Goal: Task Accomplishment & Management: Complete application form

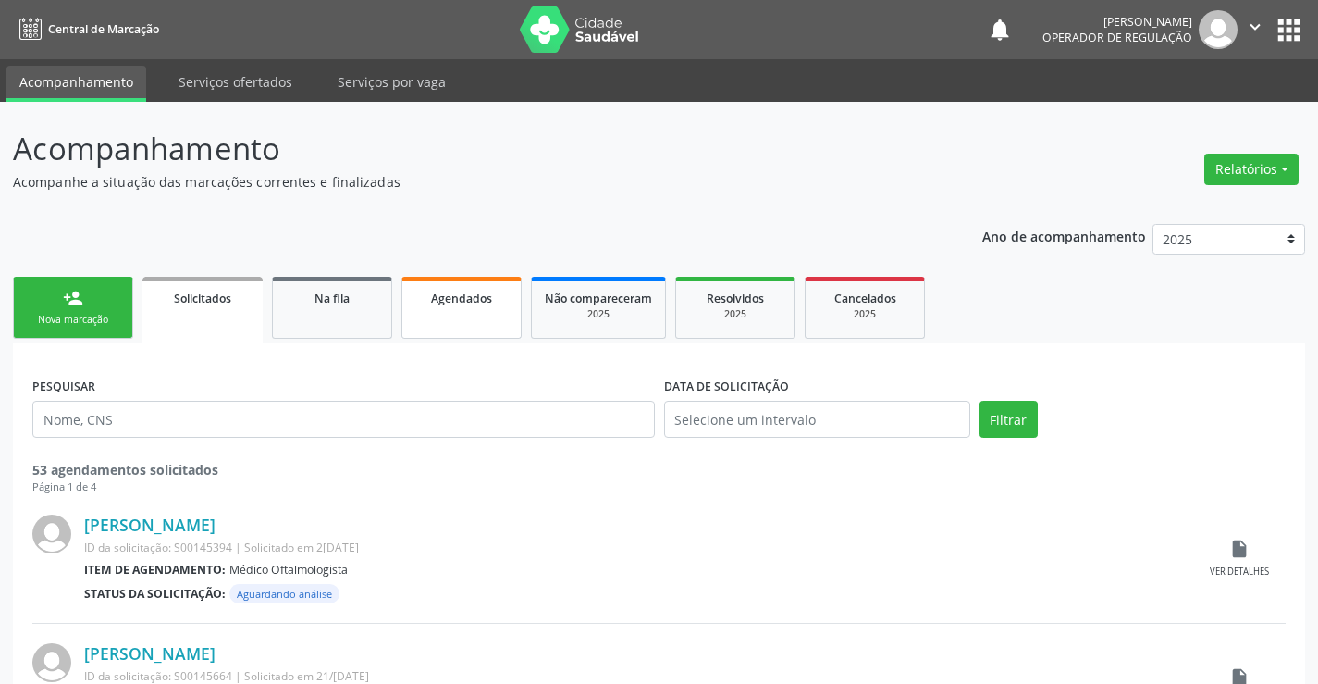
click at [476, 326] on link "Agendados" at bounding box center [462, 308] width 120 height 62
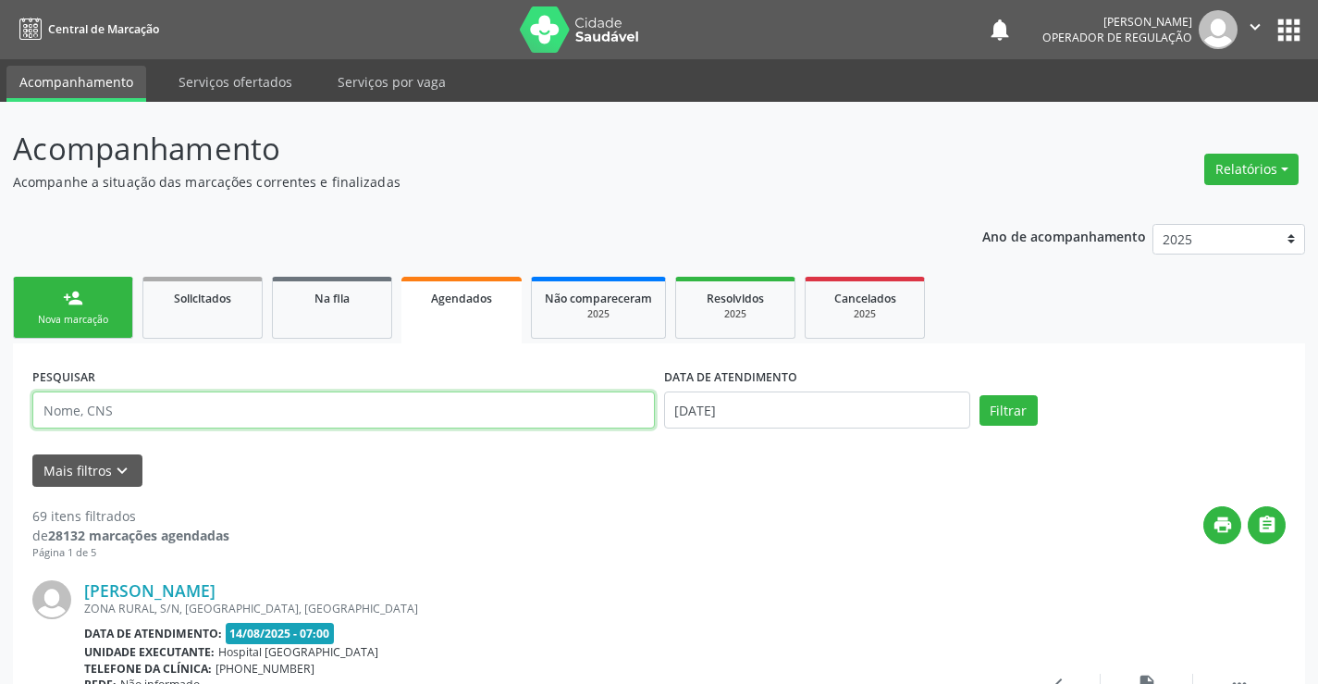
click at [146, 409] on input "text" at bounding box center [343, 409] width 623 height 37
type input "705800454233637"
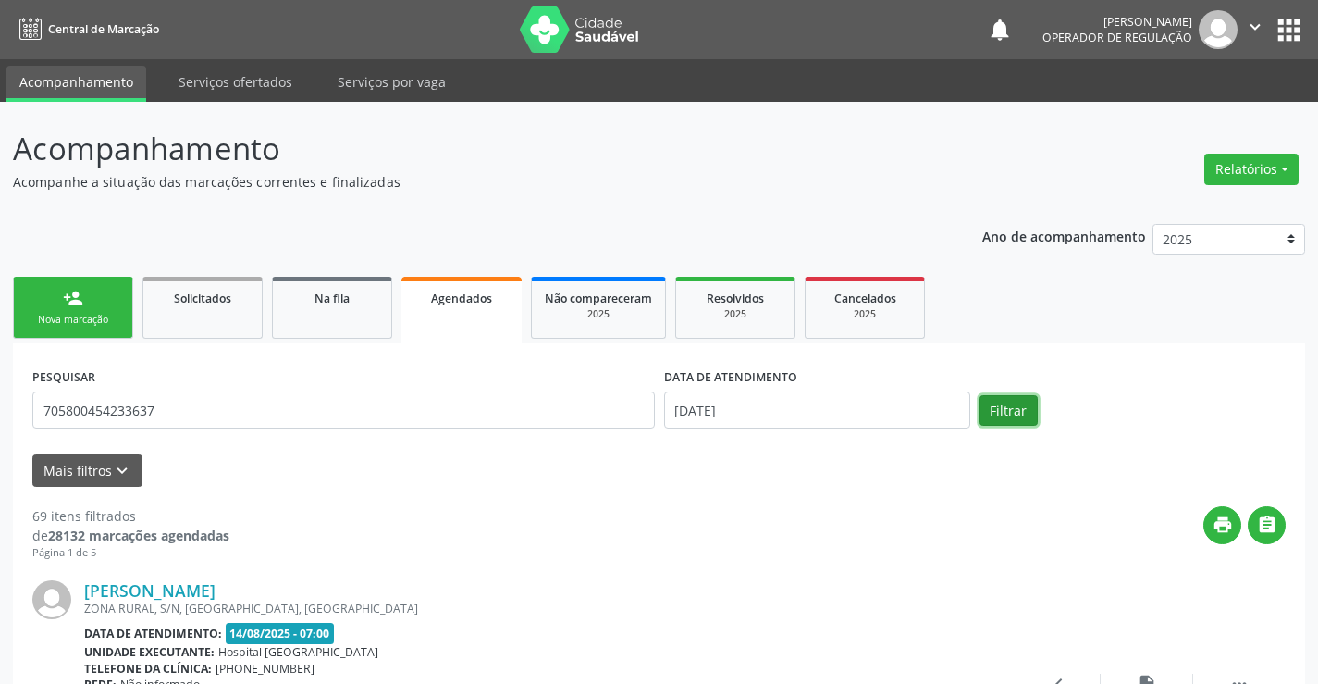
click at [1019, 413] on button "Filtrar" at bounding box center [1009, 410] width 58 height 31
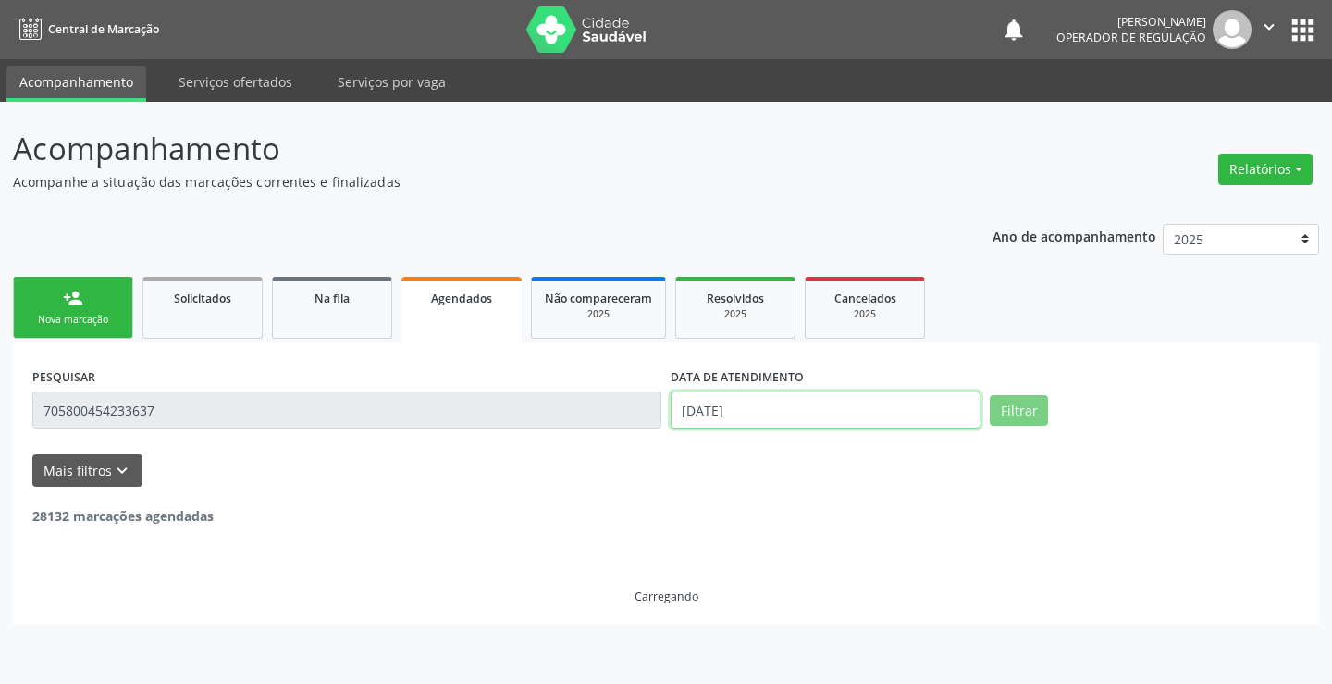
click at [835, 396] on input "[DATE]" at bounding box center [826, 409] width 310 height 37
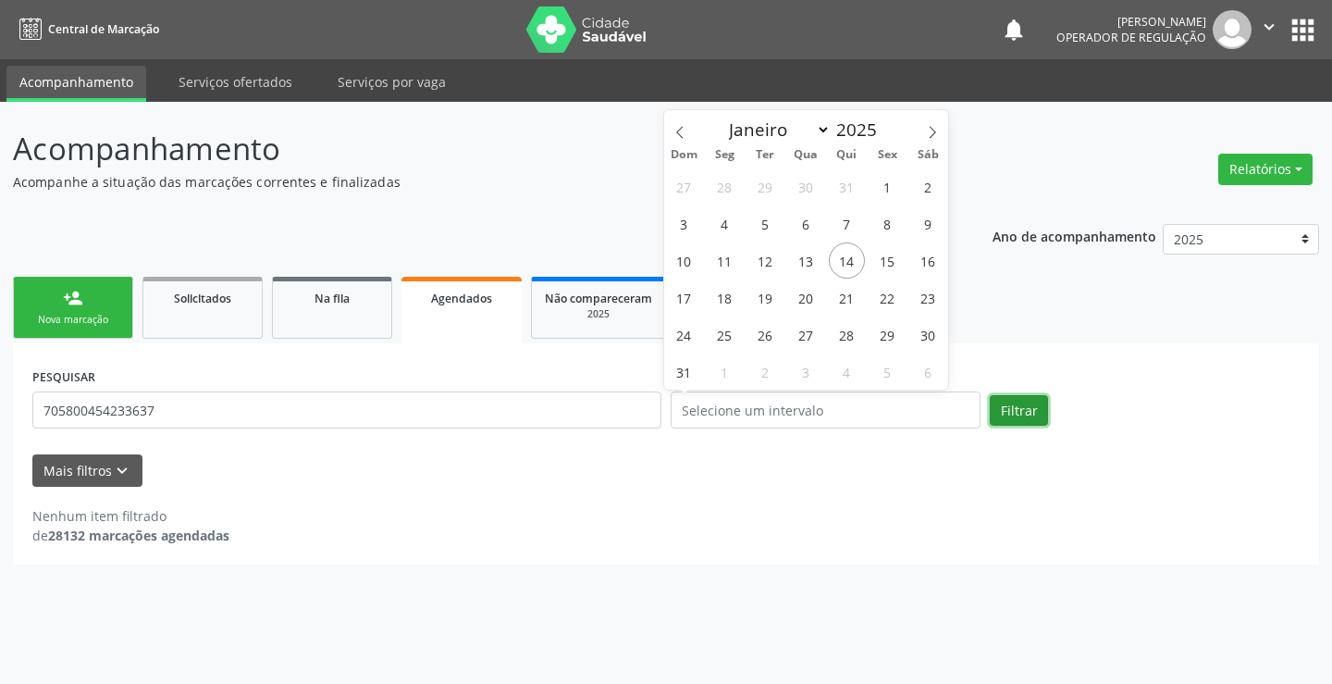
click at [993, 404] on button "Filtrar" at bounding box center [1019, 410] width 58 height 31
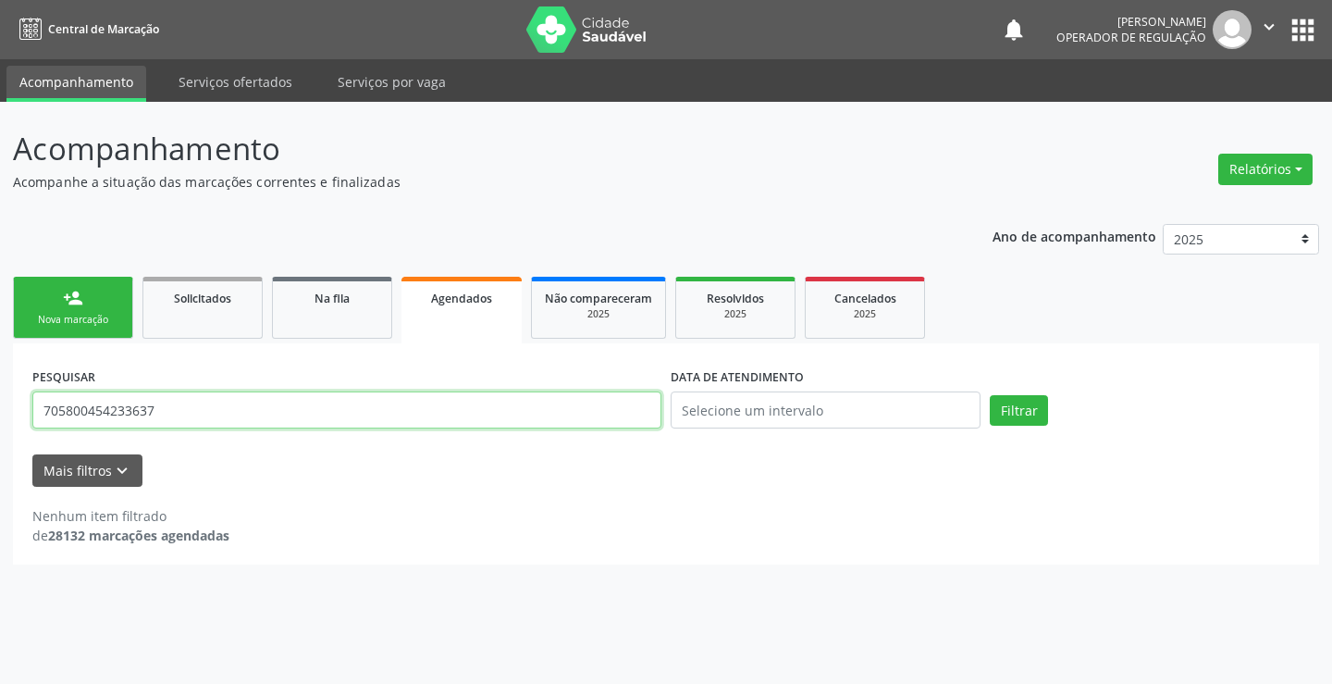
drag, startPoint x: 41, startPoint y: 405, endPoint x: 188, endPoint y: 405, distance: 147.1
click at [188, 405] on input "705800454233637" at bounding box center [346, 409] width 629 height 37
click at [87, 313] on div "Nova marcação" at bounding box center [73, 320] width 93 height 14
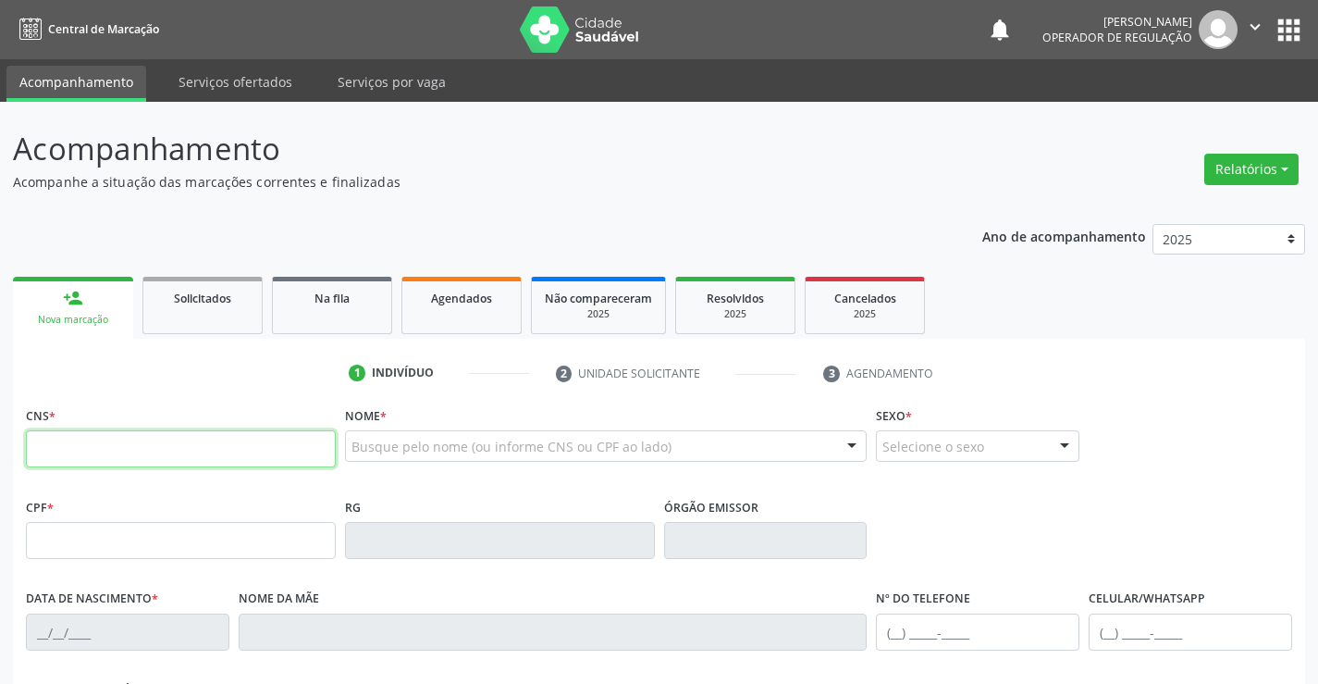
paste input "705 8004 5423 3637"
type input "705 8004 5423 3637"
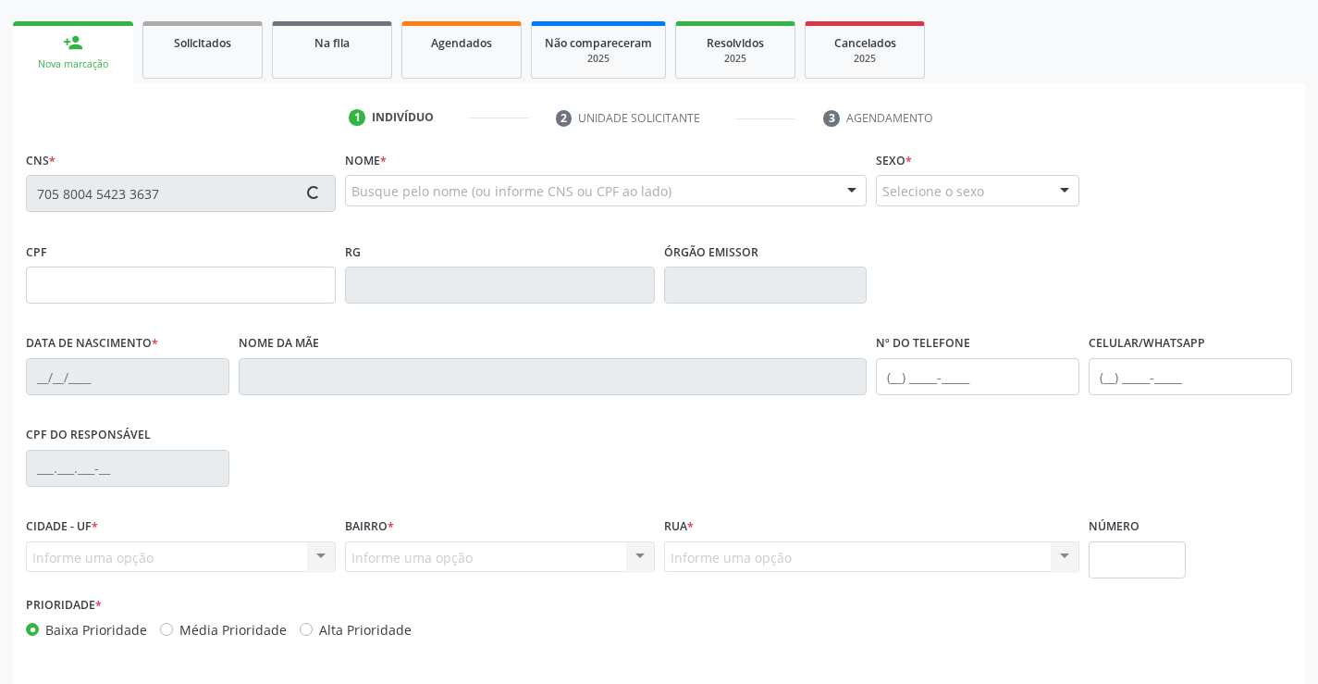
scroll to position [319, 0]
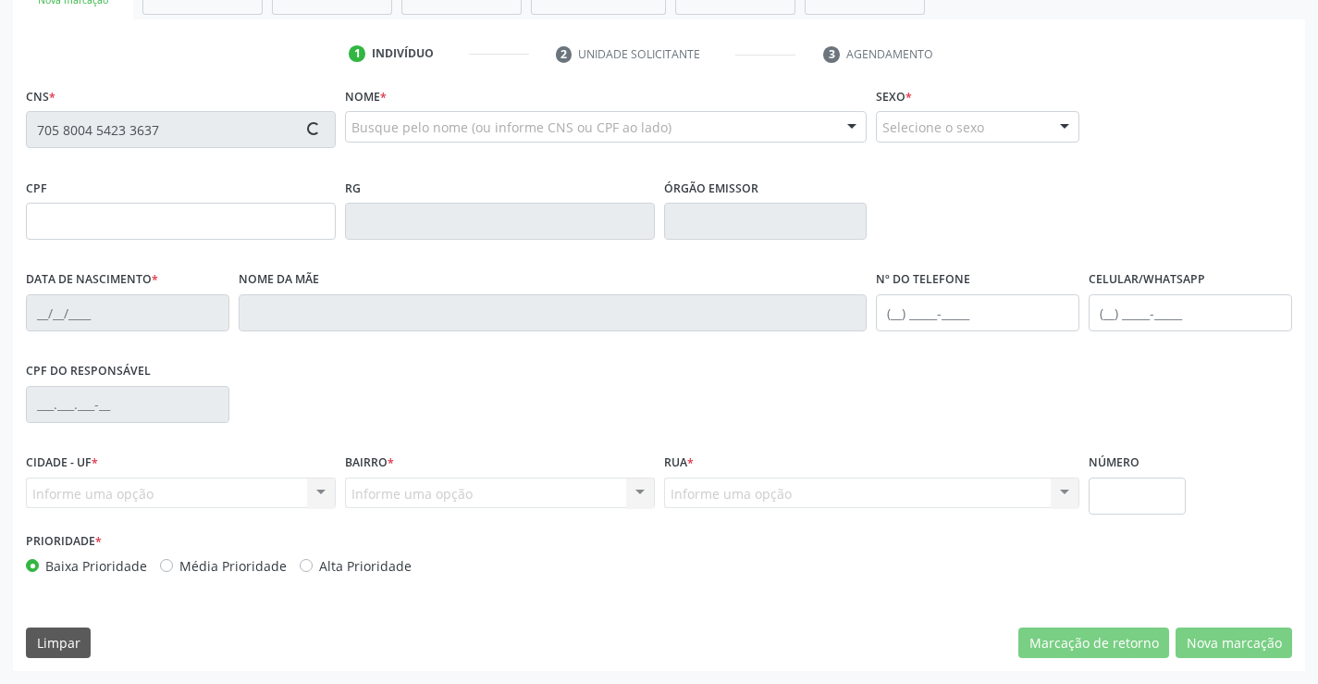
type input "095.925.215-06"
type input "17/01/2013"
type input "Maria Andrea da Silva"
type input "(74) 3645-1110"
type input "S/N"
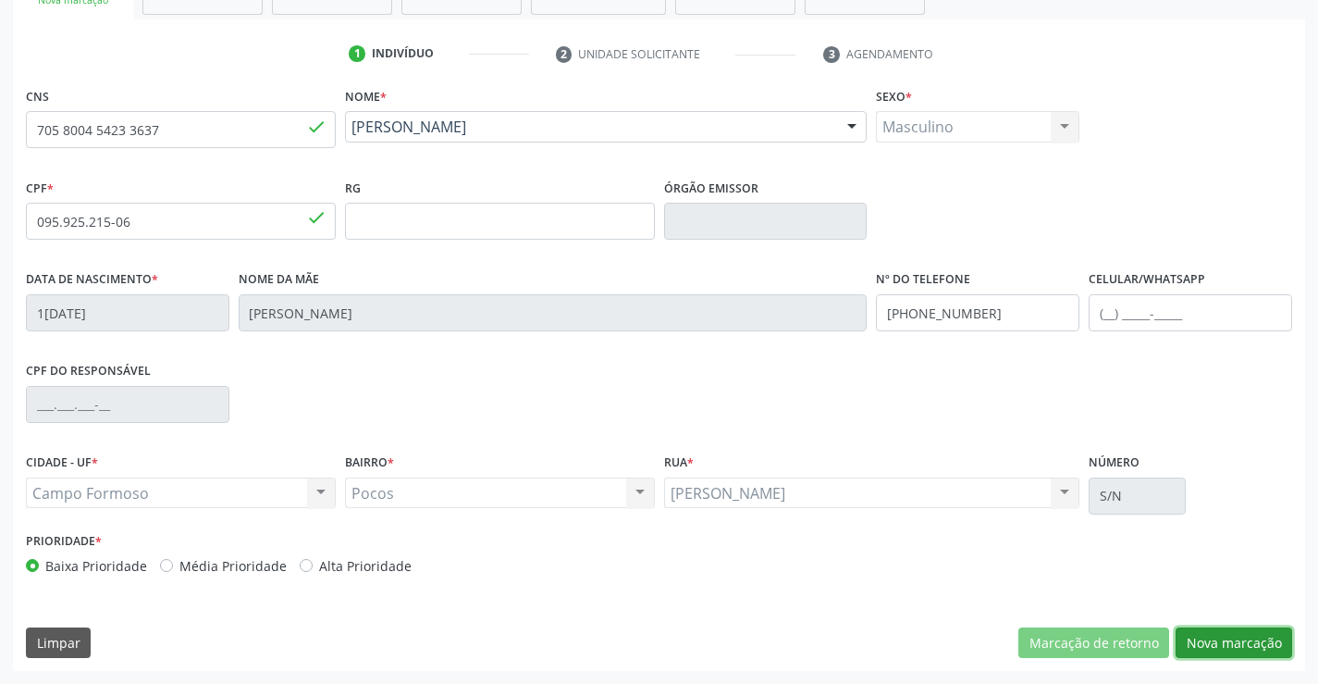
click at [1256, 637] on button "Nova marcação" at bounding box center [1234, 642] width 117 height 31
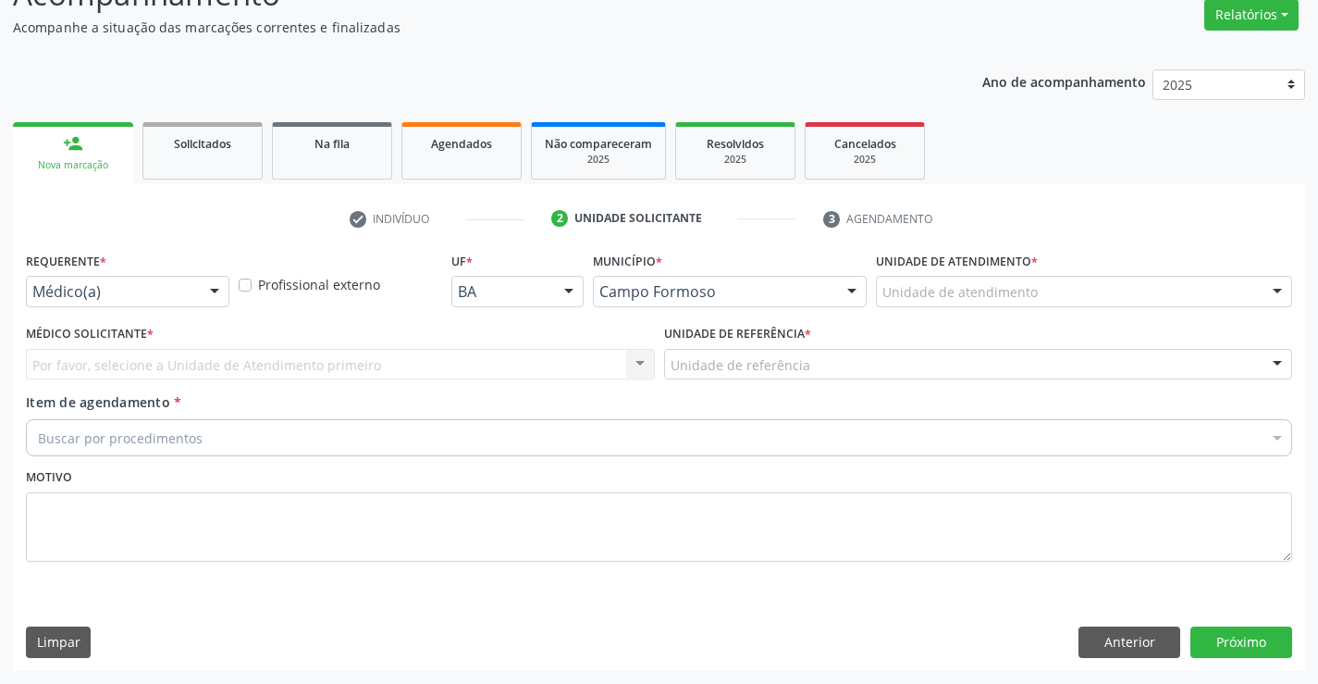
scroll to position [155, 0]
click at [203, 290] on div at bounding box center [215, 292] width 28 height 31
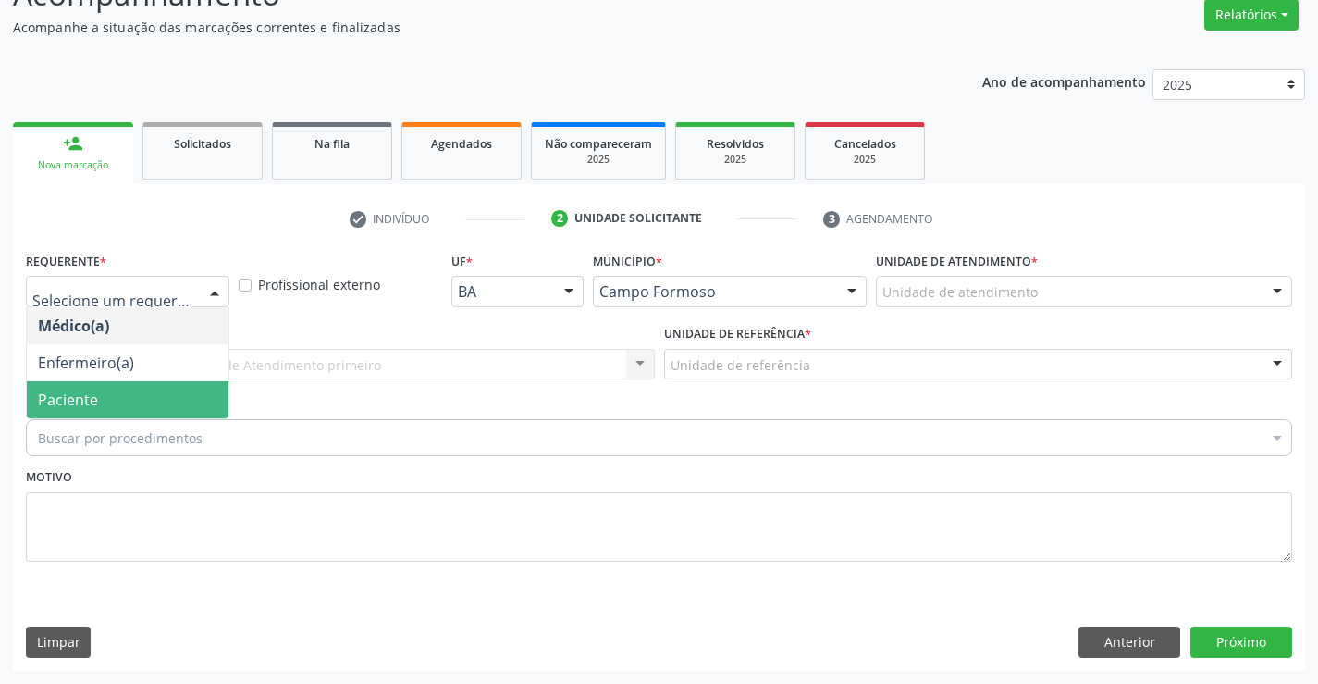
drag, startPoint x: 82, startPoint y: 395, endPoint x: 244, endPoint y: 365, distance: 164.8
click at [92, 394] on span "Paciente" at bounding box center [68, 400] width 60 height 20
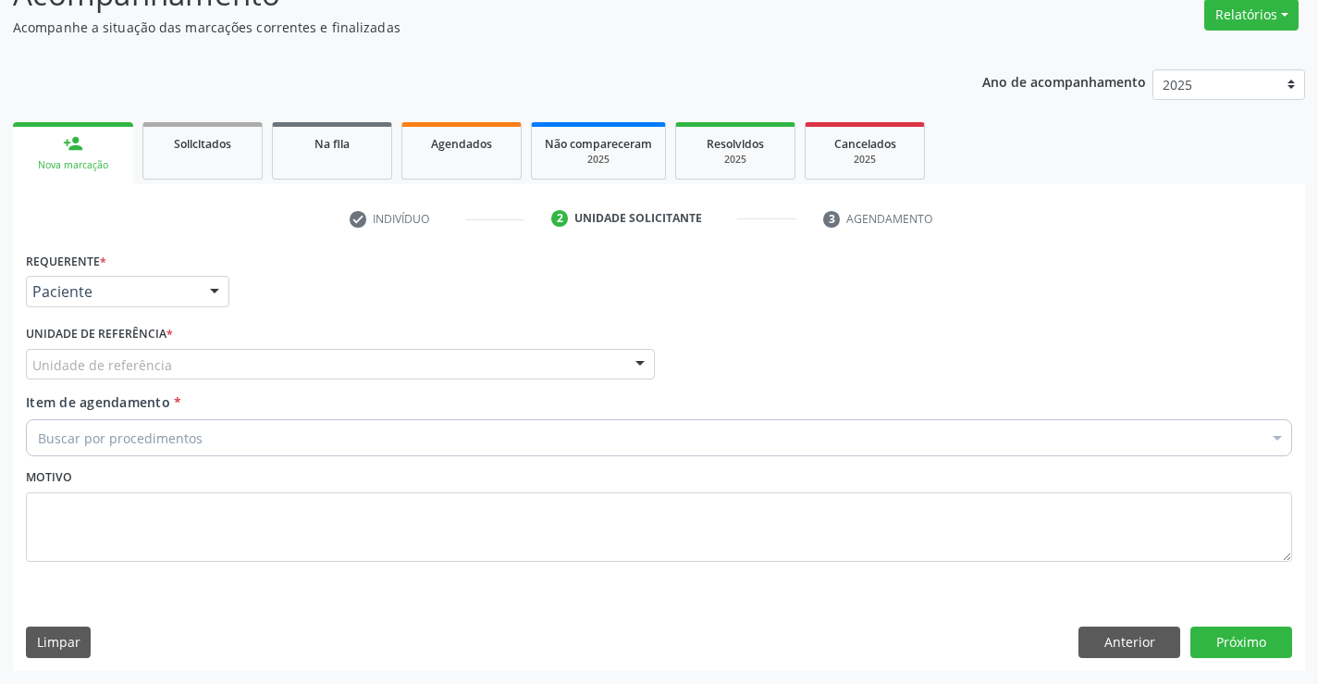
click at [264, 362] on div "Unidade de referência" at bounding box center [340, 364] width 629 height 31
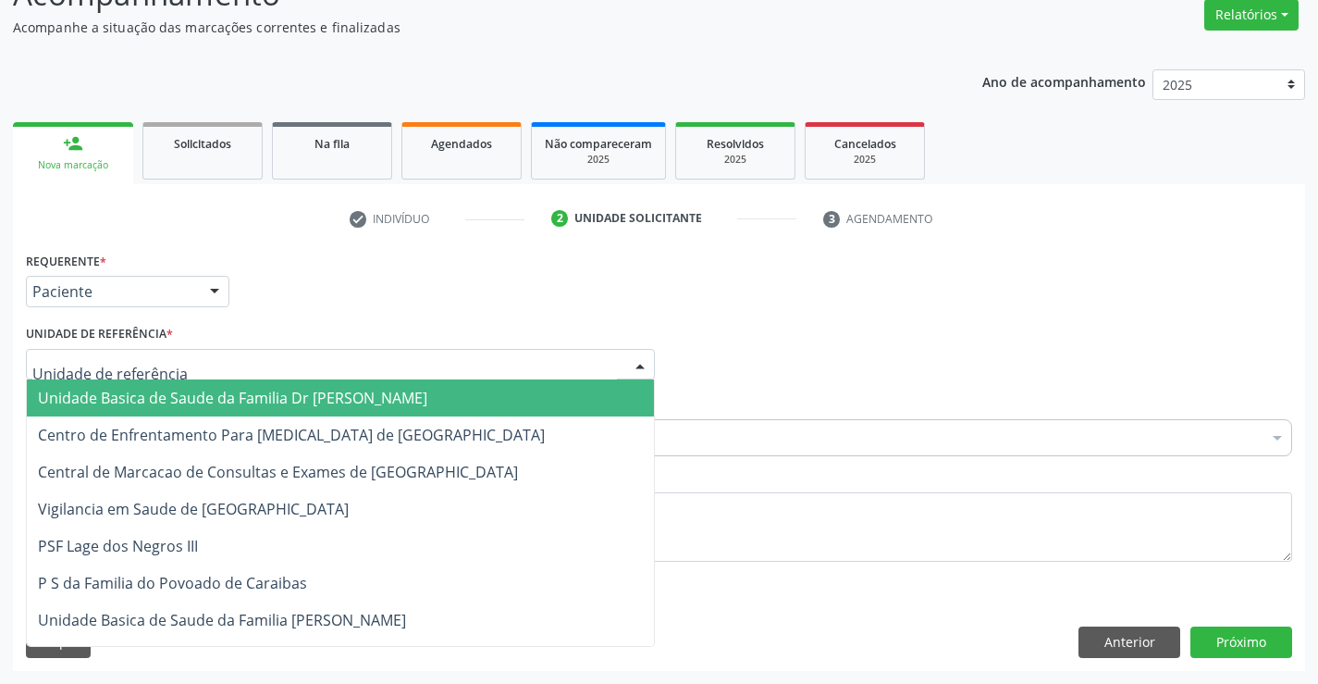
drag, startPoint x: 178, startPoint y: 407, endPoint x: 235, endPoint y: 416, distance: 58.1
click at [179, 409] on span "Unidade Basica de Saude da Familia Dr [PERSON_NAME]" at bounding box center [340, 397] width 627 height 37
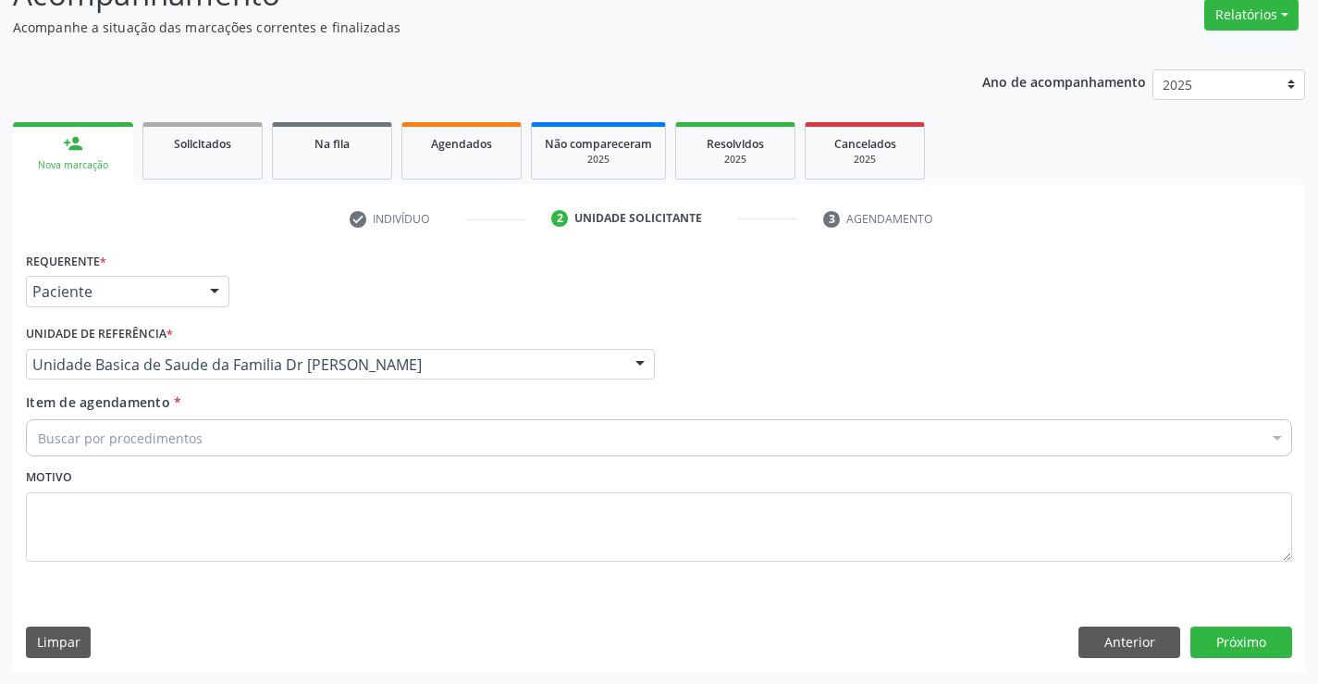
drag, startPoint x: 152, startPoint y: 439, endPoint x: 316, endPoint y: 439, distance: 164.7
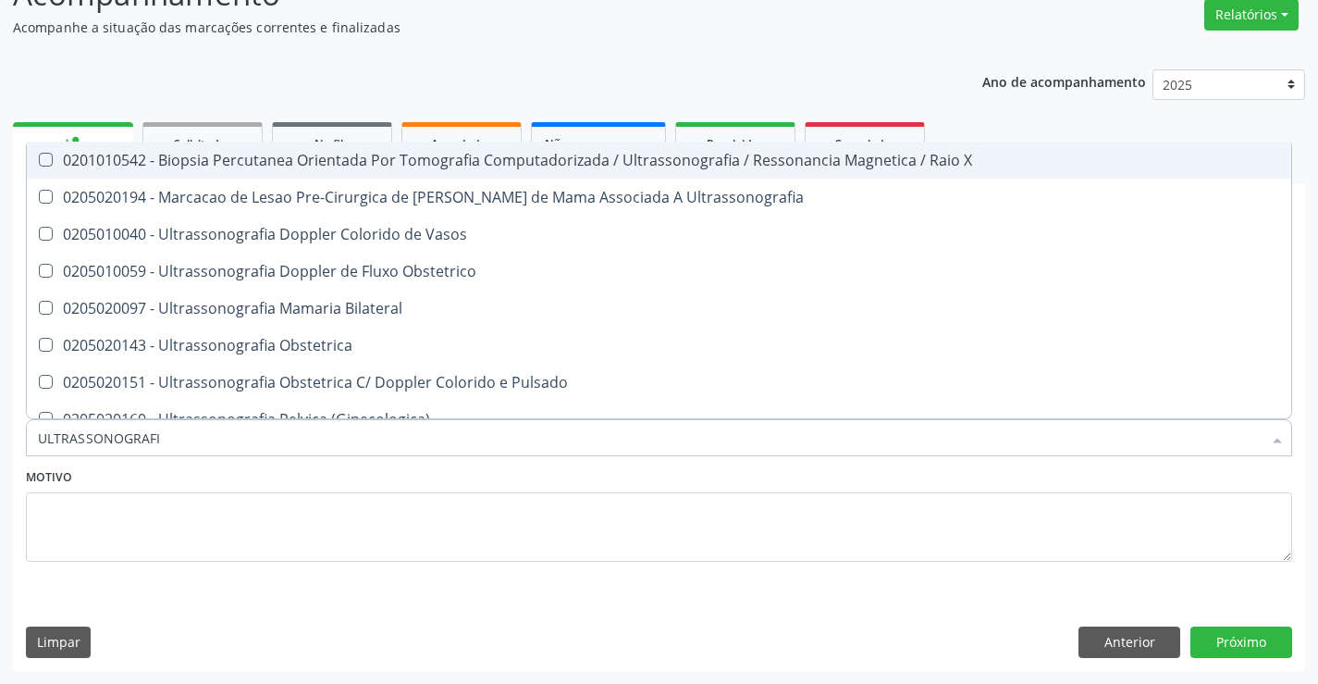
type input "ULTRASSONOGRAFIA"
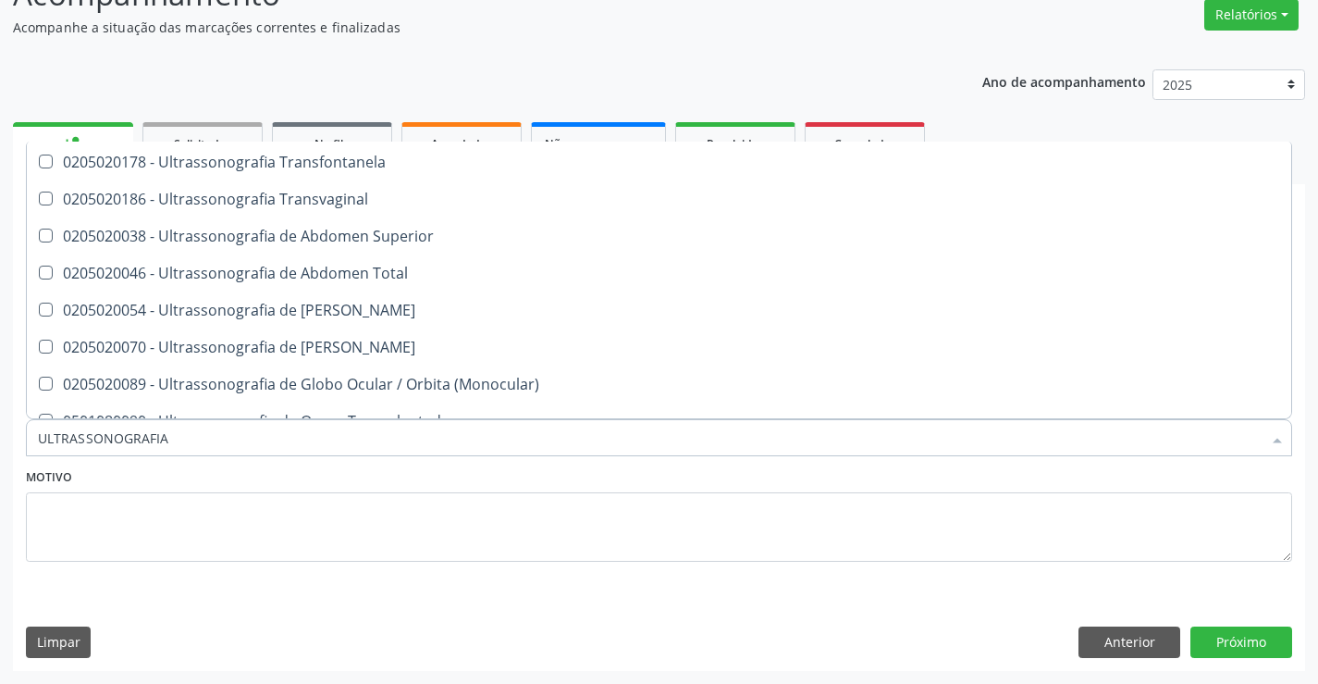
scroll to position [278, 0]
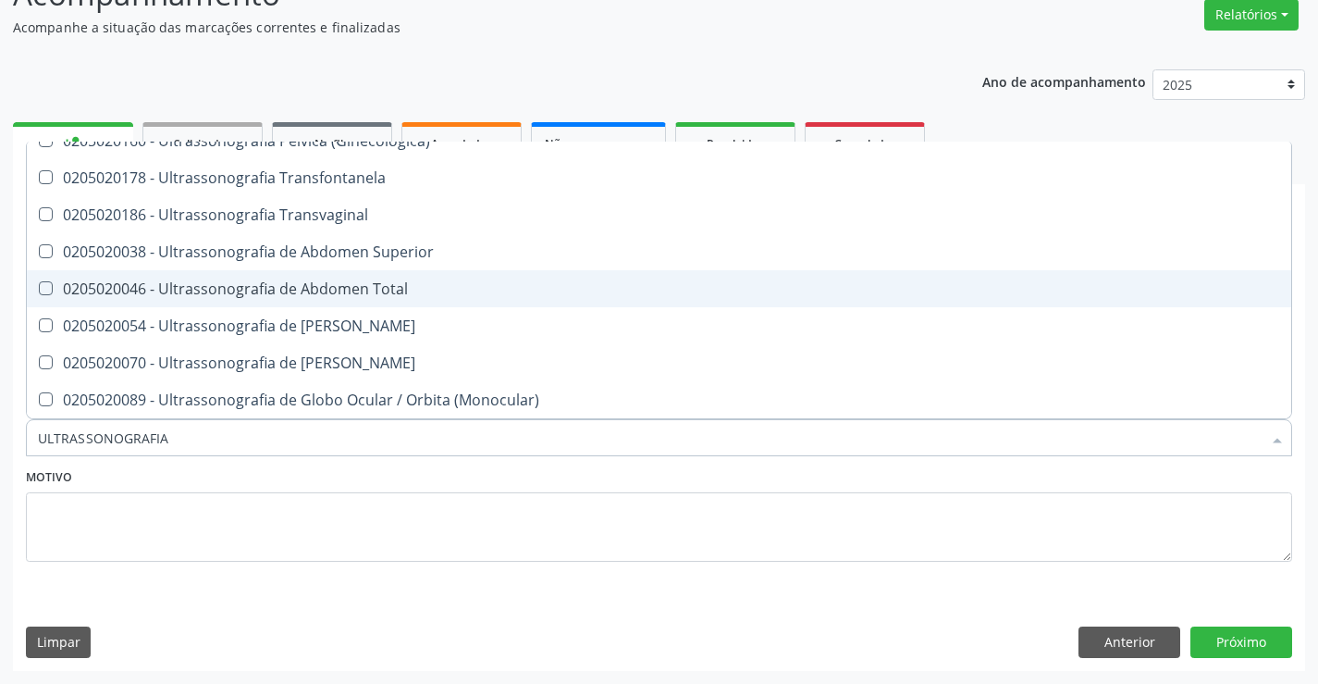
click at [245, 287] on div "0205020046 - Ultrassonografia de Abdomen Total" at bounding box center [659, 288] width 1243 height 15
checkbox Total "true"
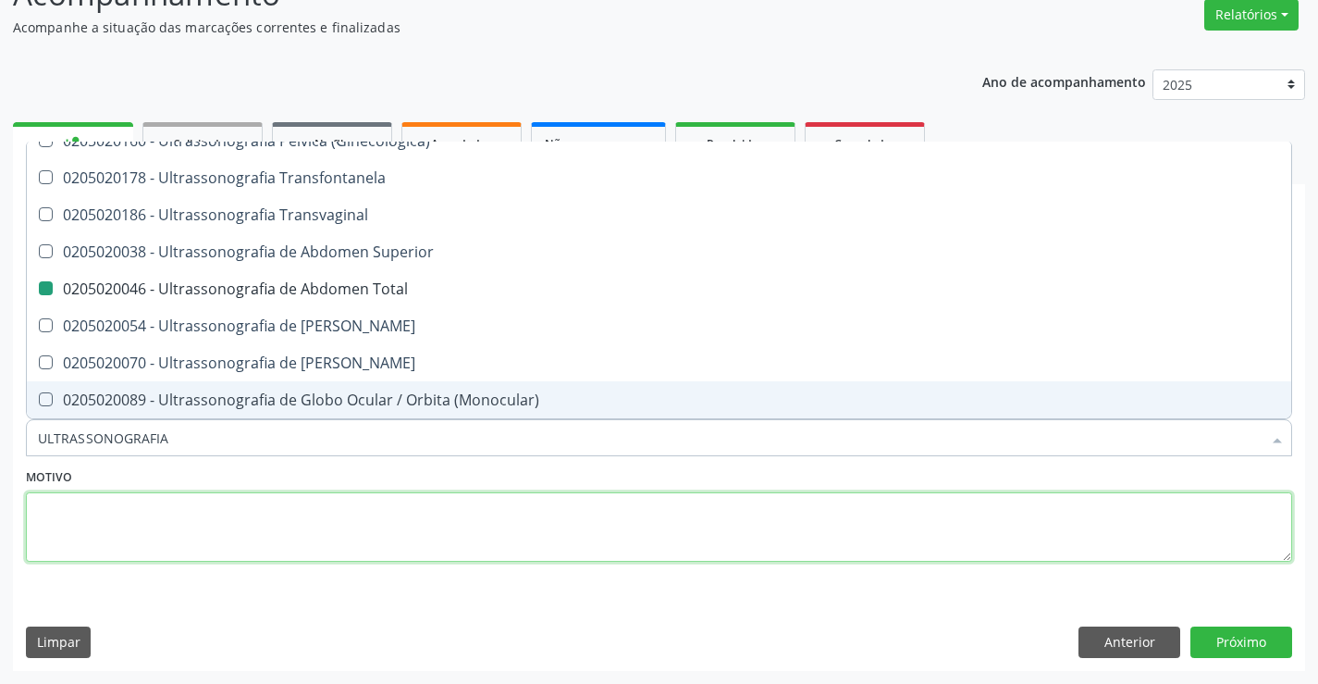
click at [463, 514] on textarea at bounding box center [659, 527] width 1267 height 70
checkbox Ultrassonografia "true"
checkbox Total "false"
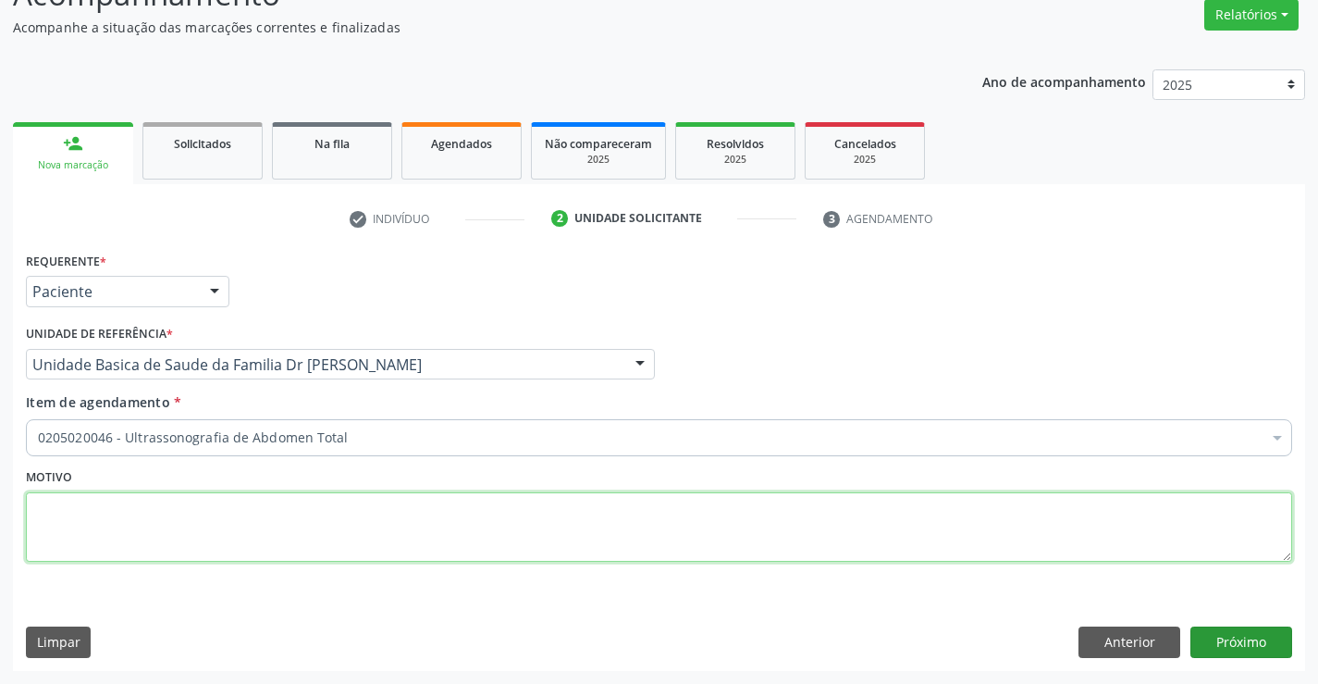
scroll to position [0, 0]
click at [1235, 636] on button "Próximo" at bounding box center [1242, 641] width 102 height 31
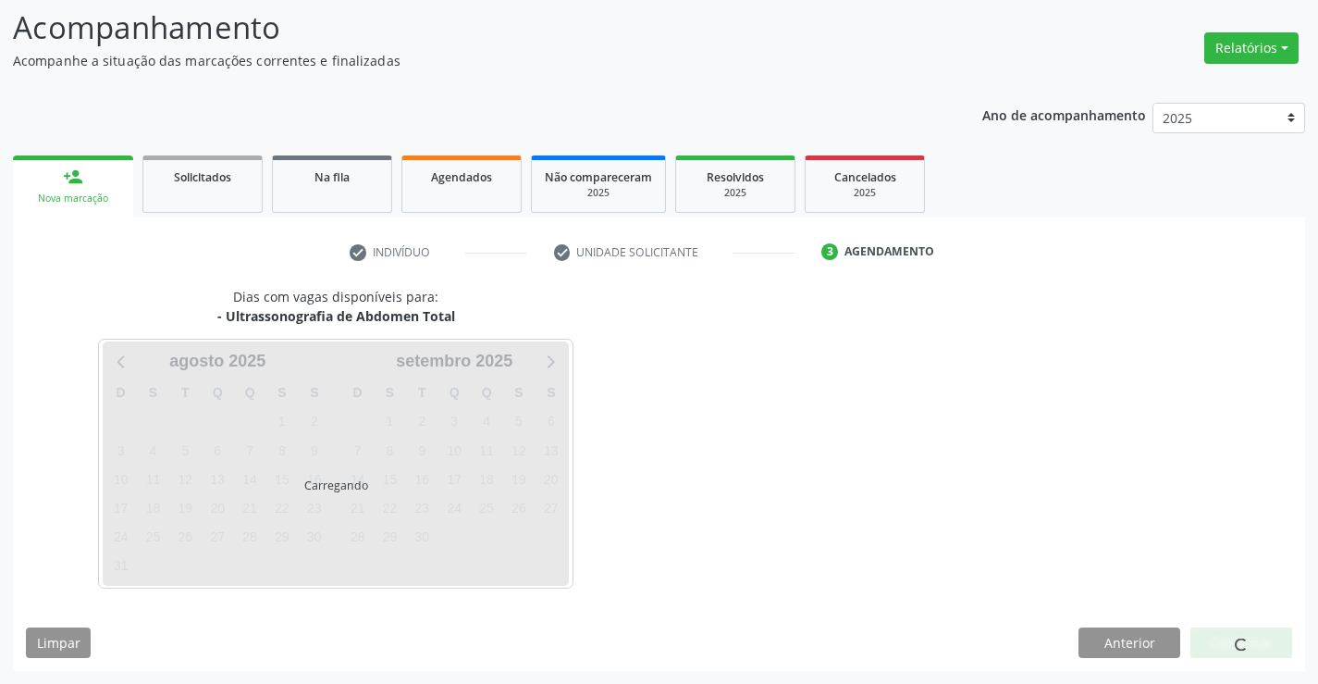
scroll to position [121, 0]
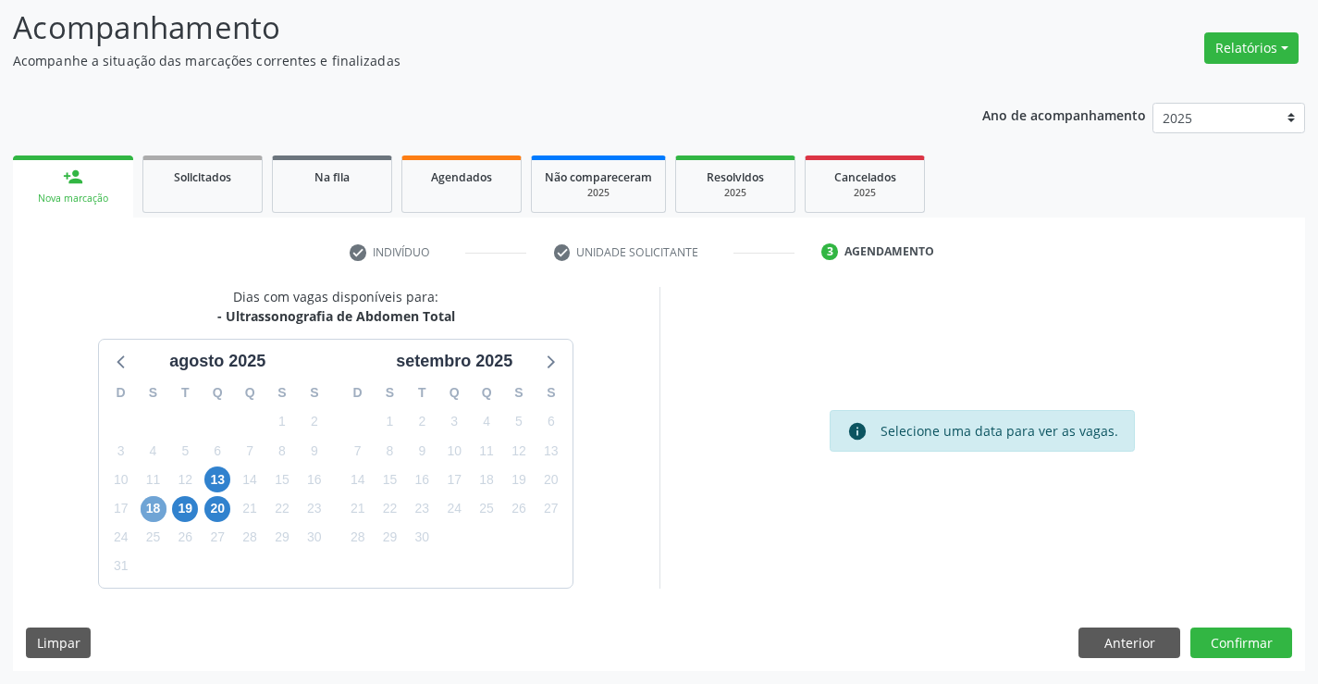
click at [151, 511] on span "18" at bounding box center [154, 509] width 26 height 26
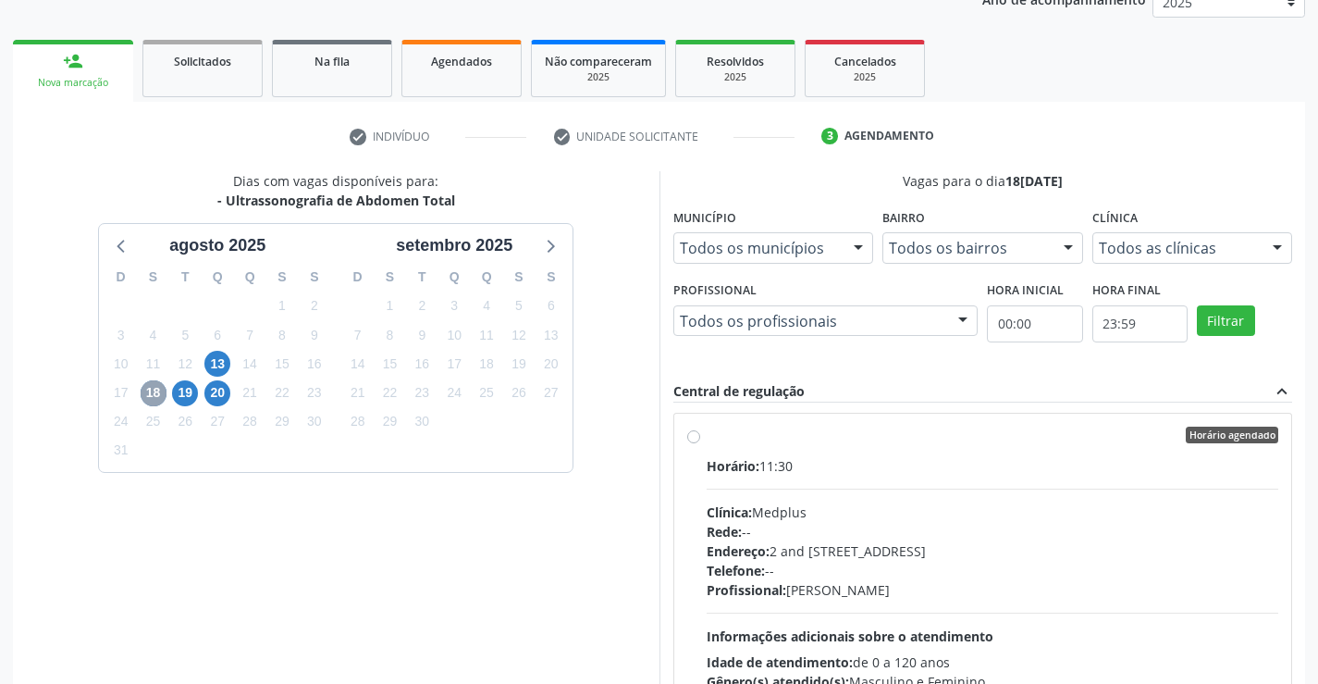
scroll to position [0, 0]
click at [707, 441] on label "Horário agendado Horário: 11:30 Clínica: Medplus Rede: -- Endereço: 2 and S 204…" at bounding box center [993, 571] width 573 height 284
click at [696, 441] on input "Horário agendado Horário: 11:30 Clínica: Medplus Rede: -- Endereço: 2 and S 204…" at bounding box center [693, 437] width 13 height 17
radio input "true"
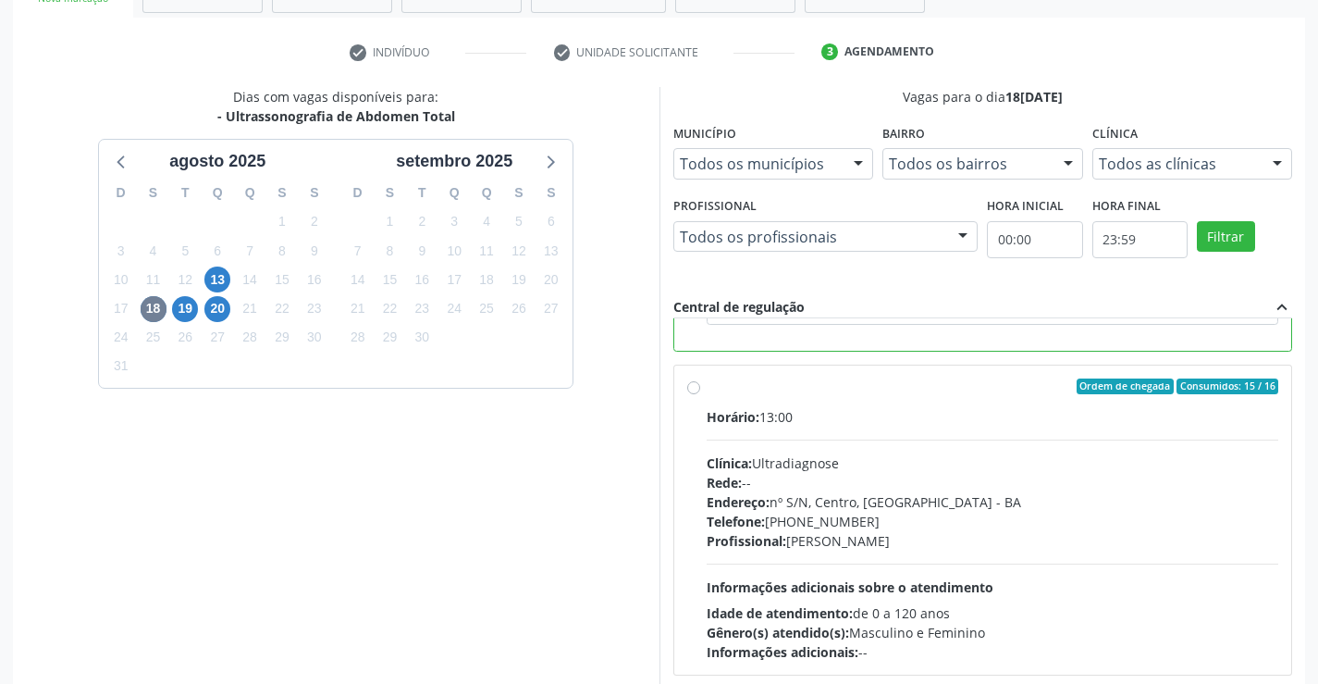
scroll to position [422, 0]
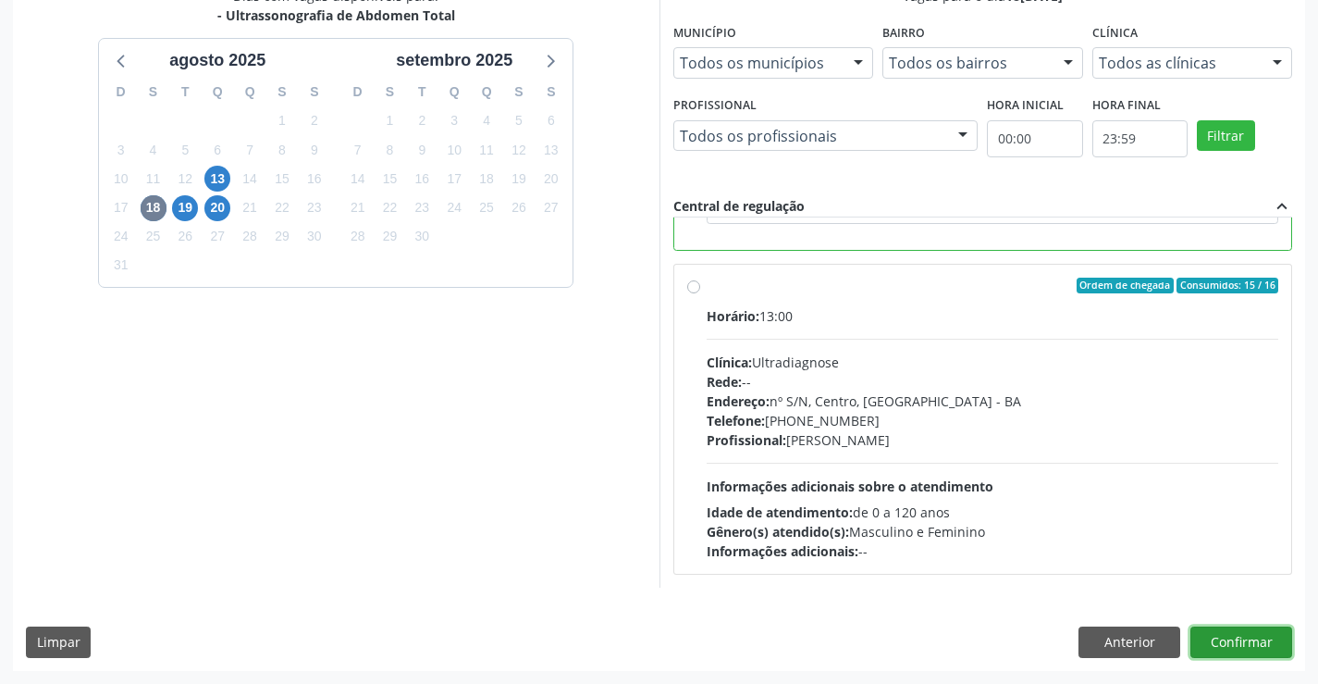
click at [1244, 636] on button "Confirmar" at bounding box center [1242, 641] width 102 height 31
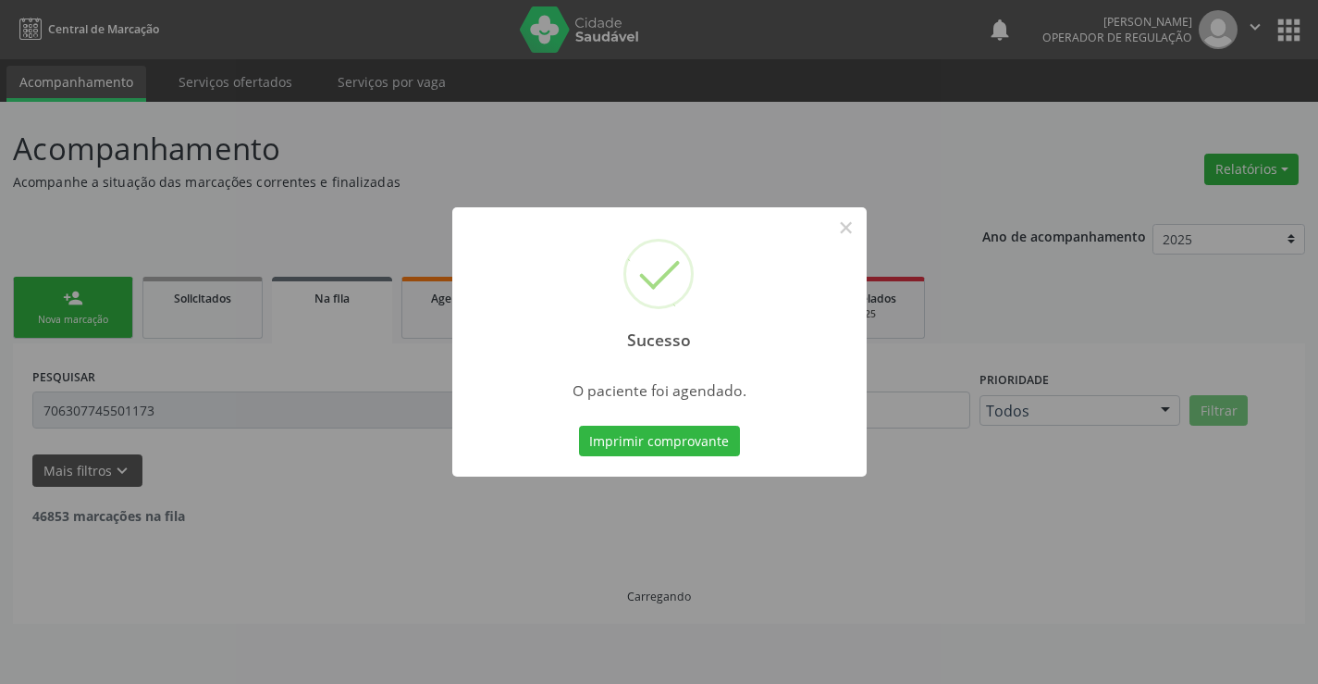
scroll to position [0, 0]
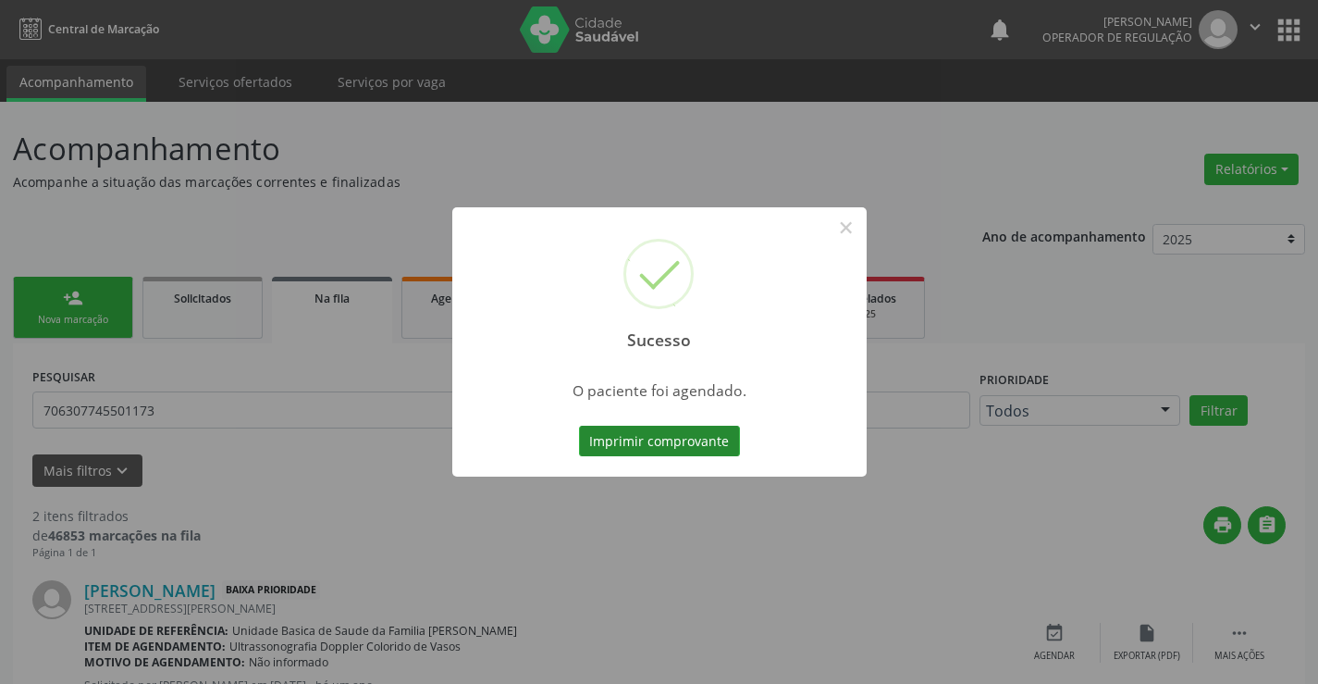
click at [661, 441] on button "Imprimir comprovante" at bounding box center [659, 441] width 161 height 31
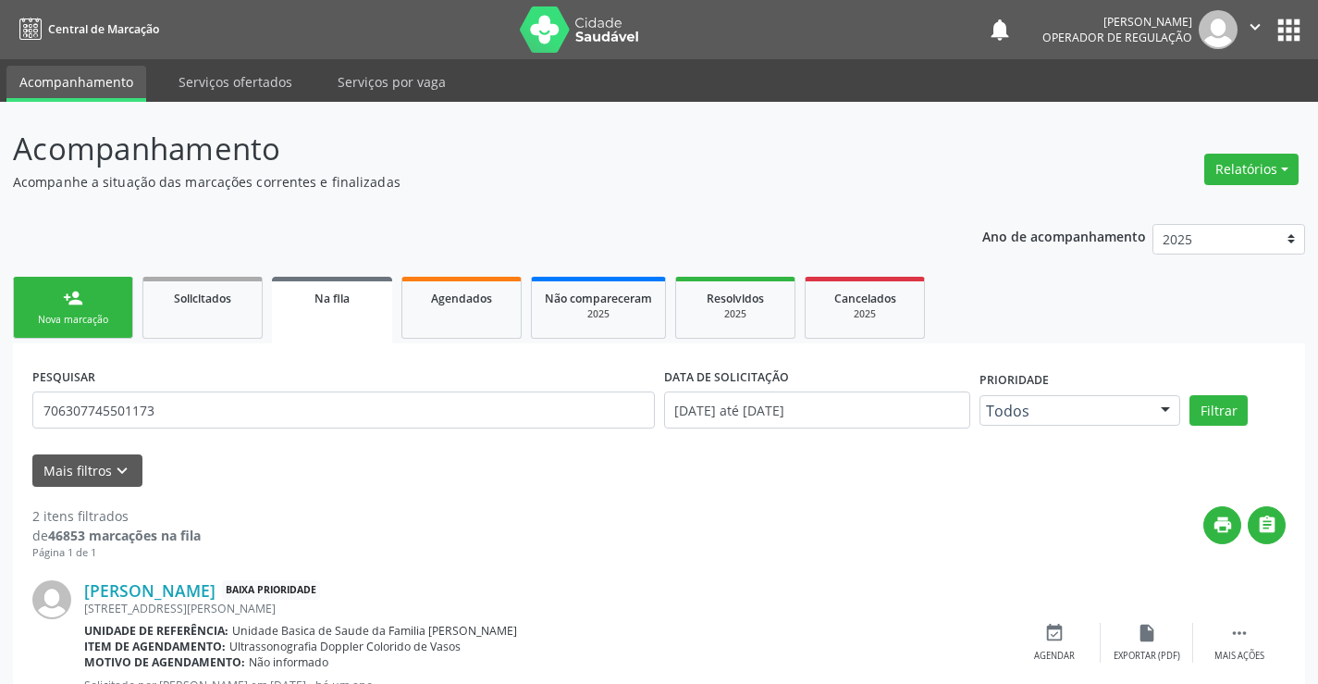
click at [93, 309] on link "person_add Nova marcação" at bounding box center [73, 308] width 120 height 62
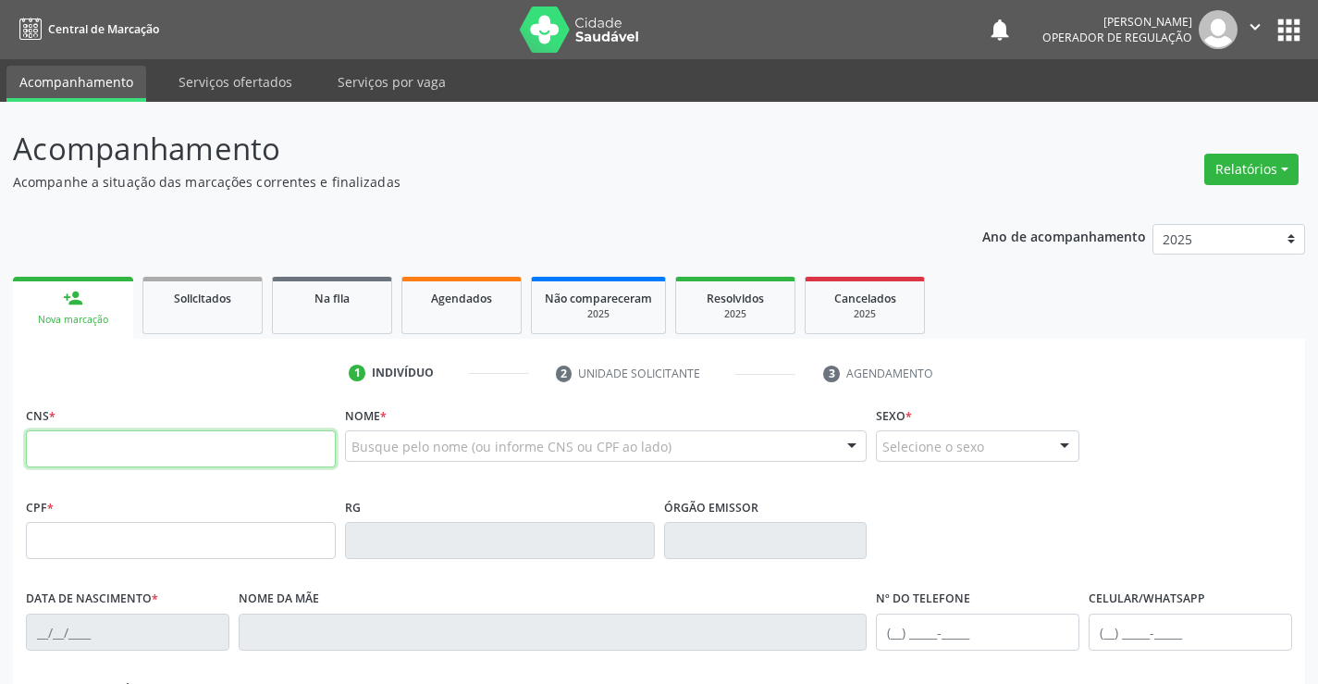
click at [124, 456] on input "text" at bounding box center [181, 448] width 310 height 37
type input "708 4062 9082 6766"
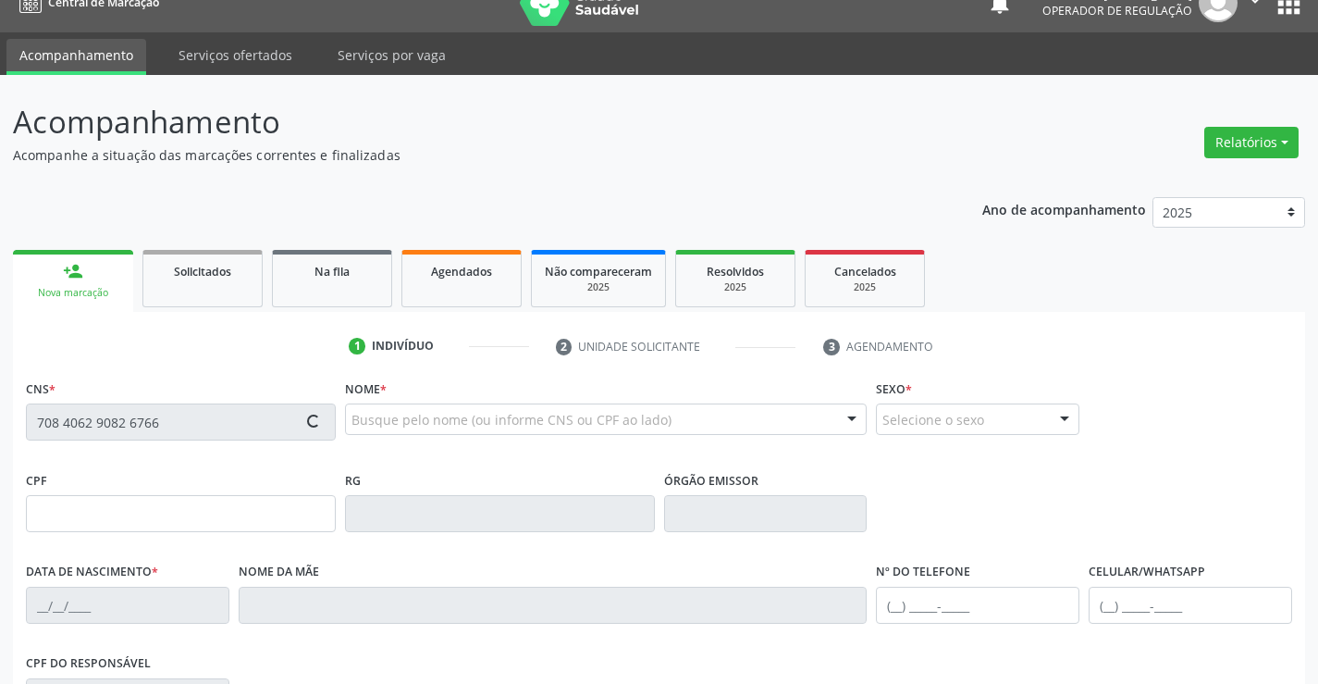
scroll to position [185, 0]
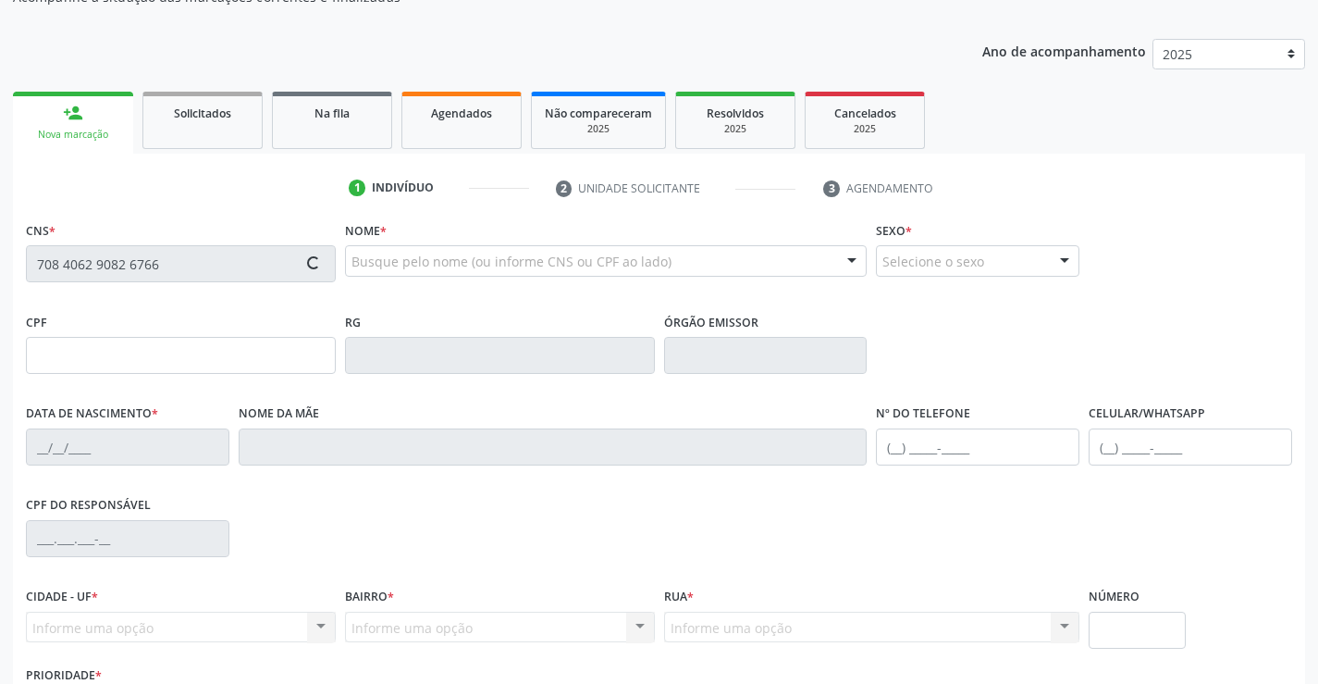
type input "0831386177"
type input "01/07/1963"
type input "(74) 99124-0306"
type input "S/N"
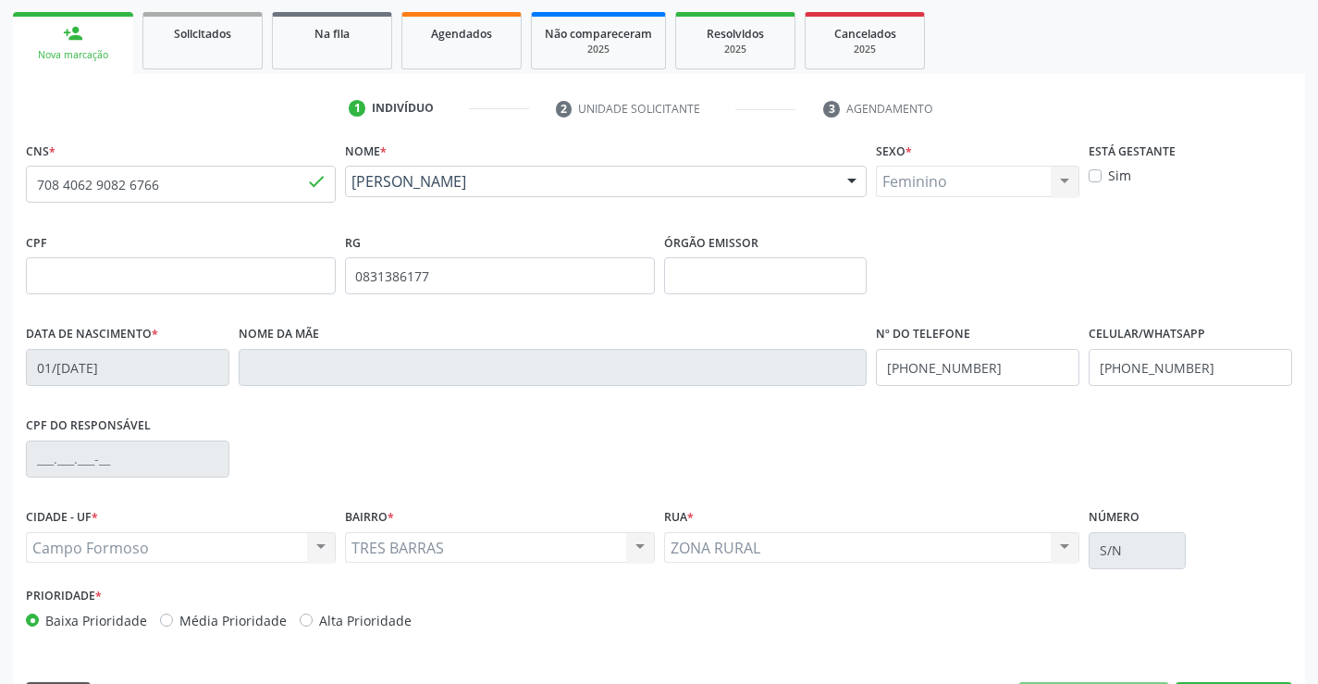
scroll to position [319, 0]
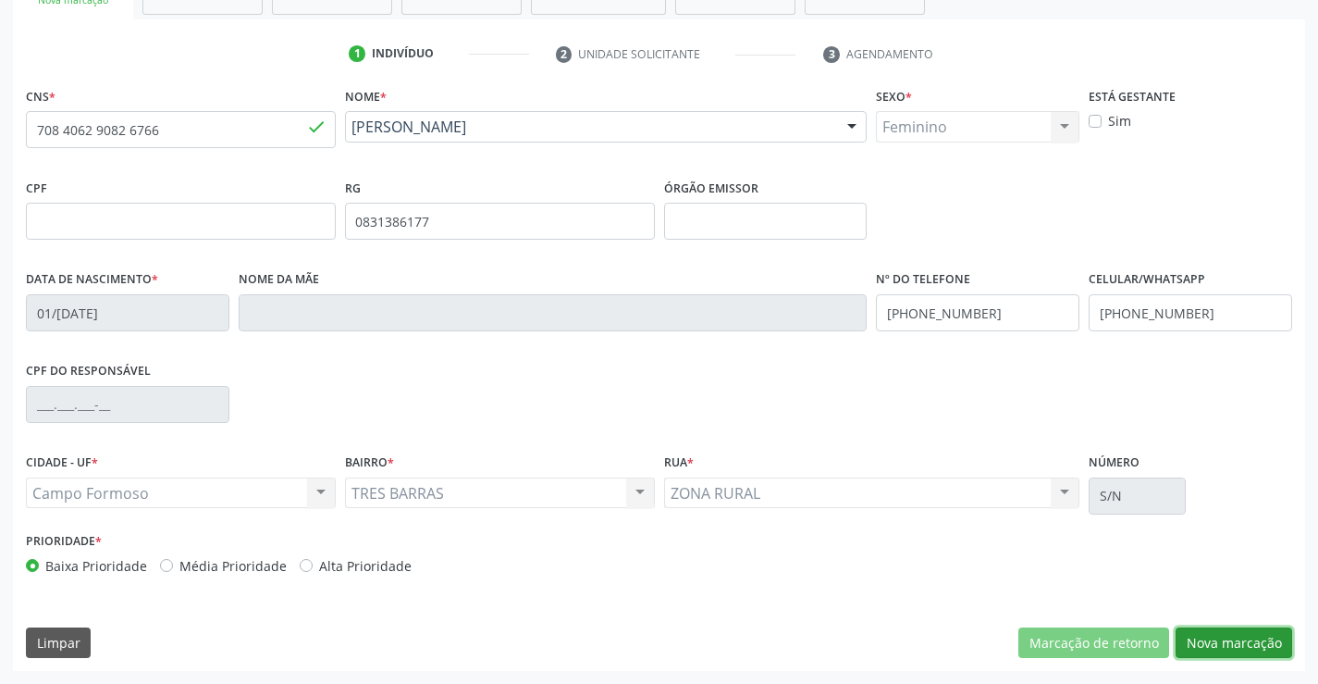
click at [1216, 629] on button "Nova marcação" at bounding box center [1234, 642] width 117 height 31
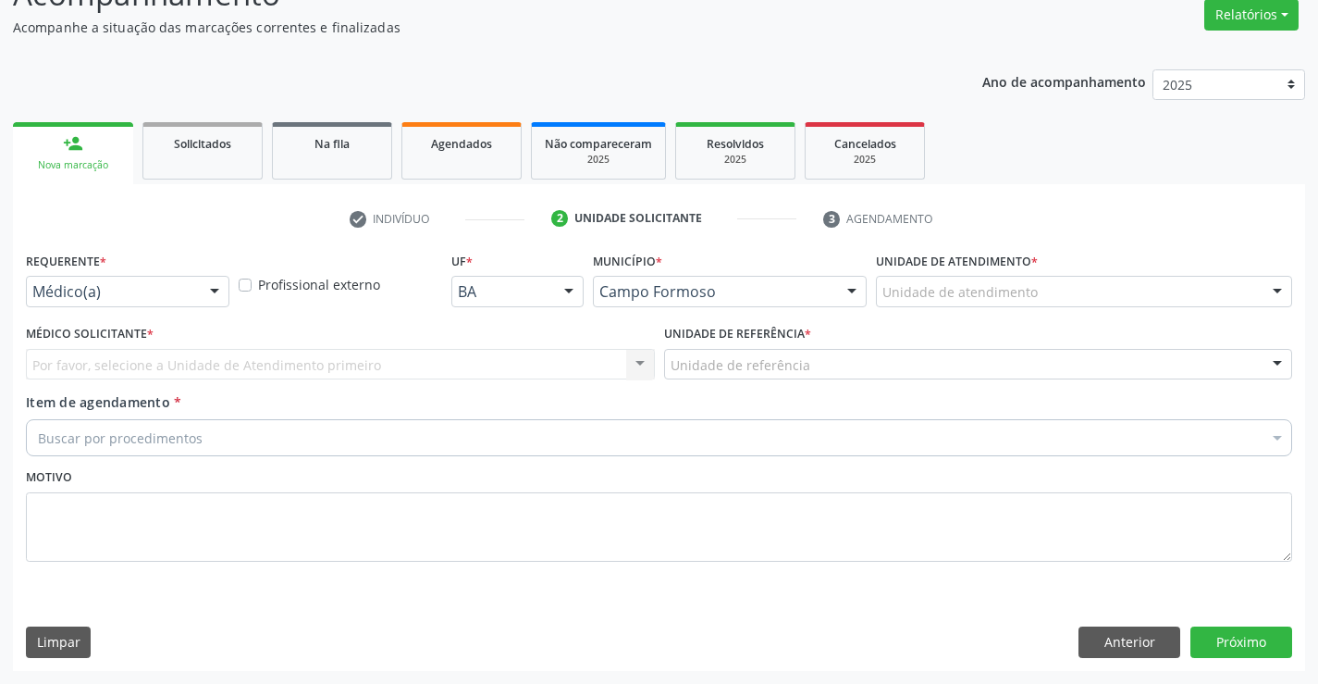
scroll to position [155, 0]
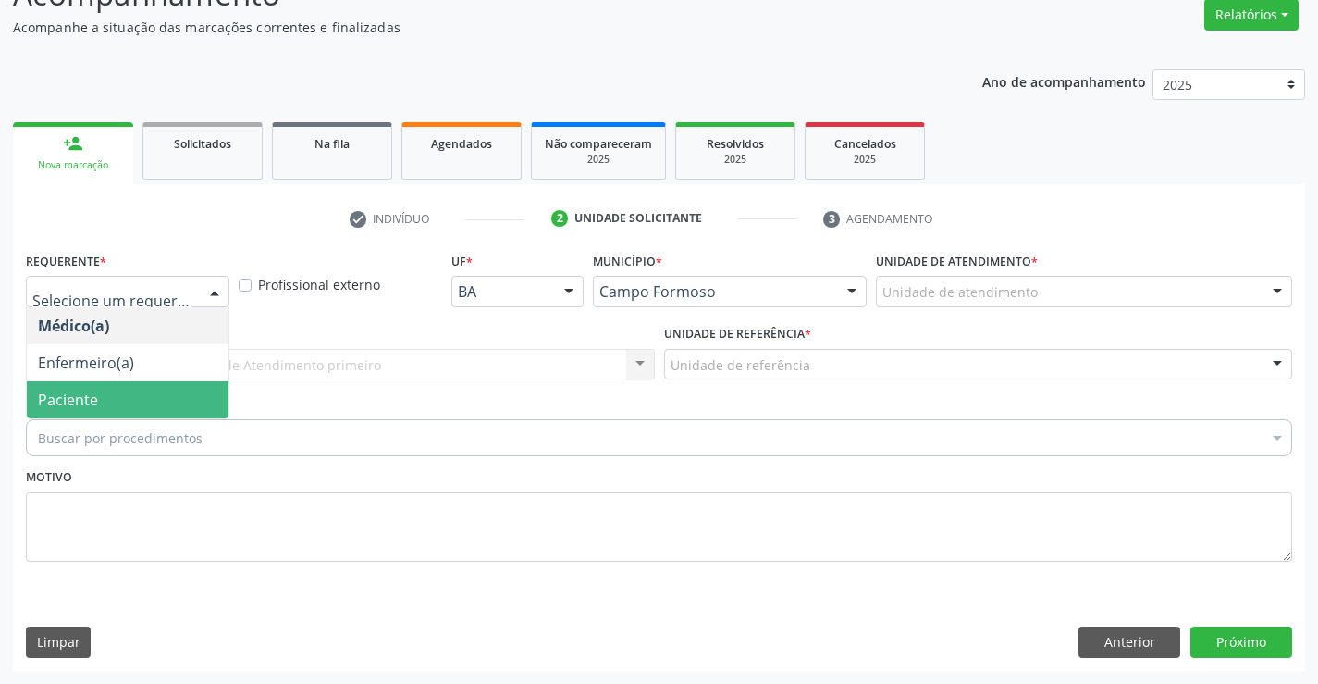
click at [113, 390] on span "Paciente" at bounding box center [128, 399] width 202 height 37
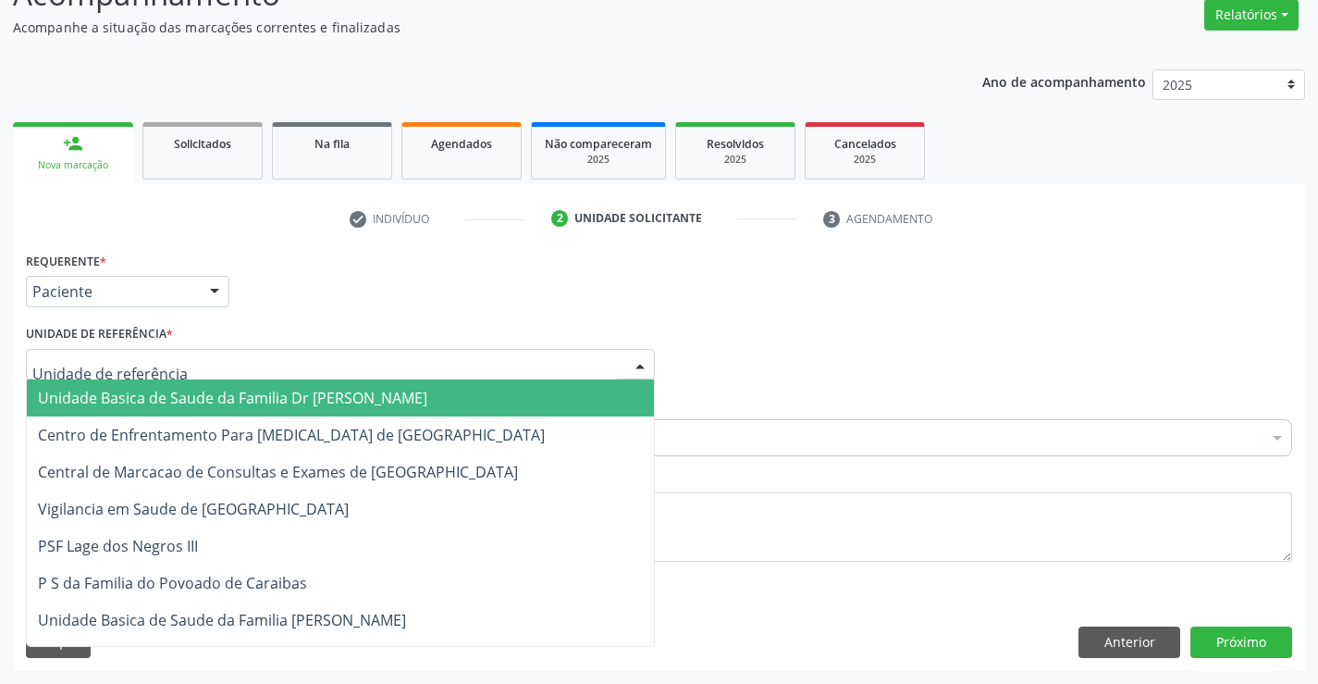
click at [162, 390] on span "Unidade Basica de Saude da Familia Dr [PERSON_NAME]" at bounding box center [233, 398] width 390 height 20
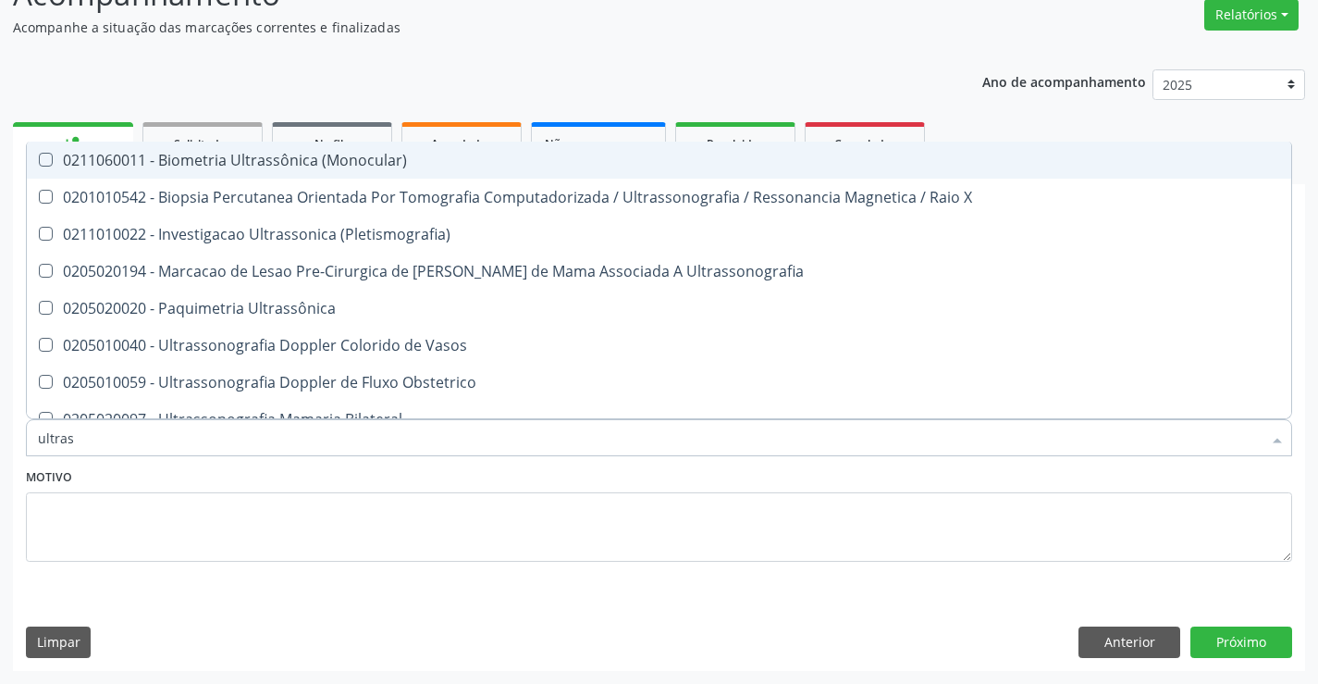
type input "ultrass"
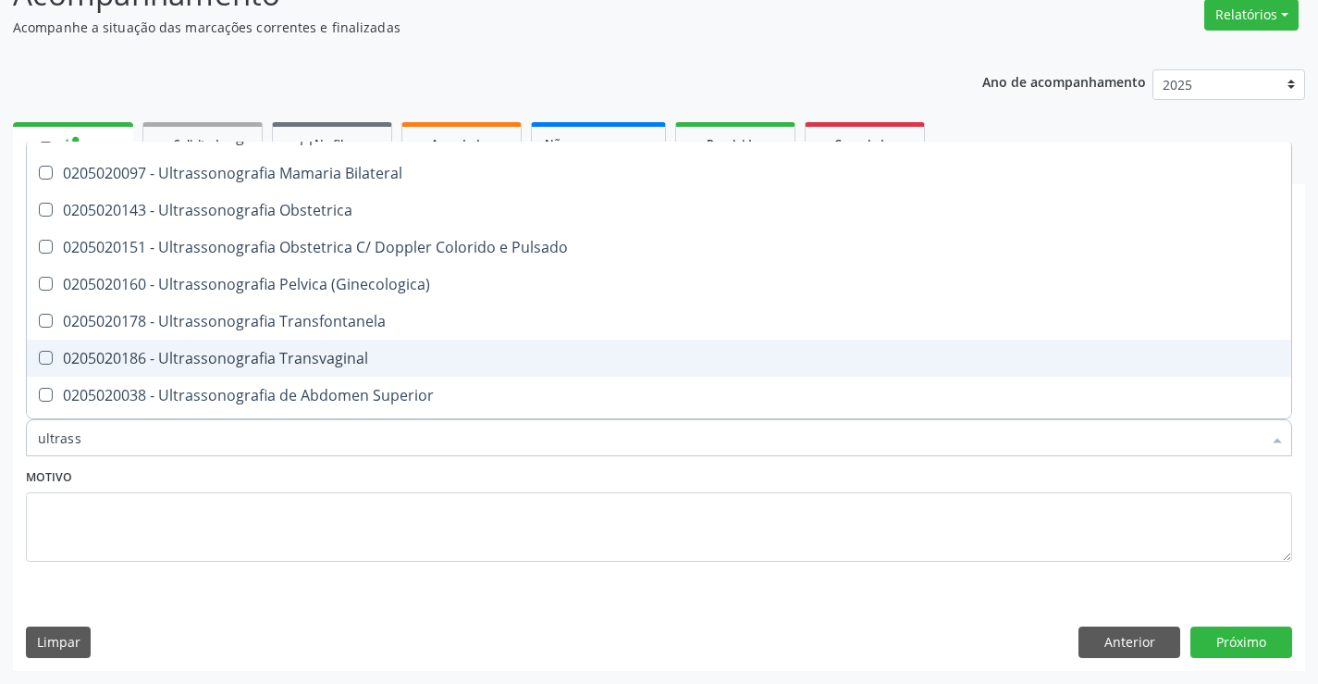
scroll to position [278, 0]
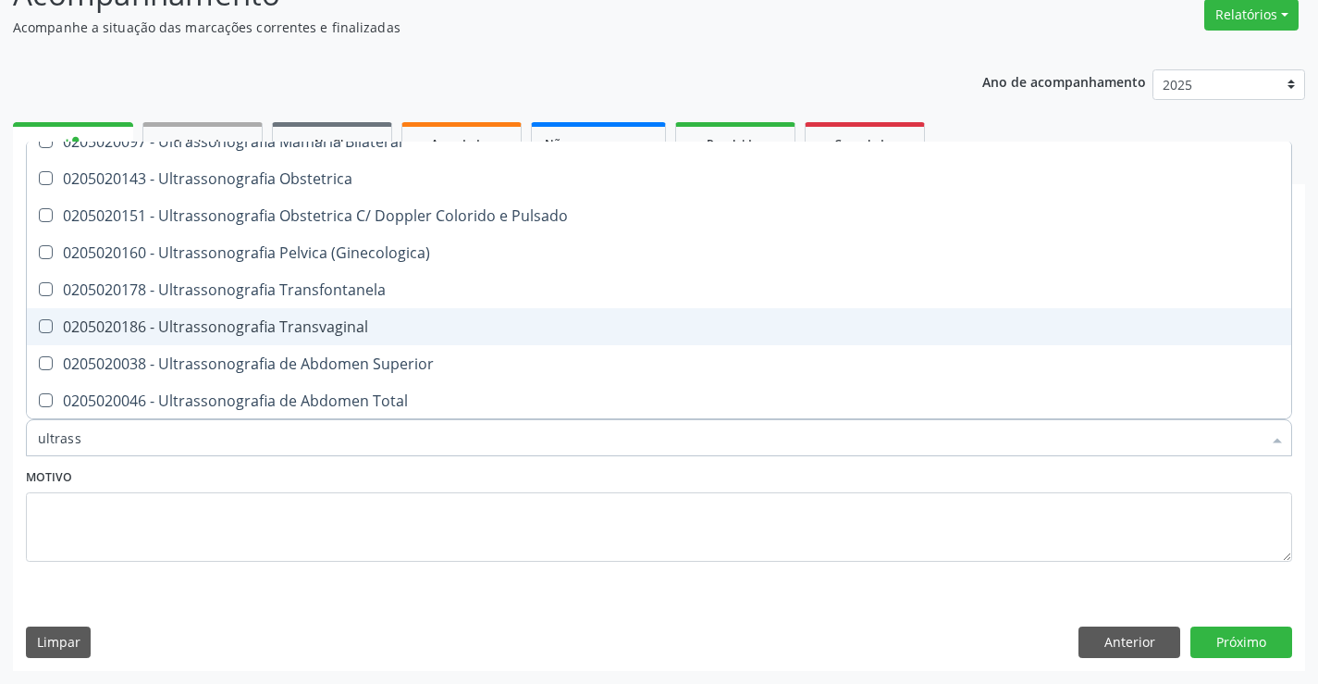
click at [389, 332] on div "0205020186 - Ultrassonografia Transvaginal" at bounding box center [659, 326] width 1243 height 15
checkbox Transvaginal "false"
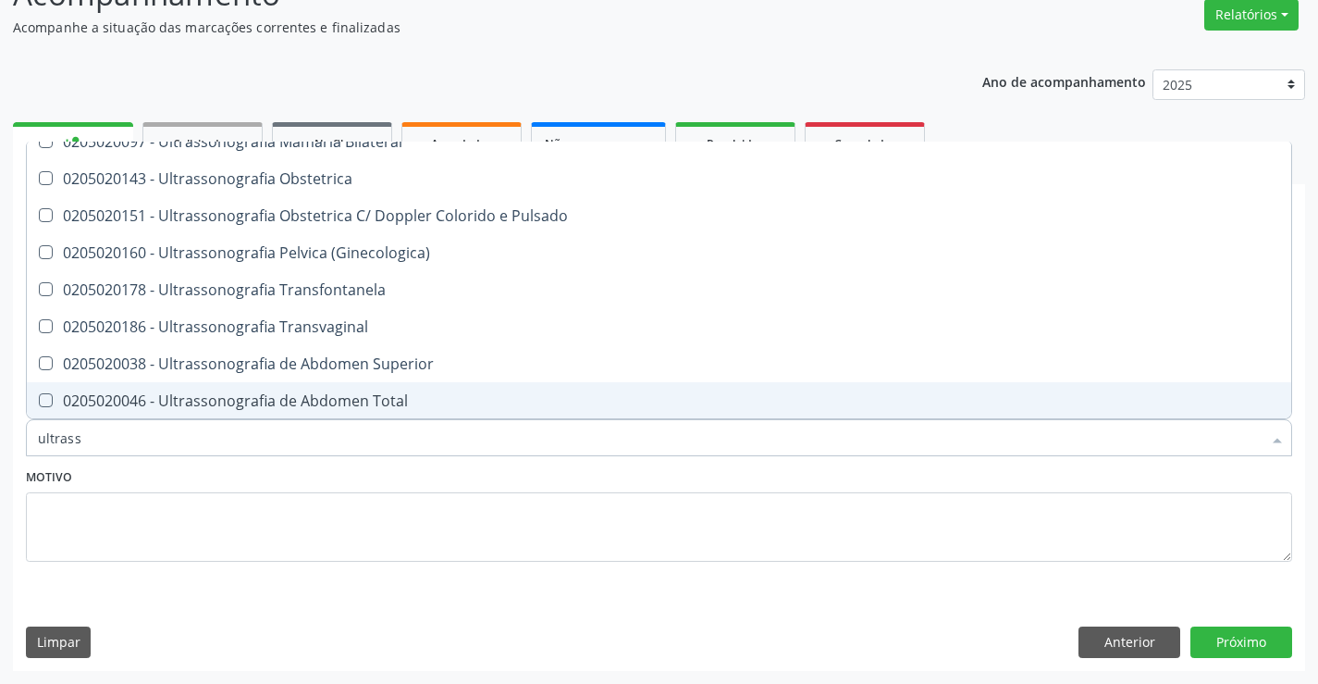
click at [403, 401] on div "0205020046 - Ultrassonografia de Abdomen Total" at bounding box center [659, 400] width 1243 height 15
checkbox Total "true"
click at [1221, 637] on button "Próximo" at bounding box center [1242, 641] width 102 height 31
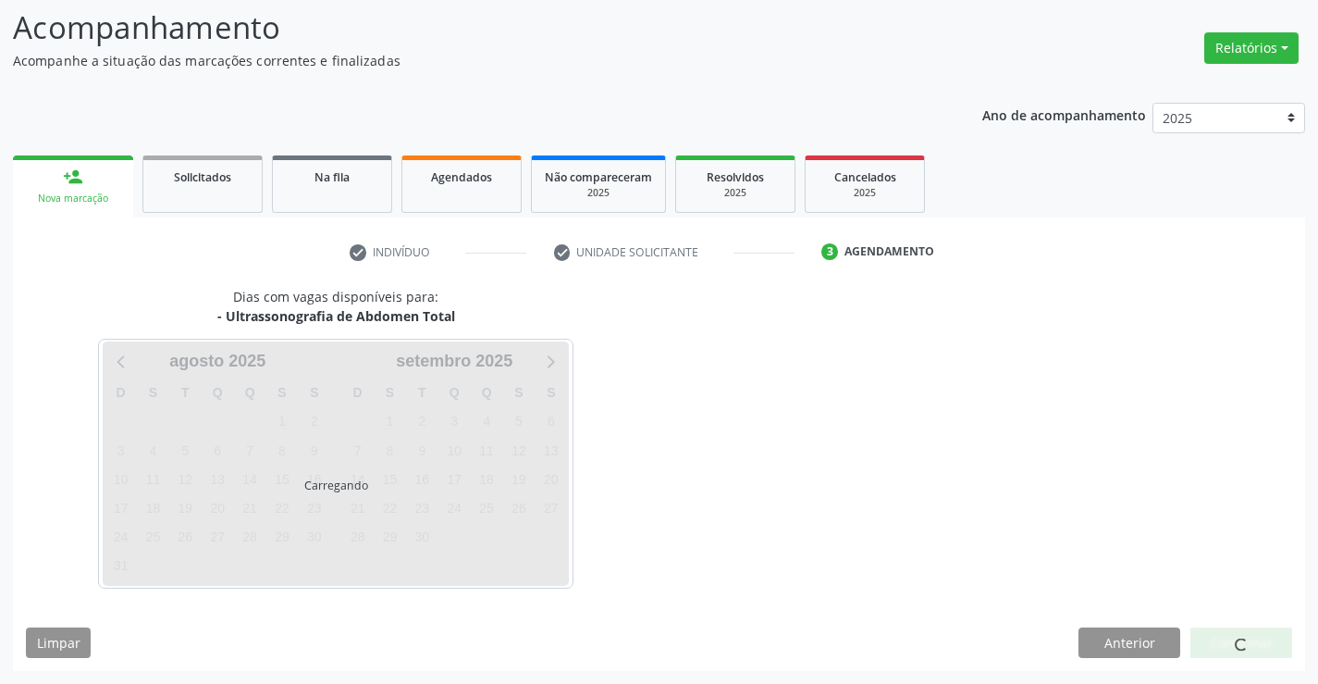
scroll to position [0, 0]
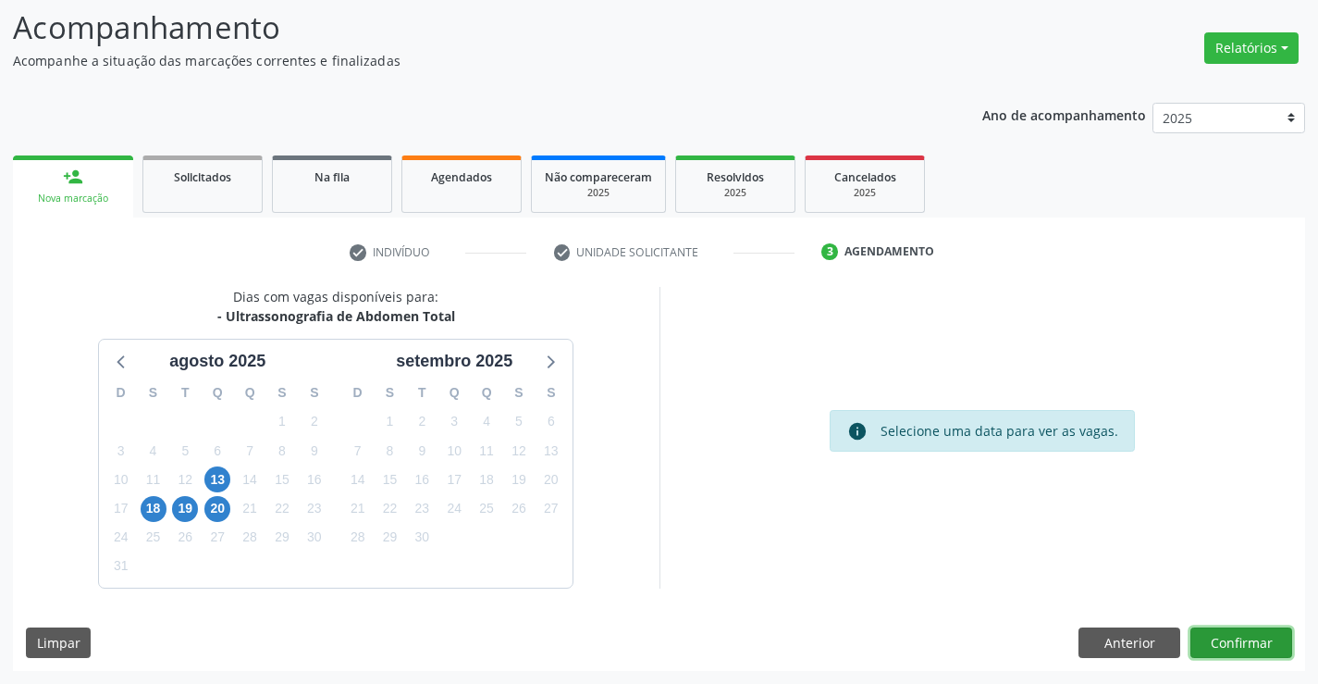
click at [1247, 635] on button "Confirmar" at bounding box center [1242, 642] width 102 height 31
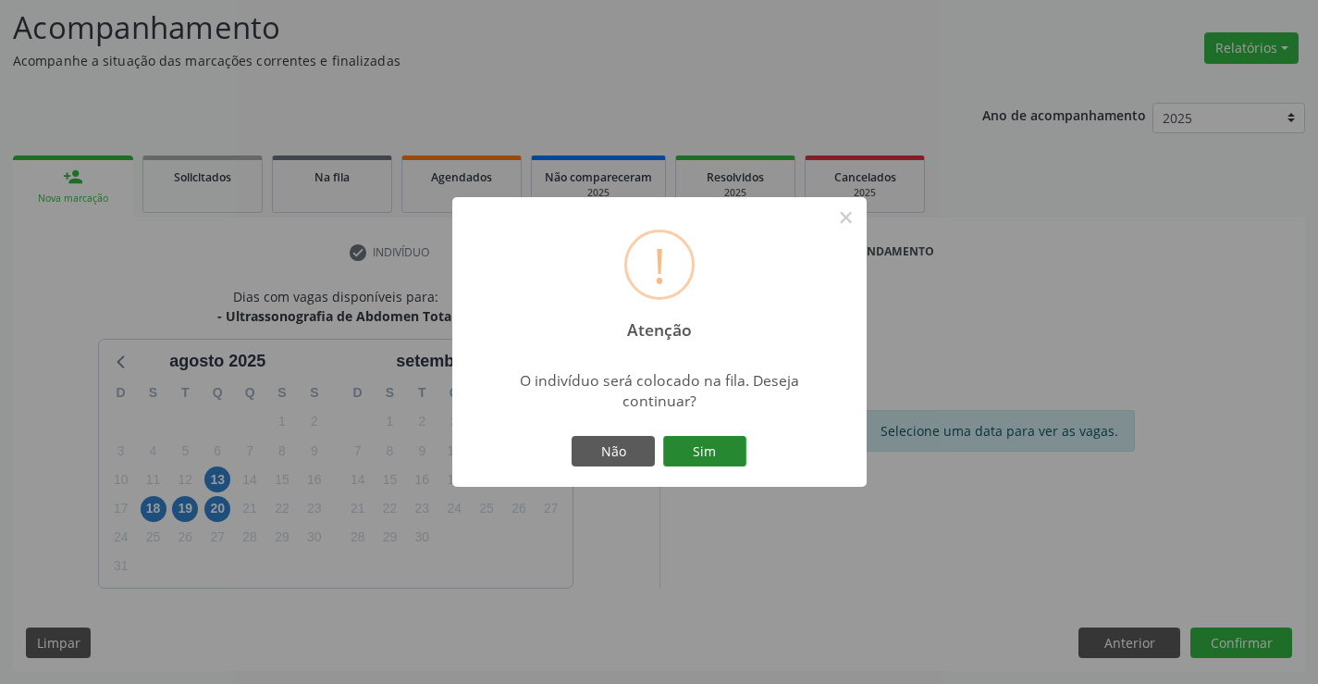
click at [724, 445] on button "Sim" at bounding box center [704, 451] width 83 height 31
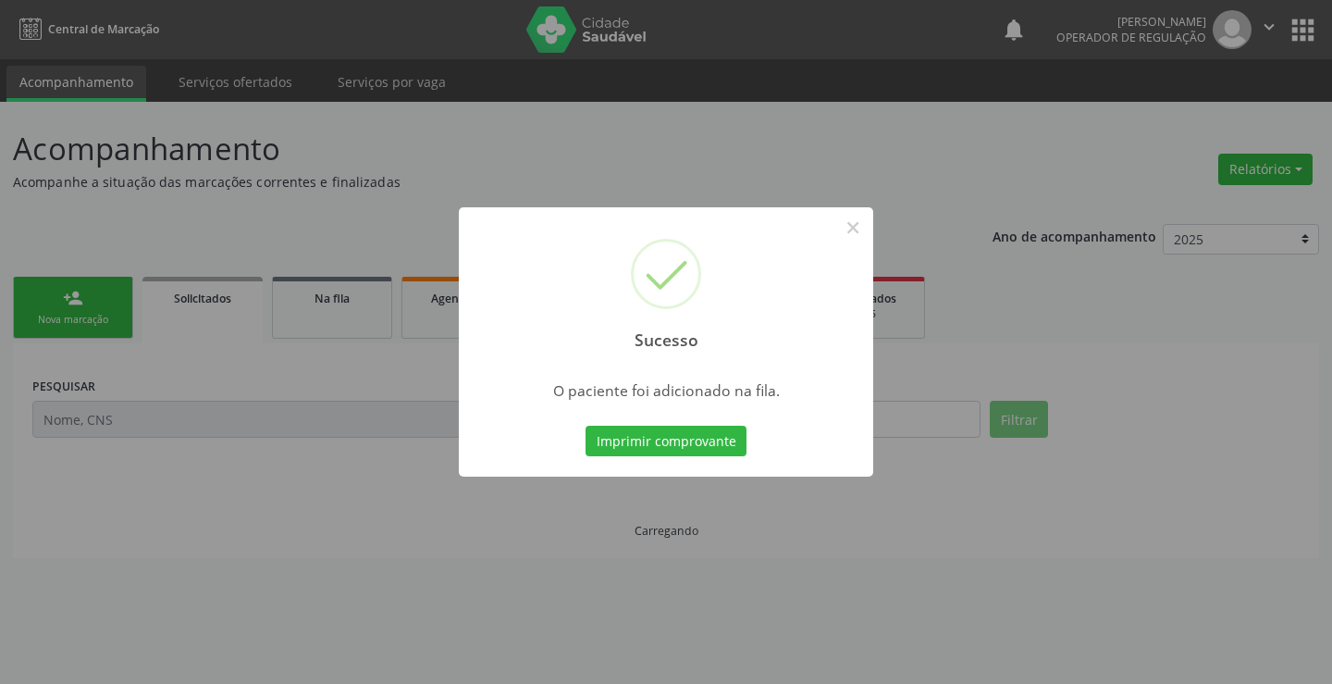
click at [724, 445] on button "Imprimir comprovante" at bounding box center [666, 441] width 161 height 31
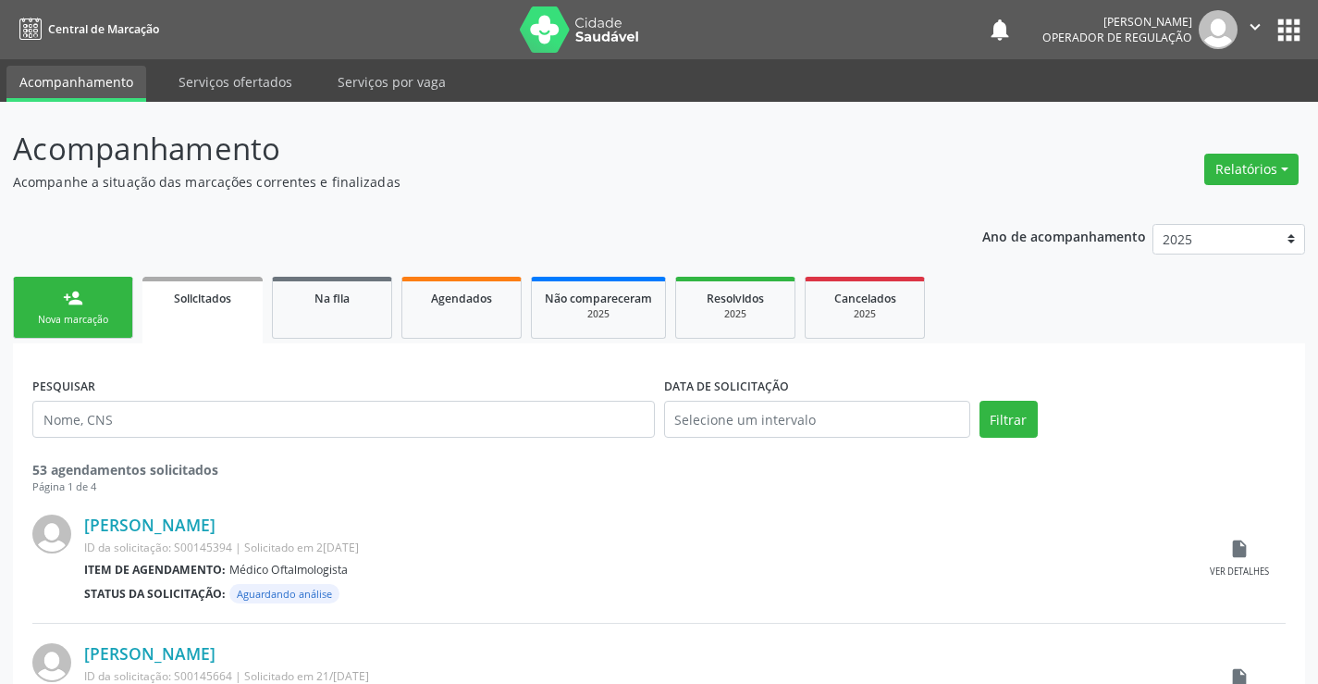
click at [128, 303] on link "person_add Nova marcação" at bounding box center [73, 308] width 120 height 62
click at [106, 309] on link "person_add Nova marcação" at bounding box center [73, 308] width 120 height 62
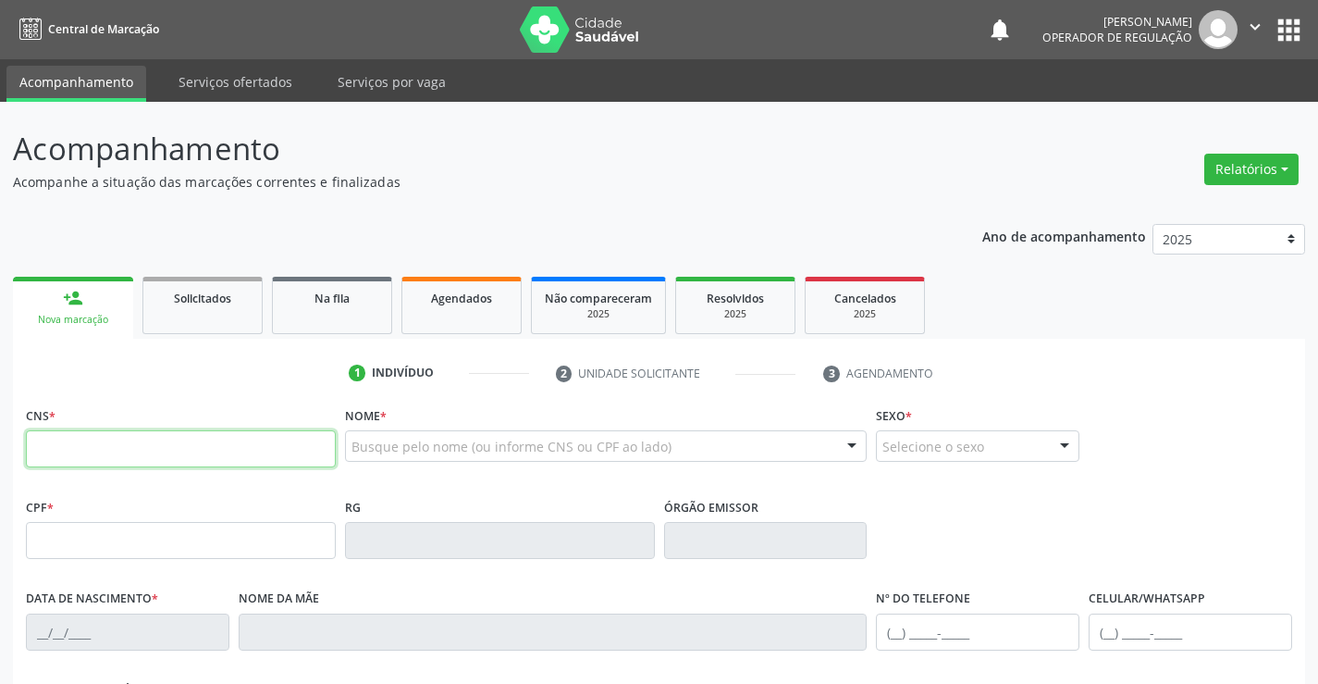
click at [170, 455] on input "text" at bounding box center [181, 448] width 310 height 37
type input "702 3031 2915 0313"
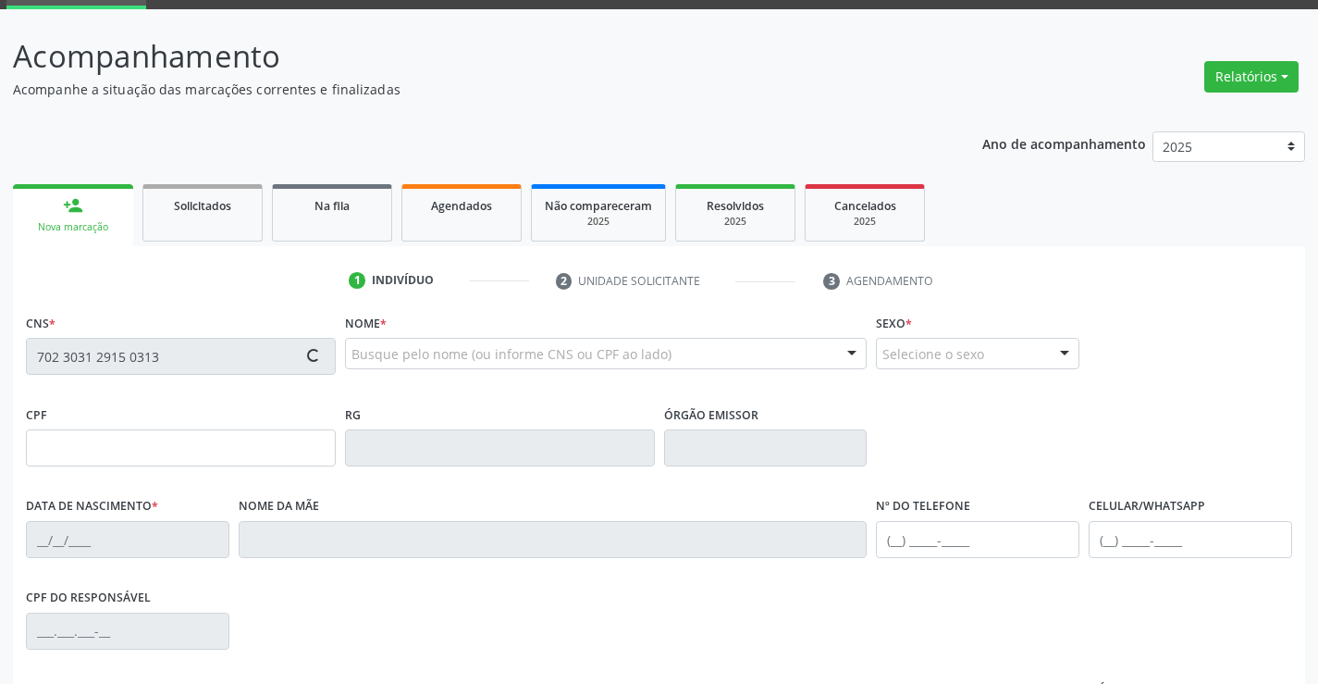
type input "0735349355"
type input "08/11/1972"
type input "(74) 99114-9229"
type input "(74) 99118-4462"
type input "617.869.935-20"
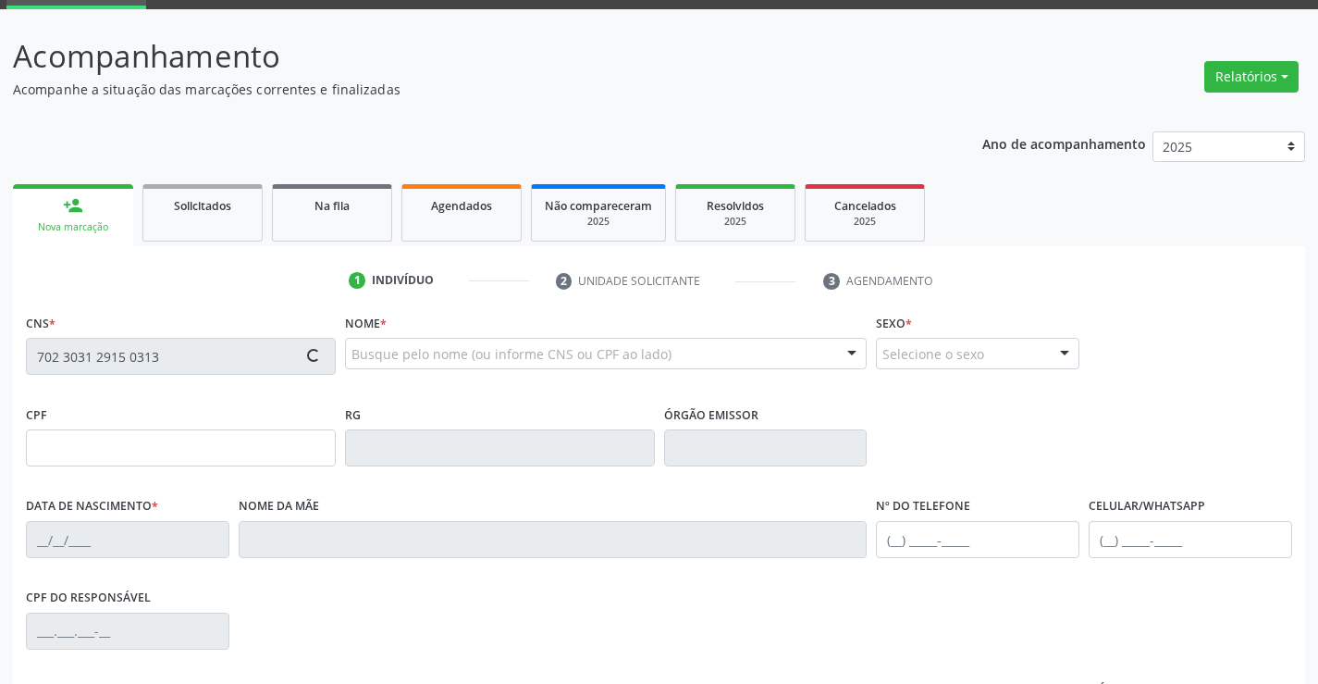
type input "S/N"
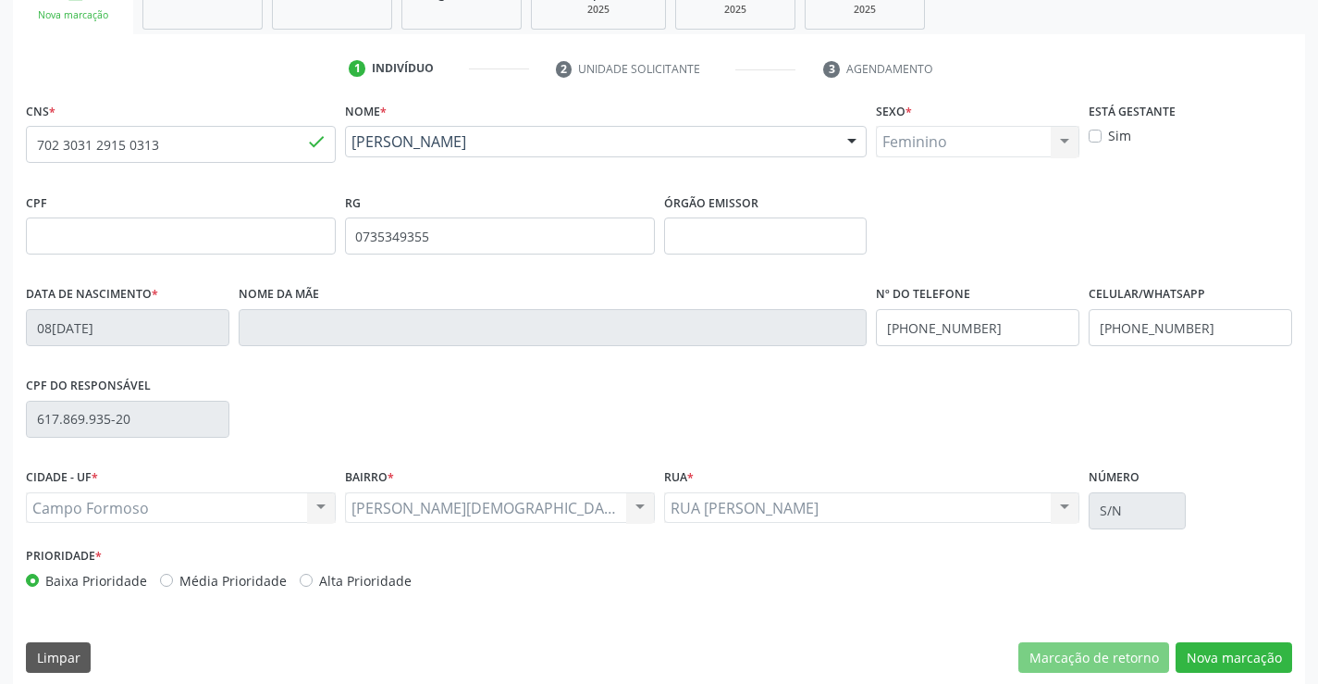
scroll to position [319, 0]
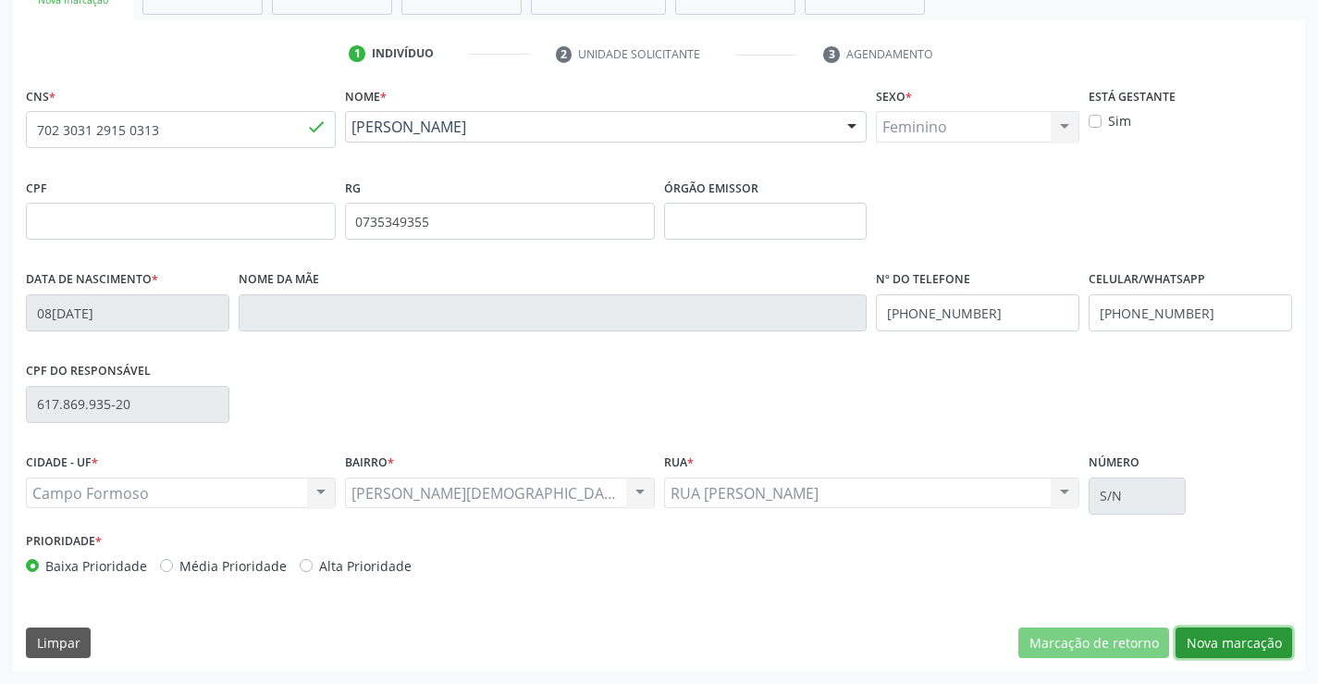
click at [1226, 636] on button "Nova marcação" at bounding box center [1234, 642] width 117 height 31
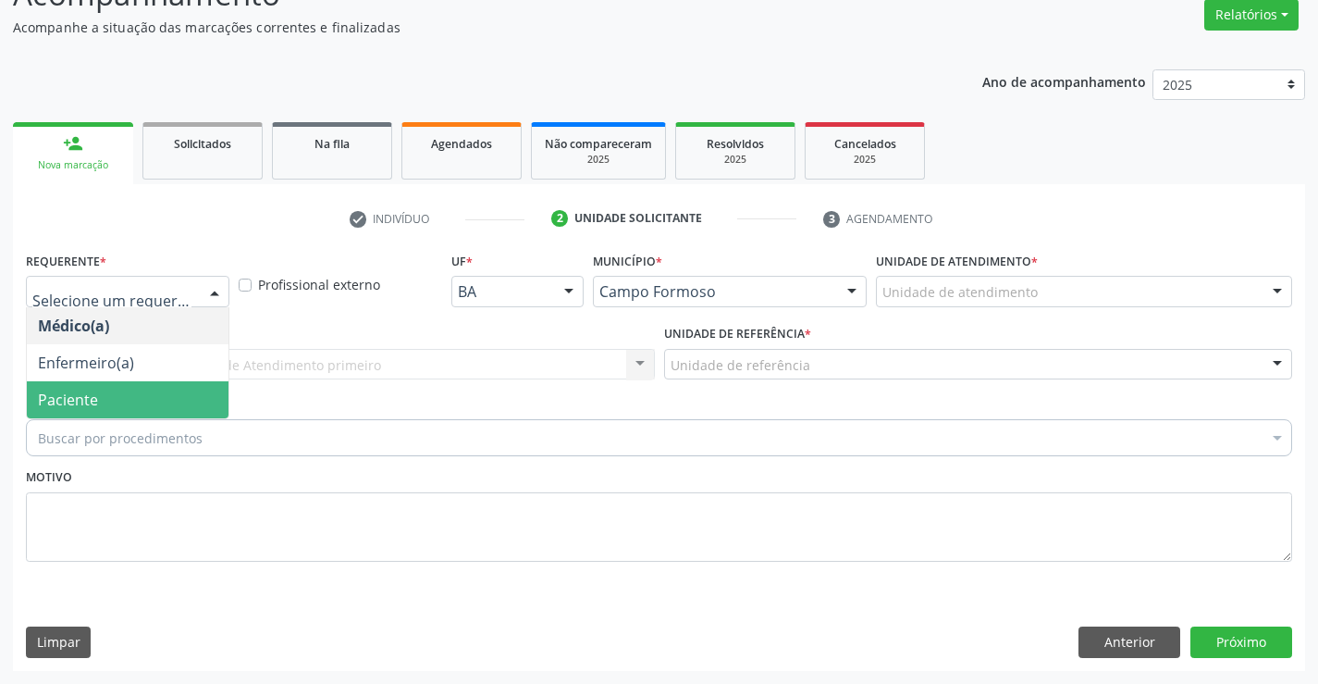
click at [105, 411] on span "Paciente" at bounding box center [128, 399] width 202 height 37
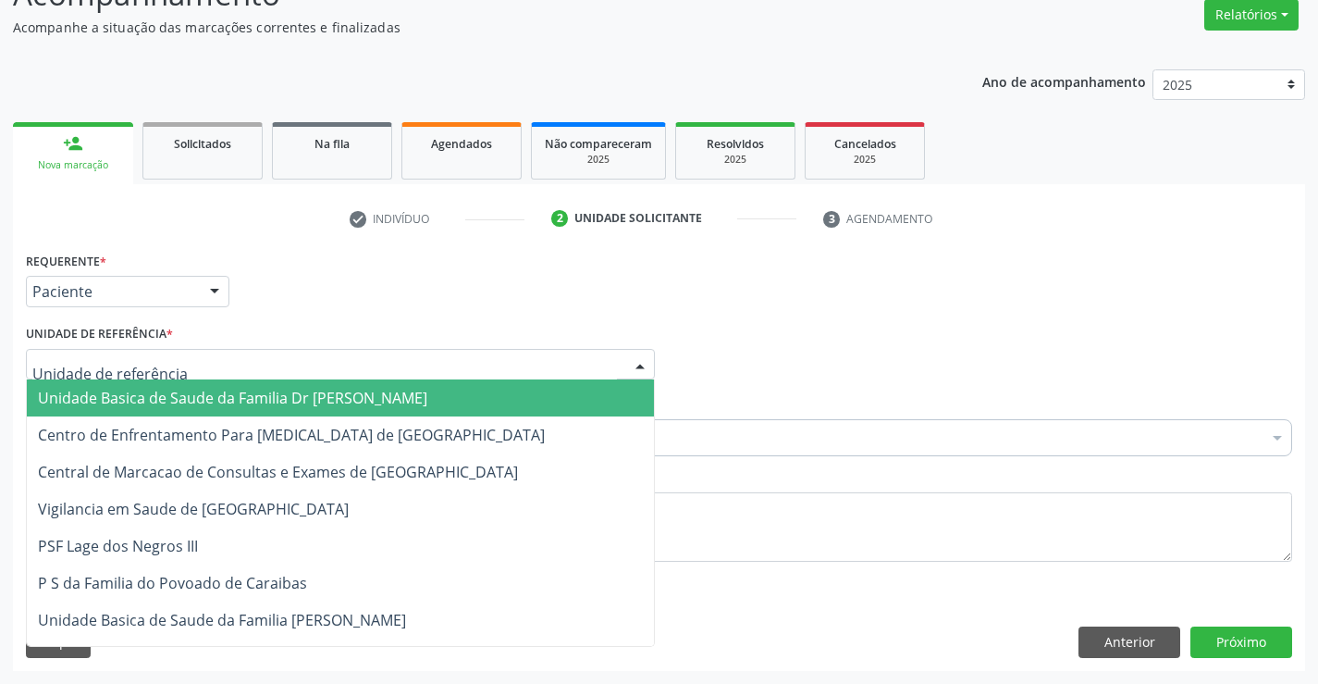
click at [126, 395] on span "Unidade Basica de Saude da Familia Dr [PERSON_NAME]" at bounding box center [233, 398] width 390 height 20
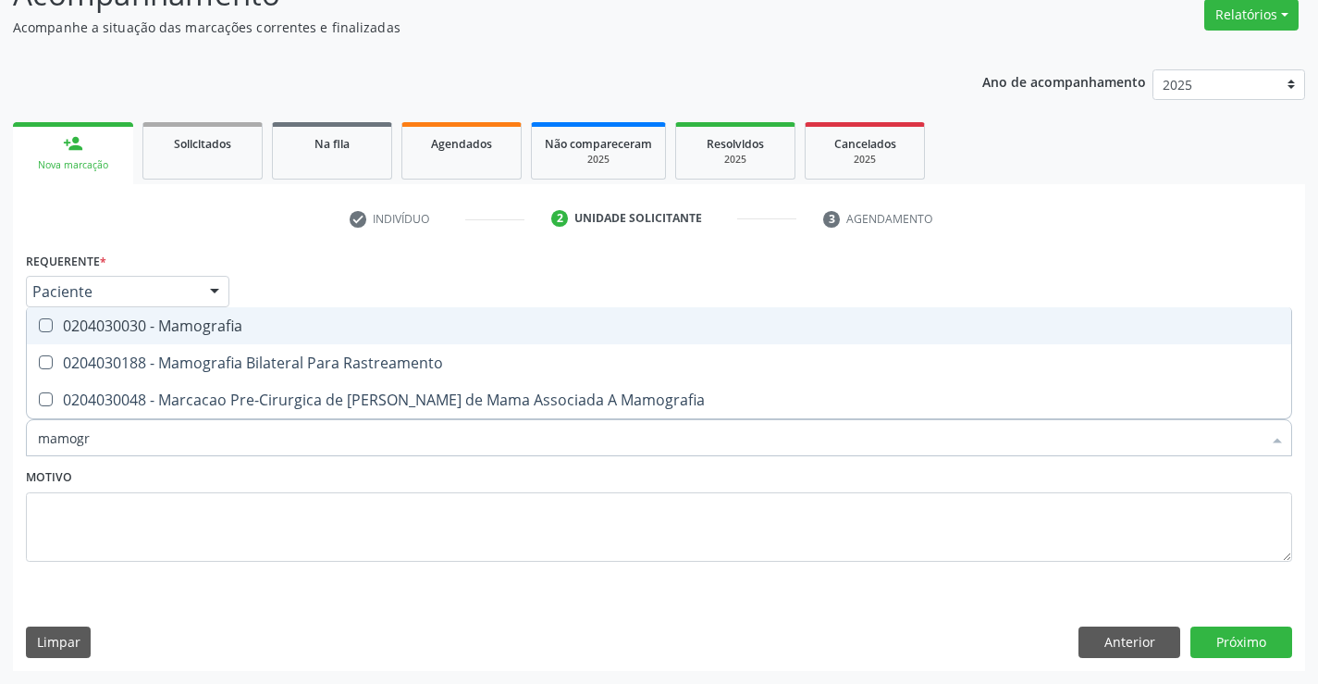
type input "mamogra"
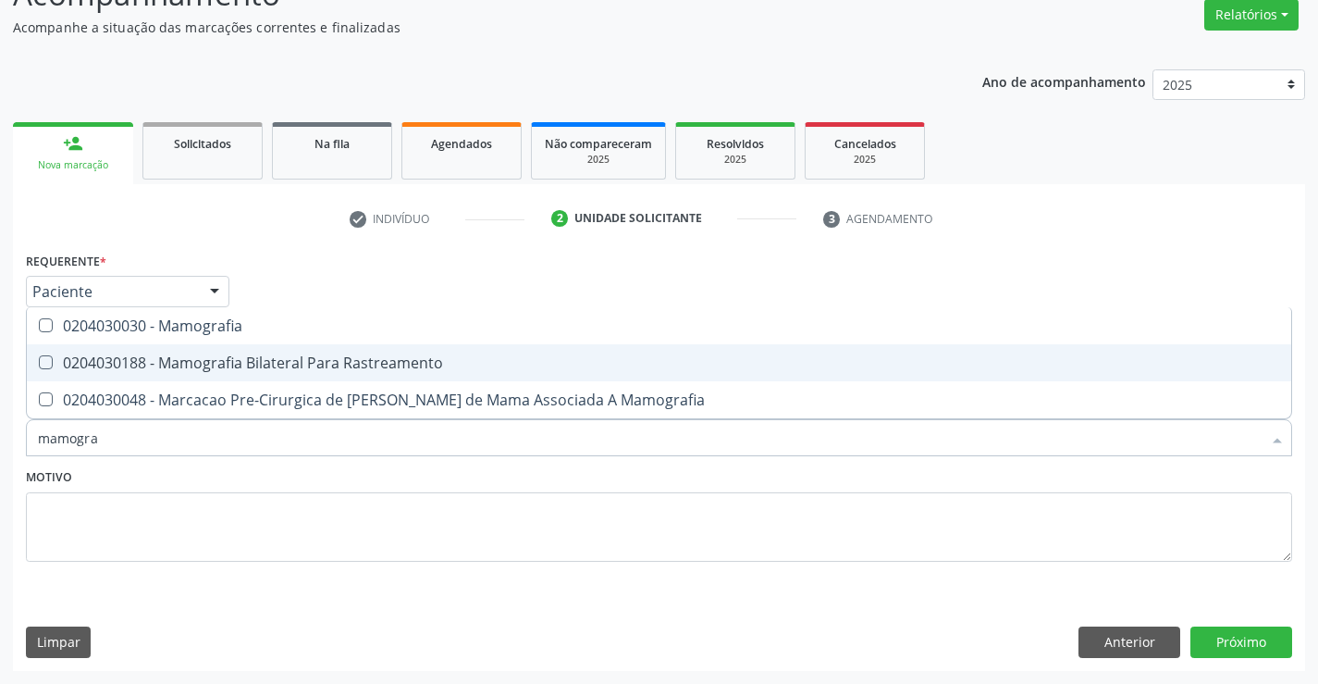
click at [227, 355] on div "0204030188 - Mamografia Bilateral Para Rastreamento" at bounding box center [659, 362] width 1243 height 15
checkbox Rastreamento "true"
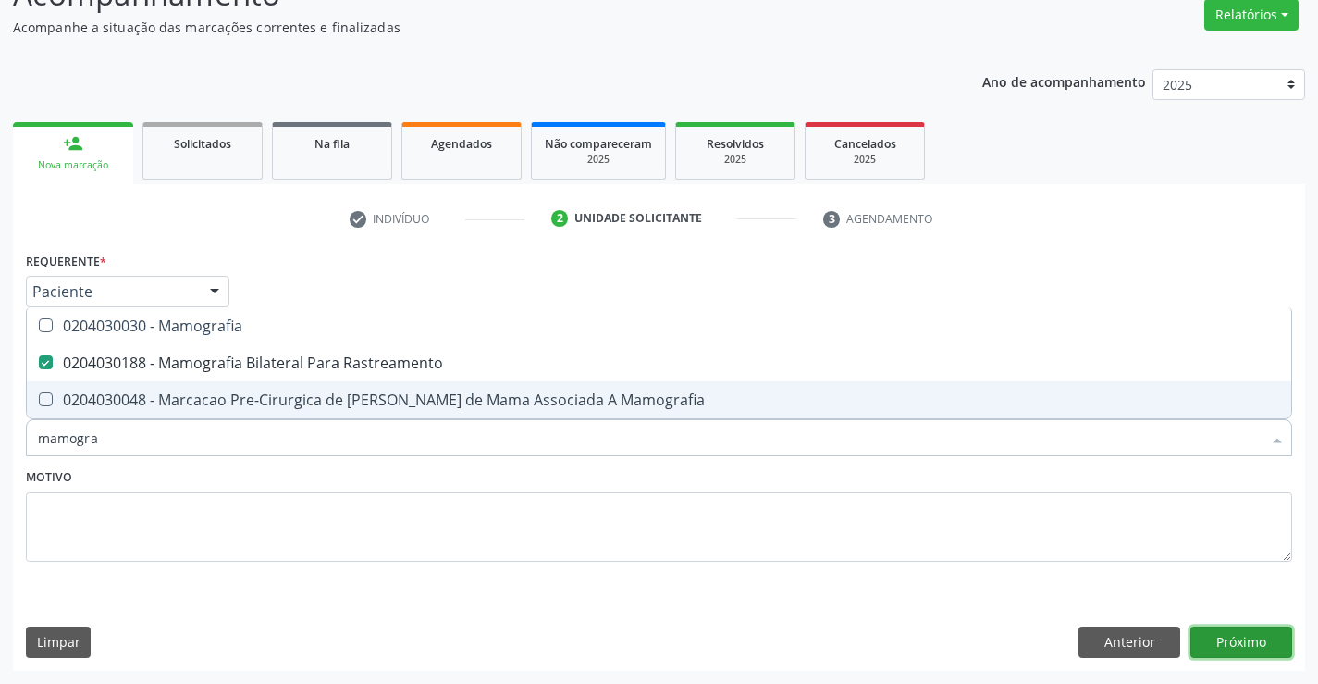
click at [1256, 647] on button "Próximo" at bounding box center [1242, 641] width 102 height 31
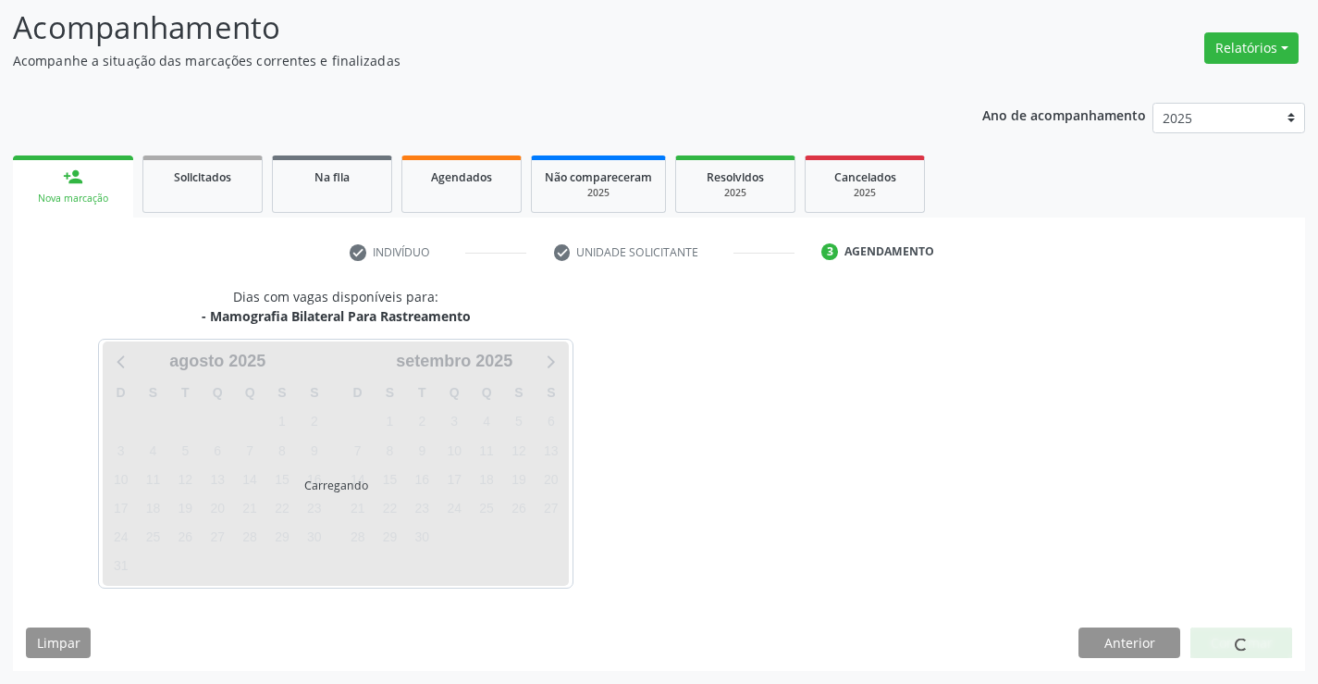
scroll to position [121, 0]
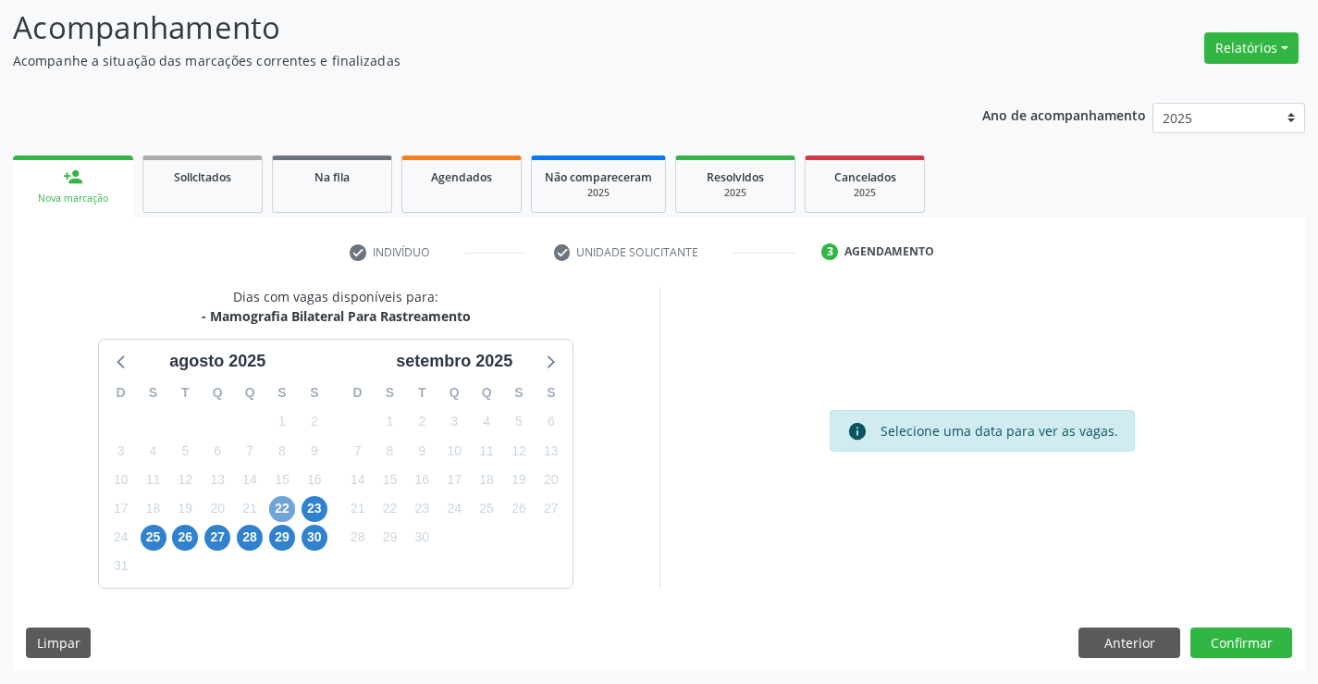
click at [290, 506] on span "22" at bounding box center [282, 509] width 26 height 26
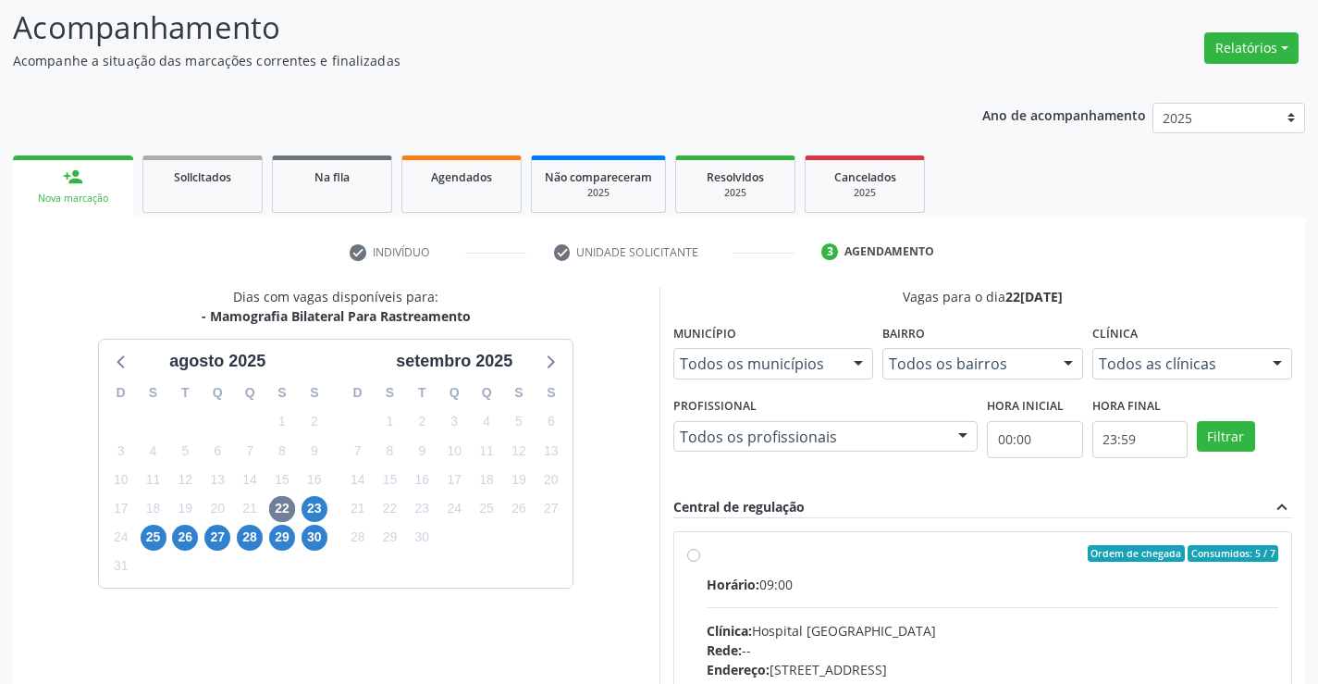
click at [707, 555] on label "Ordem de chegada Consumidos: 5 / 7 Horário: 09:00 Clínica: Hospital Sao Francis…" at bounding box center [993, 687] width 573 height 284
click at [695, 555] on input "Ordem de chegada Consumidos: 5 / 7 Horário: 09:00 Clínica: Hospital Sao Francis…" at bounding box center [693, 553] width 13 height 17
radio input "true"
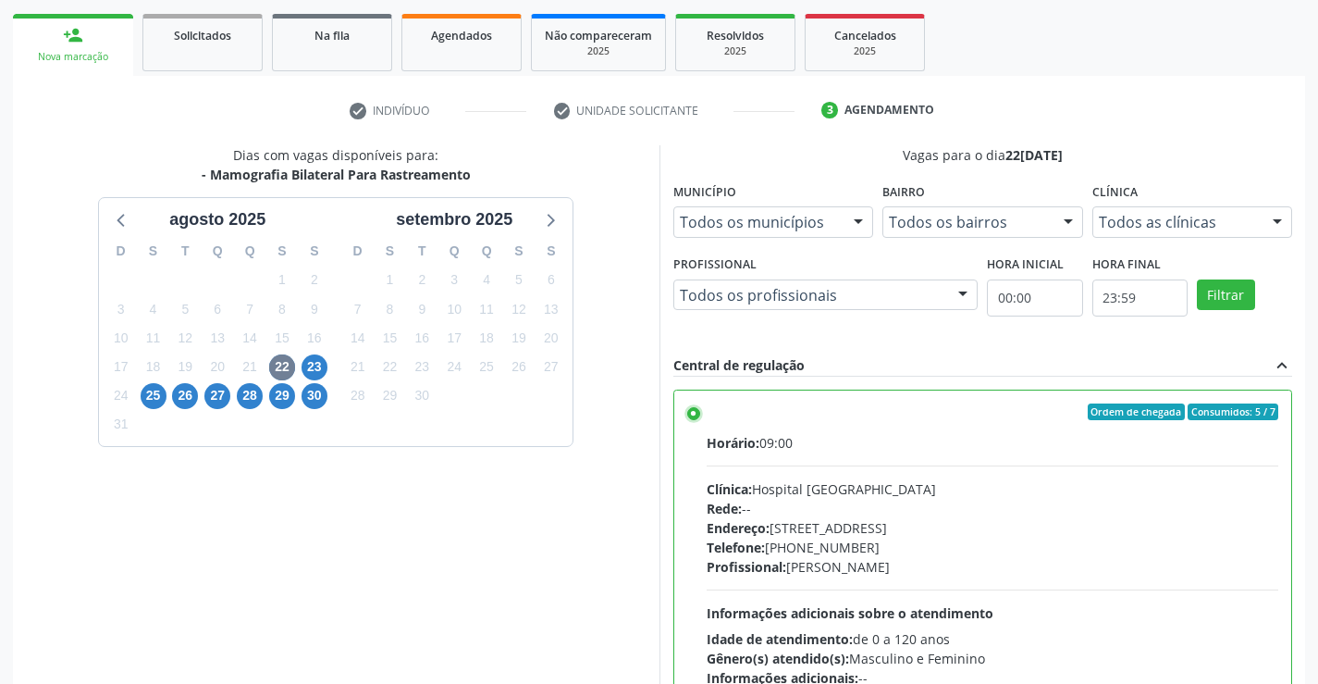
scroll to position [422, 0]
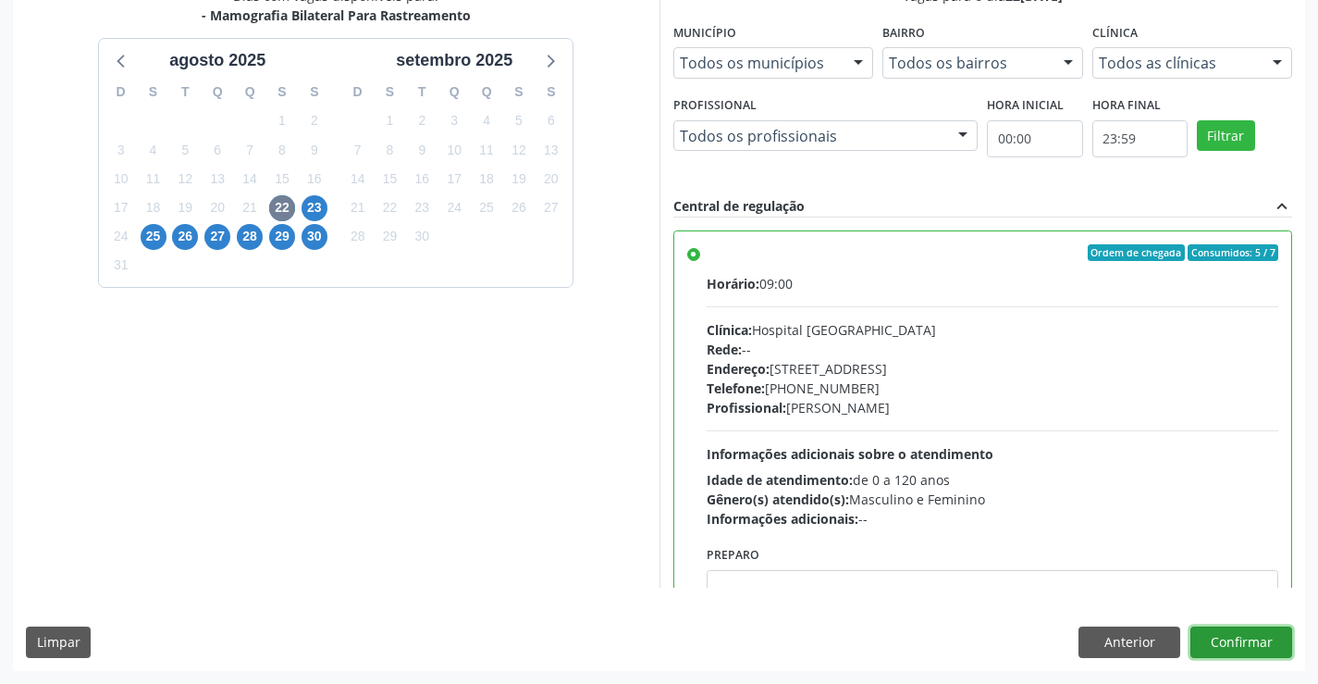
click at [1258, 646] on button "Confirmar" at bounding box center [1242, 641] width 102 height 31
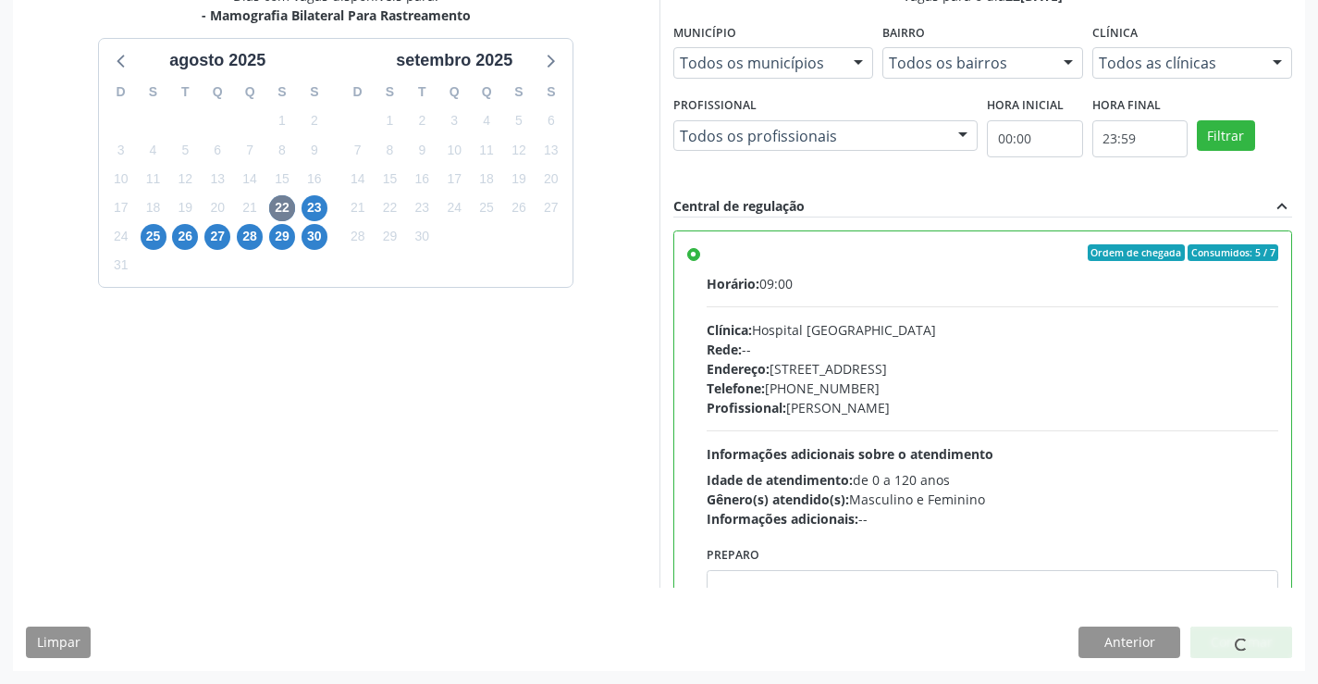
scroll to position [0, 0]
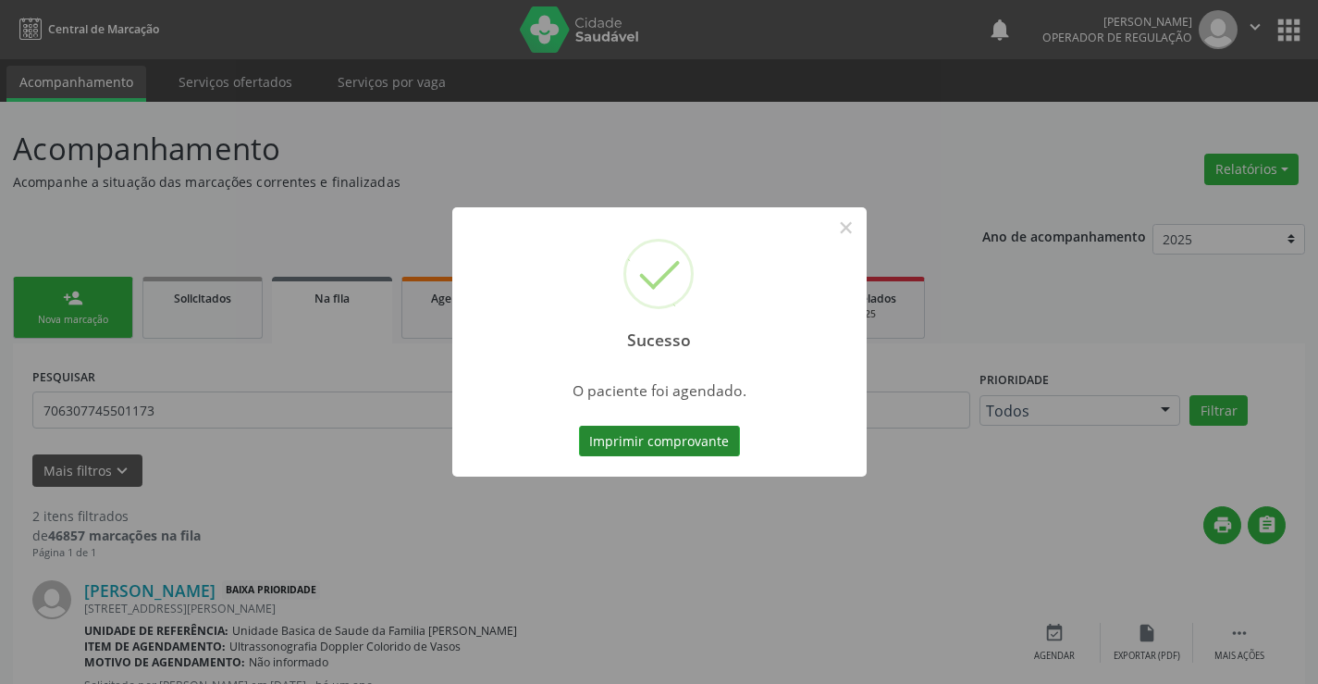
click at [662, 440] on button "Imprimir comprovante" at bounding box center [659, 441] width 161 height 31
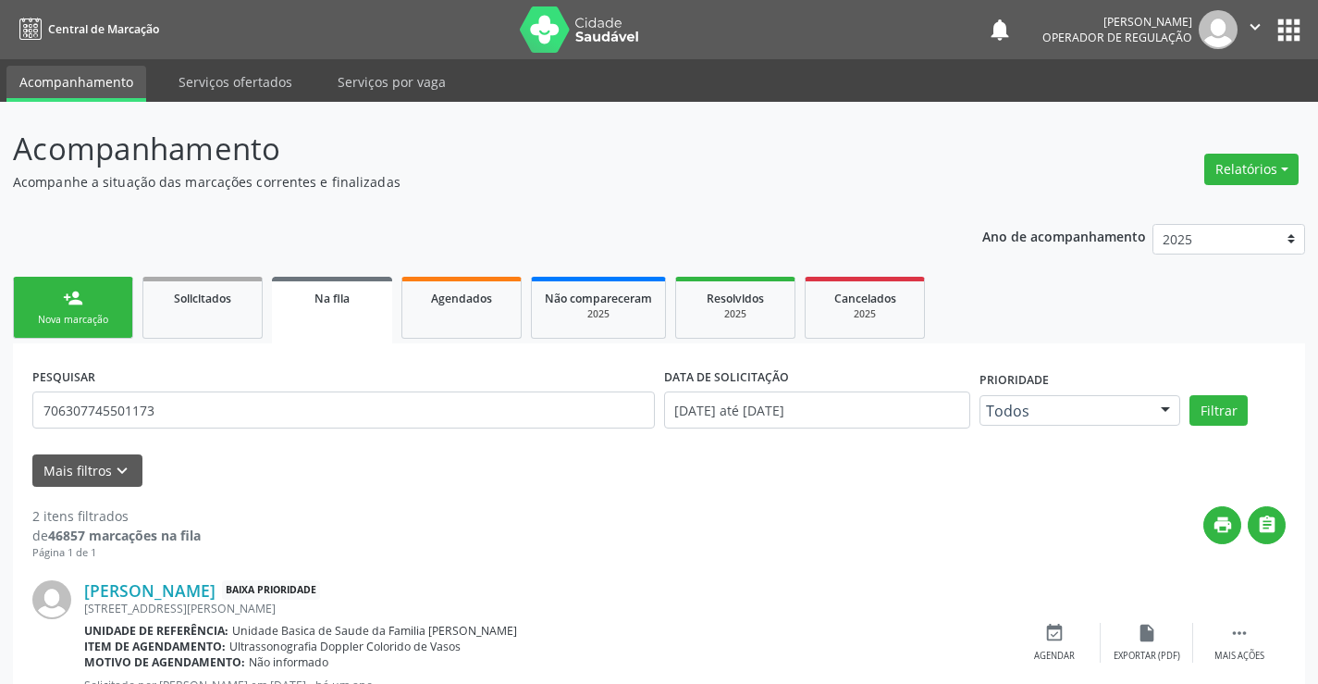
click at [322, 311] on link "Na fila" at bounding box center [332, 310] width 120 height 67
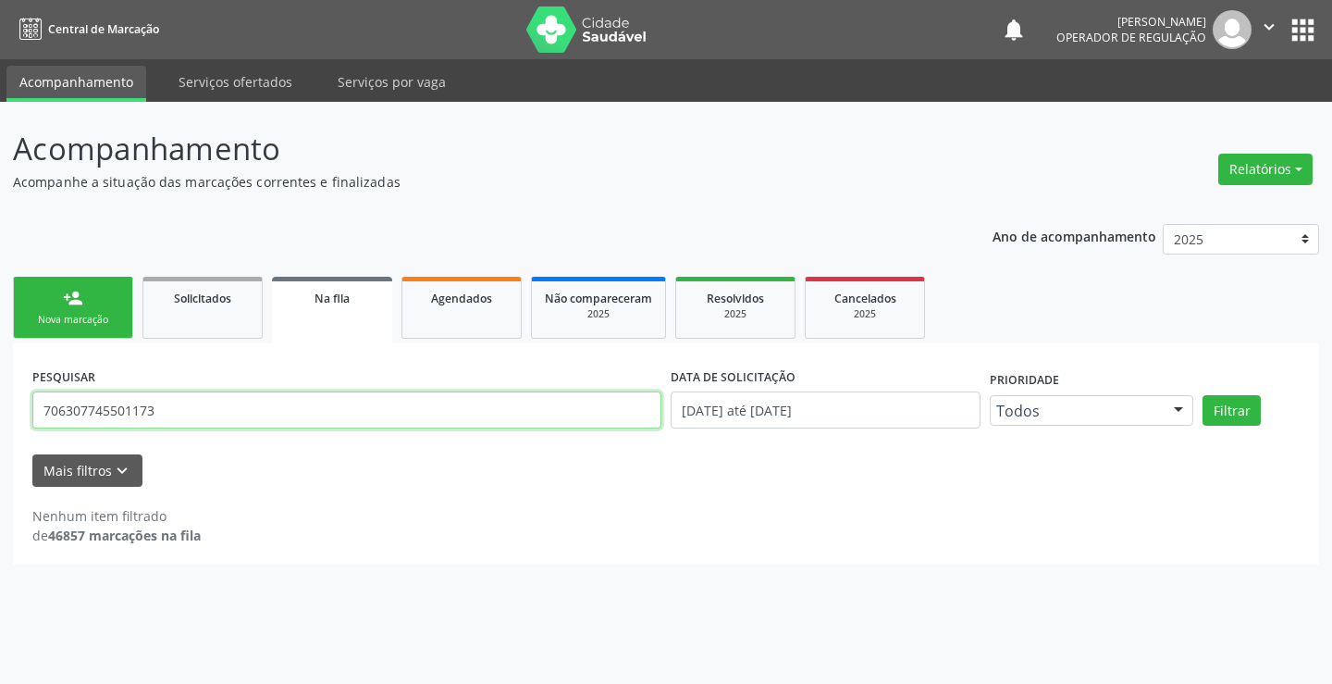
click at [206, 414] on input "706307745501173" at bounding box center [346, 409] width 629 height 37
type input "7"
click at [1229, 415] on button "Filtrar" at bounding box center [1232, 410] width 58 height 31
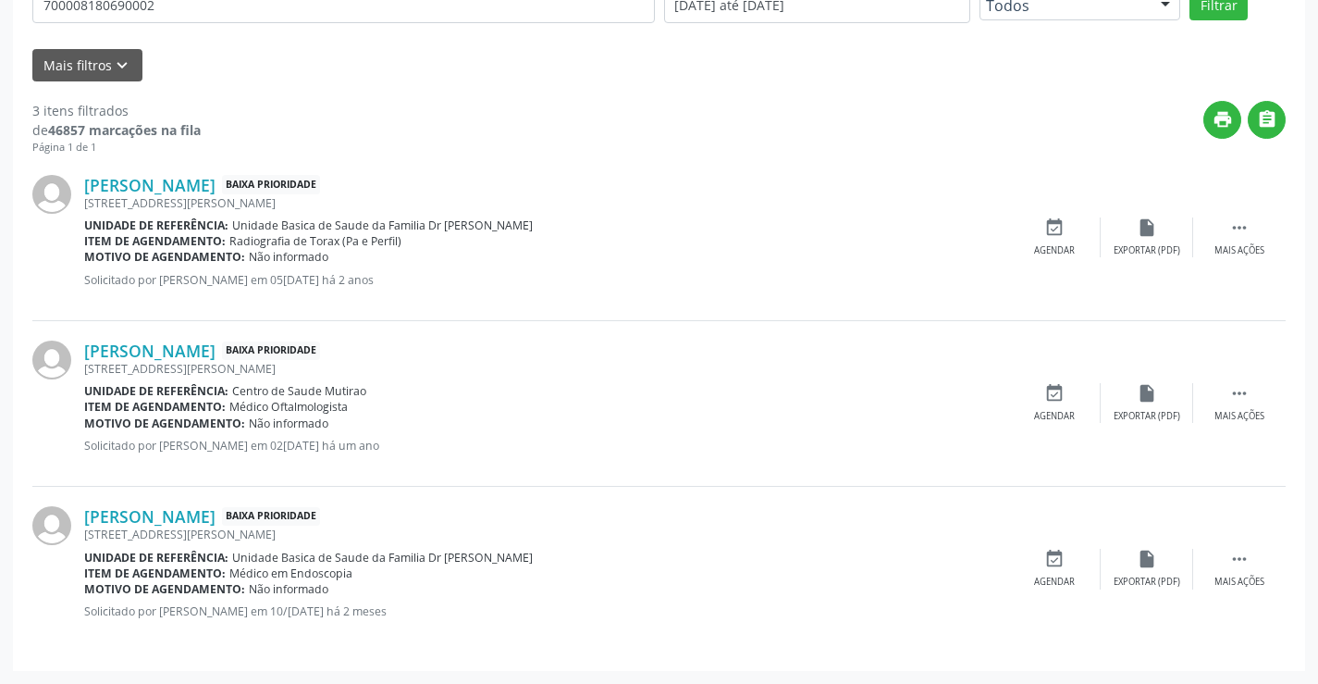
scroll to position [35, 0]
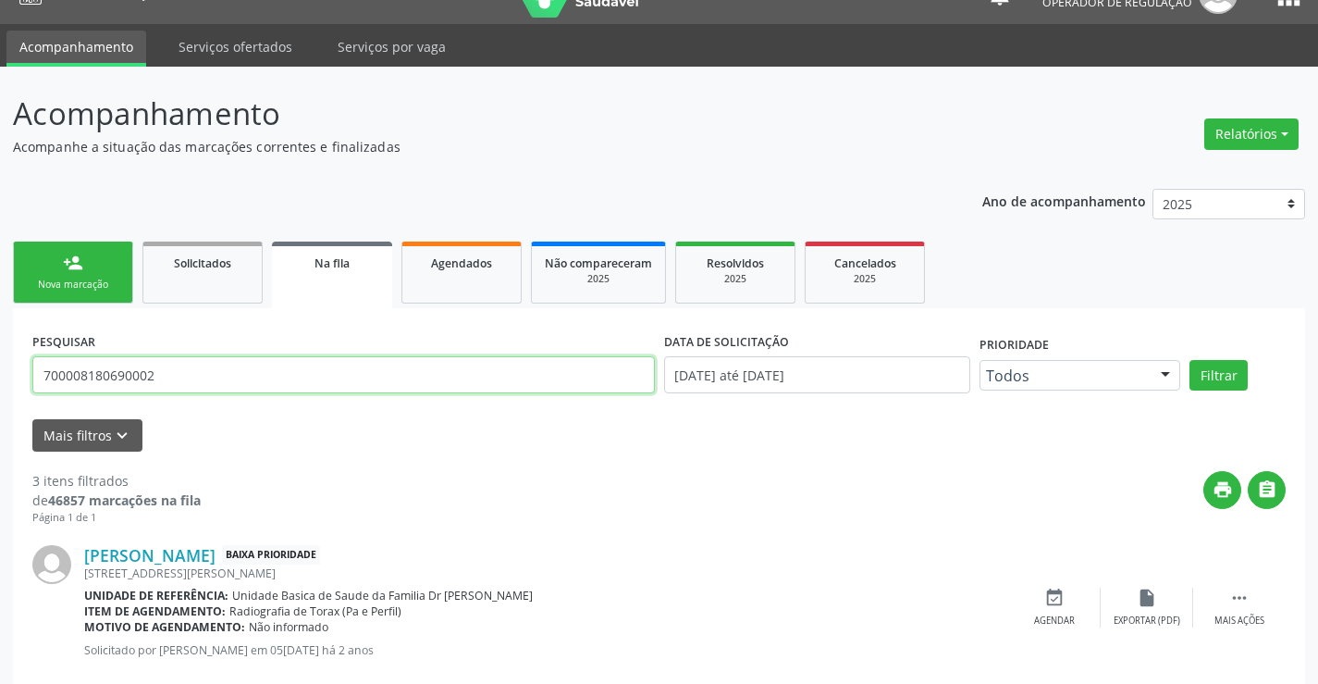
click at [214, 377] on input "700008180690002" at bounding box center [343, 374] width 623 height 37
type input "7"
type input "700503505008559"
click at [1233, 367] on button "Filtrar" at bounding box center [1219, 375] width 58 height 31
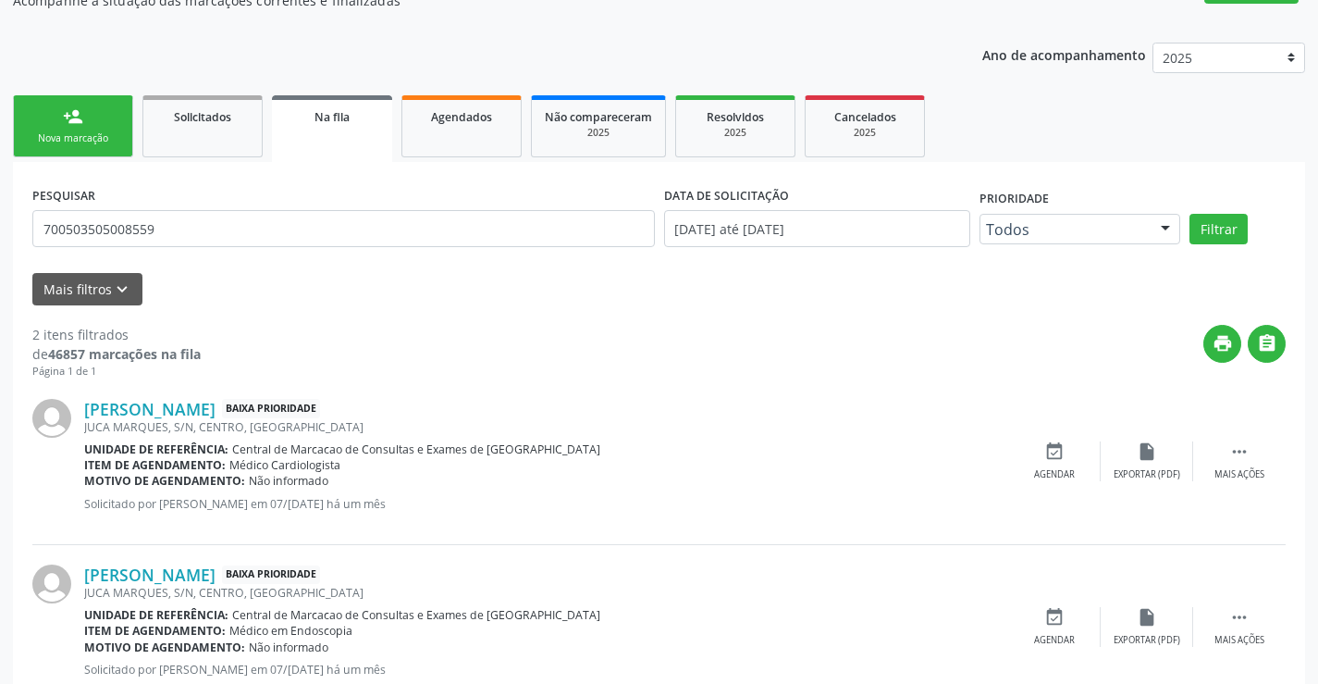
scroll to position [240, 0]
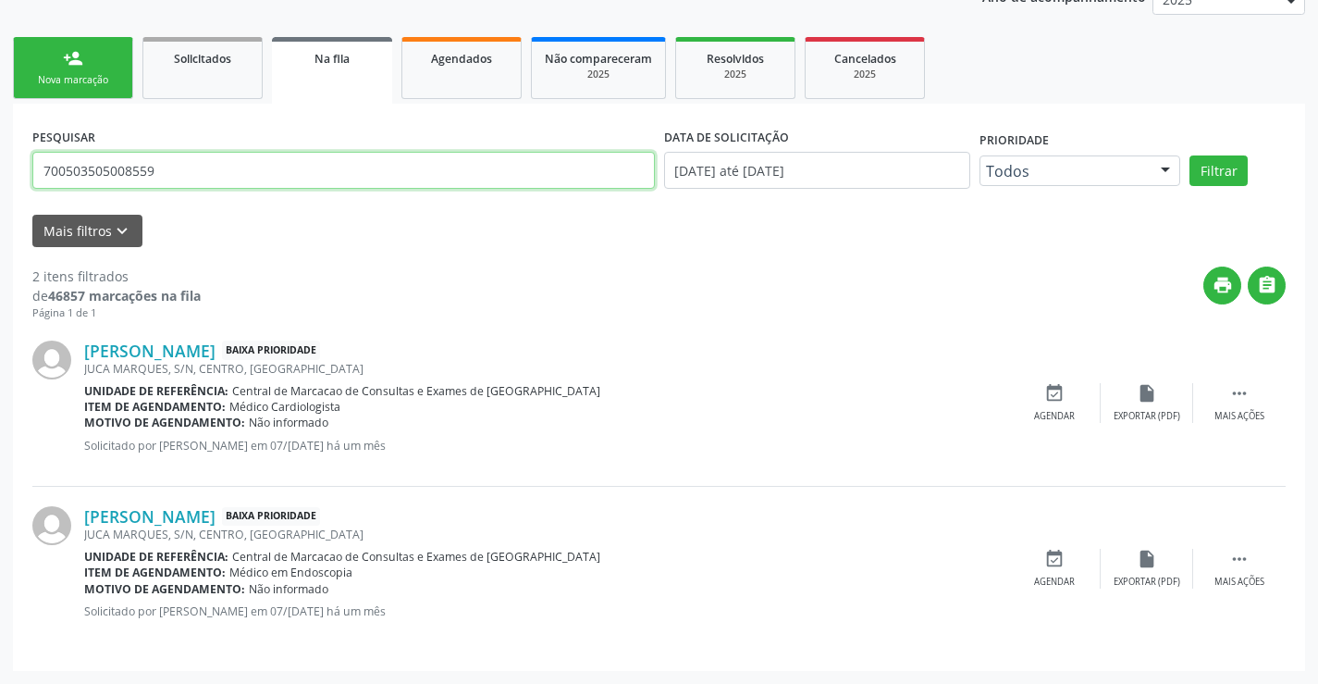
click at [148, 169] on input "700503505008559" at bounding box center [343, 170] width 623 height 37
click at [101, 72] on link "person_add Nova marcação" at bounding box center [73, 68] width 120 height 62
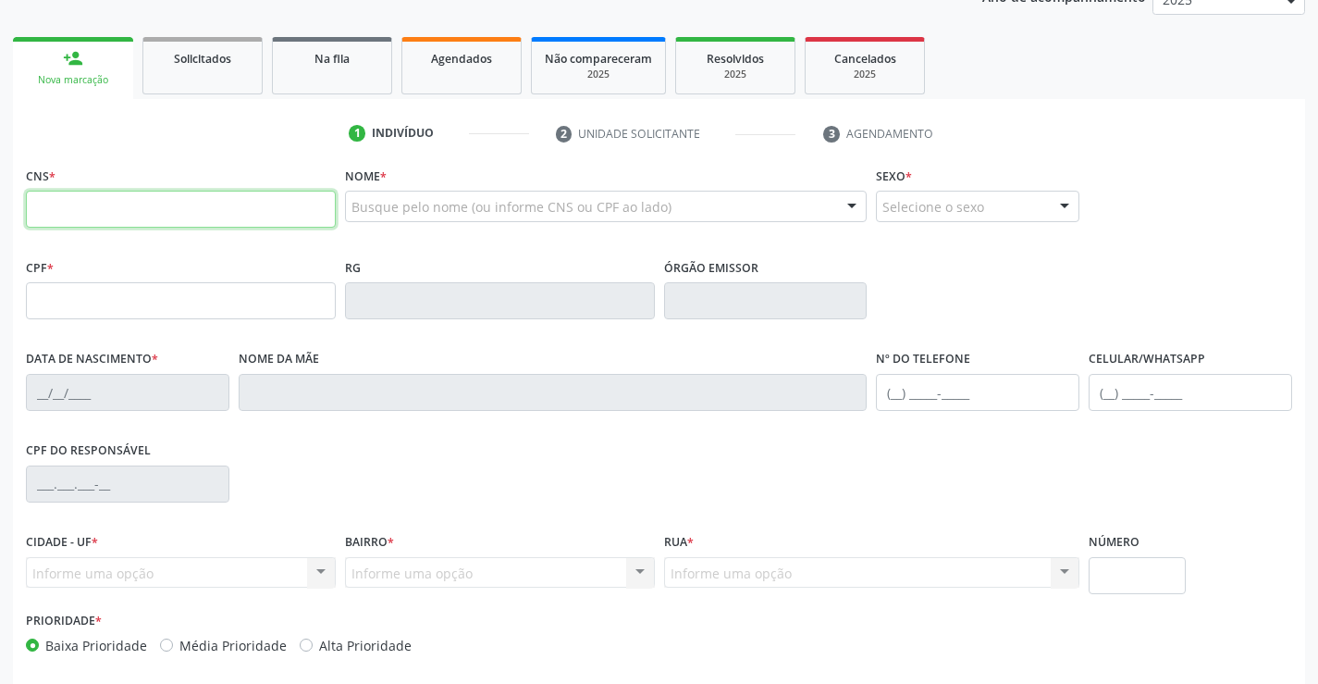
click at [150, 201] on input "text" at bounding box center [181, 209] width 310 height 37
type input "706 9031 5641 2533"
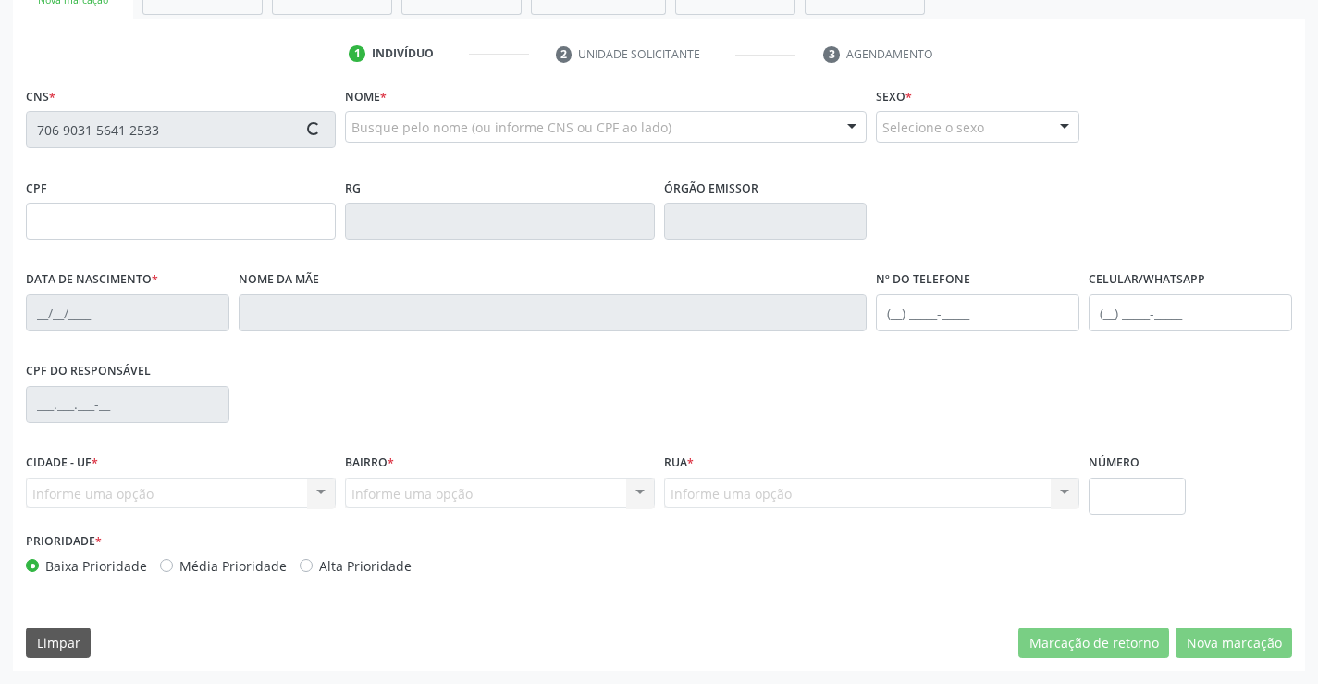
type input "788.272.995-72"
type input "08/02/1976"
type input "Eloina Maria dos Reis Santana"
type input "(74) 99805-8169"
type input "40"
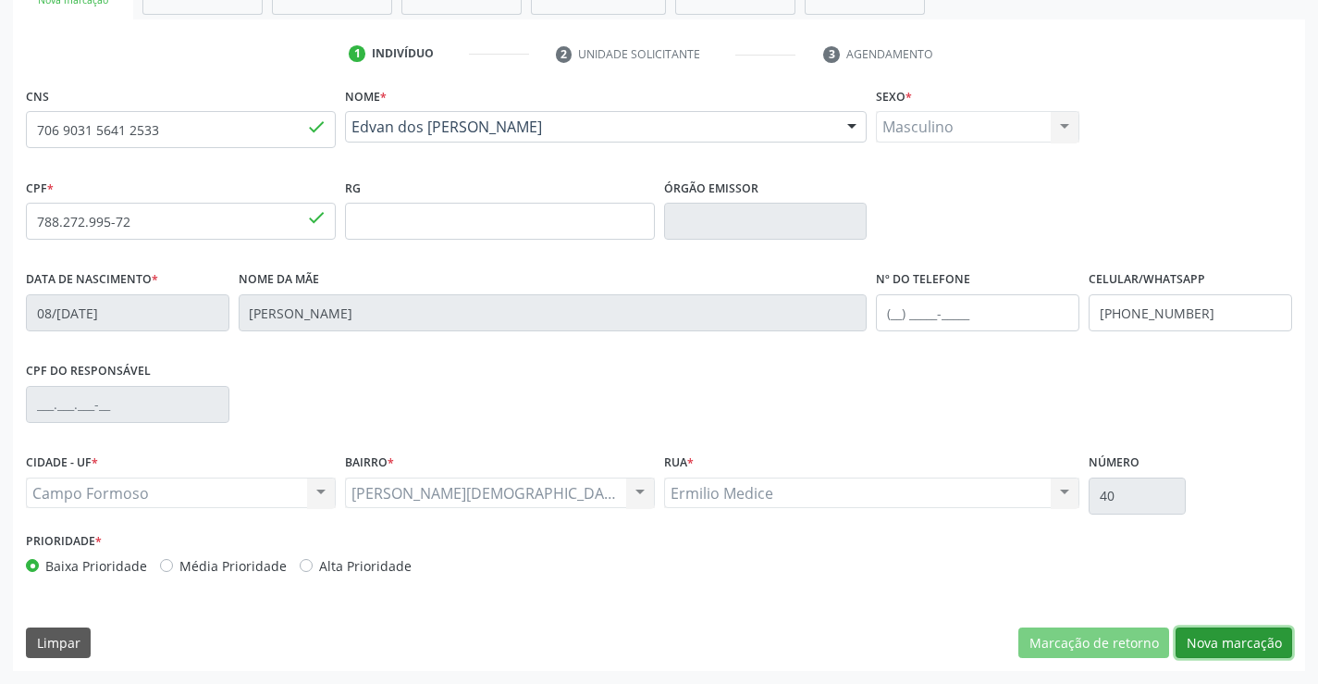
click at [1219, 637] on button "Nova marcação" at bounding box center [1234, 642] width 117 height 31
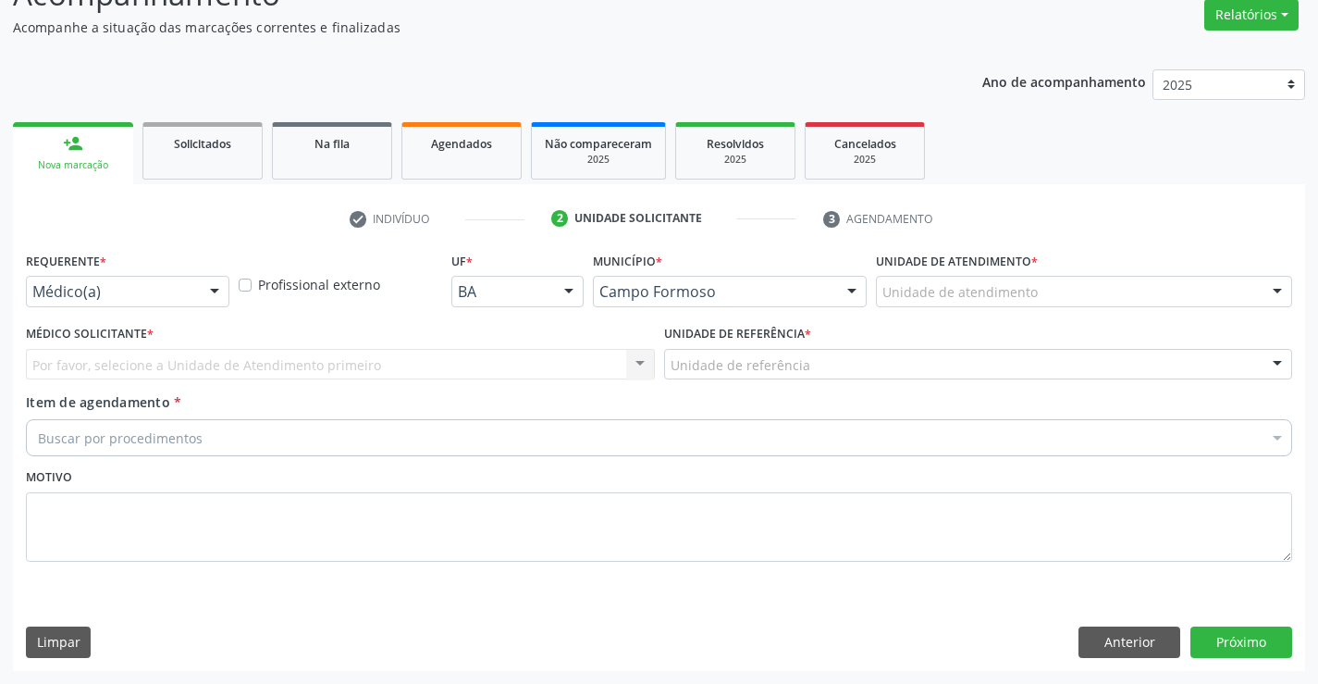
scroll to position [155, 0]
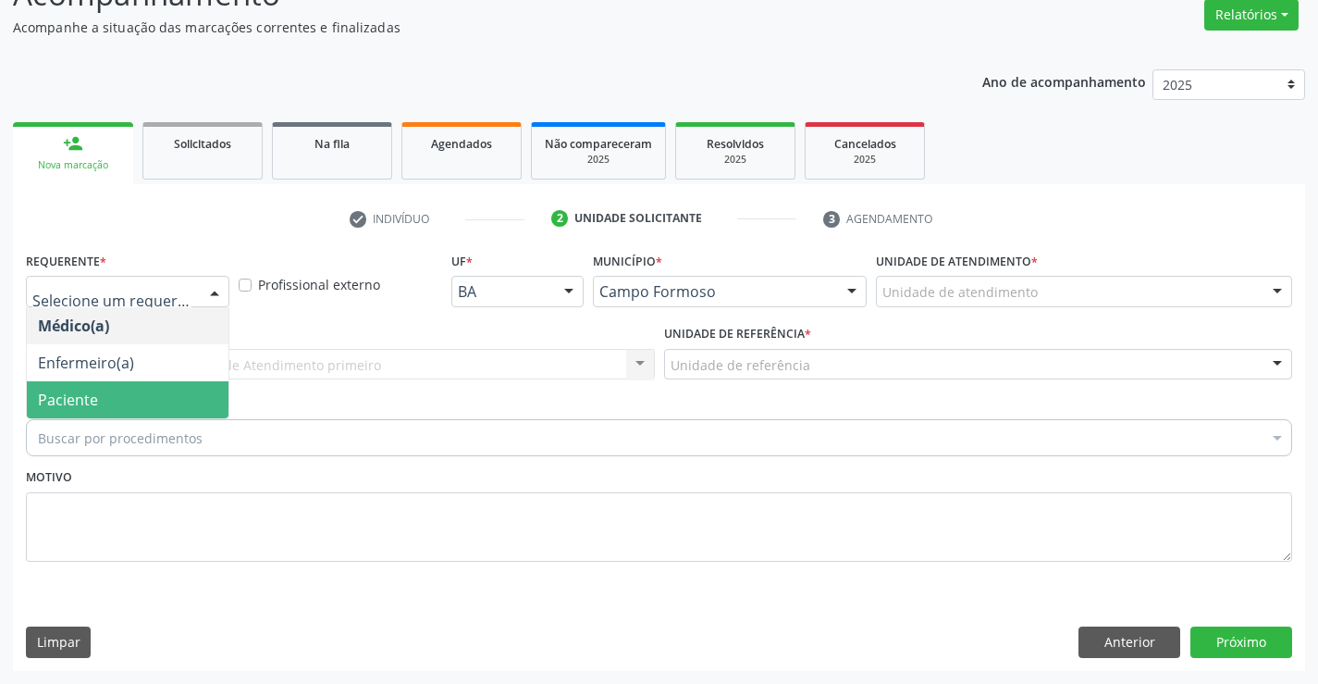
click at [132, 390] on span "Paciente" at bounding box center [128, 399] width 202 height 37
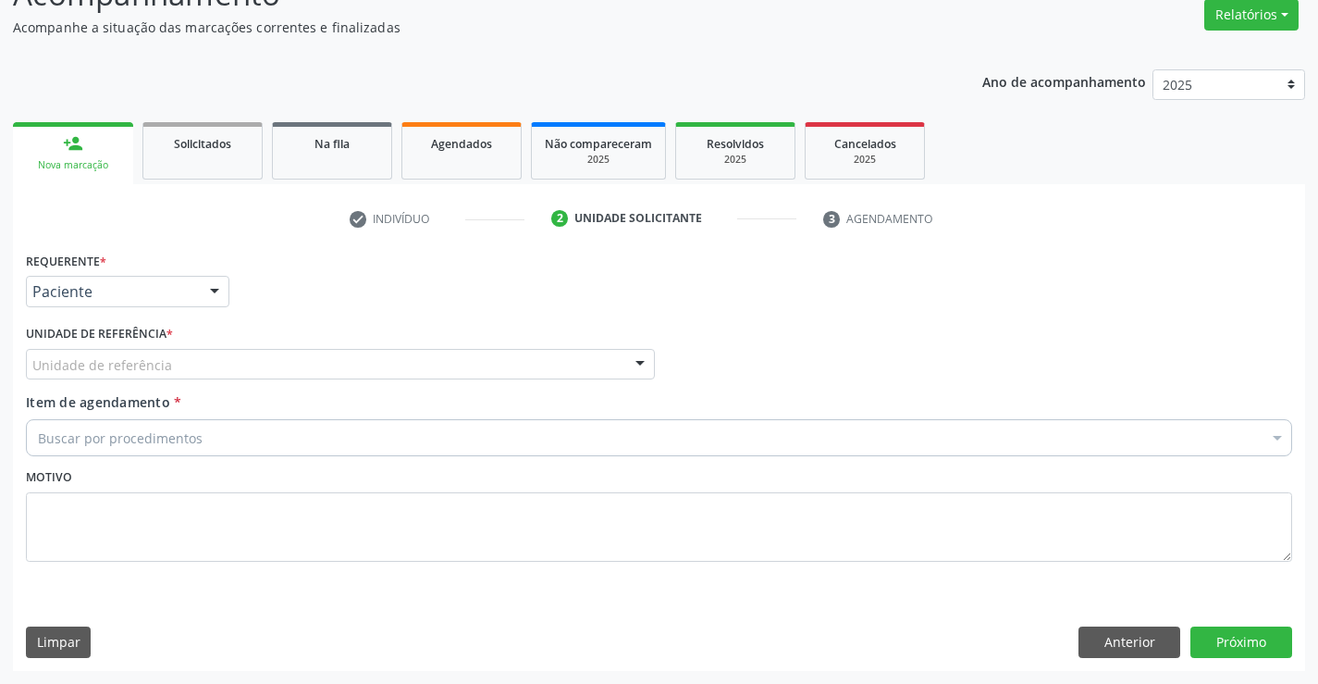
click at [146, 350] on div "Unidade de referência" at bounding box center [340, 364] width 629 height 31
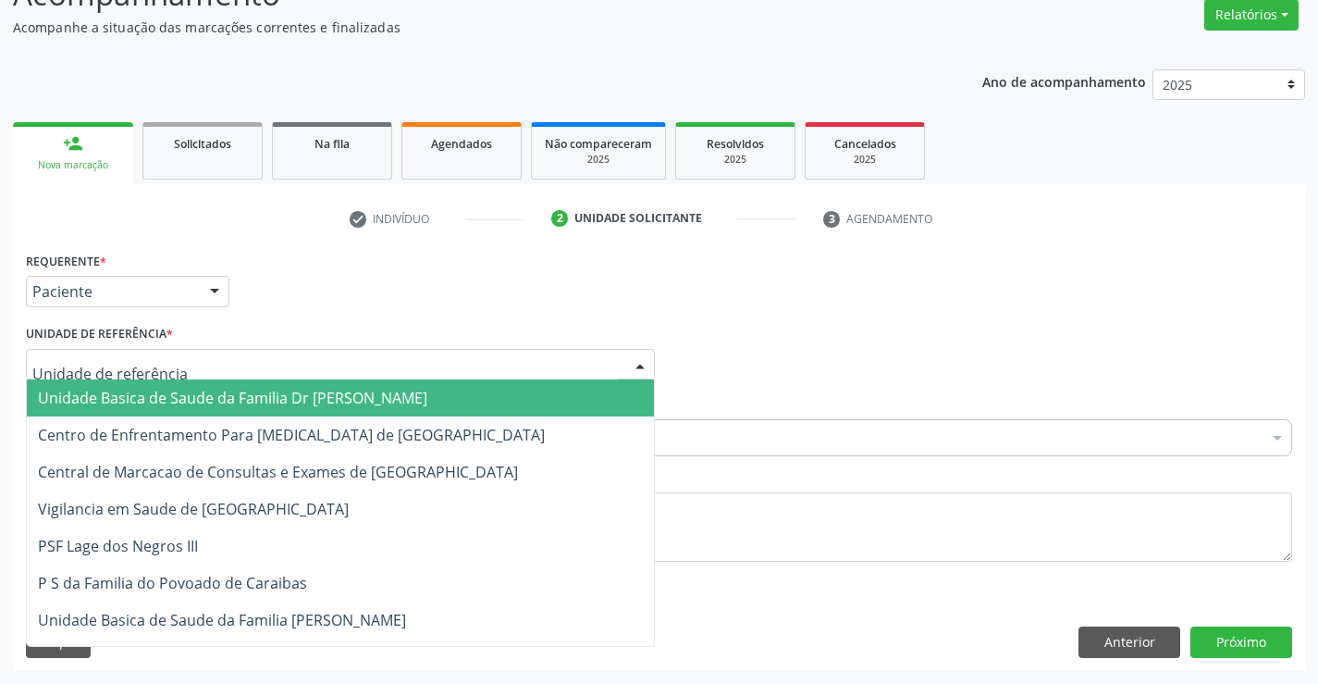
click at [133, 392] on span "Unidade Basica de Saude da Familia Dr [PERSON_NAME]" at bounding box center [233, 398] width 390 height 20
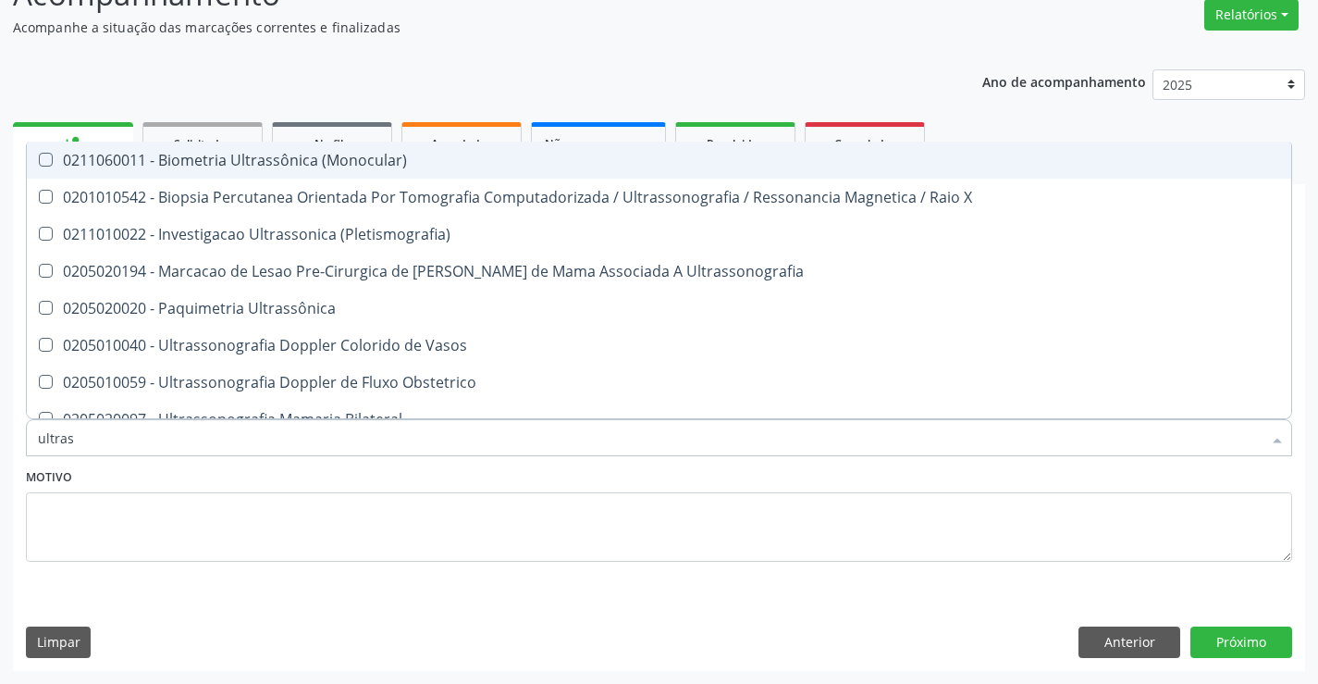
type input "ultrass"
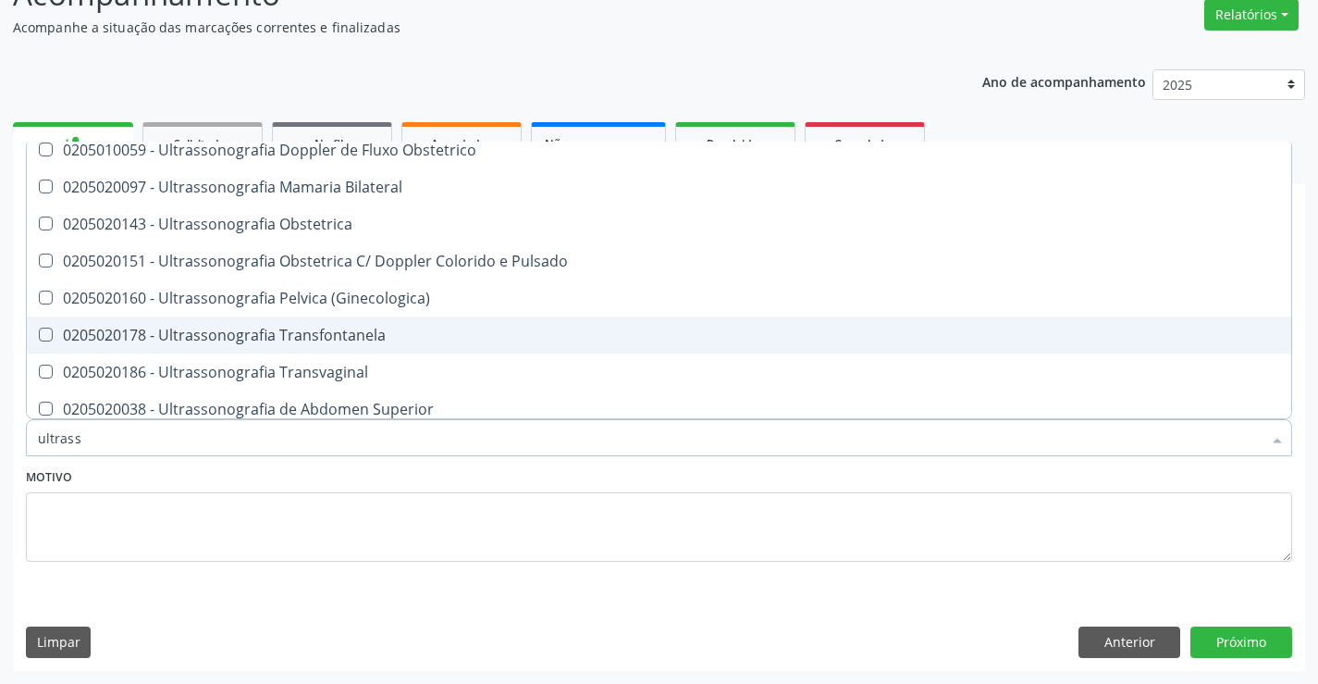
scroll to position [278, 0]
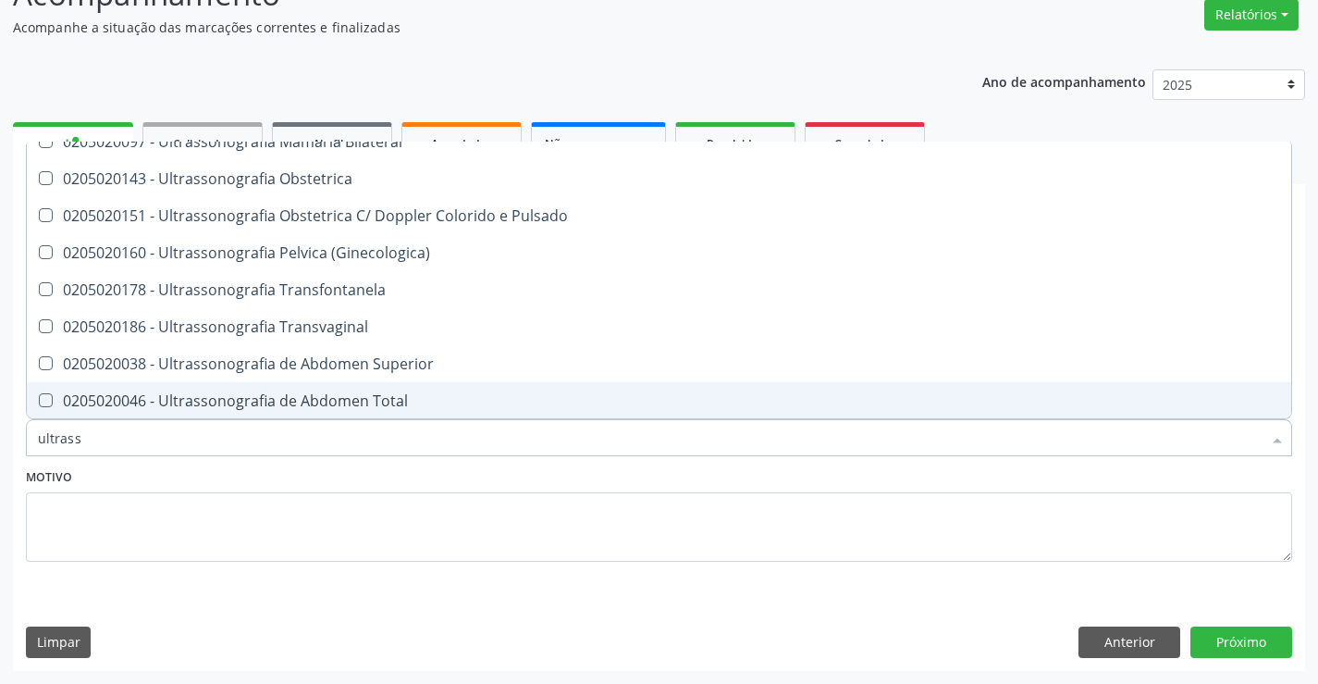
click at [347, 395] on div "0205020046 - Ultrassonografia de Abdomen Total" at bounding box center [659, 400] width 1243 height 15
checkbox Total "true"
click at [1229, 637] on button "Próximo" at bounding box center [1242, 641] width 102 height 31
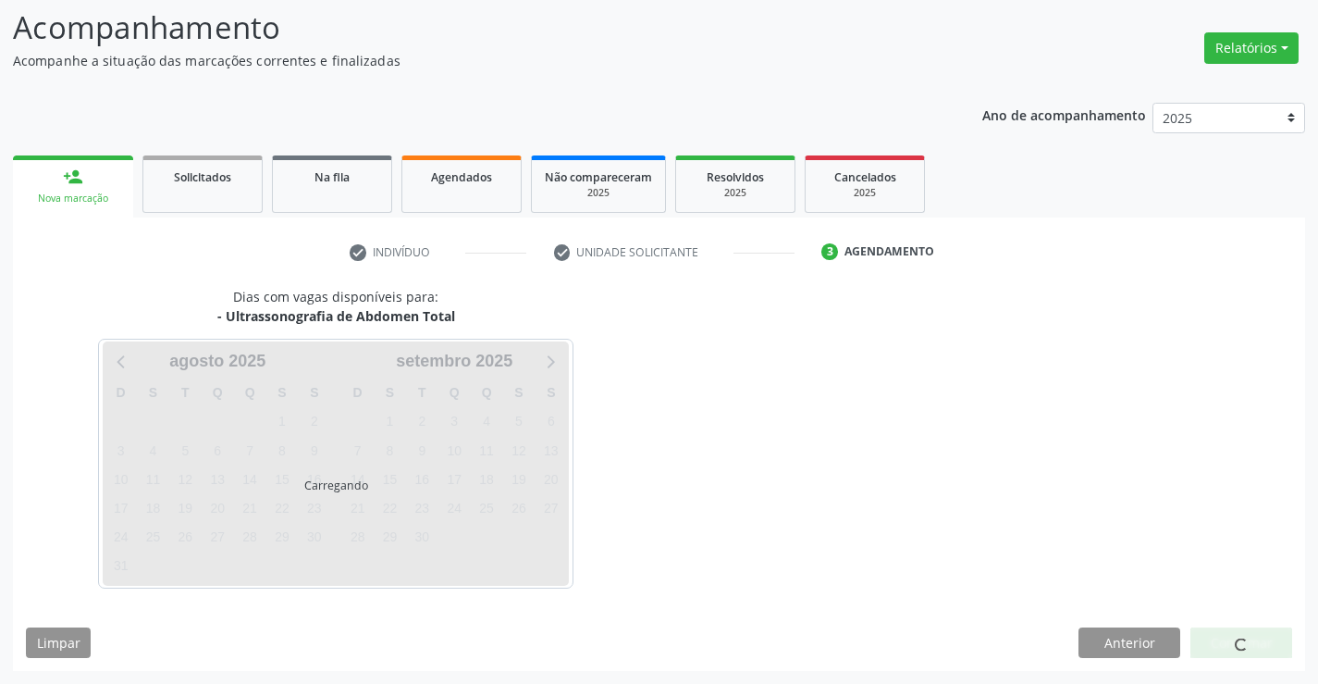
scroll to position [121, 0]
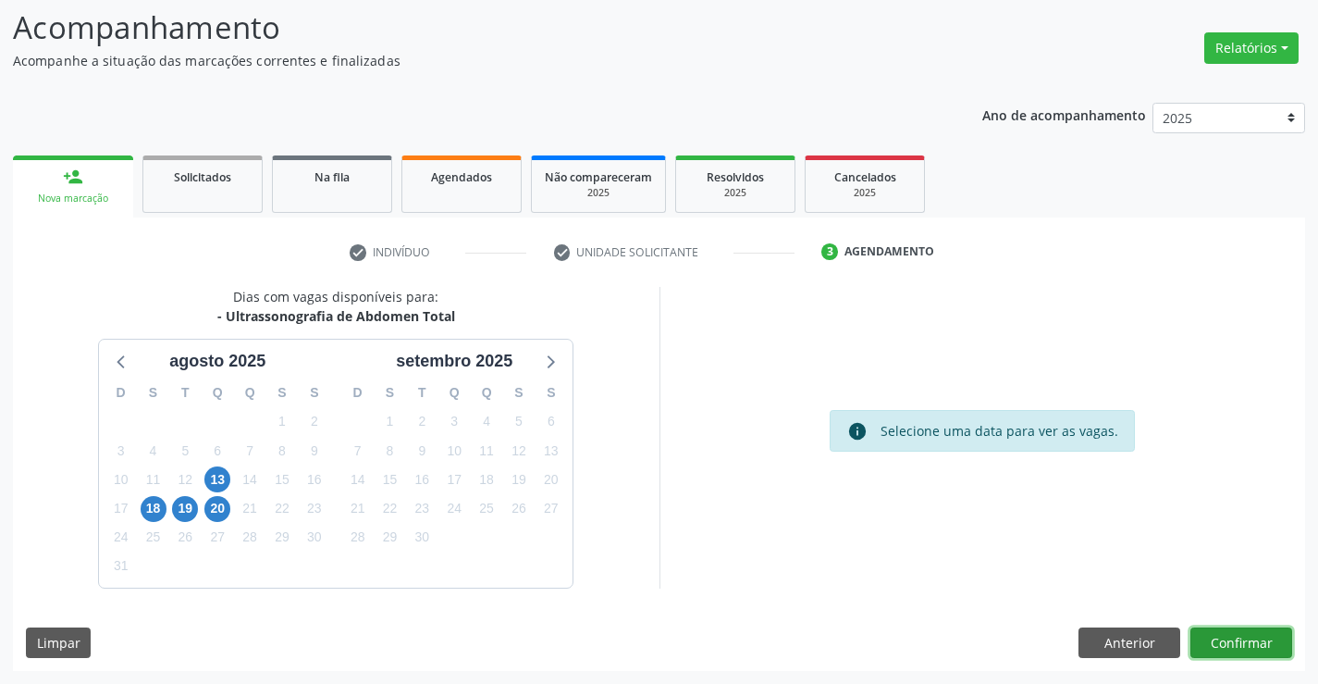
click at [1235, 637] on button "Confirmar" at bounding box center [1242, 642] width 102 height 31
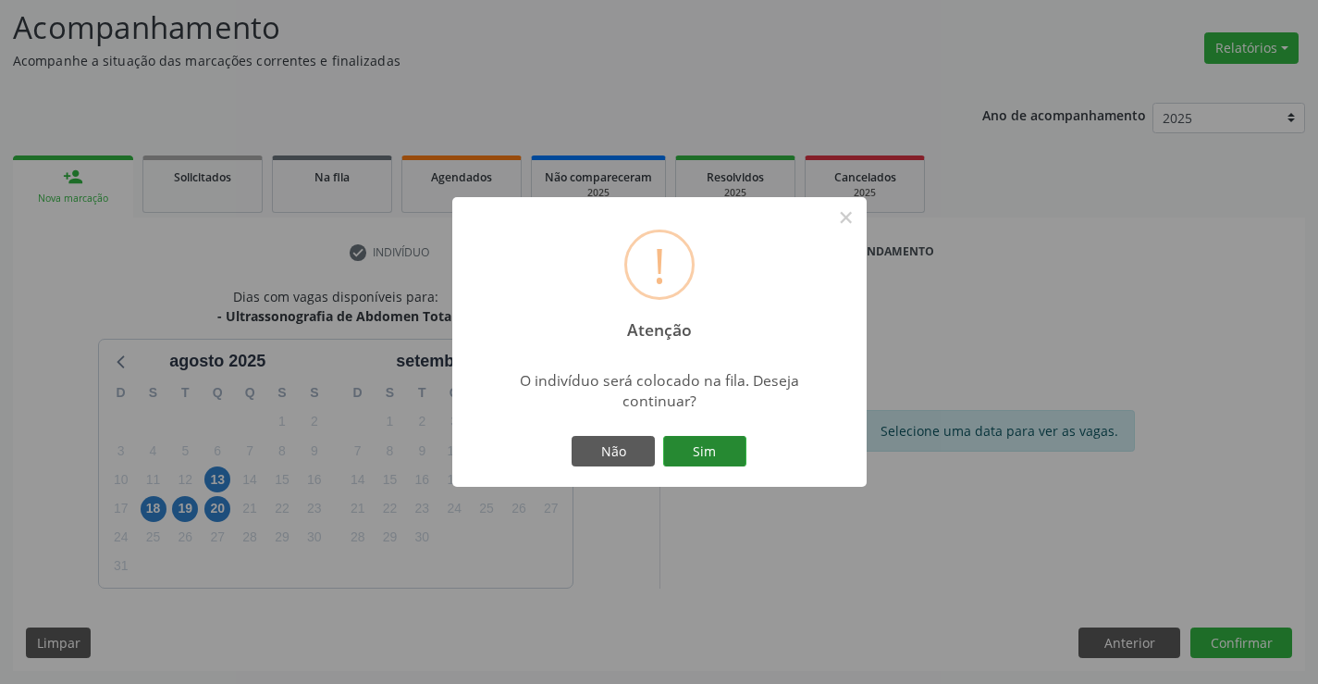
click at [708, 442] on button "Sim" at bounding box center [704, 451] width 83 height 31
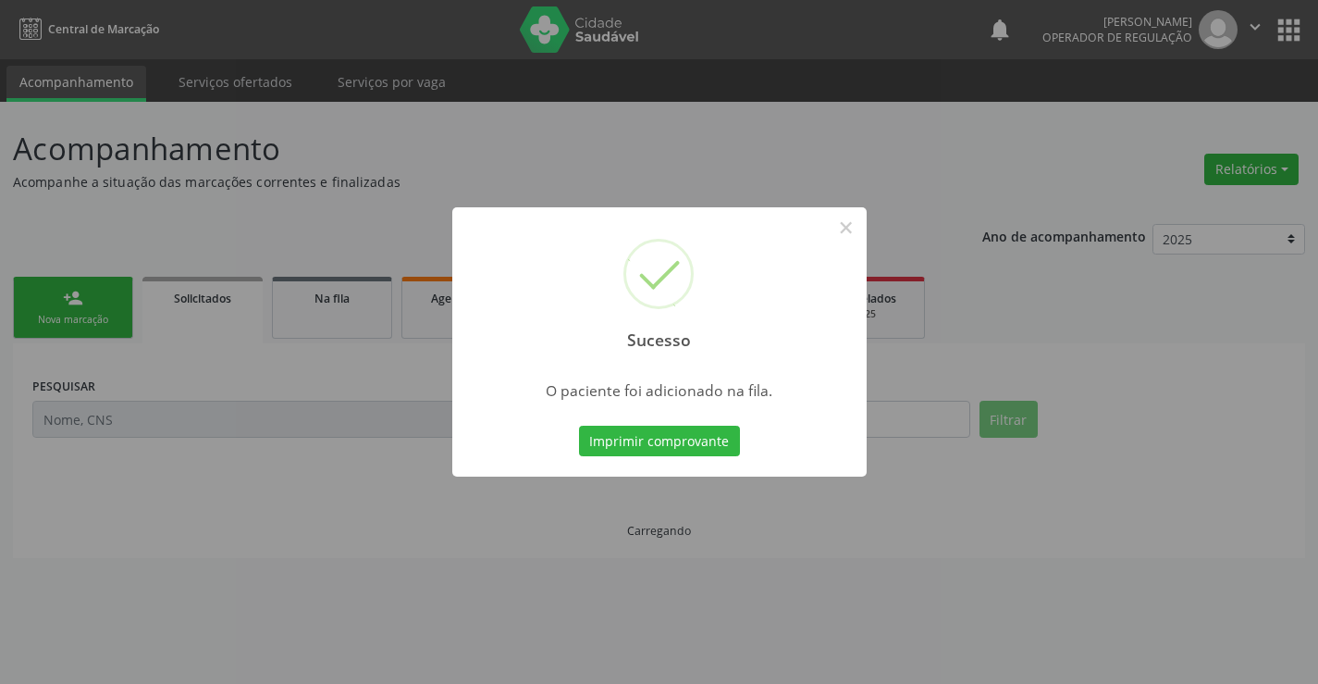
scroll to position [0, 0]
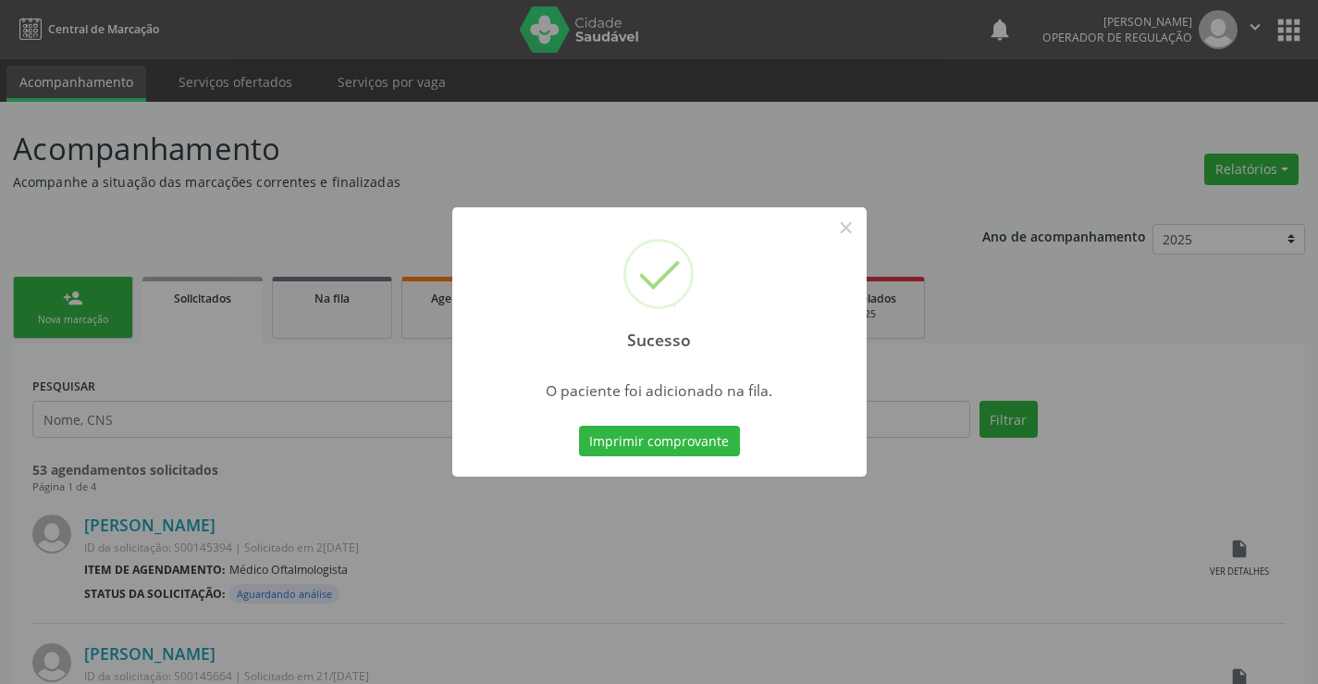
click at [707, 441] on button "Imprimir comprovante" at bounding box center [659, 441] width 161 height 31
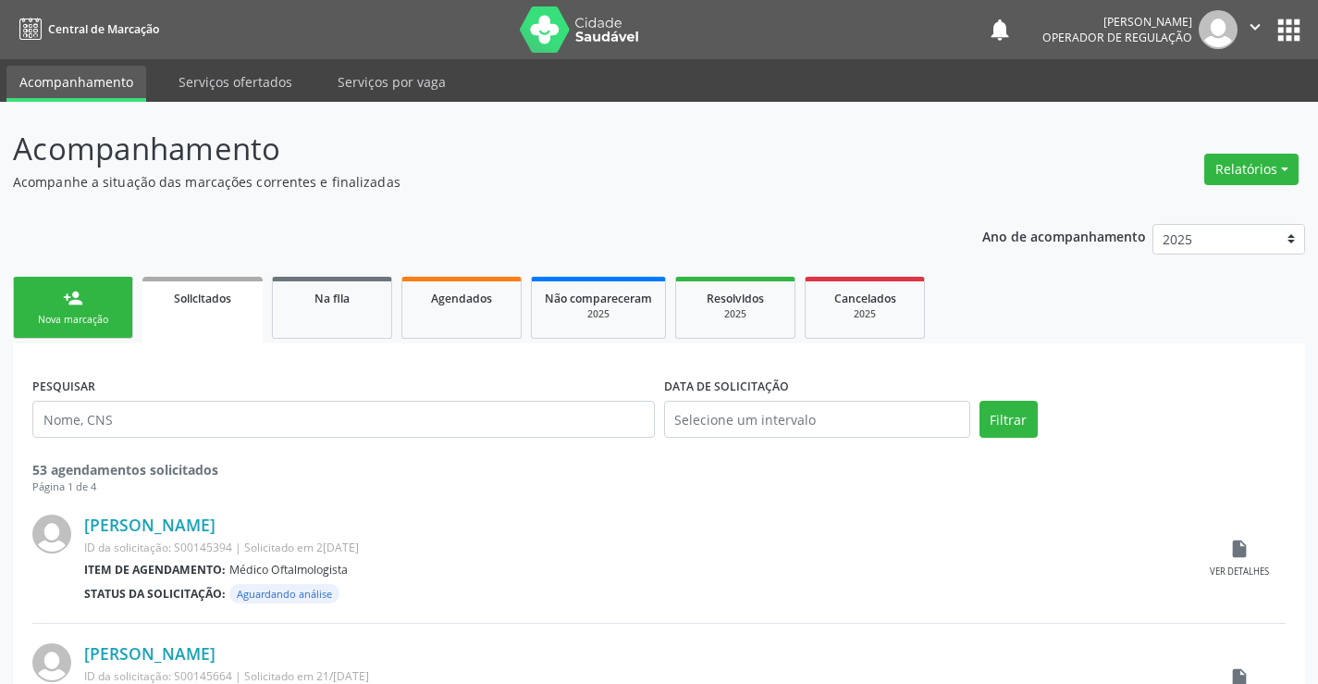
click at [81, 313] on div "Nova marcação" at bounding box center [73, 320] width 93 height 14
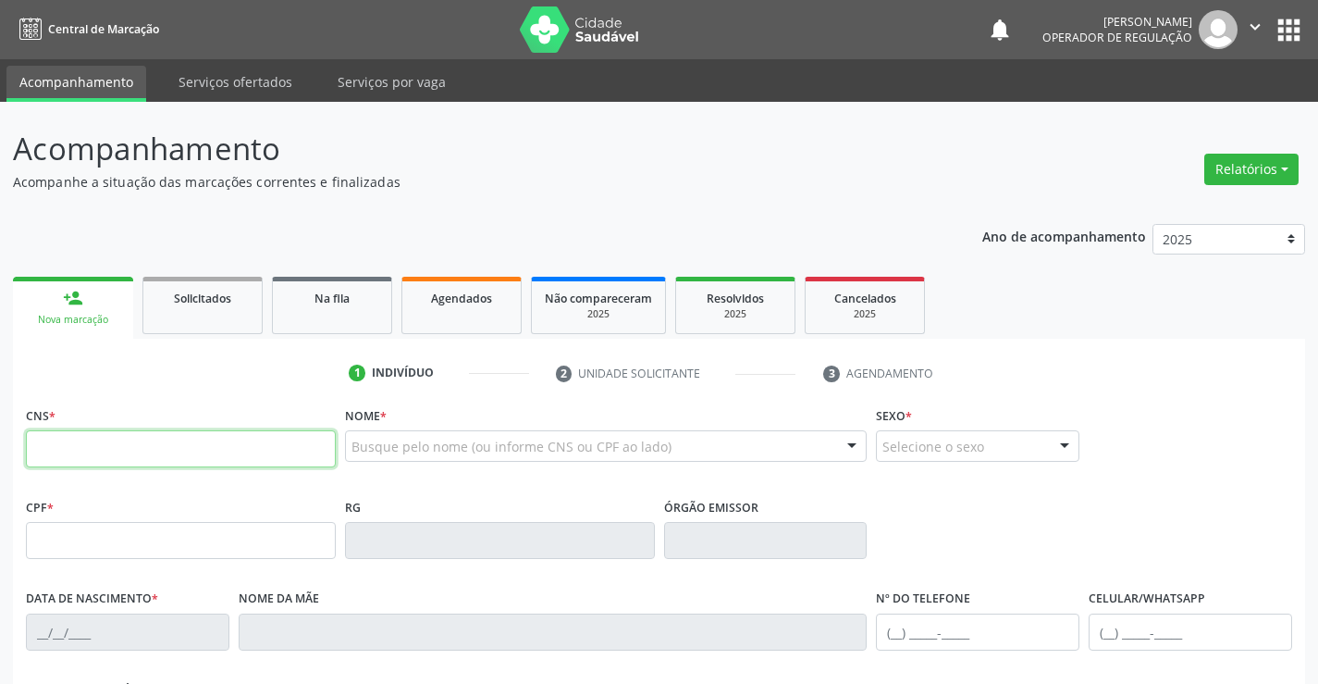
click at [148, 448] on input "text" at bounding box center [181, 448] width 310 height 37
type input "700 5017 1512 7757"
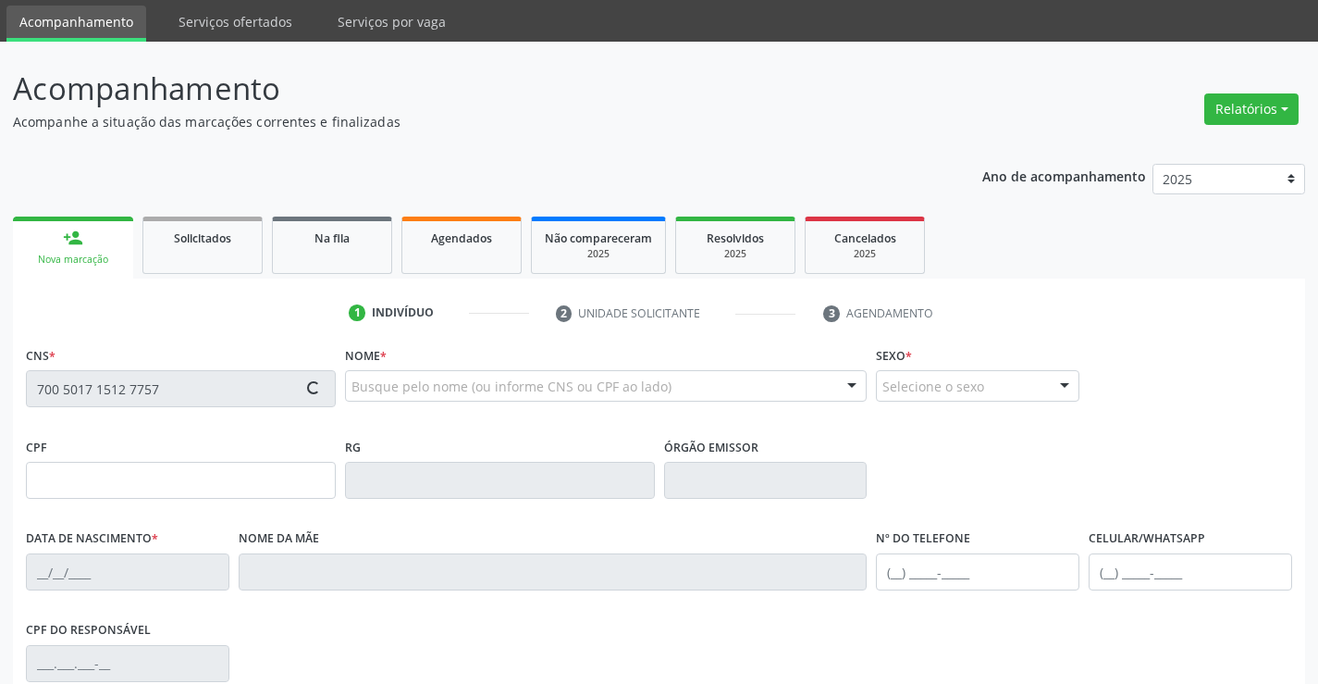
scroll to position [93, 0]
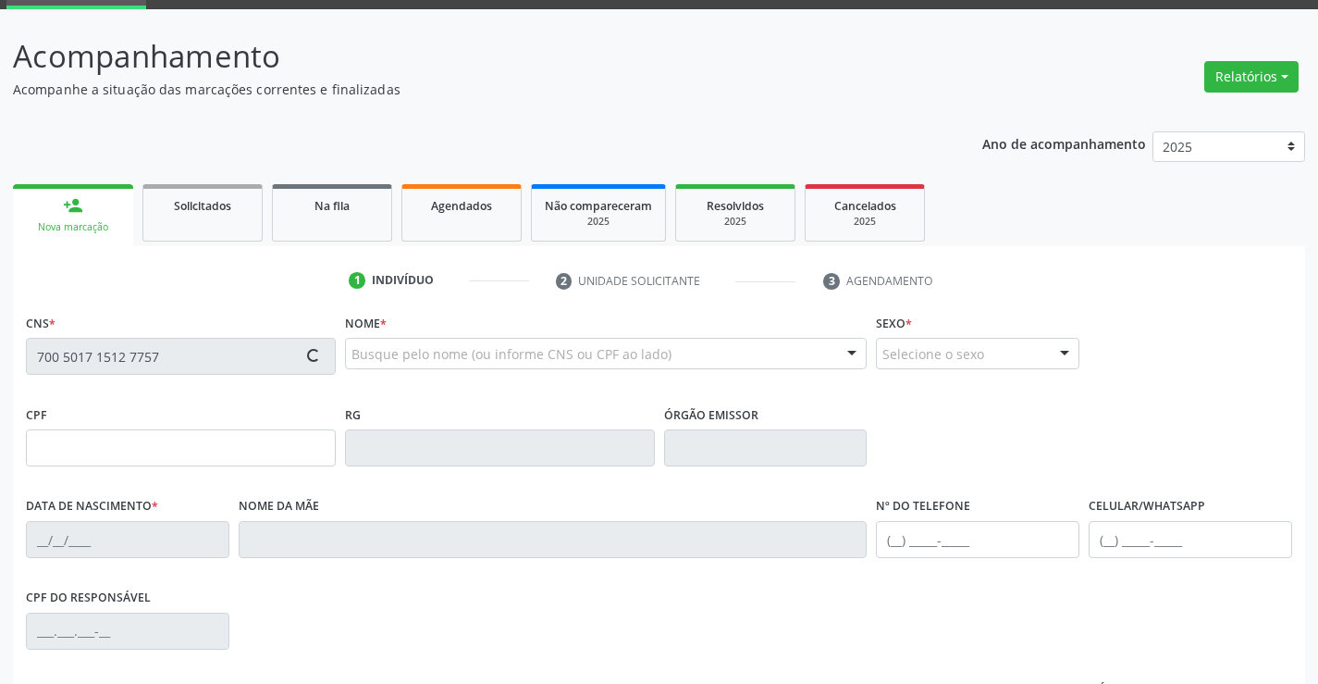
type input "600.501.365-34"
type input "0527145190"
type input "28/06/1957"
type input "(74) 99903-7433"
type input "(74) 98819-2867"
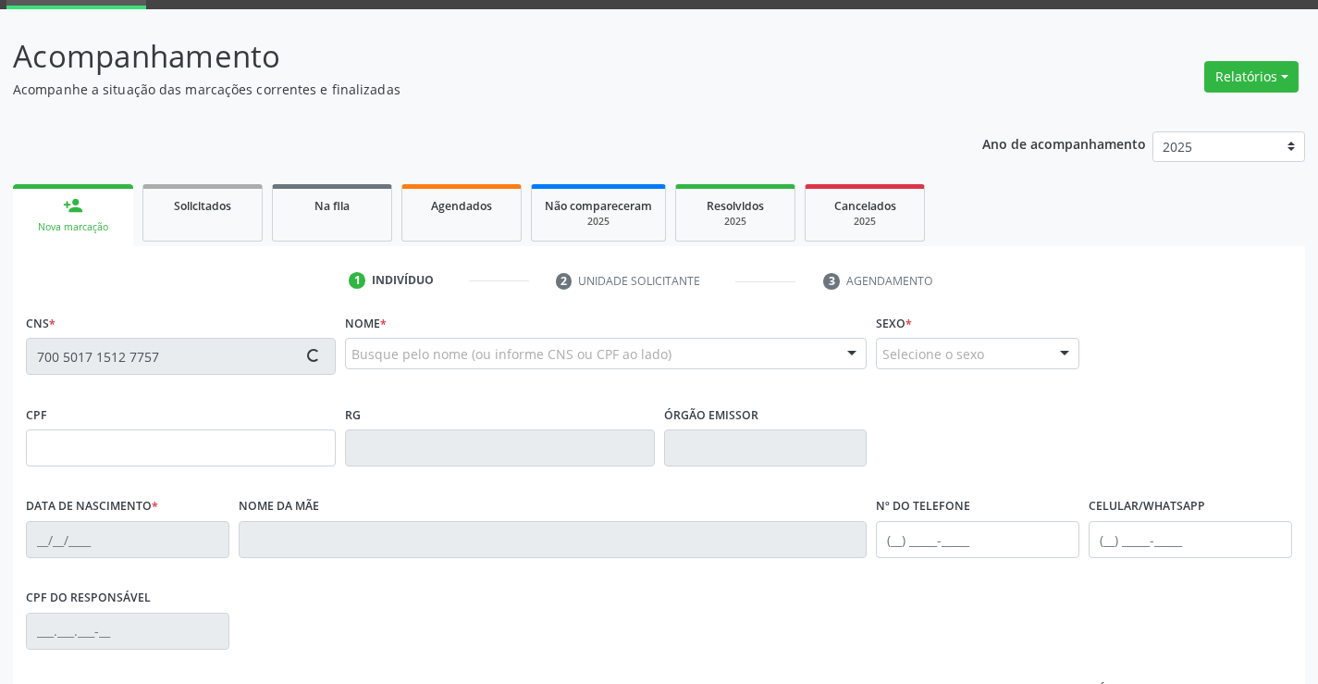
type input "600.501.365-34"
type input "SN"
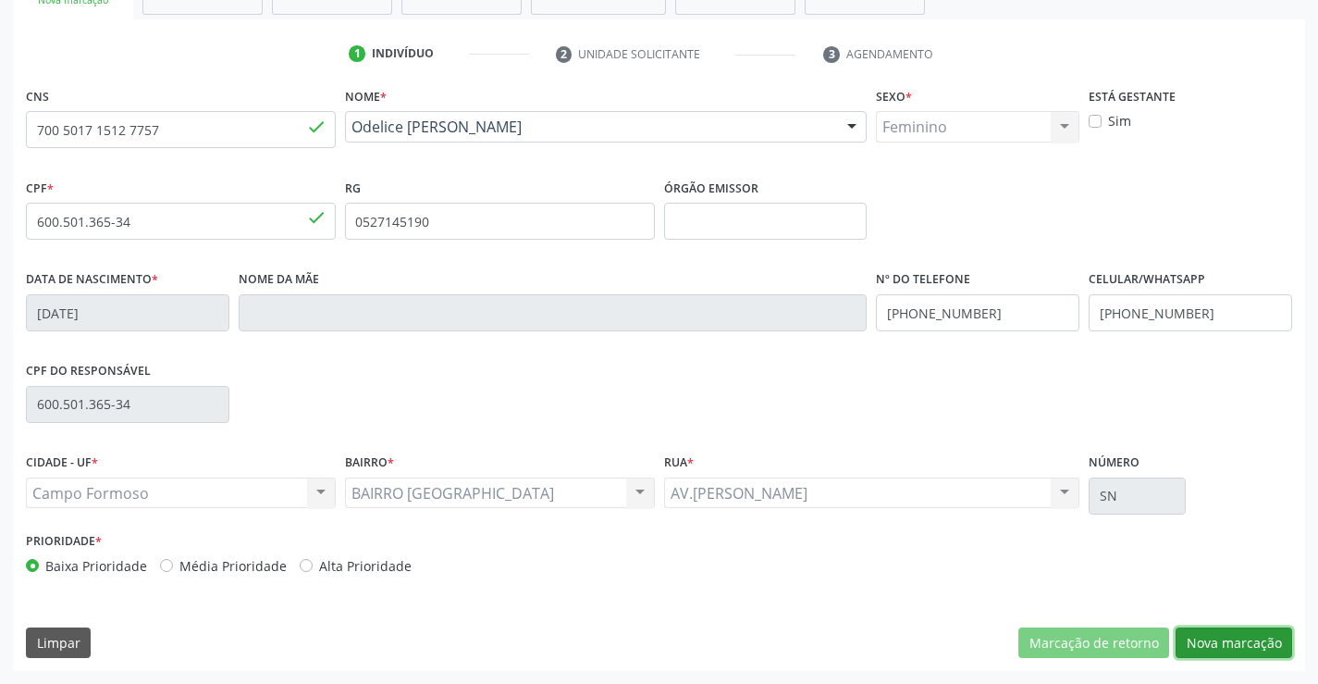
drag, startPoint x: 1240, startPoint y: 634, endPoint x: 952, endPoint y: 490, distance: 321.5
click at [1224, 628] on button "Nova marcação" at bounding box center [1234, 642] width 117 height 31
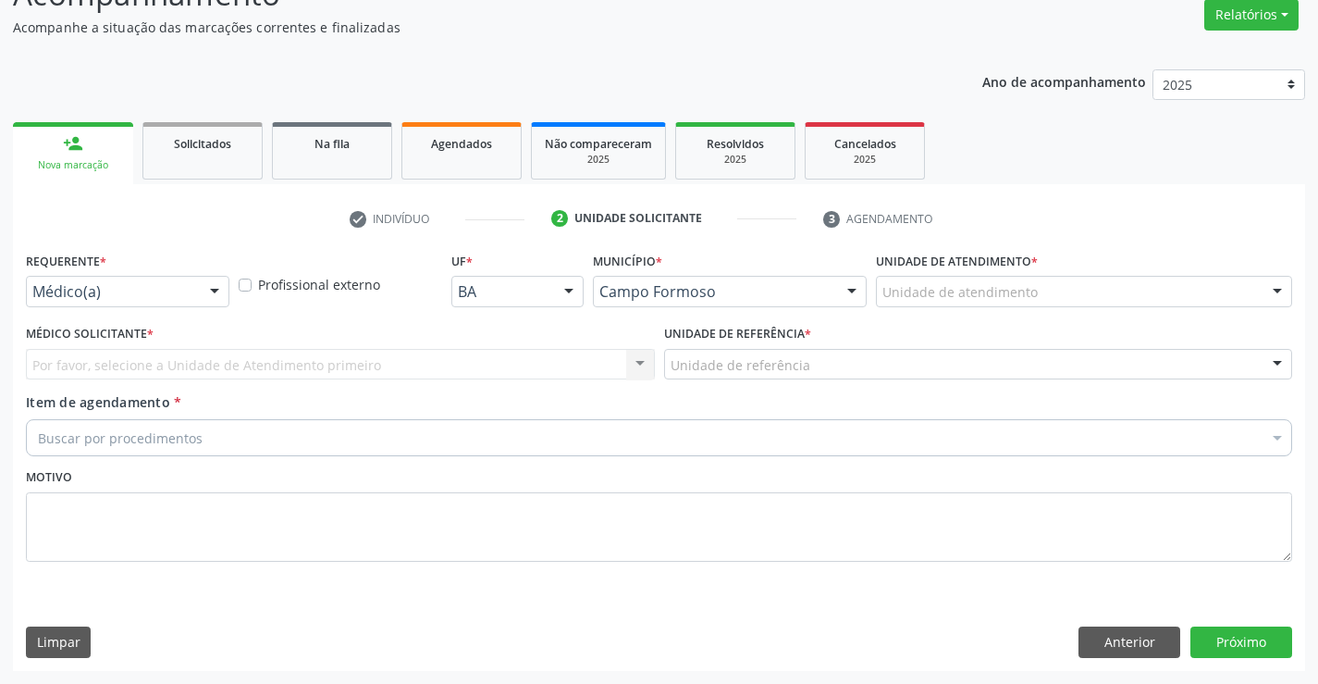
scroll to position [155, 0]
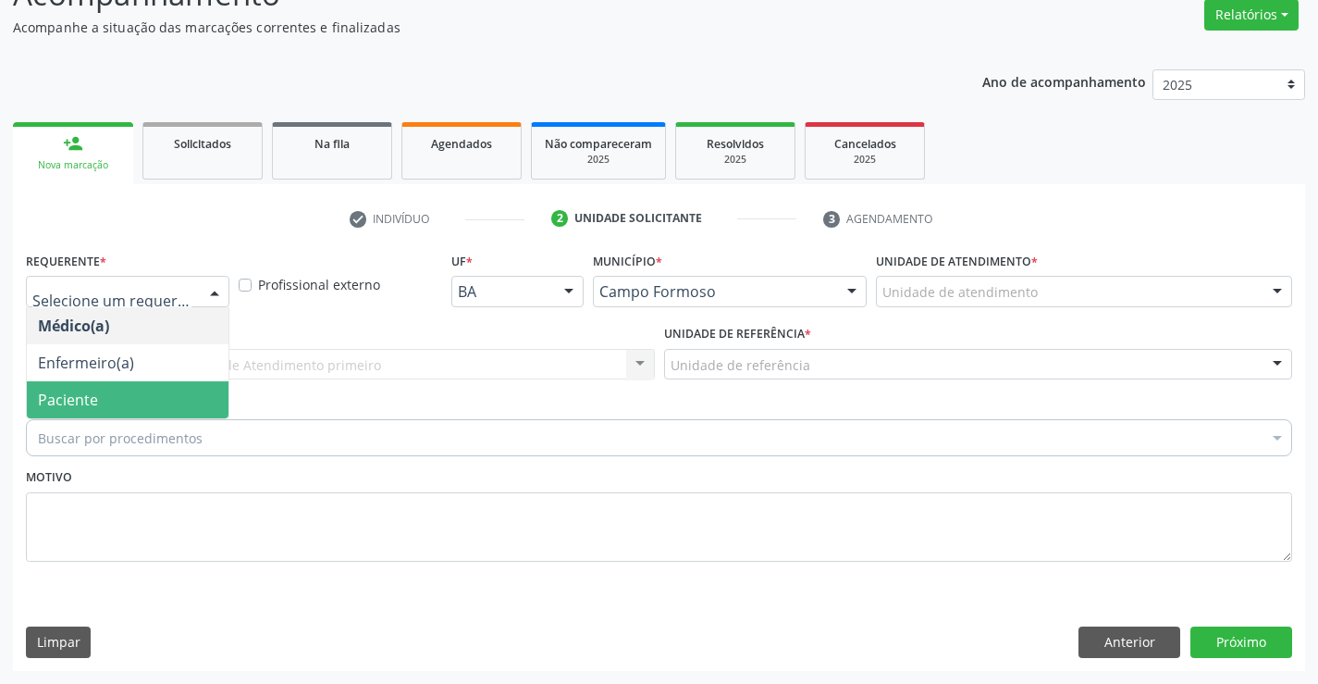
drag, startPoint x: 72, startPoint y: 397, endPoint x: 107, endPoint y: 347, distance: 61.1
click at [79, 396] on span "Paciente" at bounding box center [68, 400] width 60 height 20
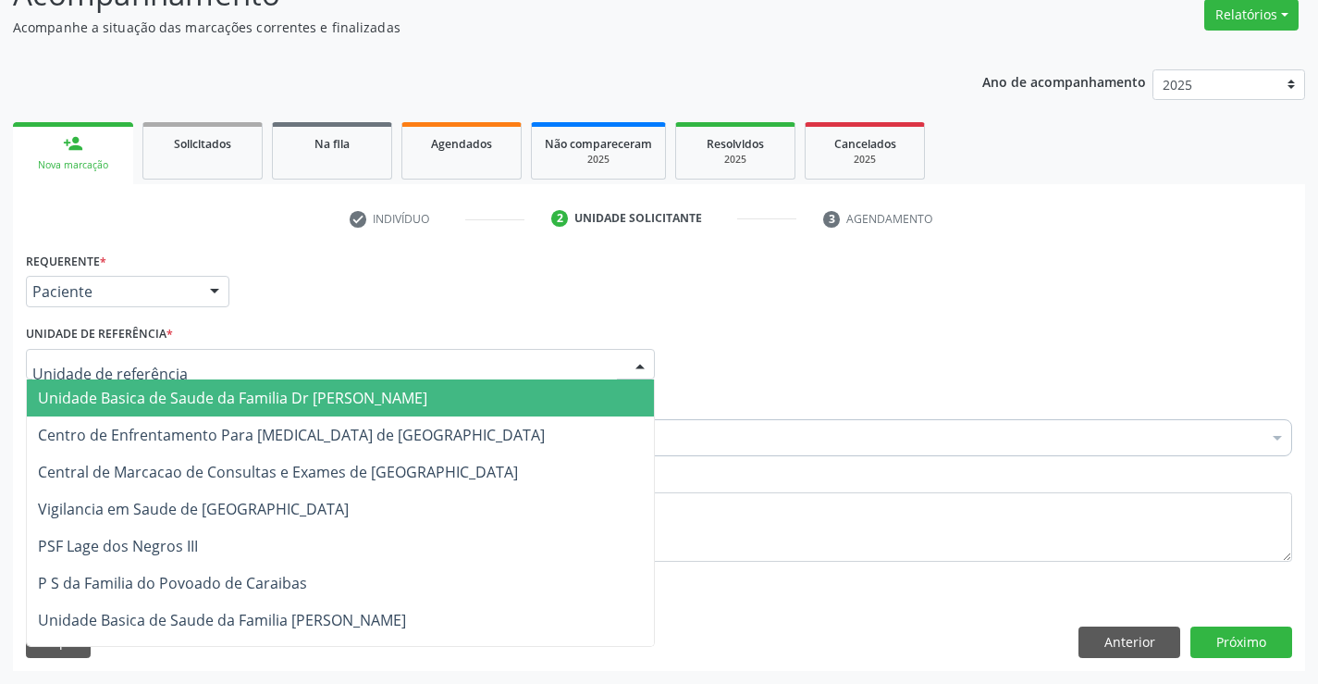
drag, startPoint x: 101, startPoint y: 389, endPoint x: 76, endPoint y: 429, distance: 47.8
click at [98, 396] on span "Unidade Basica de Saude da Familia Dr [PERSON_NAME]" at bounding box center [233, 398] width 390 height 20
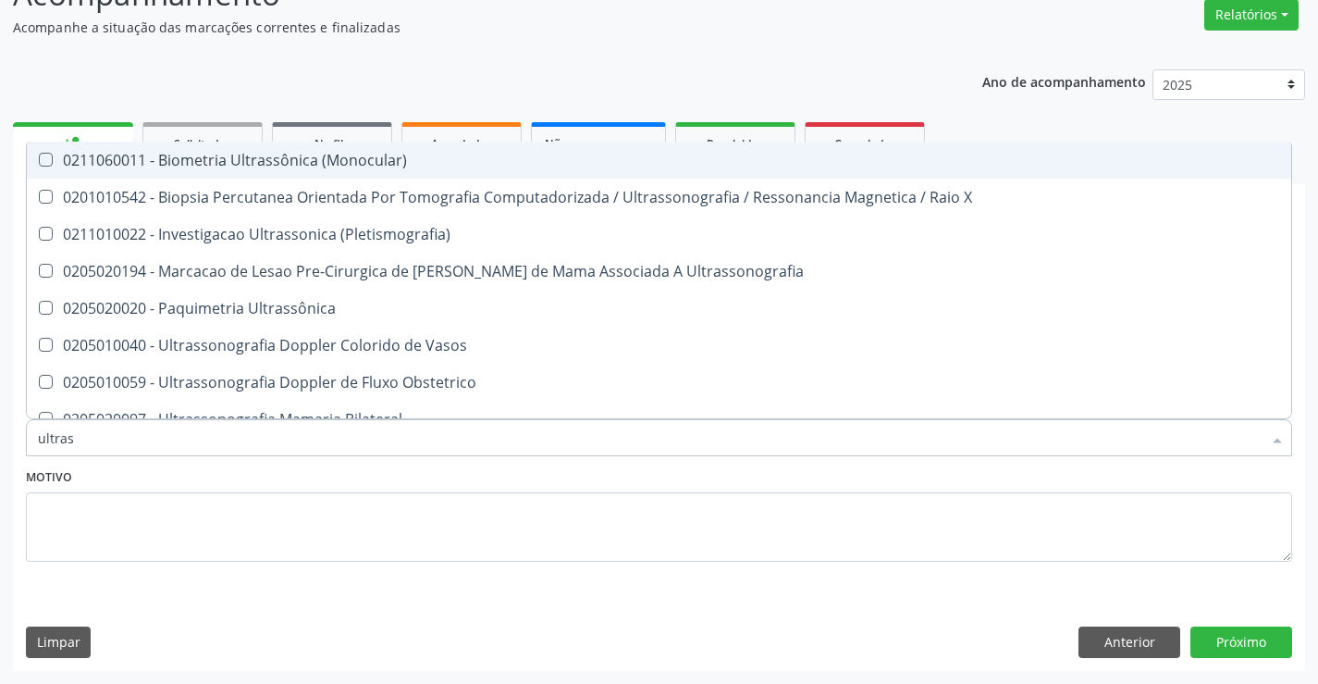
type input "ultrass"
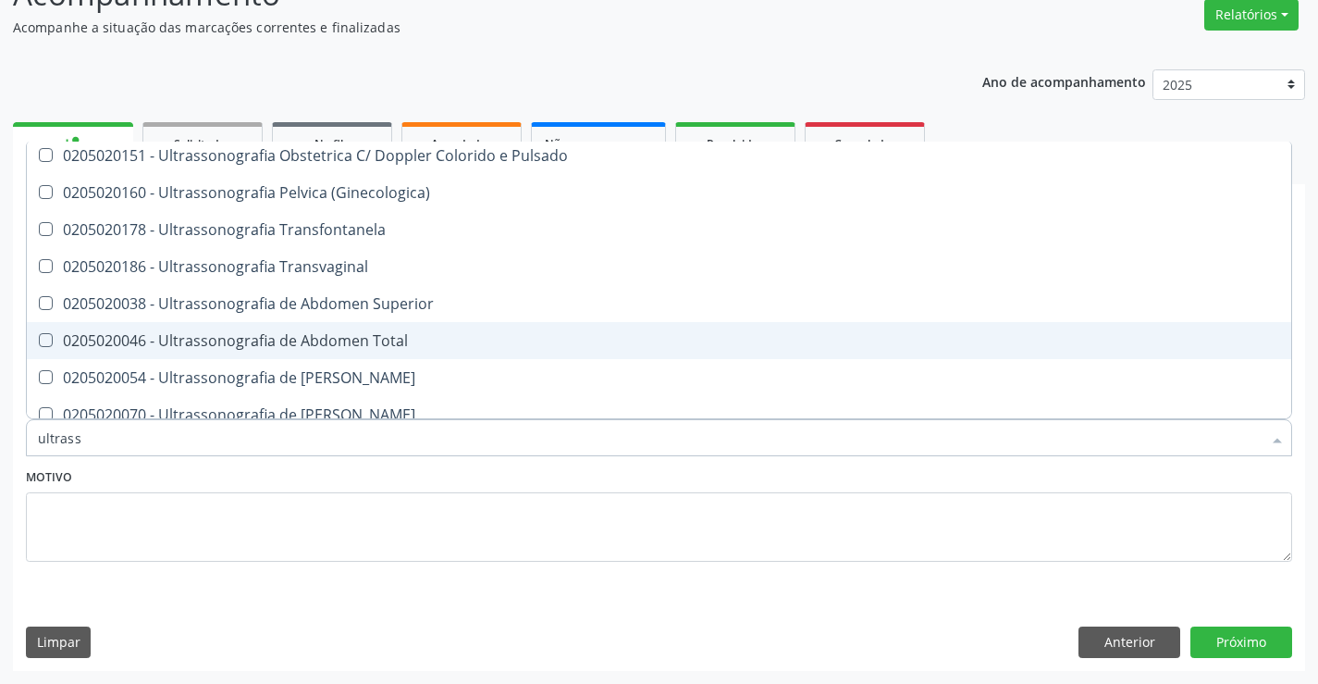
scroll to position [370, 0]
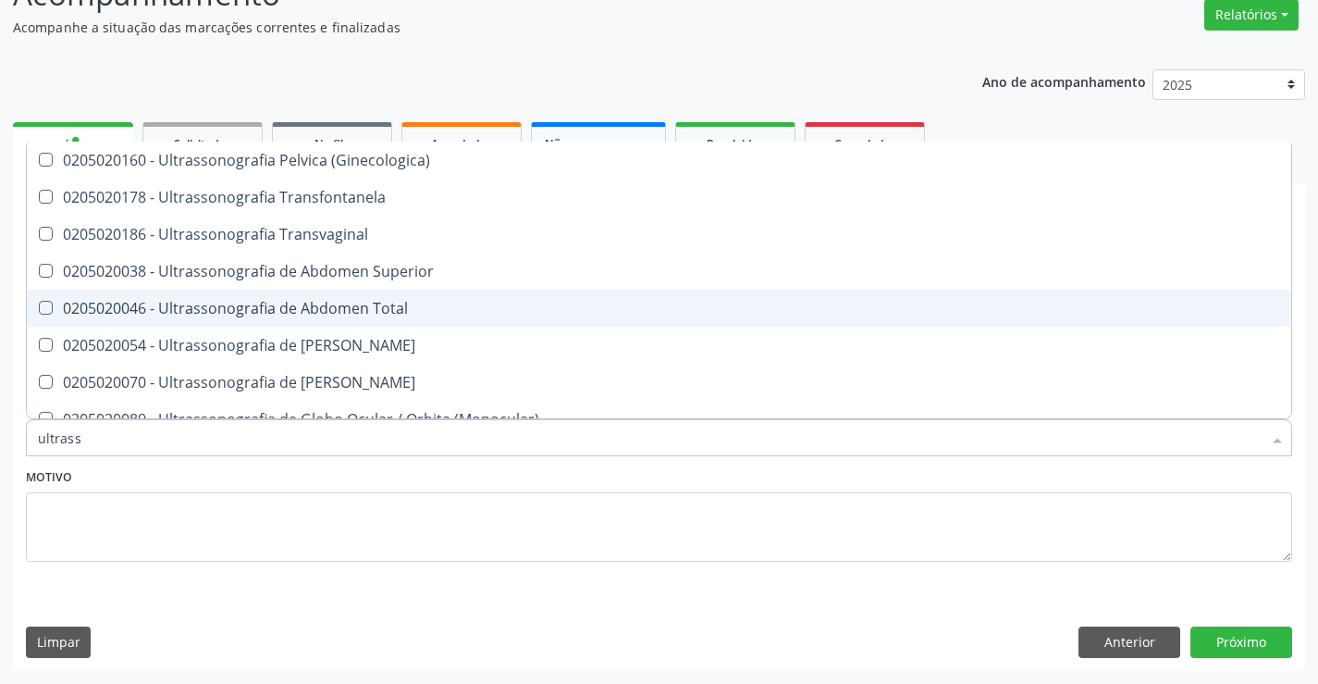
click at [396, 309] on div "0205020046 - Ultrassonografia de Abdomen Total" at bounding box center [659, 308] width 1243 height 15
checkbox Total "true"
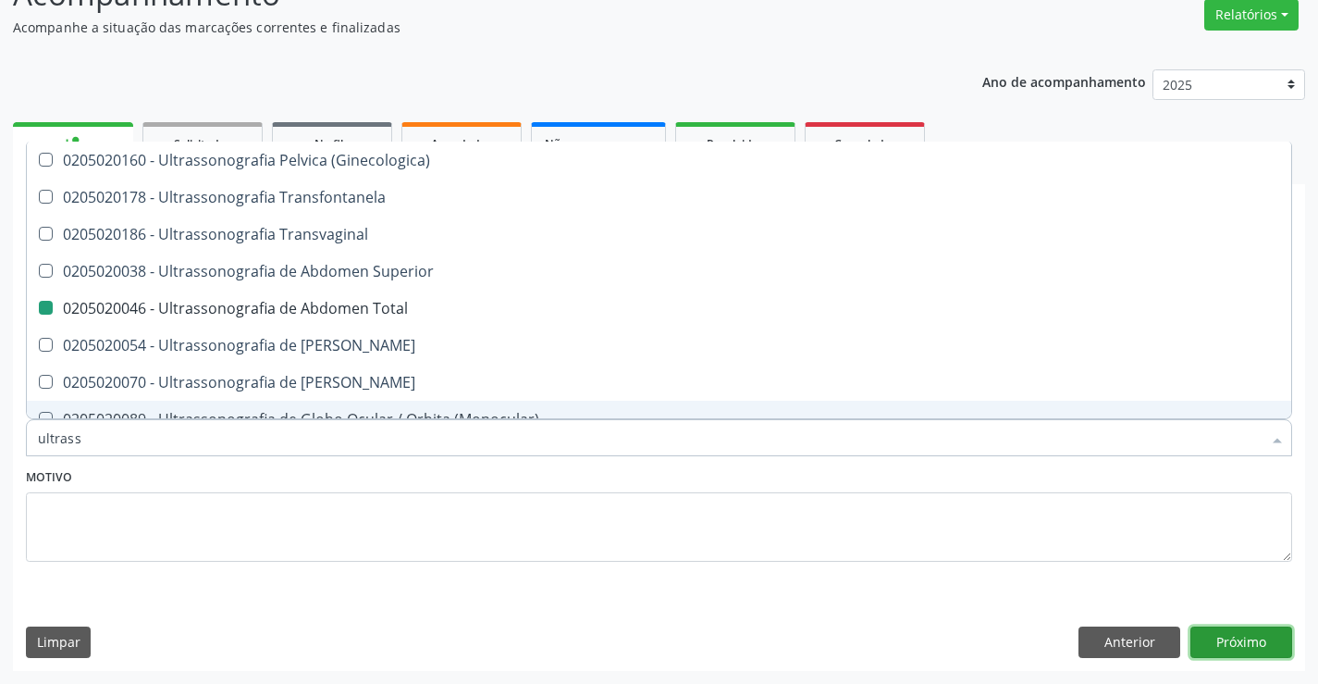
click at [1230, 638] on button "Próximo" at bounding box center [1242, 641] width 102 height 31
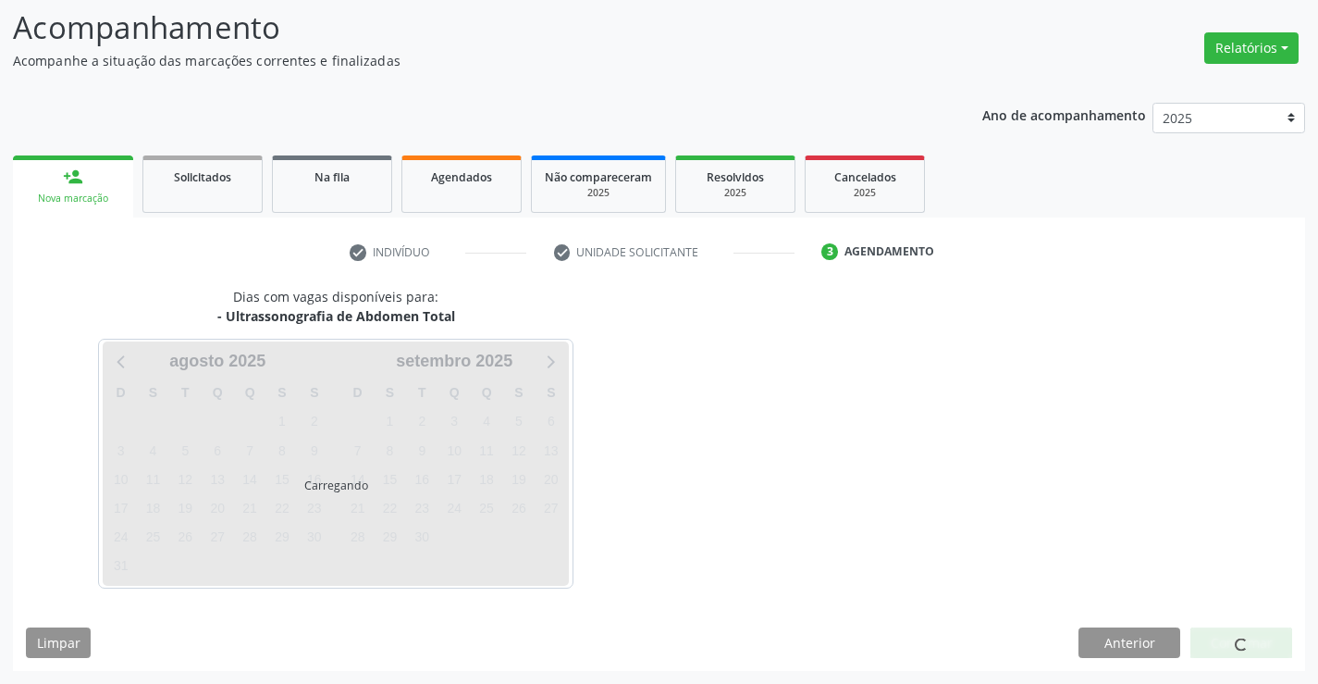
scroll to position [0, 0]
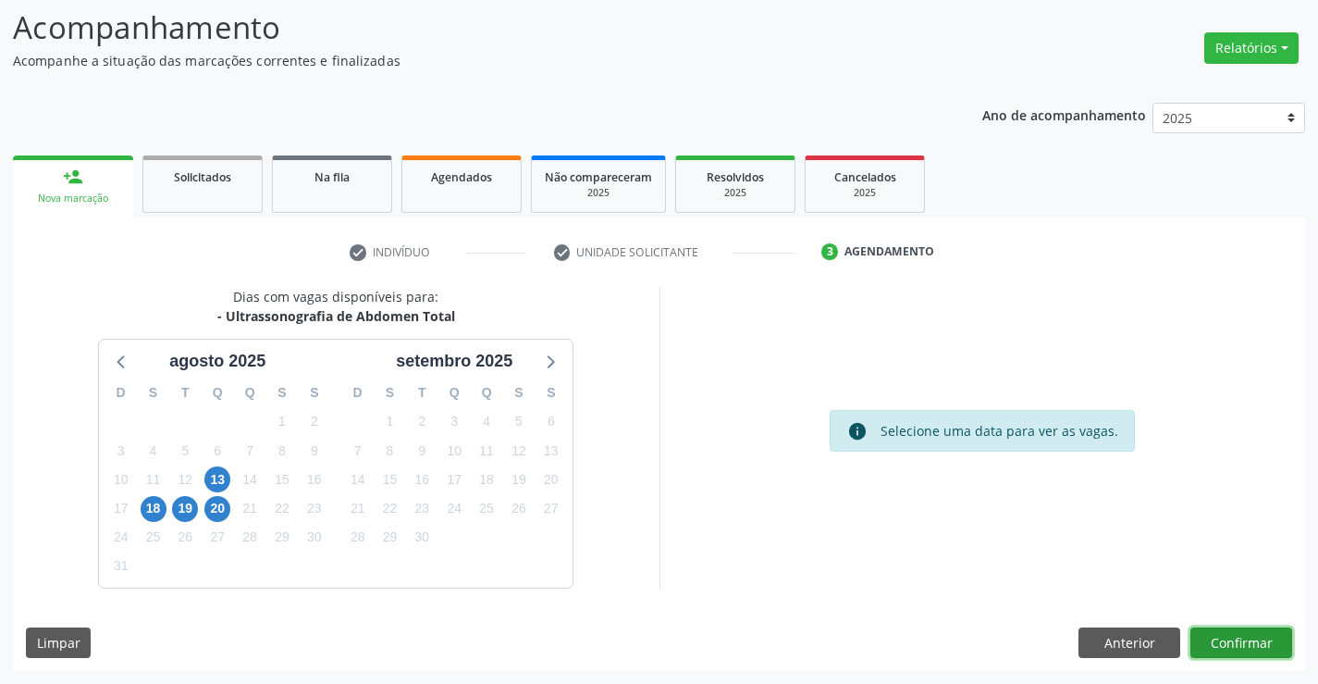
click at [1253, 640] on button "Confirmar" at bounding box center [1242, 642] width 102 height 31
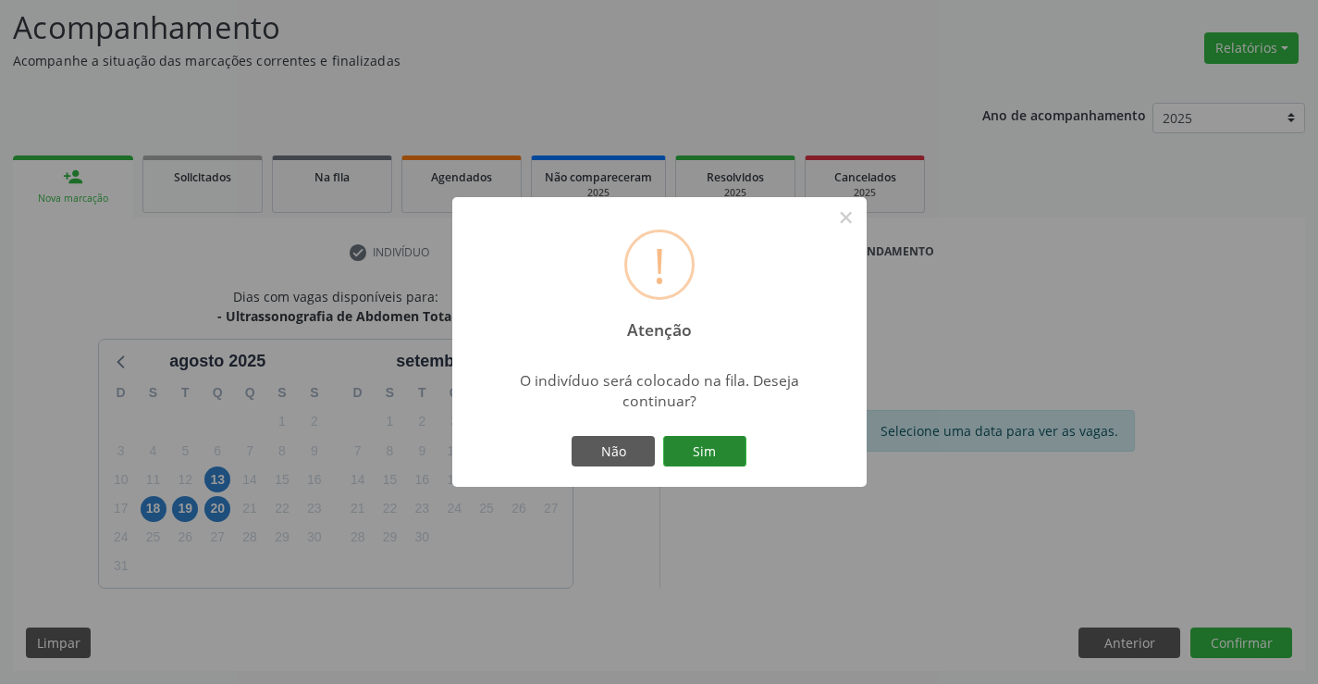
click at [709, 444] on button "Sim" at bounding box center [704, 451] width 83 height 31
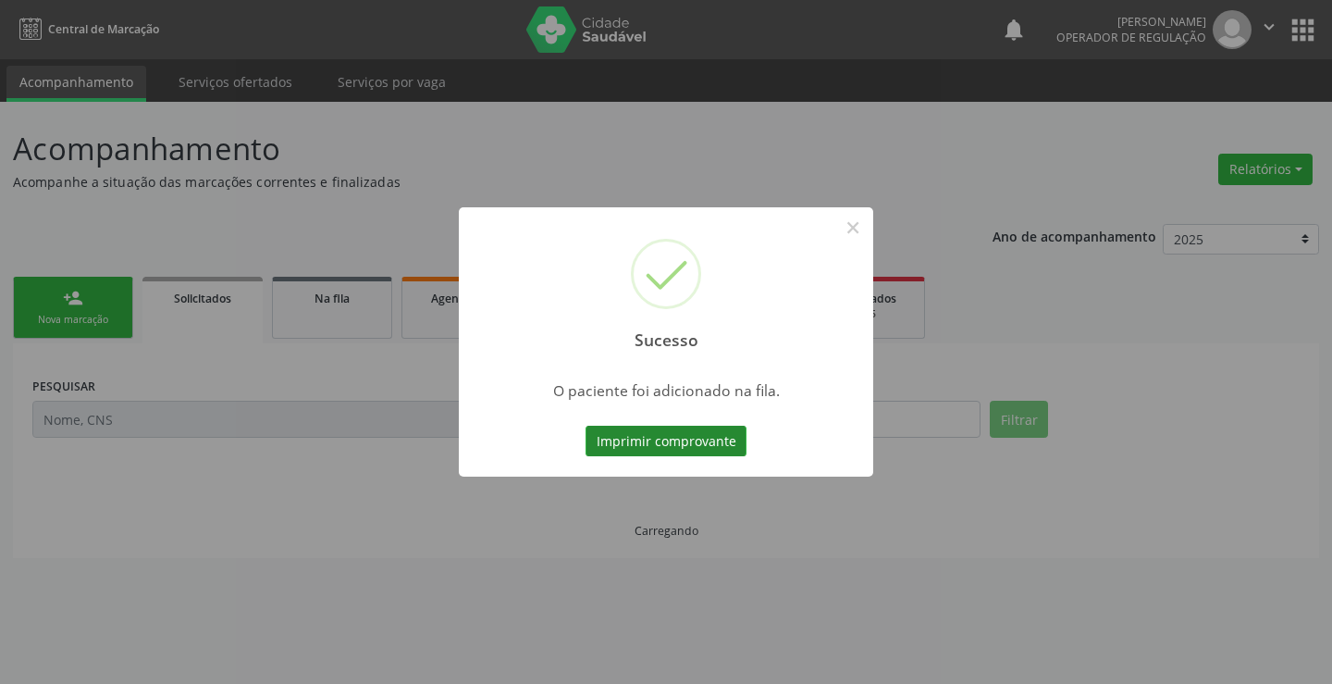
click at [665, 431] on button "Imprimir comprovante" at bounding box center [666, 441] width 161 height 31
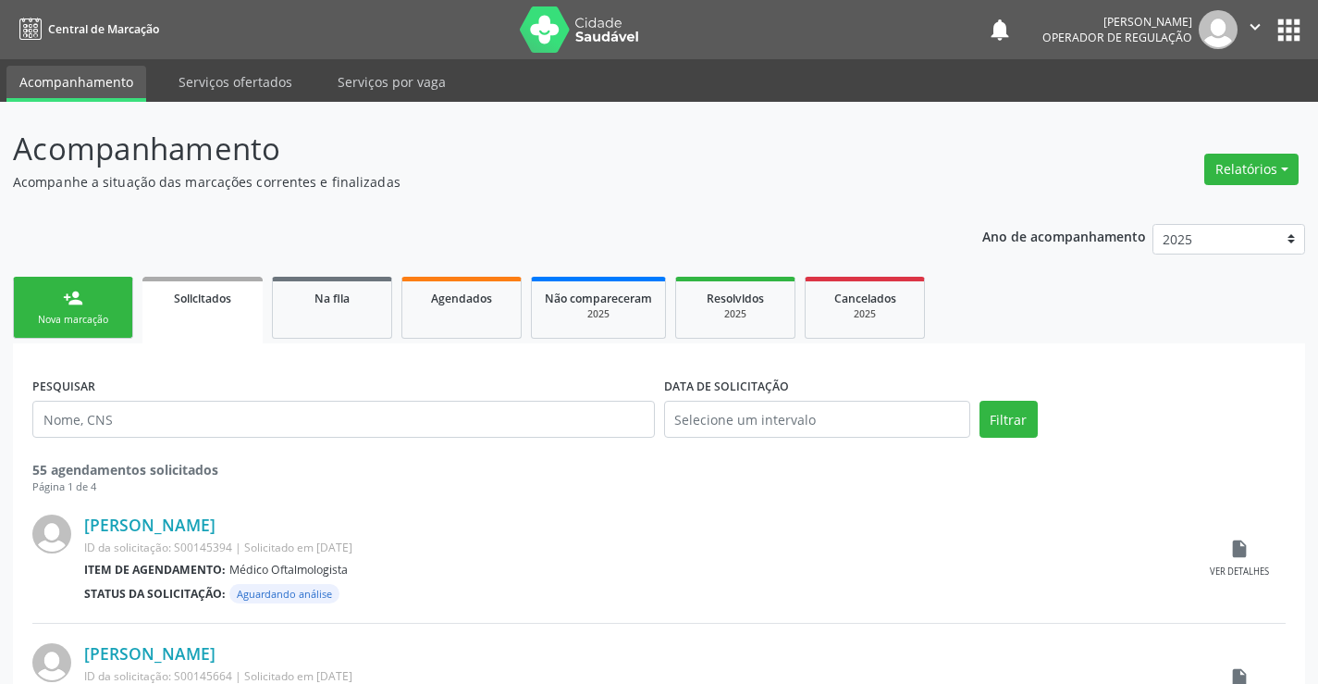
click at [103, 289] on link "person_add Nova marcação" at bounding box center [73, 308] width 120 height 62
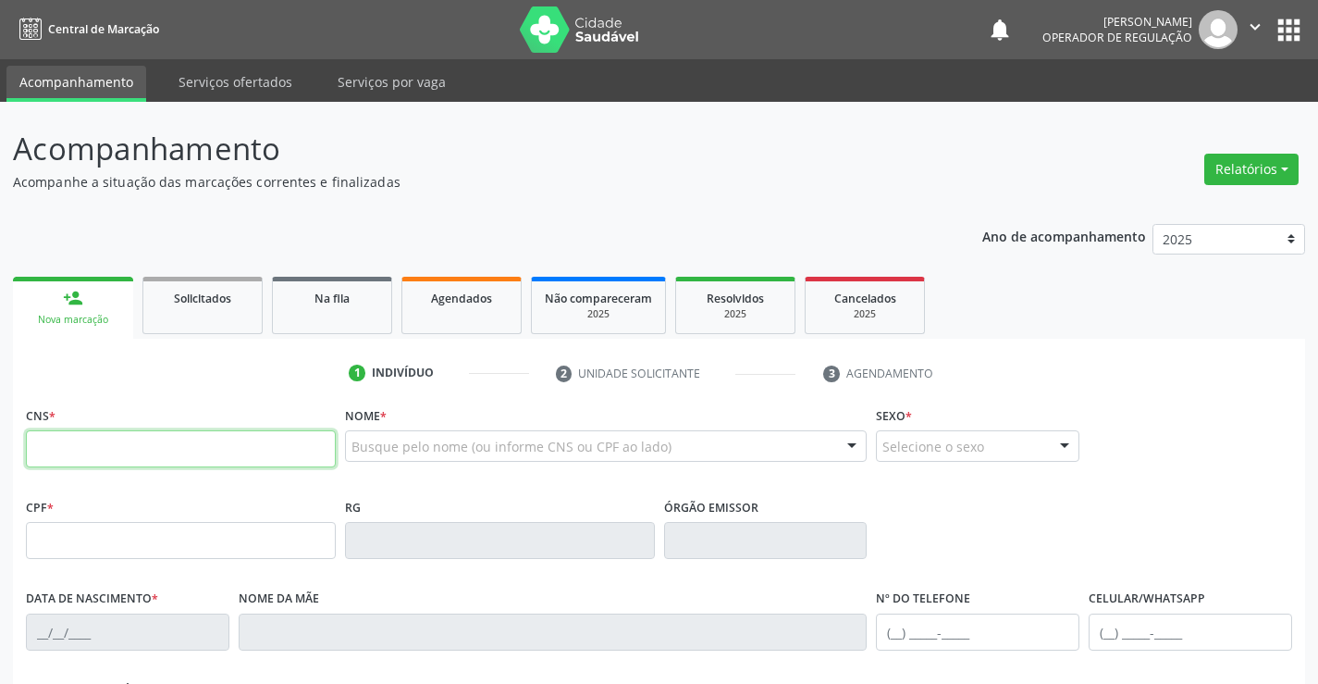
click at [149, 457] on input "text" at bounding box center [181, 448] width 310 height 37
type input "703 4014 9766 8900"
type input "054.999.955-83"
type input "2113393859"
type input "28/03/1985"
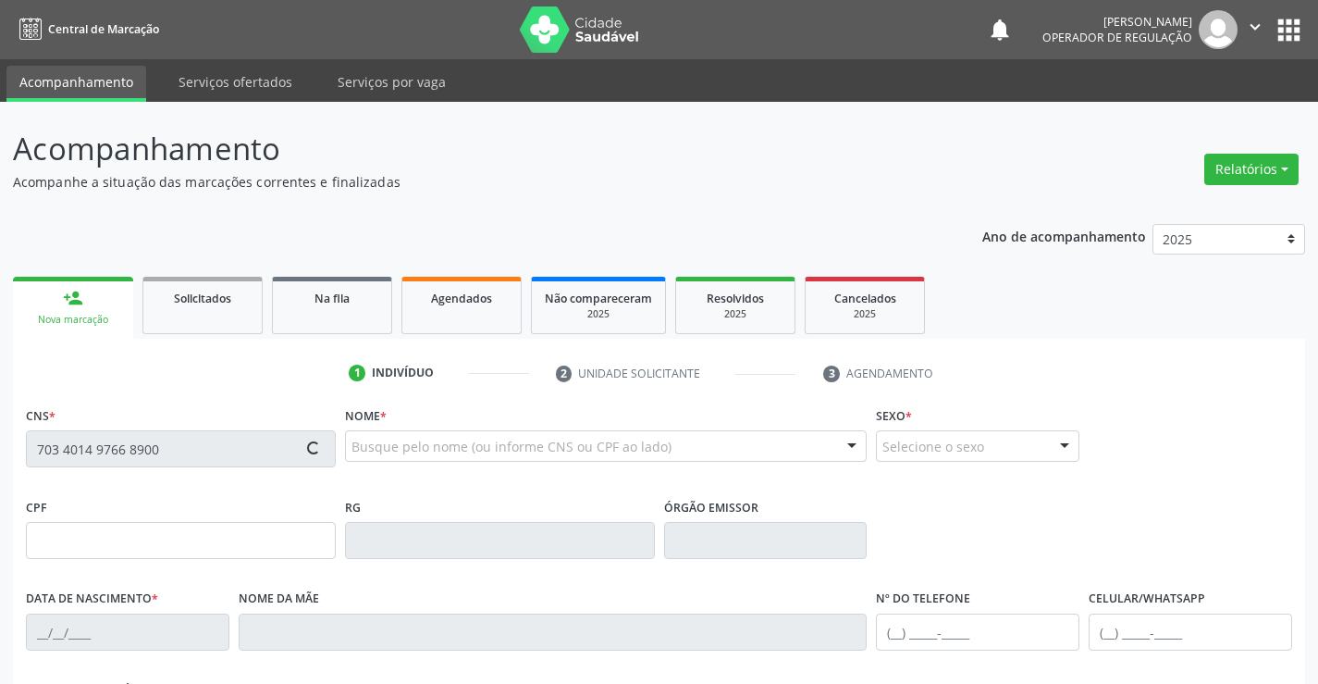
type input "(11) 94653-1220"
type input "054.999.955-83"
type input "432"
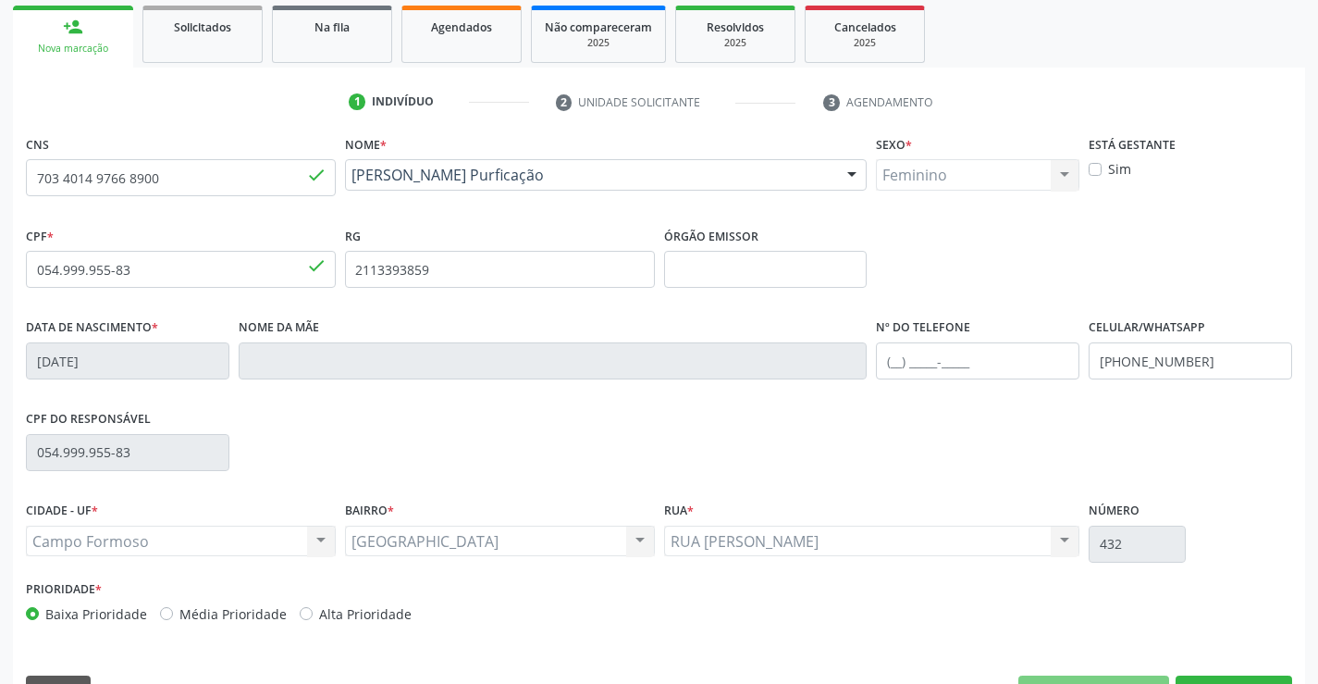
scroll to position [319, 0]
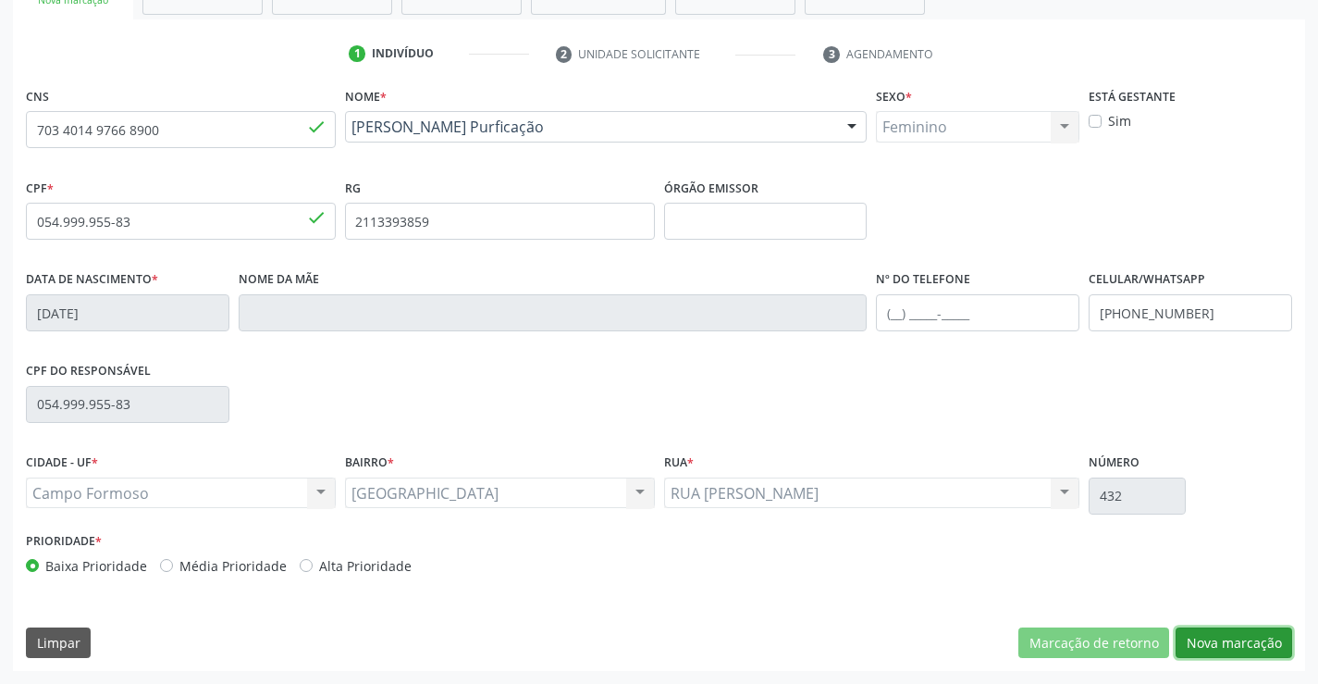
click at [1219, 641] on button "Nova marcação" at bounding box center [1234, 642] width 117 height 31
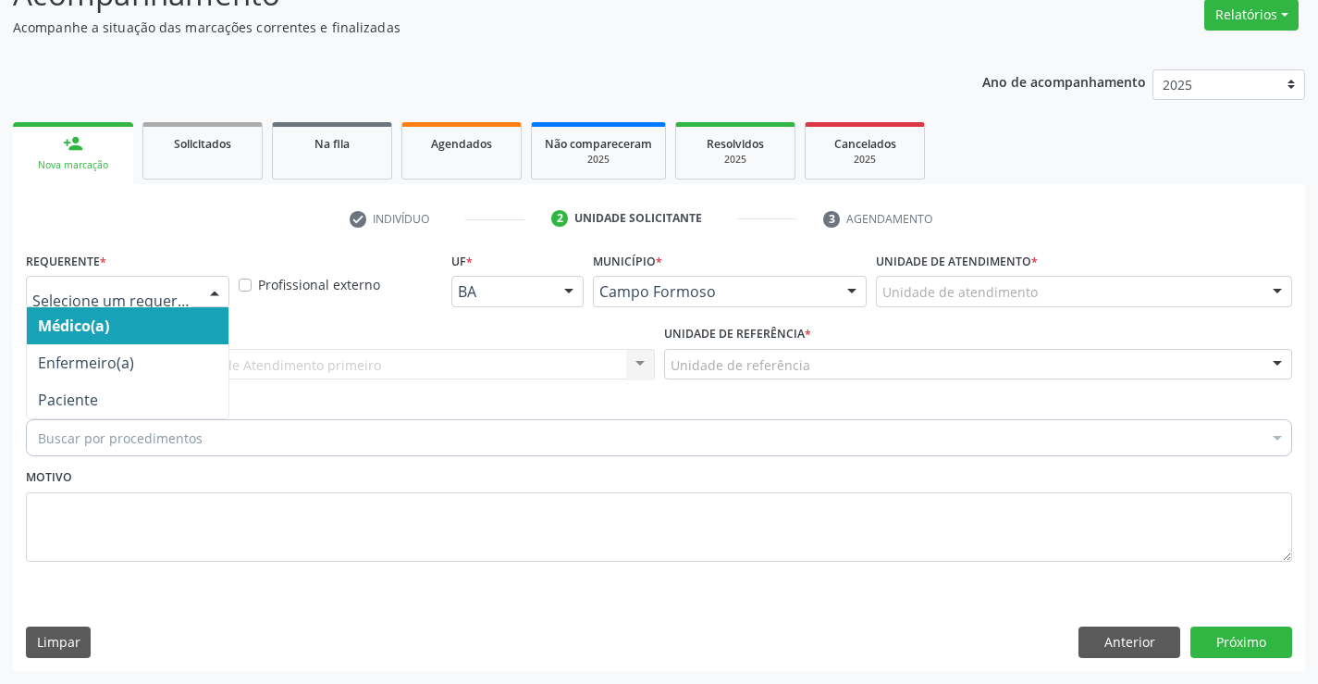
click at [200, 289] on div "Médico(a) Enfermeiro(a) Paciente Nenhum resultado encontrado para: " " Não há n…" at bounding box center [128, 291] width 204 height 31
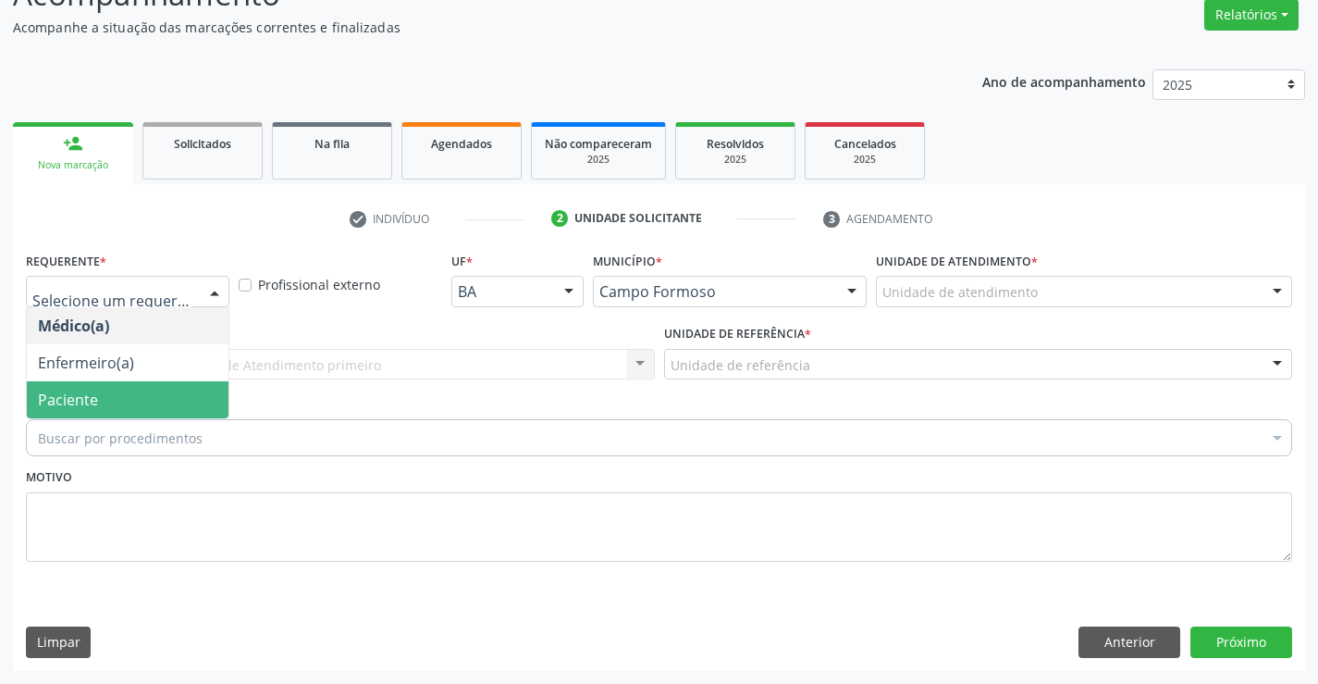
click at [93, 406] on span "Paciente" at bounding box center [68, 400] width 60 height 20
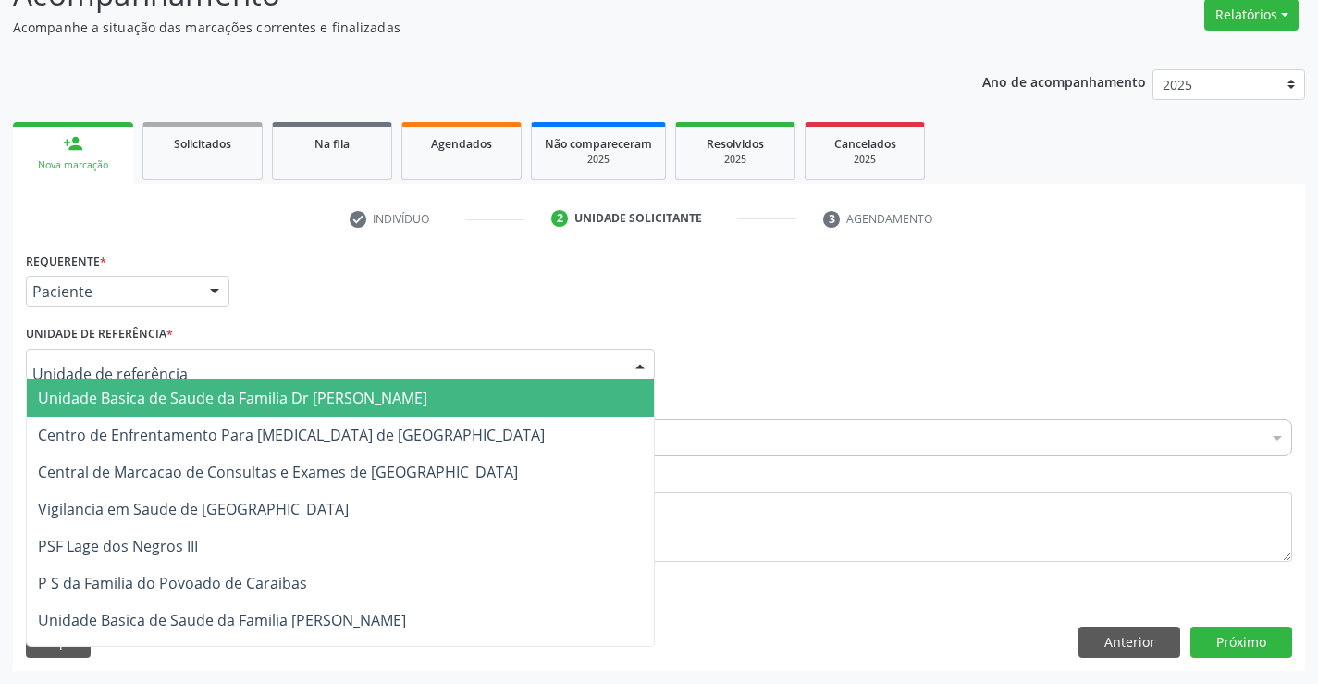
click at [130, 397] on span "Unidade Basica de Saude da Familia Dr [PERSON_NAME]" at bounding box center [233, 398] width 390 height 20
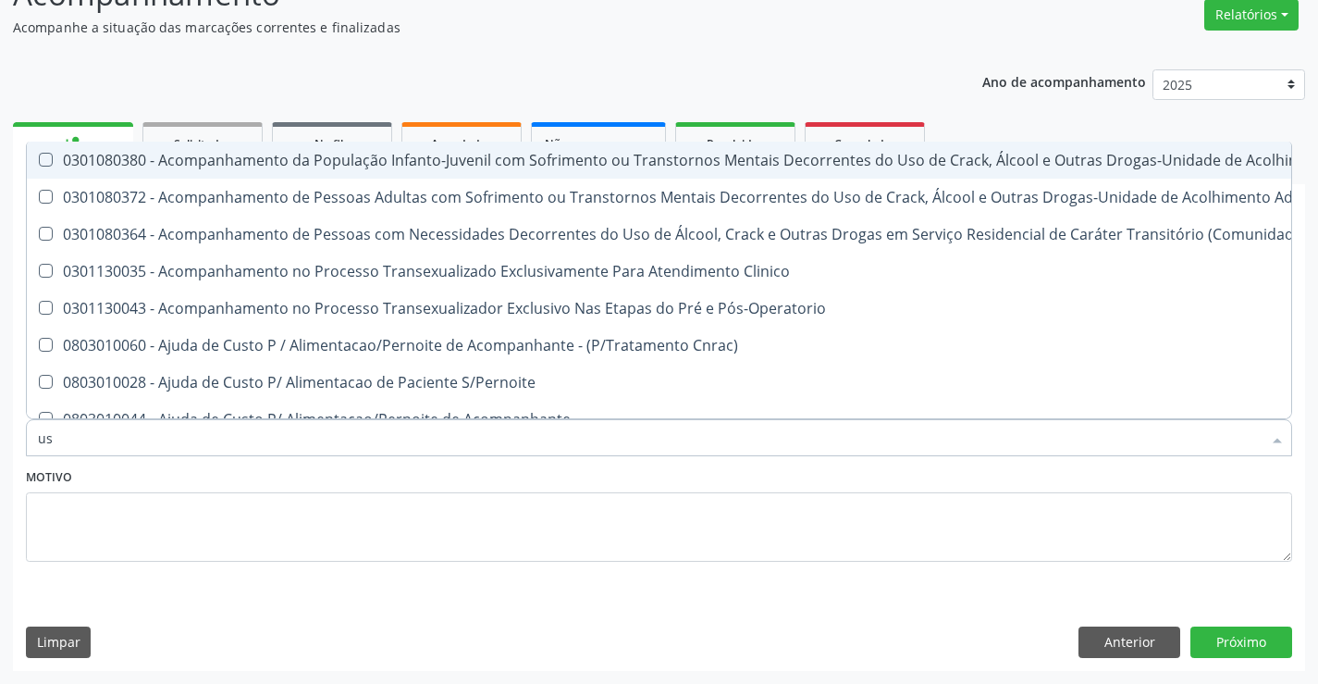
type input "usg"
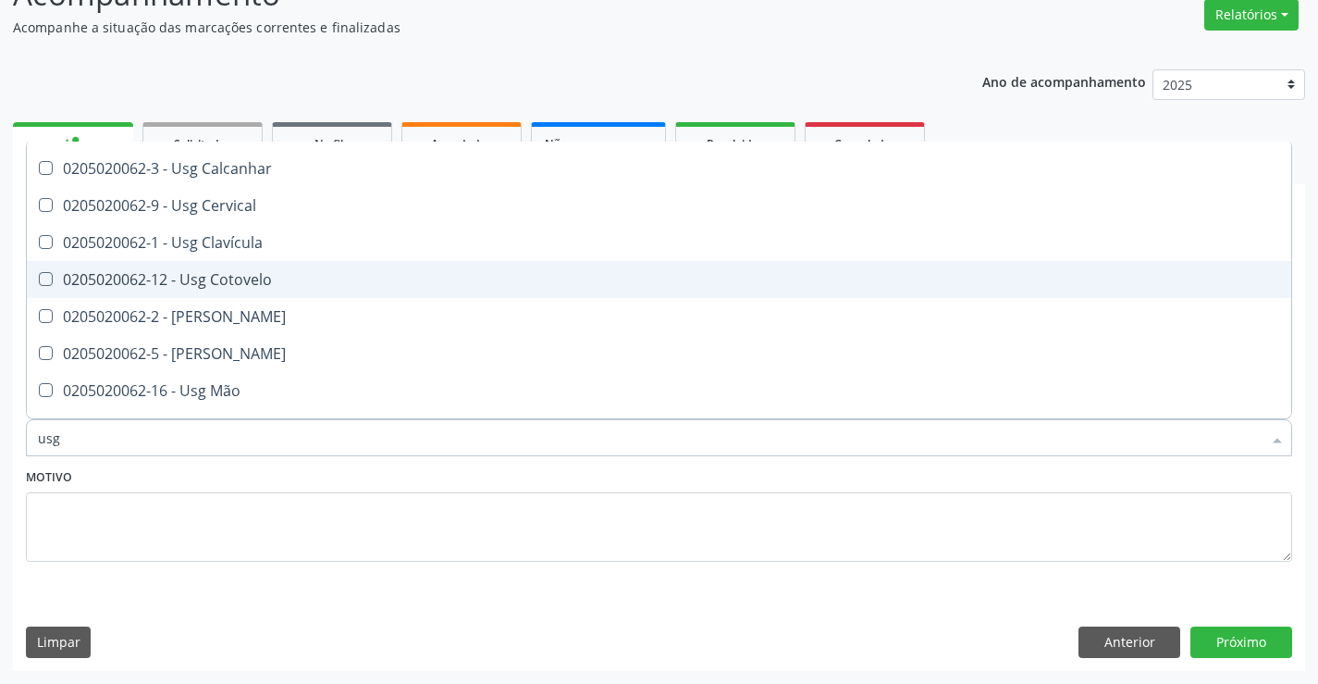
scroll to position [93, 0]
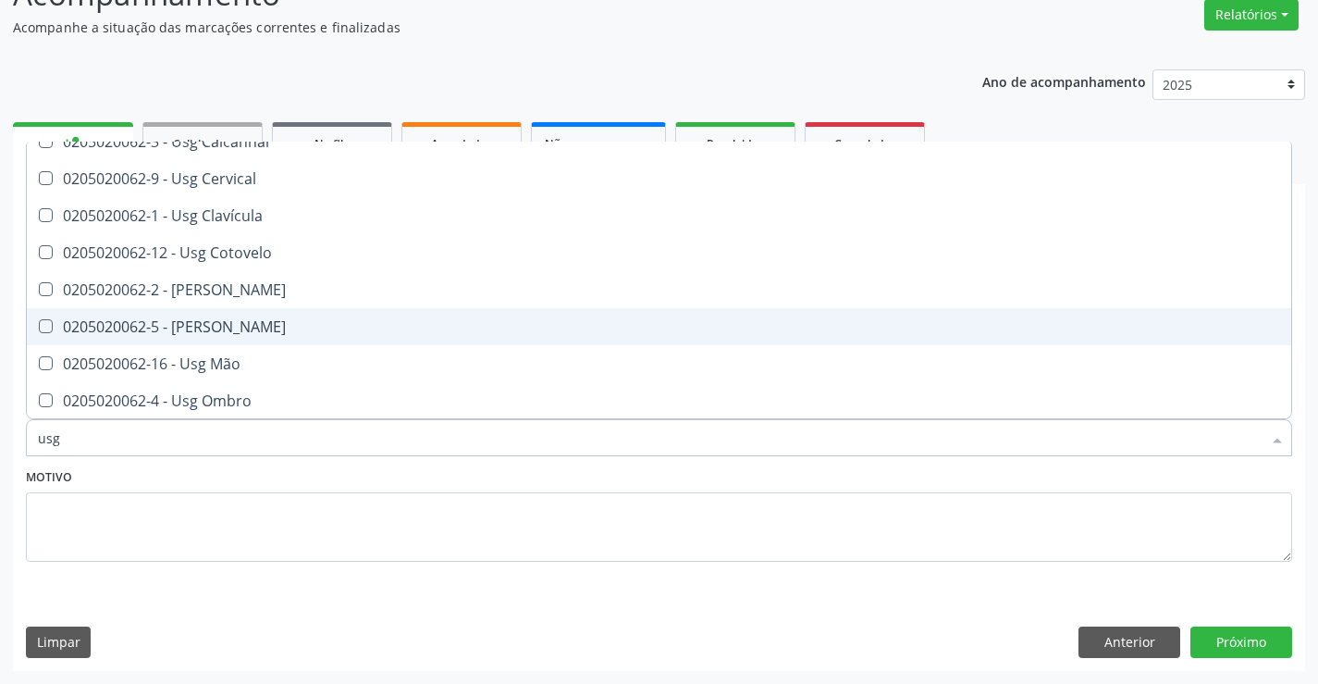
click at [267, 321] on div "0205020062-5 - [PERSON_NAME]" at bounding box center [659, 326] width 1243 height 15
checkbox Joelho "true"
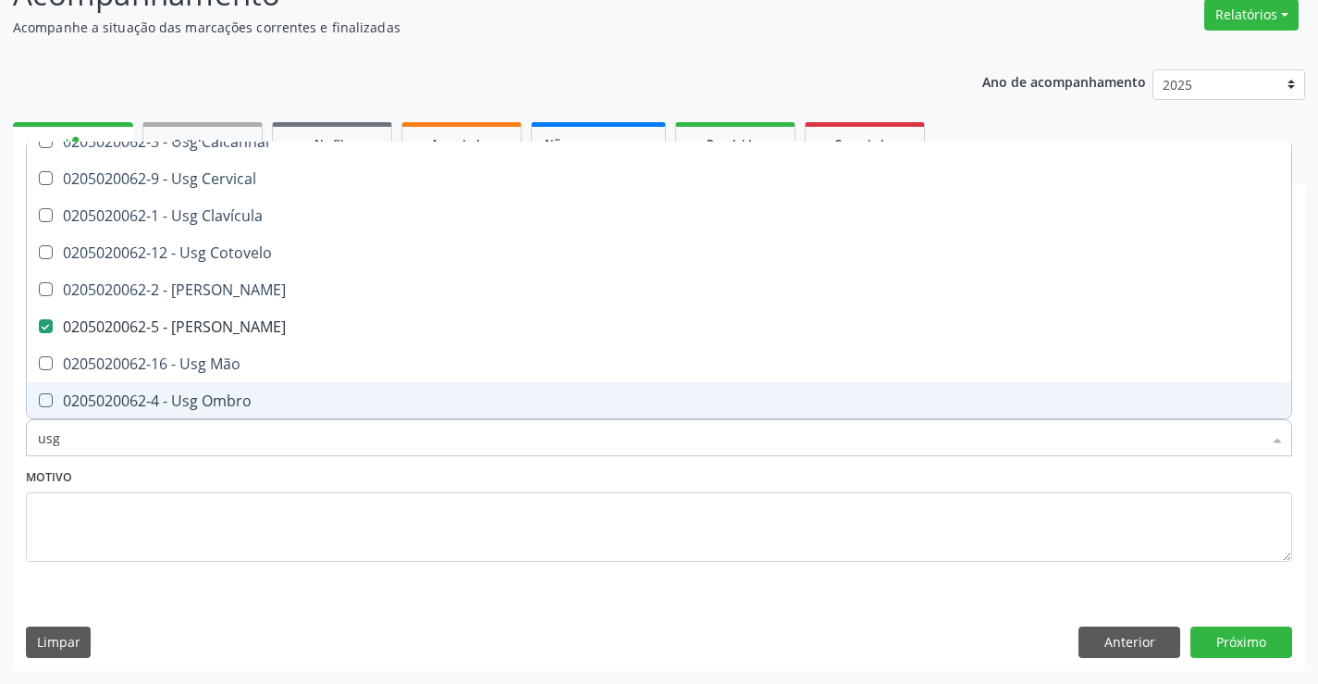
type input "usg"
click at [190, 492] on textarea at bounding box center [659, 527] width 1267 height 70
checkbox Braço "true"
checkbox Joelho "false"
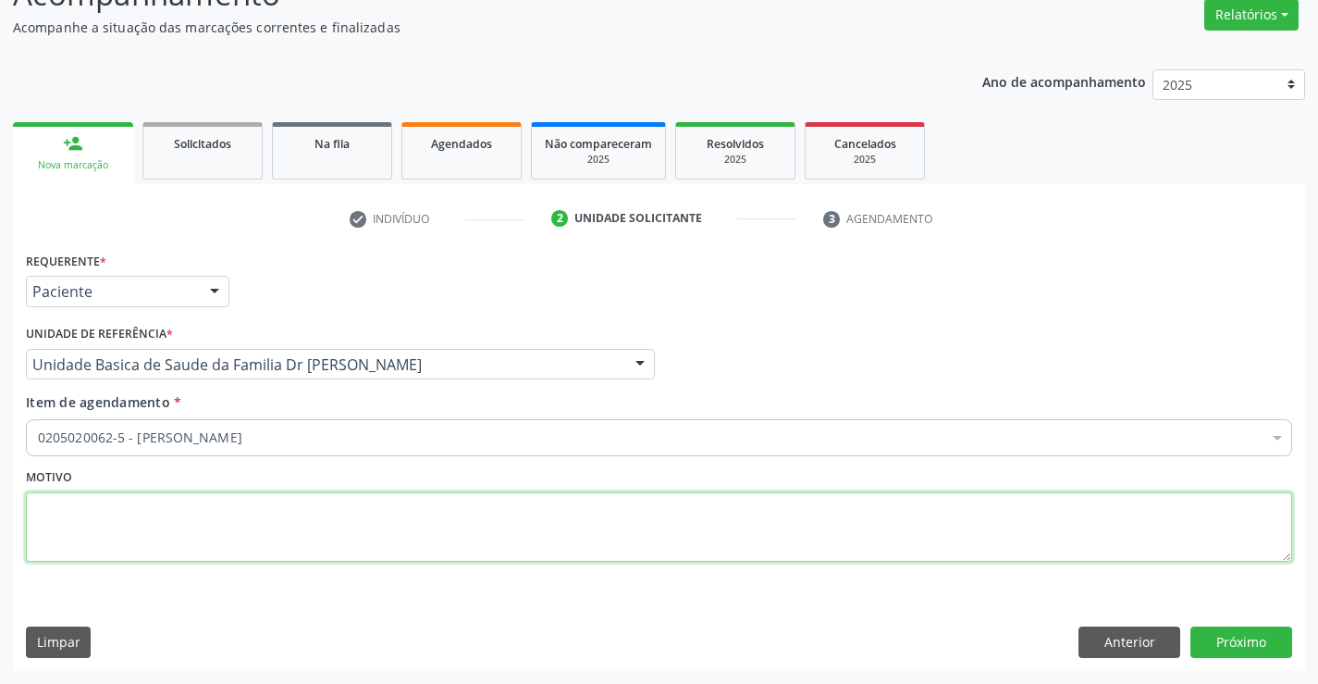
scroll to position [0, 0]
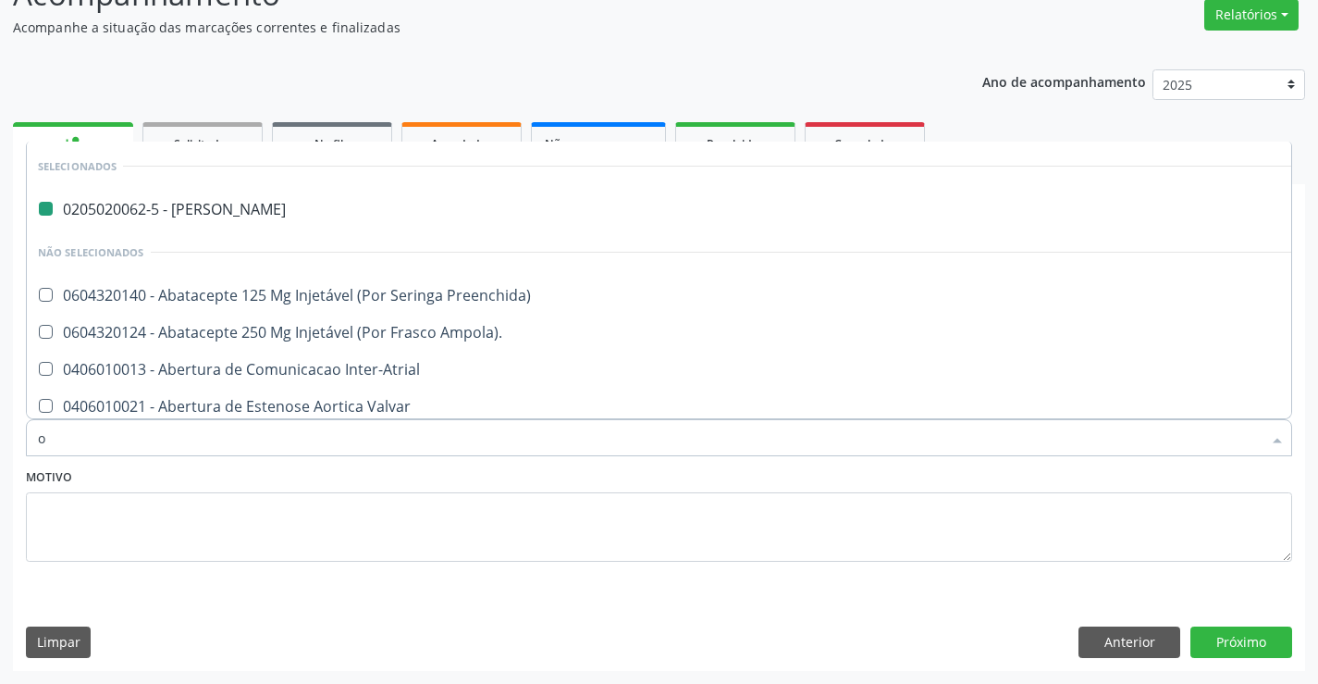
type input "ou"
checkbox Joelho "false"
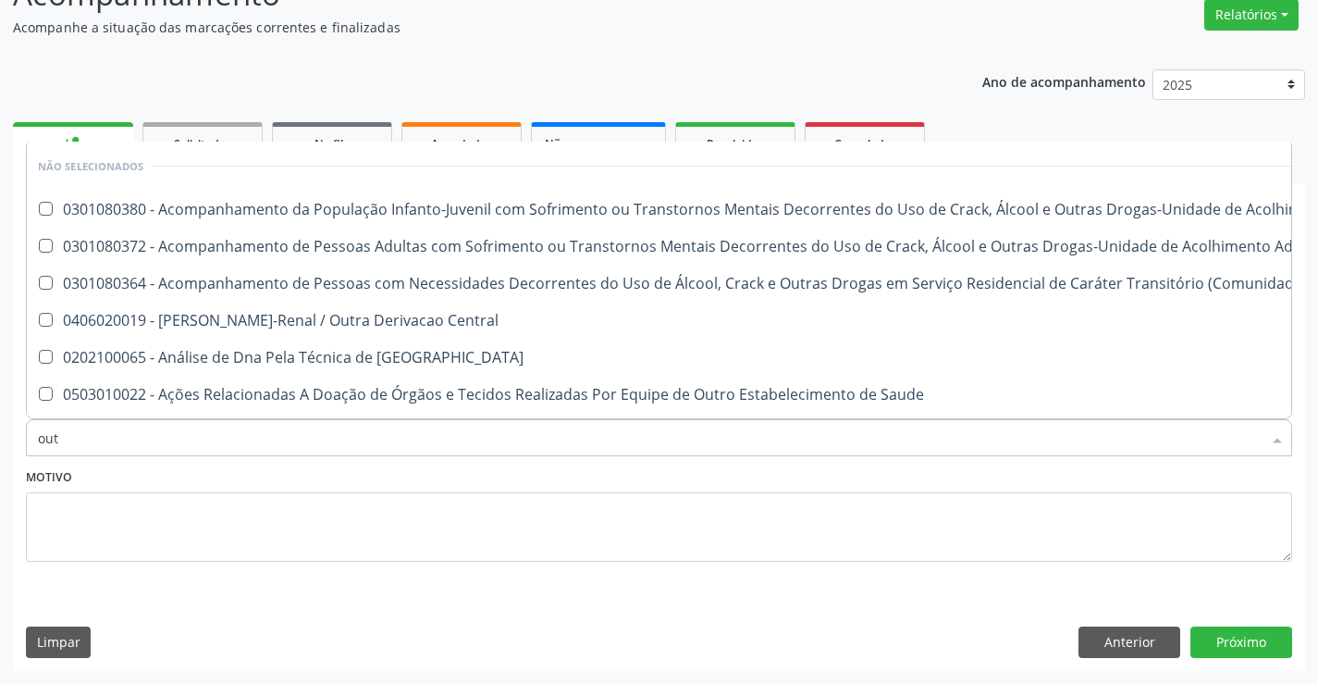
type input "outr"
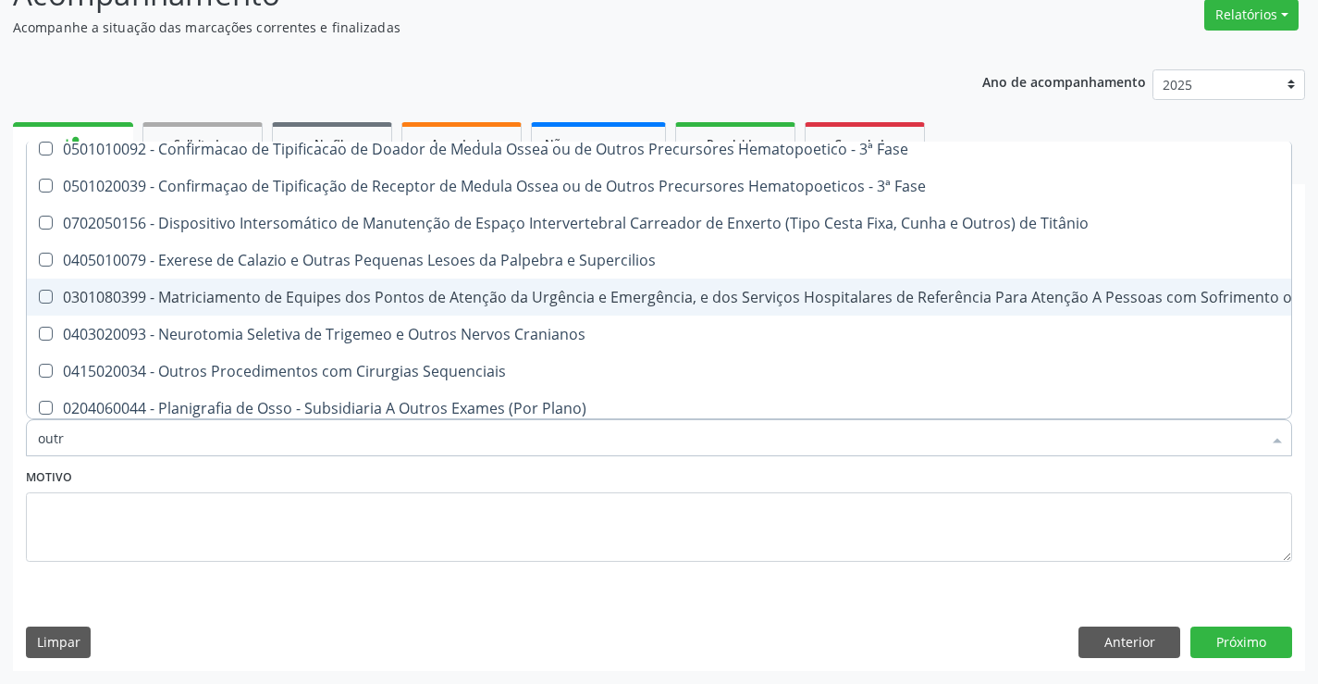
scroll to position [278, 0]
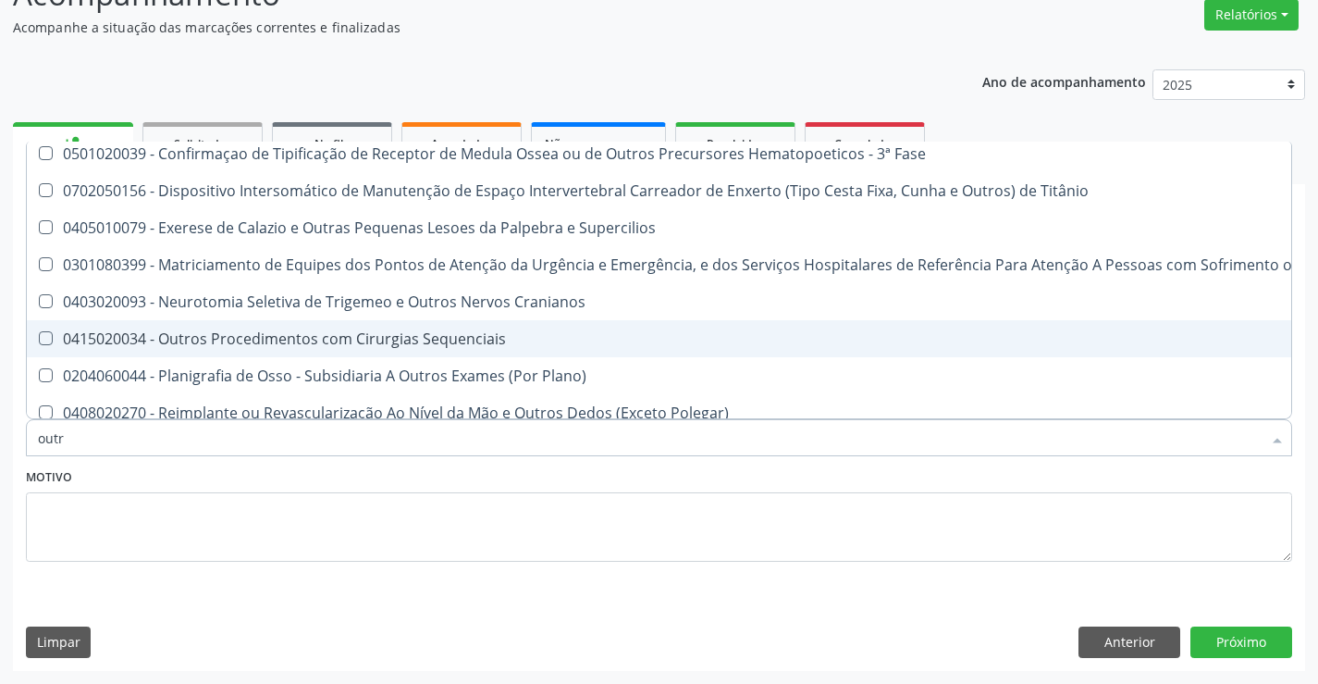
click at [305, 340] on div "0415020034 - Outros Procedimentos com Cirurgias Sequenciais" at bounding box center [1017, 338] width 1959 height 15
checkbox Sequenciais "true"
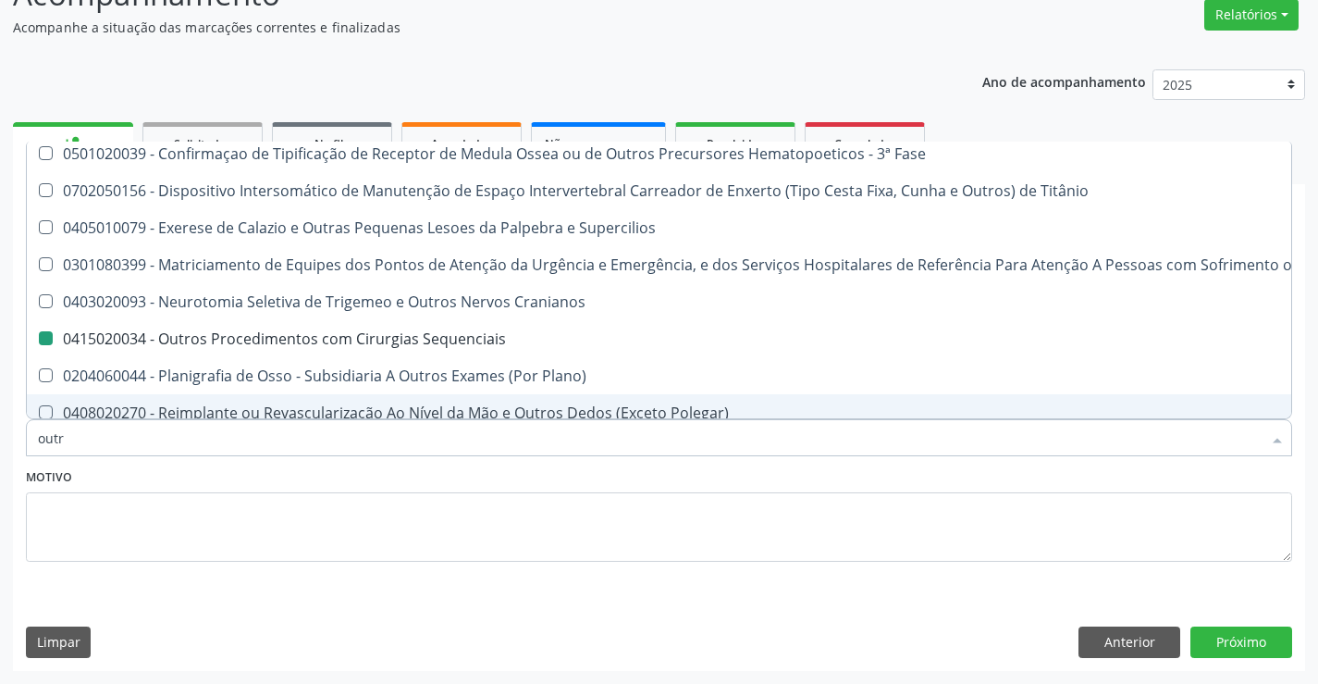
click at [146, 472] on div "Motivo" at bounding box center [659, 513] width 1267 height 98
checkbox \(Uai\)\ "true"
checkbox Sequenciais "false"
checkbox \(Uaa\)\ "true"
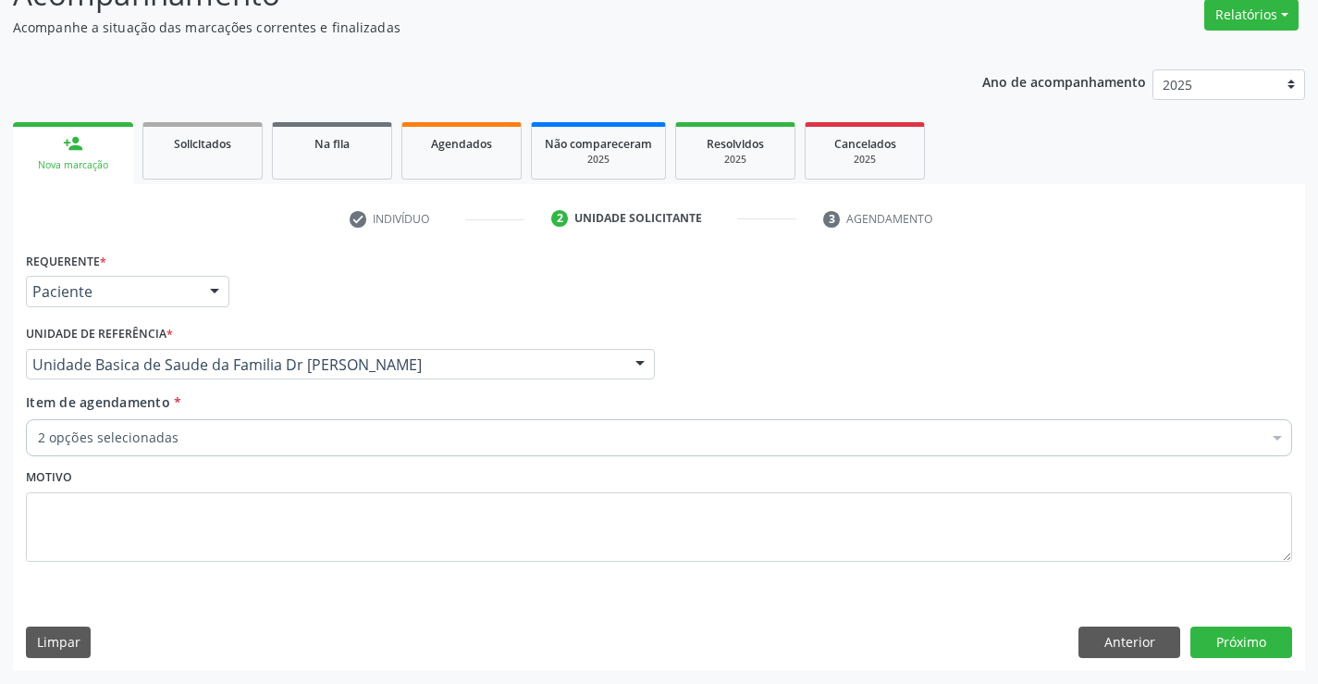
scroll to position [0, 0]
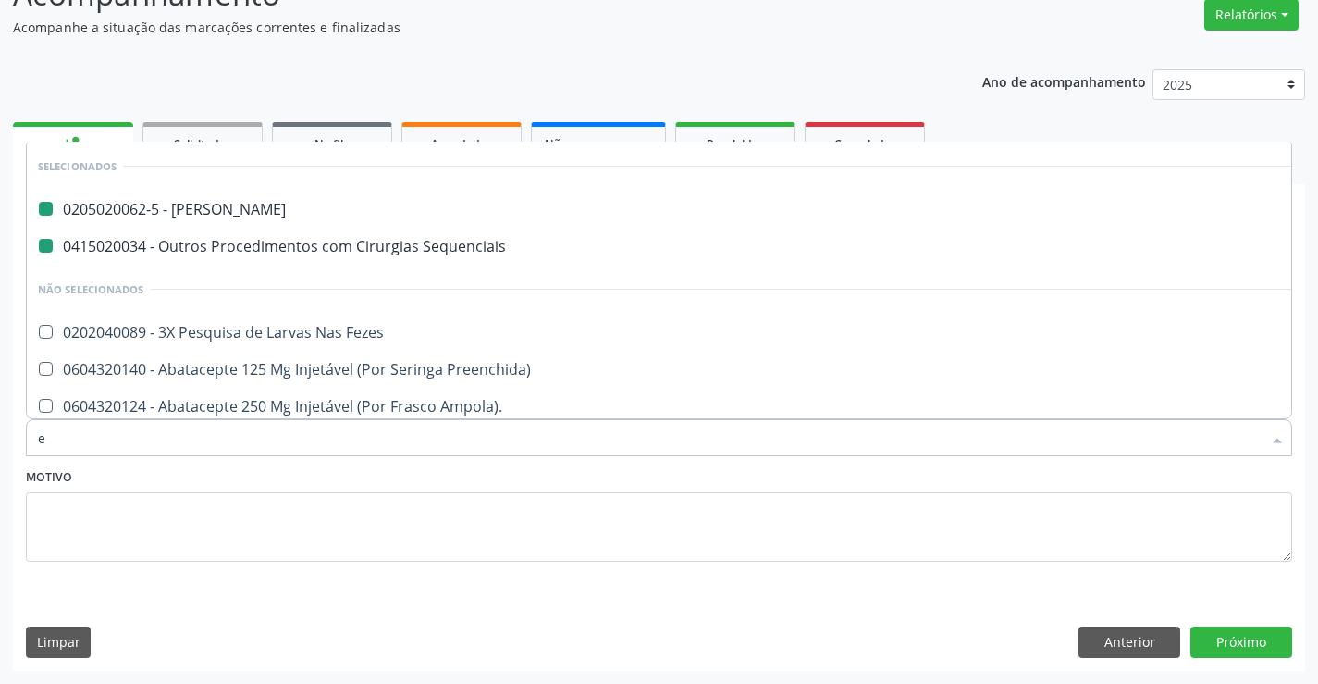
type input "ec"
checkbox Joelho "false"
checkbox Sequenciais "false"
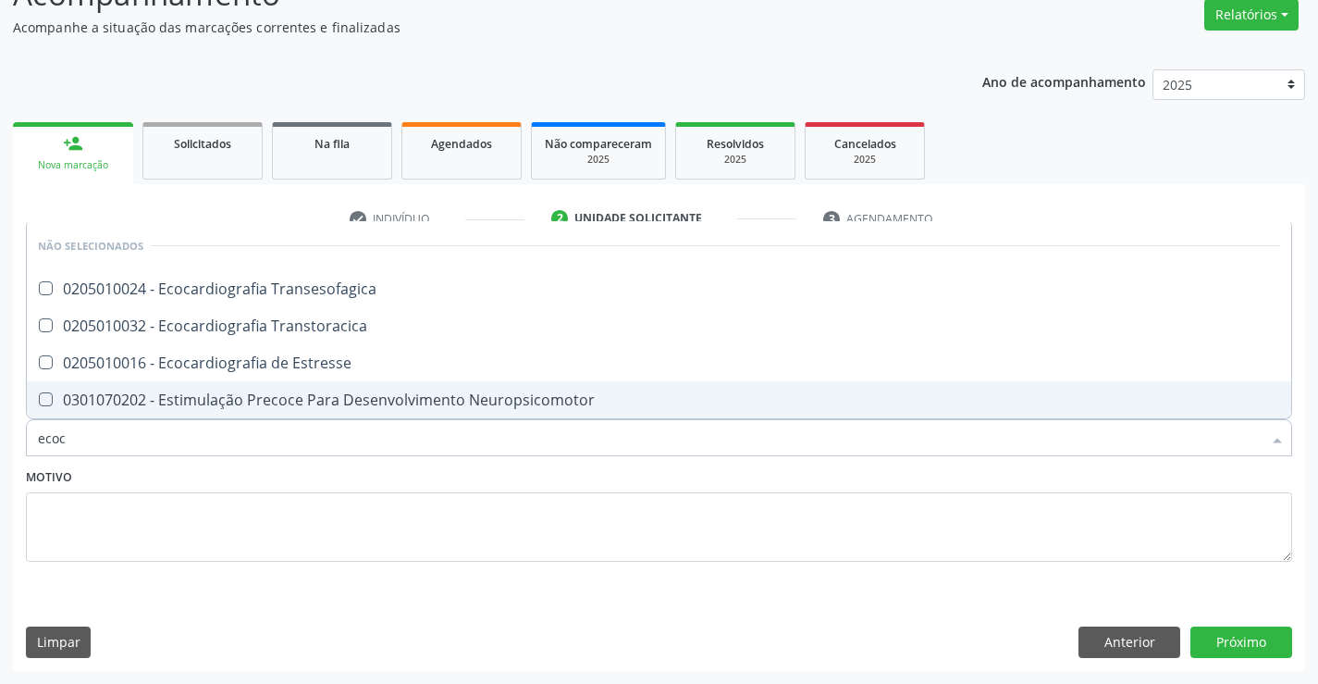
type input "ecoca"
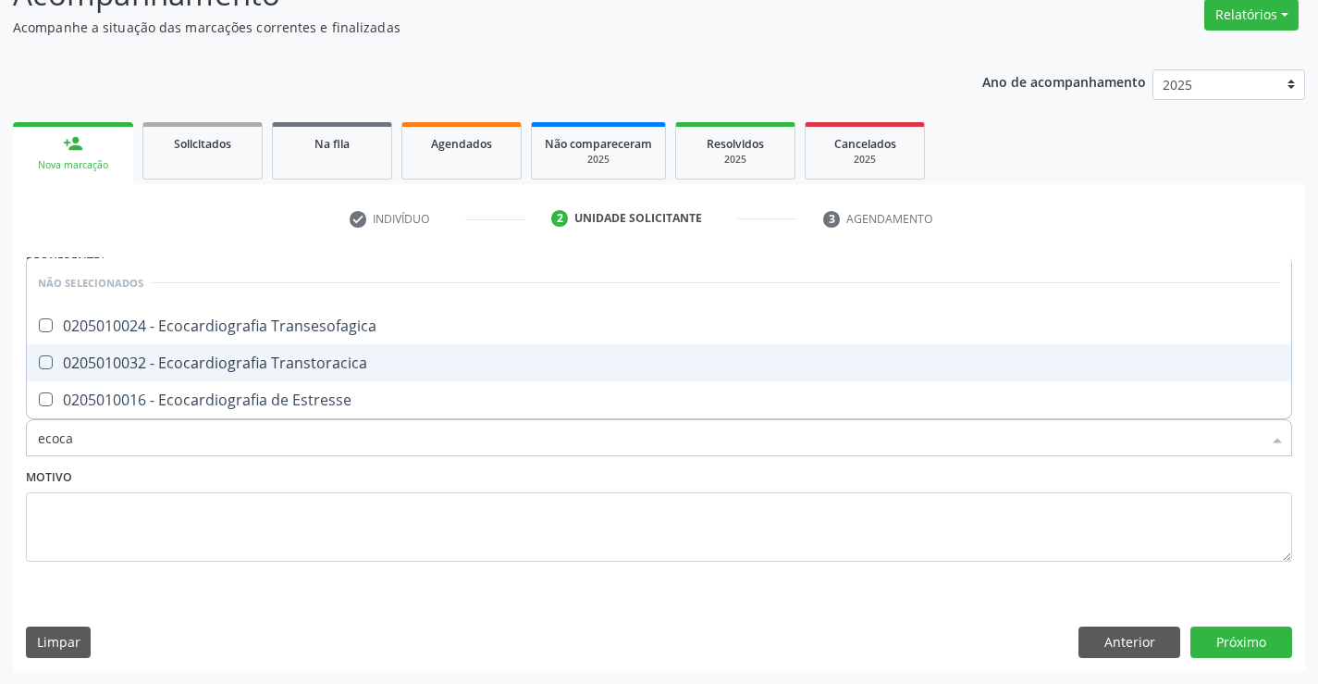
click at [256, 367] on div "0205010032 - Ecocardiografia Transtoracica" at bounding box center [659, 362] width 1243 height 15
checkbox Transtoracica "true"
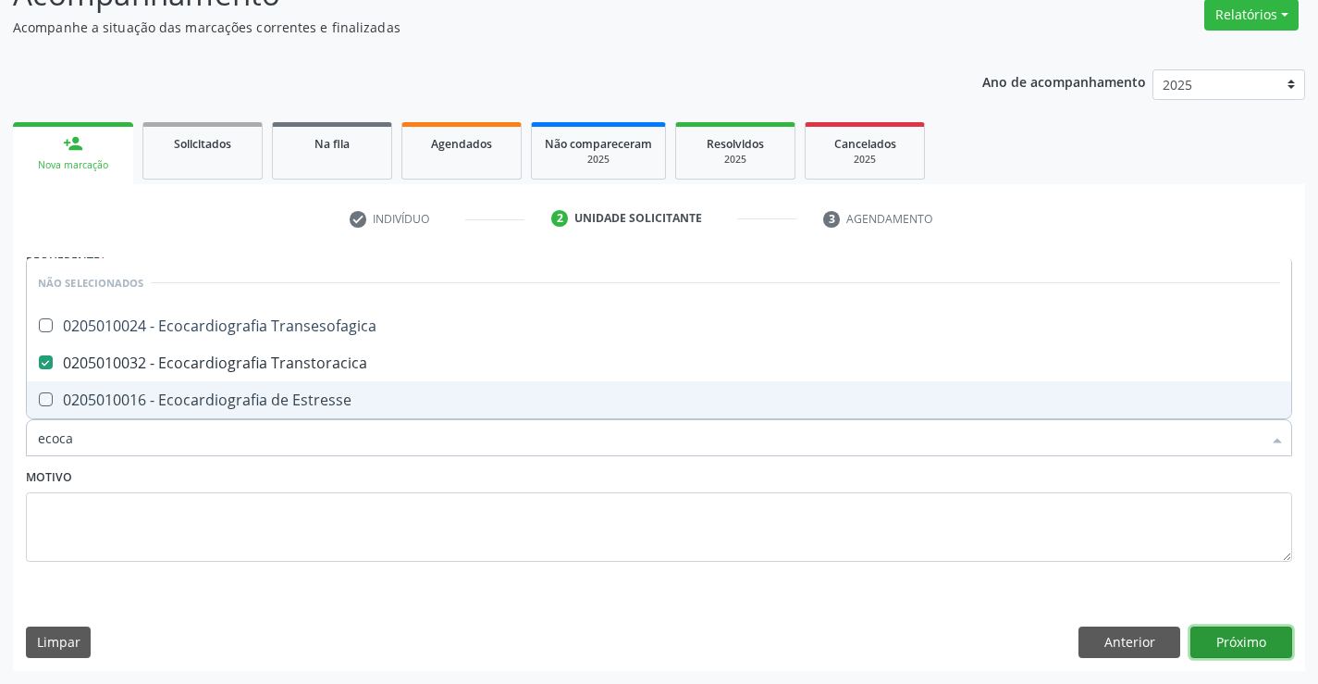
click at [1244, 642] on button "Próximo" at bounding box center [1242, 641] width 102 height 31
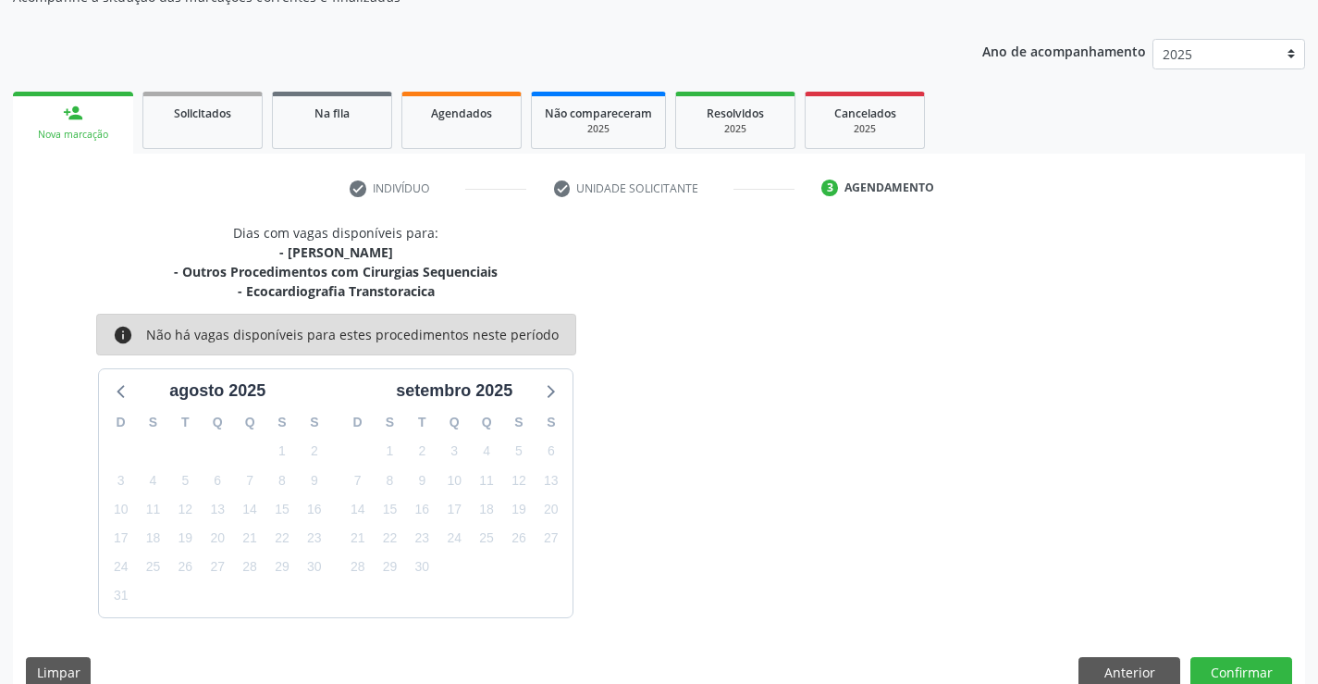
scroll to position [215, 0]
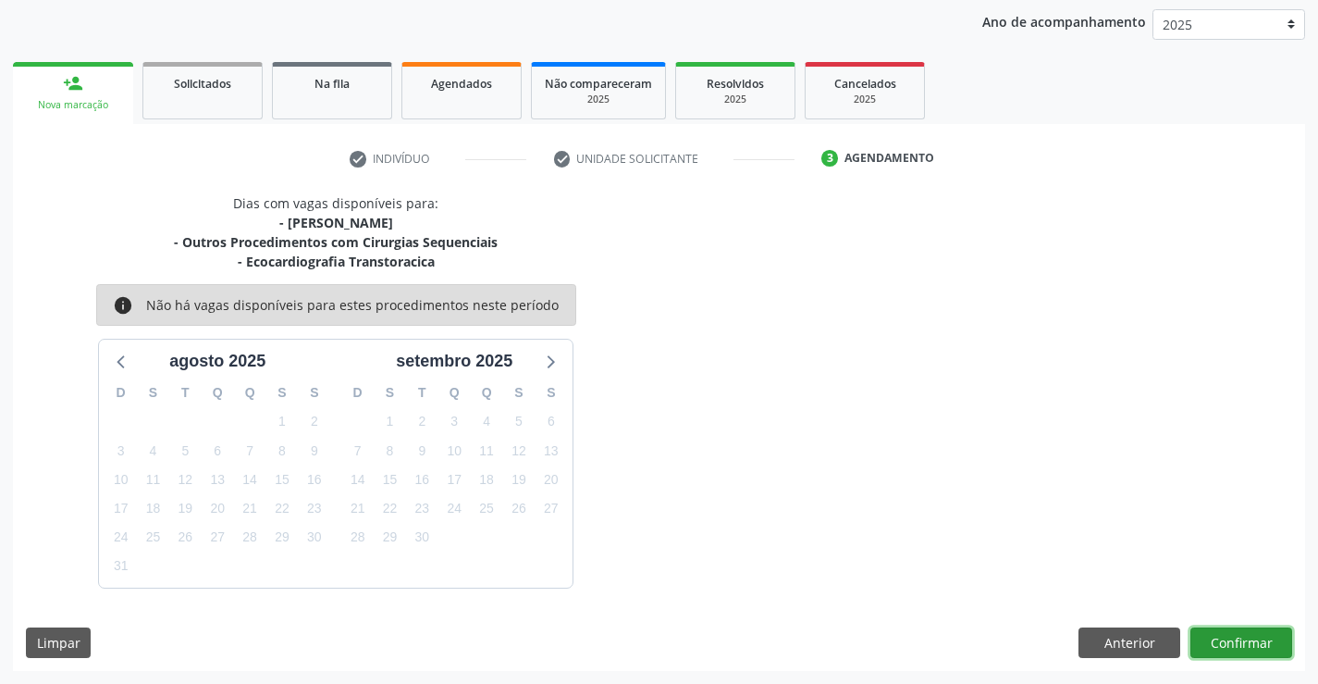
click at [1217, 635] on button "Confirmar" at bounding box center [1242, 642] width 102 height 31
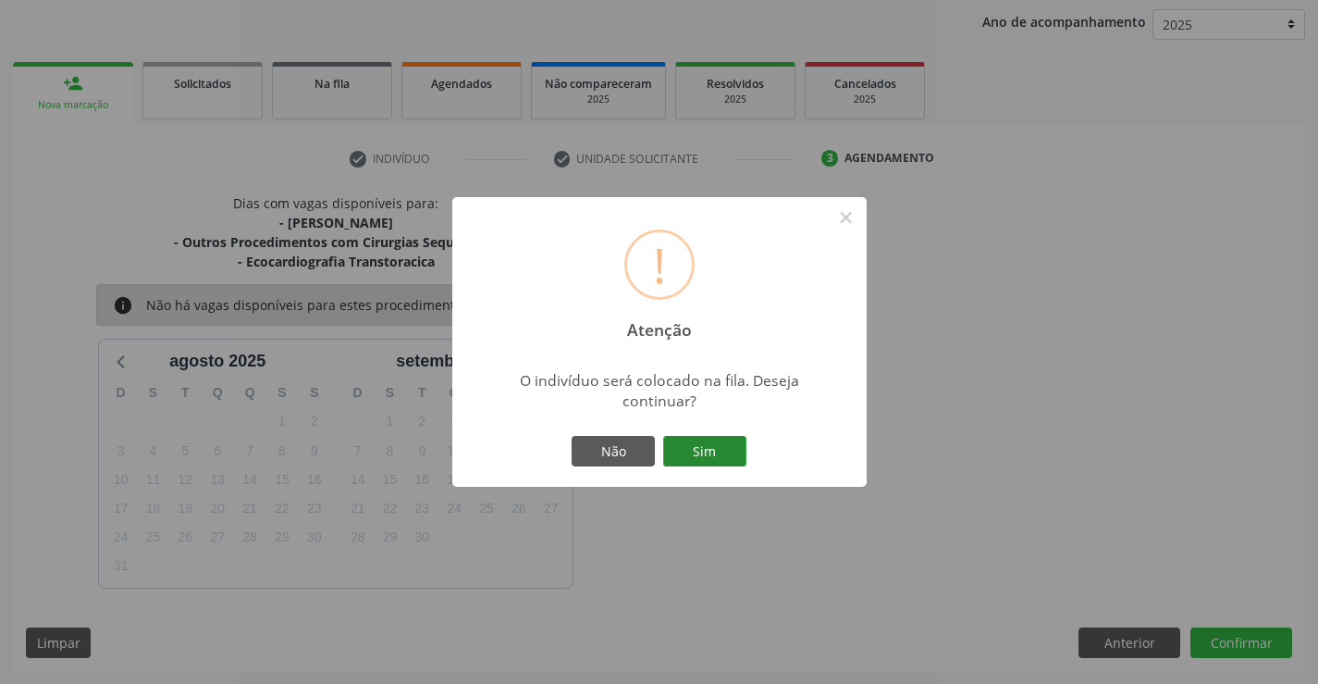
click at [727, 452] on button "Sim" at bounding box center [704, 451] width 83 height 31
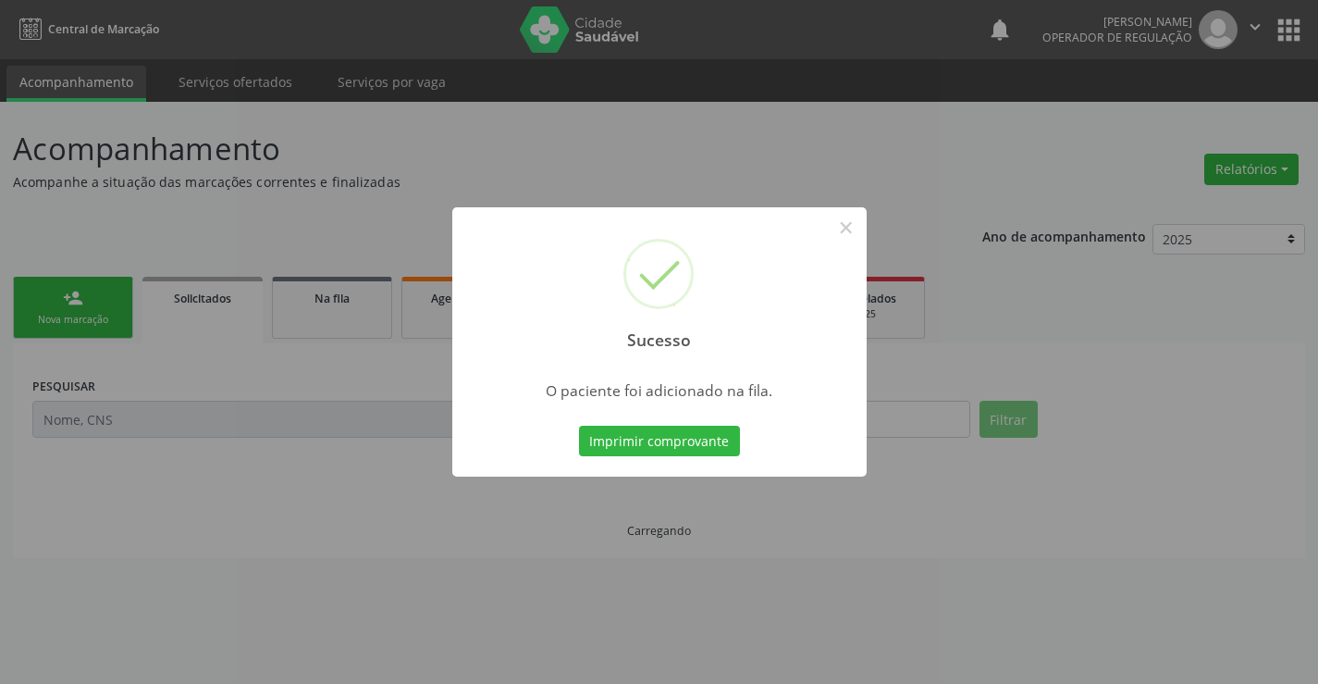
scroll to position [0, 0]
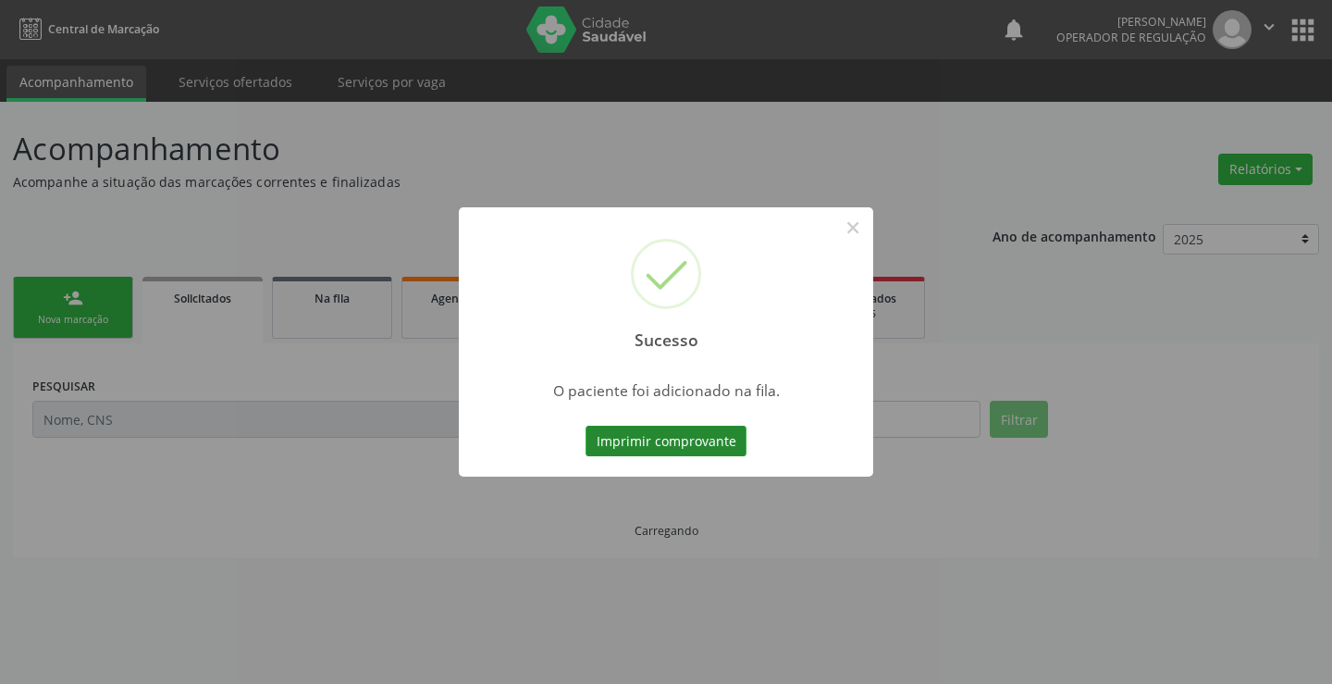
click at [724, 443] on button "Imprimir comprovante" at bounding box center [666, 441] width 161 height 31
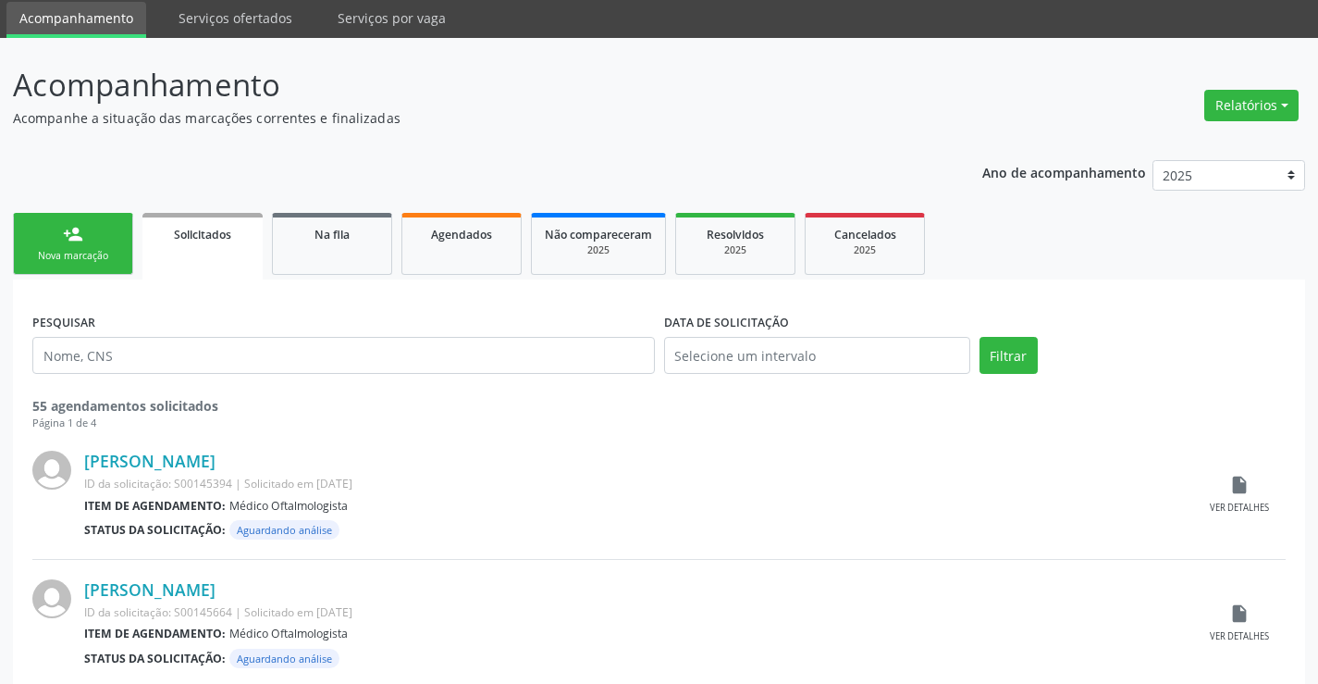
scroll to position [185, 0]
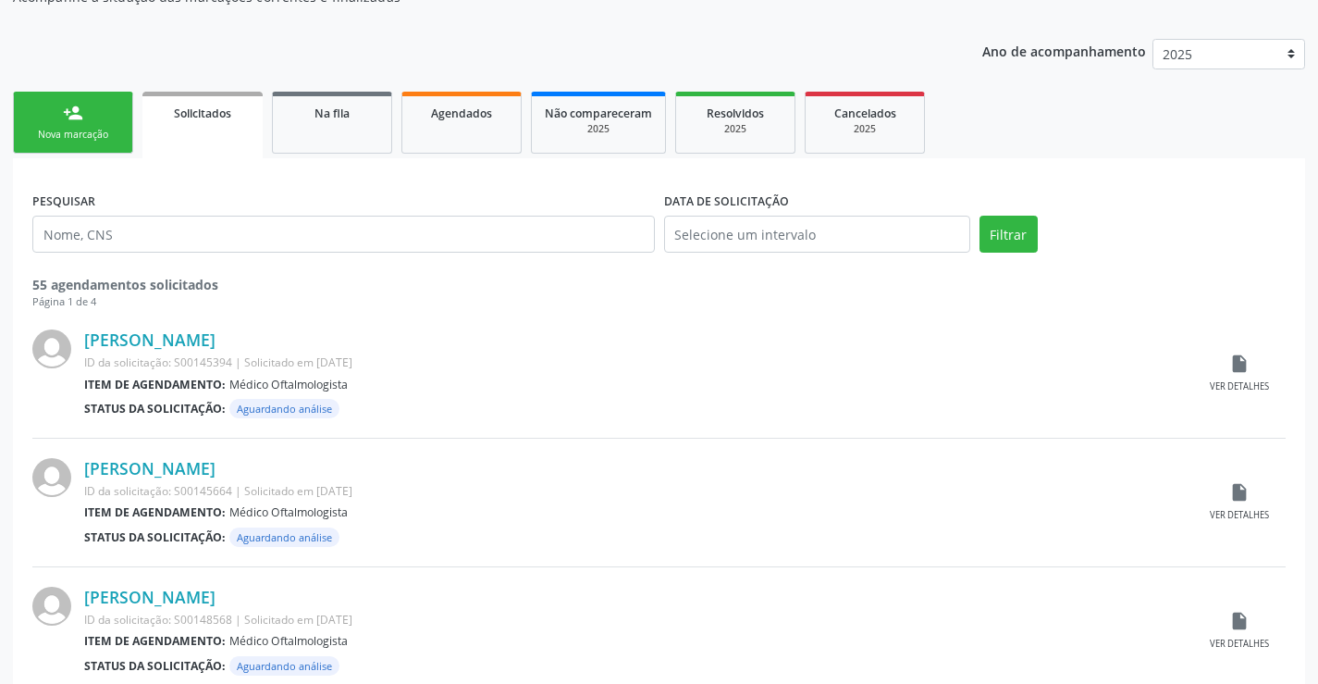
click at [80, 127] on link "person_add Nova marcação" at bounding box center [73, 123] width 120 height 62
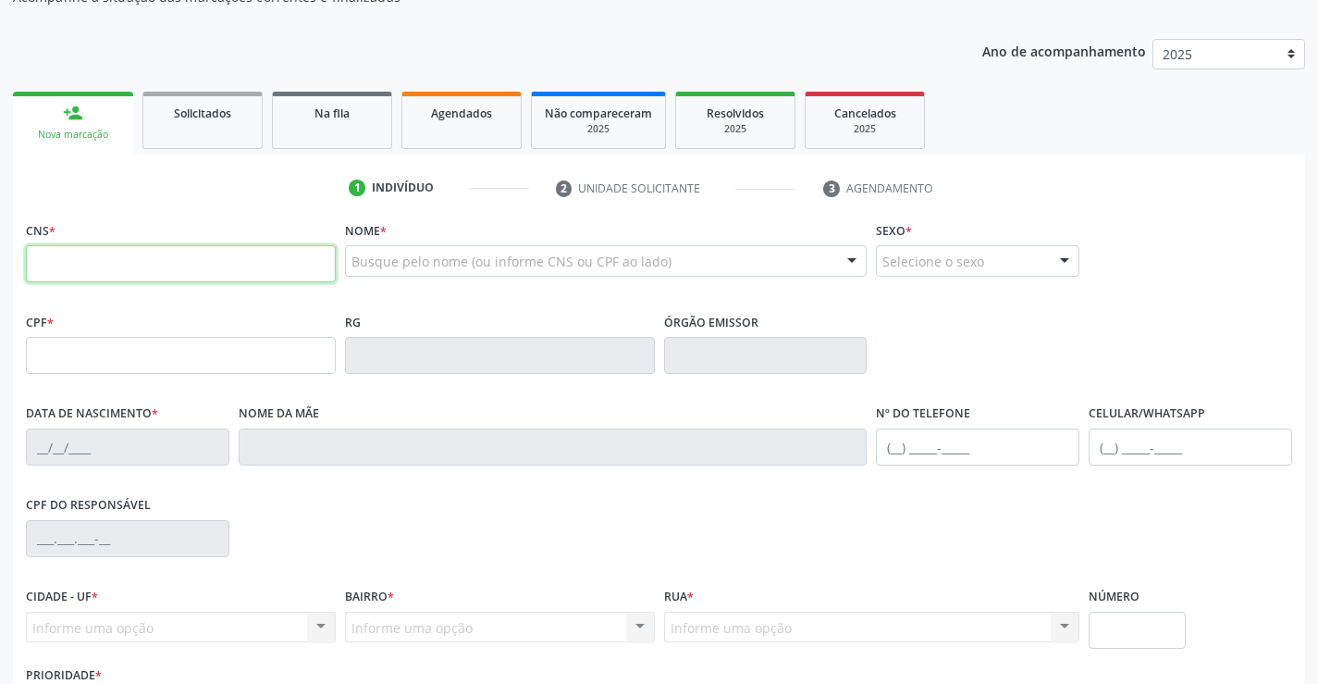
click at [141, 254] on input "text" at bounding box center [181, 263] width 310 height 37
type input "705 0028 9184 9952"
type input "7399706"
type input "06/01/2015"
type input "(64) 98454-4393"
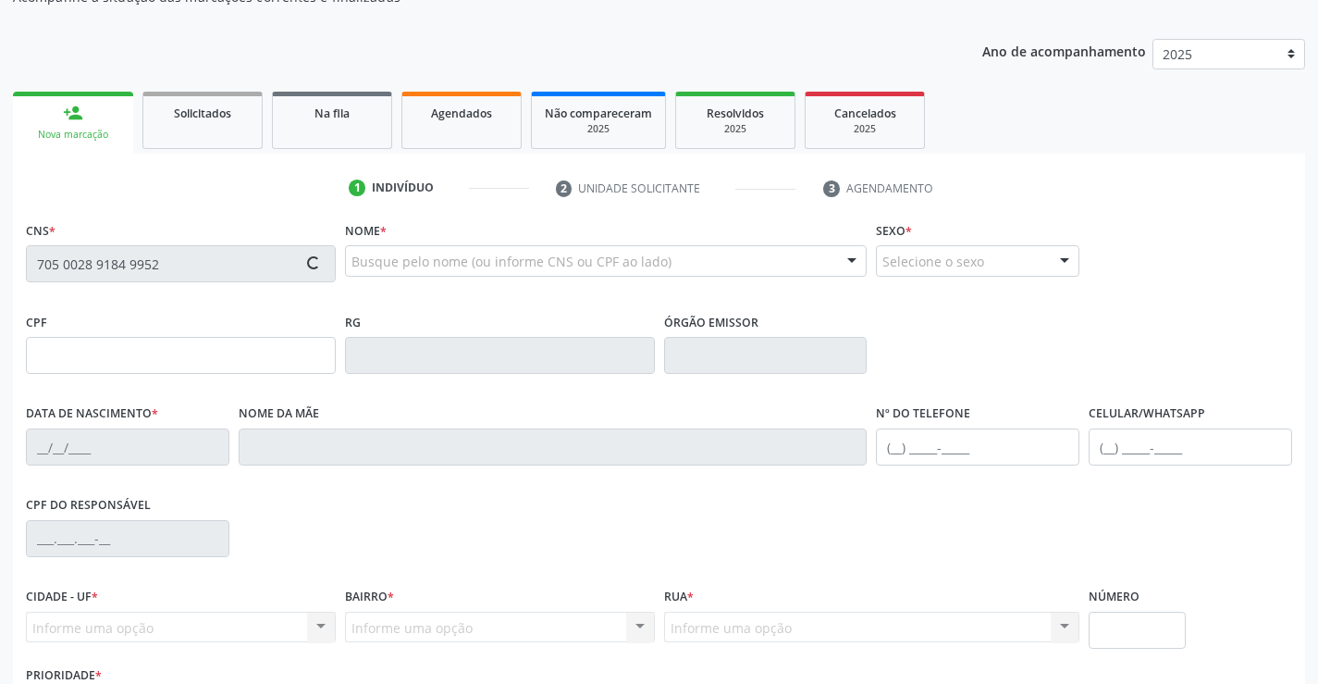
type input "41"
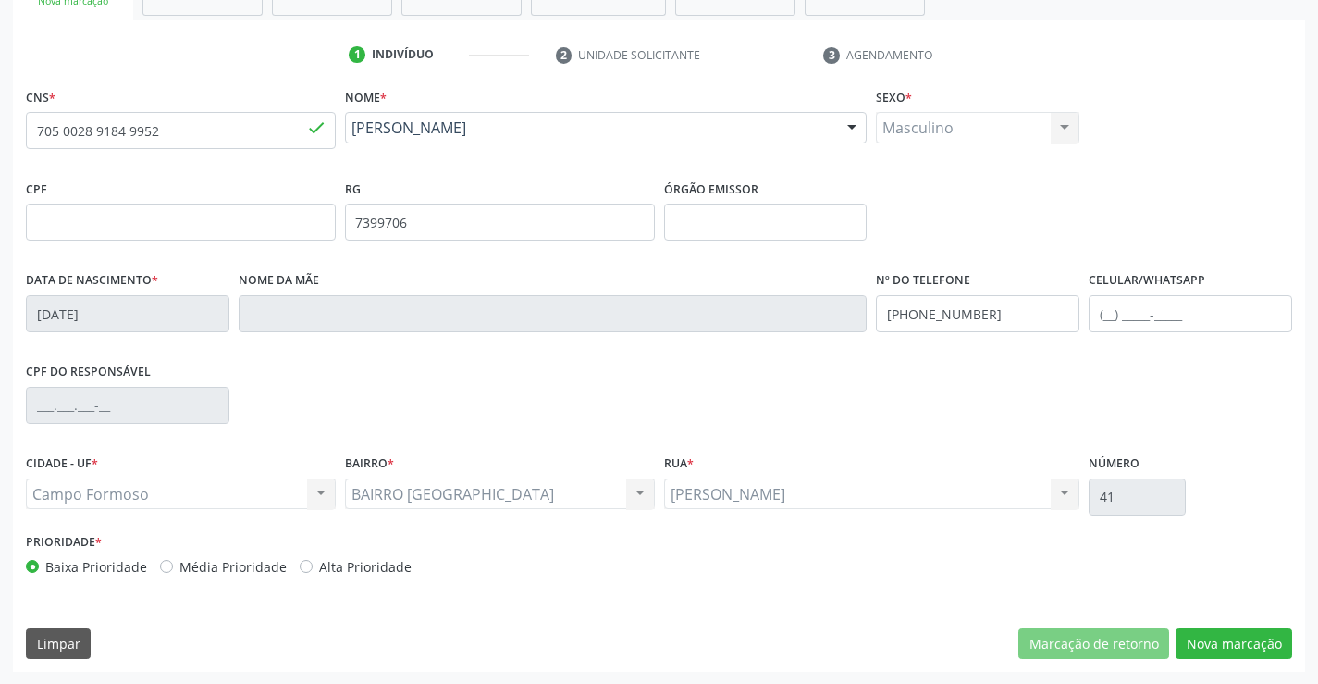
scroll to position [319, 0]
click at [1231, 646] on button "Nova marcação" at bounding box center [1234, 642] width 117 height 31
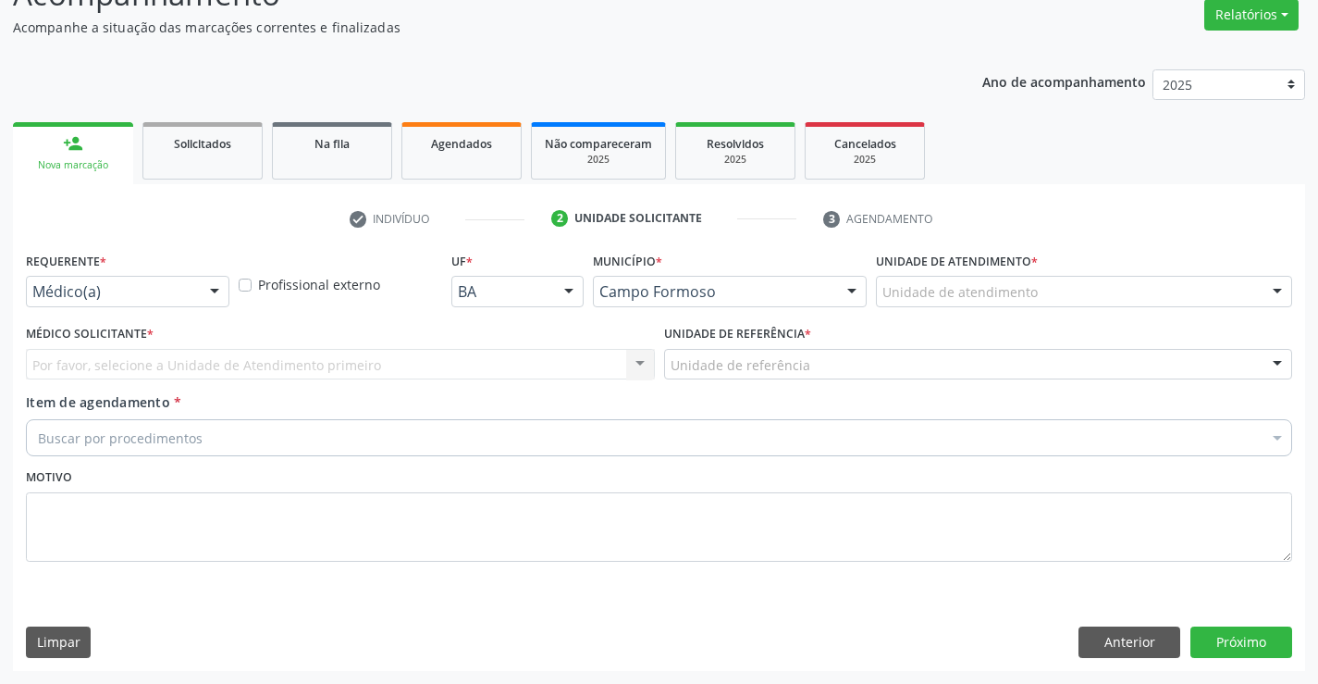
scroll to position [155, 0]
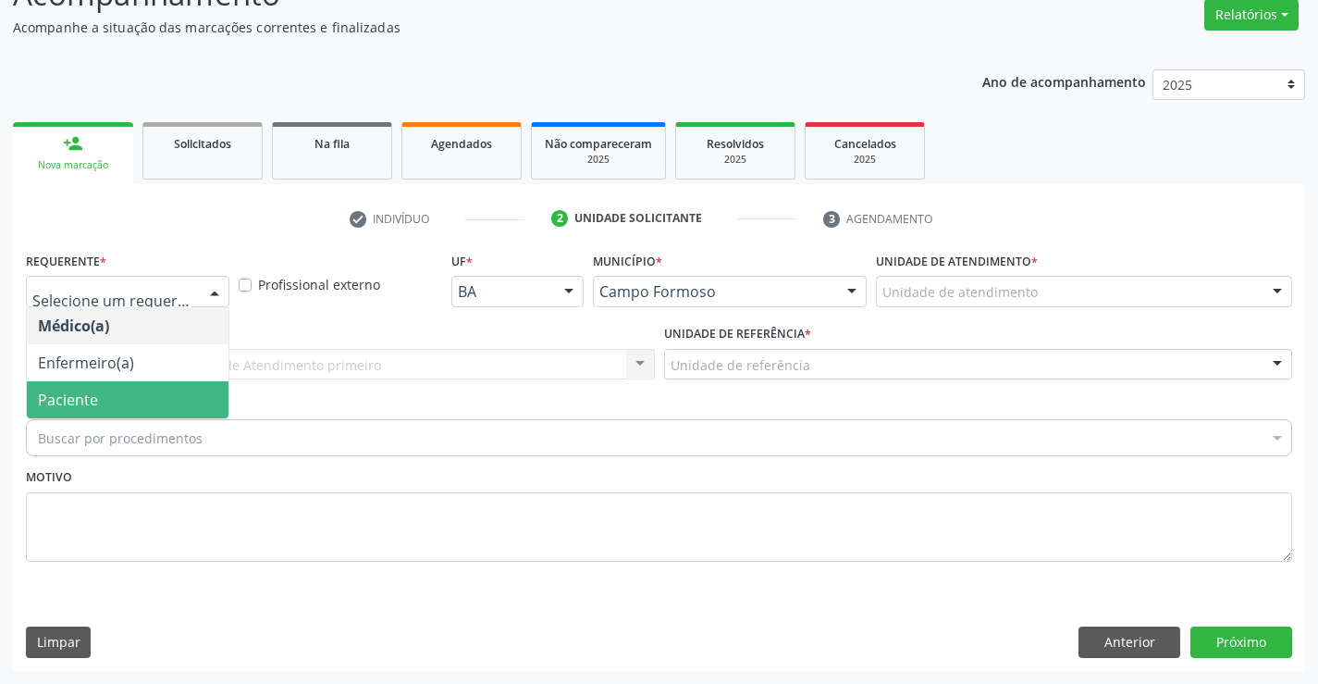
click at [133, 398] on span "Paciente" at bounding box center [128, 399] width 202 height 37
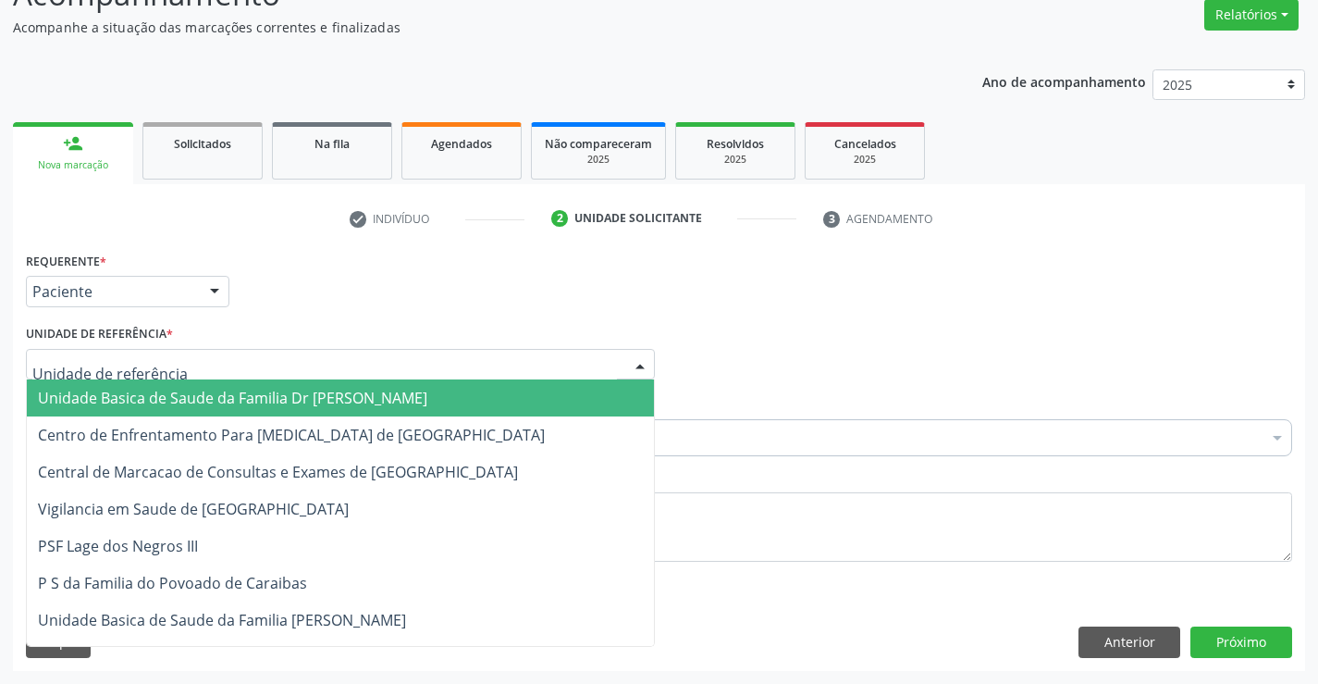
click at [151, 401] on span "Unidade Basica de Saude da Familia Dr [PERSON_NAME]" at bounding box center [233, 398] width 390 height 20
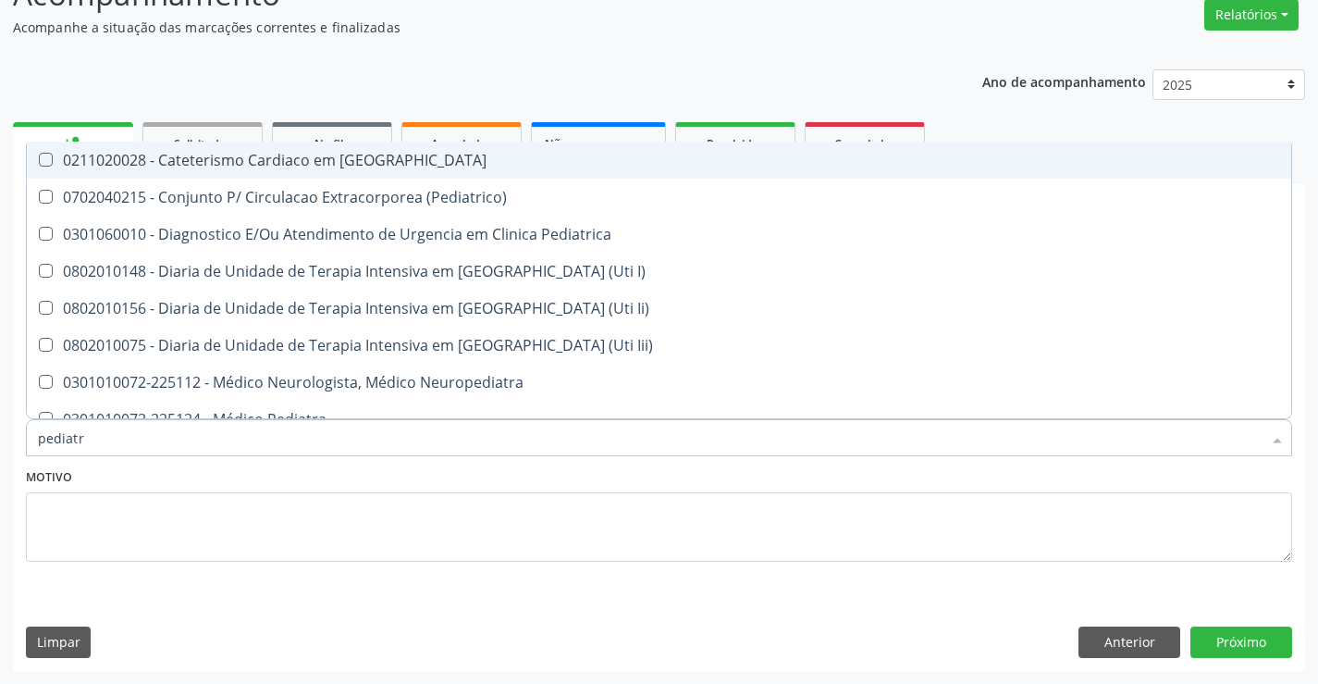
type input "pediatra"
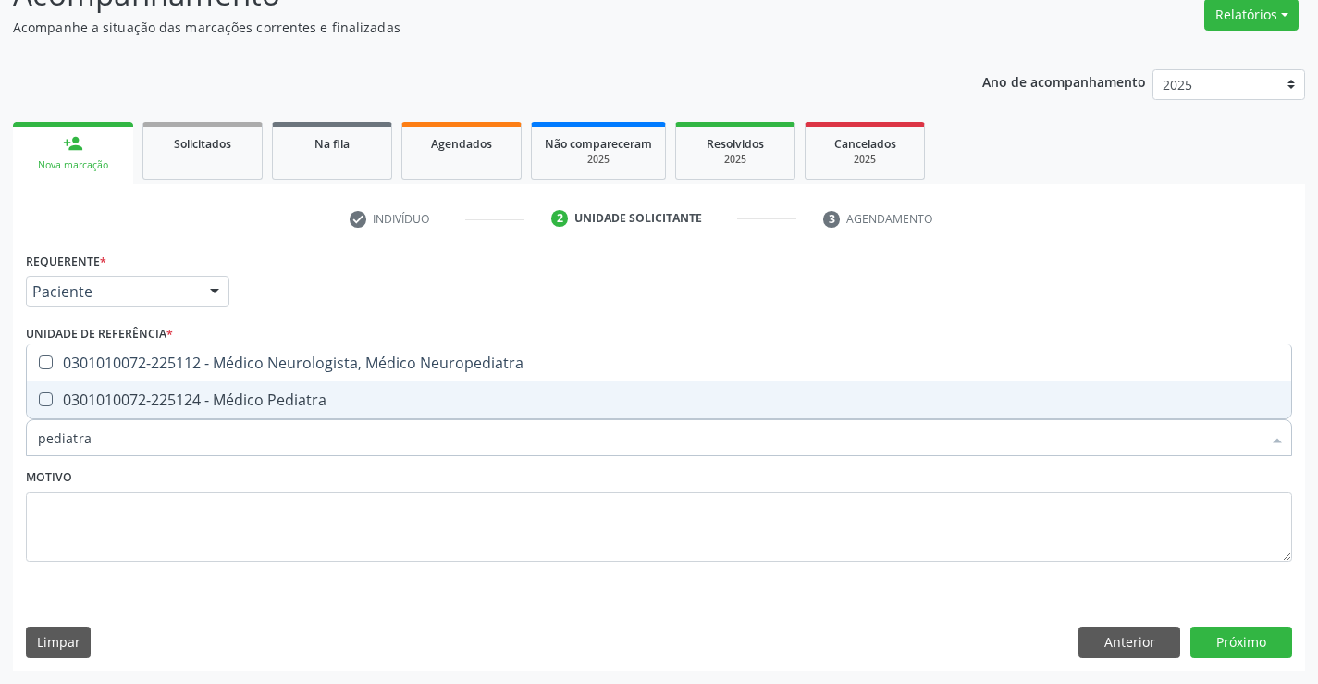
click at [205, 395] on div "0301010072-225124 - Médico Pediatra" at bounding box center [659, 399] width 1243 height 15
checkbox Pediatra "true"
click at [1234, 642] on button "Próximo" at bounding box center [1242, 641] width 102 height 31
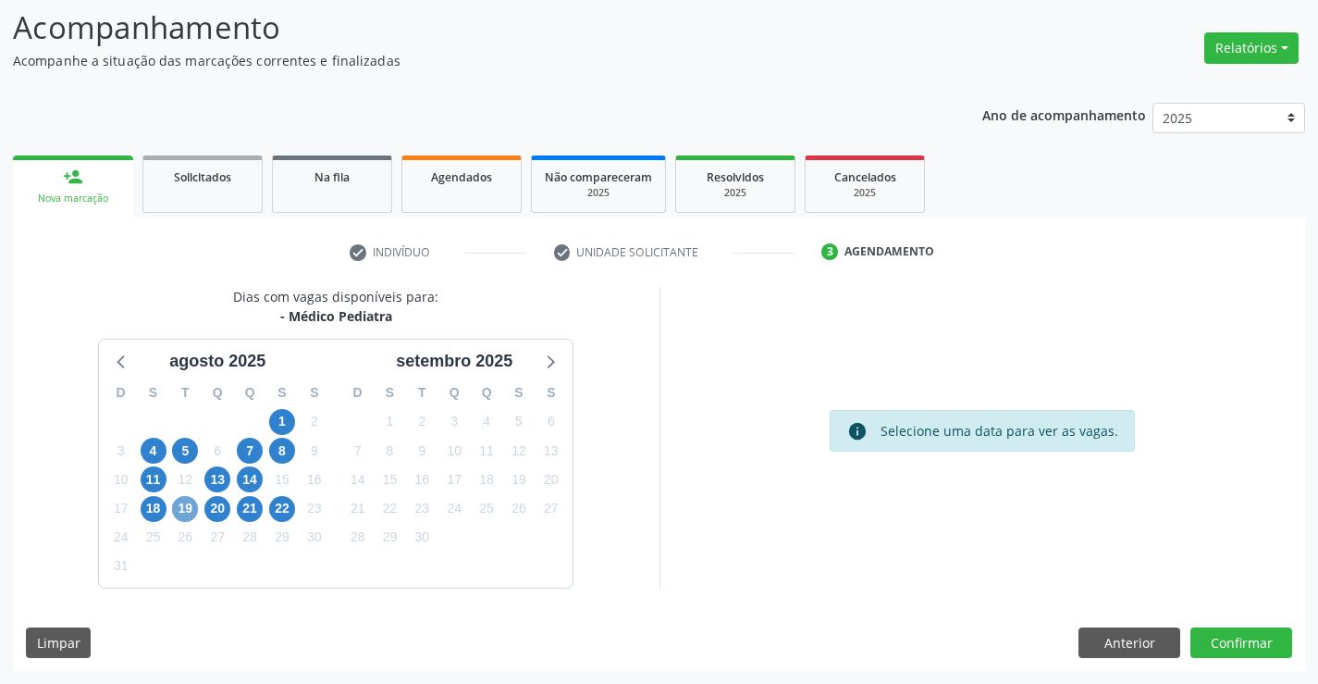
click at [186, 512] on span "19" at bounding box center [185, 509] width 26 height 26
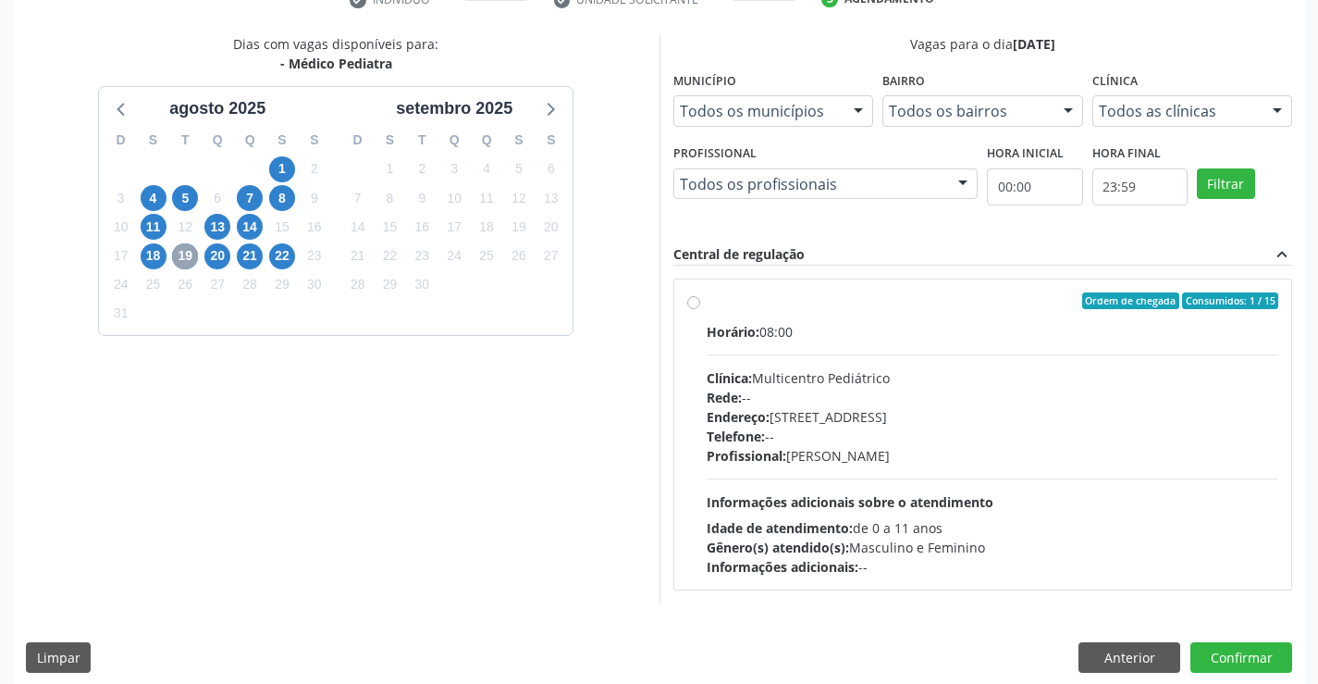
scroll to position [389, 0]
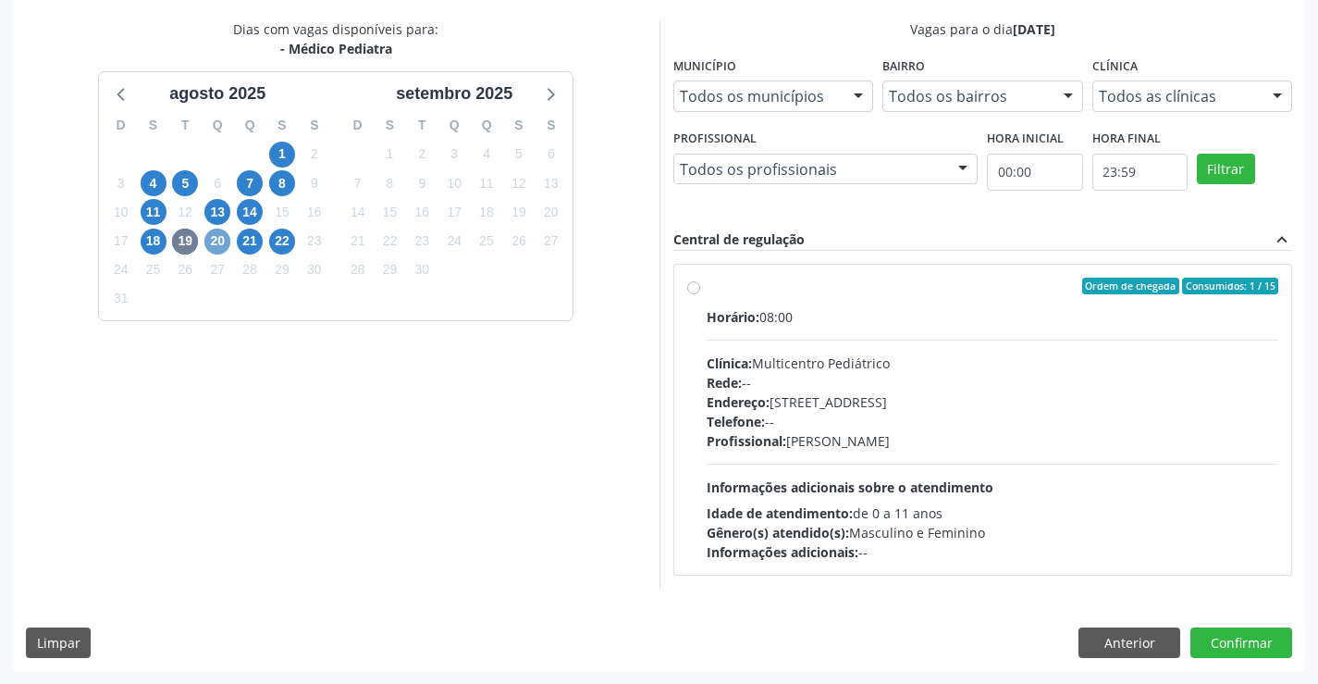
click at [215, 238] on span "20" at bounding box center [217, 242] width 26 height 26
click at [254, 238] on span "21" at bounding box center [250, 242] width 26 height 26
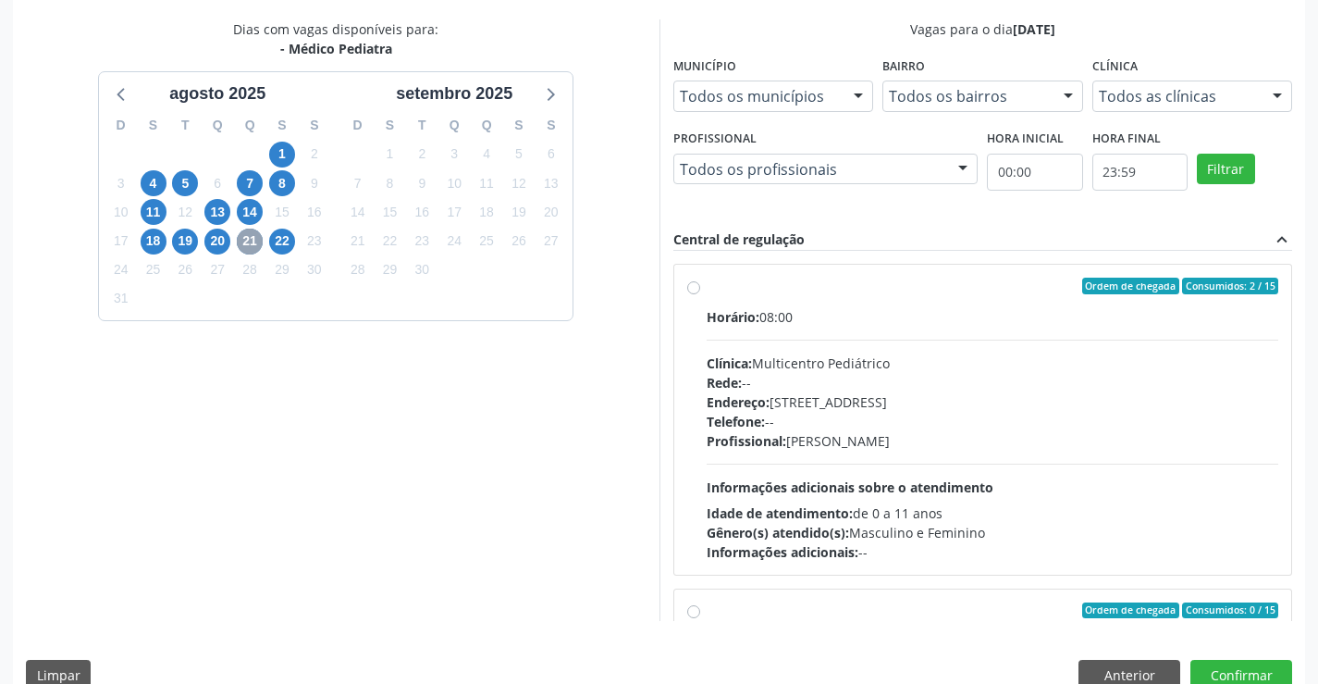
scroll to position [185, 0]
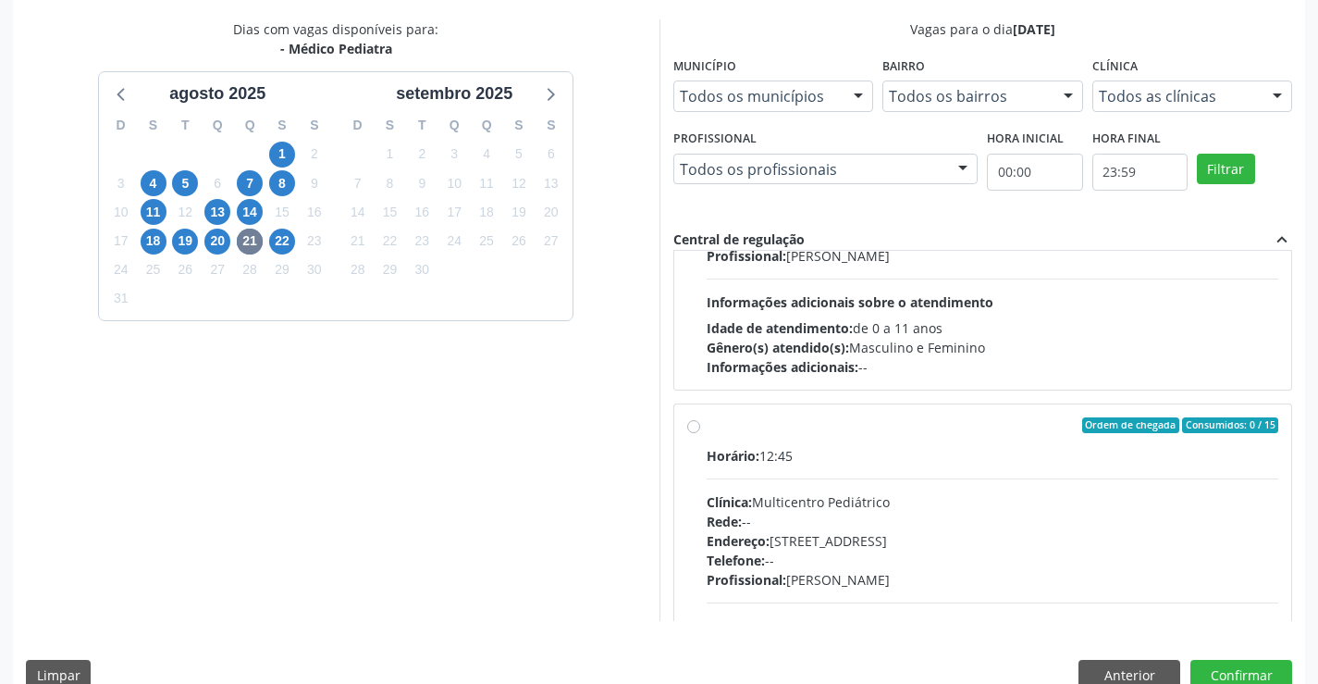
click at [707, 421] on label "Ordem de chegada Consumidos: 0 / 15 Horário: 12:45 Clínica: Multicentro Pediátr…" at bounding box center [993, 559] width 573 height 284
click at [689, 421] on input "Ordem de chegada Consumidos: 0 / 15 Horário: 12:45 Clínica: Multicentro Pediátr…" at bounding box center [693, 425] width 13 height 17
radio input "true"
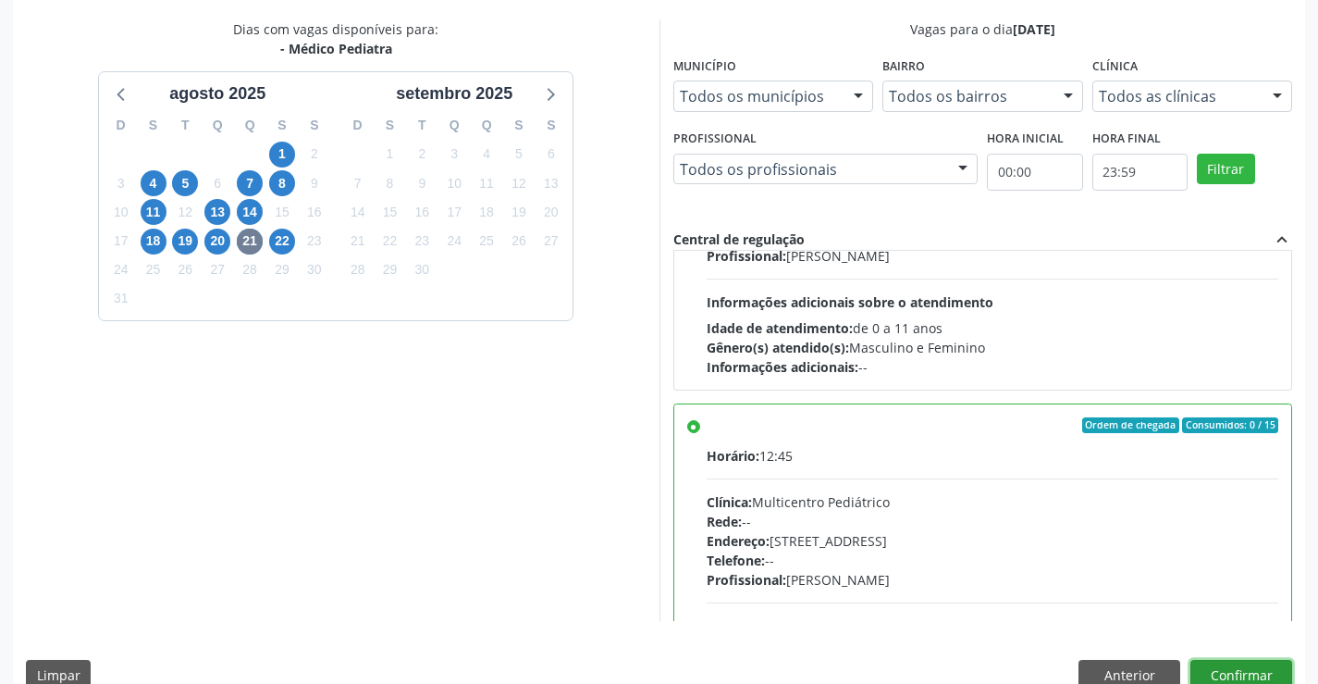
click at [1251, 674] on button "Confirmar" at bounding box center [1242, 675] width 102 height 31
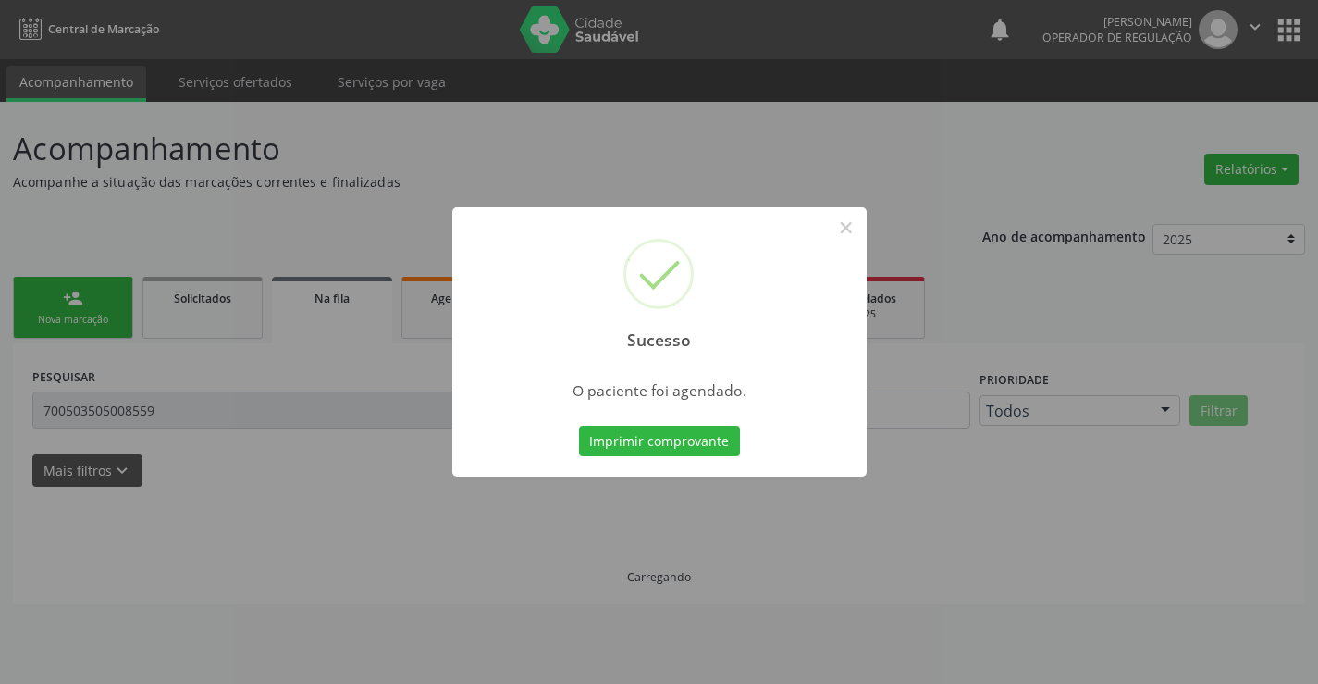
scroll to position [0, 0]
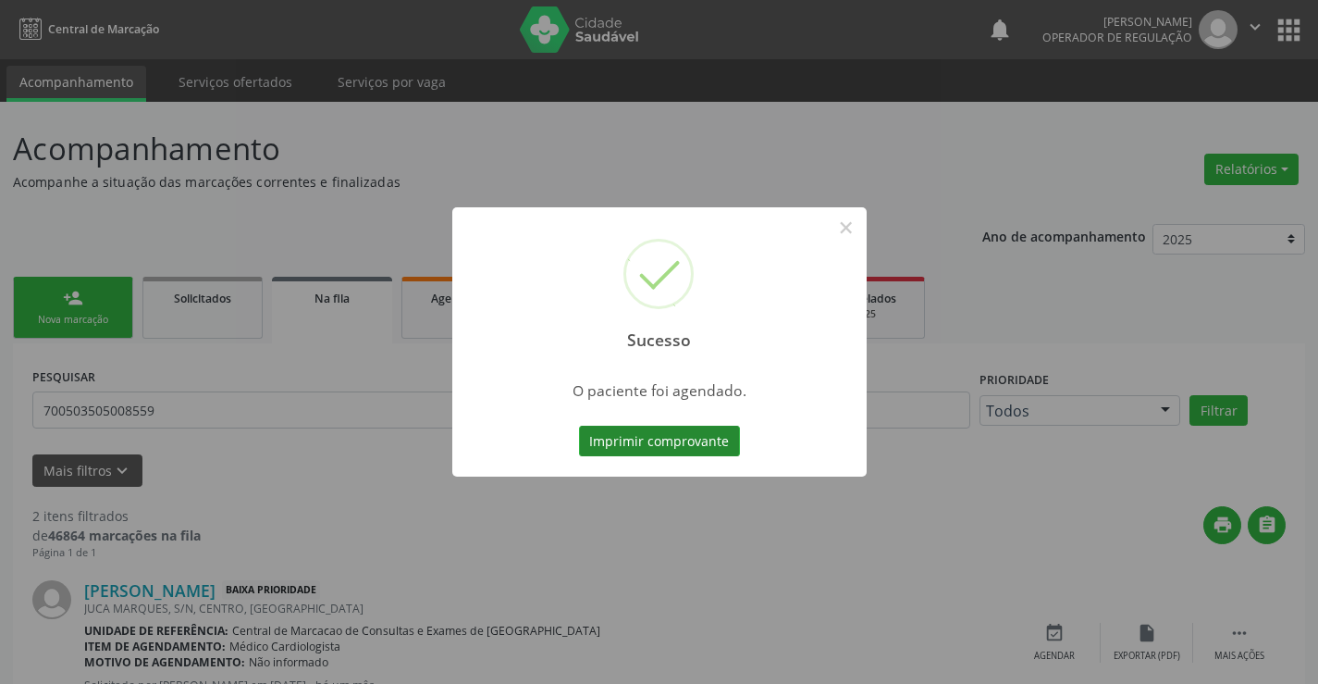
click at [677, 436] on button "Imprimir comprovante" at bounding box center [659, 441] width 161 height 31
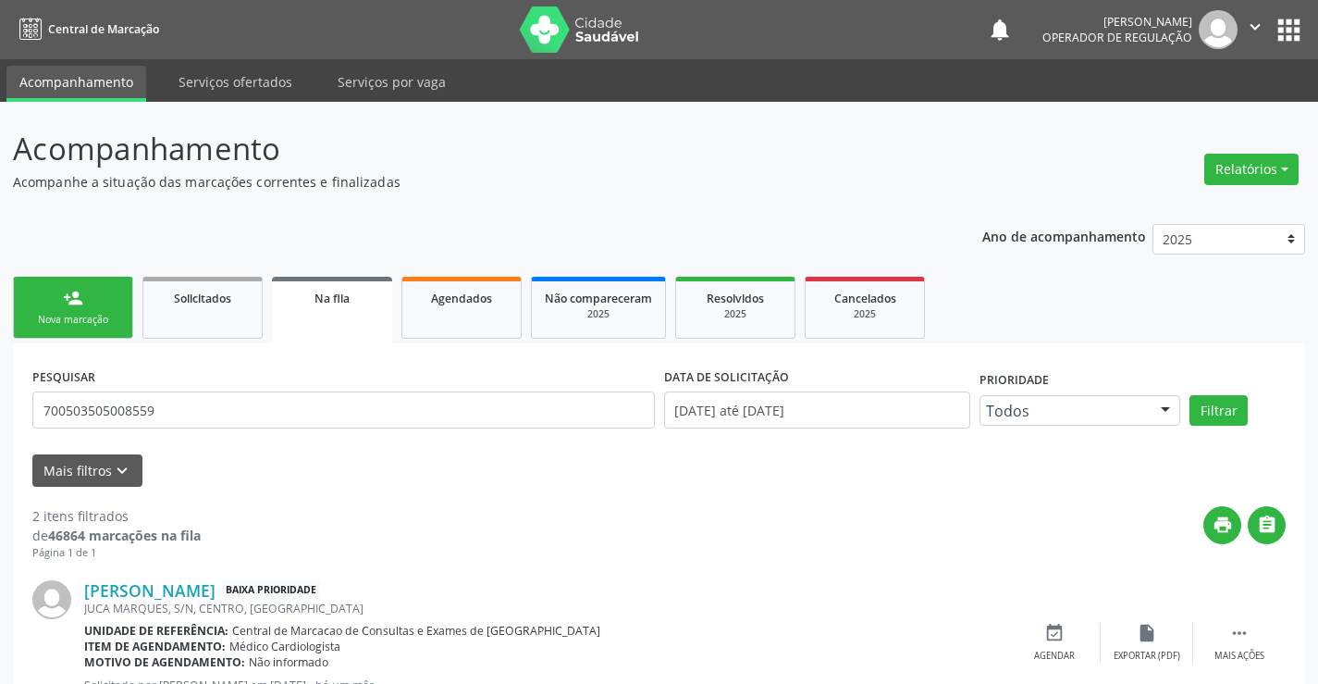
click at [85, 313] on div "Nova marcação" at bounding box center [73, 320] width 93 height 14
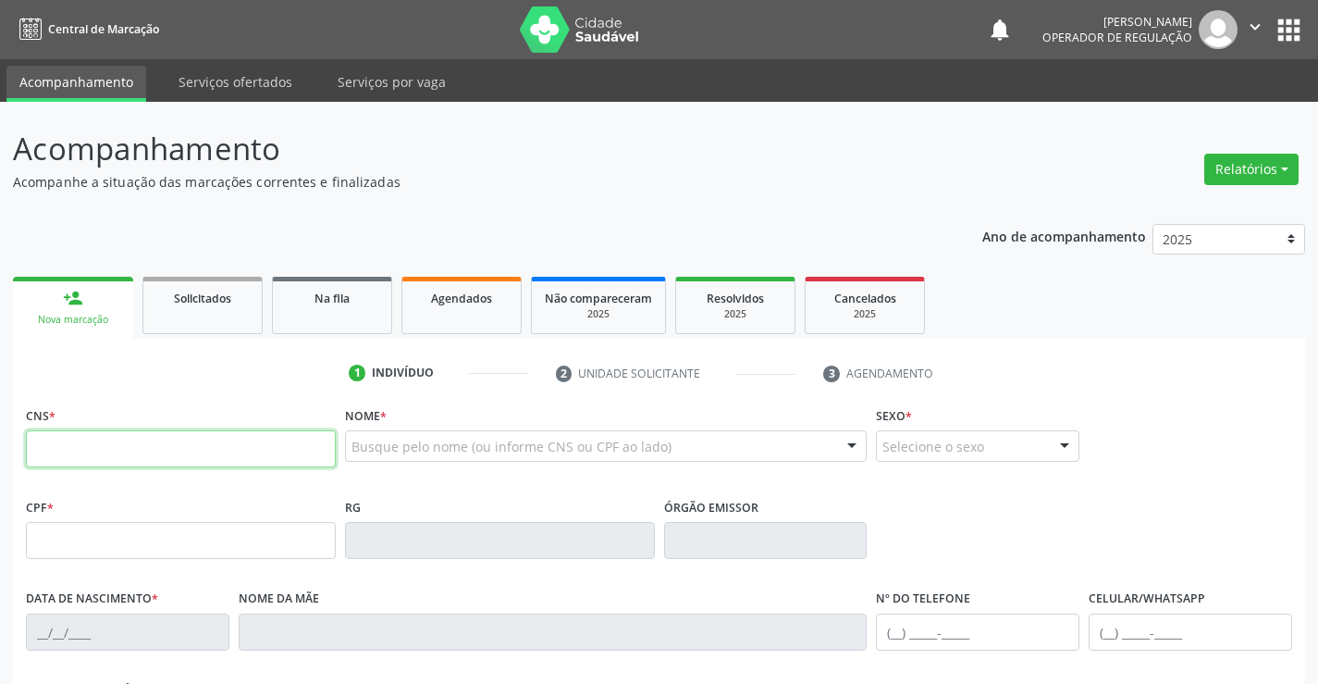
click at [96, 442] on input "text" at bounding box center [181, 448] width 310 height 37
type input "702 6092 2128 0840"
type input "337.477.685-04"
type input "0324063202"
type input "30/07/1955"
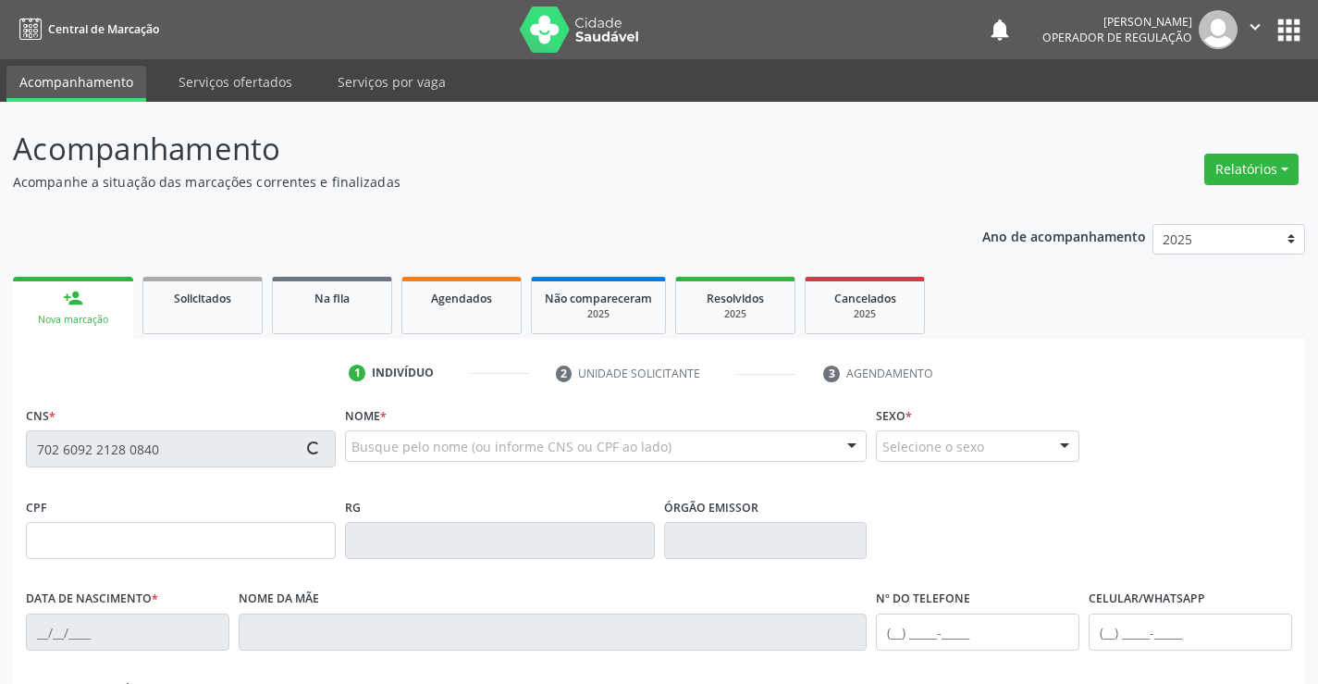
type input "(74) 99111-7606"
type input "S/N"
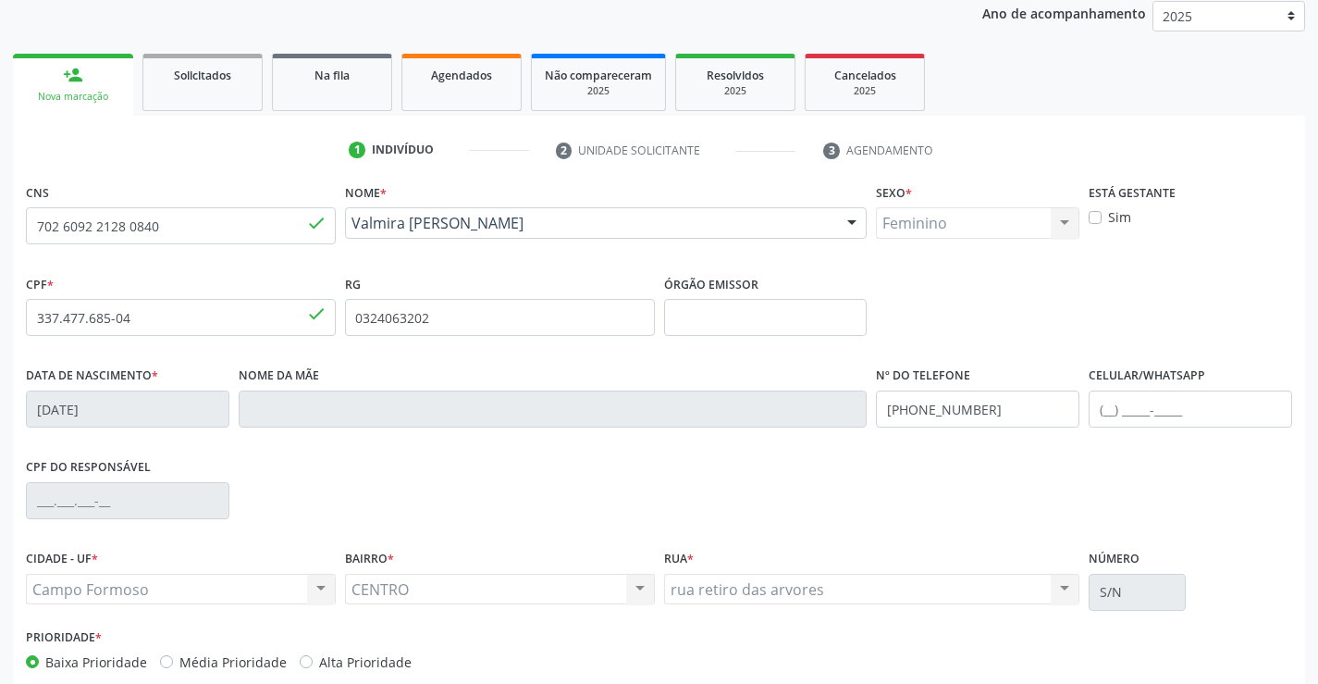
scroll to position [278, 0]
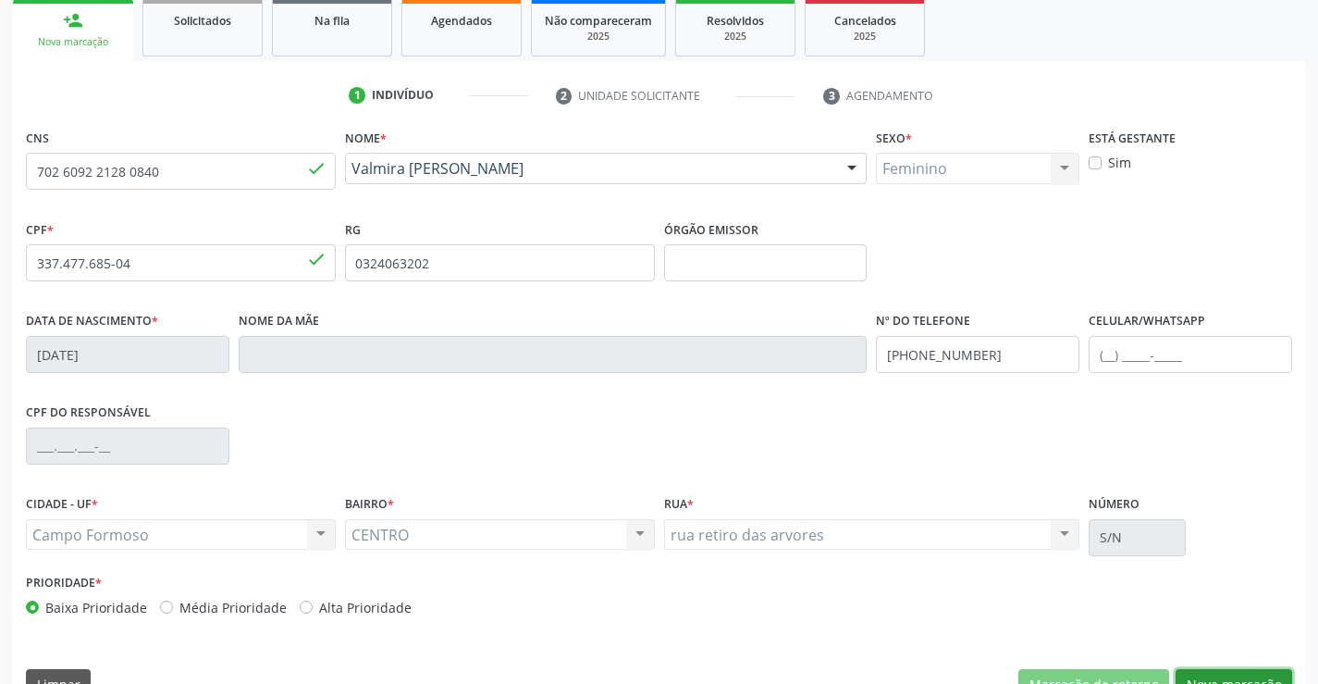
click at [1232, 673] on button "Nova marcação" at bounding box center [1234, 684] width 117 height 31
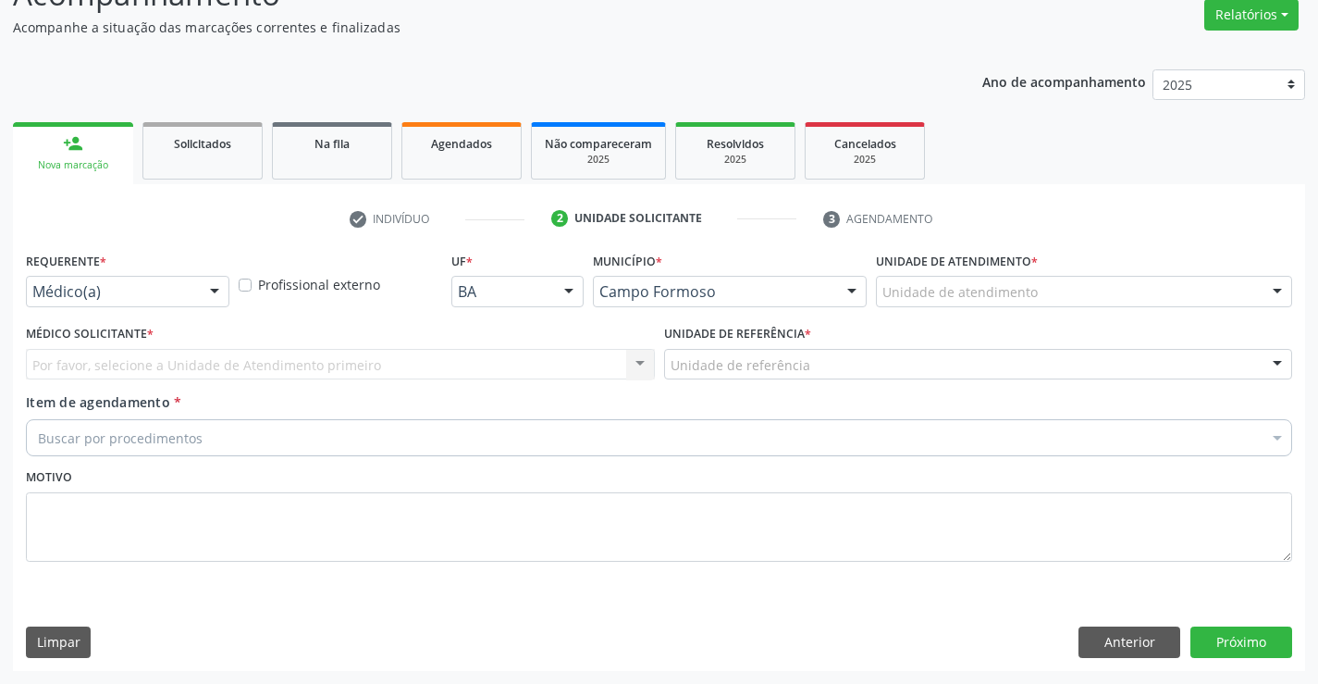
scroll to position [155, 0]
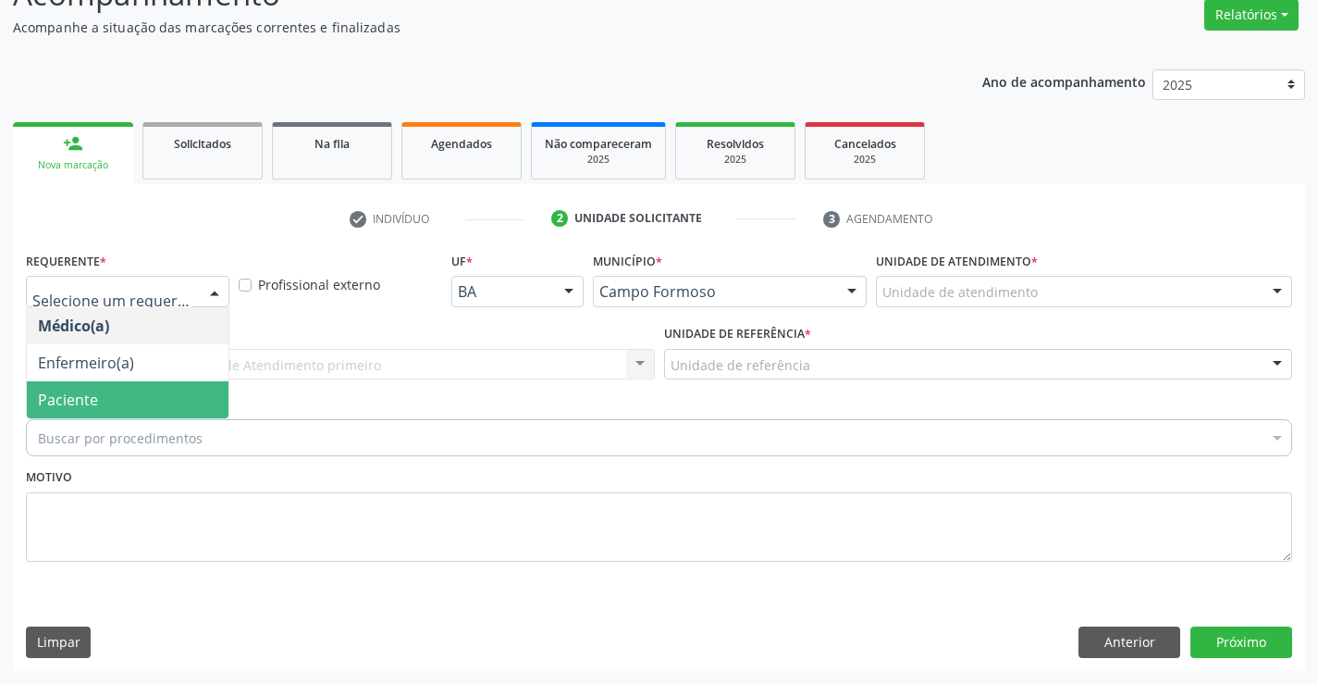
drag, startPoint x: 162, startPoint y: 390, endPoint x: 156, endPoint y: 374, distance: 17.6
click at [161, 391] on span "Paciente" at bounding box center [128, 399] width 202 height 37
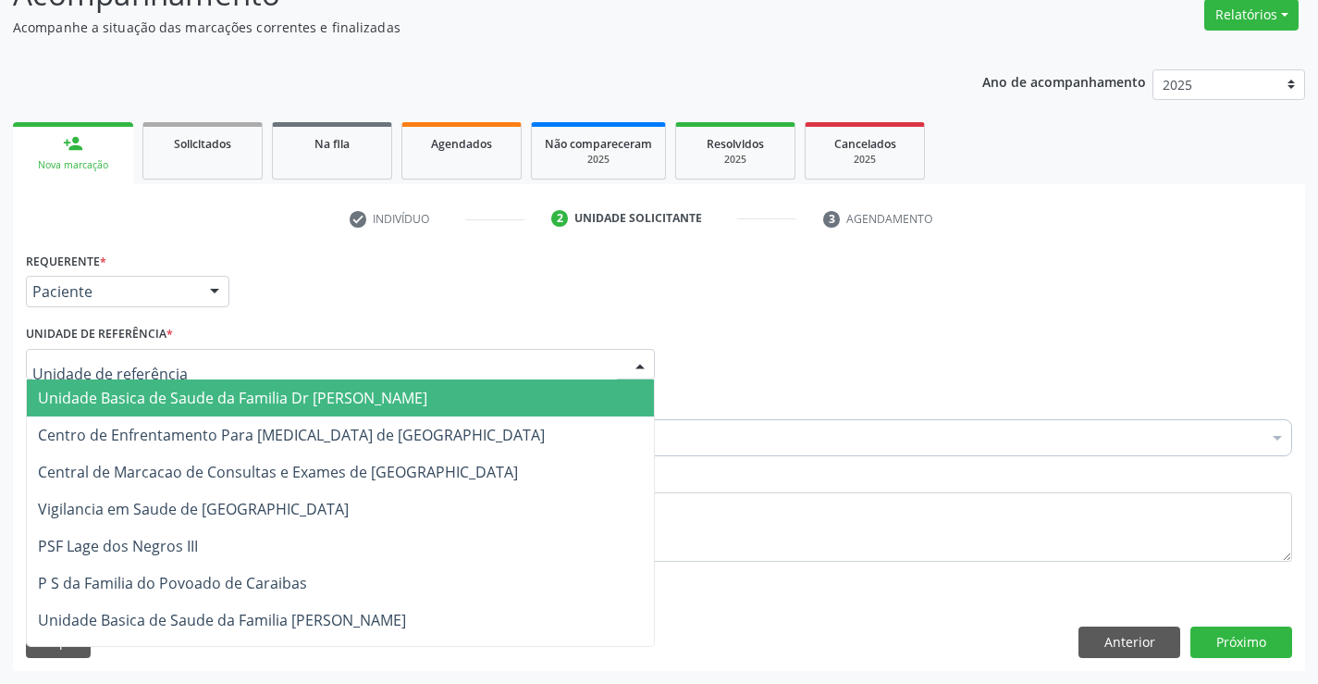
click at [173, 379] on span "Unidade Basica de Saude da Familia Dr [PERSON_NAME]" at bounding box center [340, 397] width 627 height 37
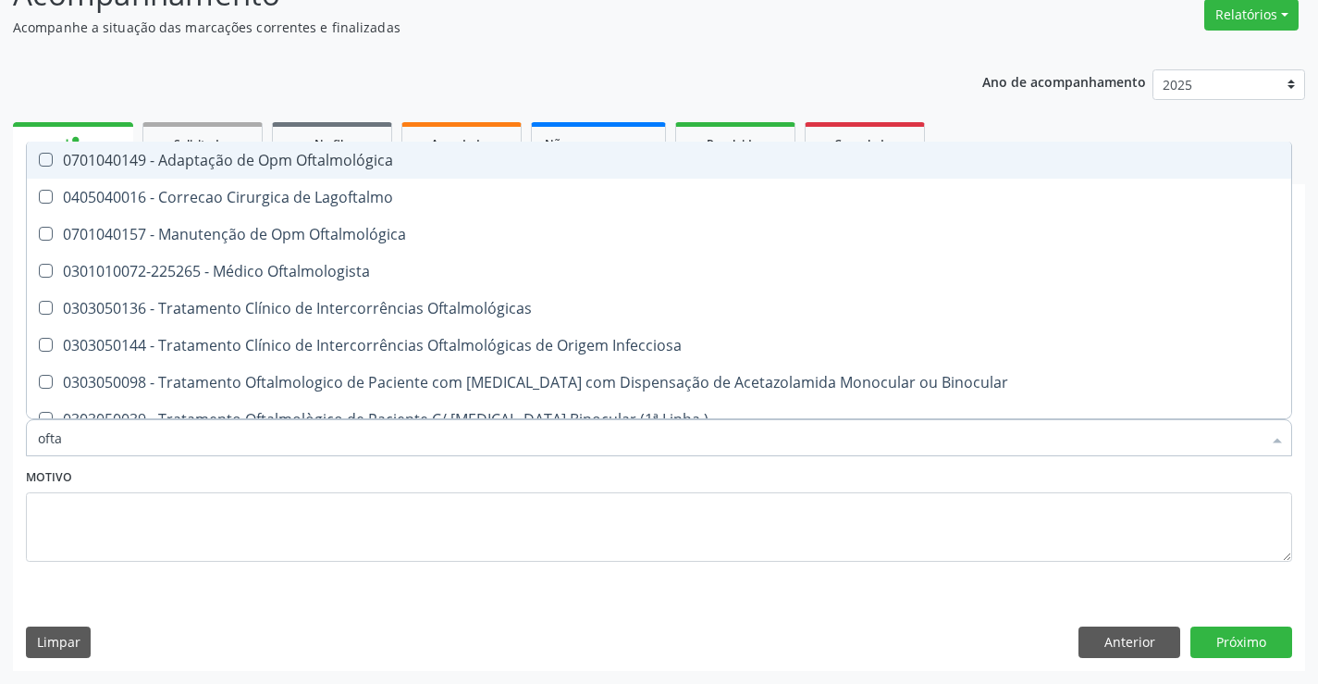
type input "oftal"
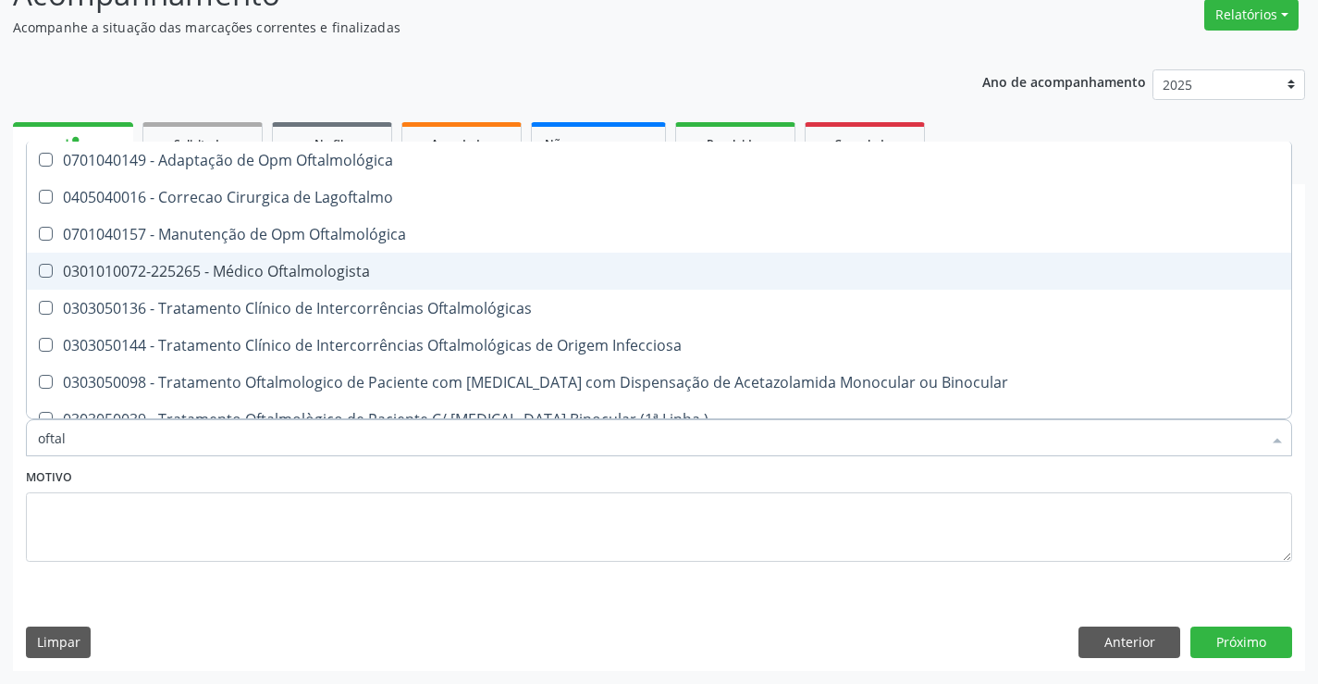
click at [287, 272] on div "0301010072-225265 - Médico Oftalmologista" at bounding box center [659, 271] width 1243 height 15
checkbox Oftalmologista "true"
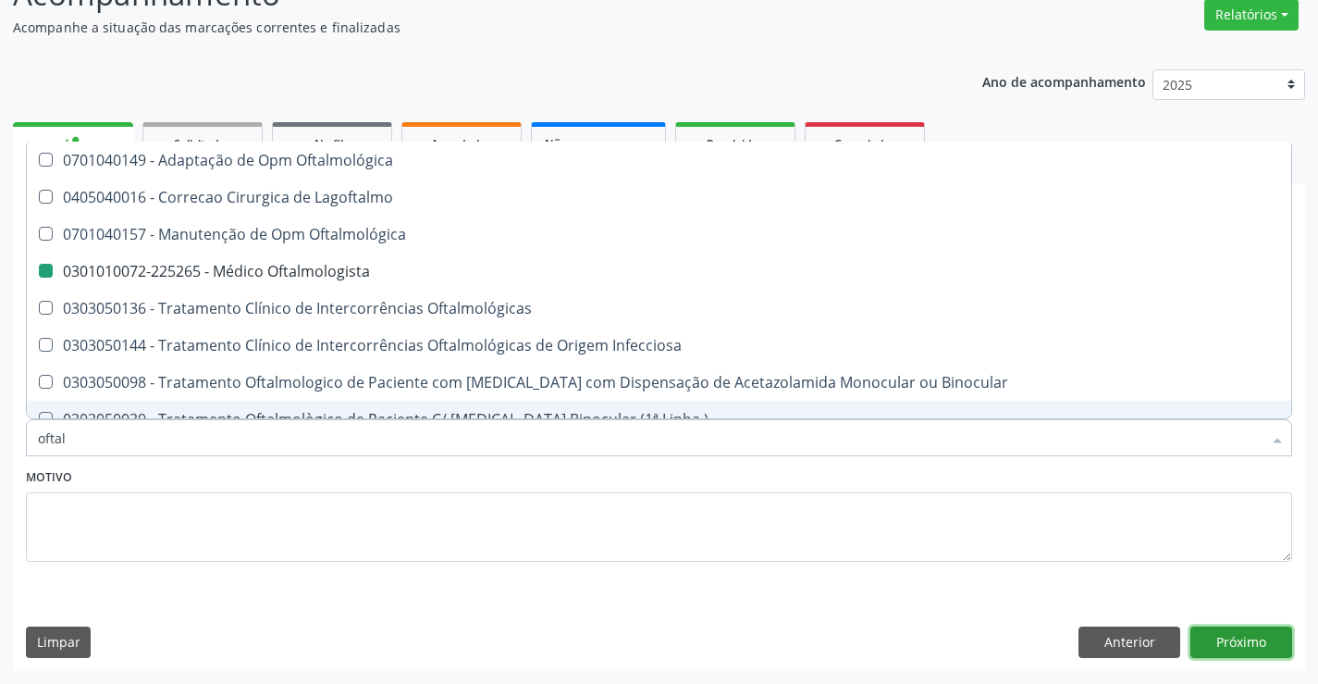
click at [1239, 638] on button "Próximo" at bounding box center [1242, 641] width 102 height 31
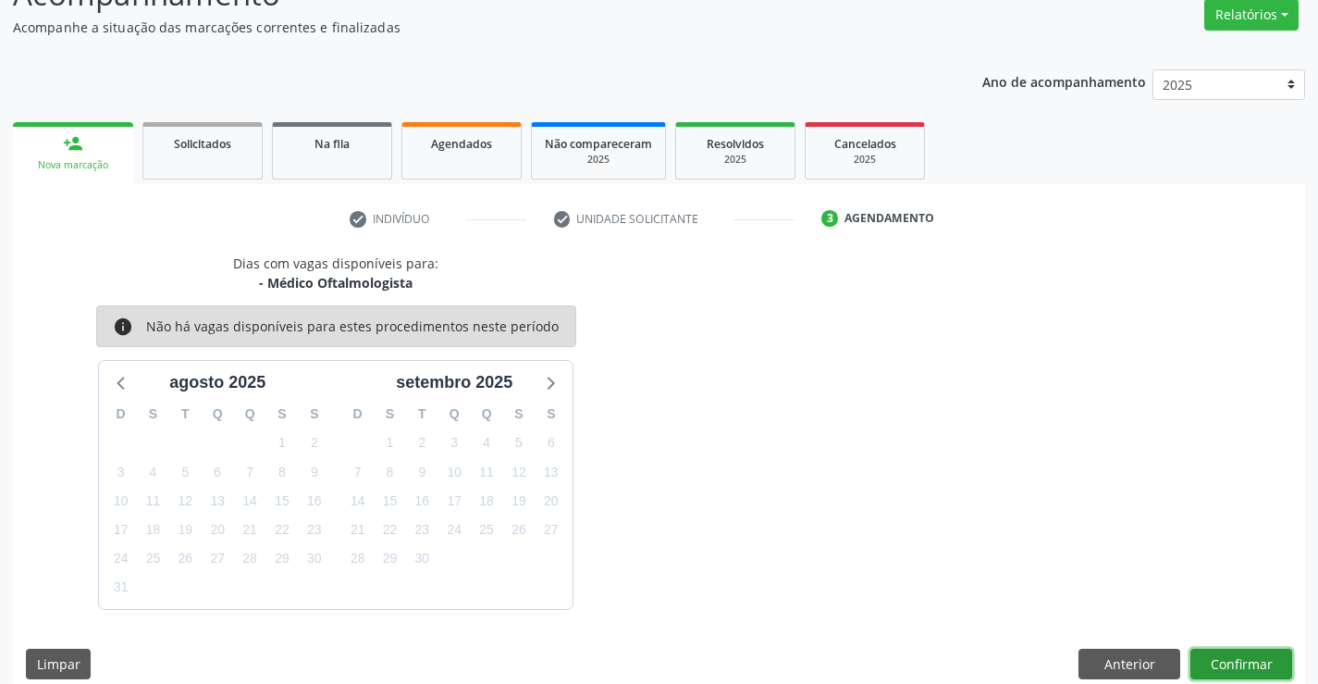
click at [1244, 659] on button "Confirmar" at bounding box center [1242, 664] width 102 height 31
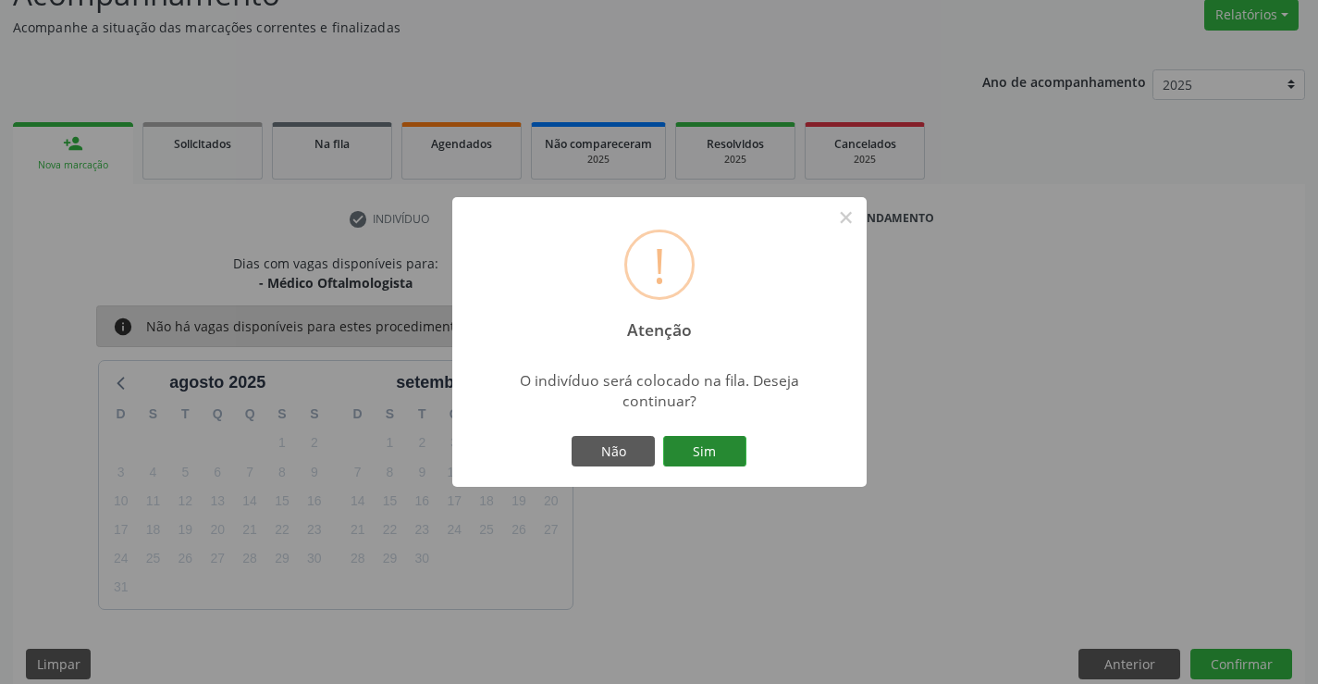
click at [714, 450] on button "Sim" at bounding box center [704, 451] width 83 height 31
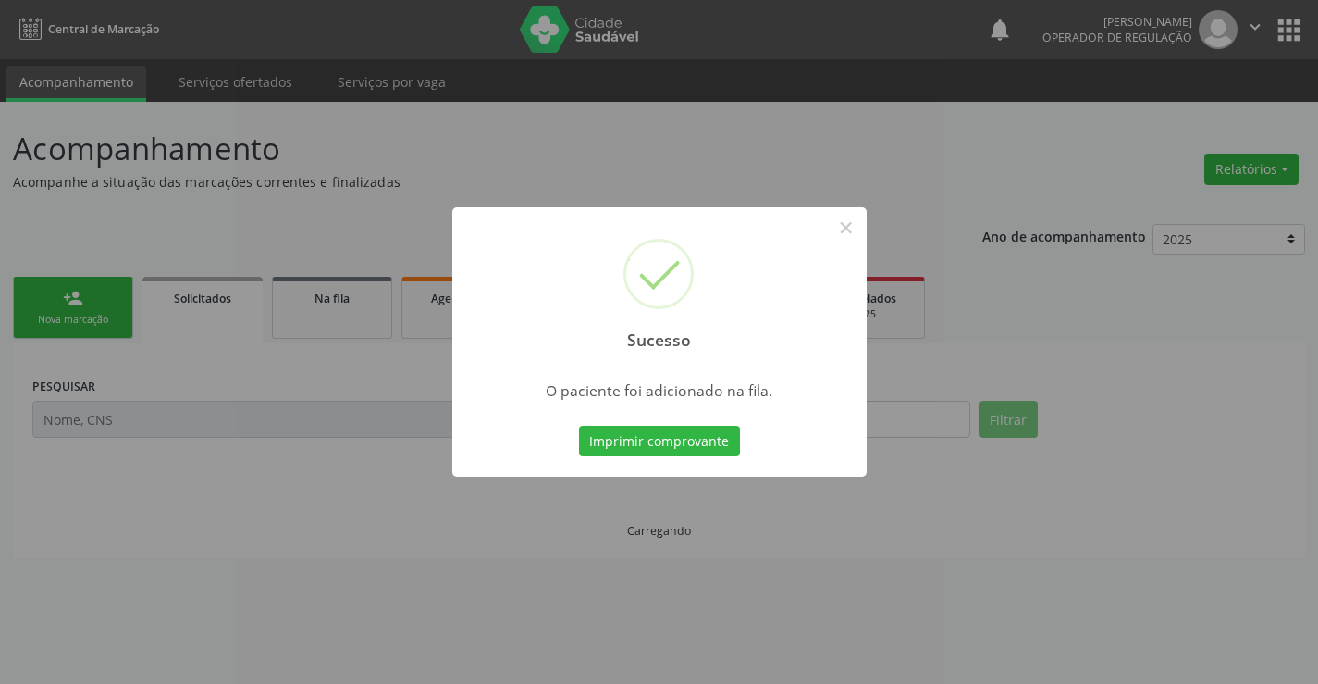
scroll to position [0, 0]
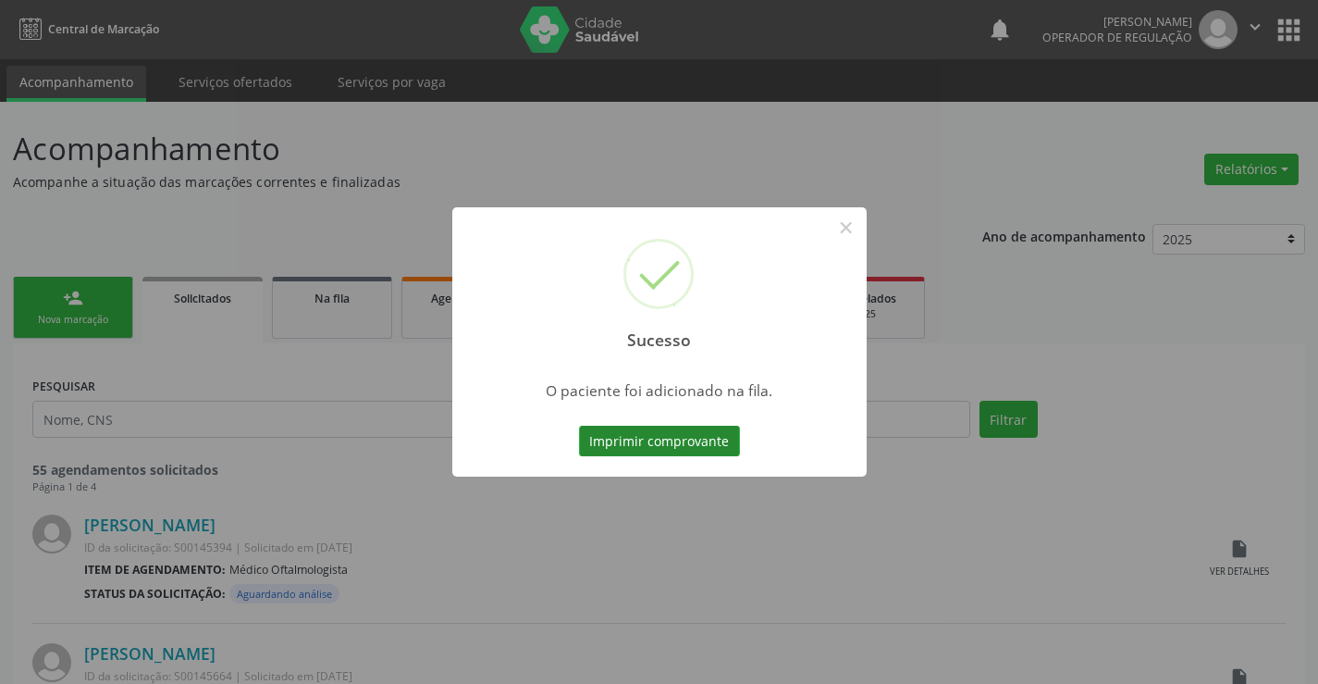
click at [713, 439] on button "Imprimir comprovante" at bounding box center [659, 441] width 161 height 31
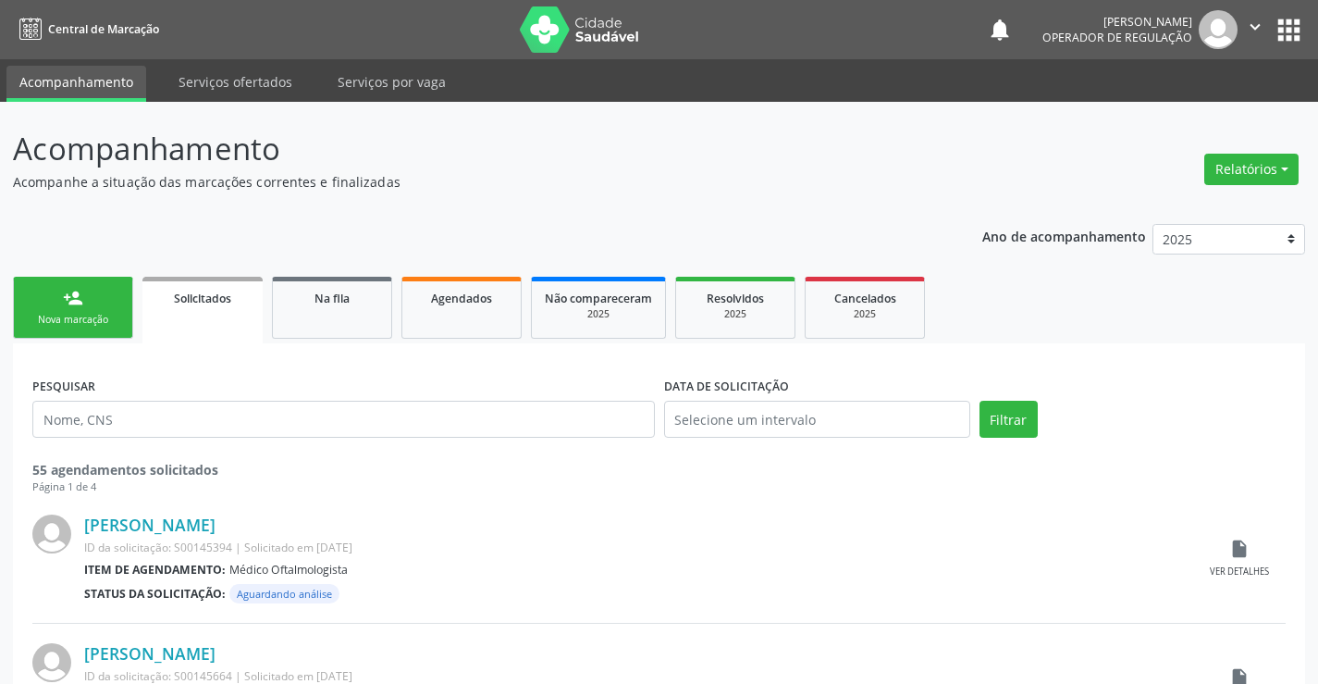
click at [105, 306] on div "Sucesso × O paciente foi adicionado na fila. Imprimir comprovante Cancel" at bounding box center [659, 342] width 1318 height 684
click at [91, 421] on input "text" at bounding box center [343, 419] width 623 height 37
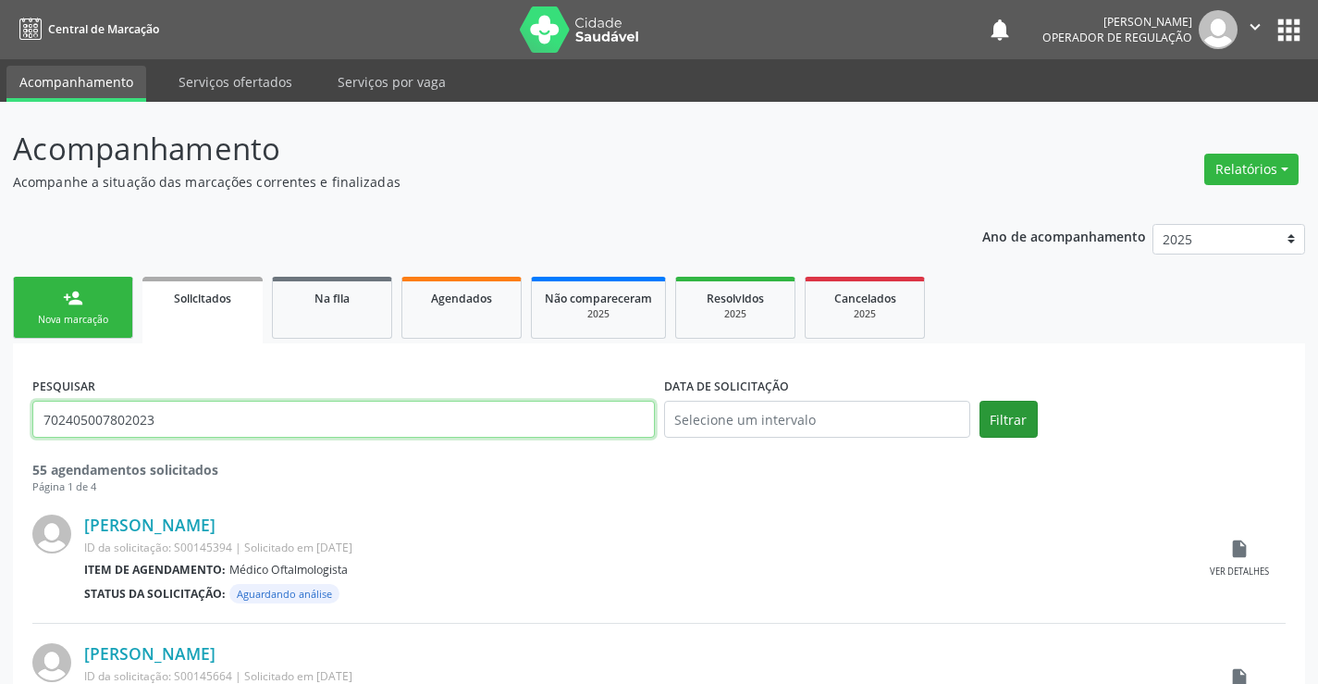
type input "702405007802023"
click at [1013, 416] on button "Filtrar" at bounding box center [1009, 419] width 58 height 37
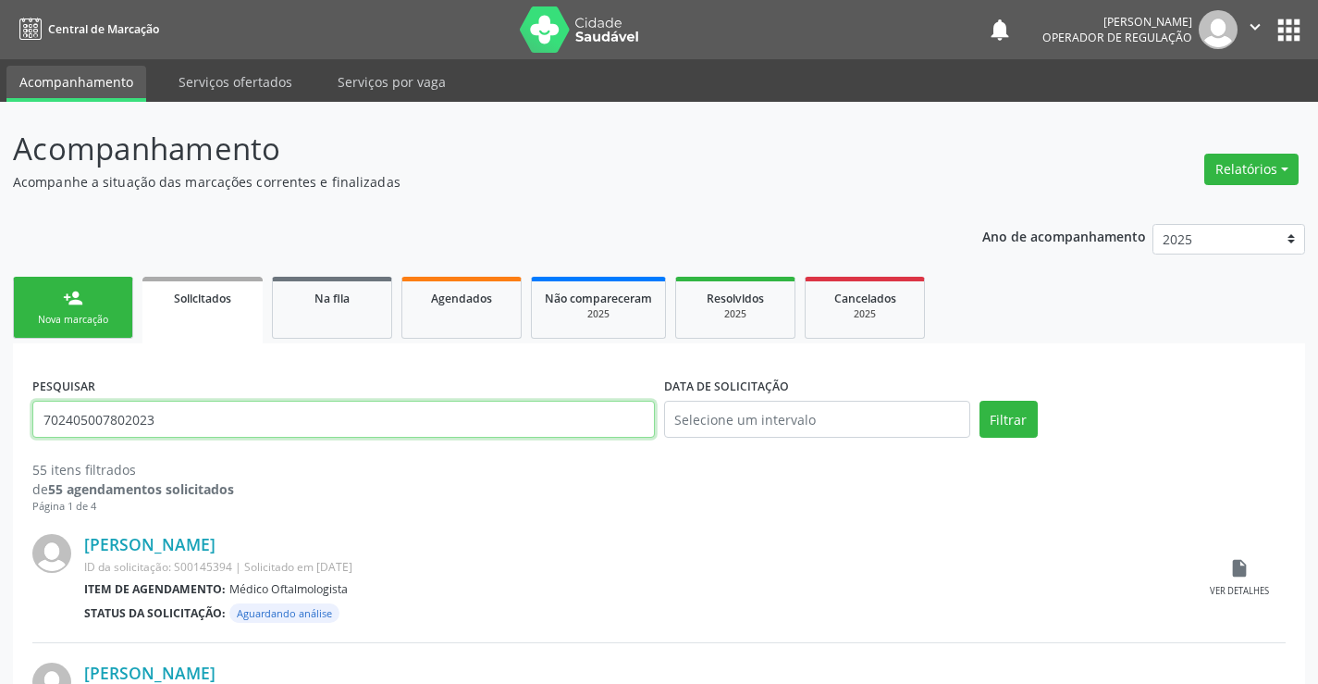
click at [283, 415] on input "702405007802023" at bounding box center [343, 419] width 623 height 37
click at [88, 305] on link "person_add Nova marcação" at bounding box center [73, 308] width 120 height 62
click at [108, 323] on div "Nova marcação" at bounding box center [73, 320] width 93 height 14
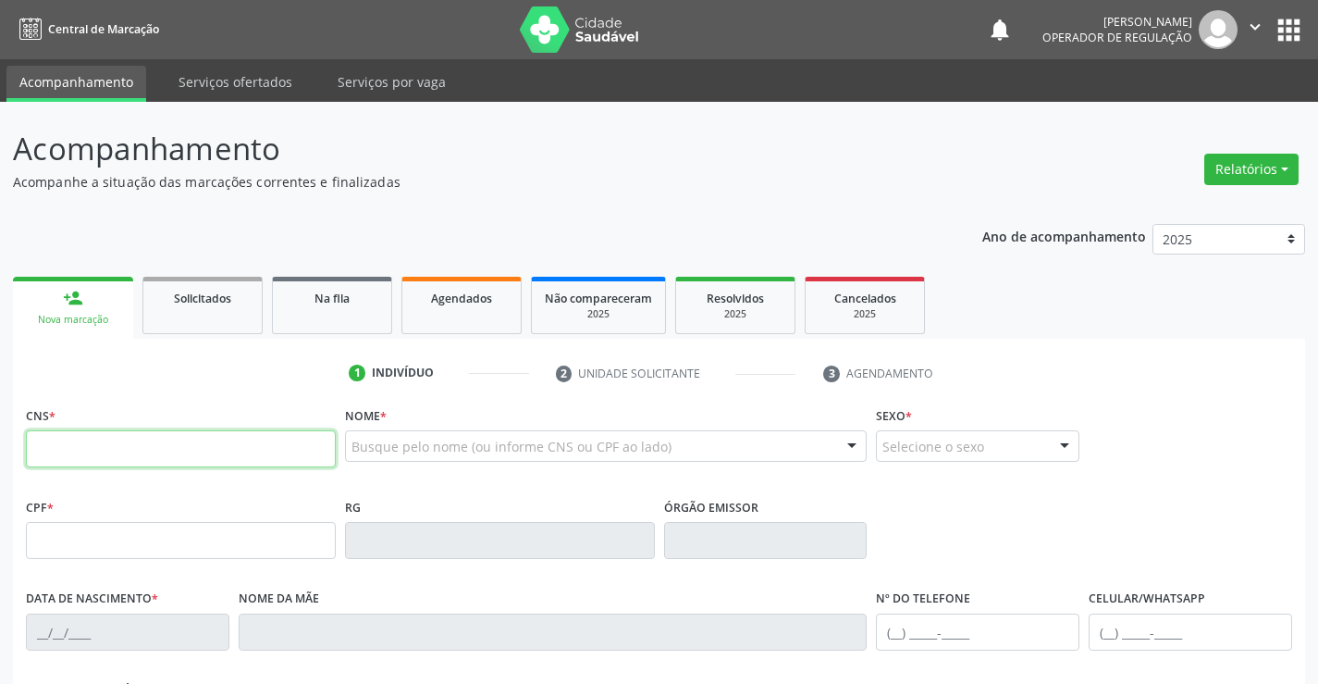
click at [134, 445] on input "text" at bounding box center [181, 448] width 310 height 37
type input "702 4050 0780 2023"
type input "0863932789"
type input "20/11/1978"
type input "S/N"
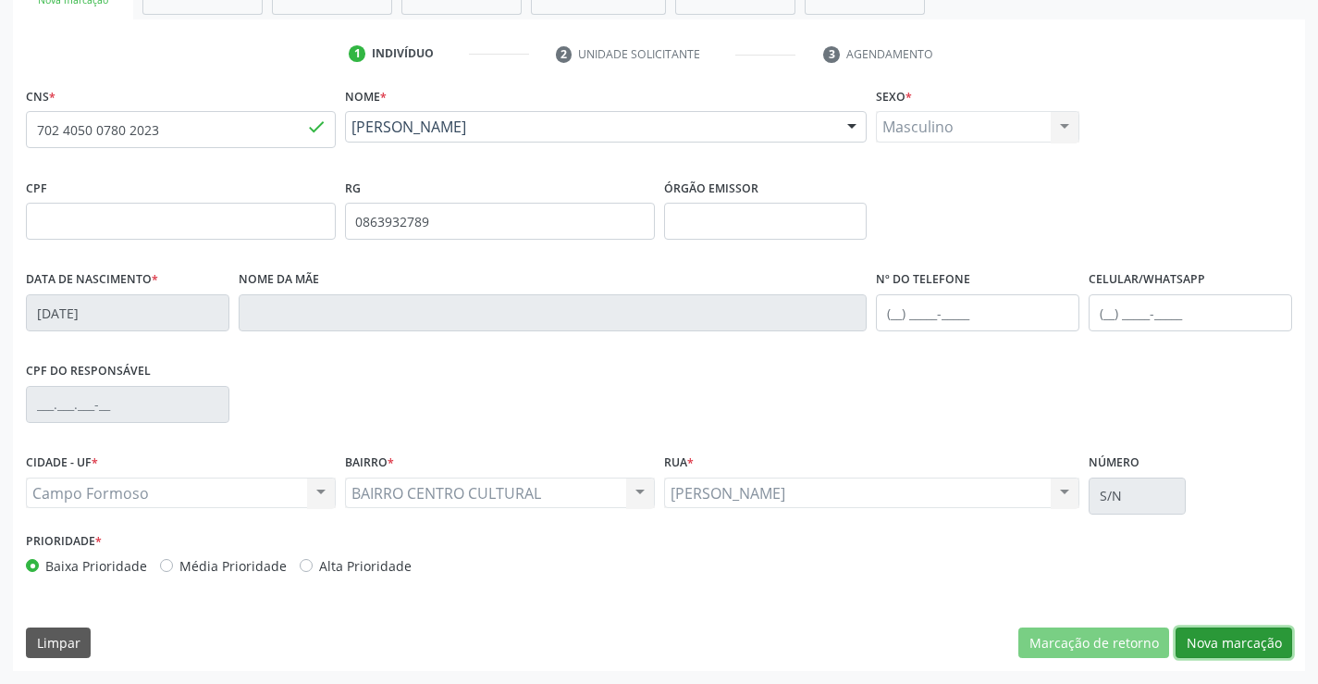
click at [1228, 633] on button "Nova marcação" at bounding box center [1234, 642] width 117 height 31
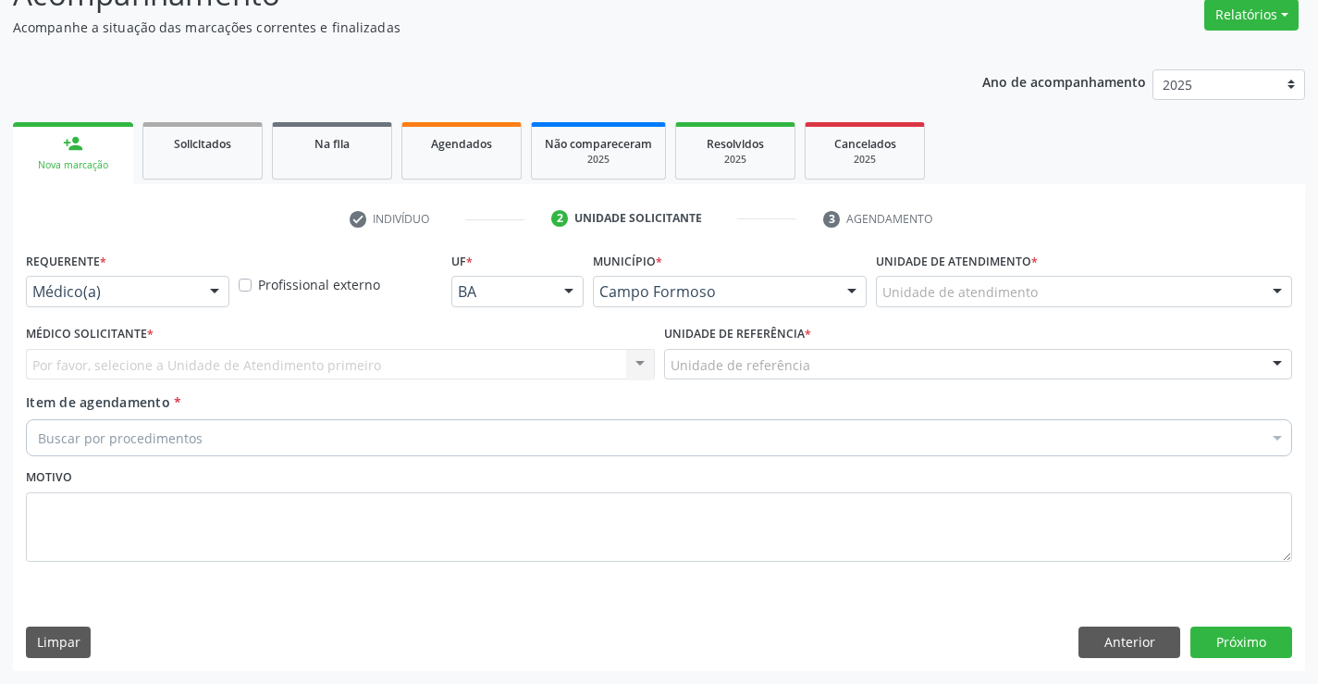
scroll to position [155, 0]
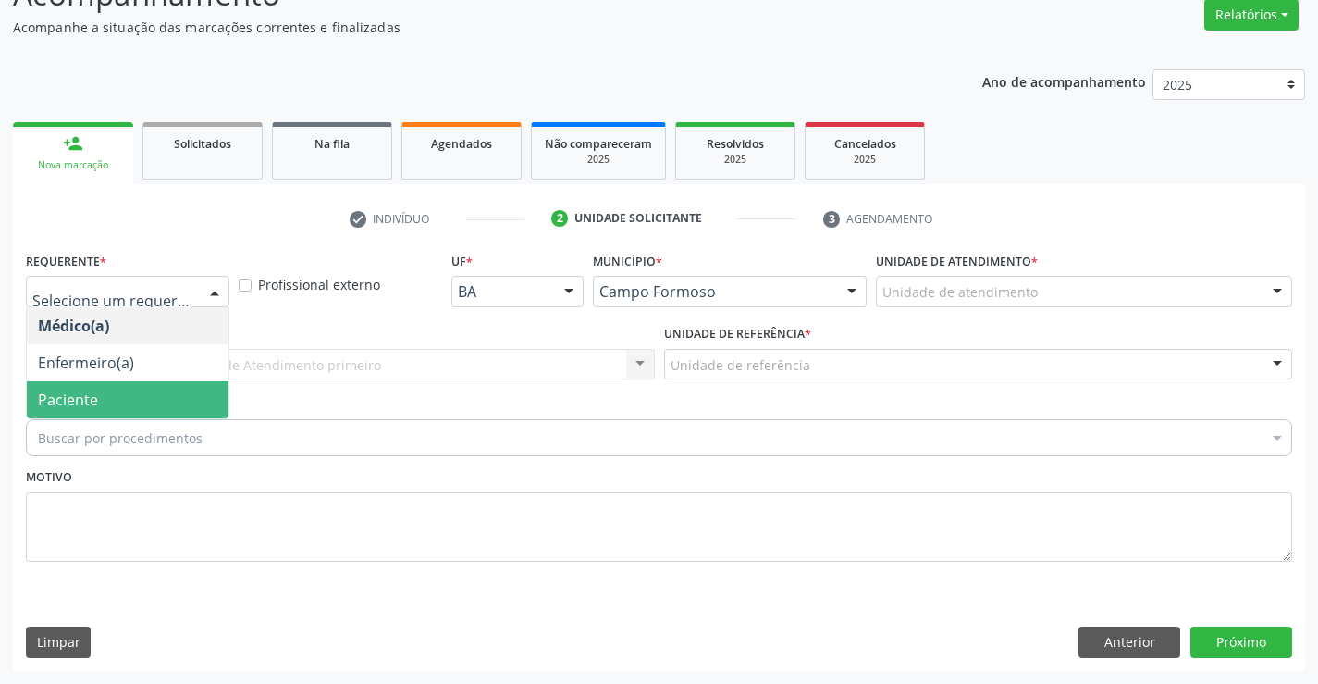
click at [109, 402] on span "Paciente" at bounding box center [128, 399] width 202 height 37
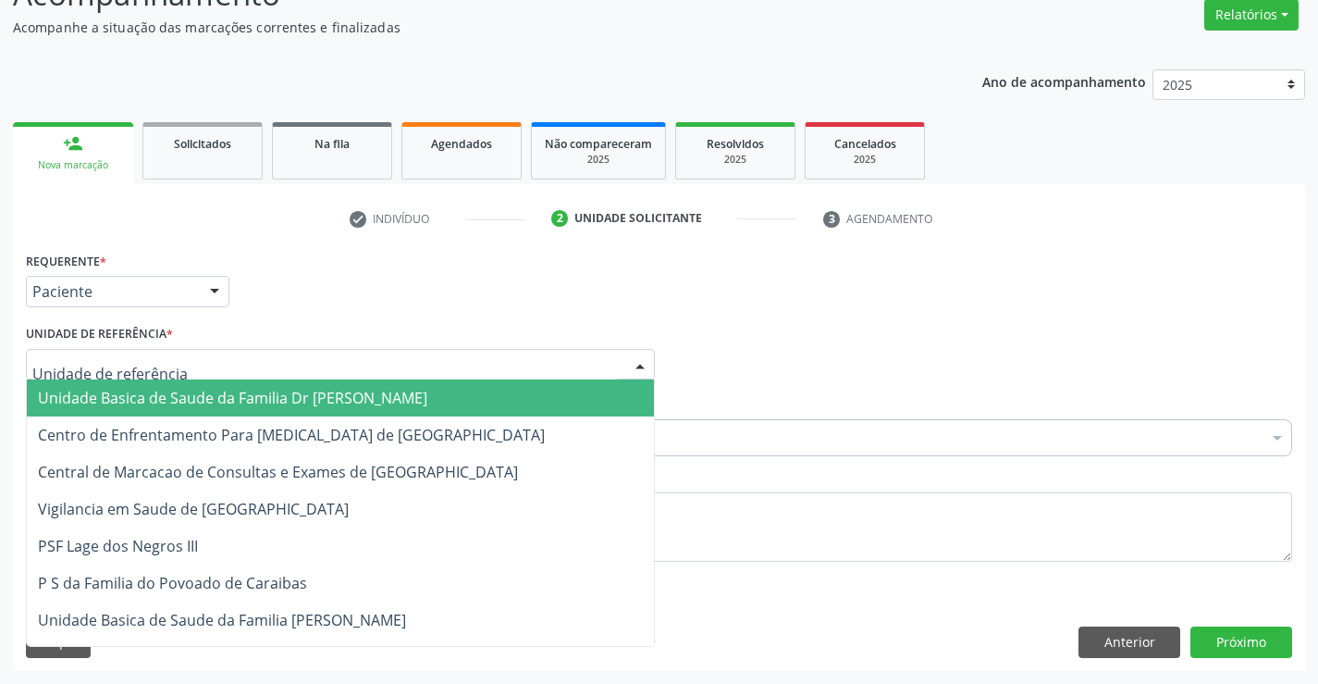
click at [140, 400] on span "Unidade Basica de Saude da Familia Dr [PERSON_NAME]" at bounding box center [233, 398] width 390 height 20
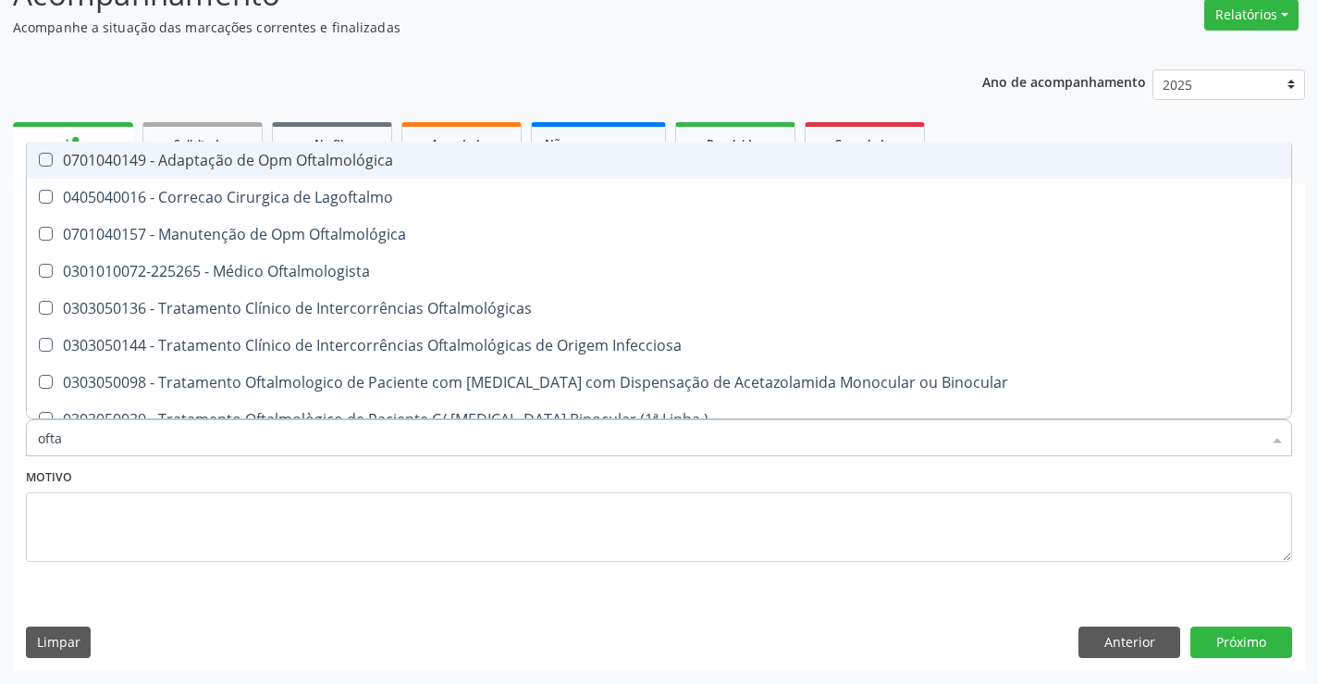
type input "oftal"
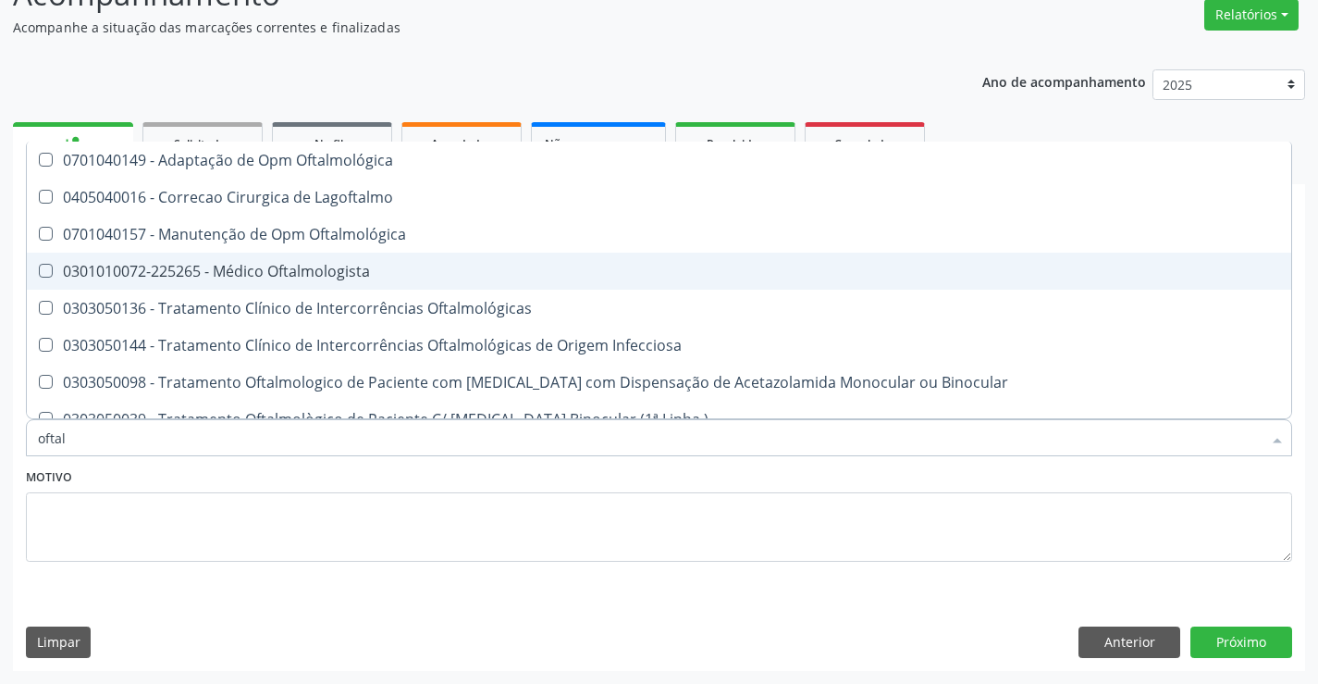
click at [258, 266] on div "0301010072-225265 - Médico Oftalmologista" at bounding box center [659, 271] width 1243 height 15
checkbox Oftalmologista "true"
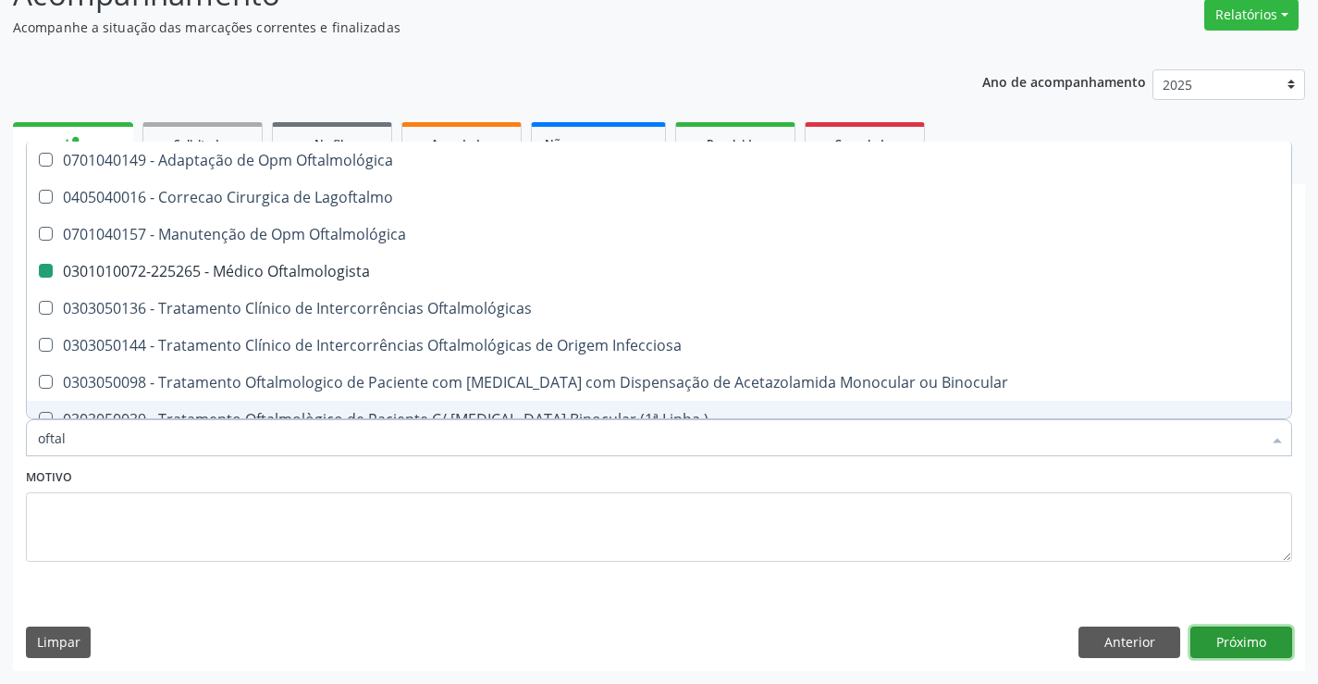
click at [1234, 636] on button "Próximo" at bounding box center [1242, 641] width 102 height 31
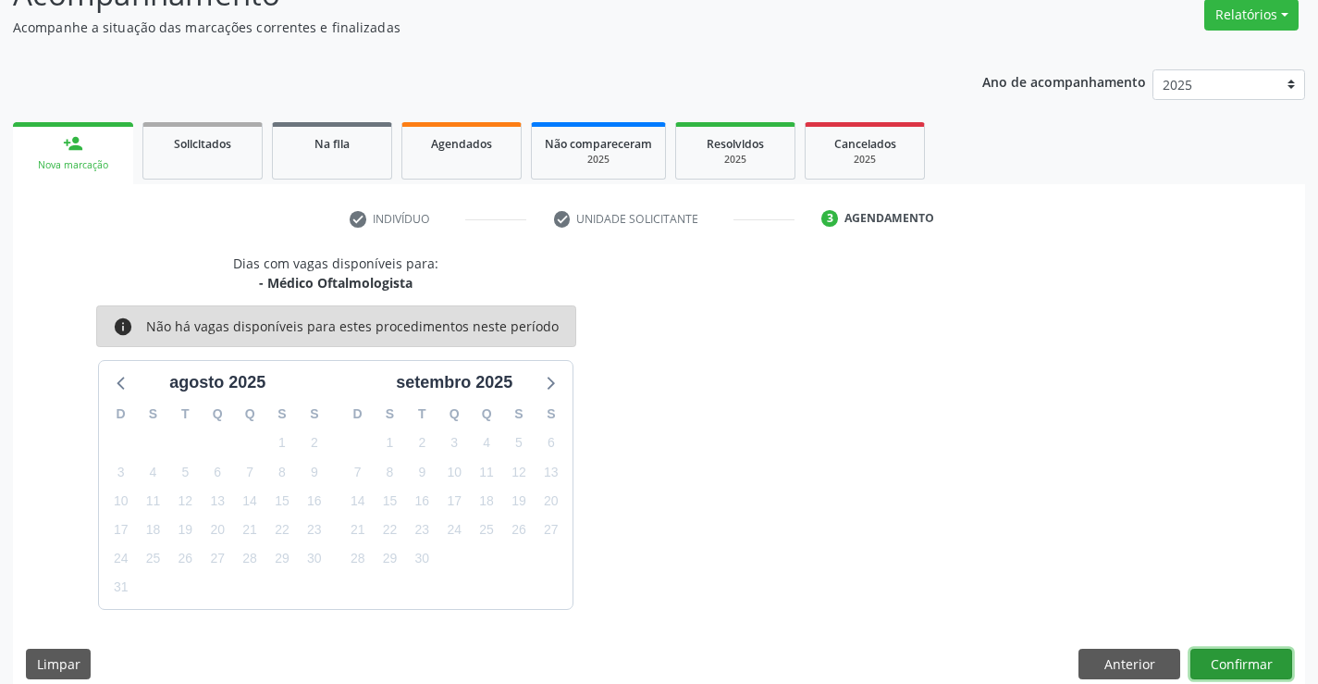
click at [1248, 662] on button "Confirmar" at bounding box center [1242, 664] width 102 height 31
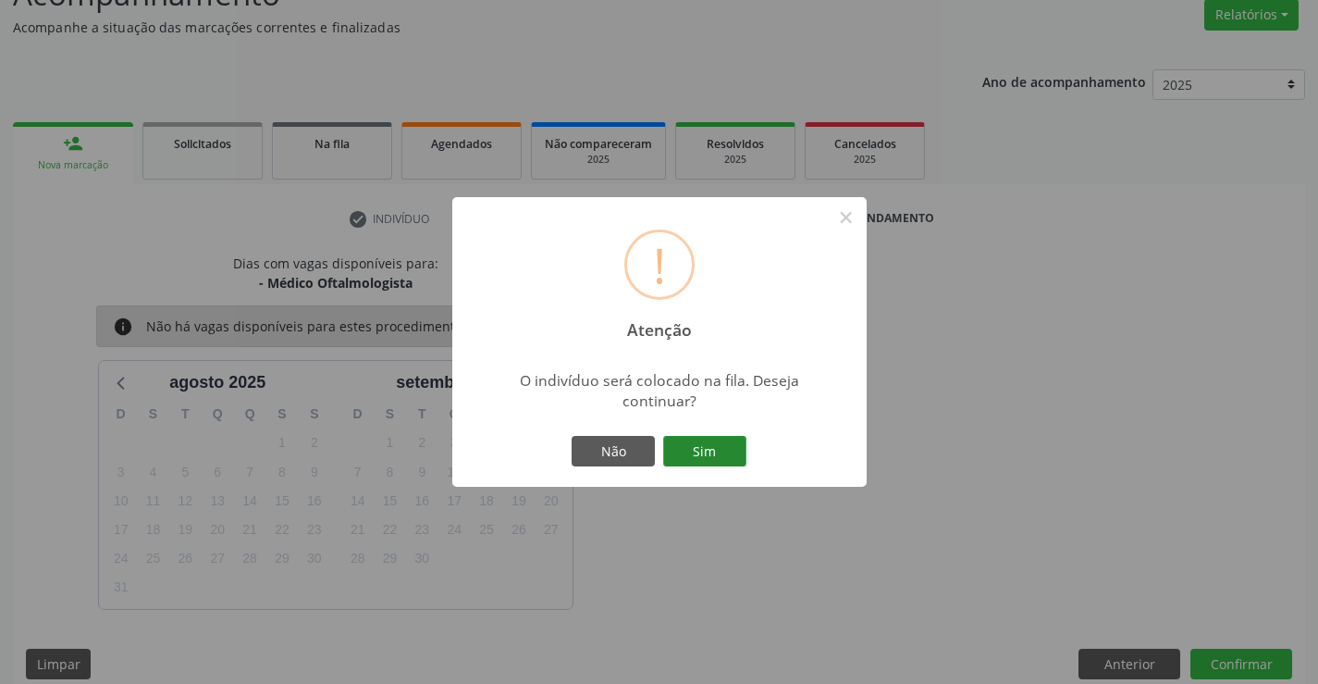
click at [699, 457] on button "Sim" at bounding box center [704, 451] width 83 height 31
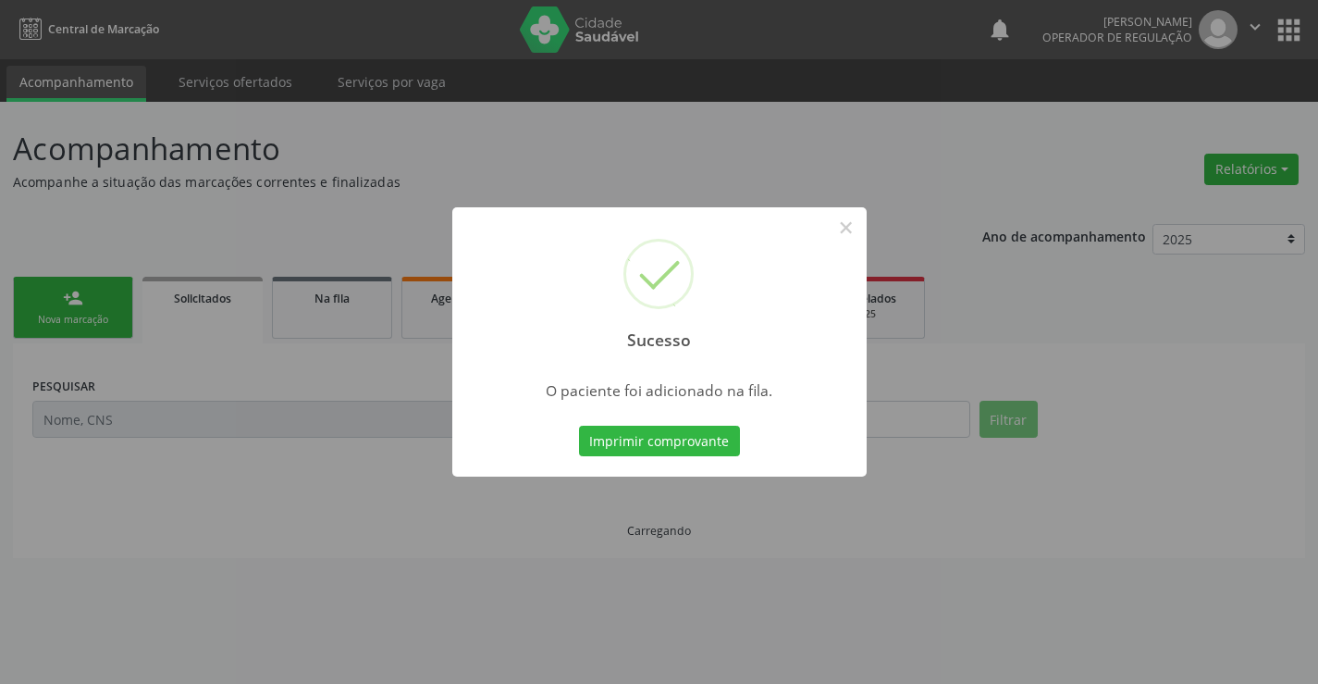
scroll to position [0, 0]
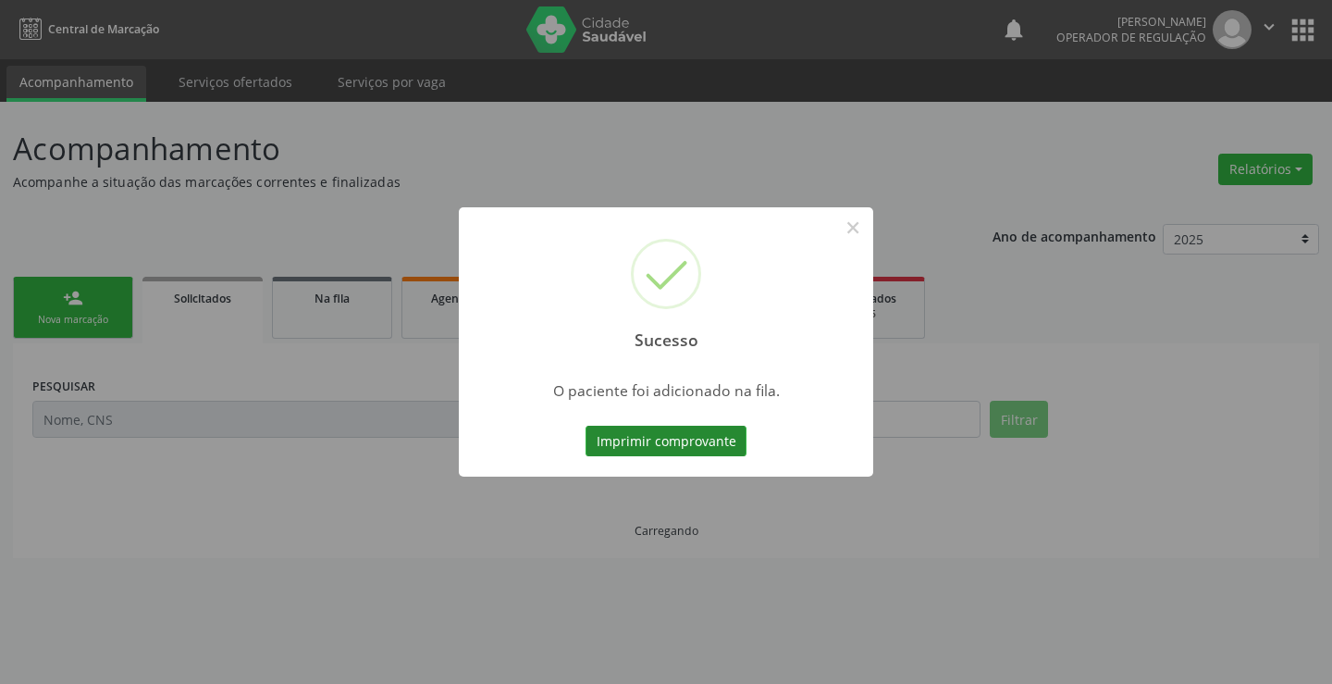
click at [699, 448] on button "Imprimir comprovante" at bounding box center [666, 441] width 161 height 31
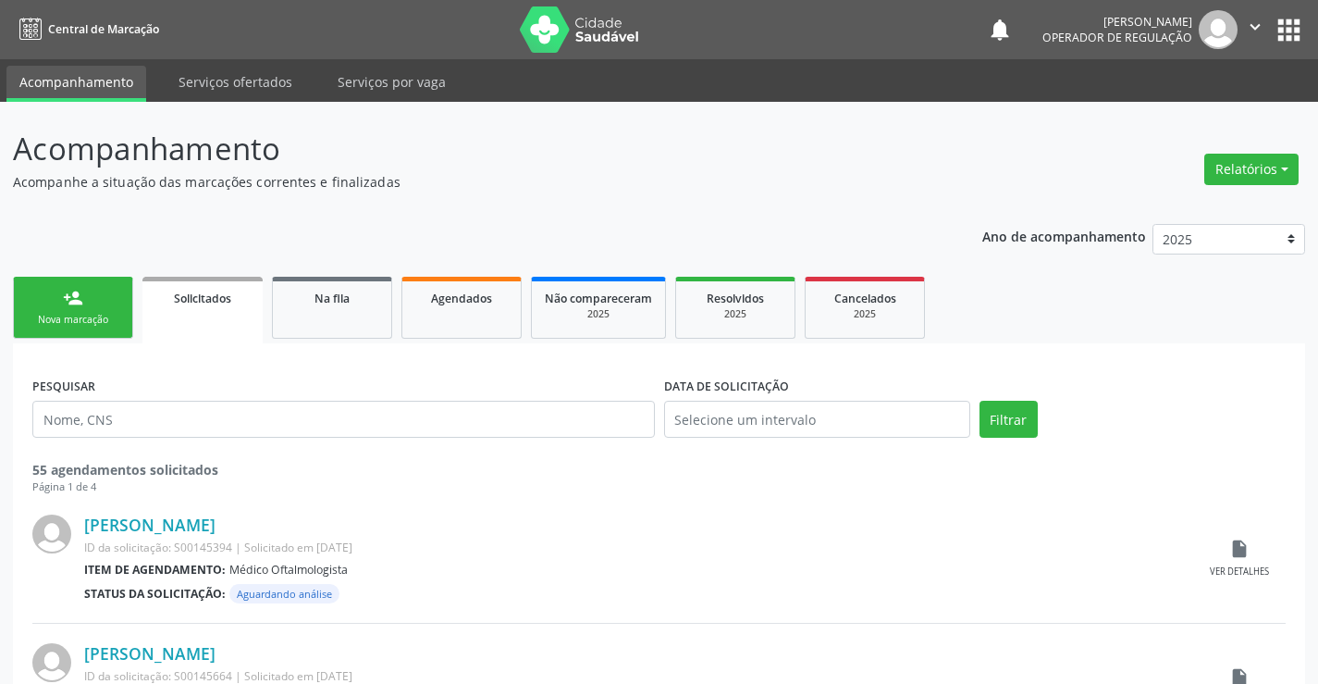
click at [104, 306] on link "person_add Nova marcação" at bounding box center [73, 308] width 120 height 62
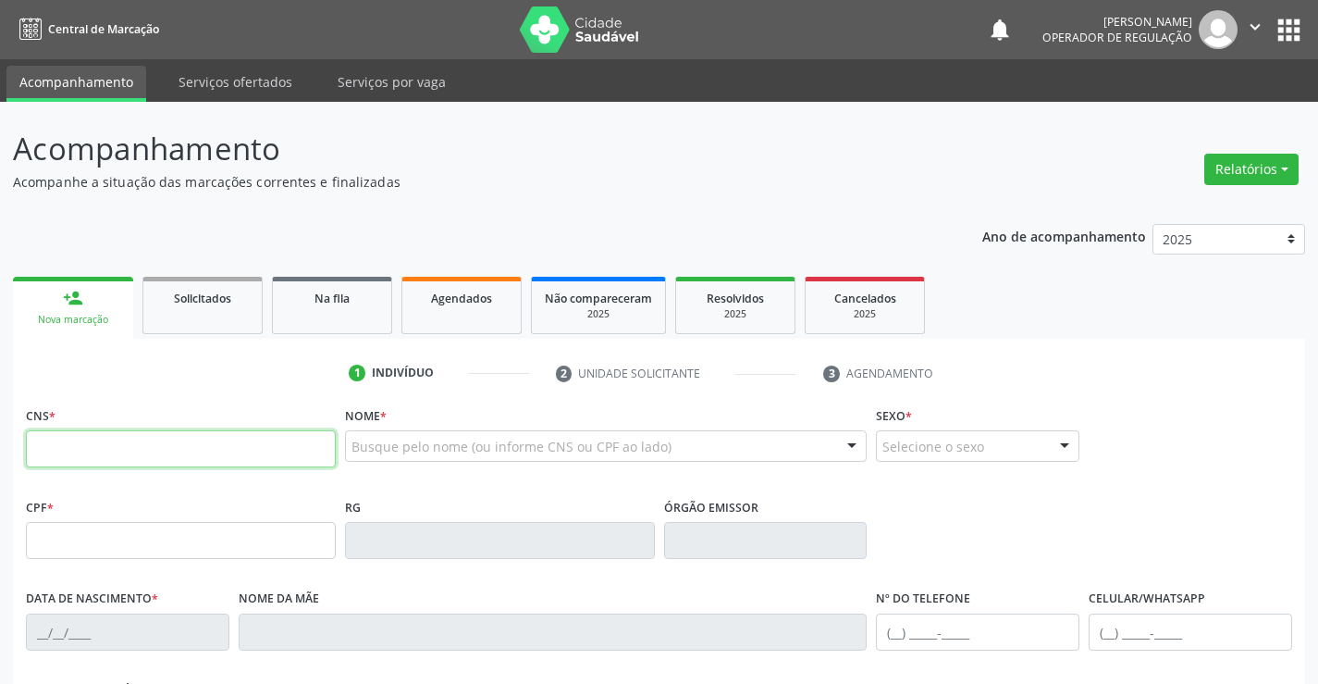
click at [107, 443] on input "text" at bounding box center [181, 448] width 310 height 37
type input "702 8081 0583 6061"
type input "0229907806"
type input "02/11/1953"
type input "(74) 99111-3534"
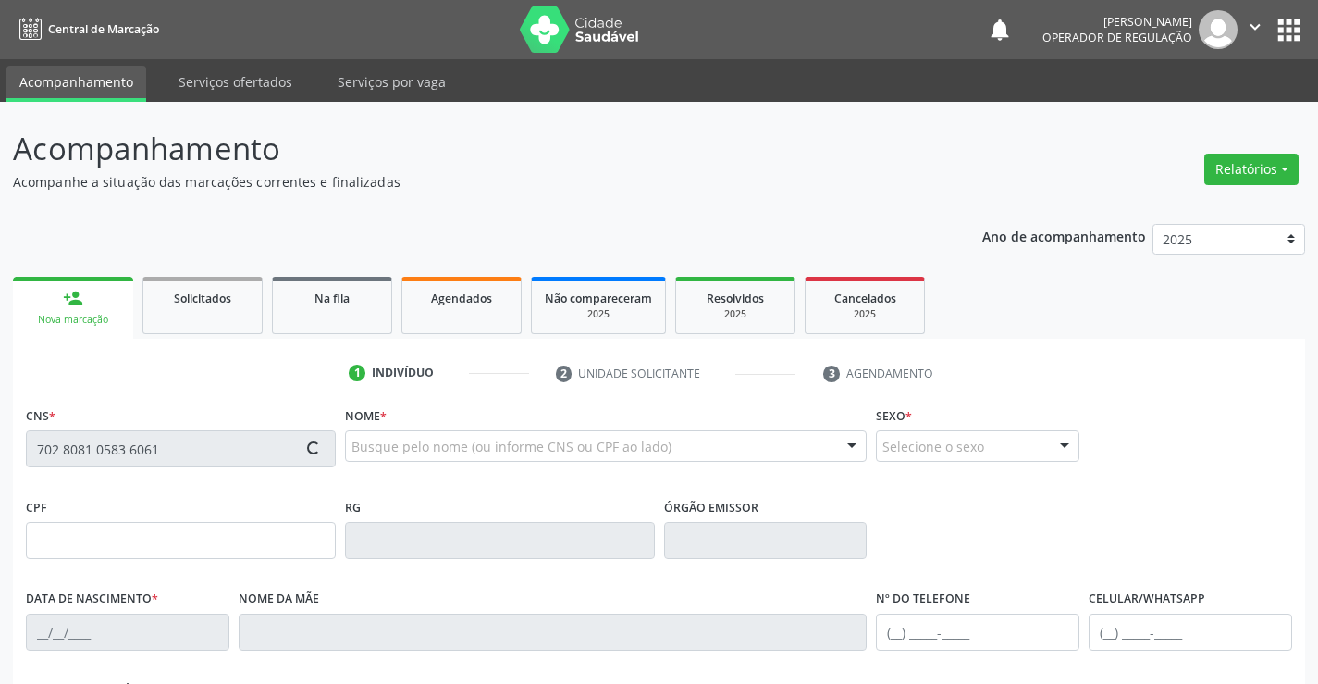
type input "(74) 99111-3534"
type input "S/N"
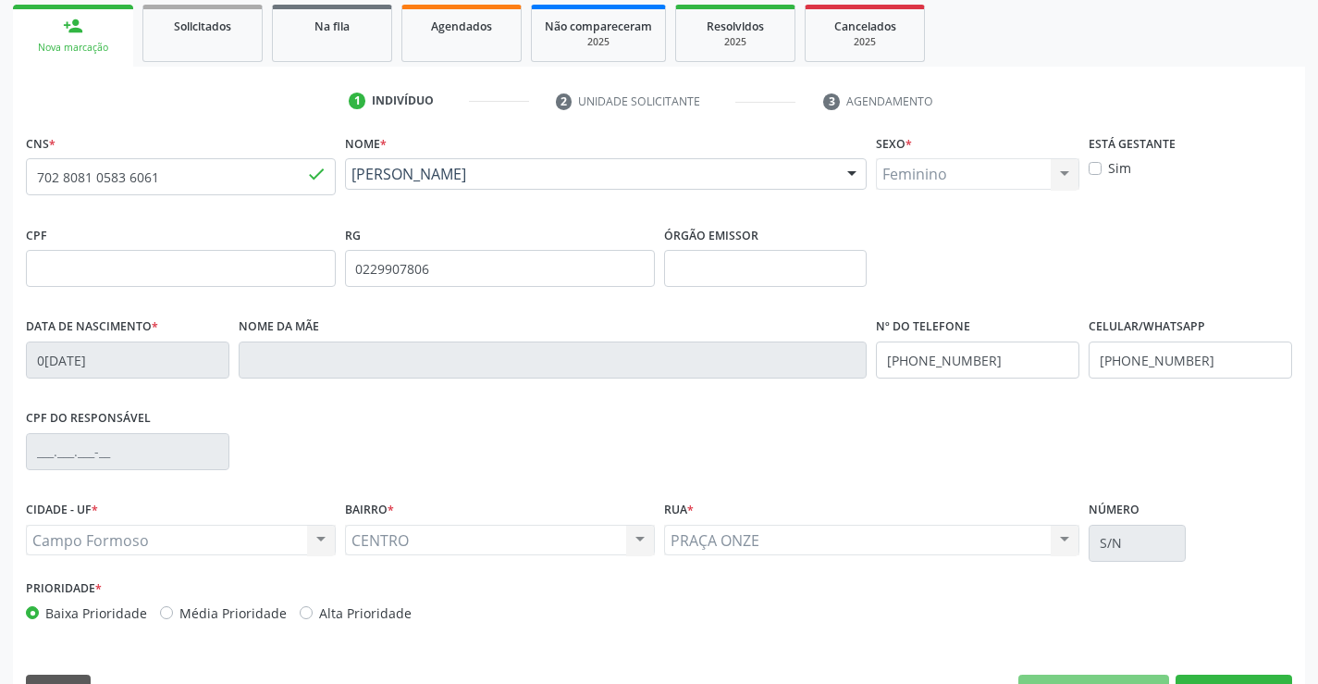
scroll to position [319, 0]
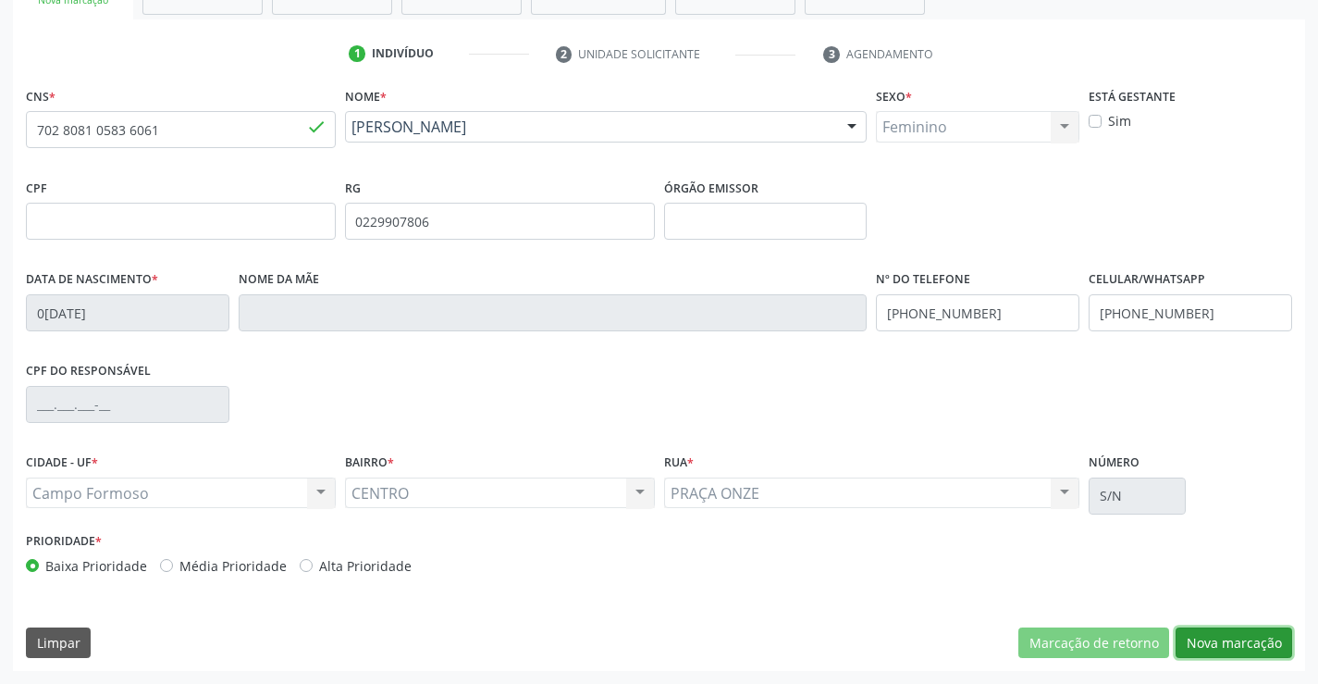
click at [1220, 645] on button "Nova marcação" at bounding box center [1234, 642] width 117 height 31
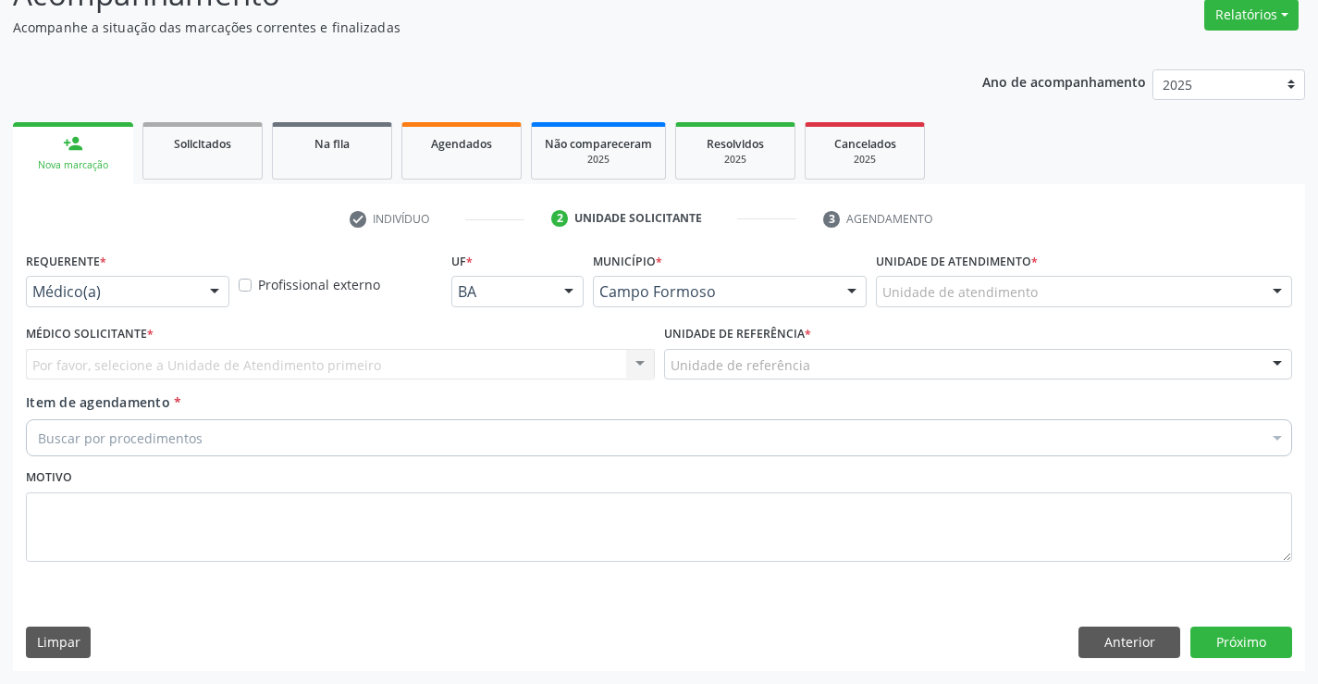
scroll to position [155, 0]
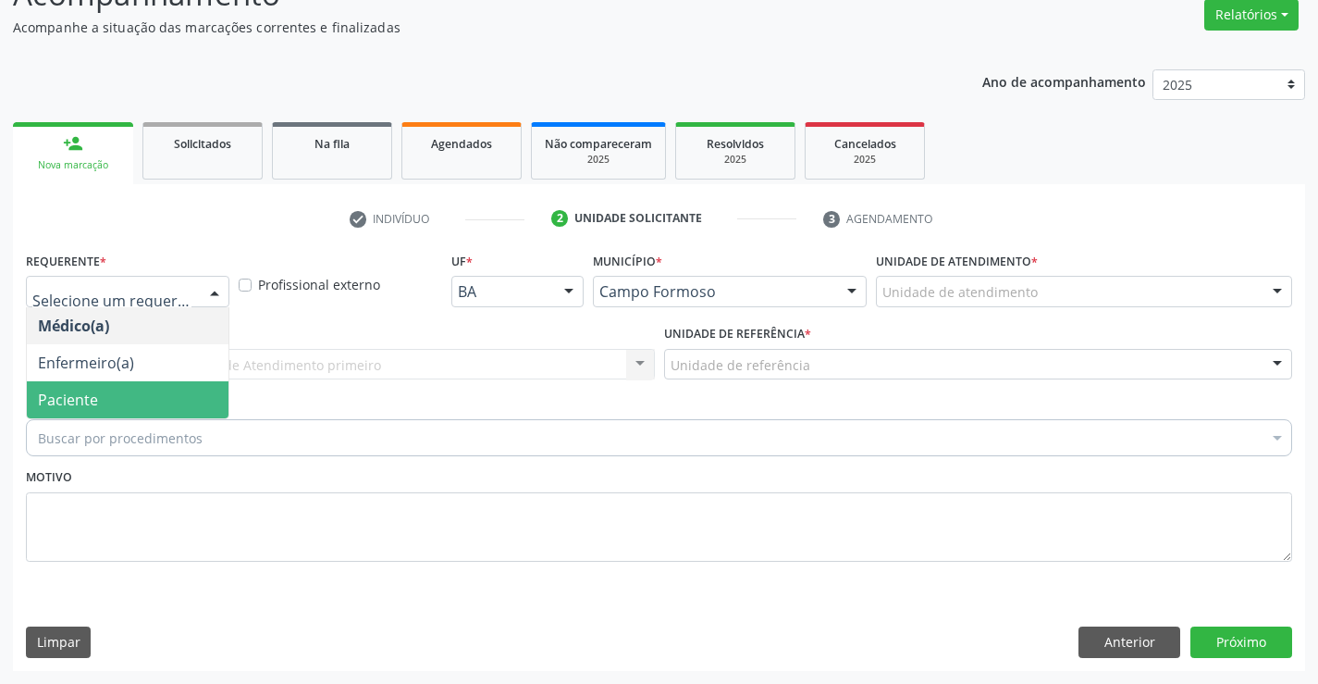
click at [96, 410] on span "Paciente" at bounding box center [128, 399] width 202 height 37
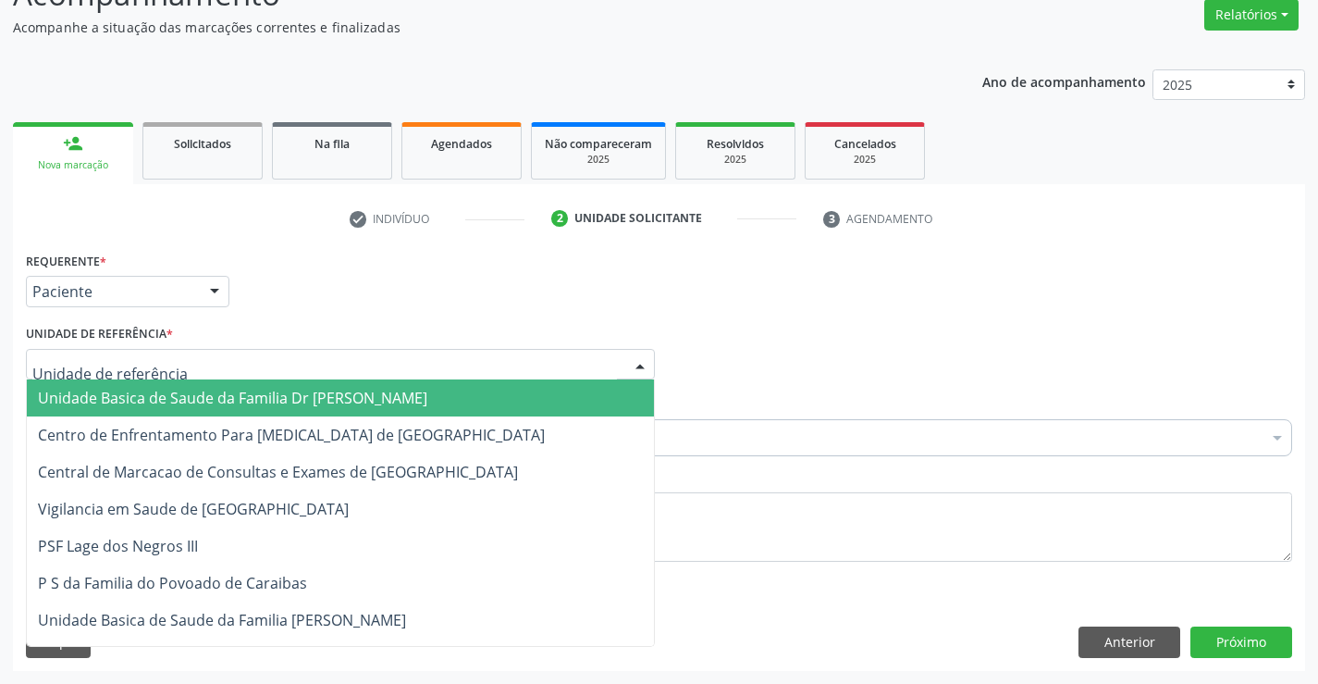
drag, startPoint x: 129, startPoint y: 396, endPoint x: 119, endPoint y: 405, distance: 13.1
click at [129, 399] on span "Unidade Basica de Saude da Familia Dr [PERSON_NAME]" at bounding box center [233, 398] width 390 height 20
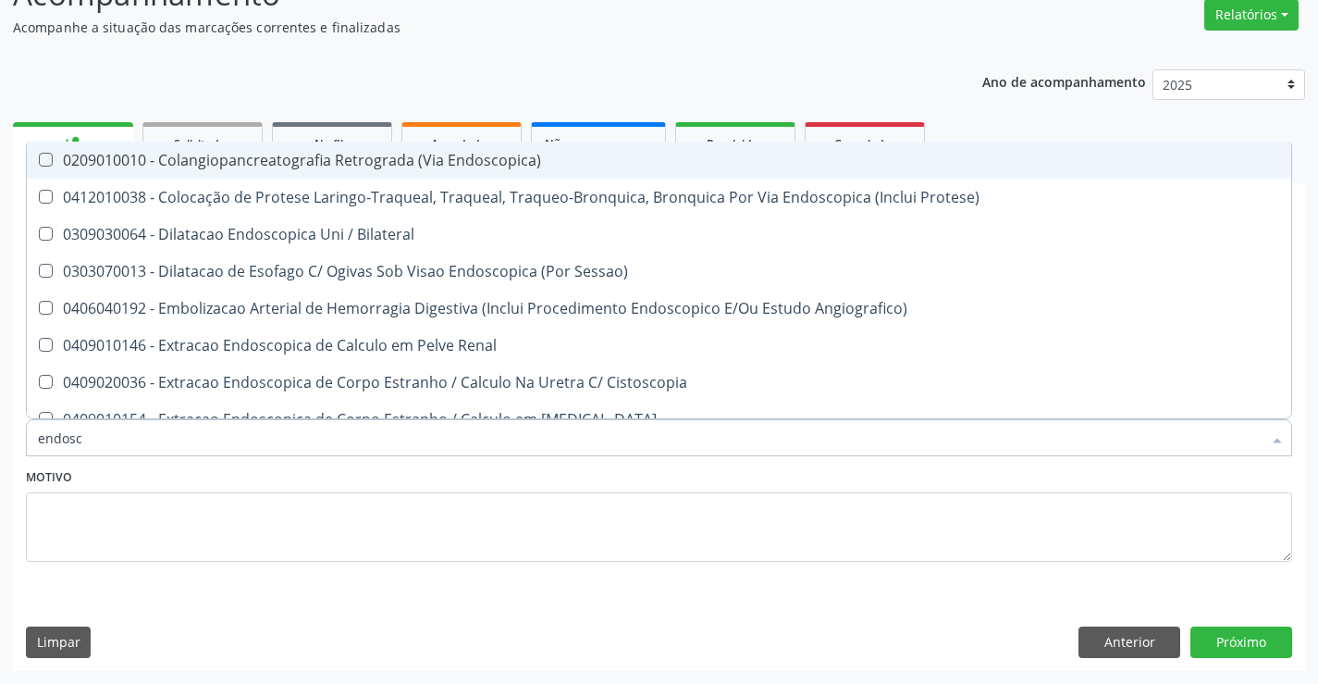
type input "endosco"
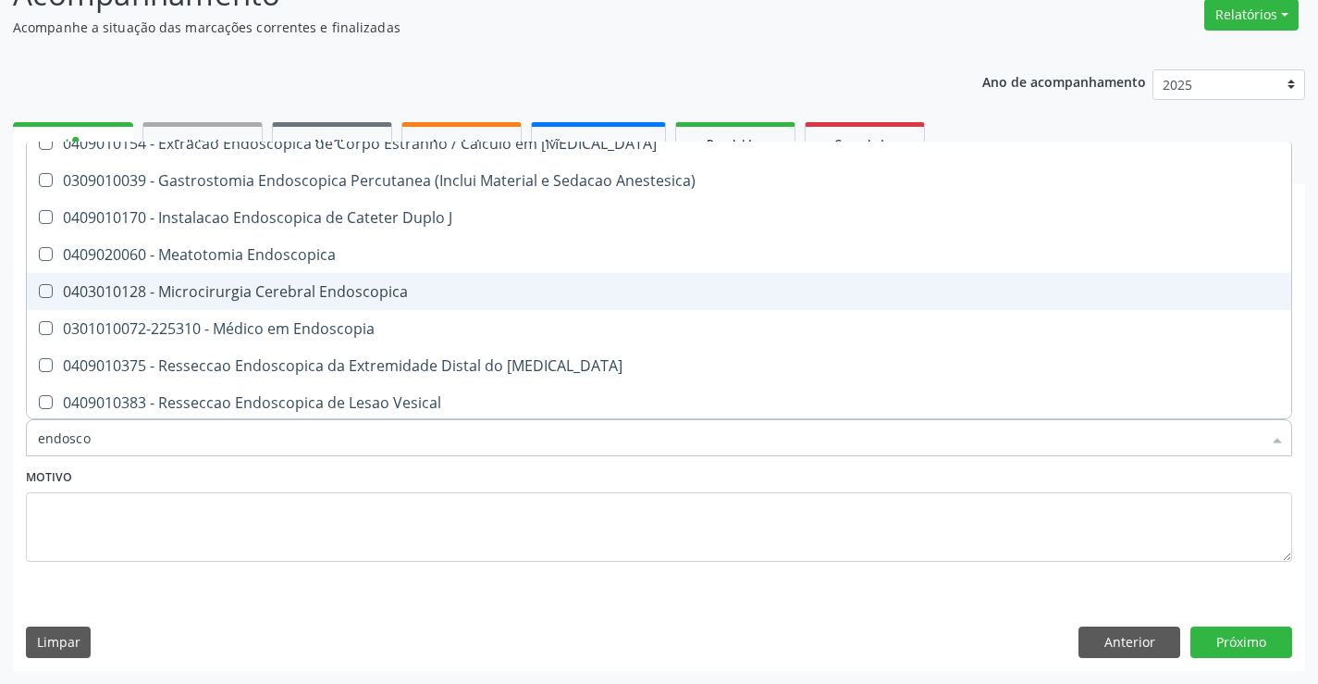
scroll to position [278, 0]
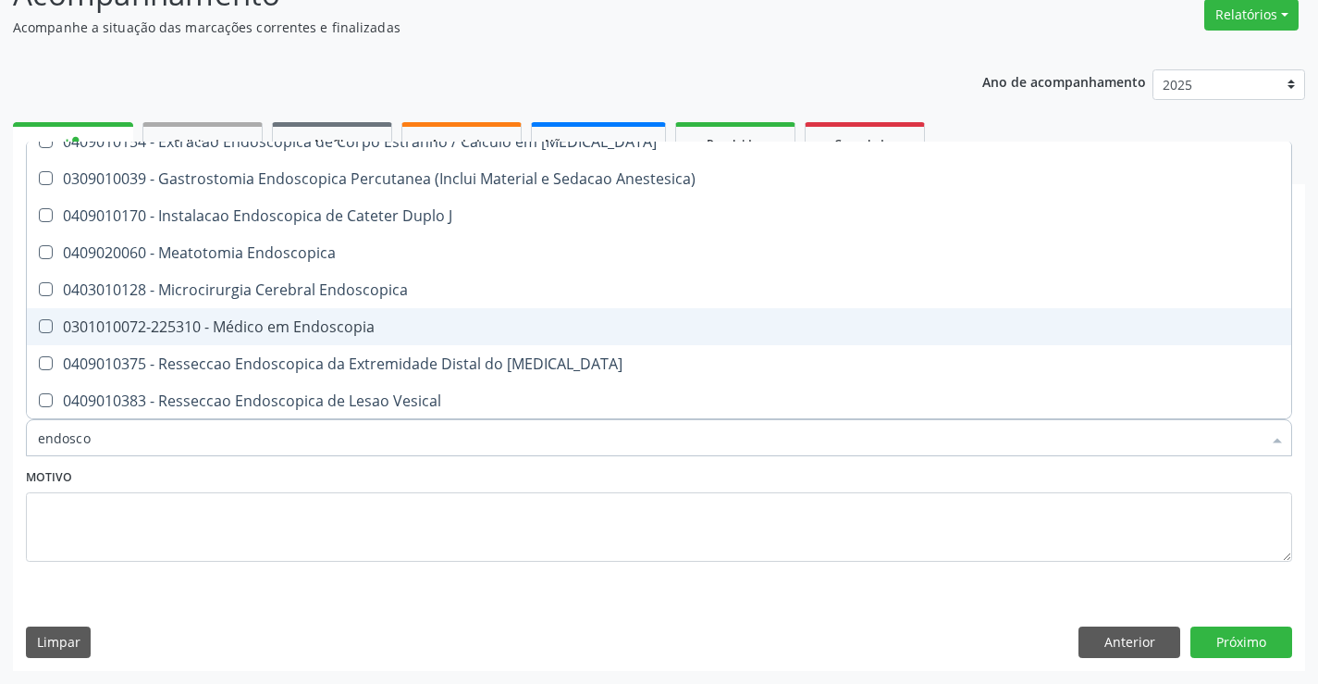
click at [357, 324] on div "0301010072-225310 - Médico em Endoscopia" at bounding box center [659, 326] width 1243 height 15
checkbox Endoscopia "true"
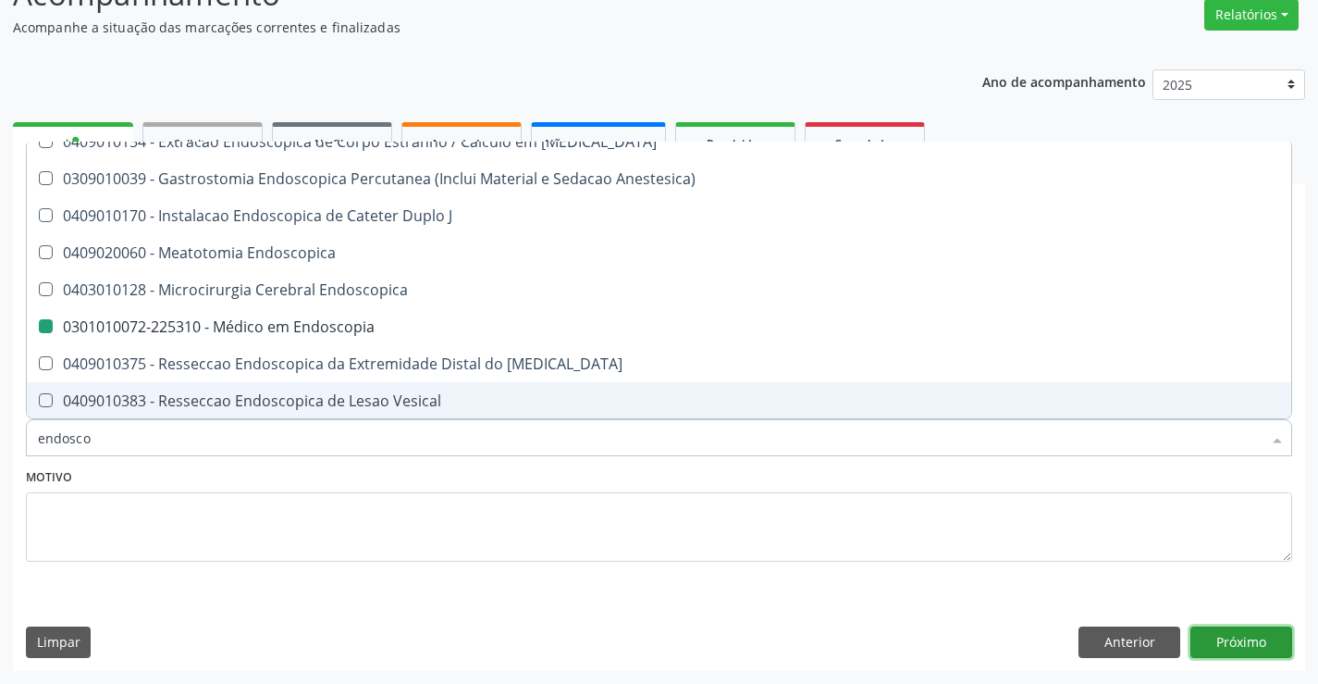
click at [1249, 639] on button "Próximo" at bounding box center [1242, 641] width 102 height 31
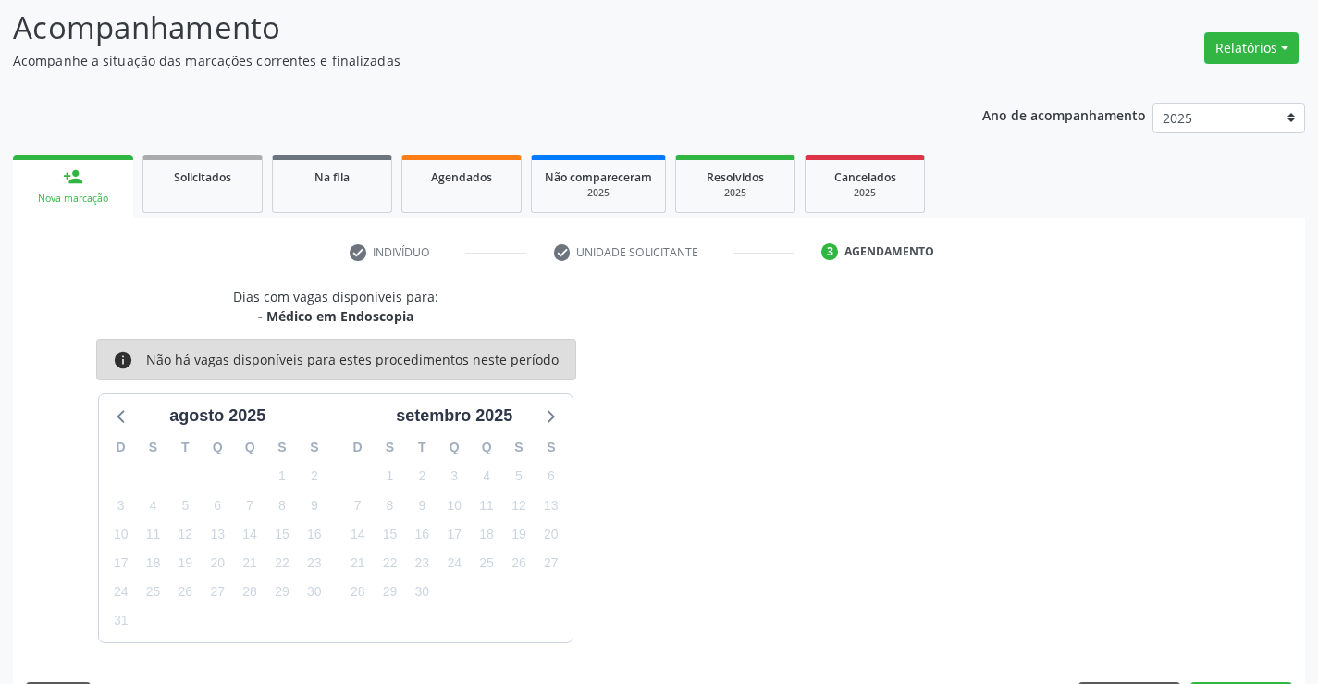
scroll to position [155, 0]
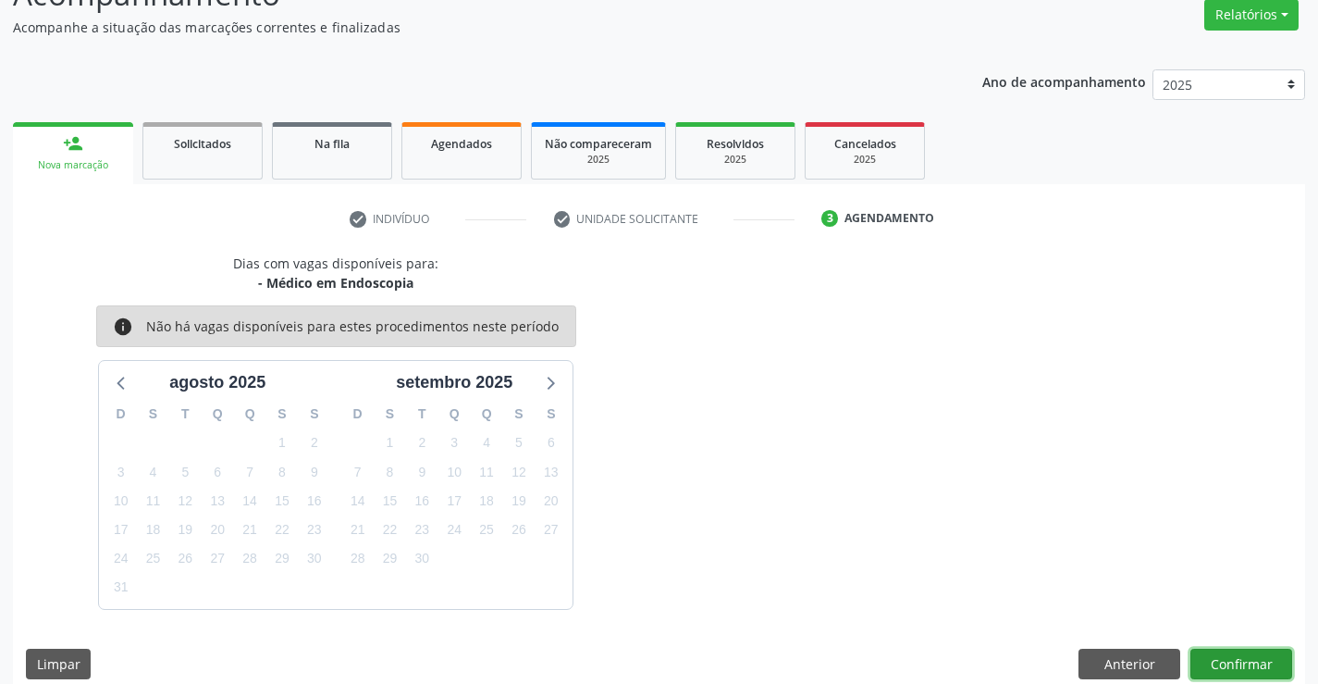
click at [1231, 662] on button "Confirmar" at bounding box center [1242, 664] width 102 height 31
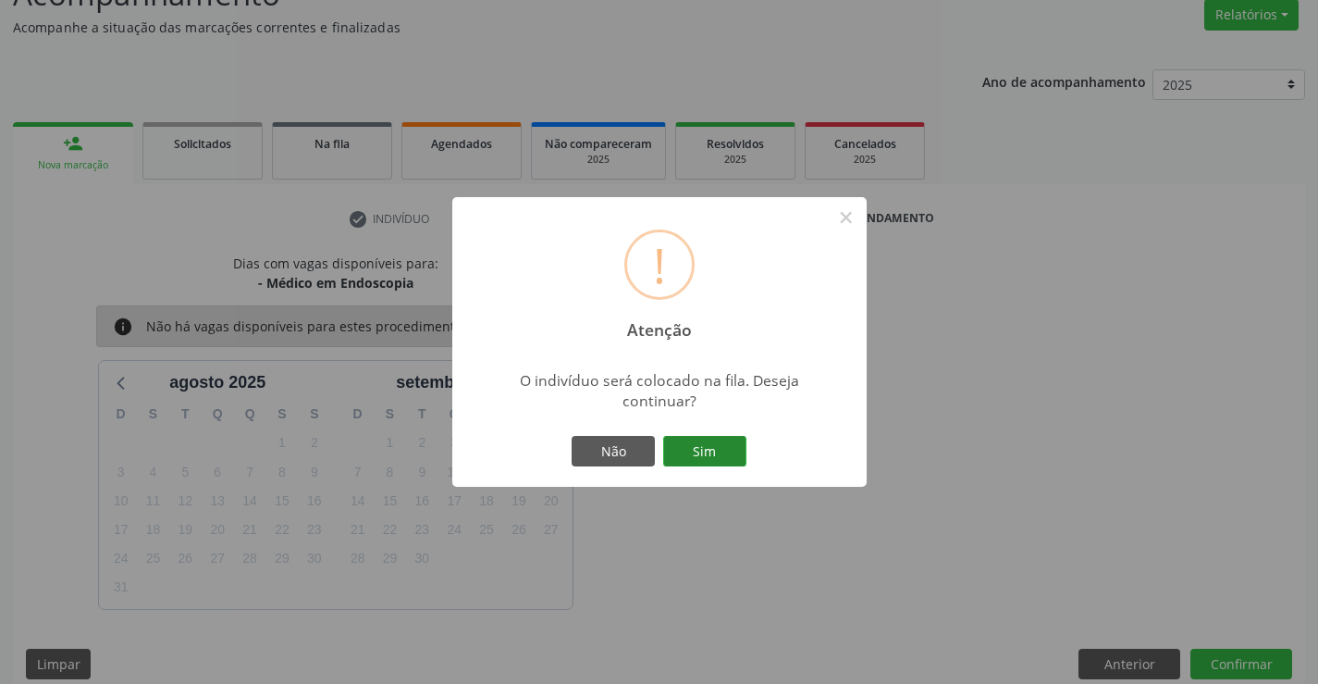
click at [708, 439] on button "Sim" at bounding box center [704, 451] width 83 height 31
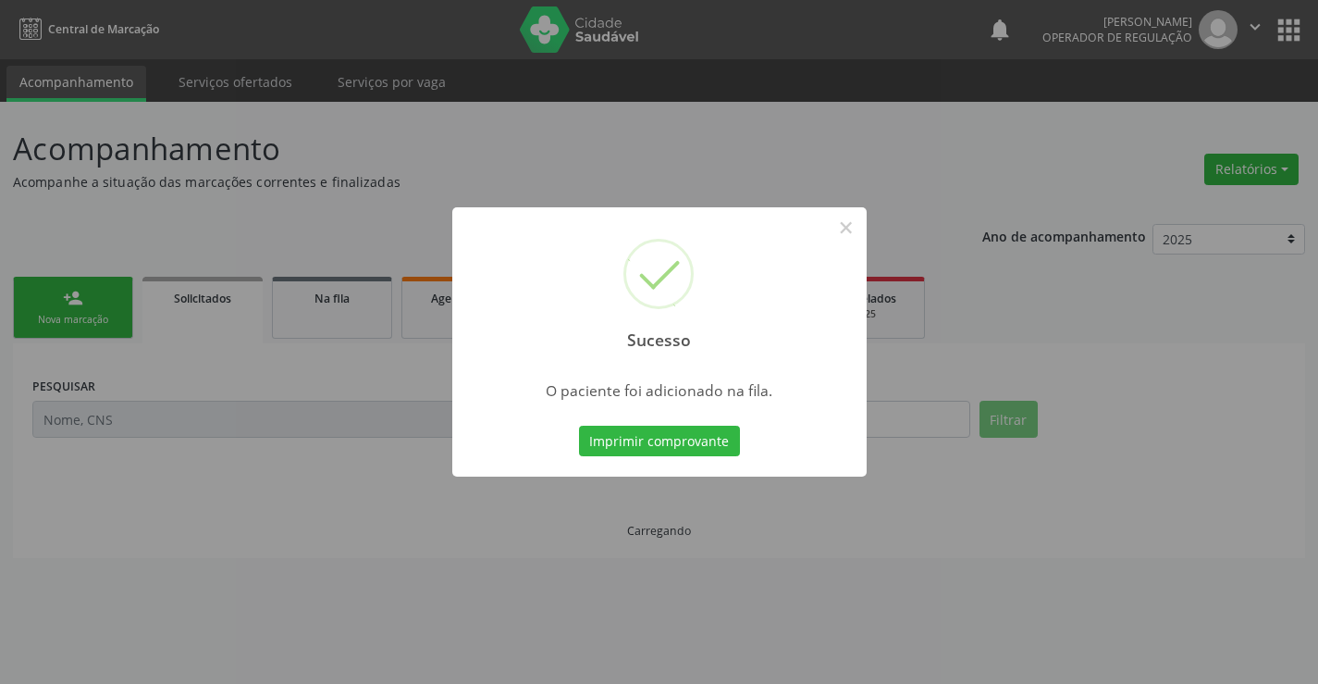
scroll to position [0, 0]
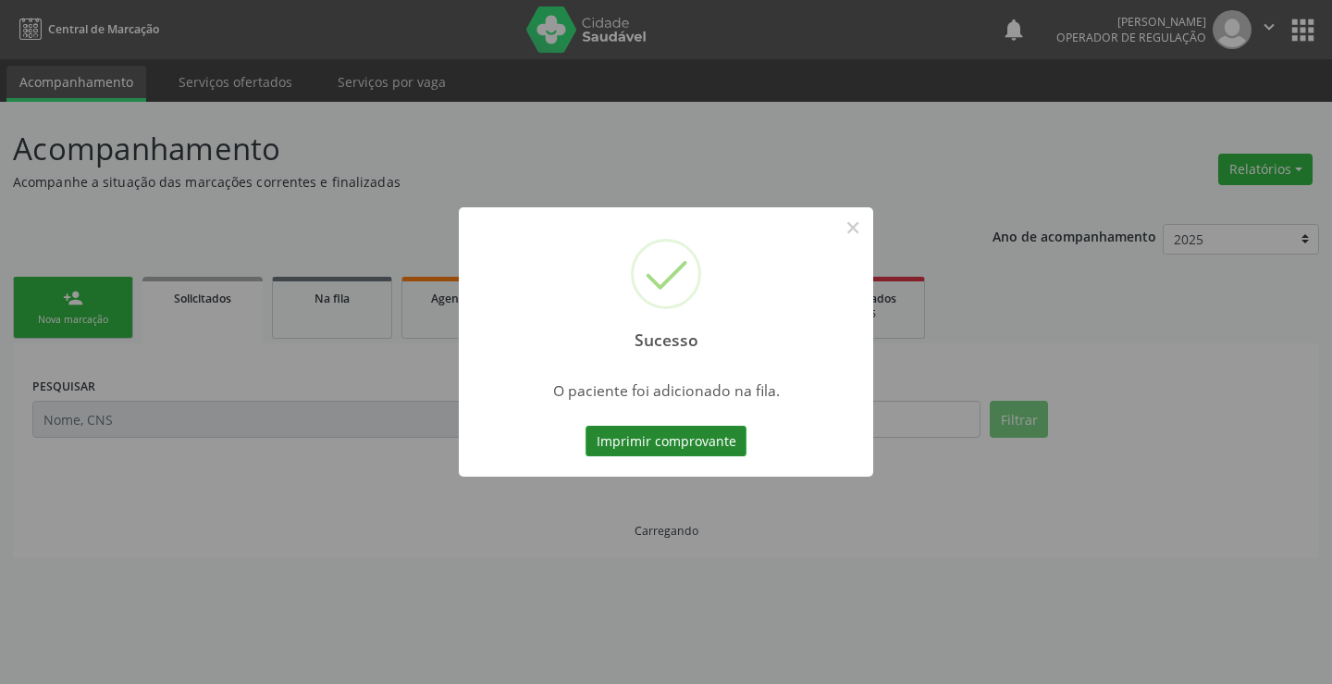
click at [724, 440] on button "Imprimir comprovante" at bounding box center [666, 441] width 161 height 31
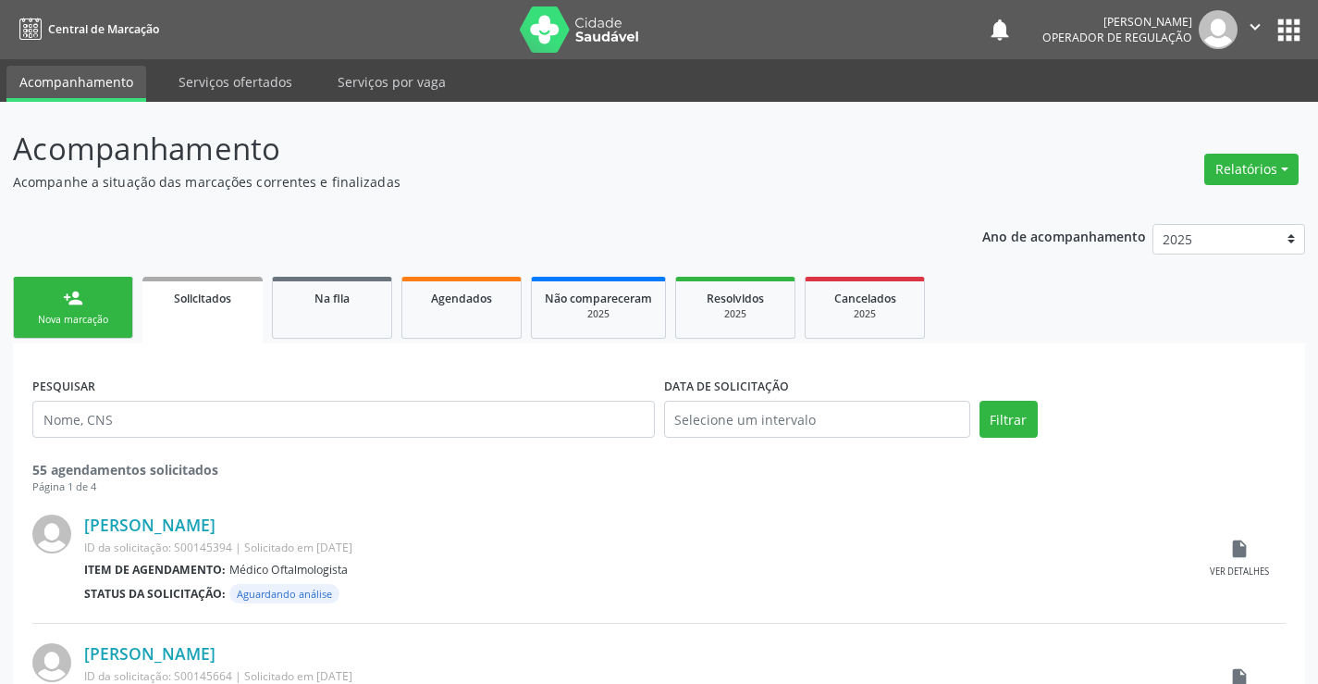
click at [91, 283] on link "person_add Nova marcação" at bounding box center [73, 308] width 120 height 62
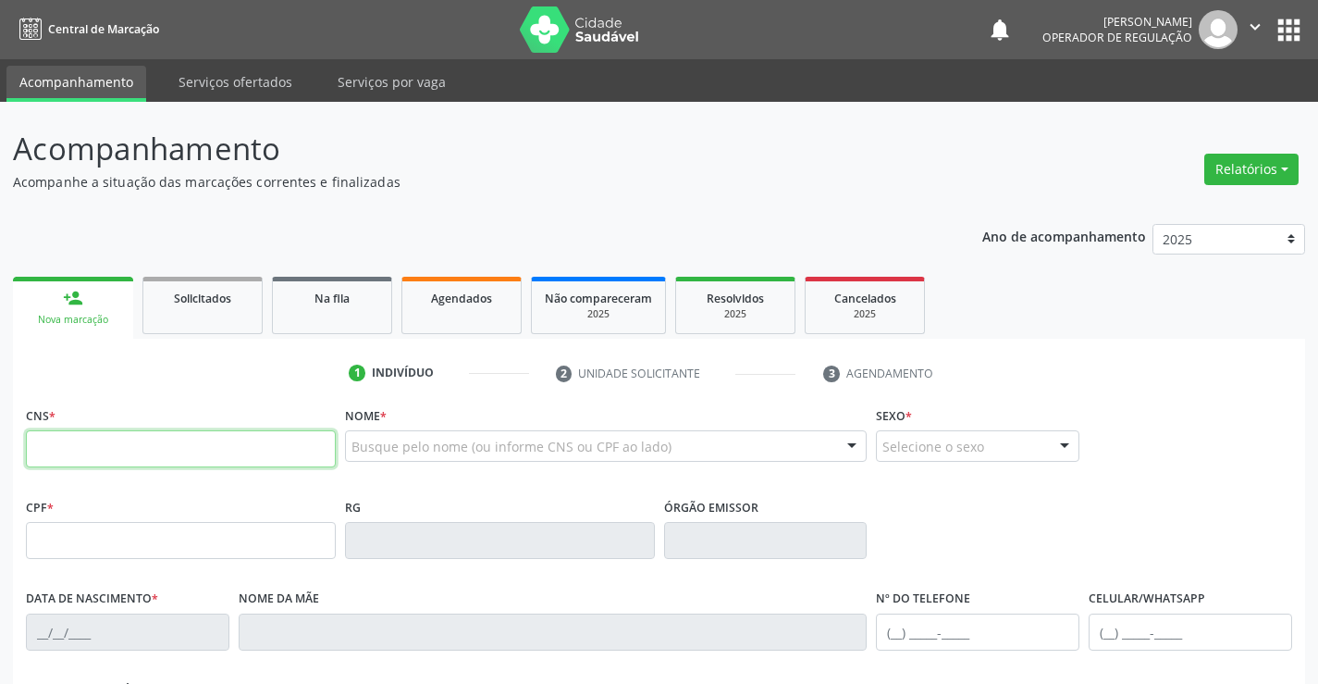
click at [102, 451] on input "text" at bounding box center [181, 448] width 310 height 37
type input "704 8010 2624 8744"
type input "157.807.085-68"
type input "0372925952"
type input "10/11/1953"
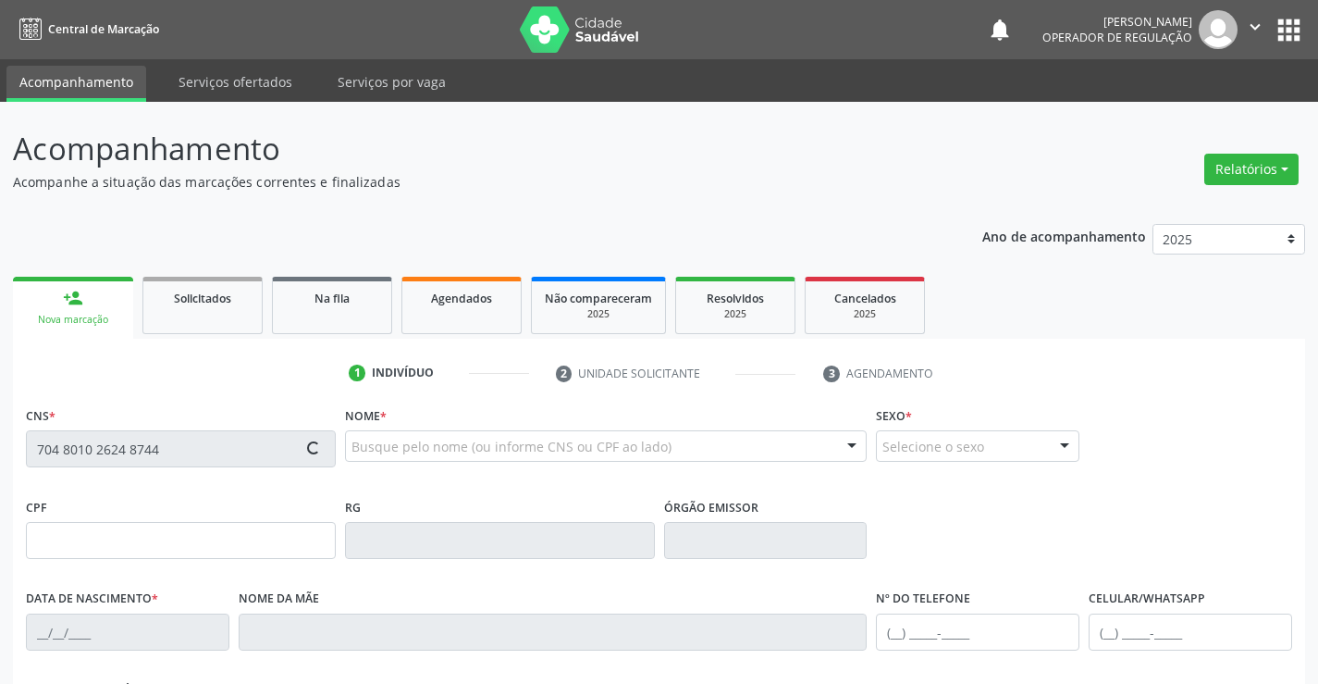
type input "(74) 98836-0667"
type input "157.807.085-68"
type input "S/N"
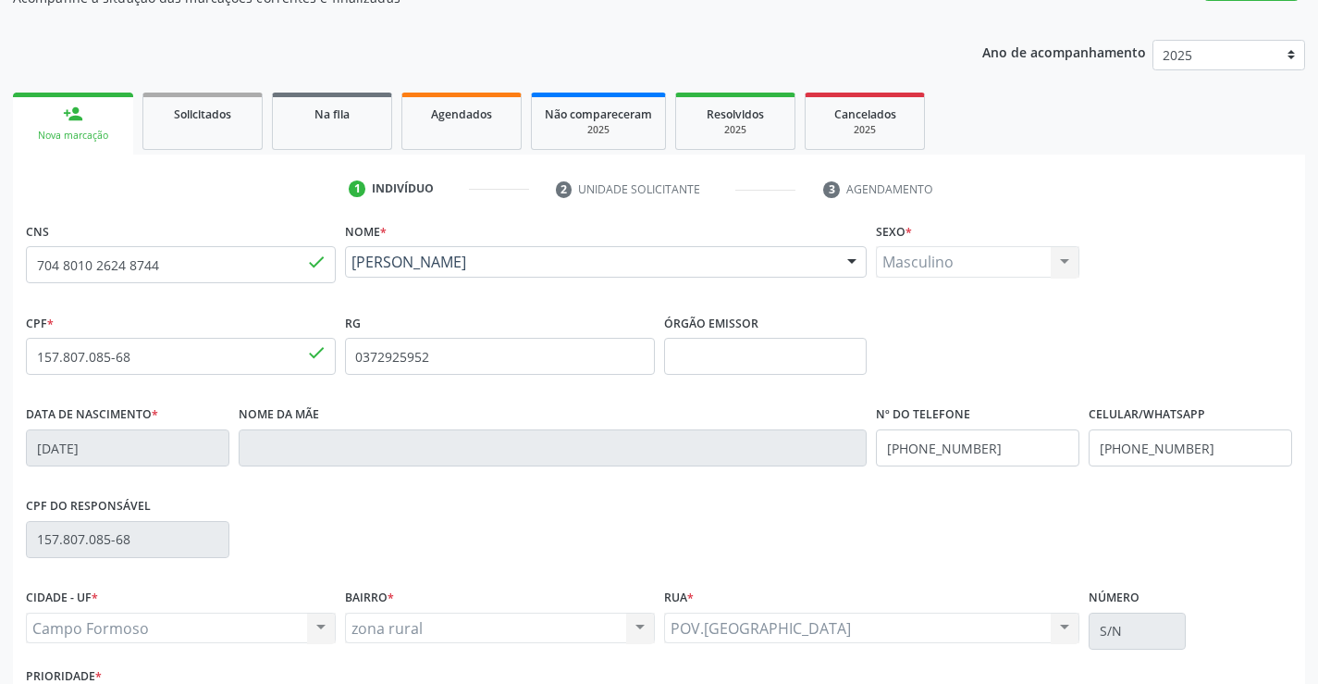
scroll to position [319, 0]
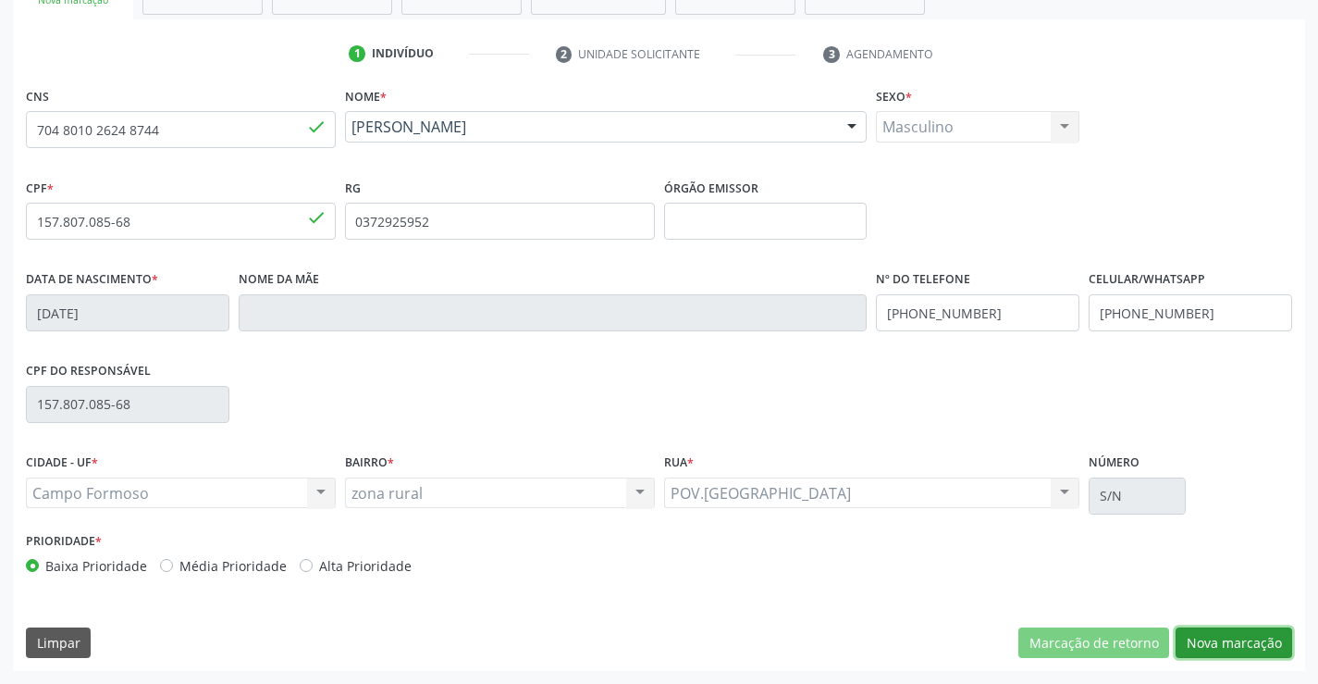
click at [1244, 646] on button "Nova marcação" at bounding box center [1234, 642] width 117 height 31
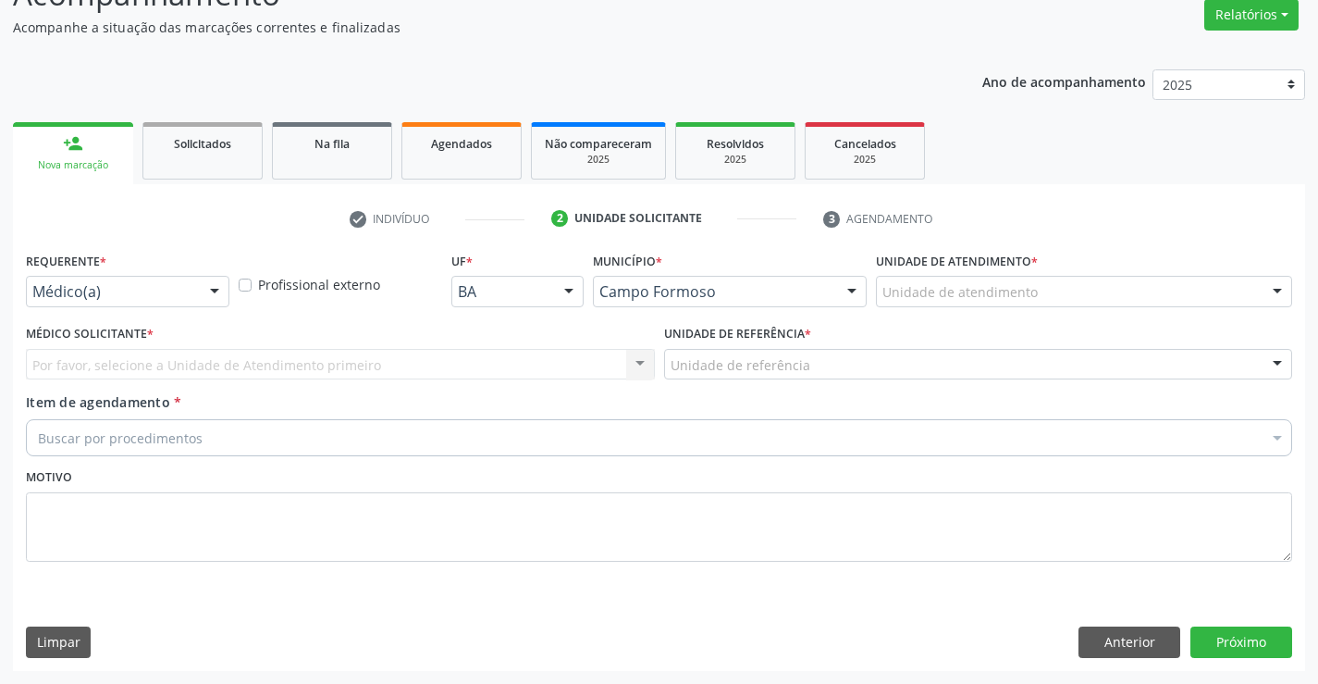
scroll to position [155, 0]
click at [206, 287] on div at bounding box center [215, 292] width 28 height 31
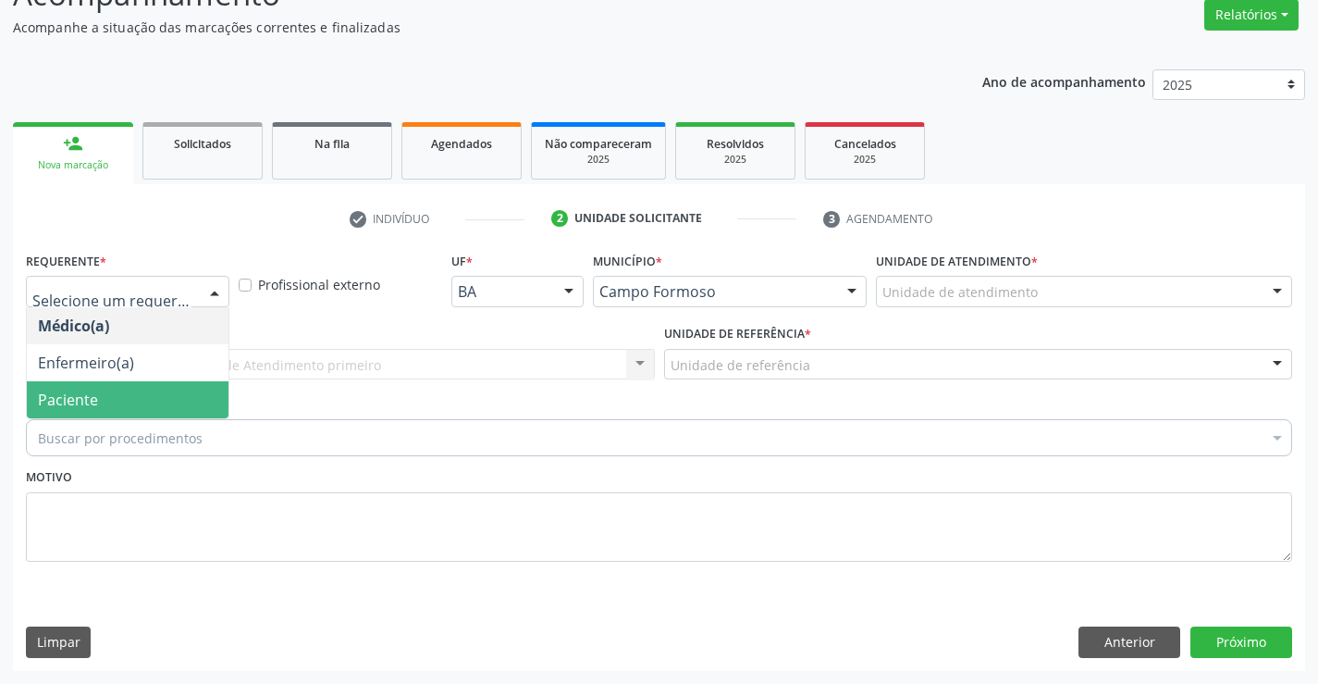
click at [141, 395] on span "Paciente" at bounding box center [128, 399] width 202 height 37
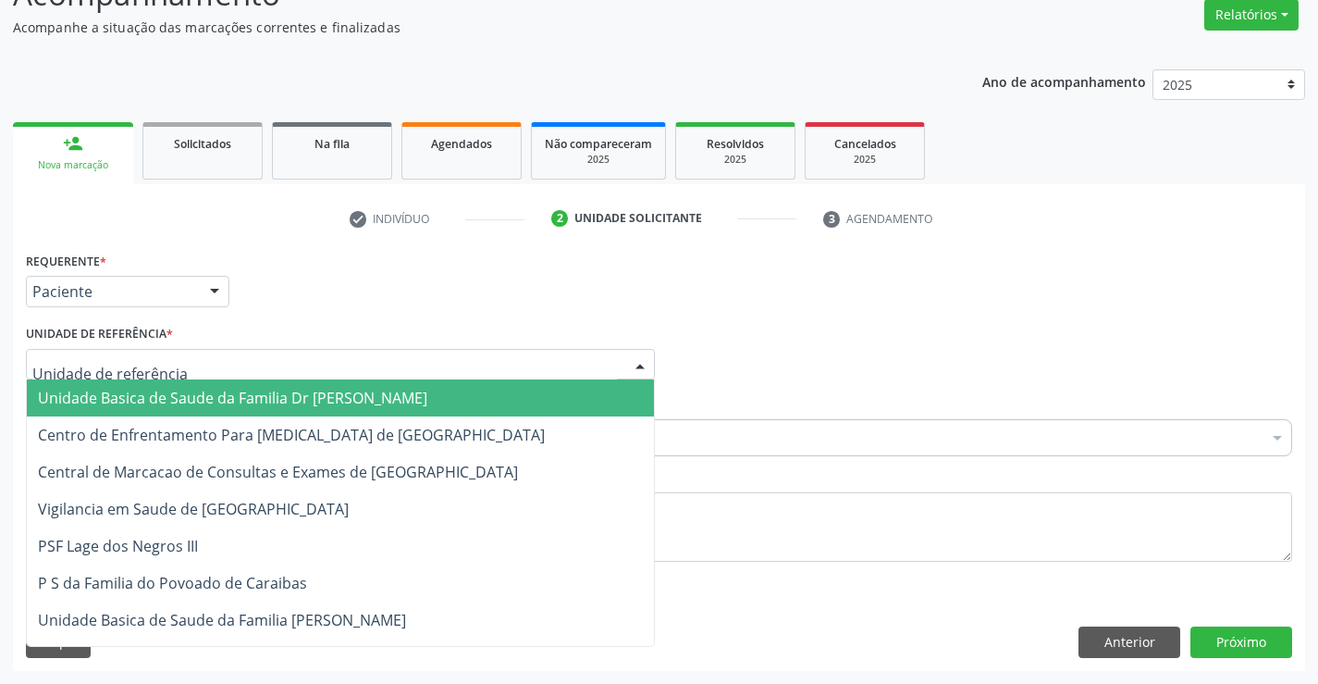
click at [160, 352] on div at bounding box center [340, 364] width 629 height 31
click at [157, 392] on span "Unidade Basica de Saude da Familia Dr [PERSON_NAME]" at bounding box center [233, 398] width 390 height 20
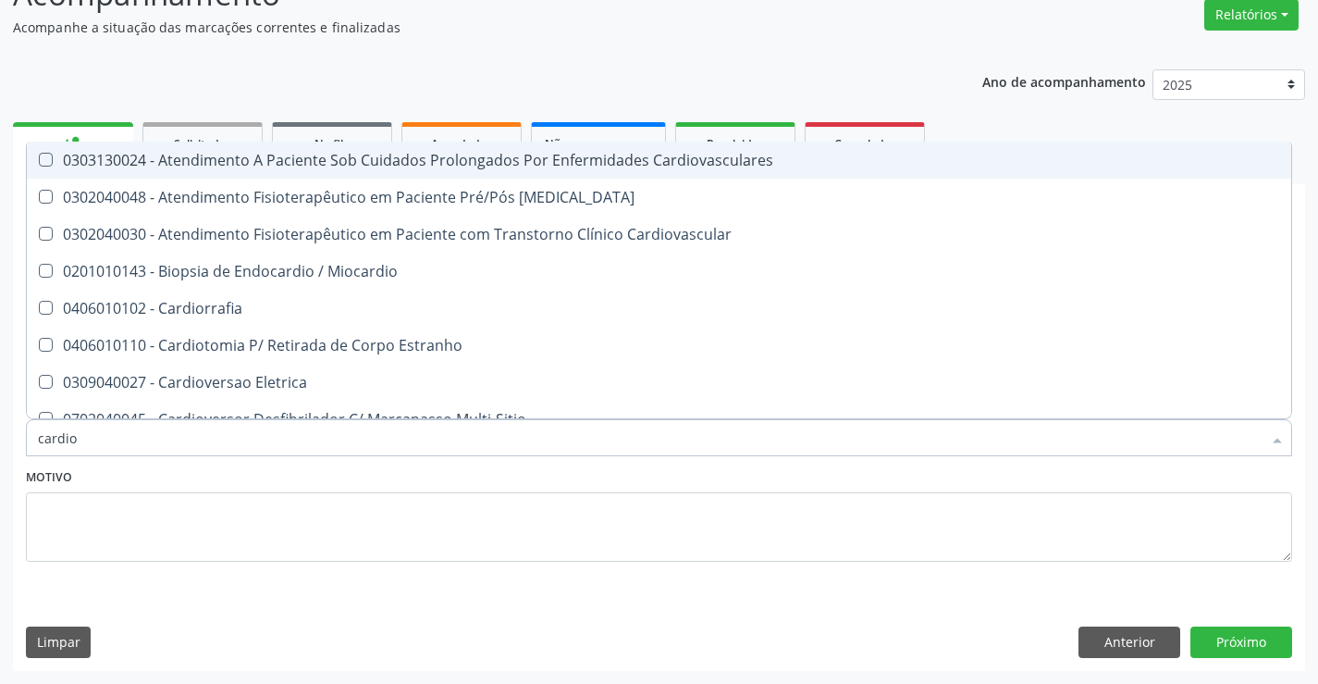
type input "cardiol"
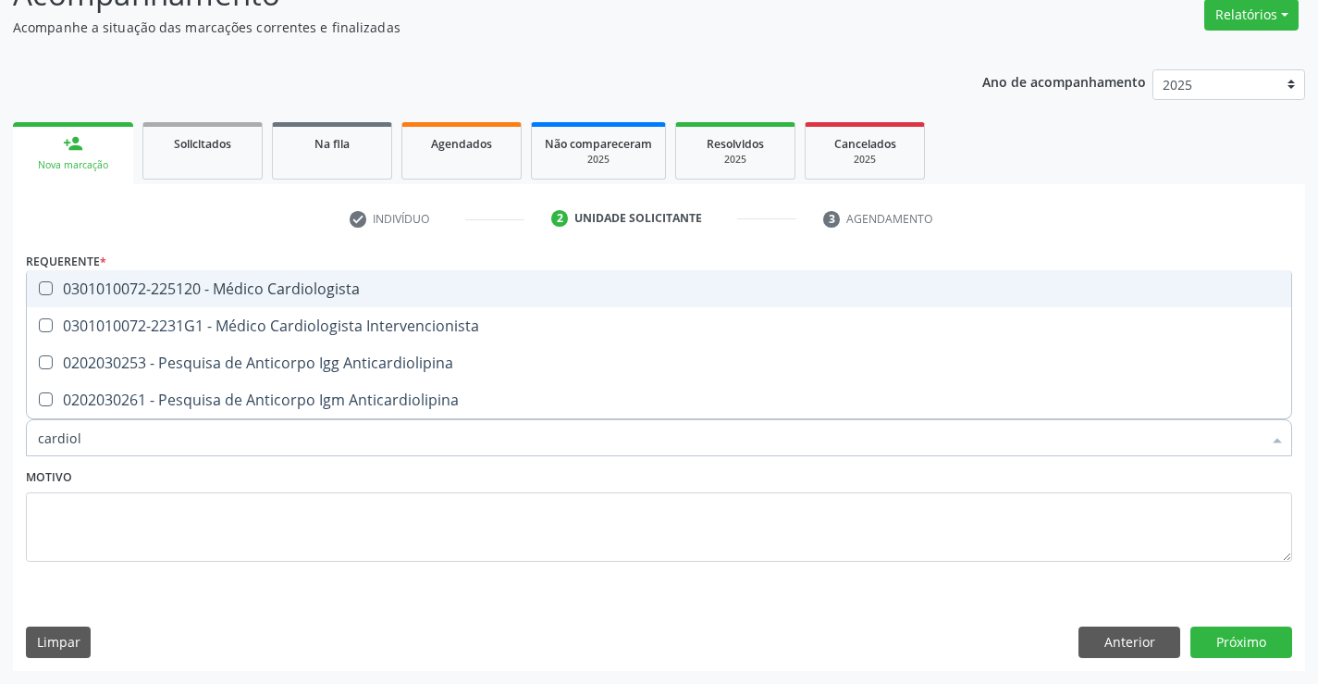
click at [241, 285] on div "0301010072-225120 - Médico Cardiologista" at bounding box center [659, 288] width 1243 height 15
checkbox Cardiologista "true"
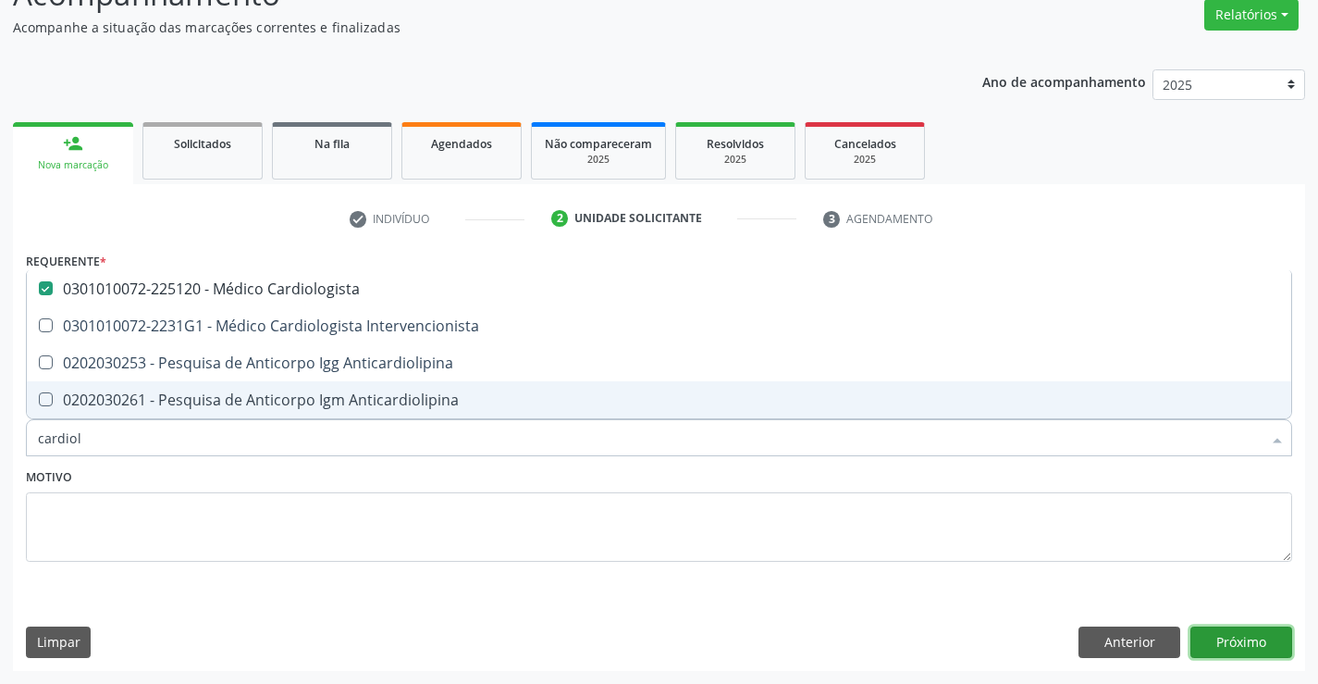
click at [1244, 628] on button "Próximo" at bounding box center [1242, 641] width 102 height 31
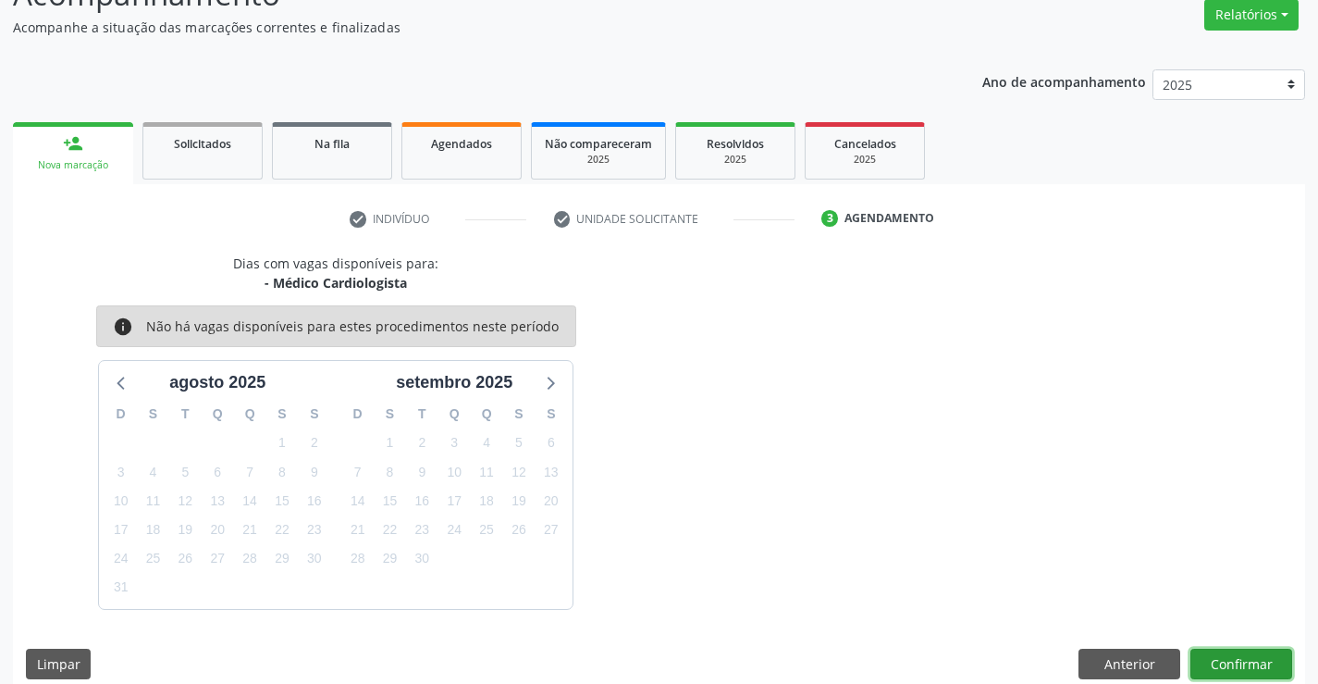
click at [1217, 658] on button "Confirmar" at bounding box center [1242, 664] width 102 height 31
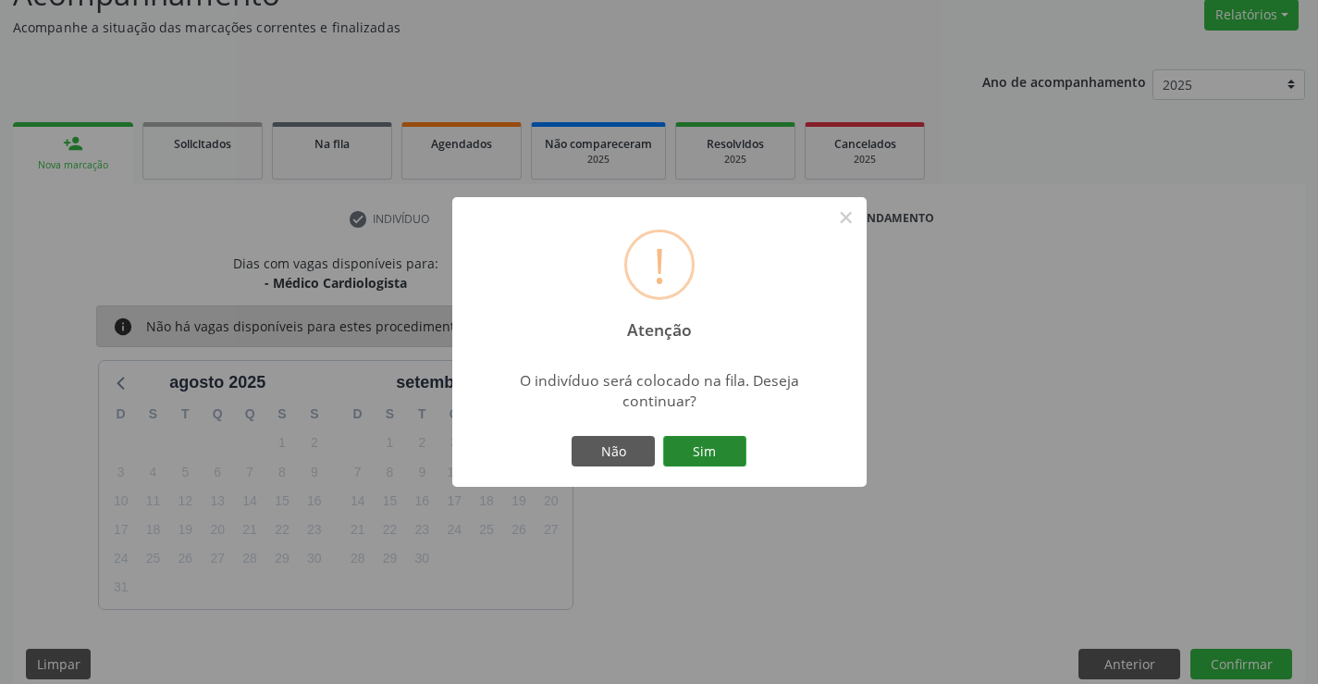
click at [704, 445] on button "Sim" at bounding box center [704, 451] width 83 height 31
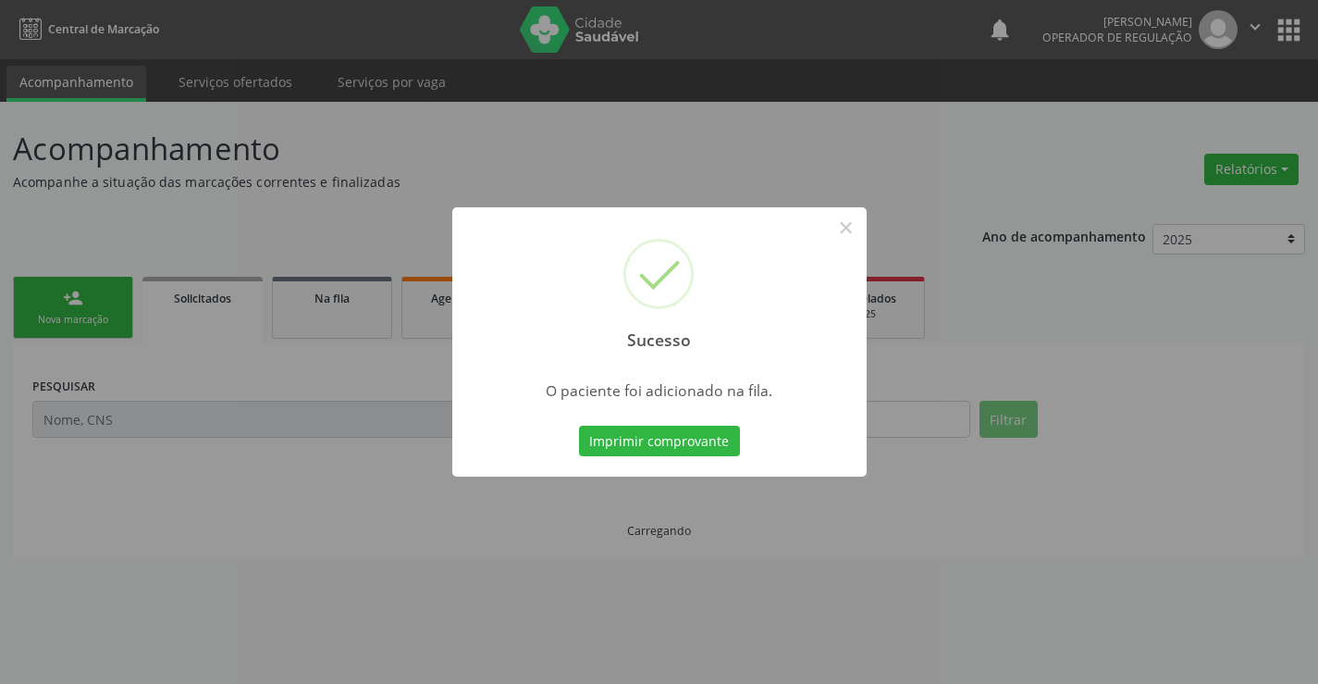
scroll to position [0, 0]
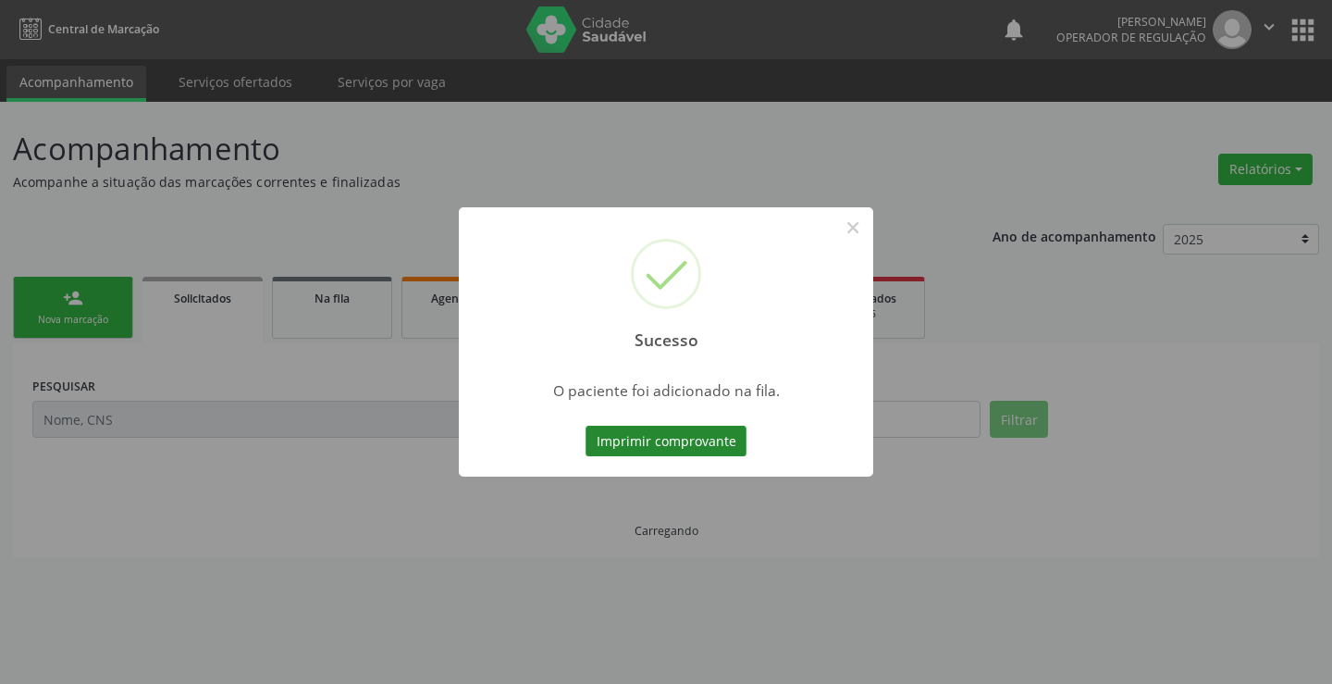
click at [690, 432] on button "Imprimir comprovante" at bounding box center [666, 441] width 161 height 31
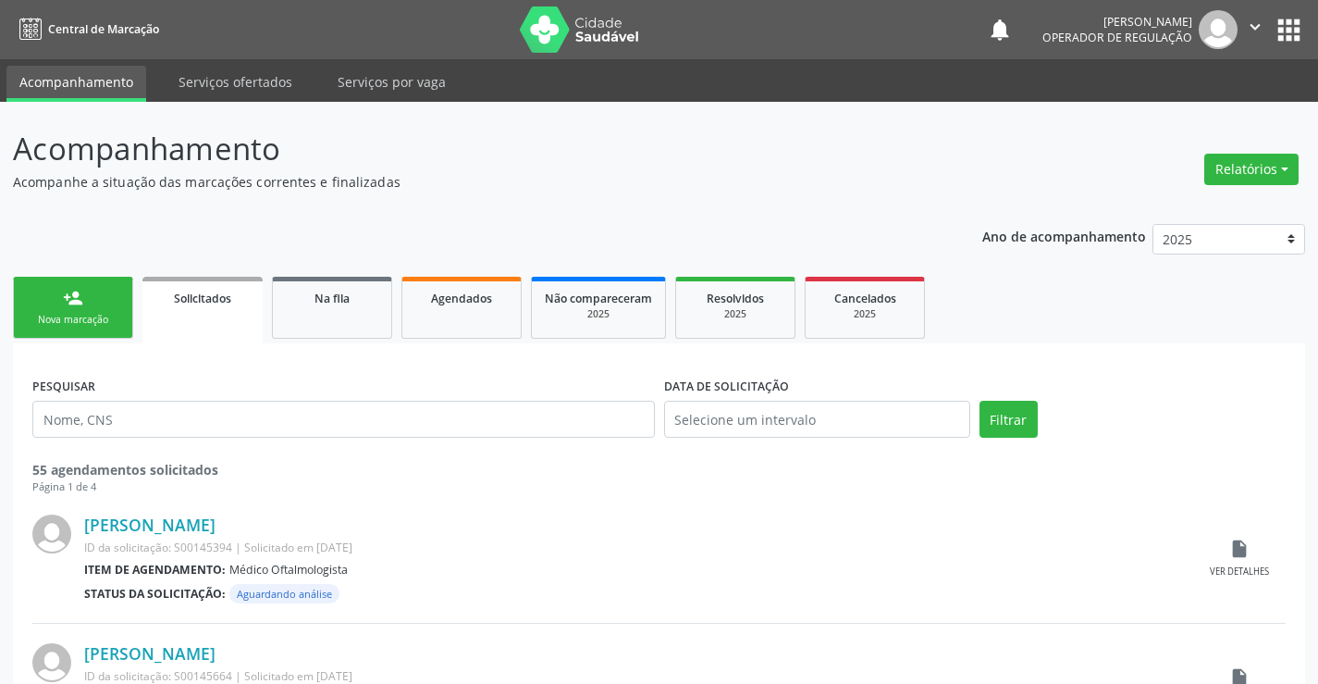
drag, startPoint x: 117, startPoint y: 302, endPoint x: 141, endPoint y: 300, distance: 24.1
click at [118, 302] on link "person_add Nova marcação" at bounding box center [73, 308] width 120 height 62
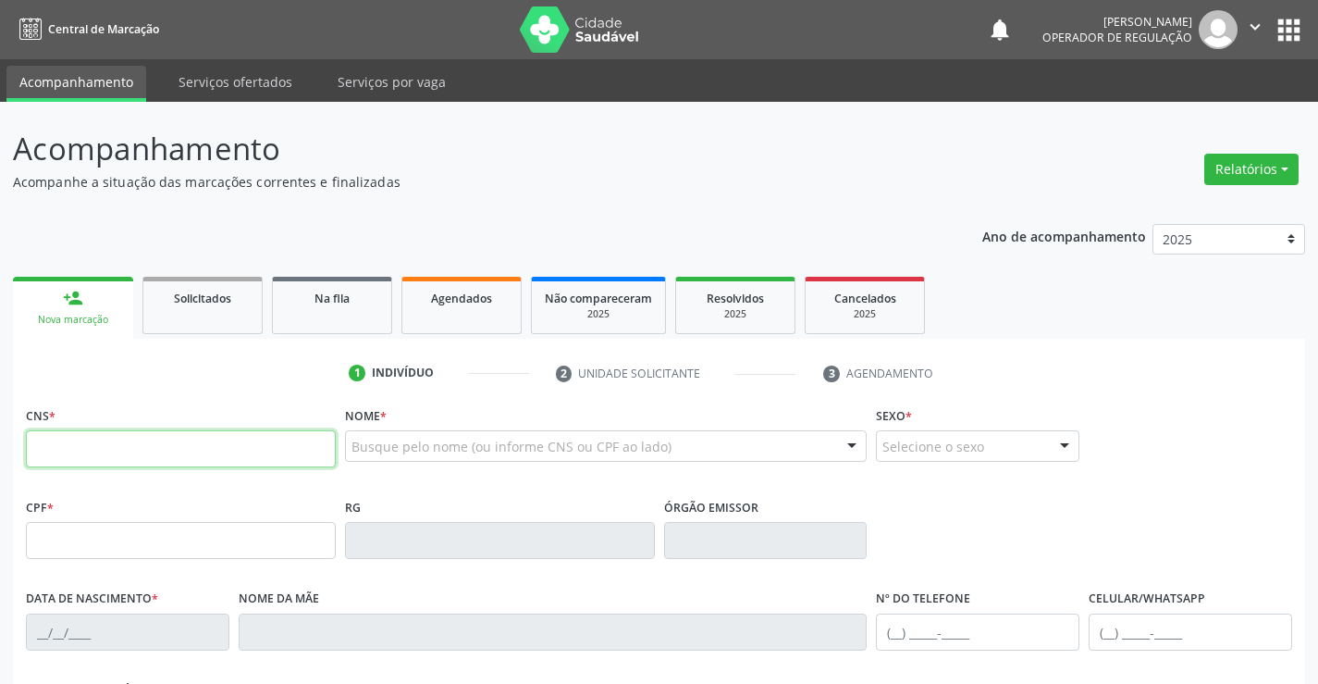
click at [98, 435] on input "text" at bounding box center [181, 448] width 310 height 37
type input "706 0038 9449 0741"
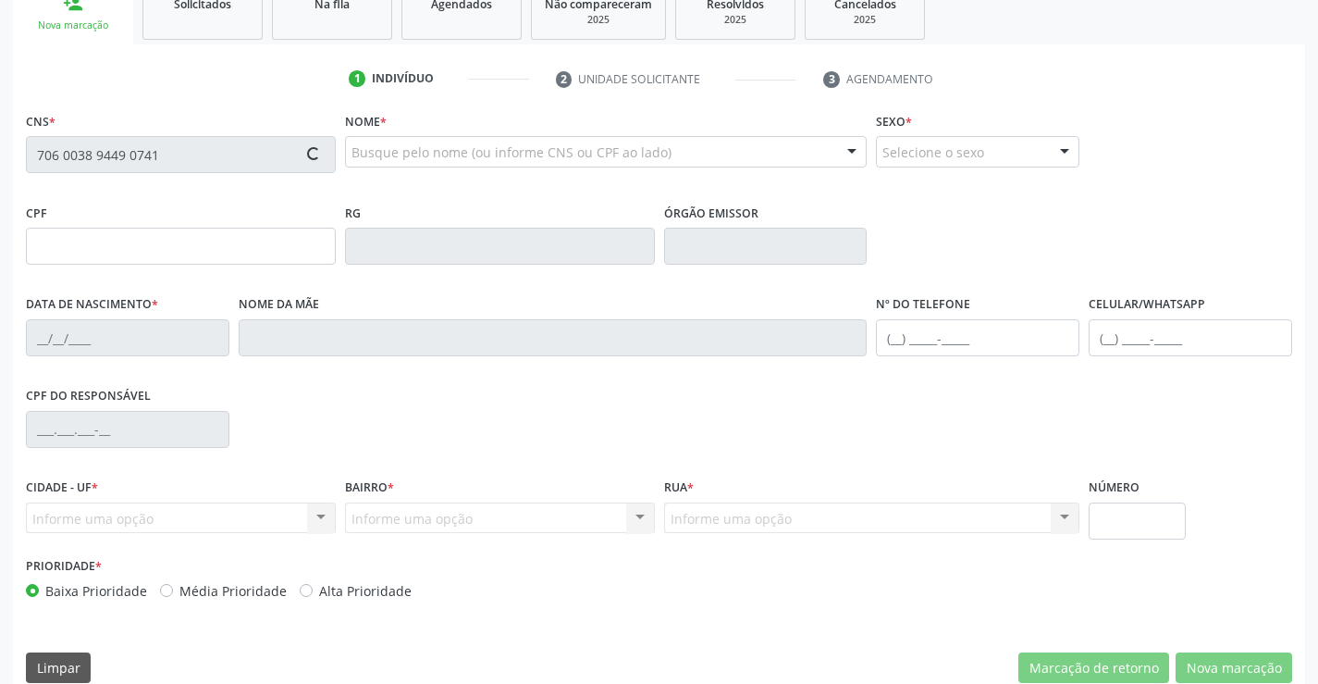
scroll to position [319, 0]
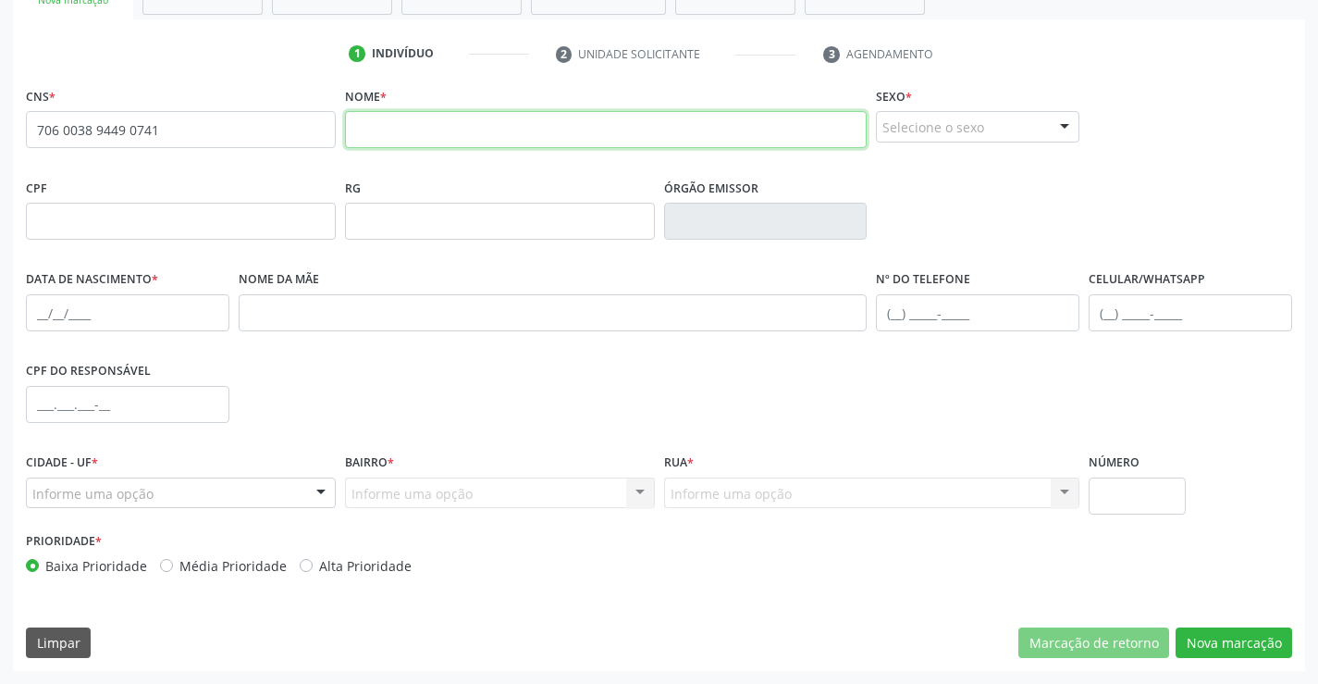
click at [385, 121] on input "text" at bounding box center [606, 129] width 523 height 37
type input "o"
type input "OSMAR QUINTINO VIEIRA"
click at [981, 131] on div "Selecione o sexo" at bounding box center [978, 126] width 204 height 31
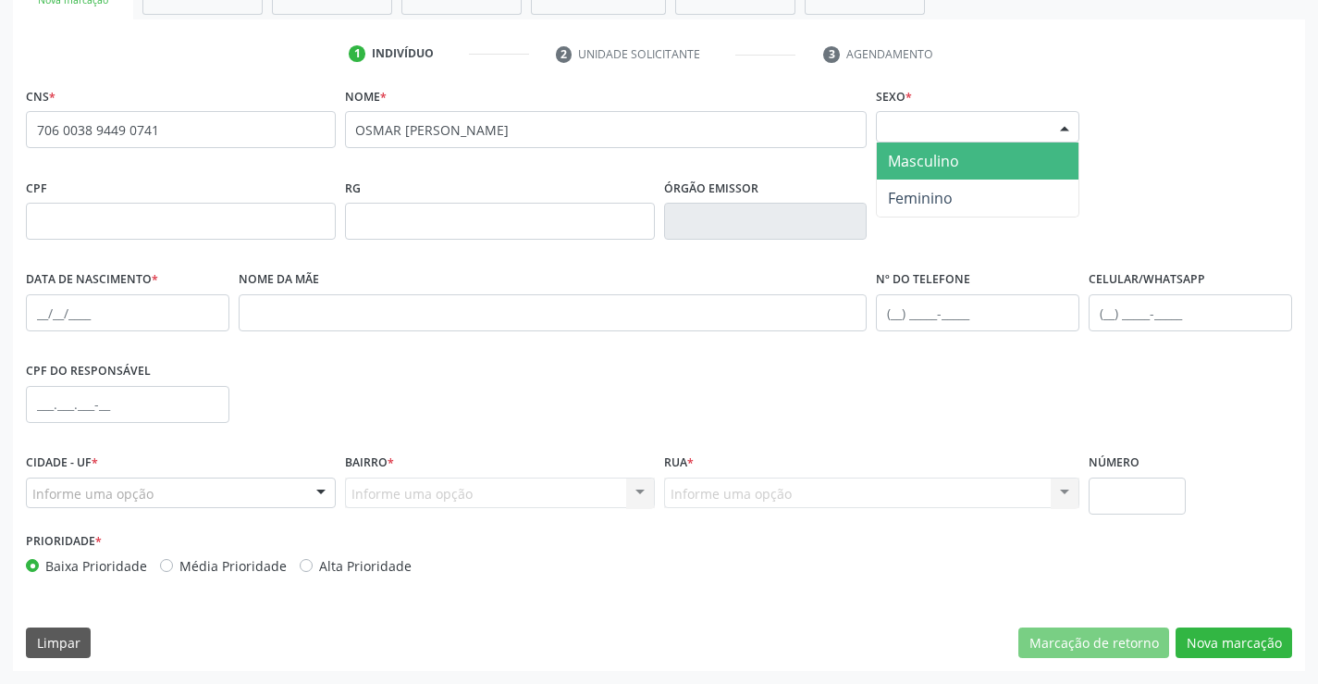
click at [970, 163] on span "Masculino" at bounding box center [978, 160] width 202 height 37
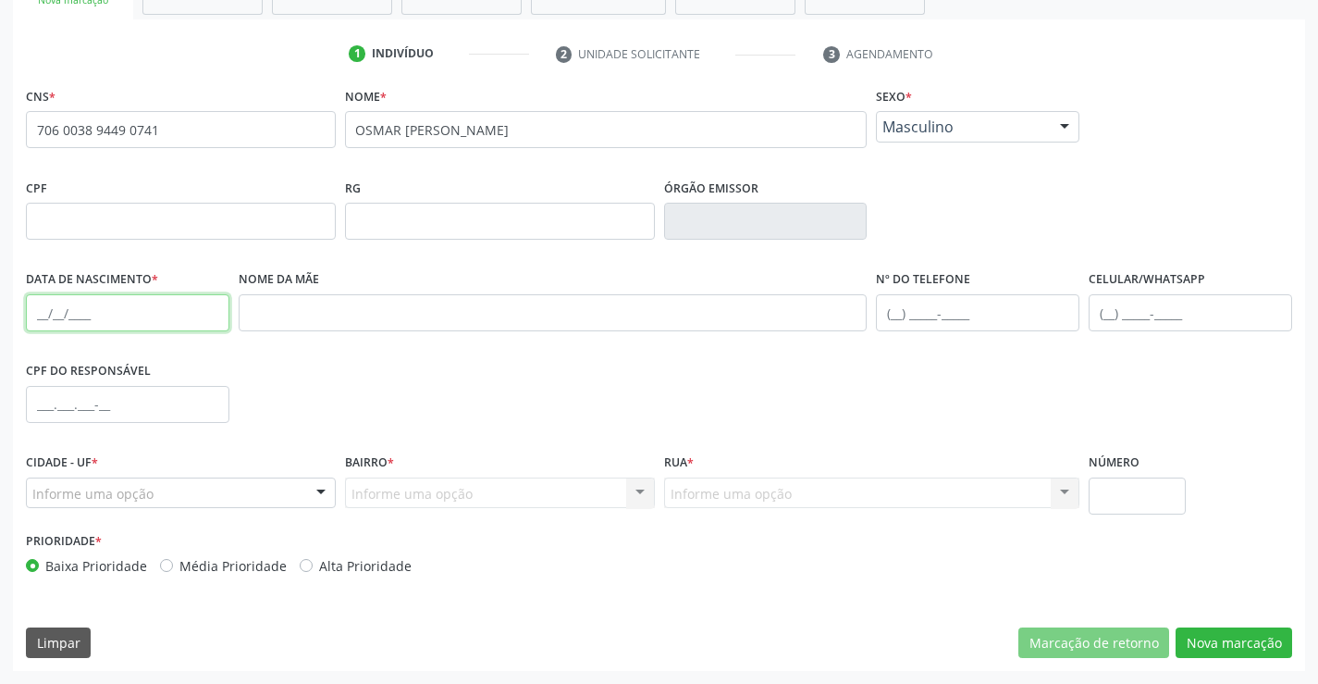
click at [130, 313] on input "text" at bounding box center [128, 312] width 204 height 37
type input "15/06/1967"
click at [192, 488] on div "Informe uma opção" at bounding box center [181, 492] width 310 height 31
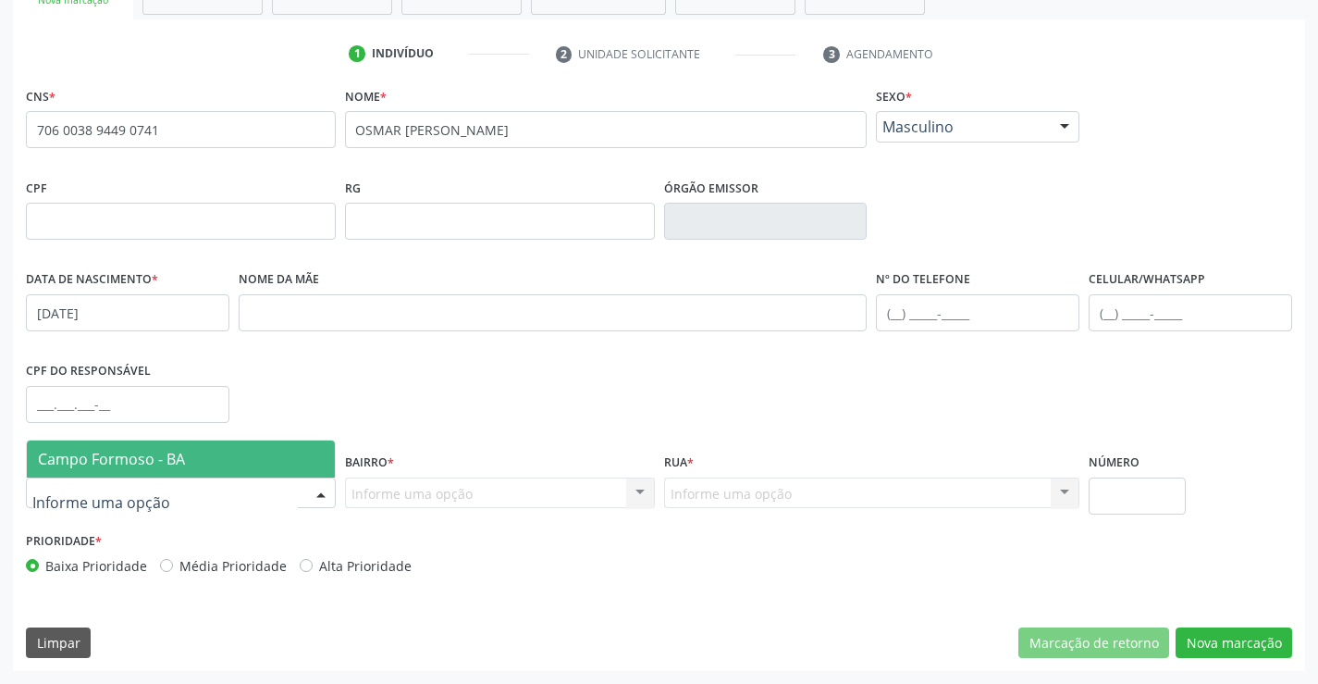
click at [200, 454] on span "Campo Formoso - BA" at bounding box center [181, 458] width 308 height 37
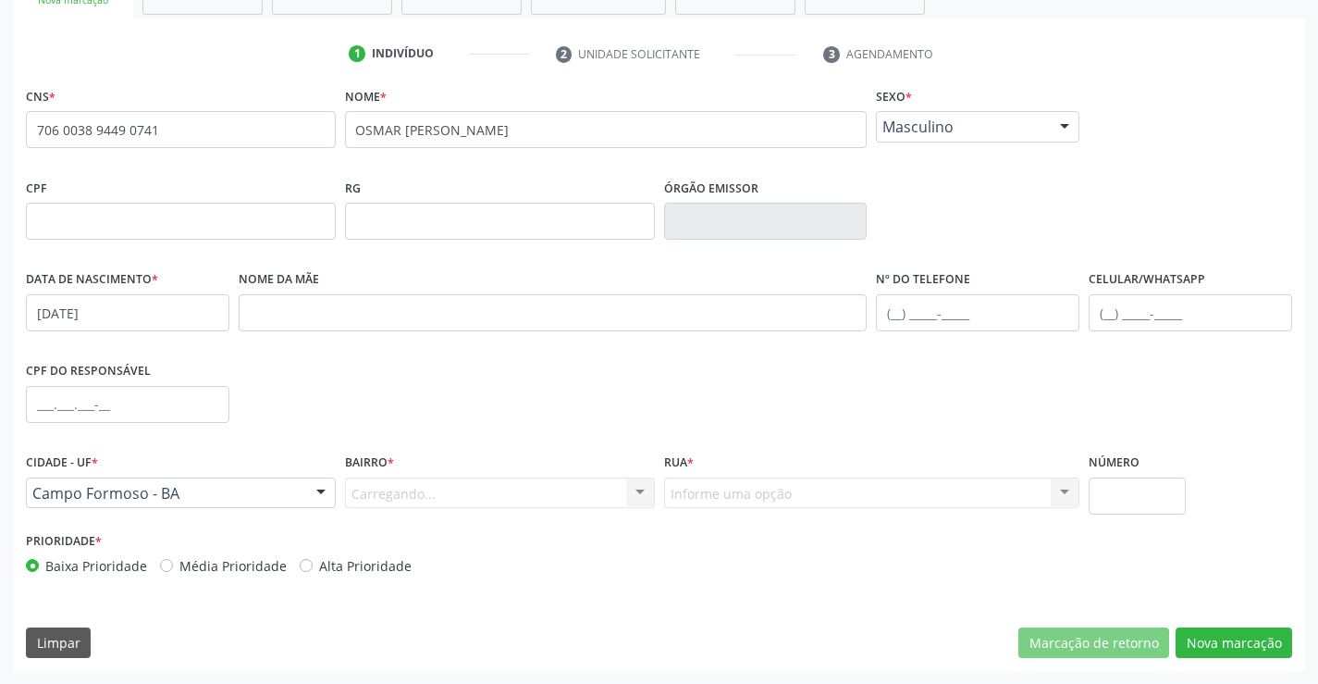
click at [389, 485] on div "Carregando... Nenhum resultado encontrado para: " " Nenhuma opção encontrada. D…" at bounding box center [500, 492] width 310 height 31
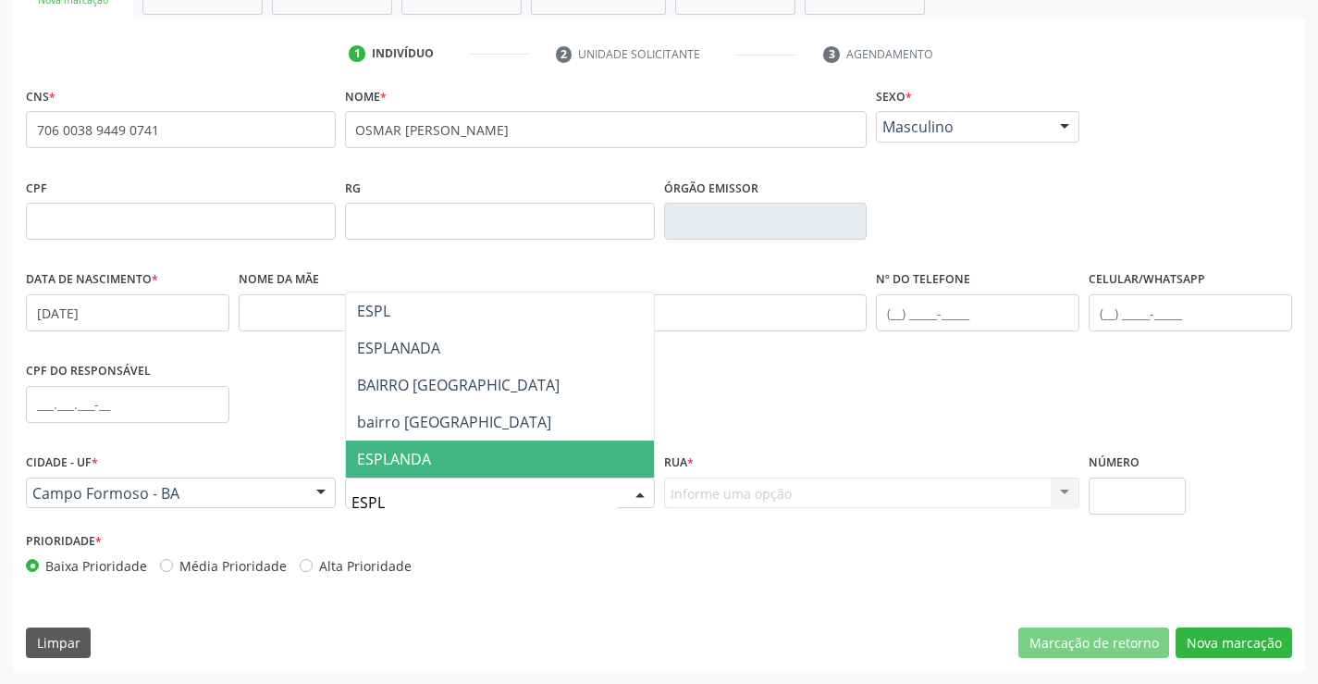
type input "ESPLA"
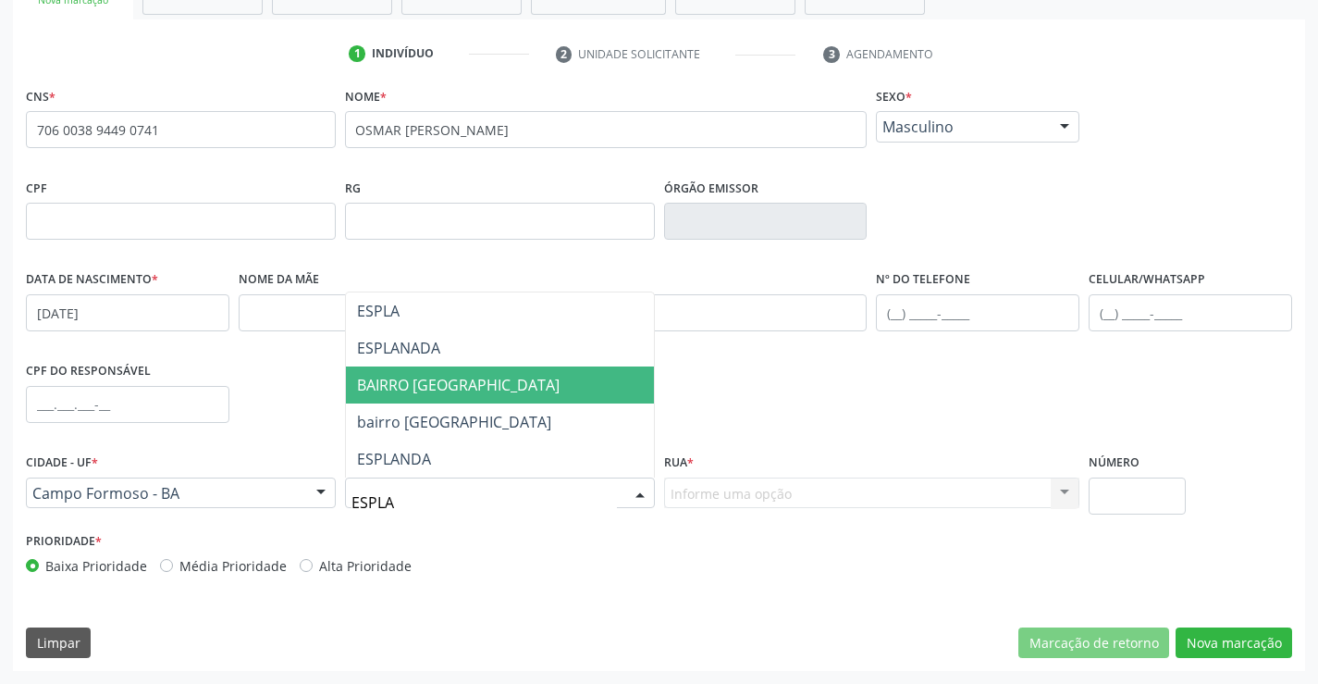
click at [472, 394] on span "BAIRRO ESPLANADA" at bounding box center [458, 385] width 203 height 20
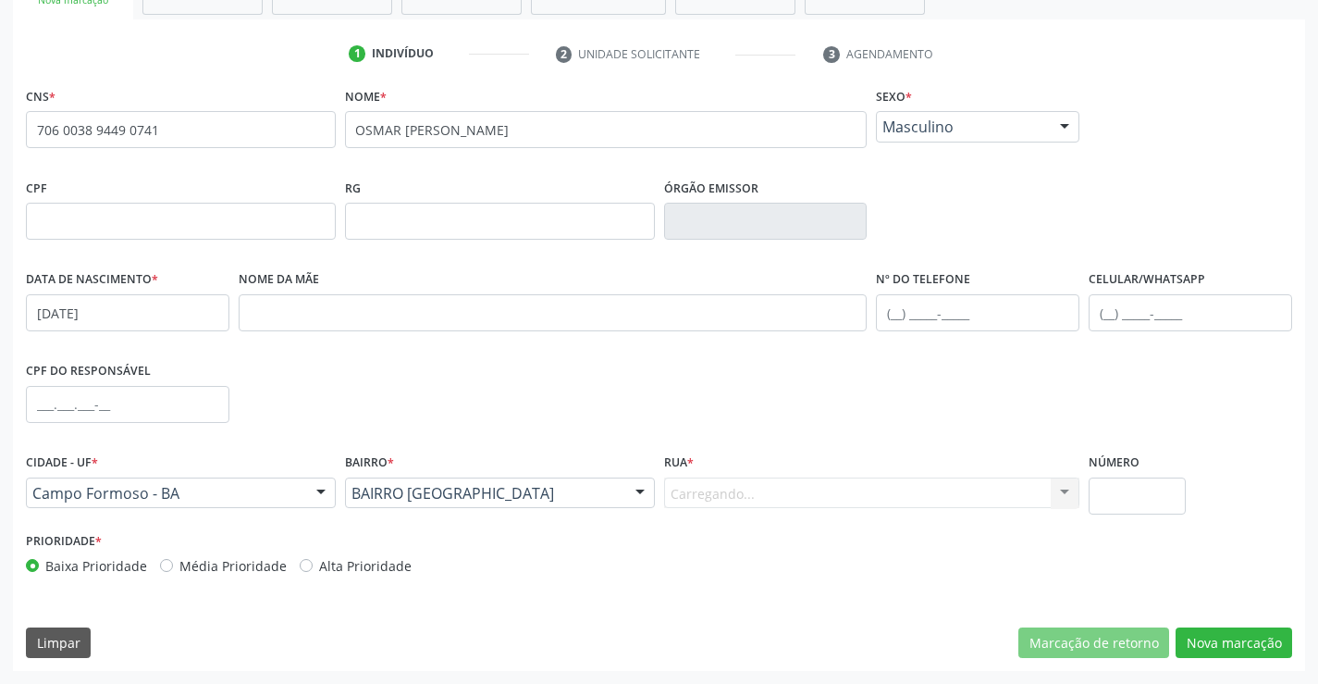
click at [784, 501] on div "Carregando... Nenhum resultado encontrado para: " " Nenhuma opção encontrada. D…" at bounding box center [872, 492] width 416 height 31
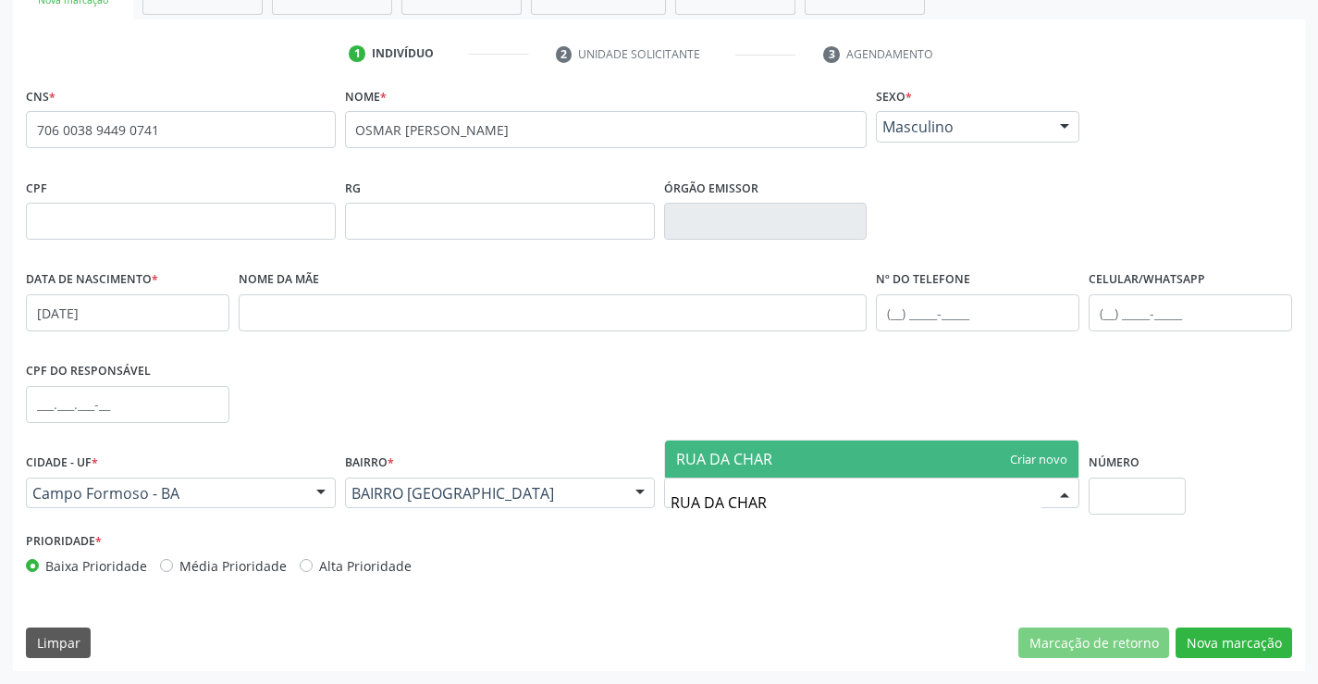
type input "RUA DA CHA"
click at [808, 450] on span "RUA DA CHACARA" at bounding box center [872, 458] width 415 height 37
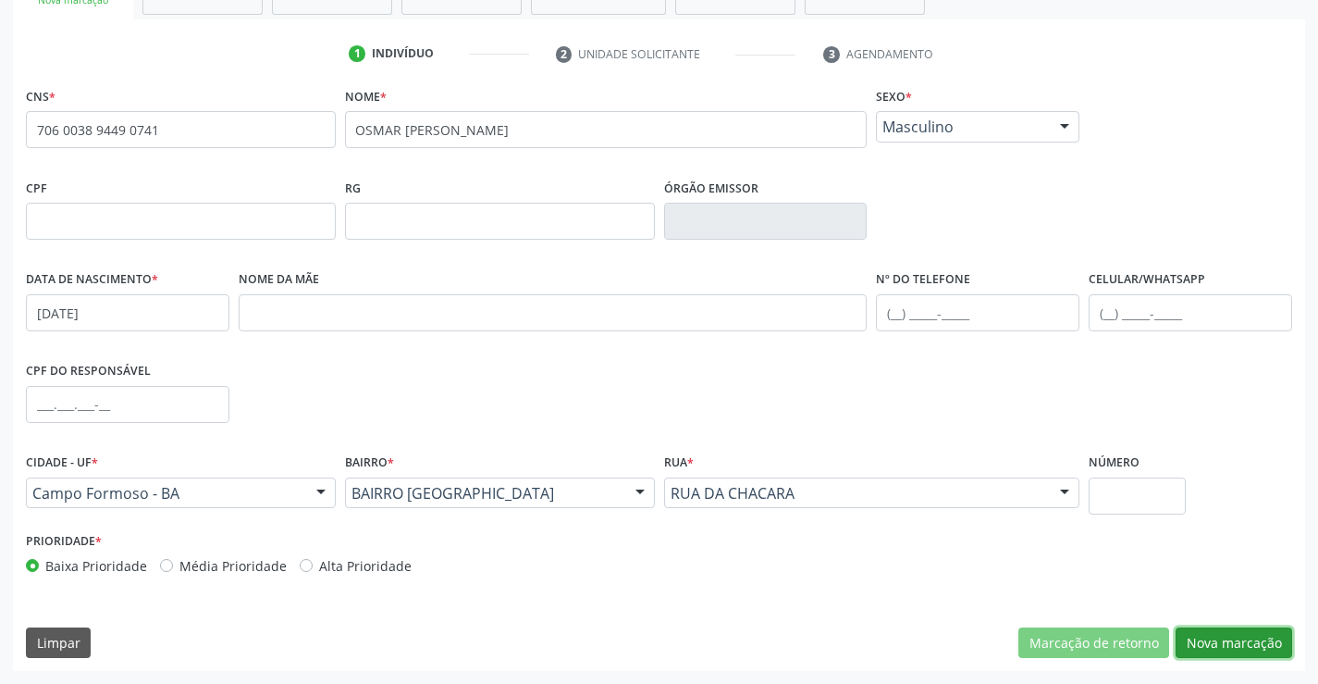
click at [1230, 632] on button "Nova marcação" at bounding box center [1234, 642] width 117 height 31
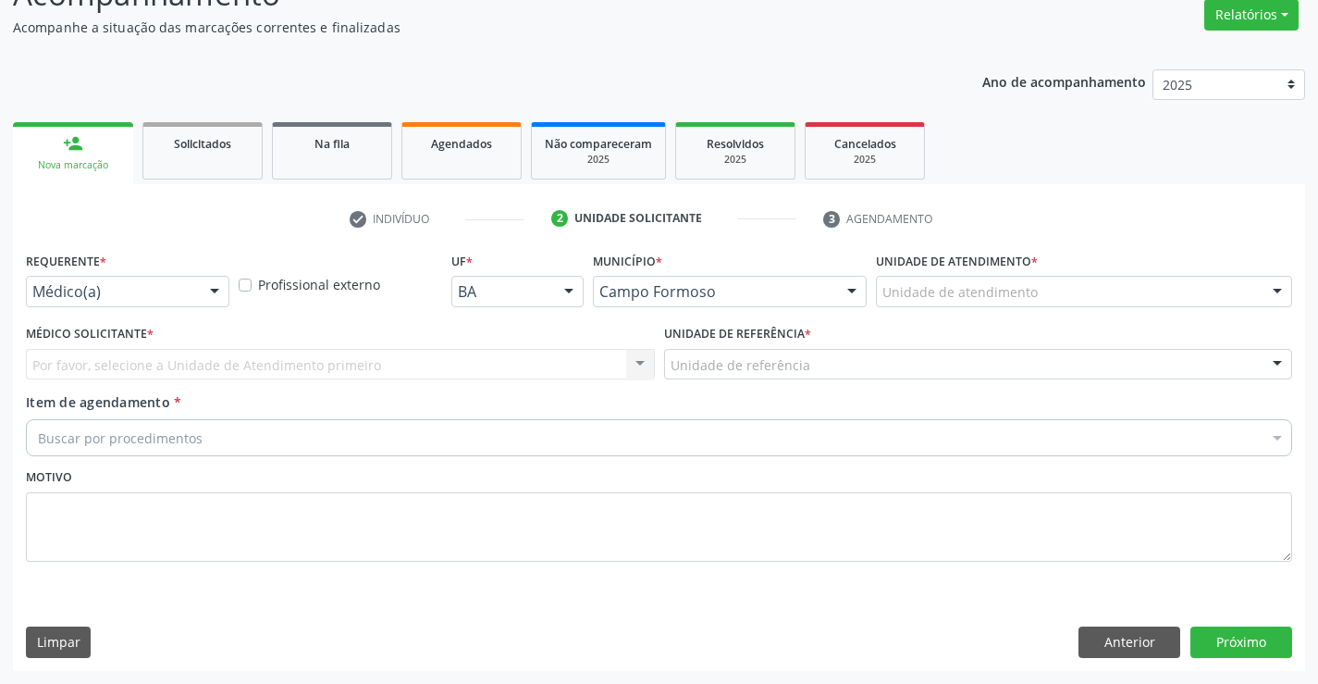
scroll to position [155, 0]
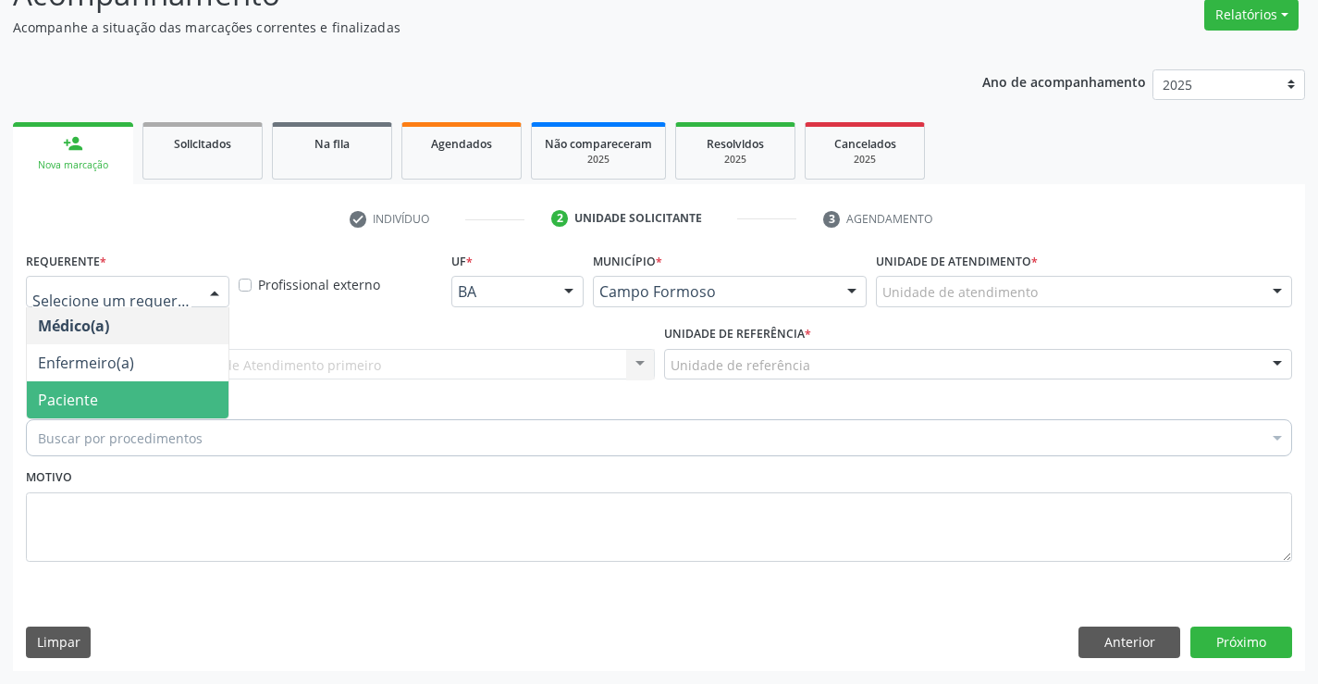
click at [129, 410] on span "Paciente" at bounding box center [128, 399] width 202 height 37
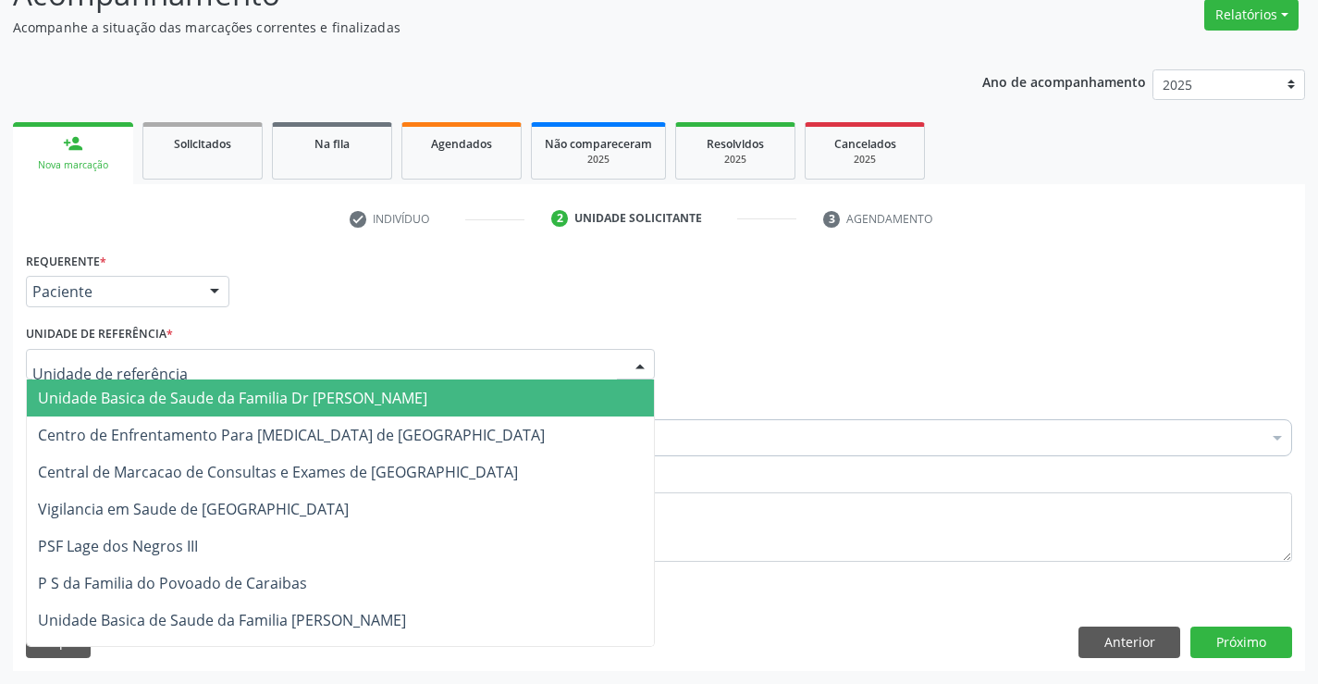
click at [138, 392] on span "Unidade Basica de Saude da Familia Dr [PERSON_NAME]" at bounding box center [233, 398] width 390 height 20
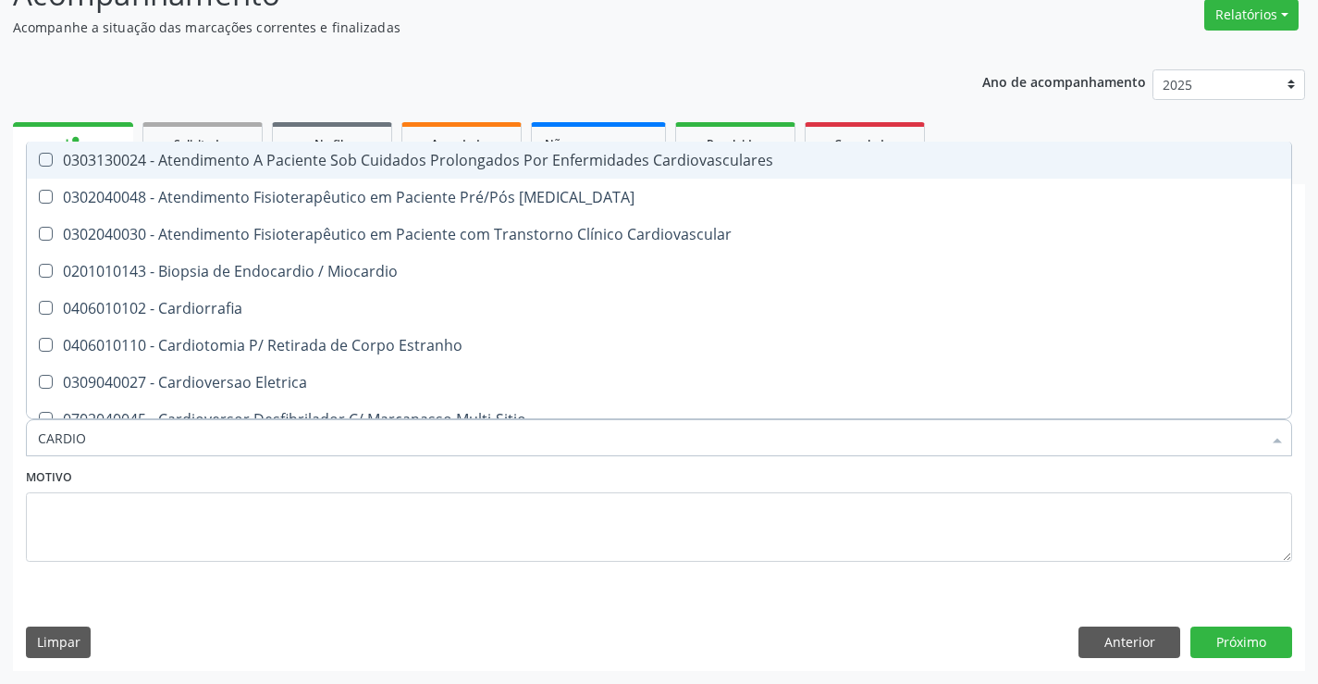
type input "CARDIOL"
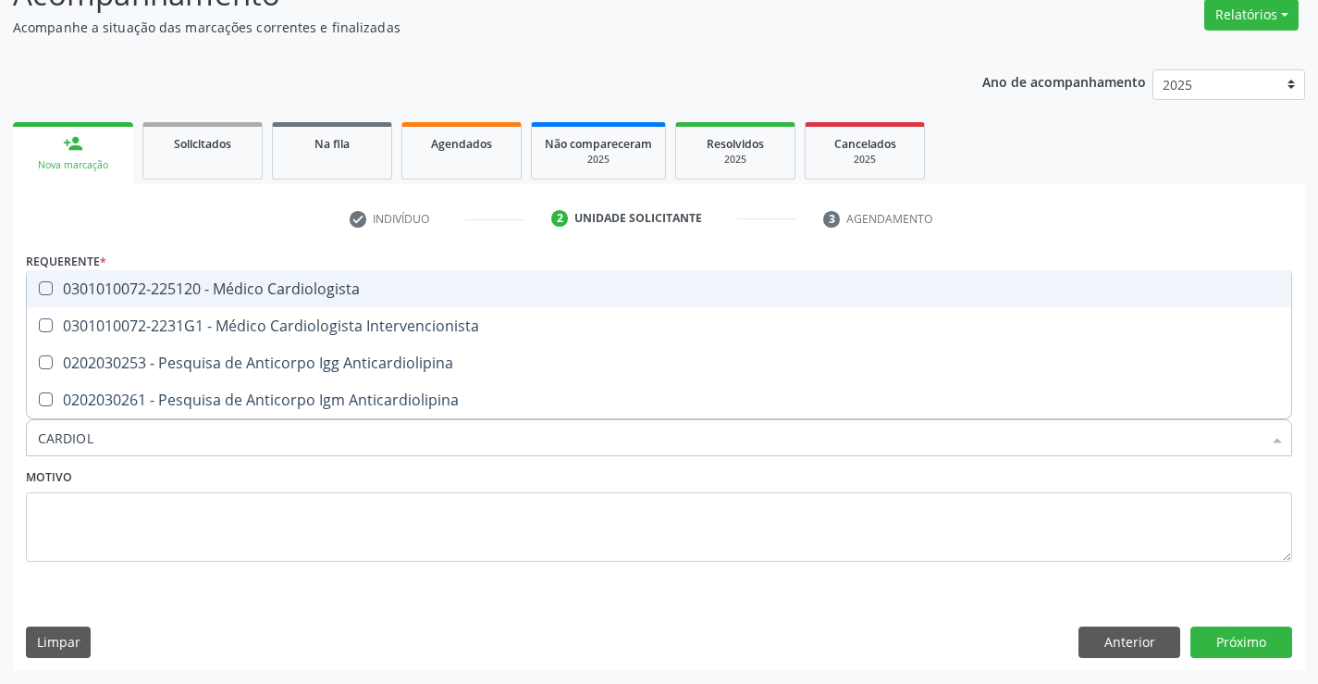
click at [270, 281] on div "0301010072-225120 - Médico Cardiologista" at bounding box center [659, 288] width 1243 height 15
checkbox Cardiologista "true"
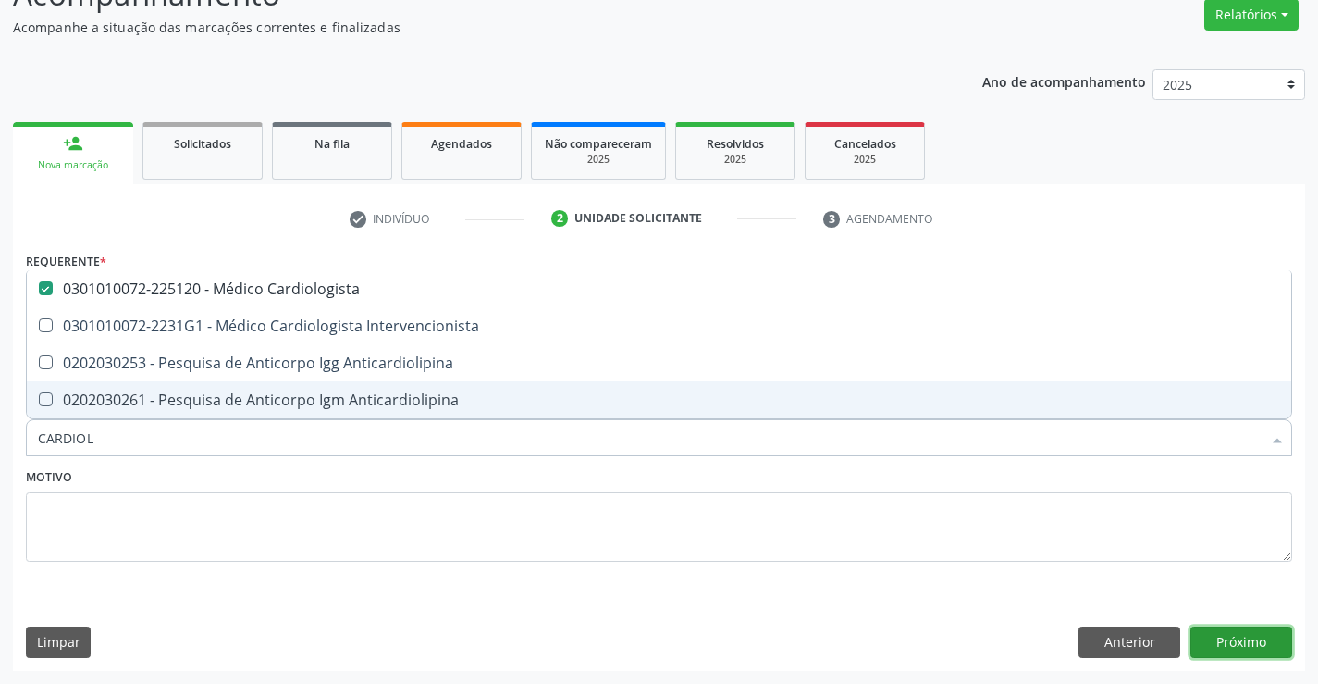
click at [1218, 638] on button "Próximo" at bounding box center [1242, 641] width 102 height 31
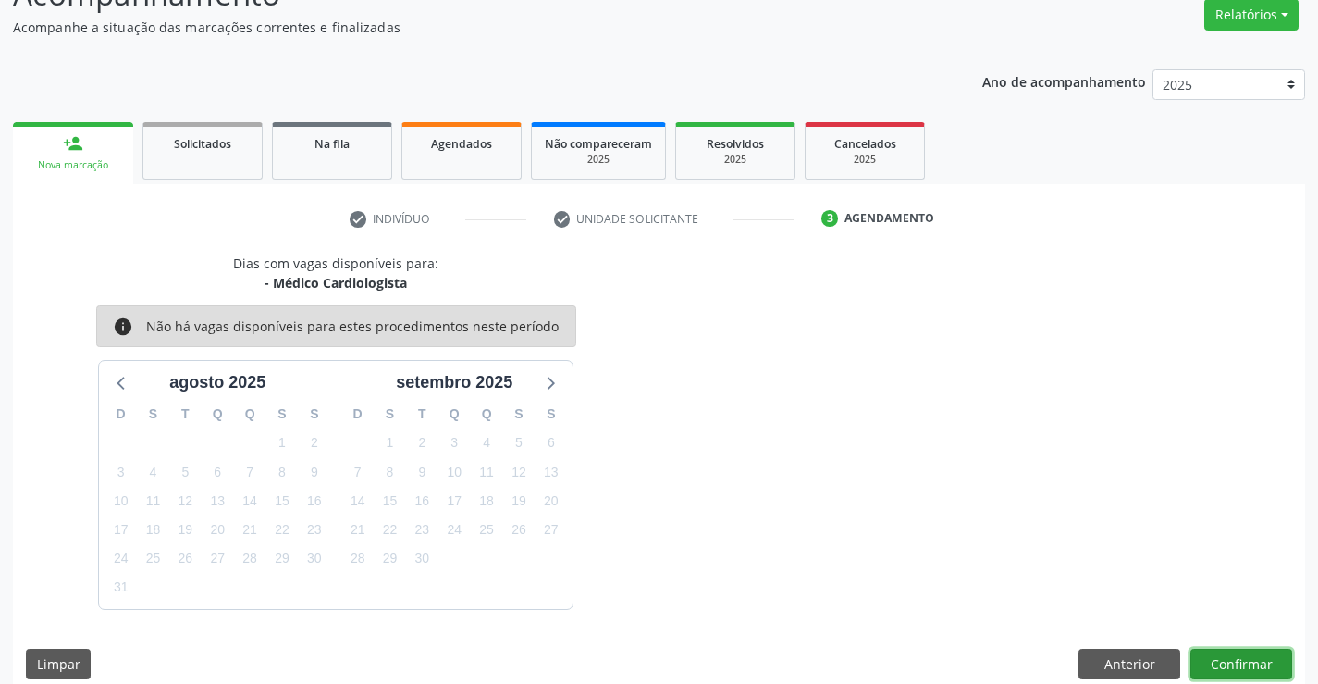
click at [1249, 662] on button "Confirmar" at bounding box center [1242, 664] width 102 height 31
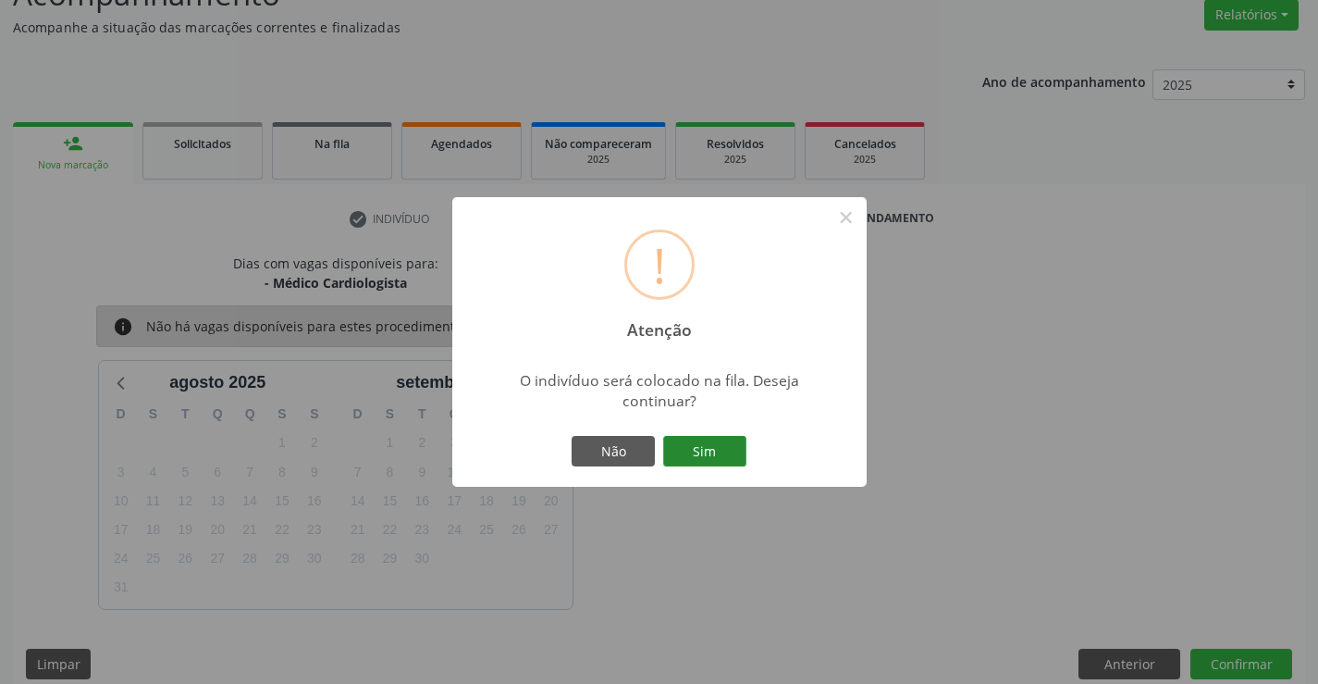
click at [715, 452] on button "Sim" at bounding box center [704, 451] width 83 height 31
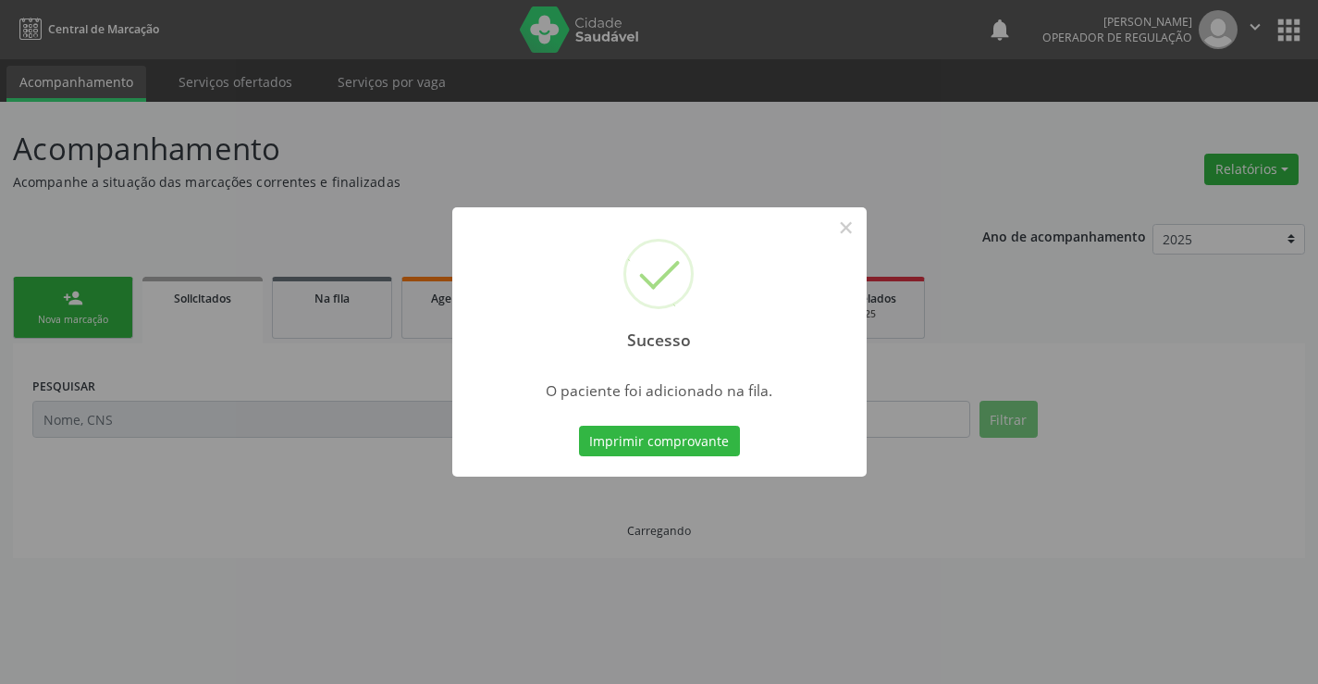
scroll to position [0, 0]
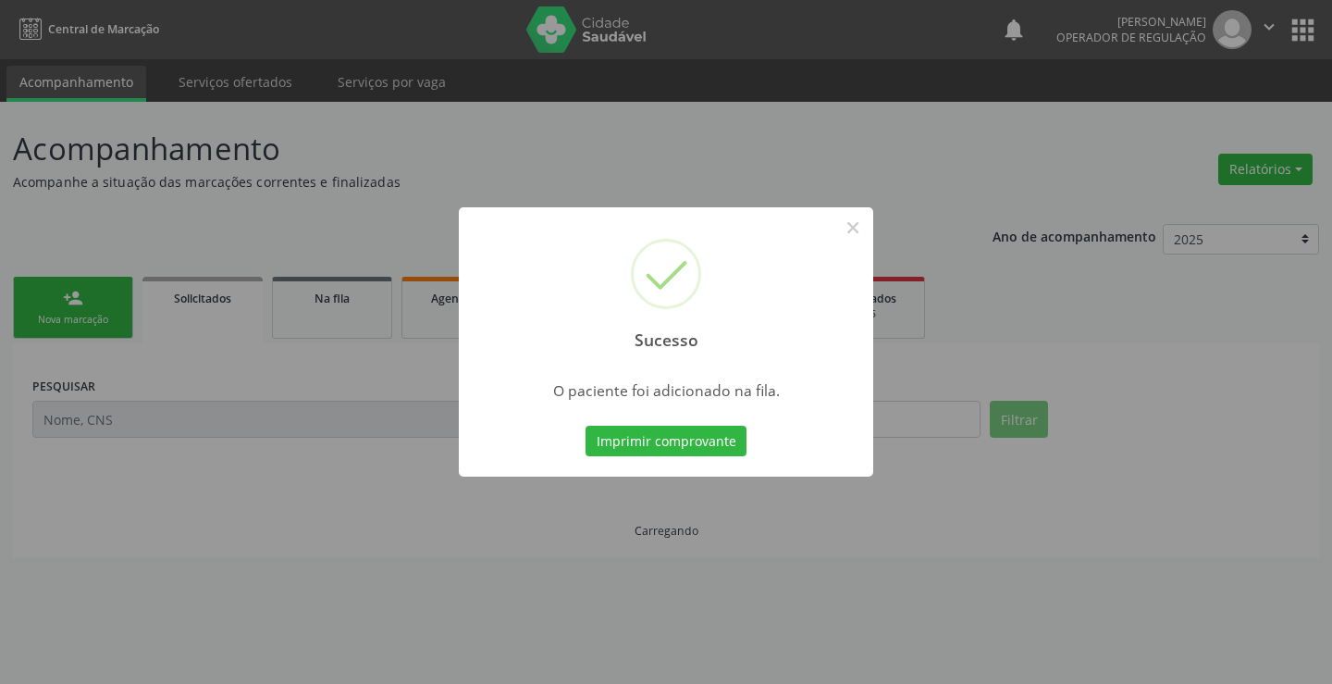
click at [716, 452] on button "Imprimir comprovante" at bounding box center [666, 441] width 161 height 31
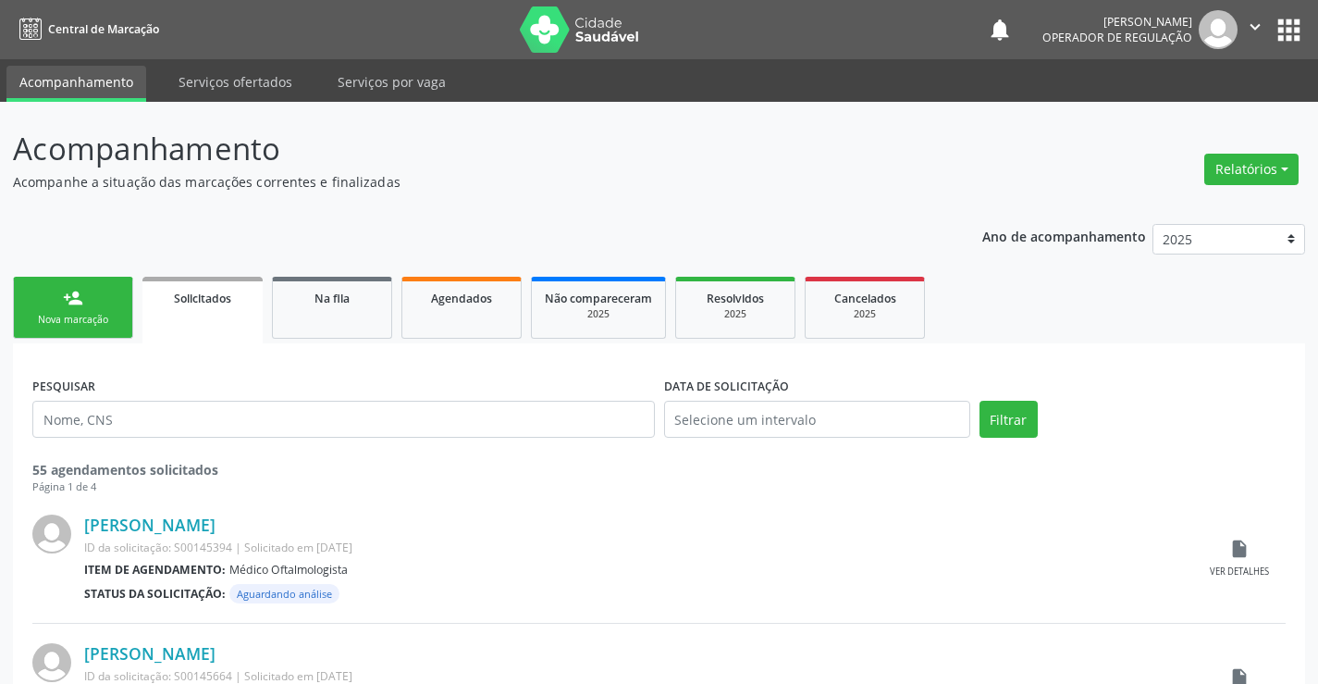
click at [78, 292] on div "person_add" at bounding box center [73, 298] width 20 height 20
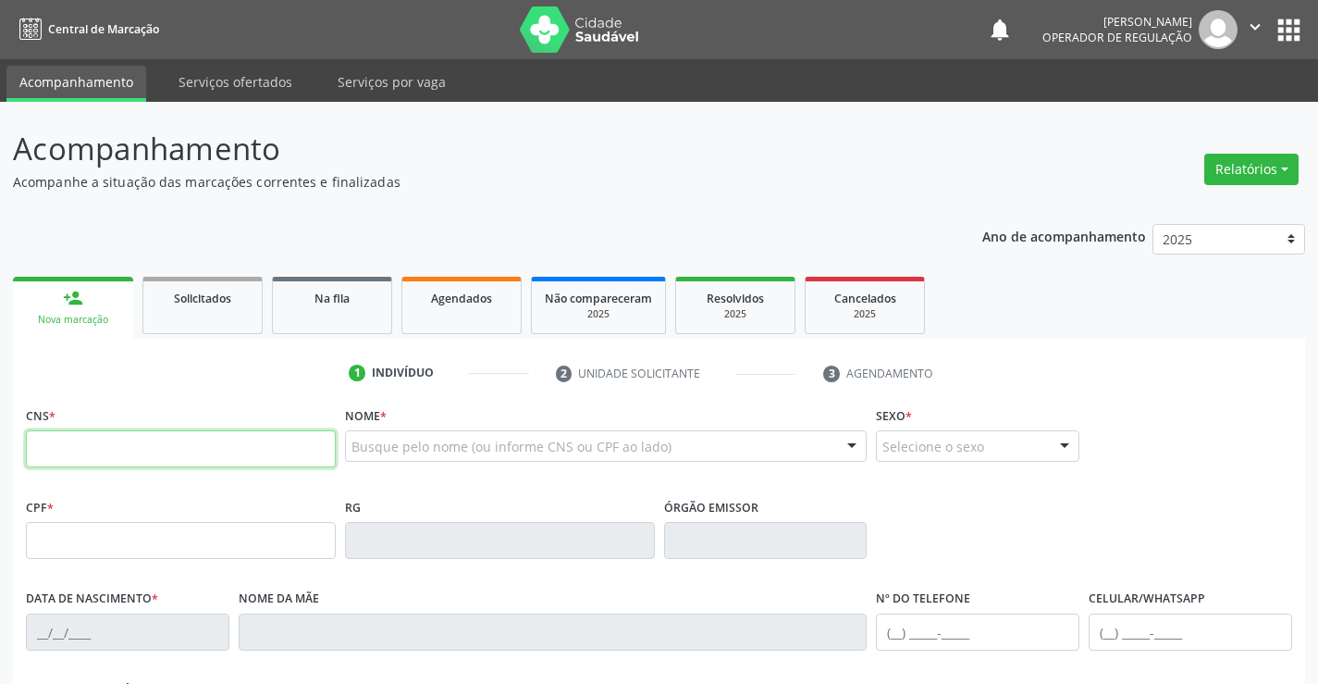
click at [93, 448] on input "text" at bounding box center [181, 448] width 310 height 37
type input "708 4057 1266 5065"
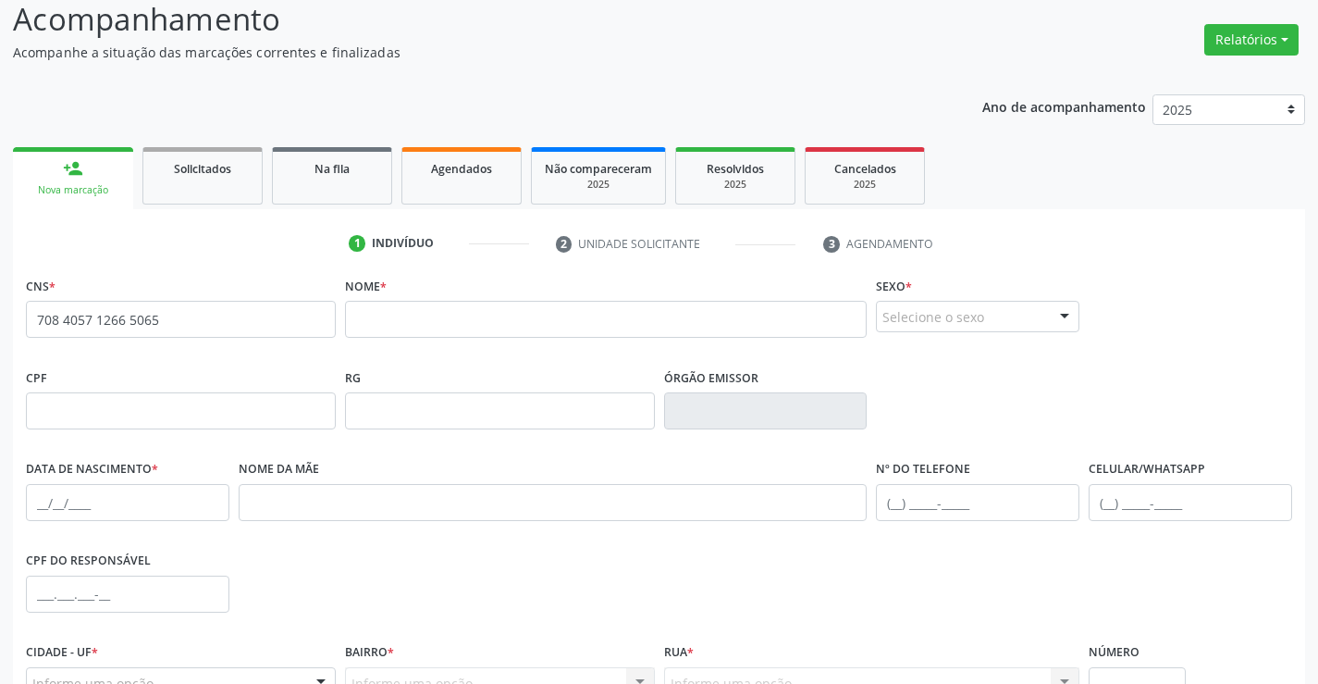
scroll to position [319, 0]
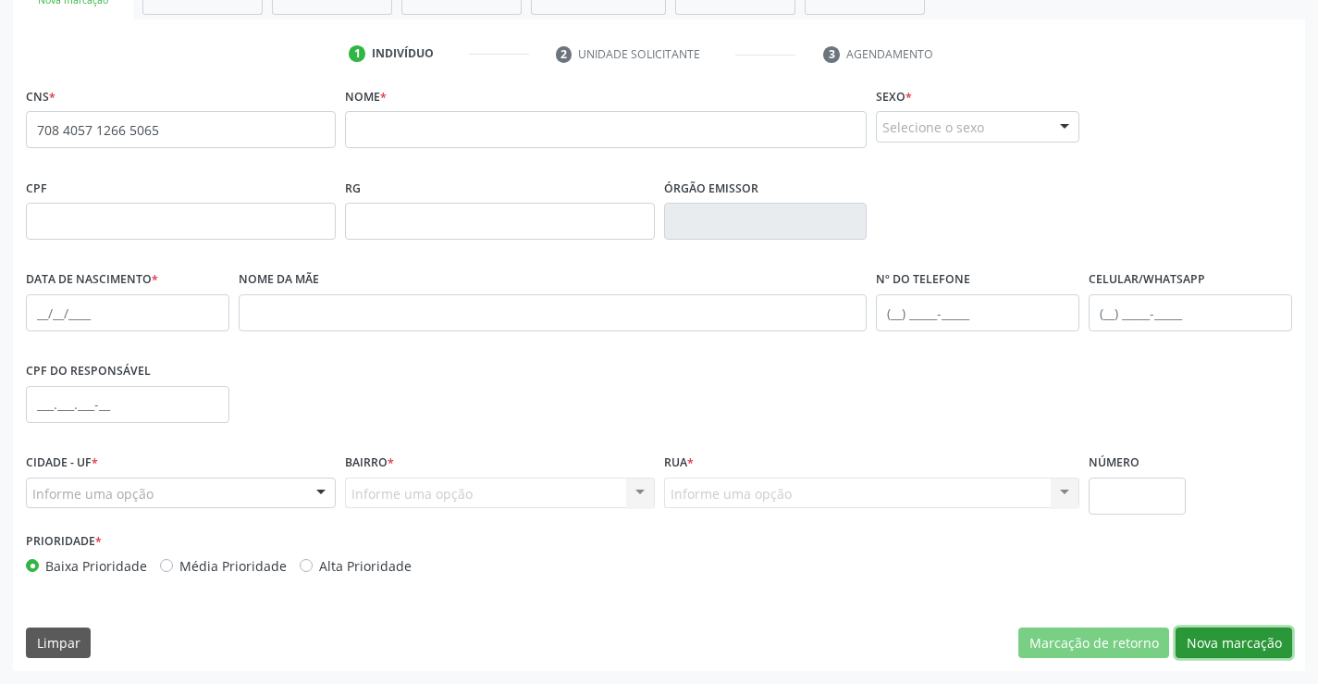
click at [1232, 641] on button "Nova marcação" at bounding box center [1234, 642] width 117 height 31
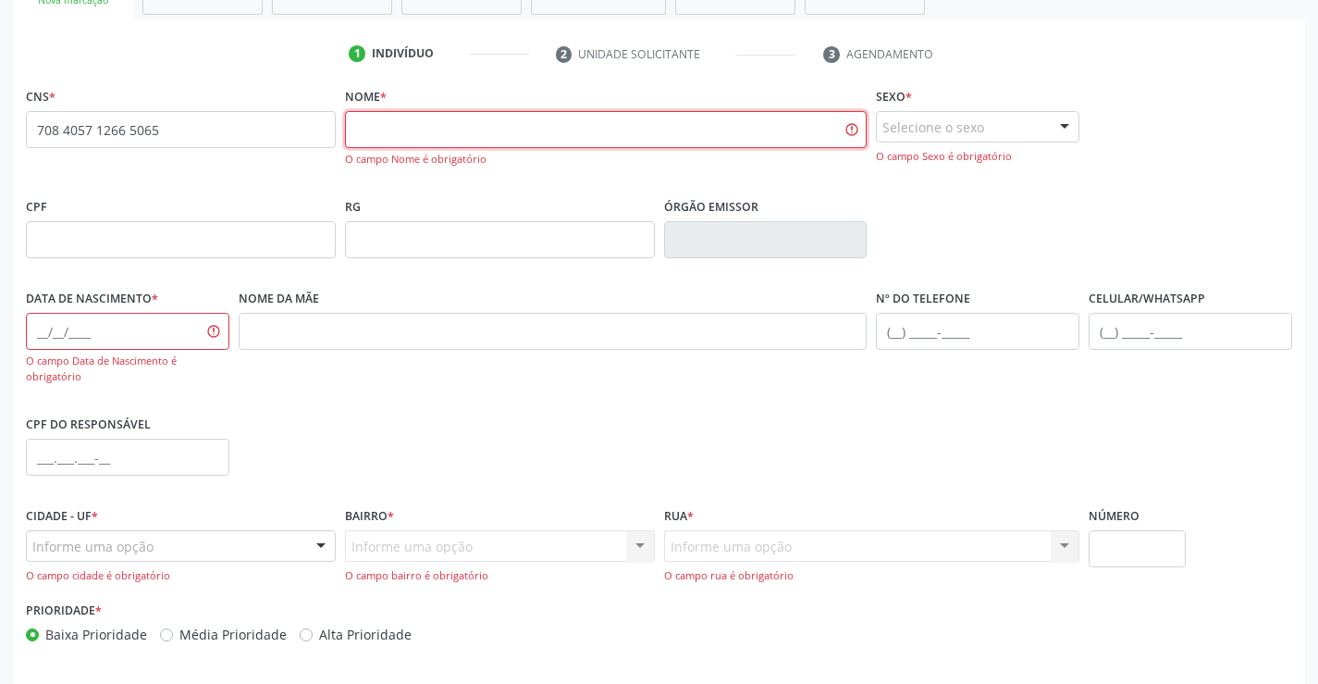
click at [395, 112] on input "text" at bounding box center [606, 129] width 523 height 37
click at [500, 136] on input "text" at bounding box center [606, 129] width 523 height 37
type input "JOSE PEDRO CURAÇA DA ARAUJO"
click at [959, 125] on div "Selecione o sexo" at bounding box center [978, 126] width 204 height 31
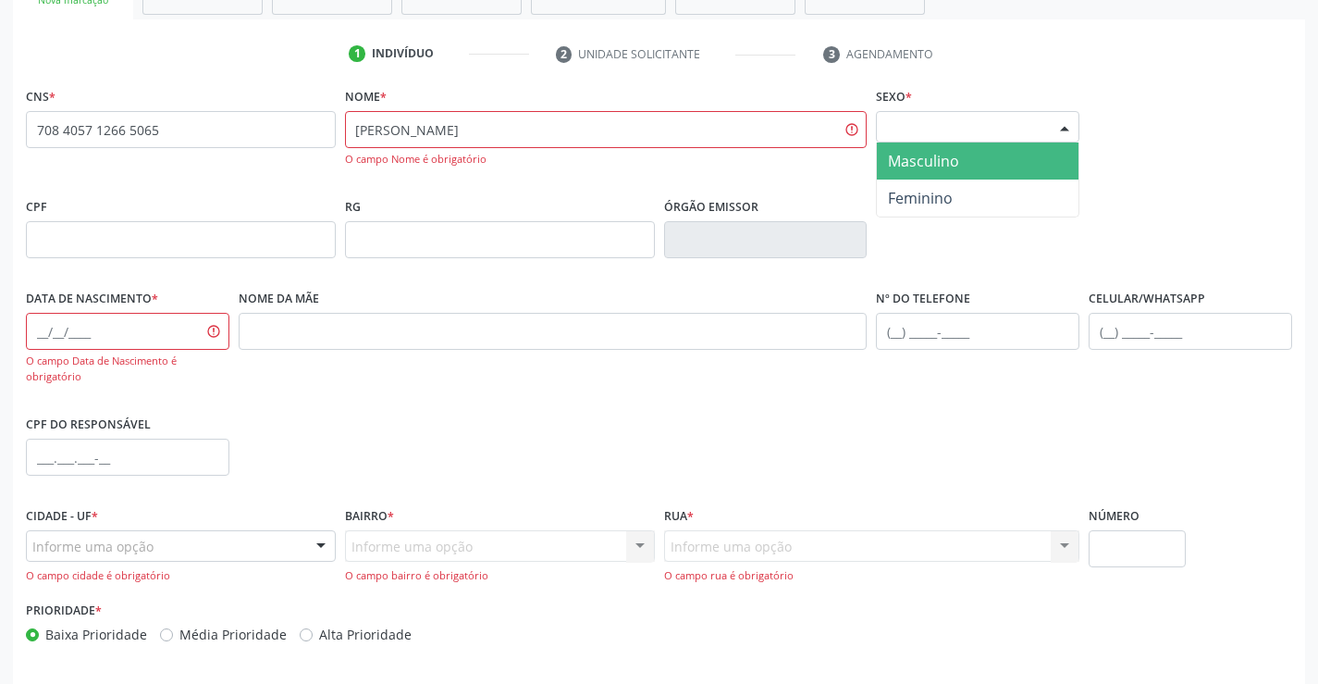
click at [959, 157] on span "Masculino" at bounding box center [978, 160] width 202 height 37
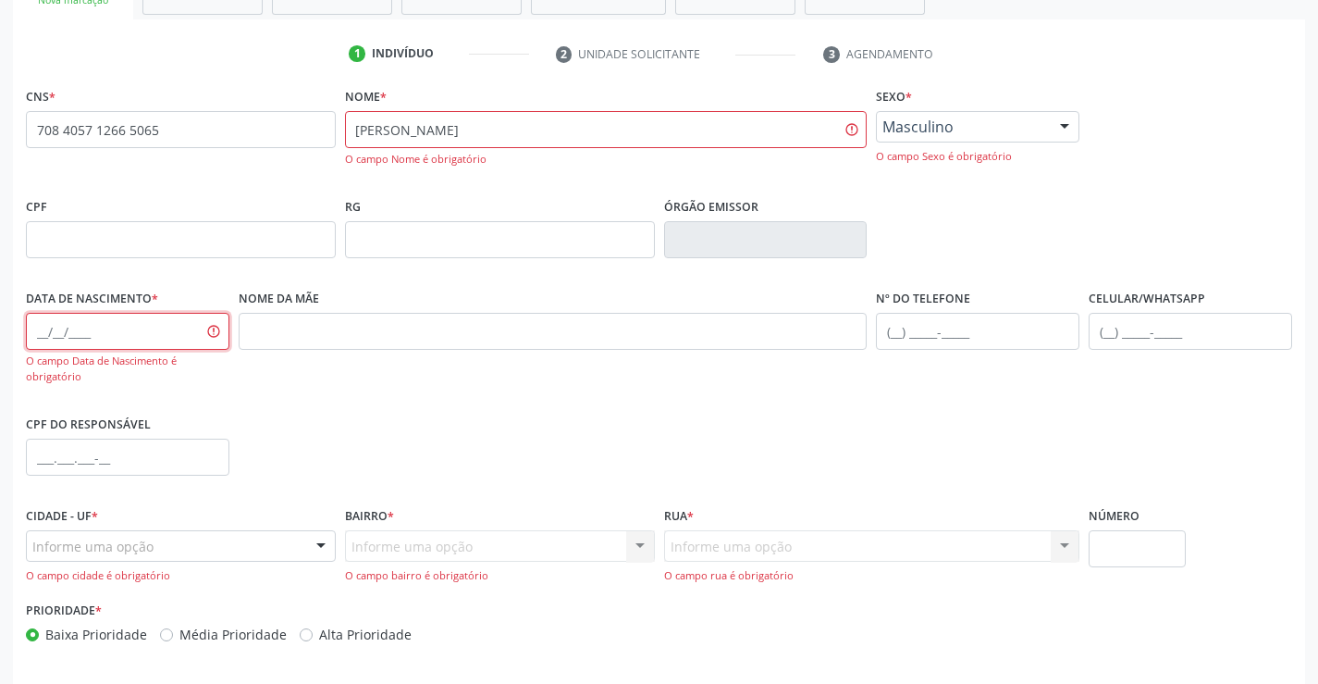
click at [176, 342] on input "text" at bounding box center [128, 331] width 204 height 37
type input "19/12/2024"
click at [177, 538] on div "Informe uma opção" at bounding box center [181, 545] width 310 height 31
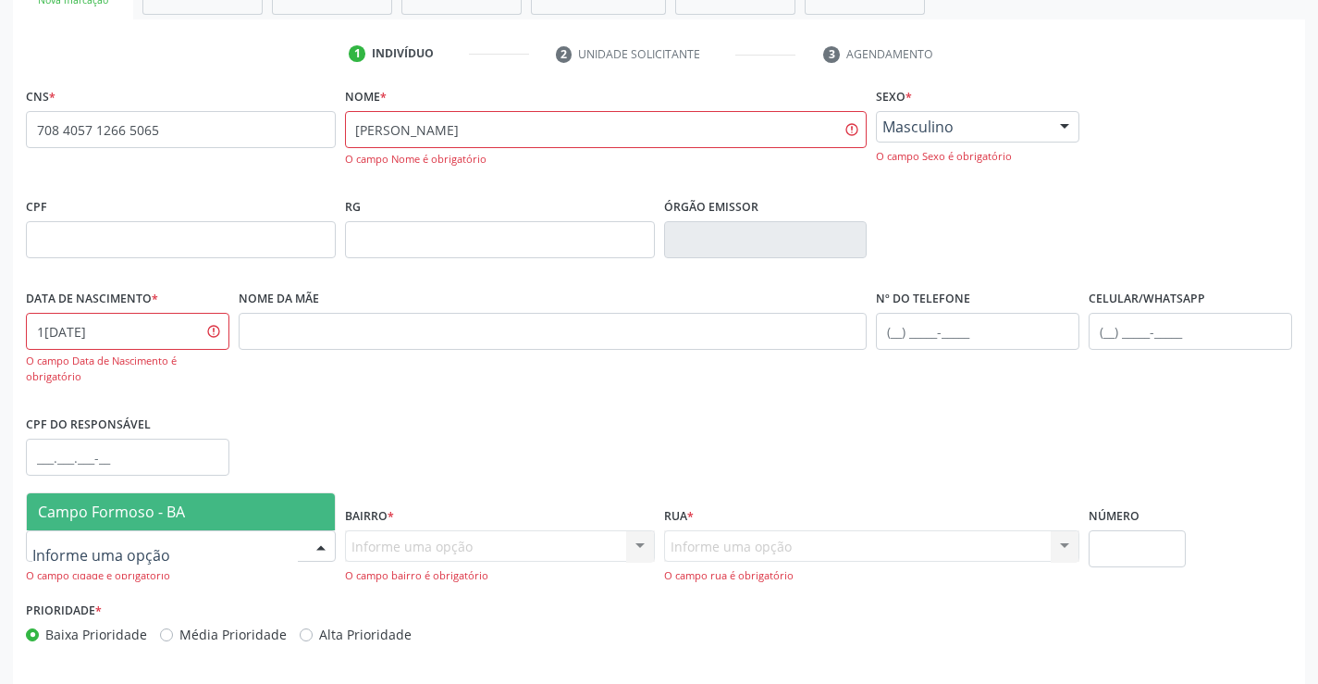
click at [216, 504] on span "Campo Formoso - BA" at bounding box center [181, 511] width 308 height 37
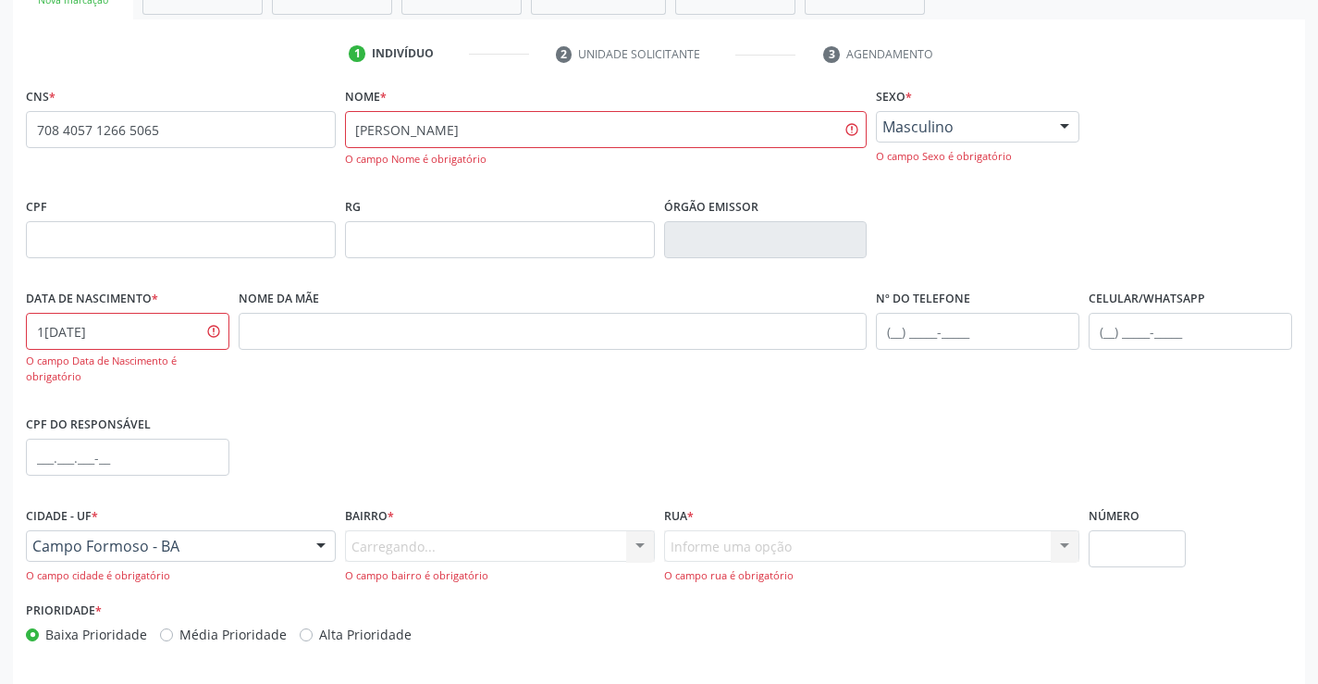
click at [450, 542] on div "Carregando... Nenhum resultado encontrado para: " " Nenhuma opção encontrada. D…" at bounding box center [500, 556] width 310 height 53
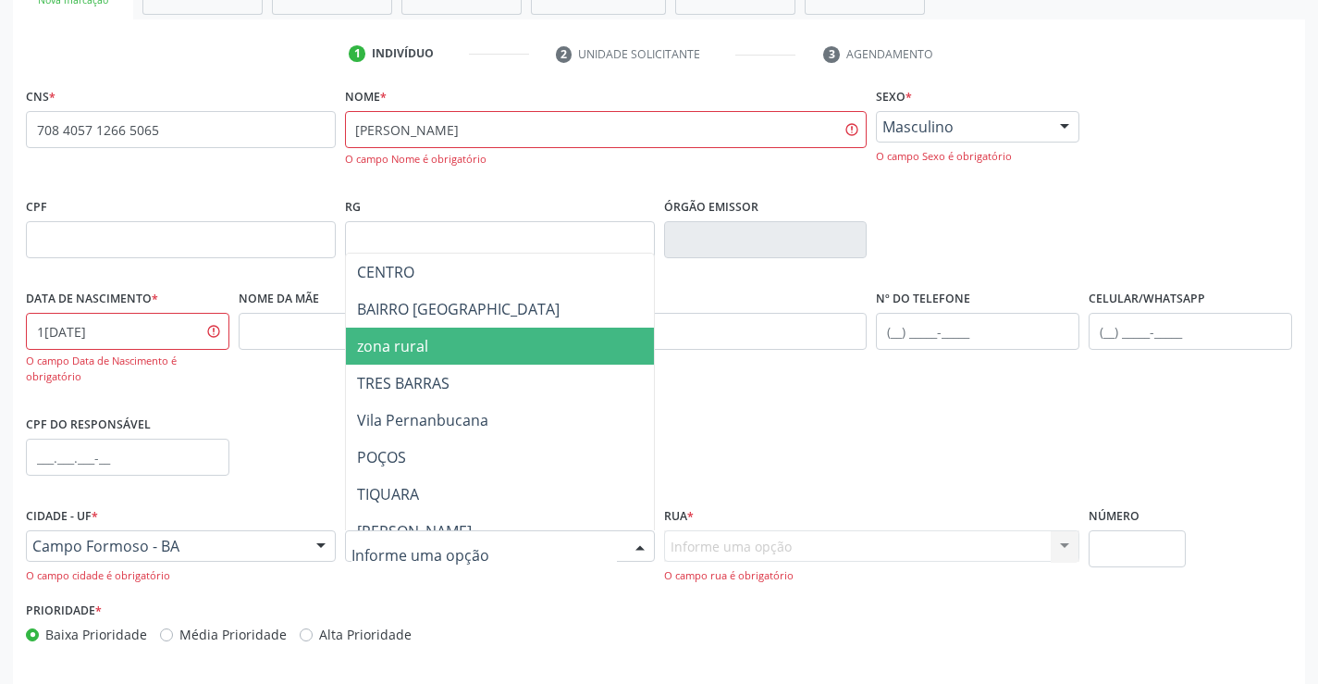
click at [429, 349] on span "zona rural" at bounding box center [546, 346] width 400 height 37
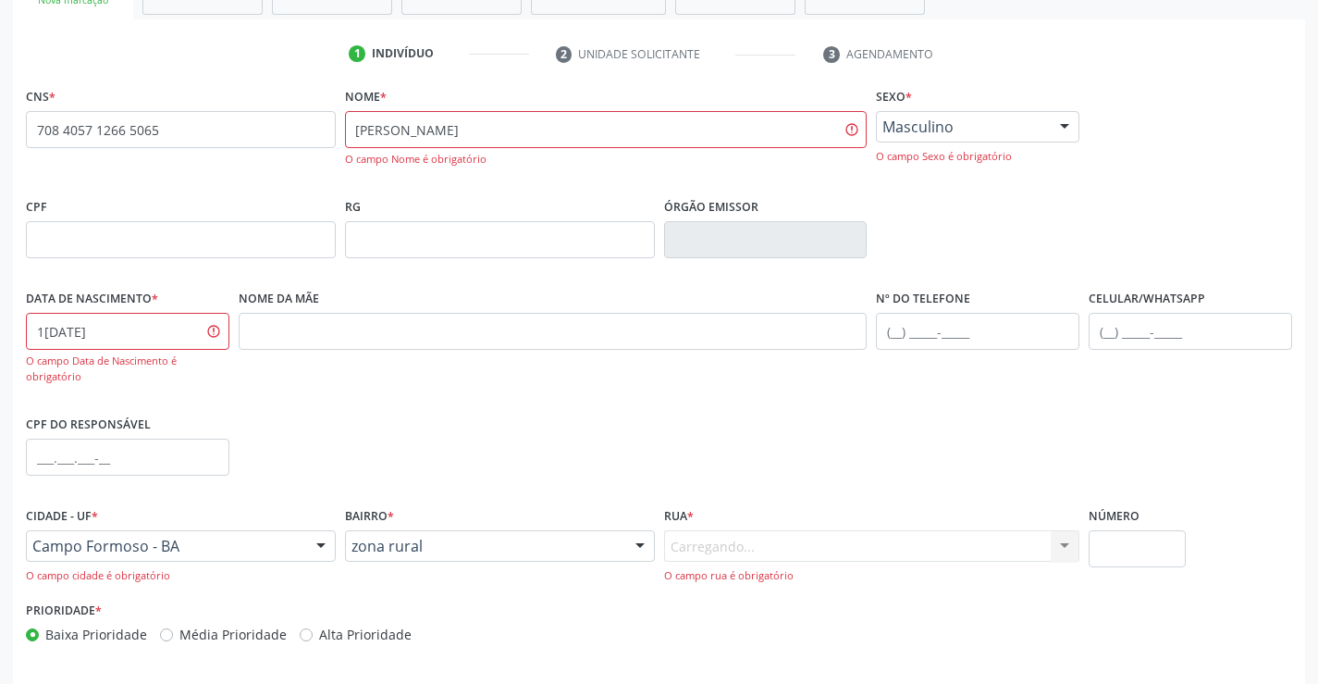
click at [732, 545] on div "Carregando... Nenhum resultado encontrado para: " " Nenhuma opção encontrada. D…" at bounding box center [872, 556] width 416 height 53
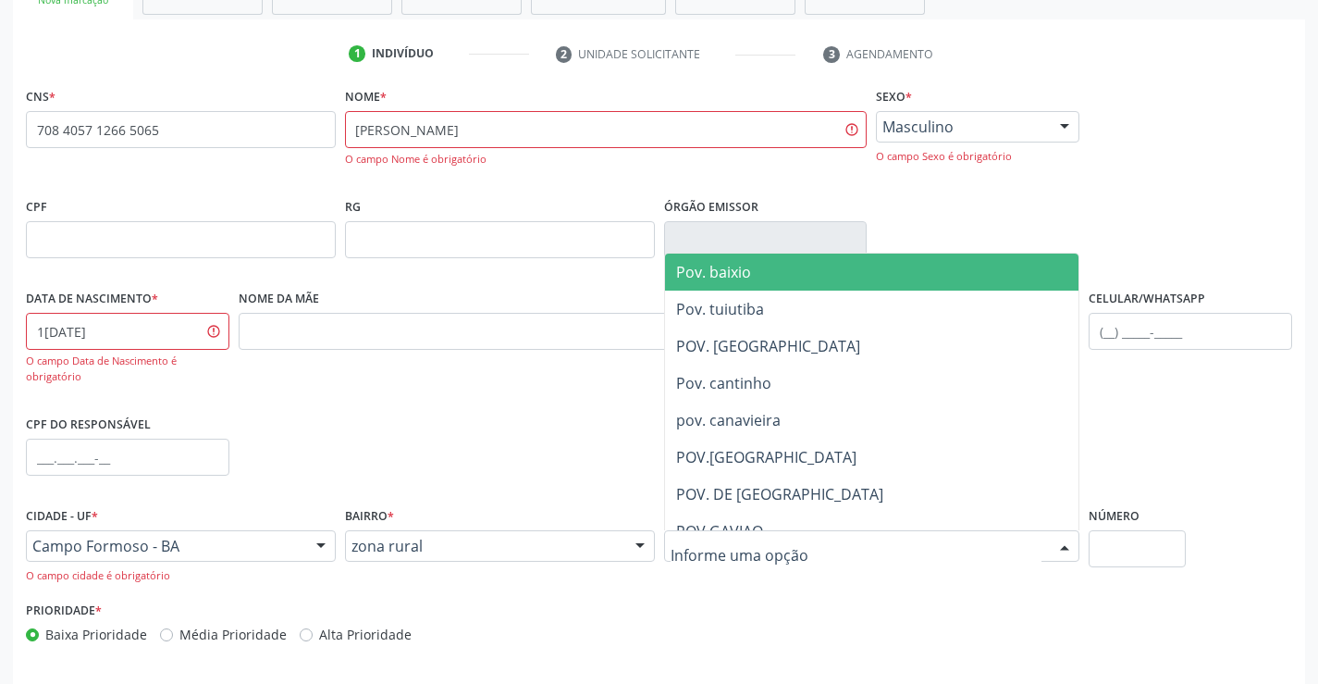
click at [737, 540] on input "text" at bounding box center [857, 555] width 372 height 37
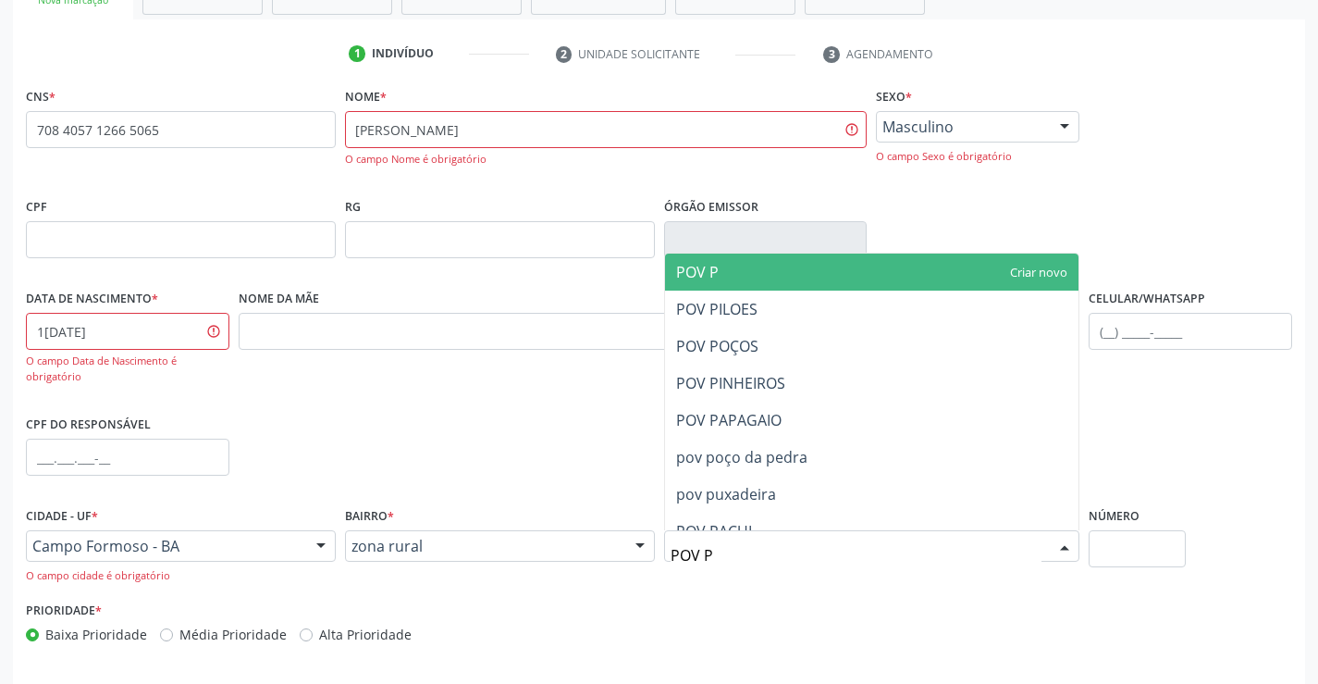
type input "POV PU"
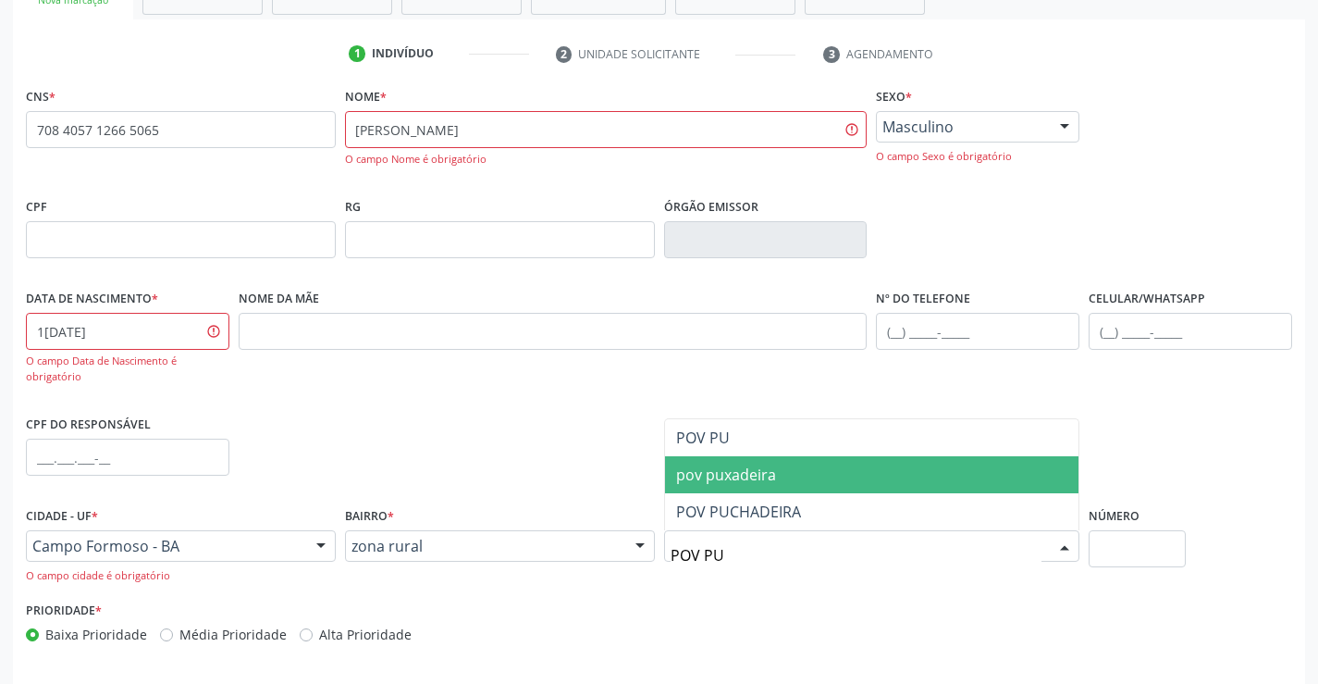
click at [765, 473] on span "pov puxadeira" at bounding box center [726, 474] width 100 height 20
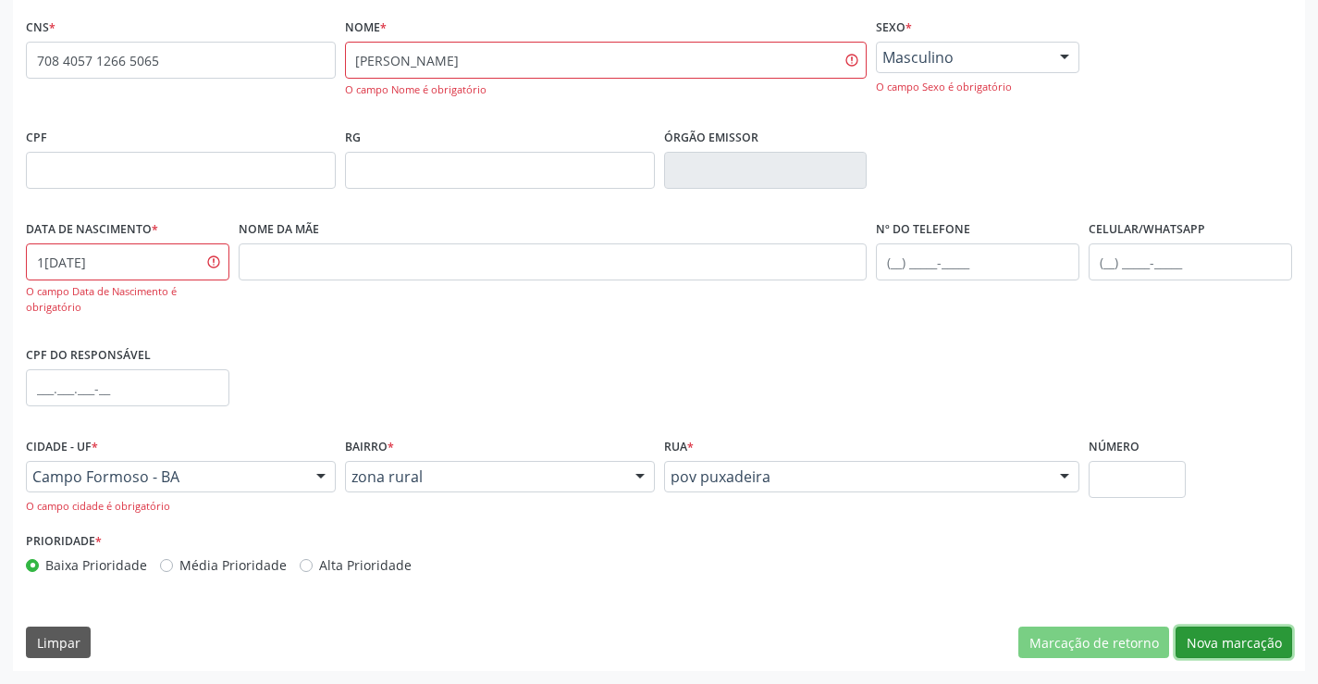
drag, startPoint x: 1207, startPoint y: 642, endPoint x: 1170, endPoint y: 619, distance: 43.6
click at [1208, 642] on button "Nova marcação" at bounding box center [1234, 641] width 117 height 31
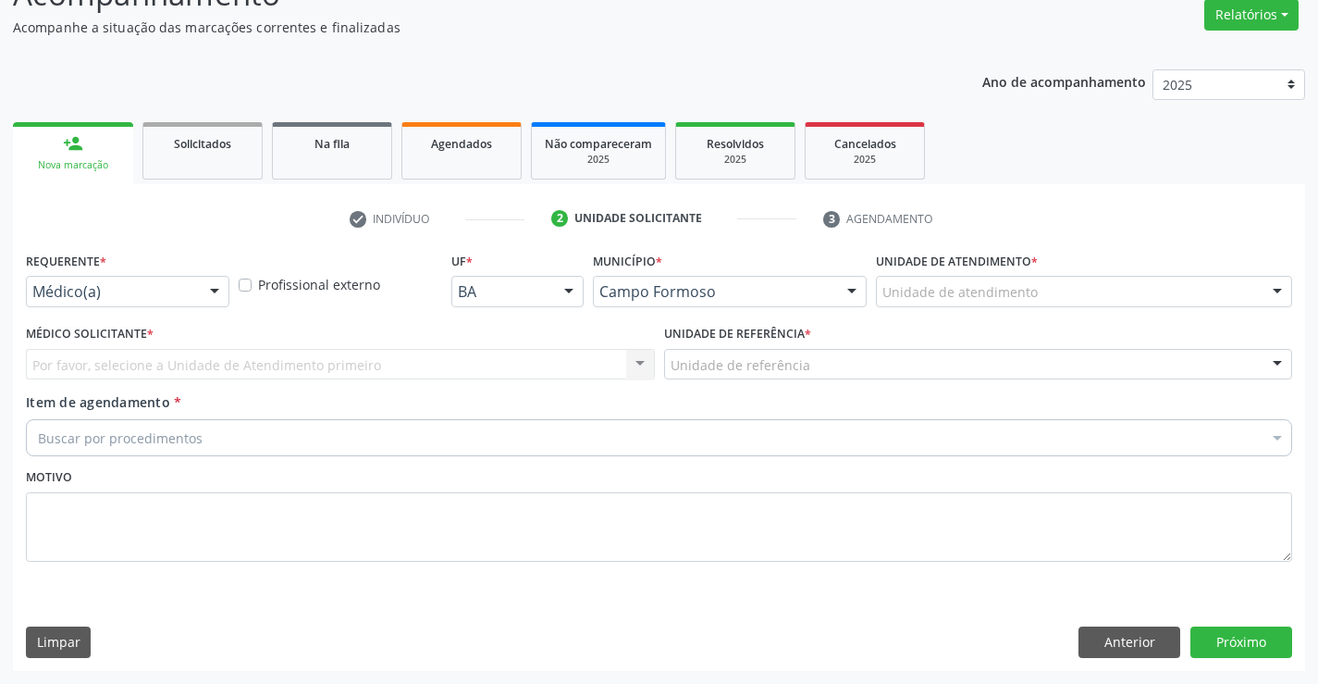
scroll to position [155, 0]
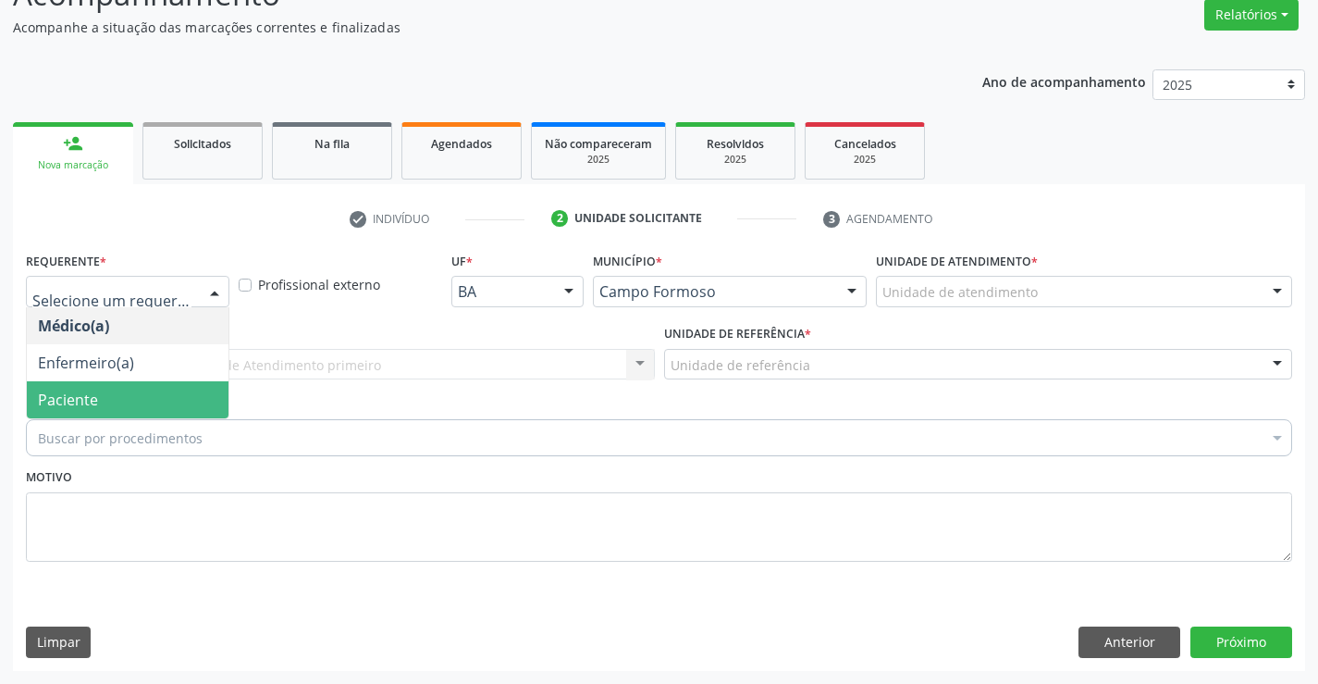
click at [125, 402] on span "Paciente" at bounding box center [128, 399] width 202 height 37
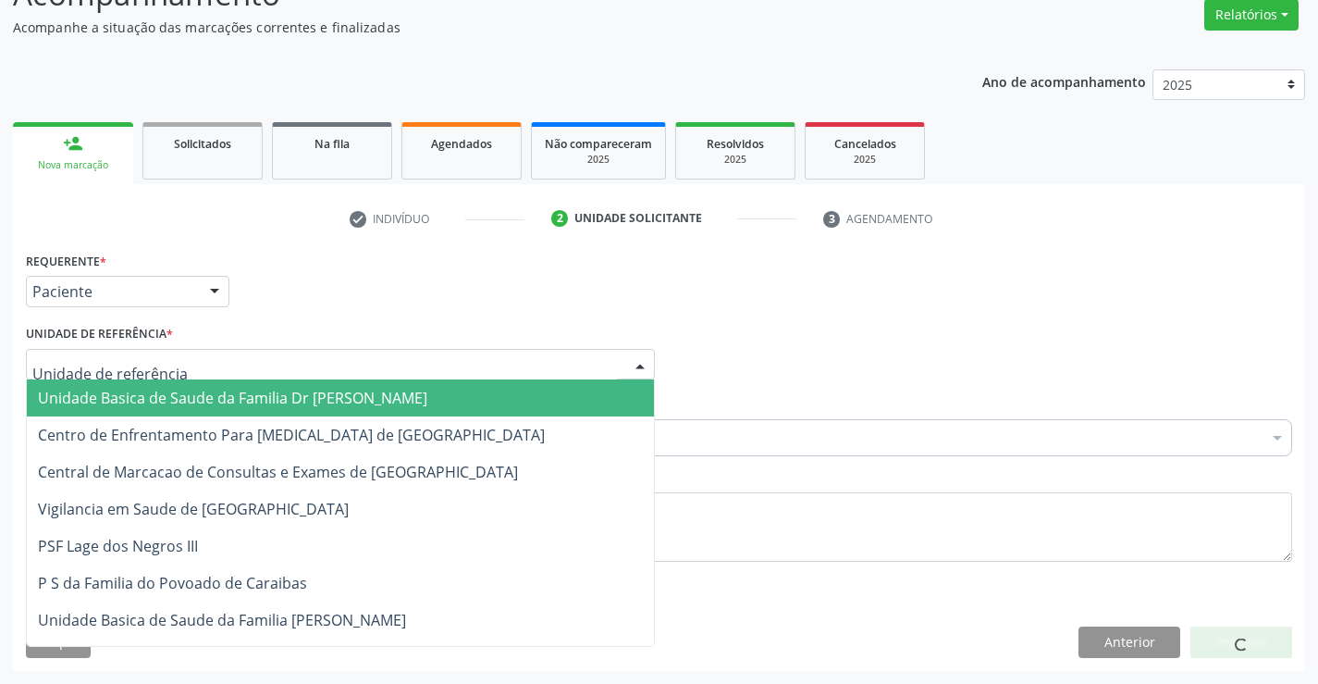
click at [138, 393] on span "Unidade Basica de Saude da Familia Dr [PERSON_NAME]" at bounding box center [233, 398] width 390 height 20
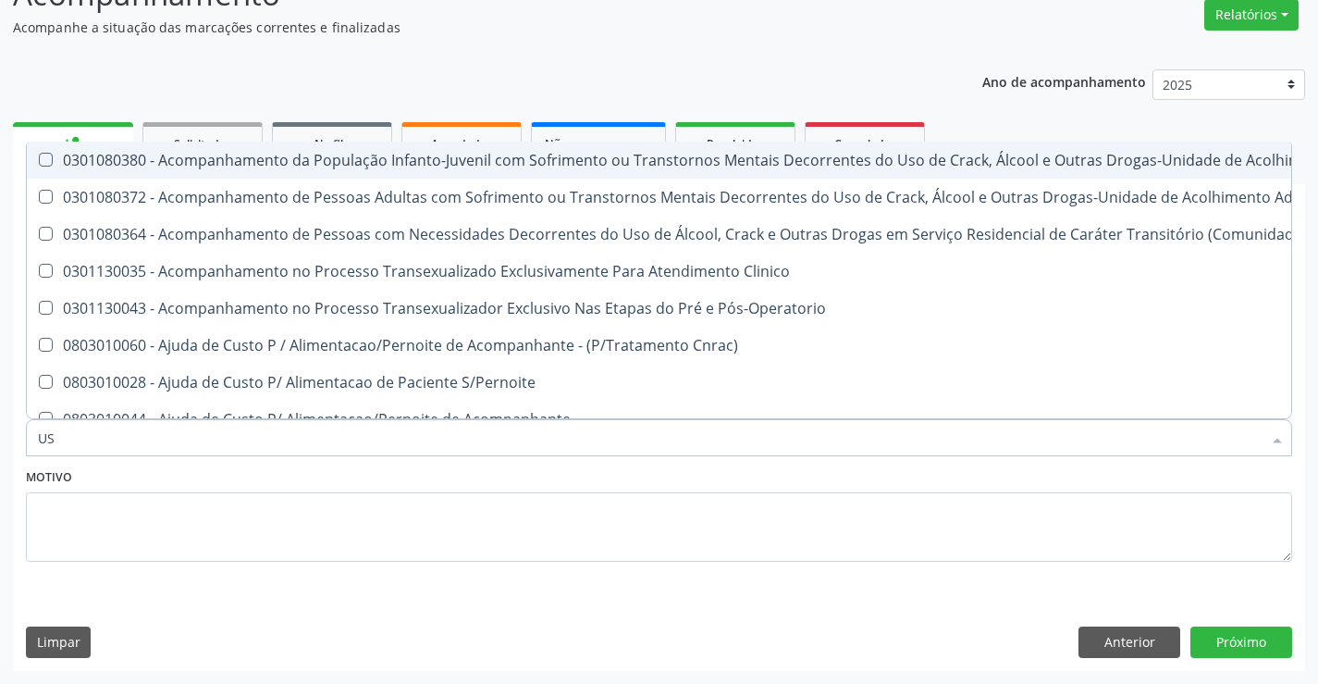
type input "USG"
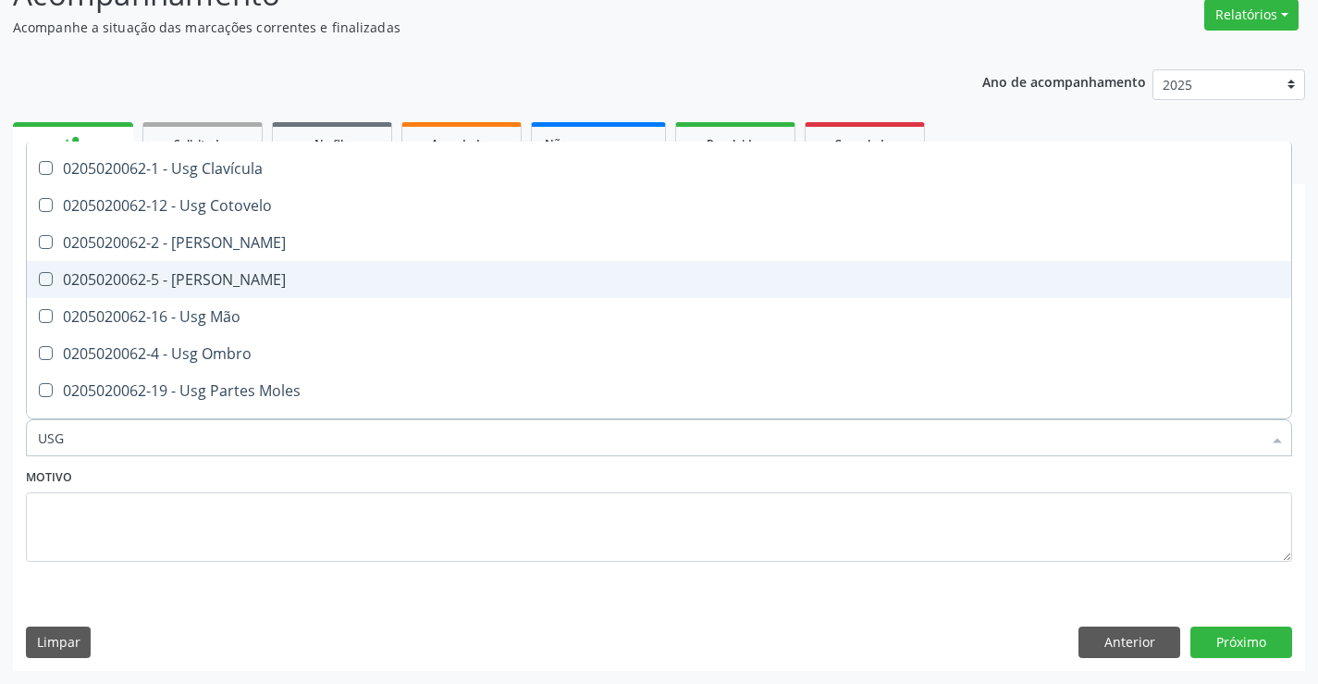
scroll to position [185, 0]
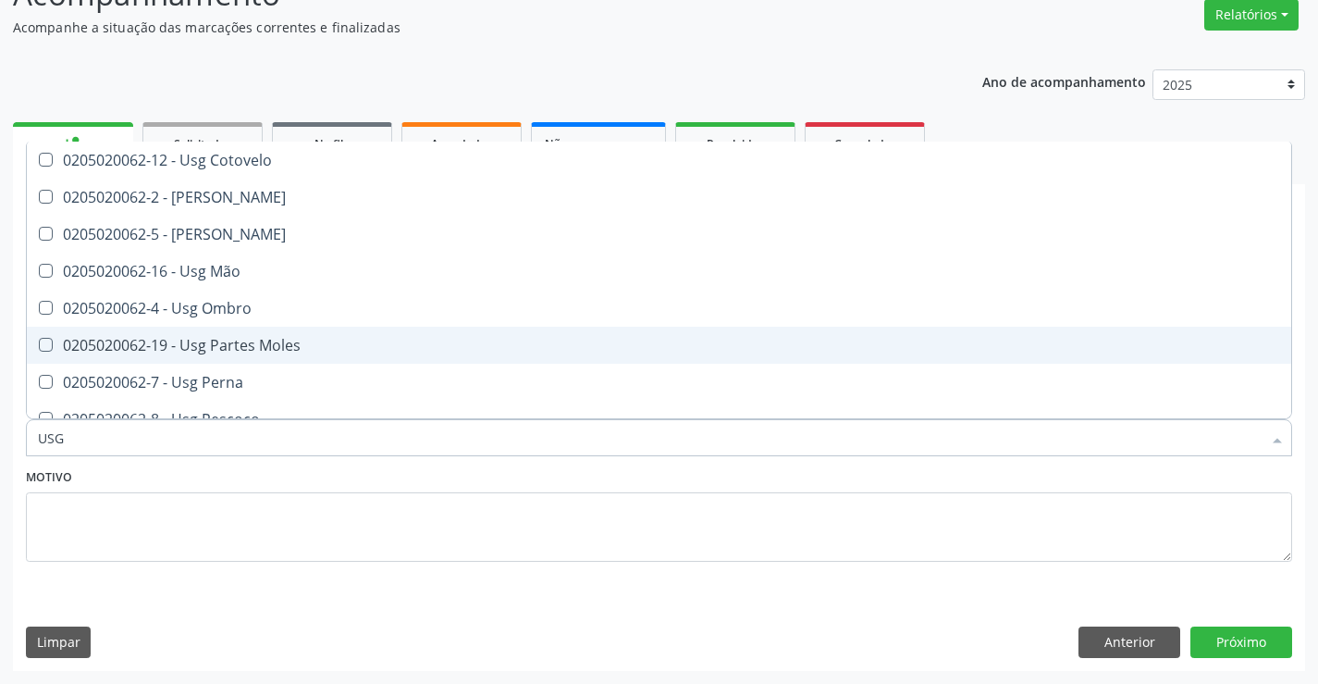
click at [258, 339] on div "0205020062-19 - Usg Partes Moles" at bounding box center [659, 345] width 1243 height 15
checkbox Moles "true"
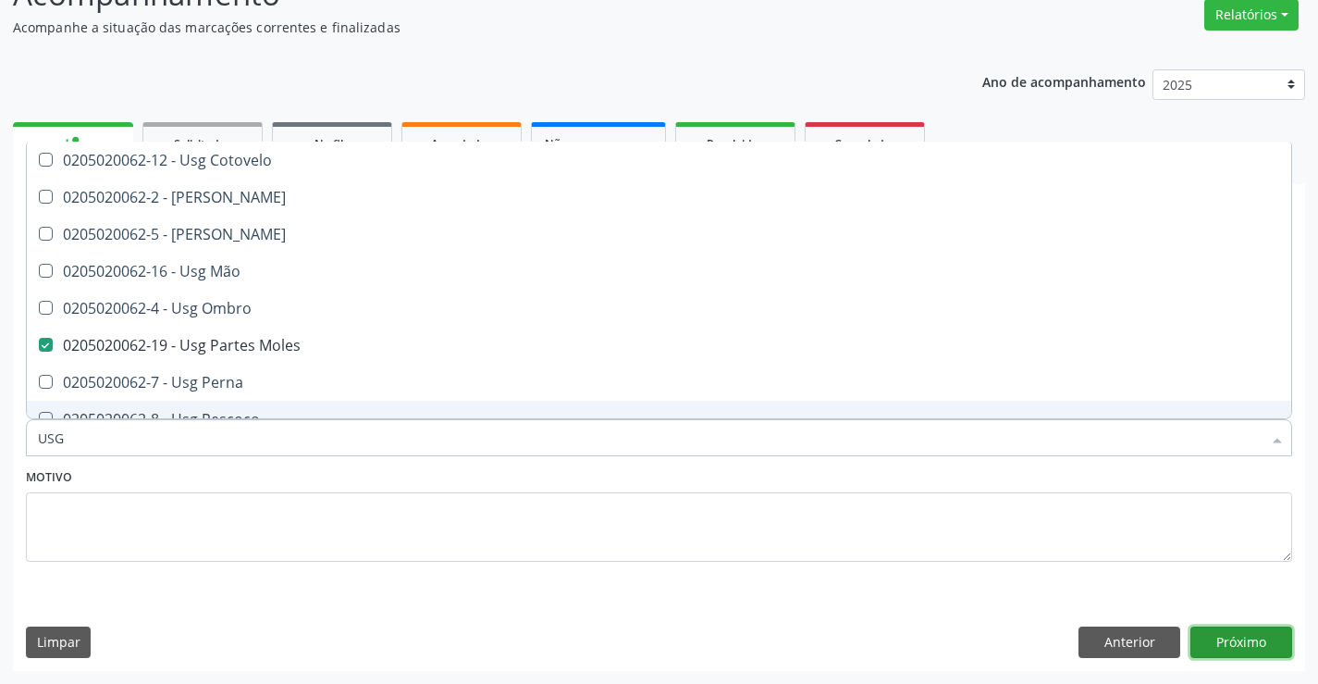
click at [1235, 642] on button "Próximo" at bounding box center [1242, 641] width 102 height 31
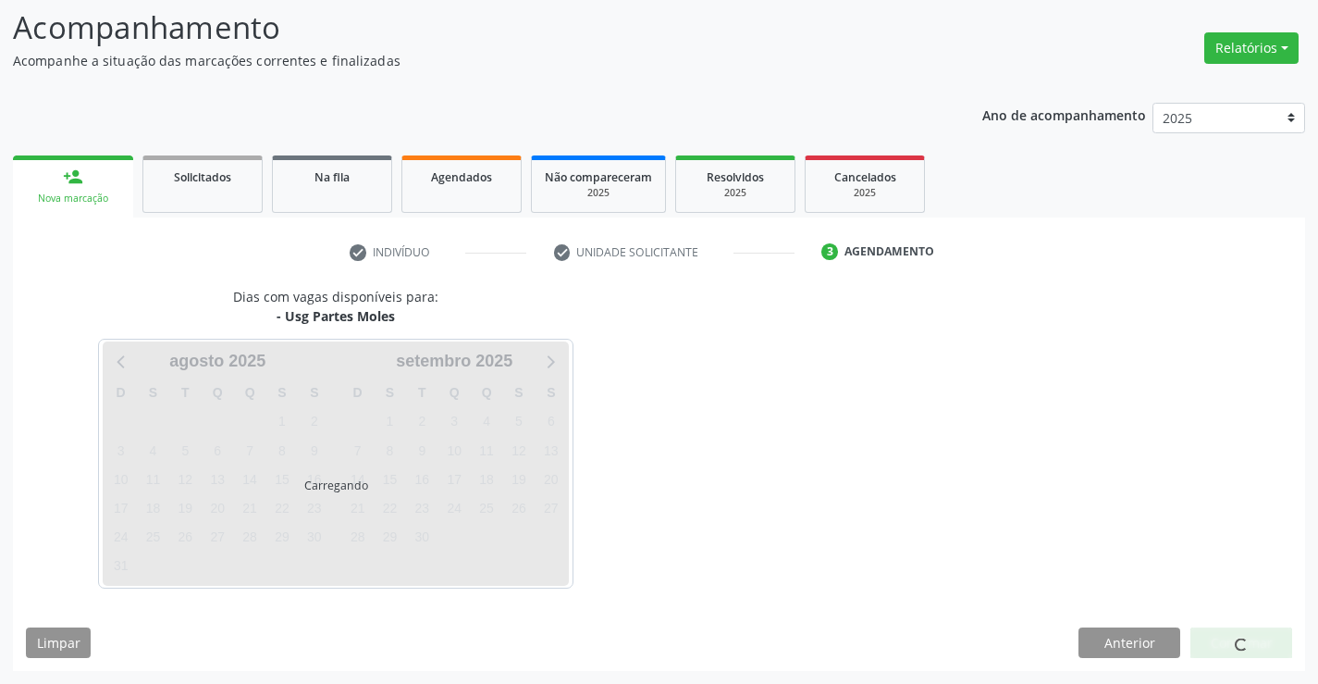
scroll to position [0, 0]
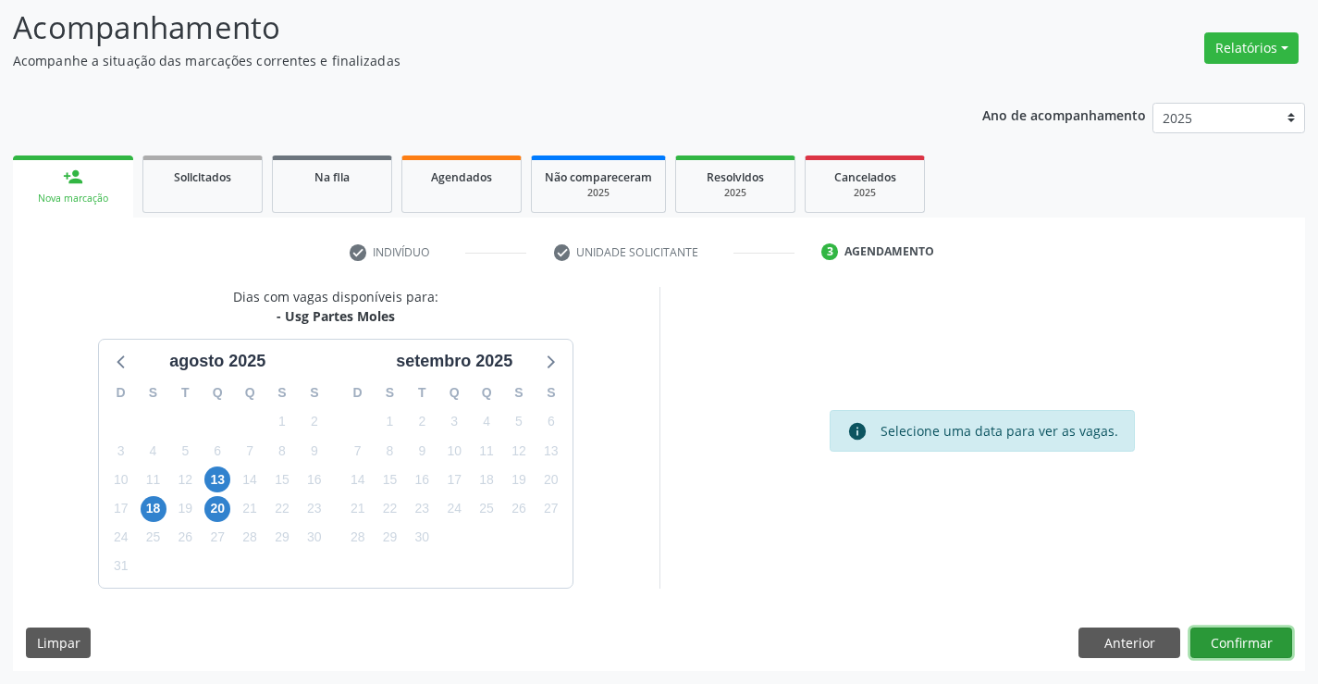
click at [1221, 644] on button "Confirmar" at bounding box center [1242, 642] width 102 height 31
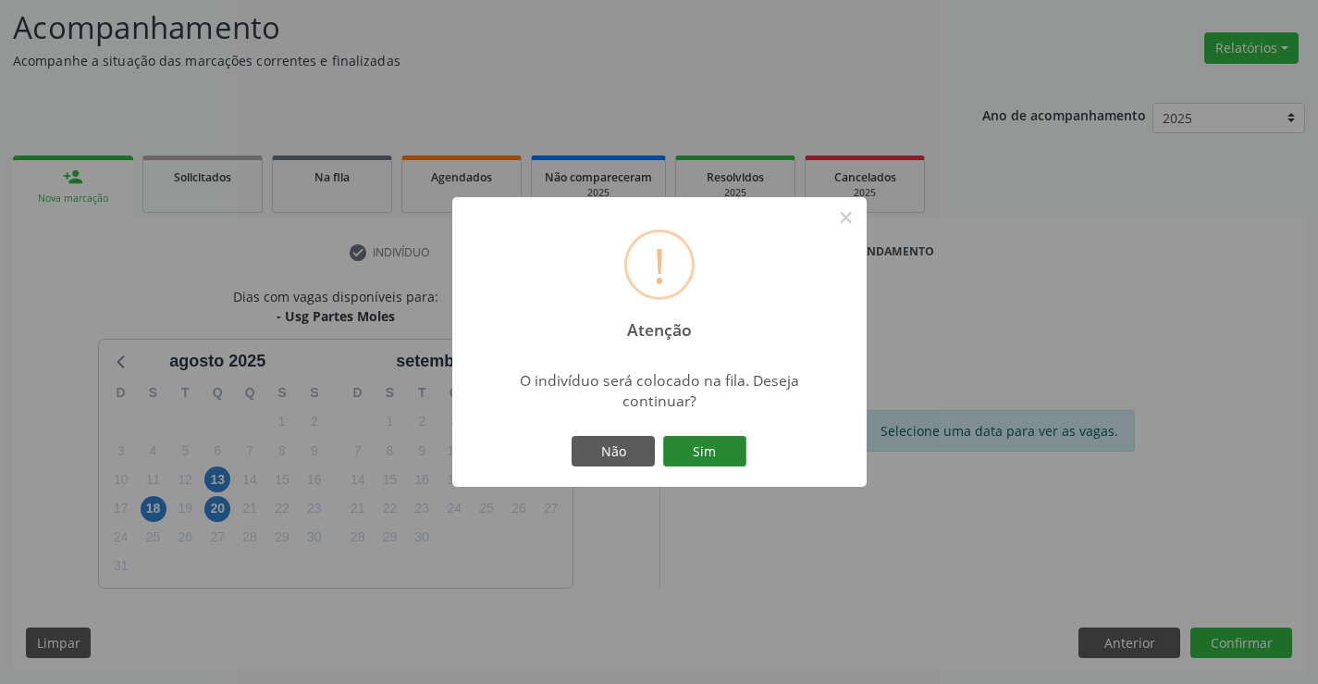
click at [714, 448] on button "Sim" at bounding box center [704, 451] width 83 height 31
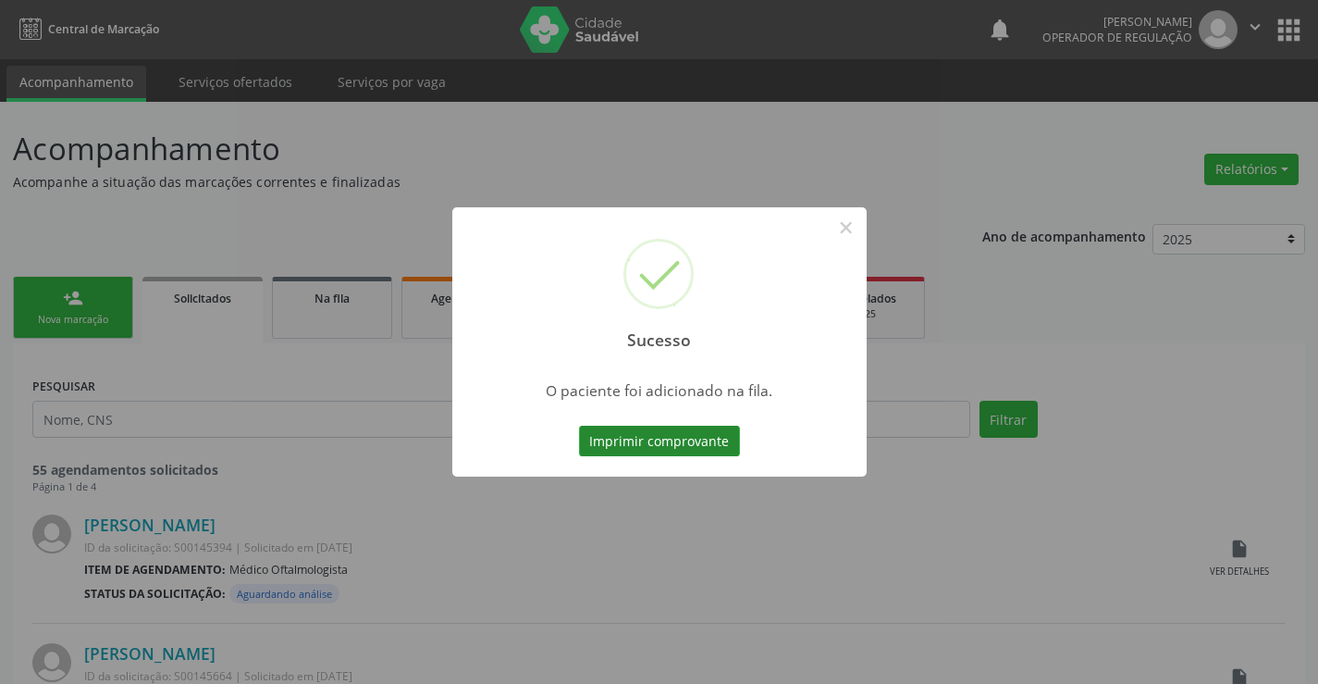
click at [678, 438] on button "Imprimir comprovante" at bounding box center [659, 441] width 161 height 31
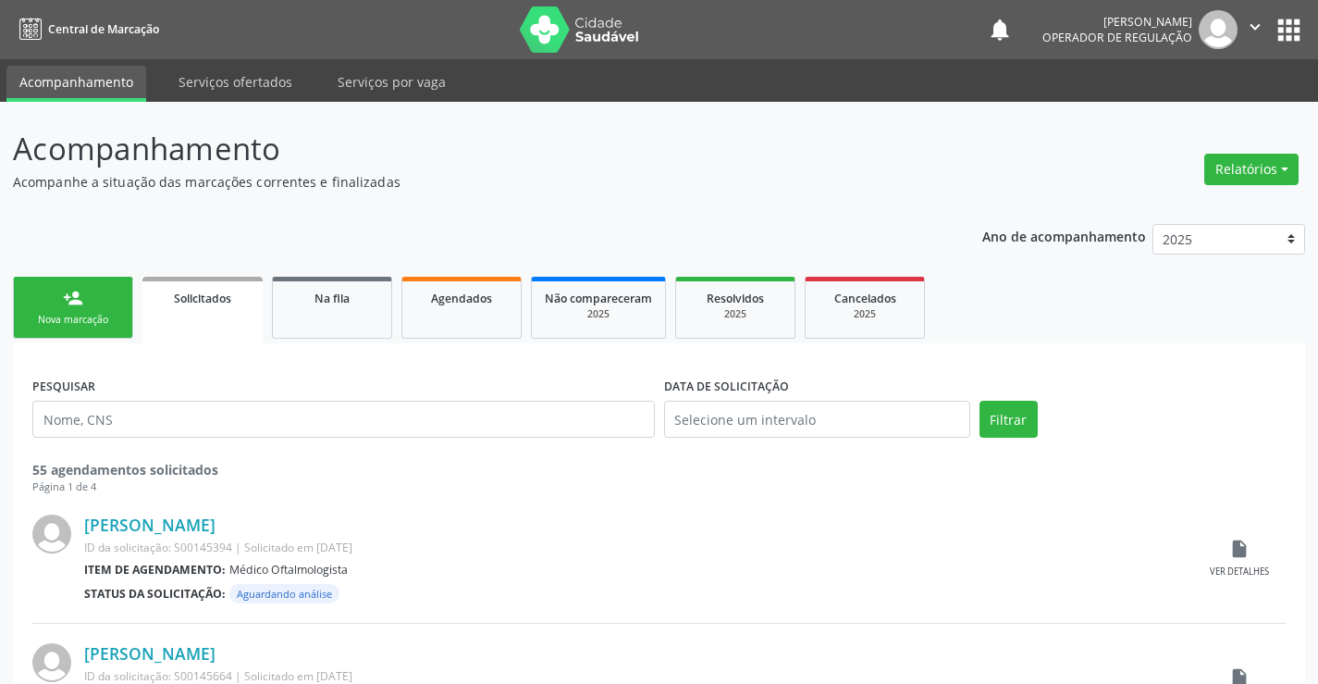
click at [91, 301] on link "person_add Nova marcação" at bounding box center [73, 308] width 120 height 62
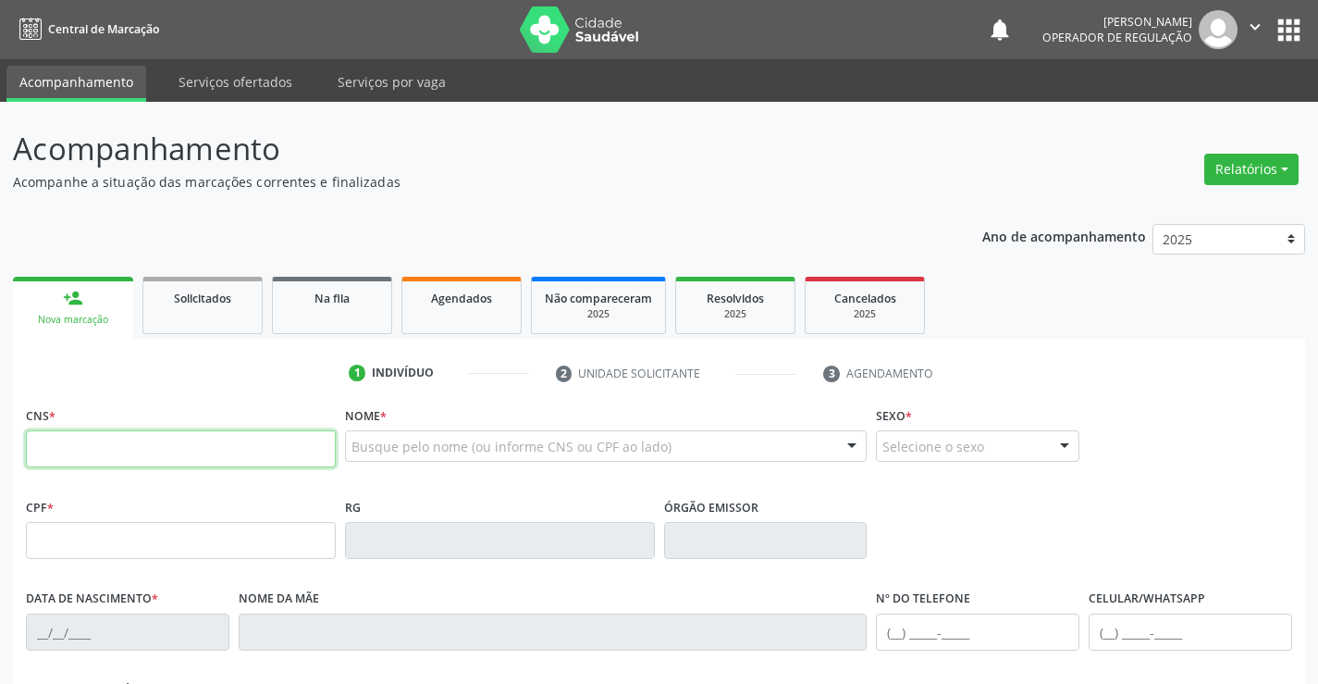
click at [89, 439] on input "text" at bounding box center [181, 448] width 310 height 37
type input "702 0083 6545 3488"
type input "1629260657"
type input "15/12/1992"
type input "(74) 99141-5402"
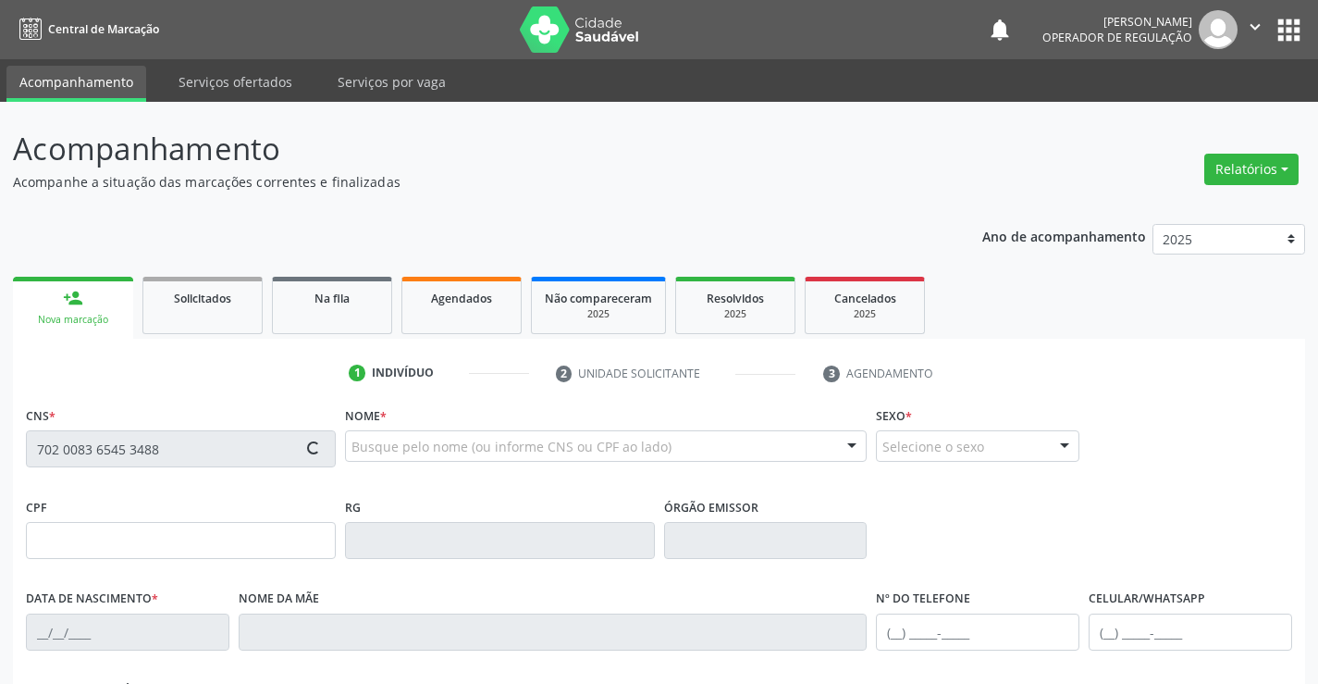
type input "(74) 99141-5402"
type input "045.317.685-23"
type input "S/N"
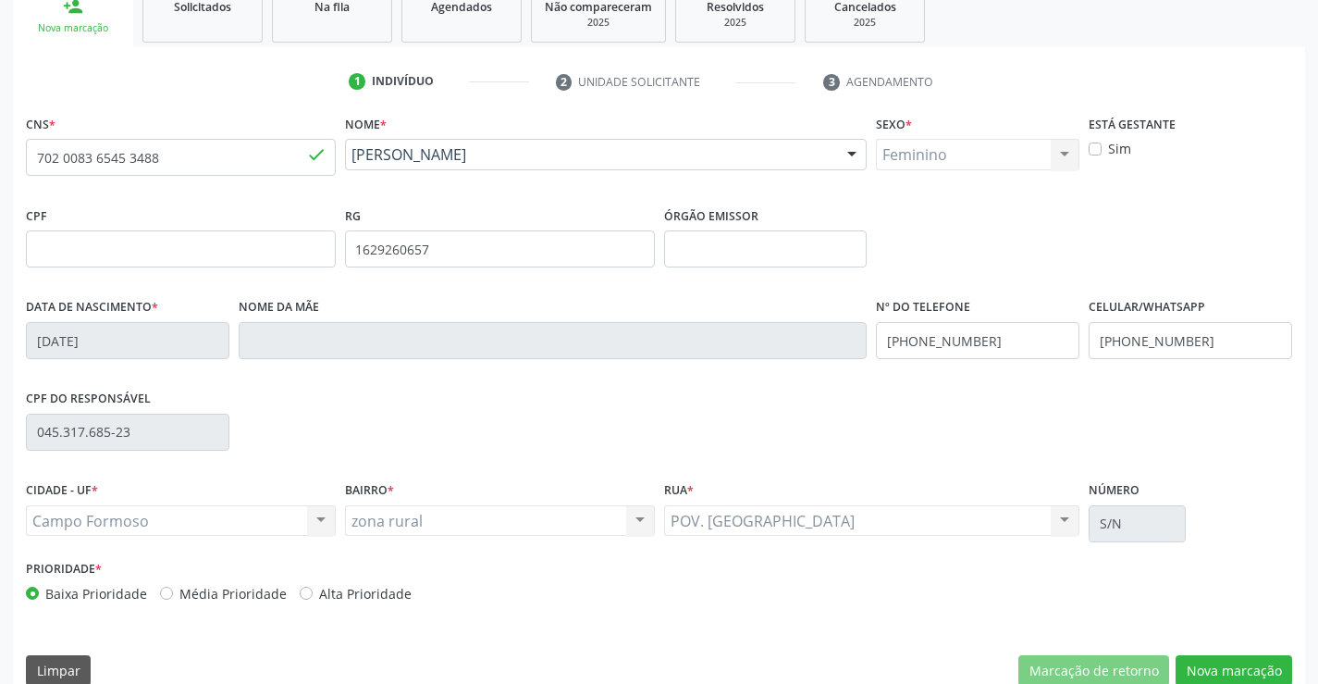
scroll to position [319, 0]
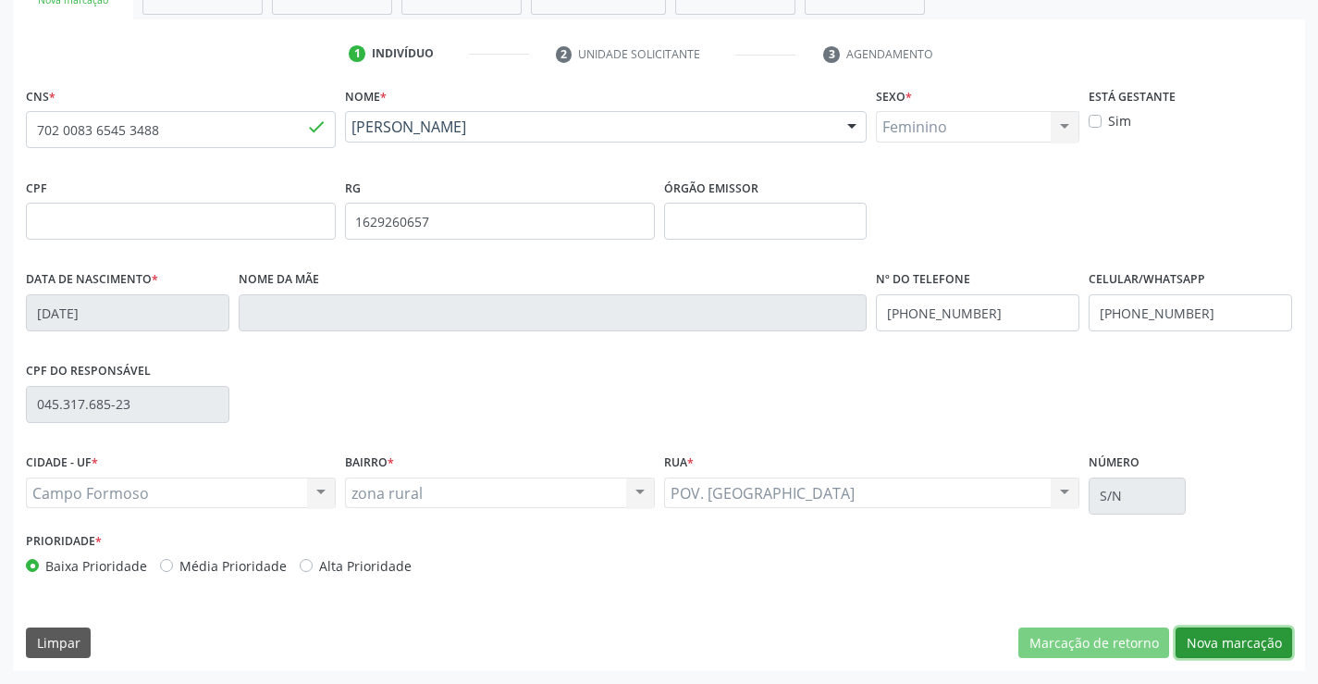
click at [1222, 638] on button "Nova marcação" at bounding box center [1234, 642] width 117 height 31
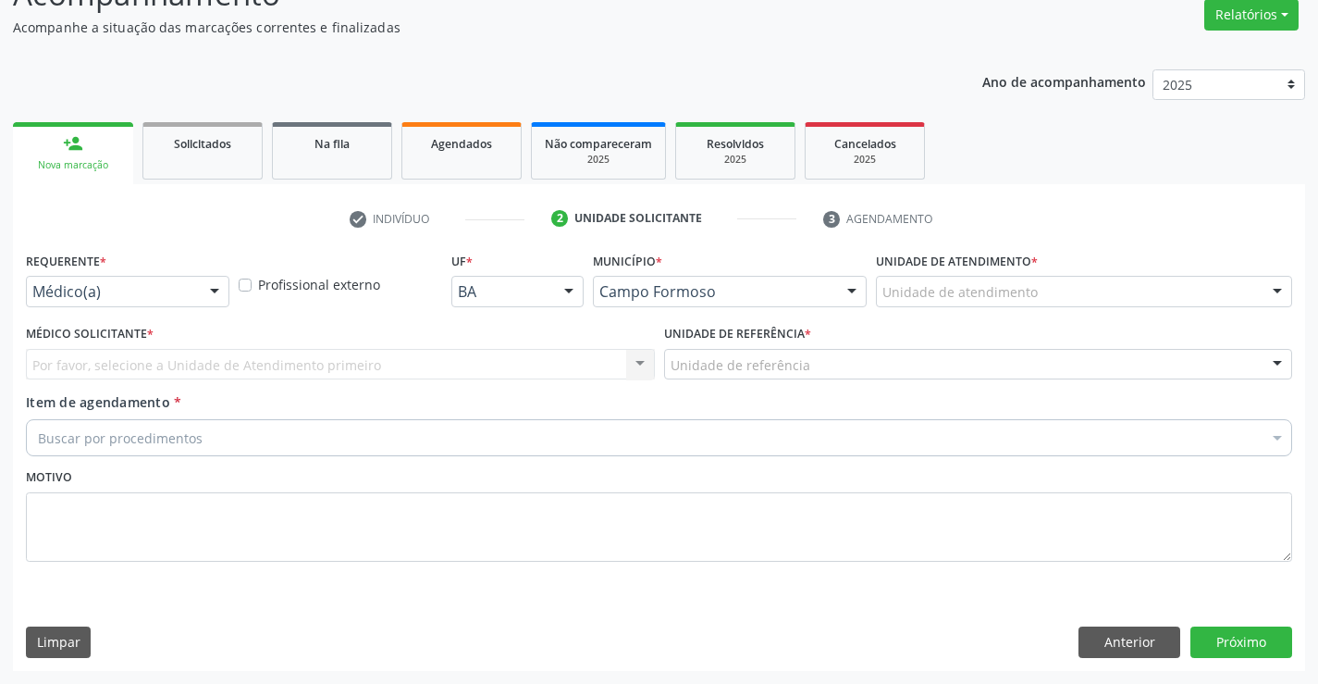
scroll to position [155, 0]
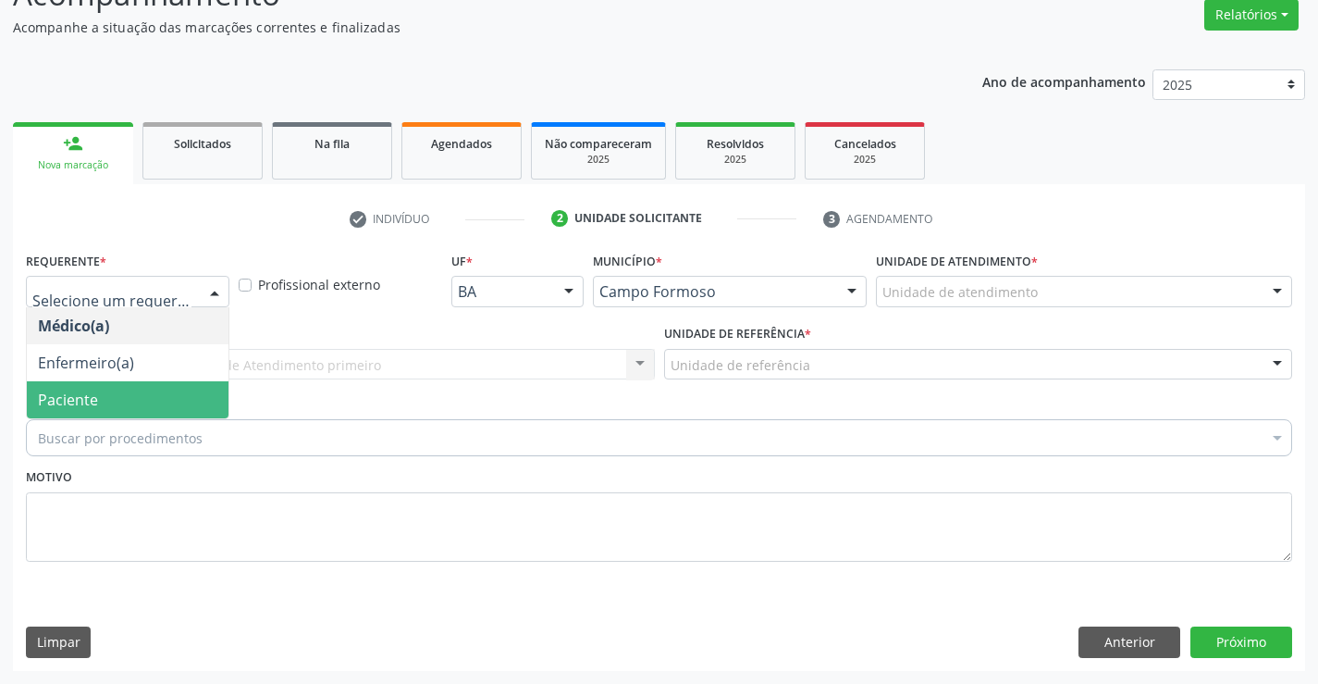
click at [100, 410] on span "Paciente" at bounding box center [128, 399] width 202 height 37
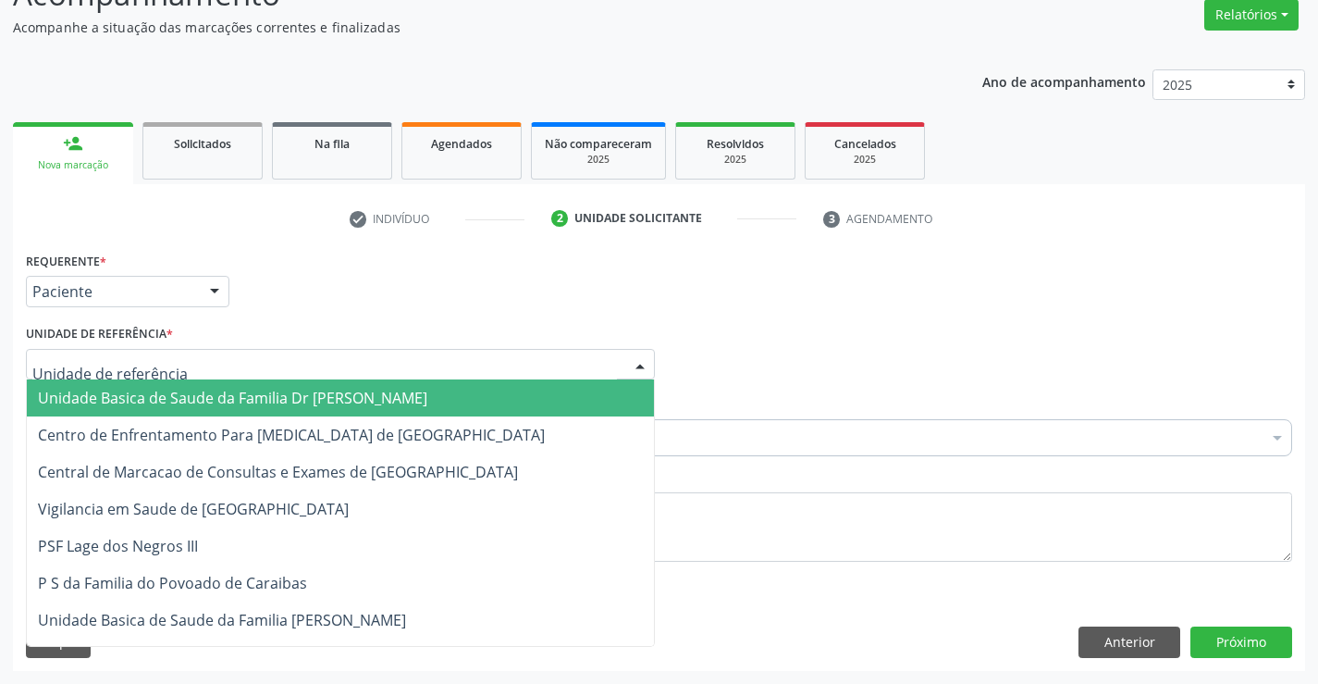
click at [120, 395] on span "Unidade Basica de Saude da Familia Dr [PERSON_NAME]" at bounding box center [233, 398] width 390 height 20
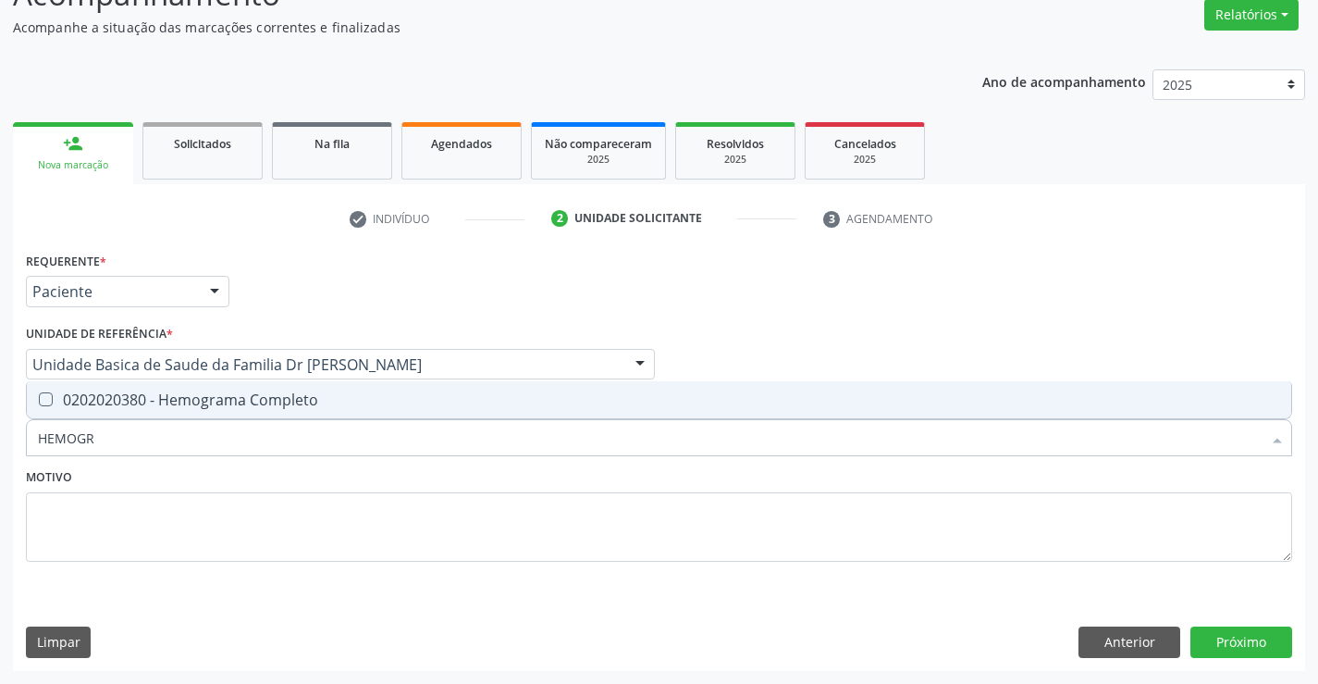
type input "HEMOGRA"
click at [277, 392] on div "0202020380 - Hemograma Completo" at bounding box center [659, 399] width 1243 height 15
checkbox Completo "true"
type input "HEMOGRA"
click at [261, 510] on textarea at bounding box center [659, 527] width 1267 height 70
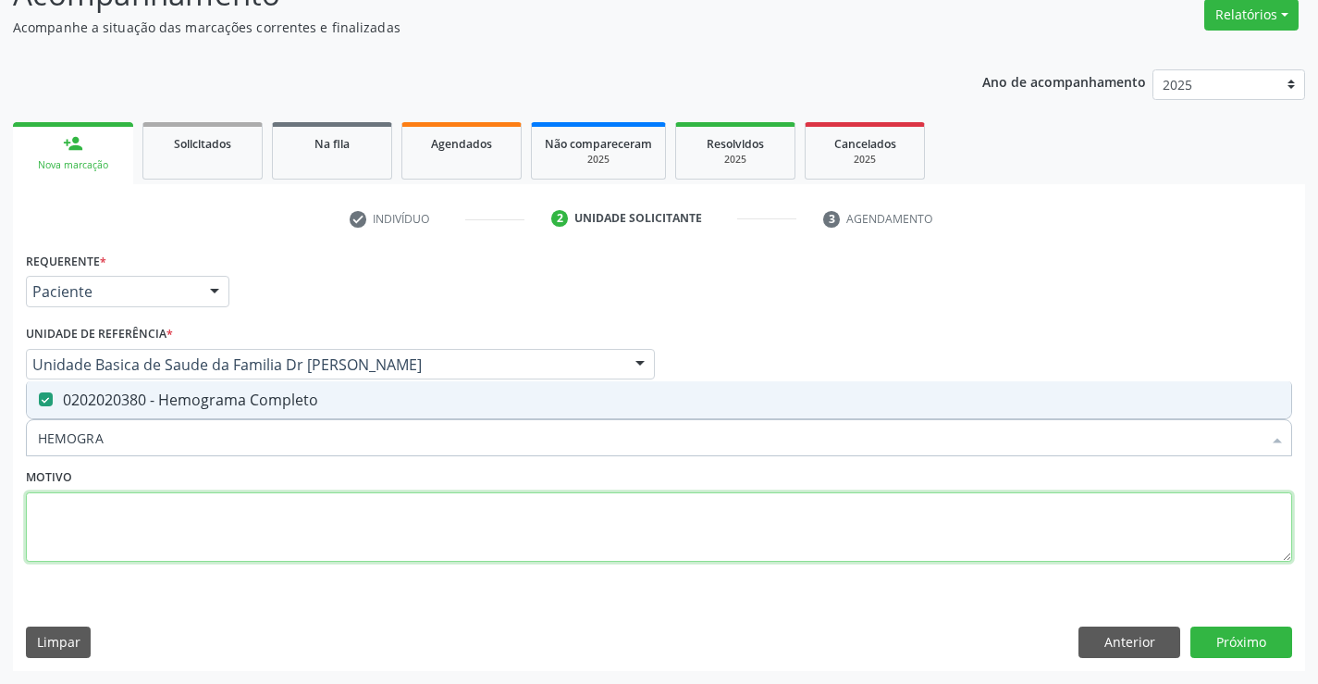
click at [285, 542] on textarea at bounding box center [659, 527] width 1267 height 70
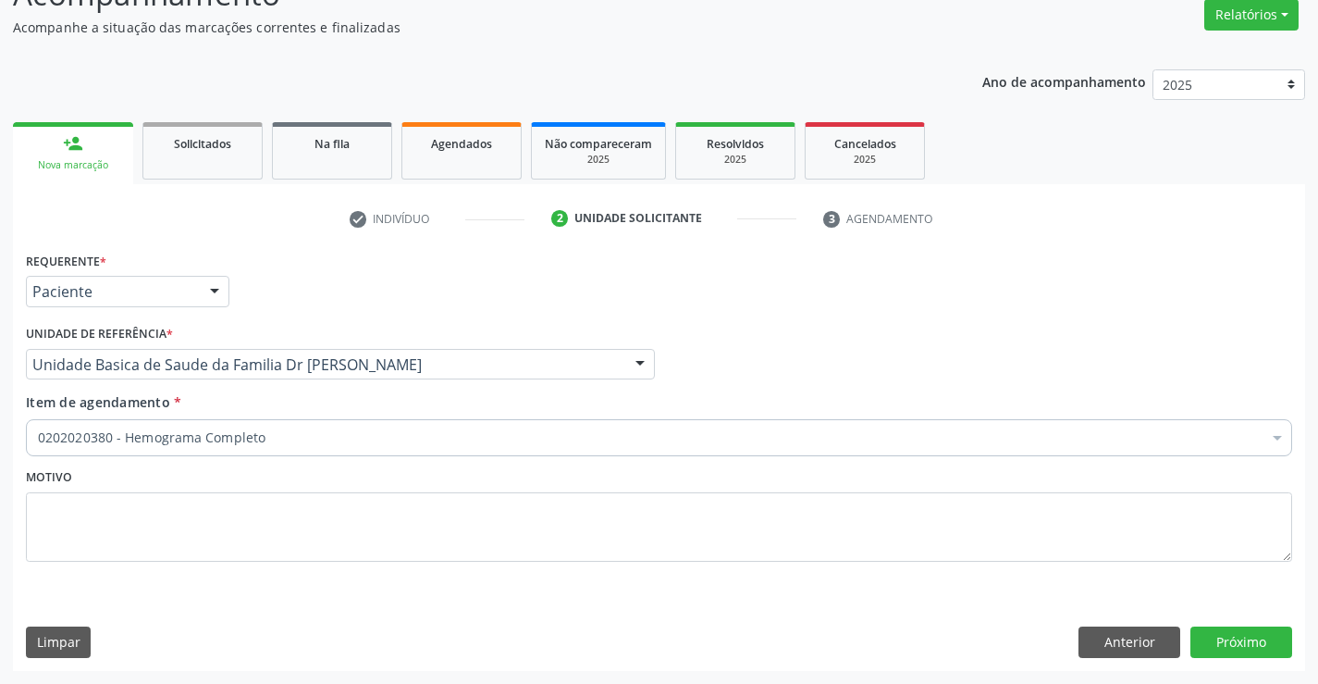
click at [212, 583] on div "Motivo" at bounding box center [659, 526] width 1276 height 124
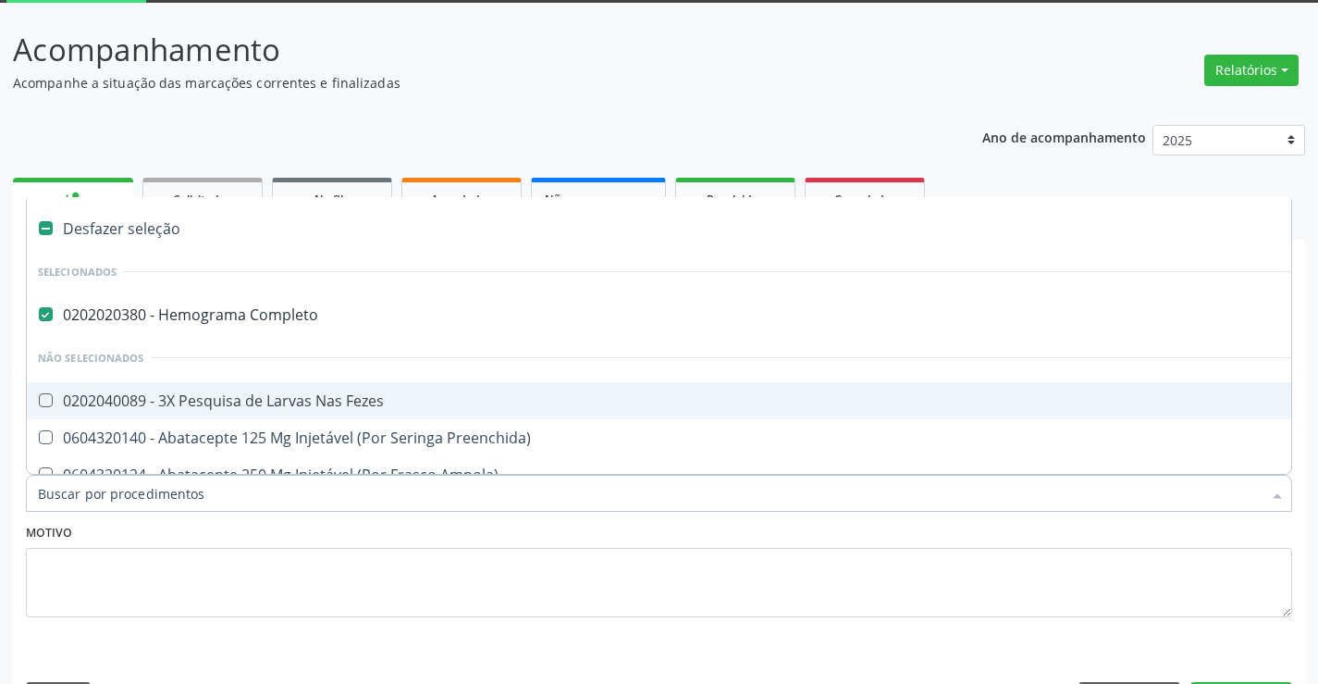
scroll to position [155, 0]
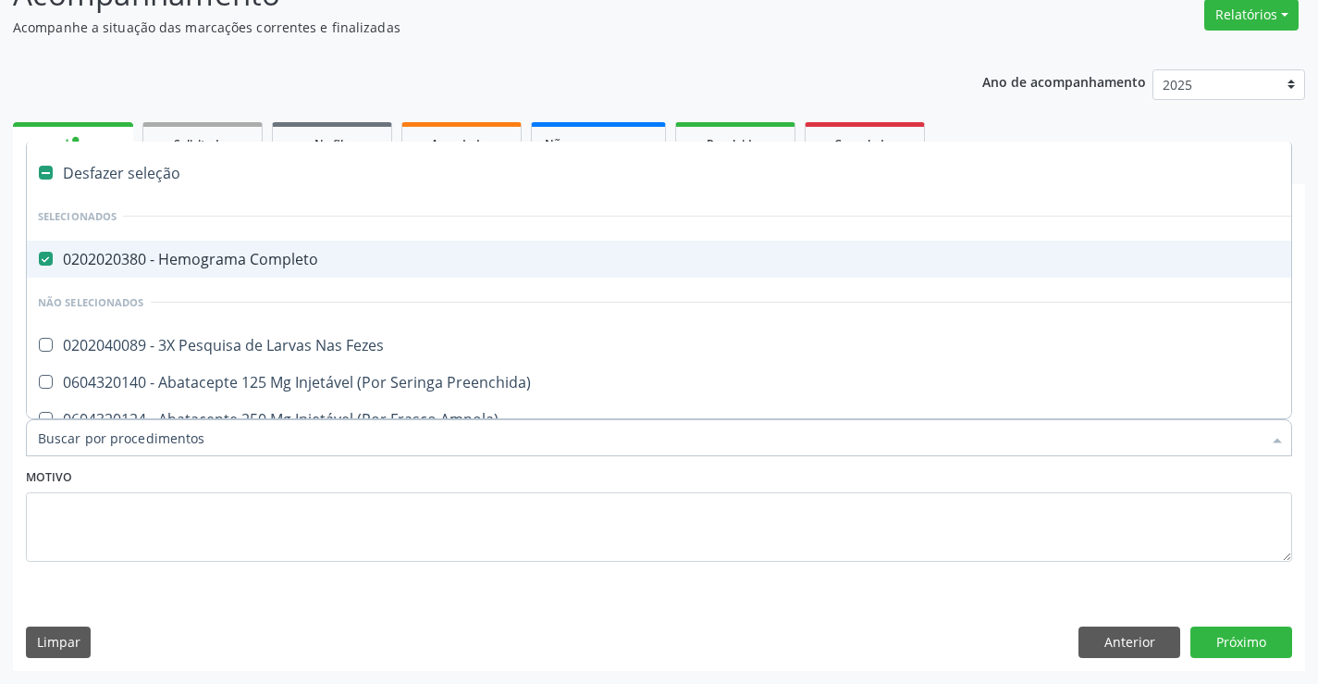
click at [50, 264] on Completo at bounding box center [46, 259] width 14 height 14
click at [39, 264] on Completo "checkbox" at bounding box center [33, 259] width 12 height 12
checkbox Completo "false"
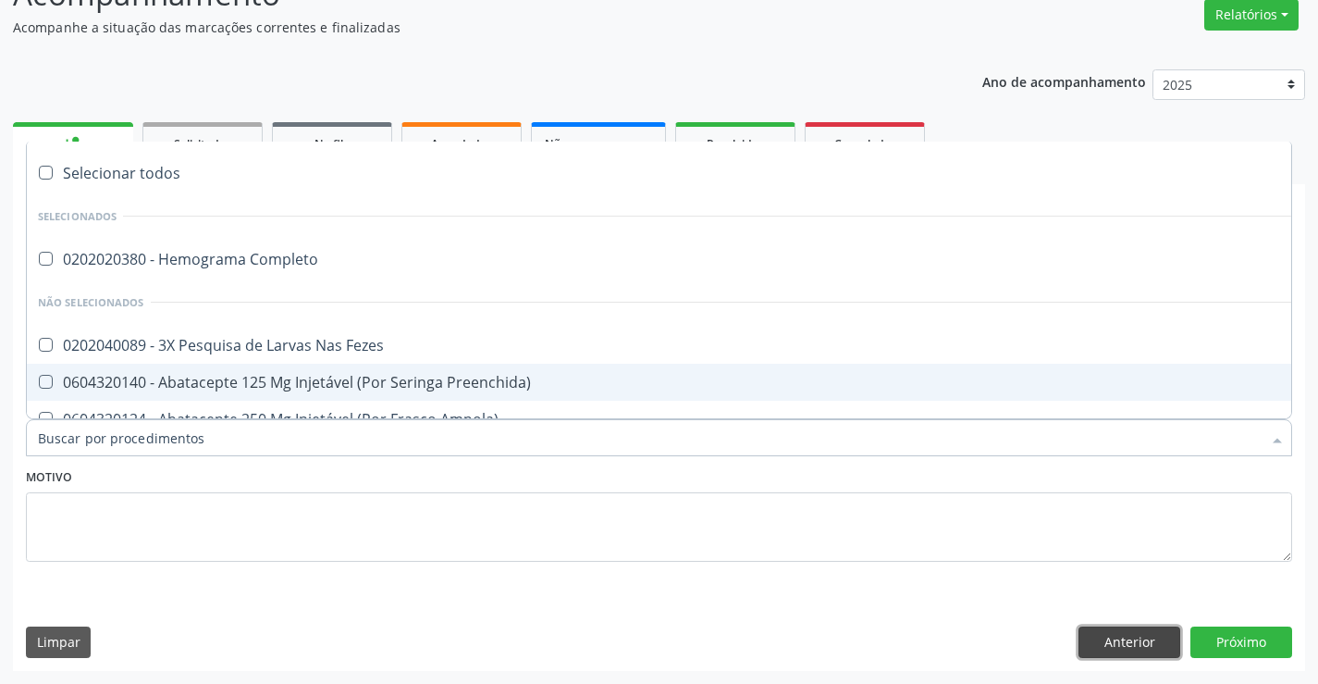
click at [1132, 643] on button "Anterior" at bounding box center [1130, 641] width 102 height 31
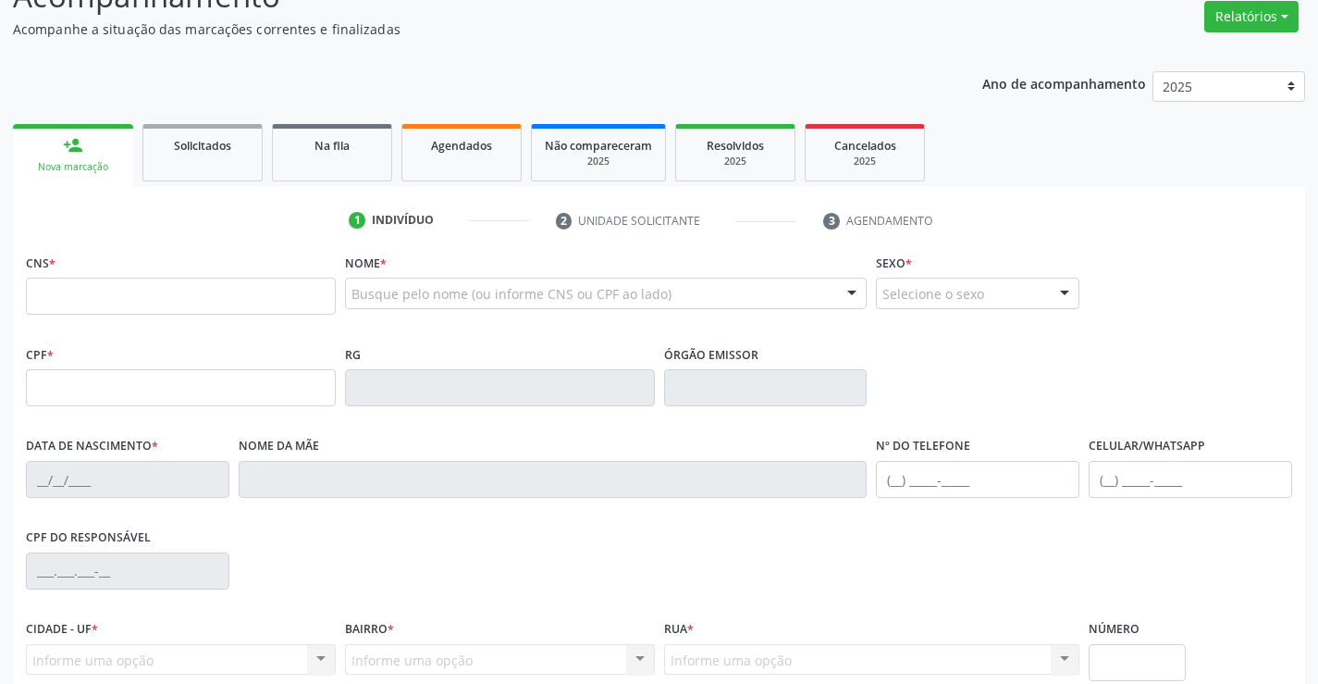
scroll to position [153, 0]
click at [116, 287] on input "text" at bounding box center [181, 296] width 310 height 37
click at [70, 288] on input "text" at bounding box center [181, 296] width 310 height 37
type input "702 0083 6545 3488"
type input "1629260657"
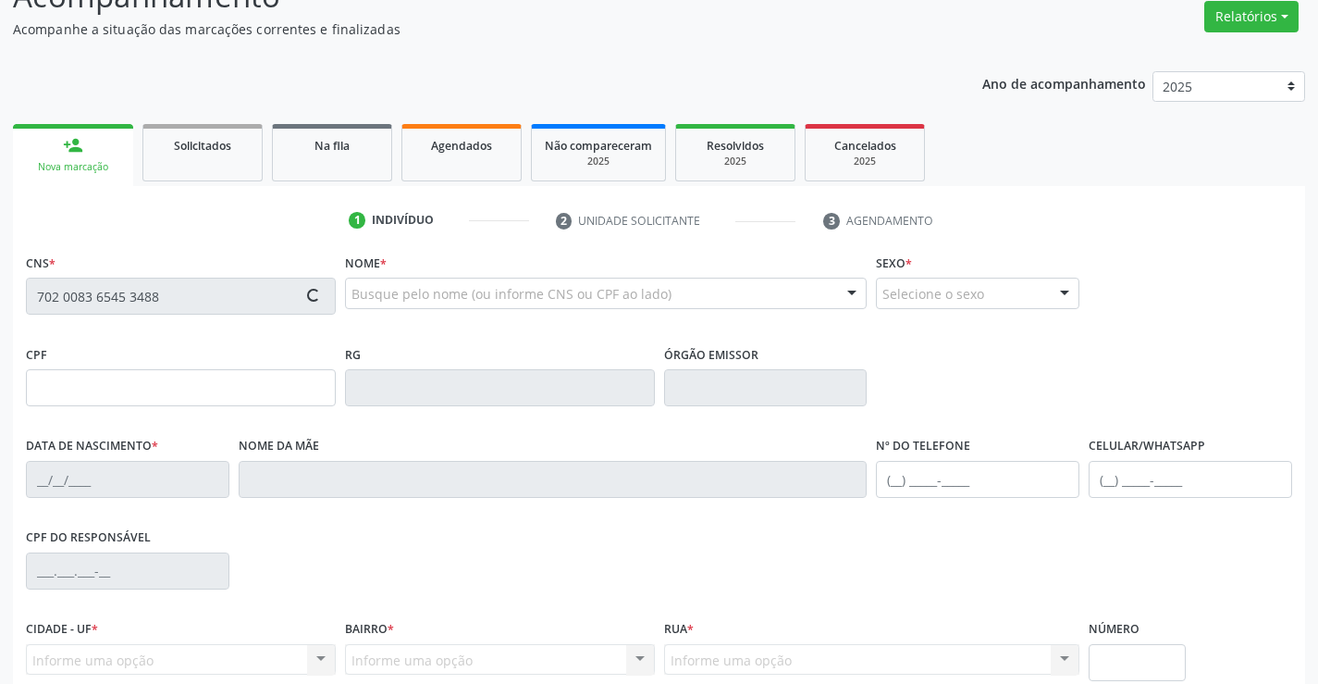
type input "1[DATE]"
type input "[PHONE_NUMBER]"
type input "045.317.685-23"
type input "S/N"
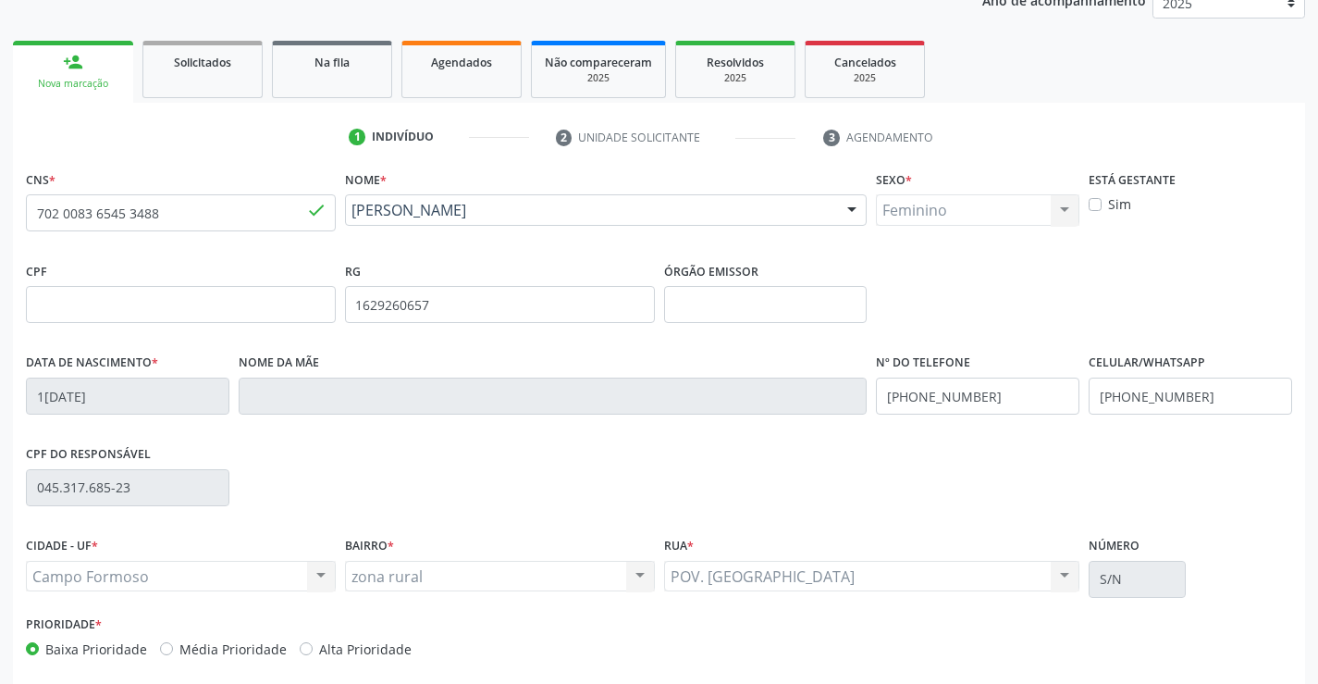
scroll to position [319, 0]
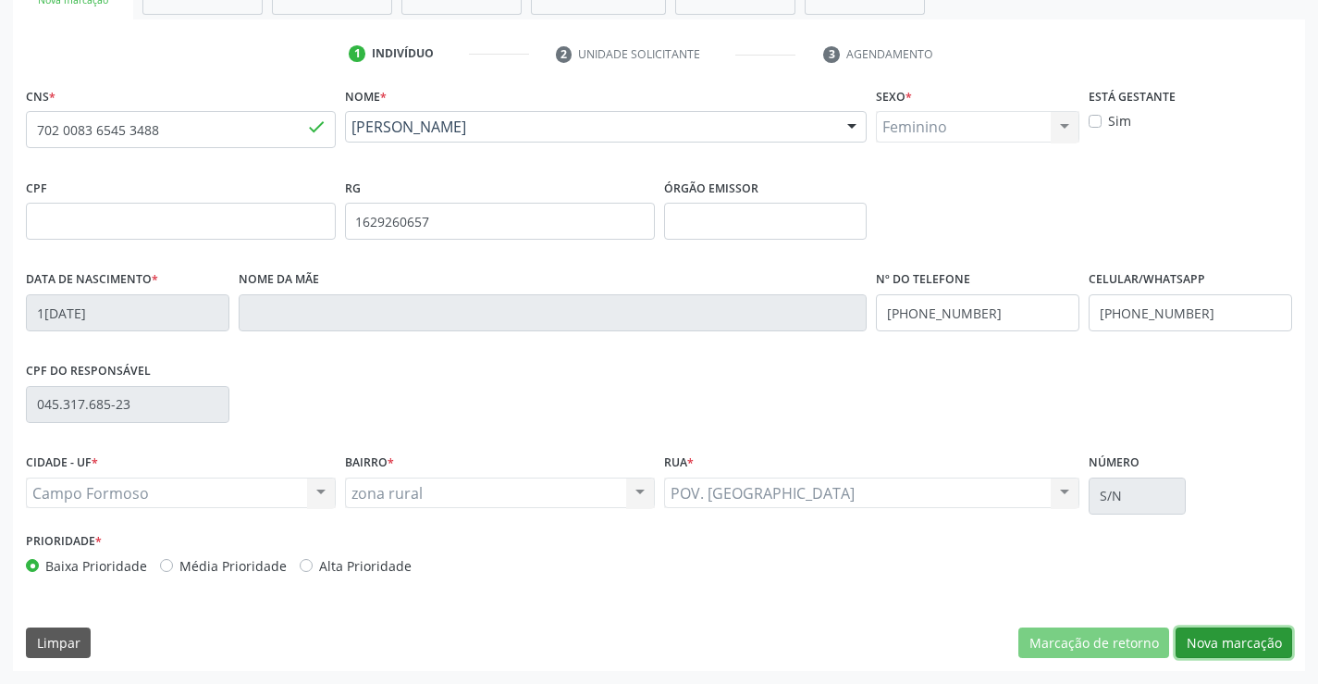
click at [1233, 640] on button "Nova marcação" at bounding box center [1234, 642] width 117 height 31
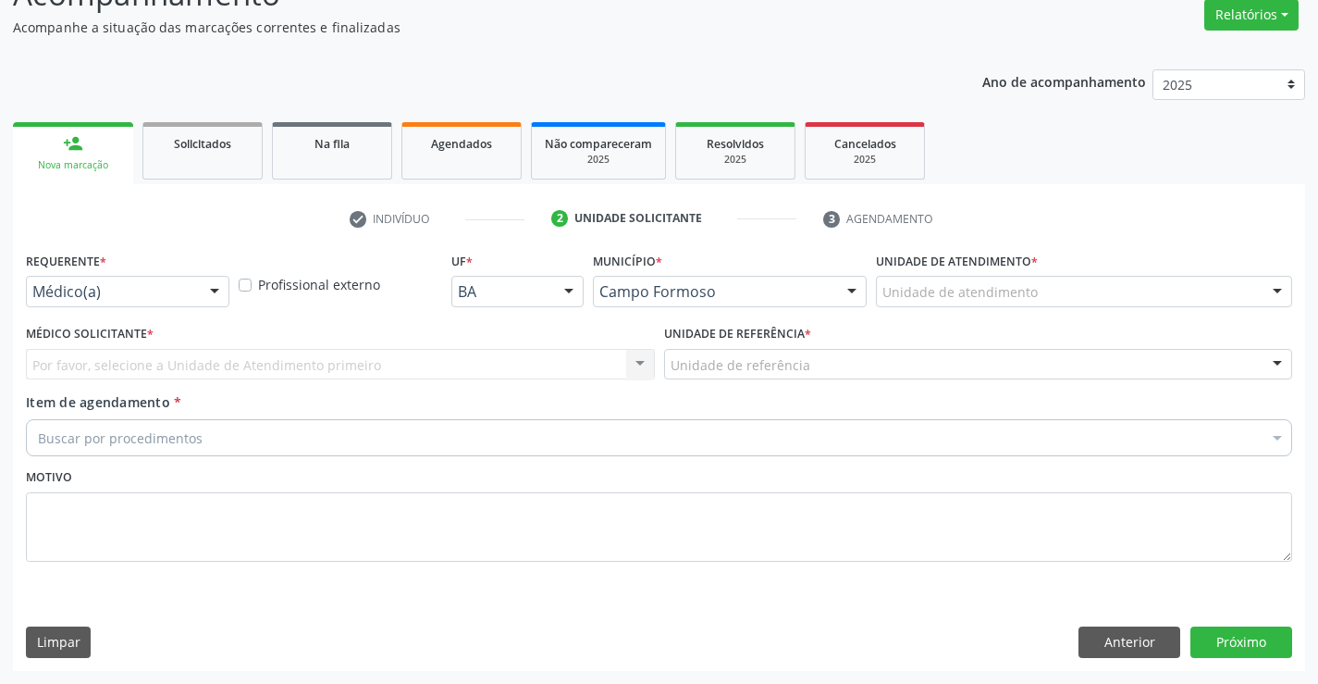
scroll to position [155, 0]
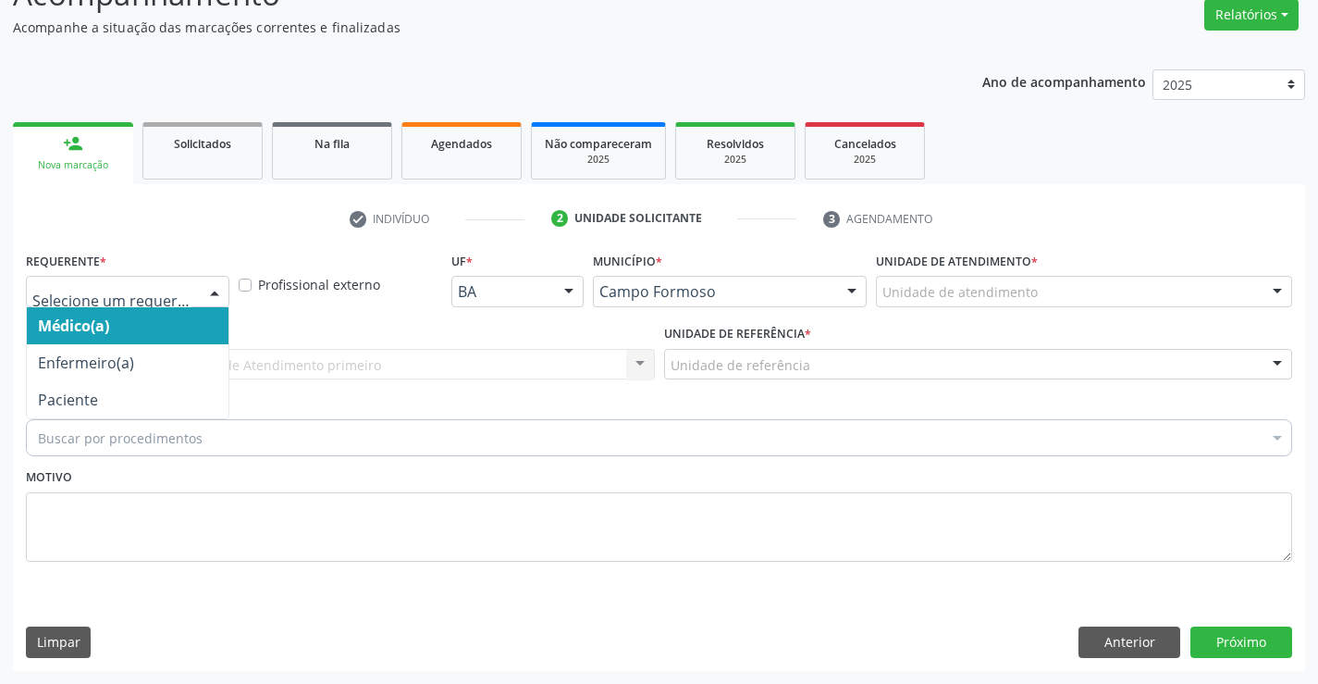
click at [158, 303] on div at bounding box center [128, 291] width 204 height 31
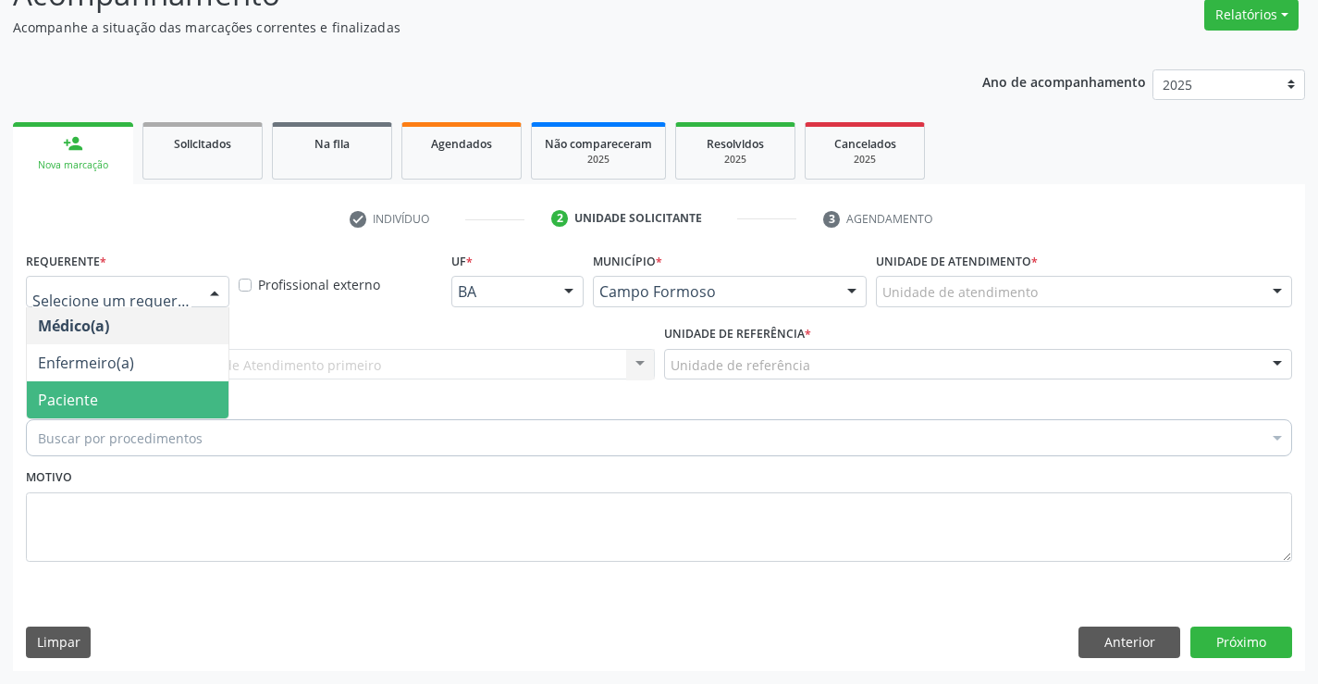
click at [114, 401] on span "Paciente" at bounding box center [128, 399] width 202 height 37
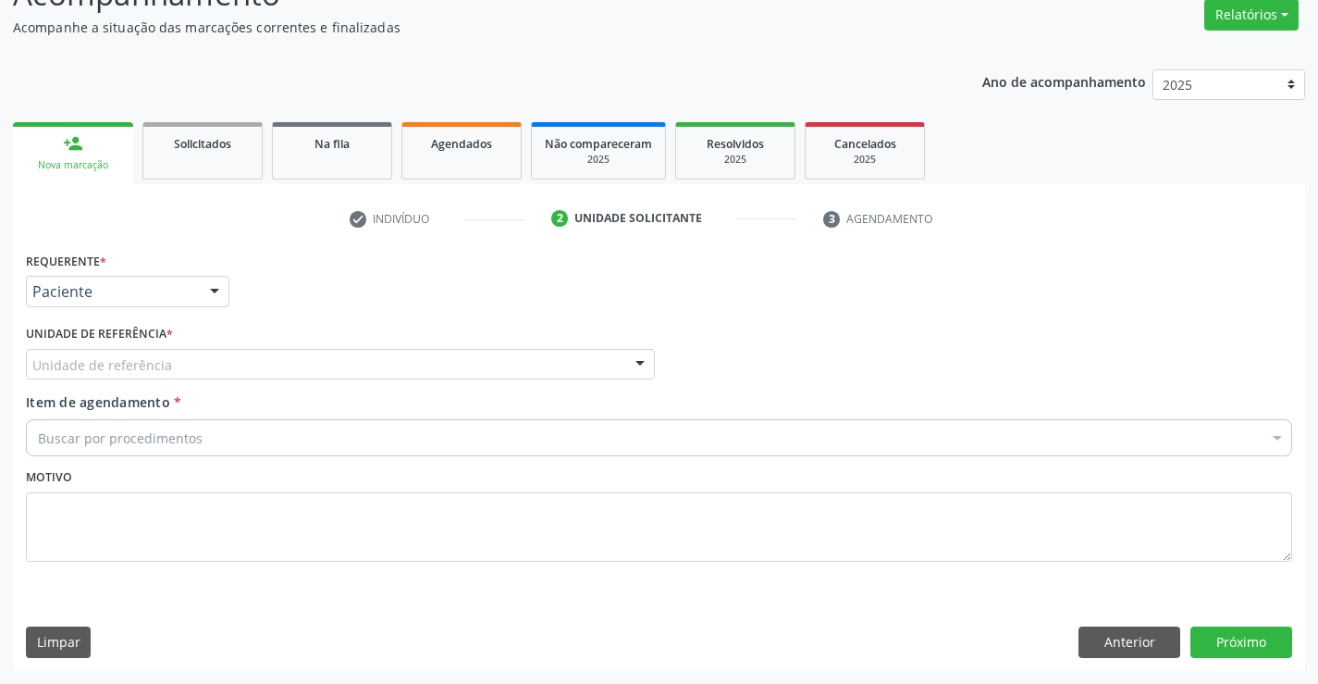
drag, startPoint x: 121, startPoint y: 364, endPoint x: 126, endPoint y: 380, distance: 17.3
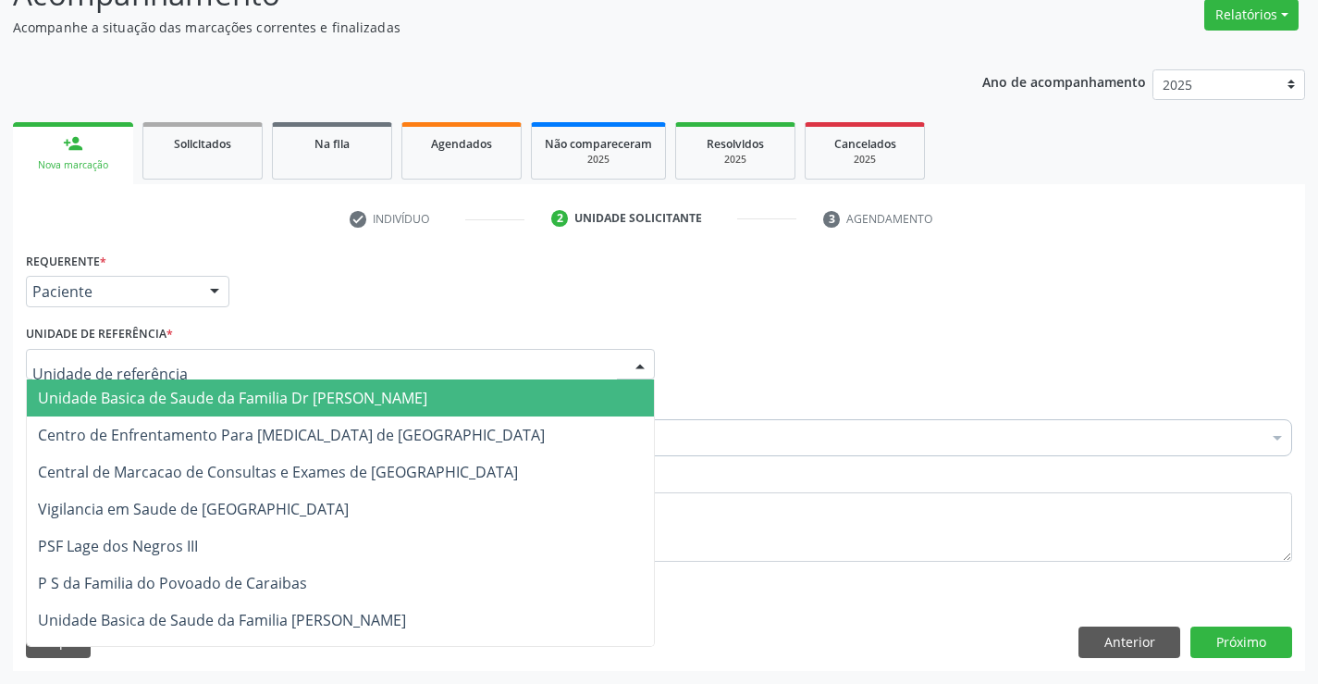
click at [126, 381] on span "Unidade Basica de Saude da Familia Dr [PERSON_NAME]" at bounding box center [340, 397] width 627 height 37
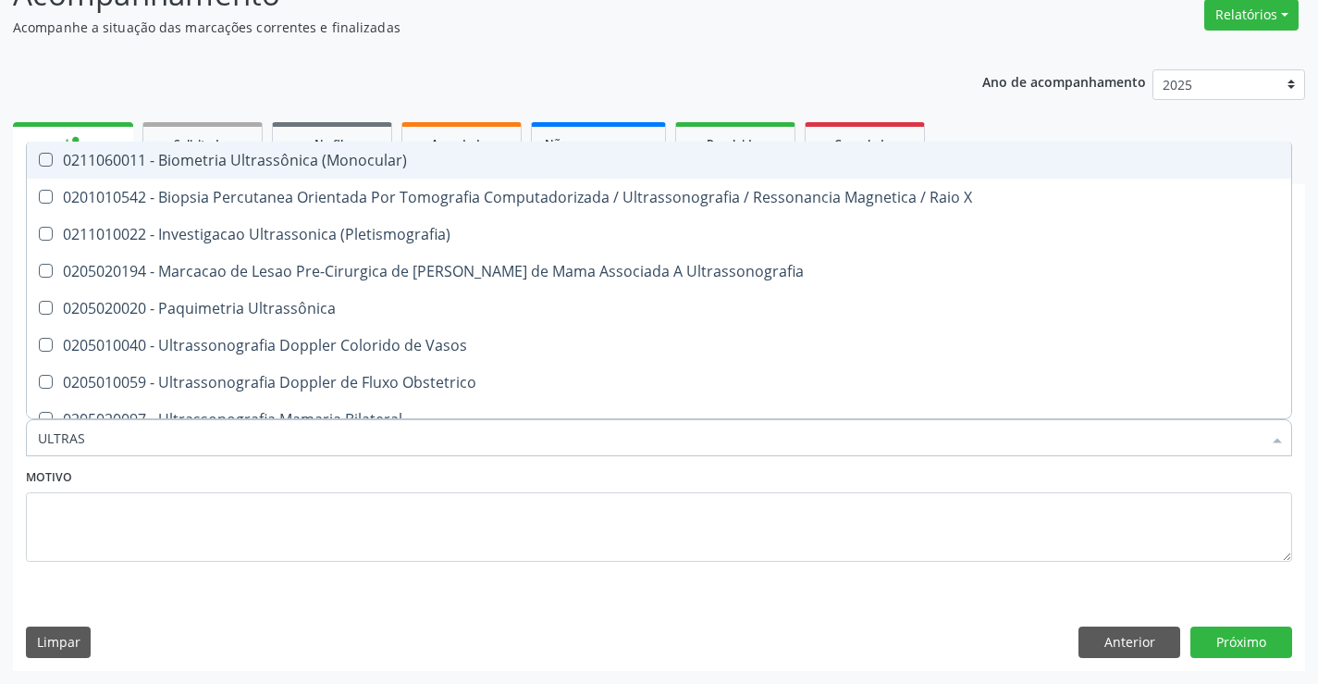
type input "ULTRASS"
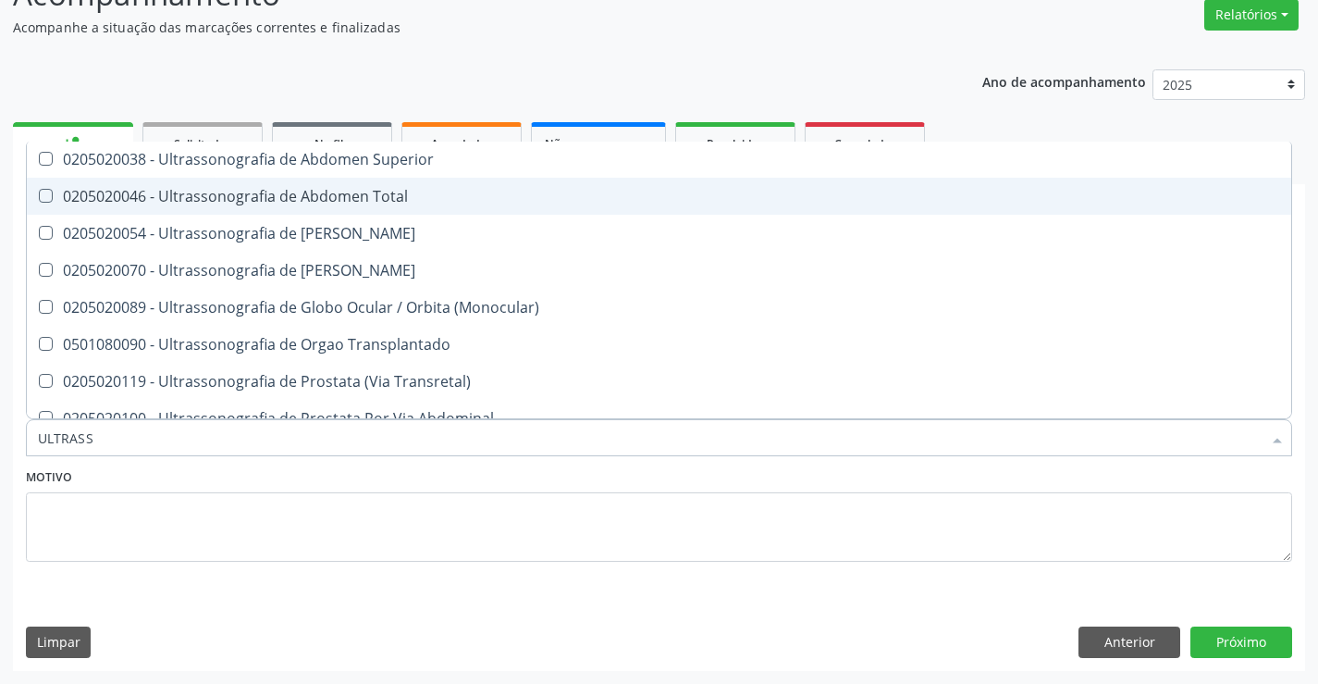
scroll to position [575, 0]
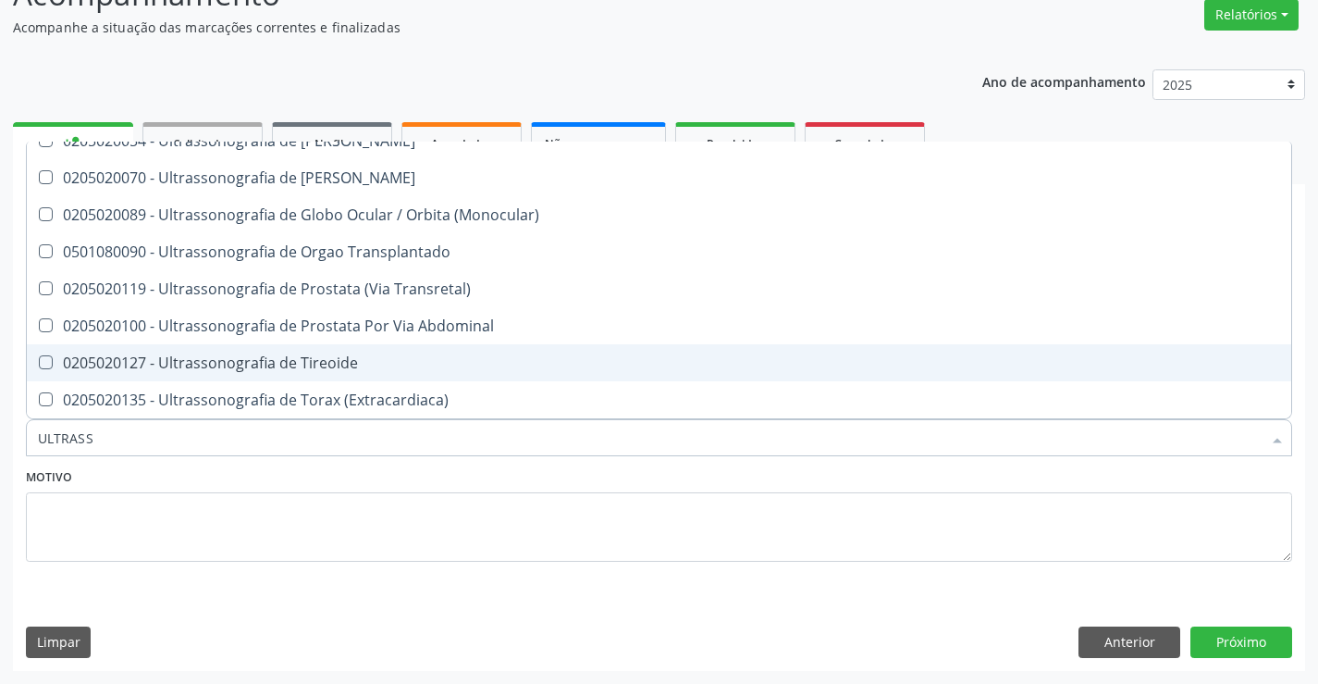
click at [358, 361] on div "0205020127 - Ultrassonografia de Tireoide" at bounding box center [659, 362] width 1243 height 15
checkbox Tireoide "true"
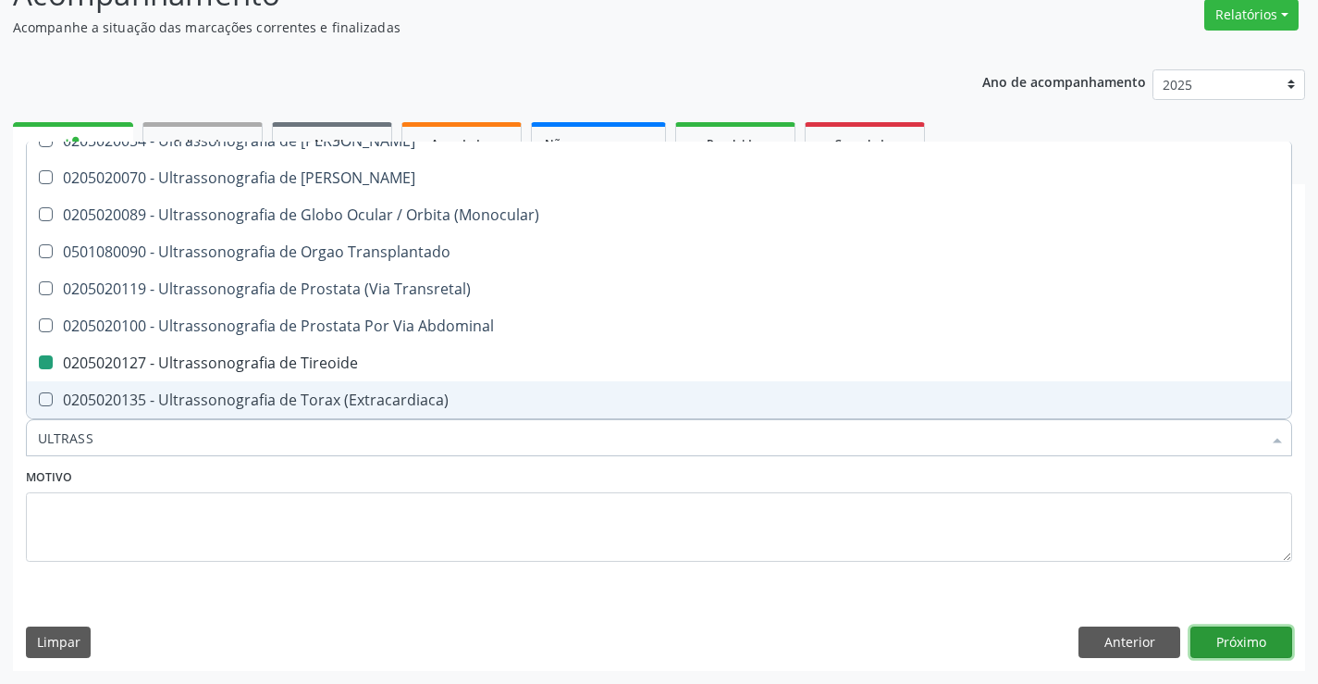
click at [1236, 648] on button "Próximo" at bounding box center [1242, 641] width 102 height 31
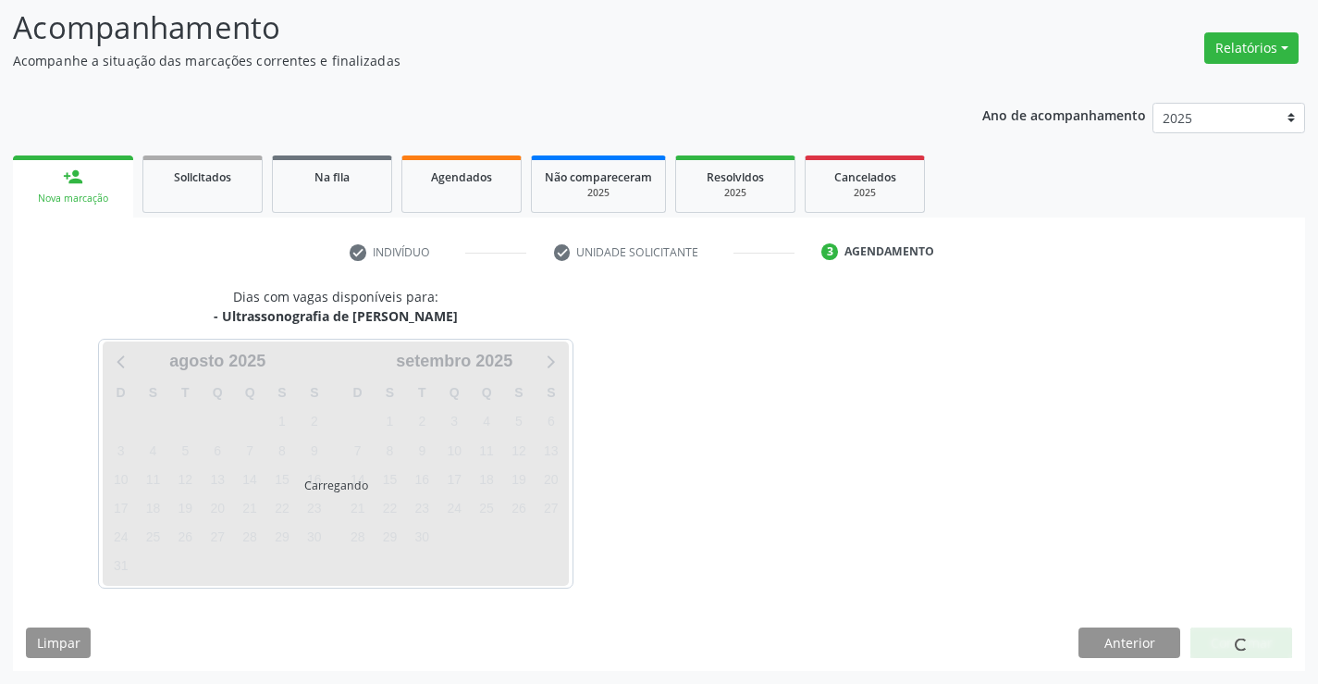
scroll to position [0, 0]
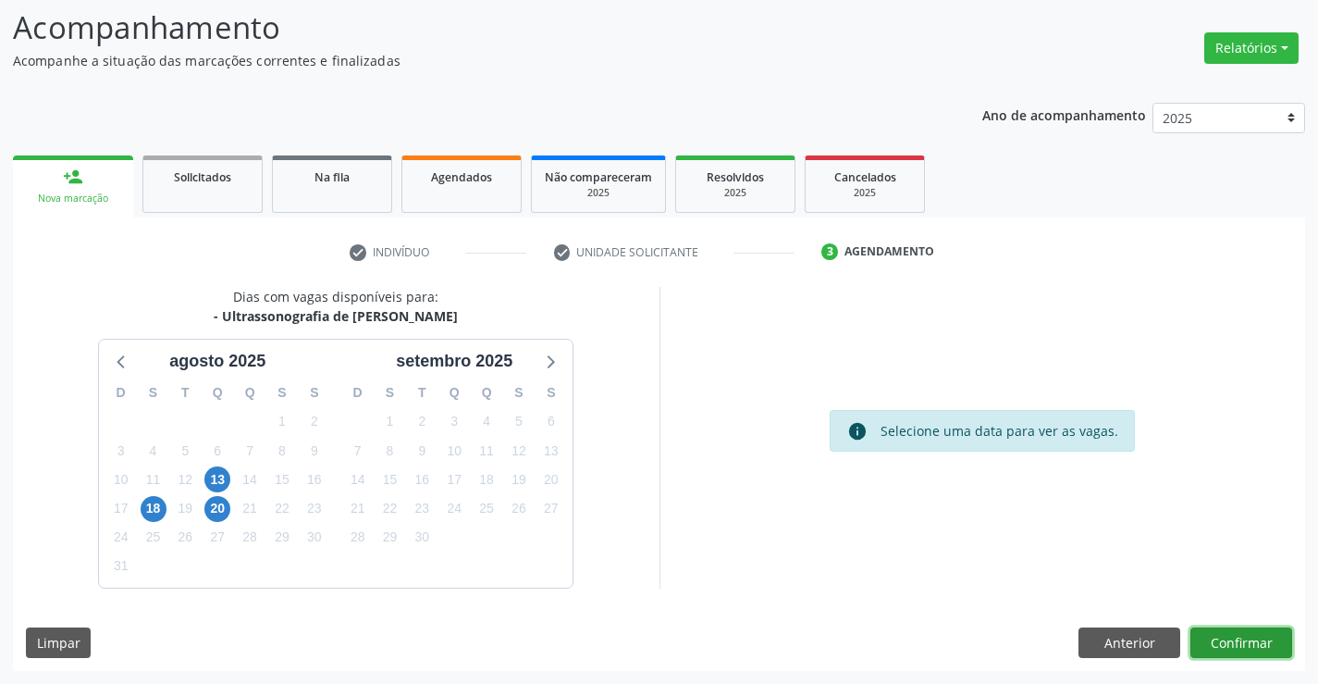
click at [1257, 639] on button "Confirmar" at bounding box center [1242, 642] width 102 height 31
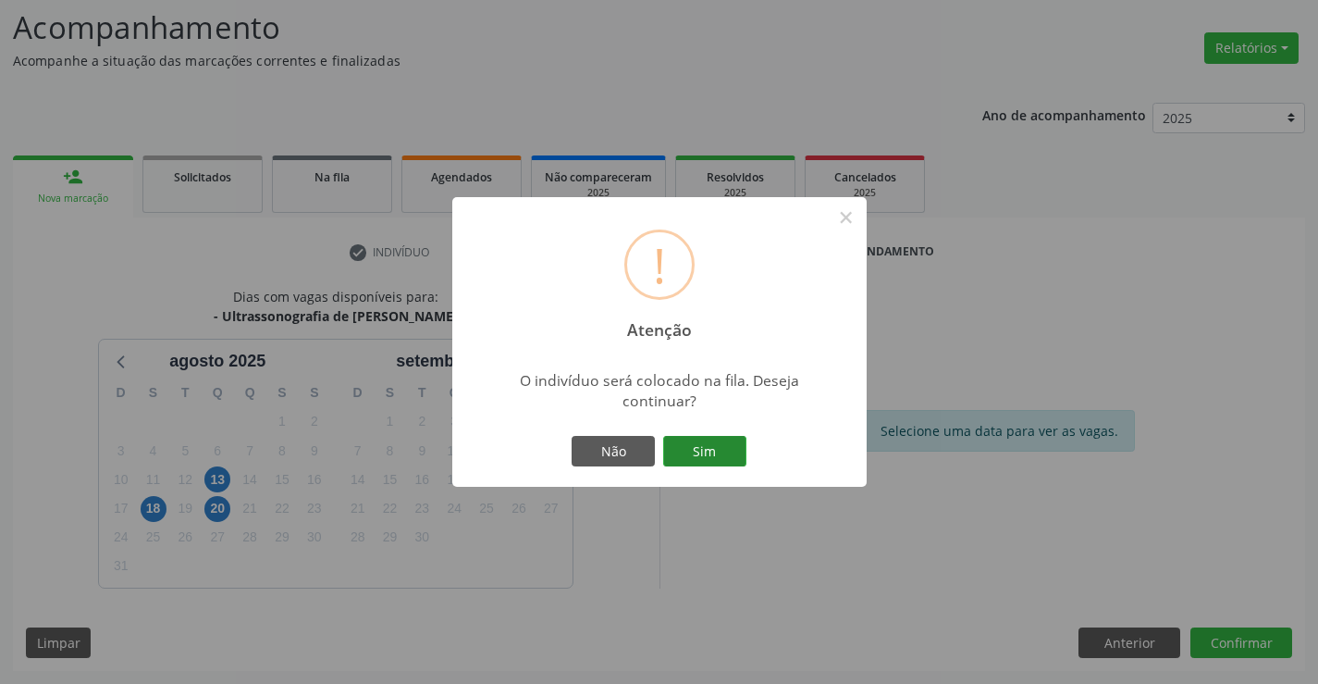
click at [721, 454] on button "Sim" at bounding box center [704, 451] width 83 height 31
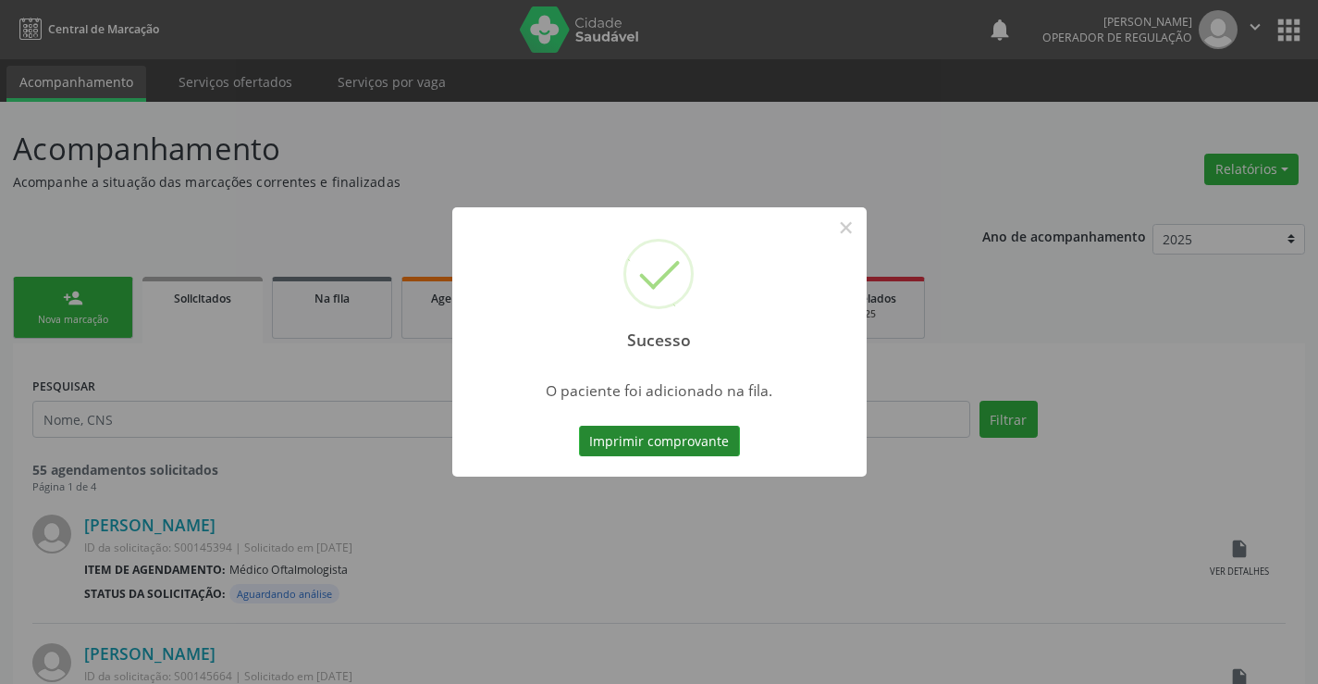
click at [702, 446] on button "Imprimir comprovante" at bounding box center [659, 441] width 161 height 31
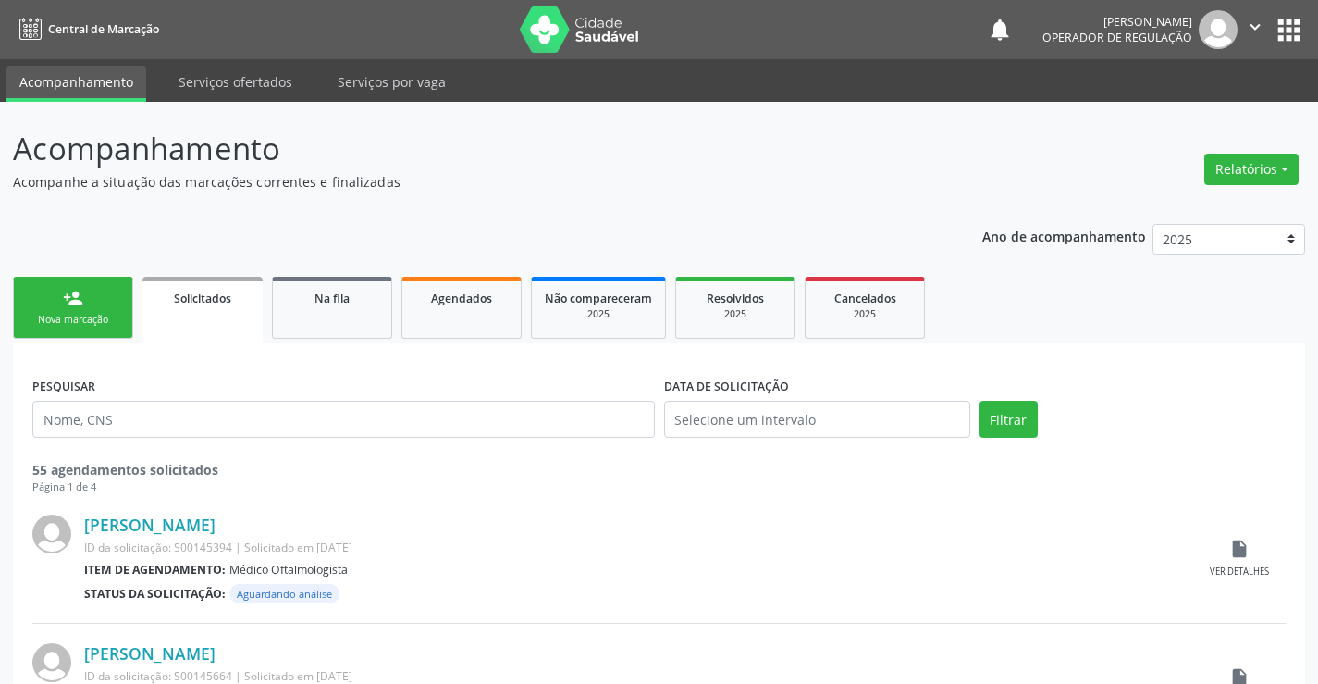
click at [93, 306] on link "person_add Nova marcação" at bounding box center [73, 308] width 120 height 62
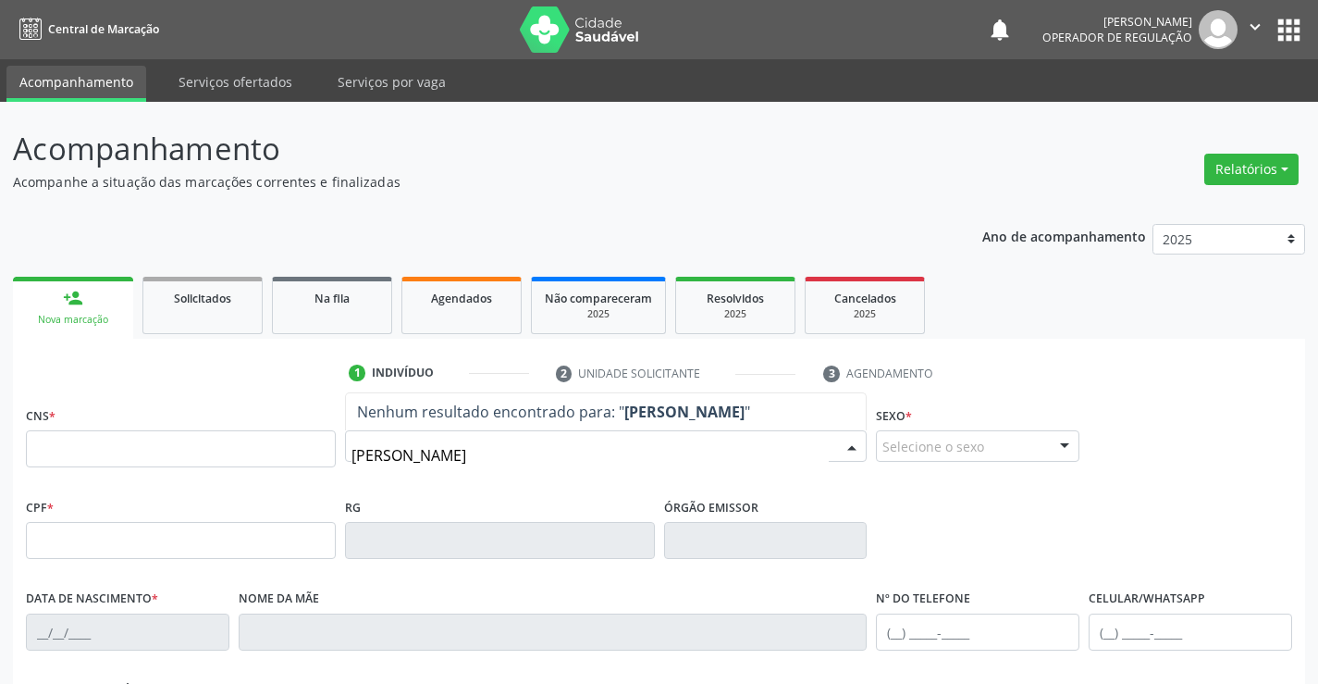
type input "[PERSON_NAME]"
click at [493, 486] on div "Nome * Nenhum resultado encontrado para: " [PERSON_NAME] " Não há nenhuma opção…" at bounding box center [606, 448] width 532 height 92
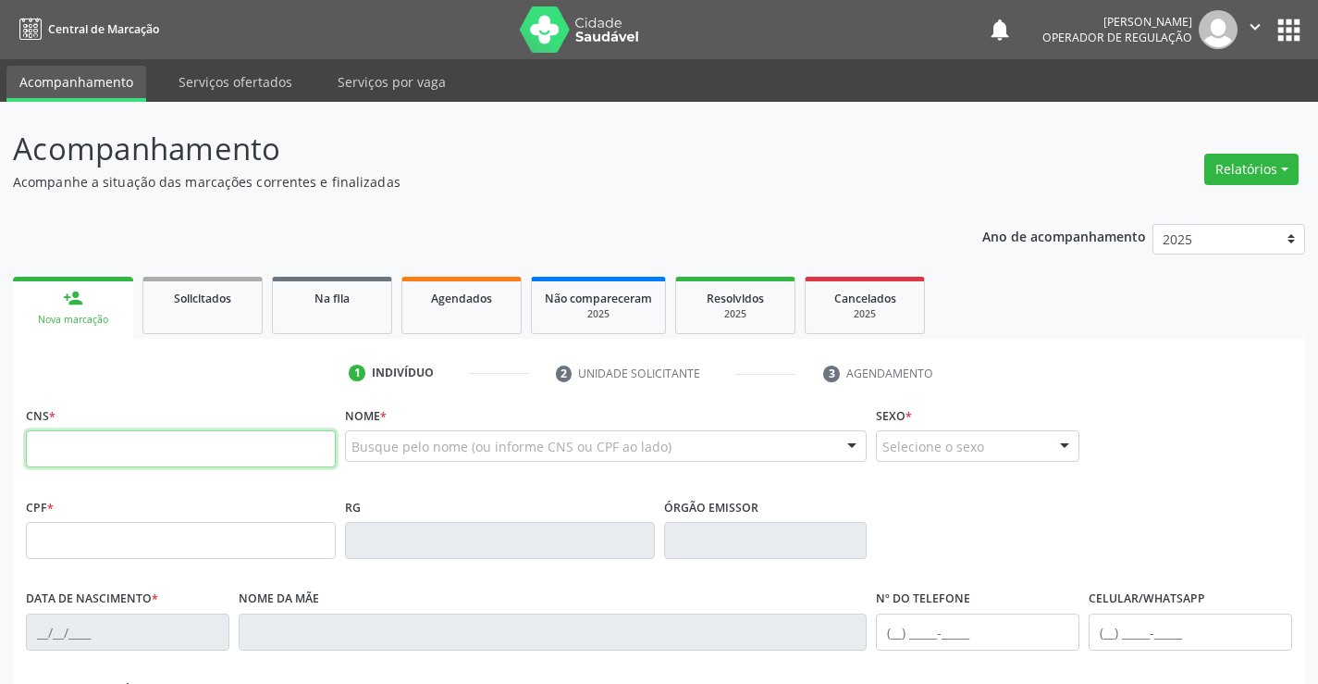
click at [150, 457] on input "text" at bounding box center [181, 448] width 310 height 37
type input "708 9077 7902 4719"
type input "13/07/2023"
type input "(71) 99732-7774"
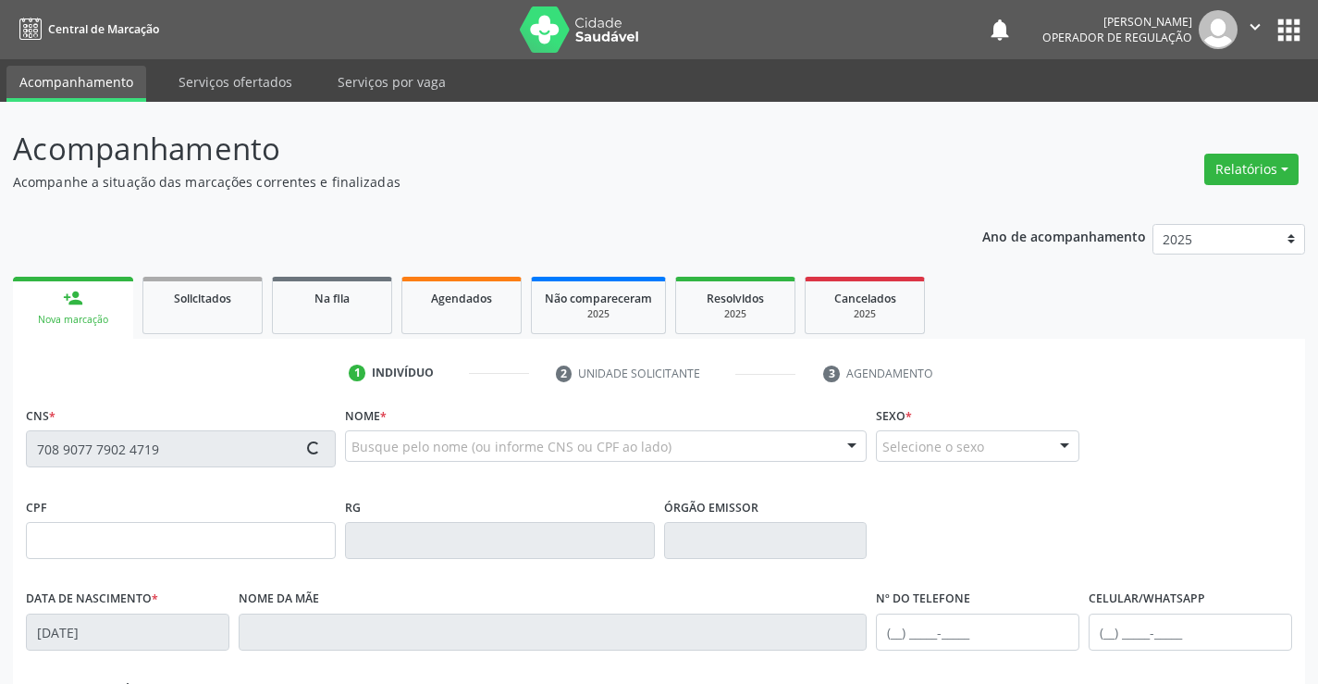
type input "58"
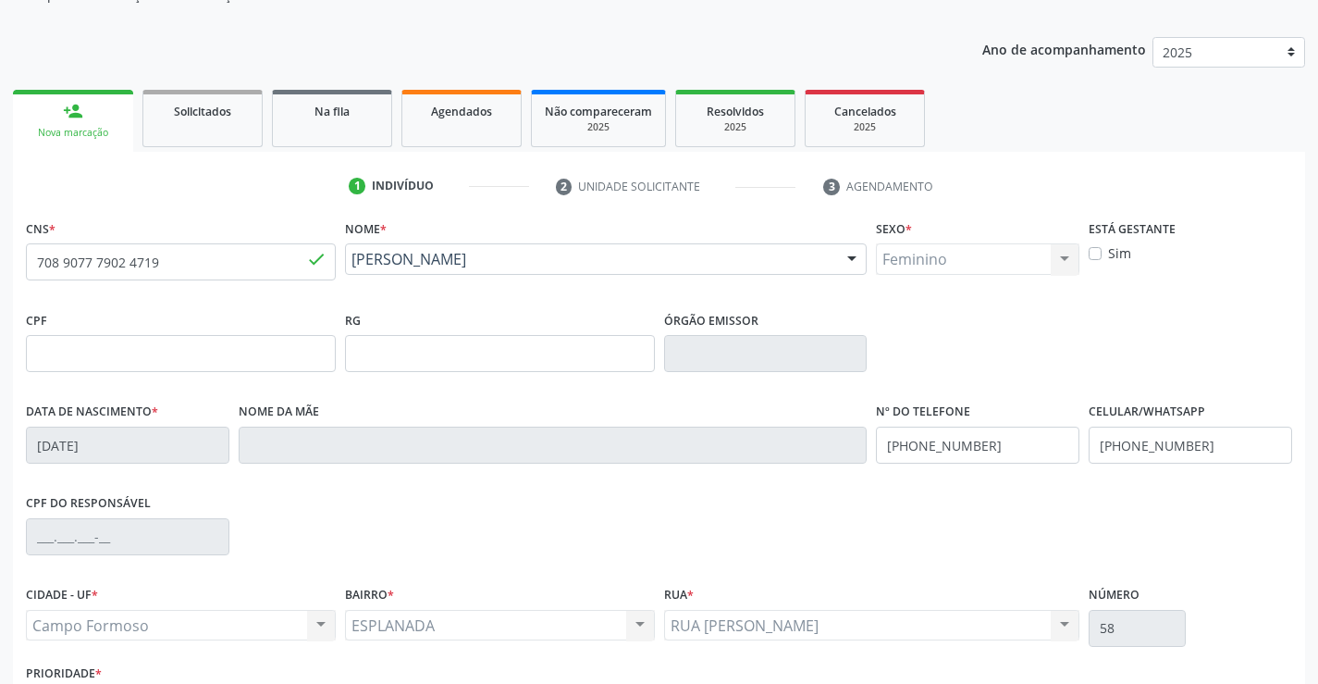
scroll to position [319, 0]
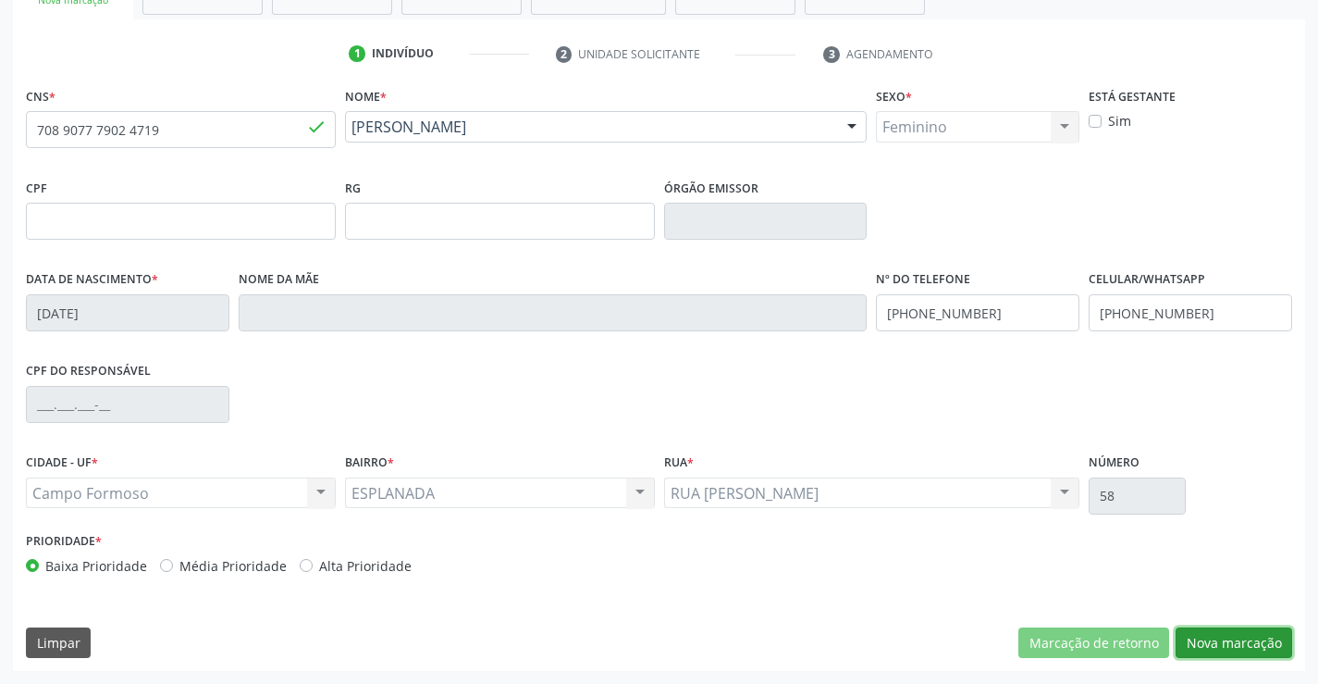
click at [1232, 632] on button "Nova marcação" at bounding box center [1234, 642] width 117 height 31
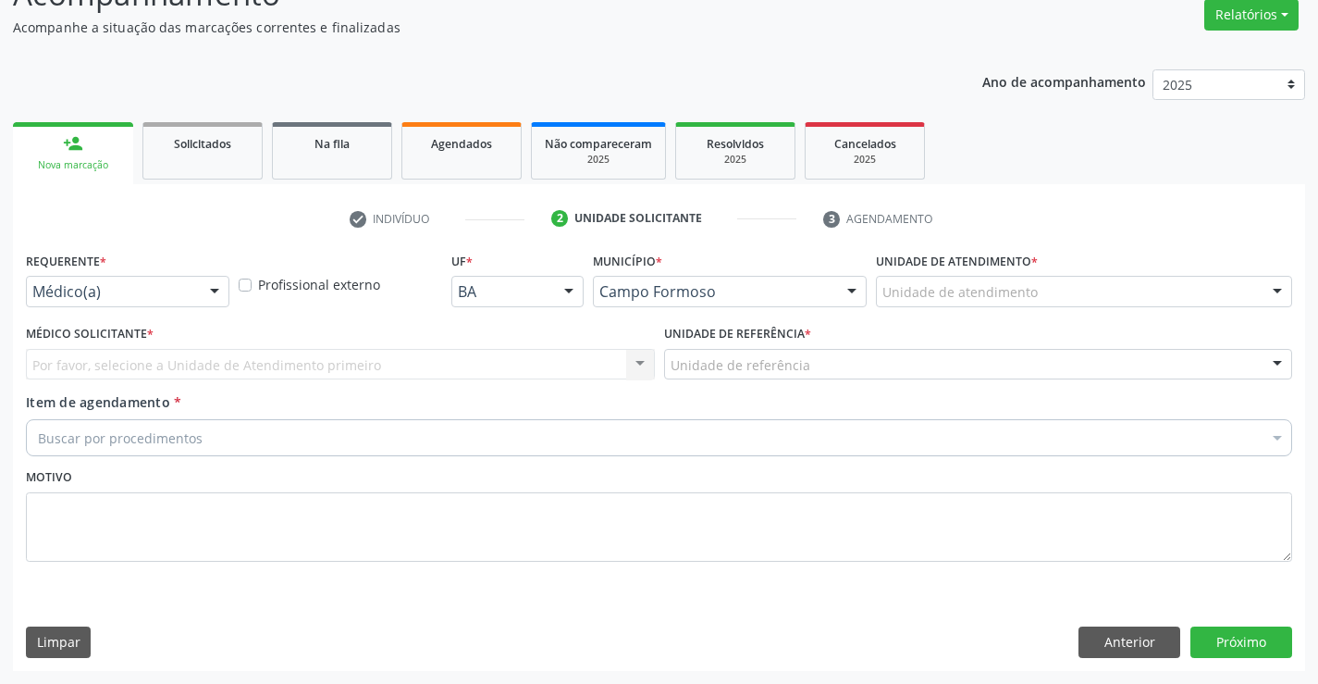
scroll to position [155, 0]
click at [208, 291] on div at bounding box center [215, 292] width 28 height 31
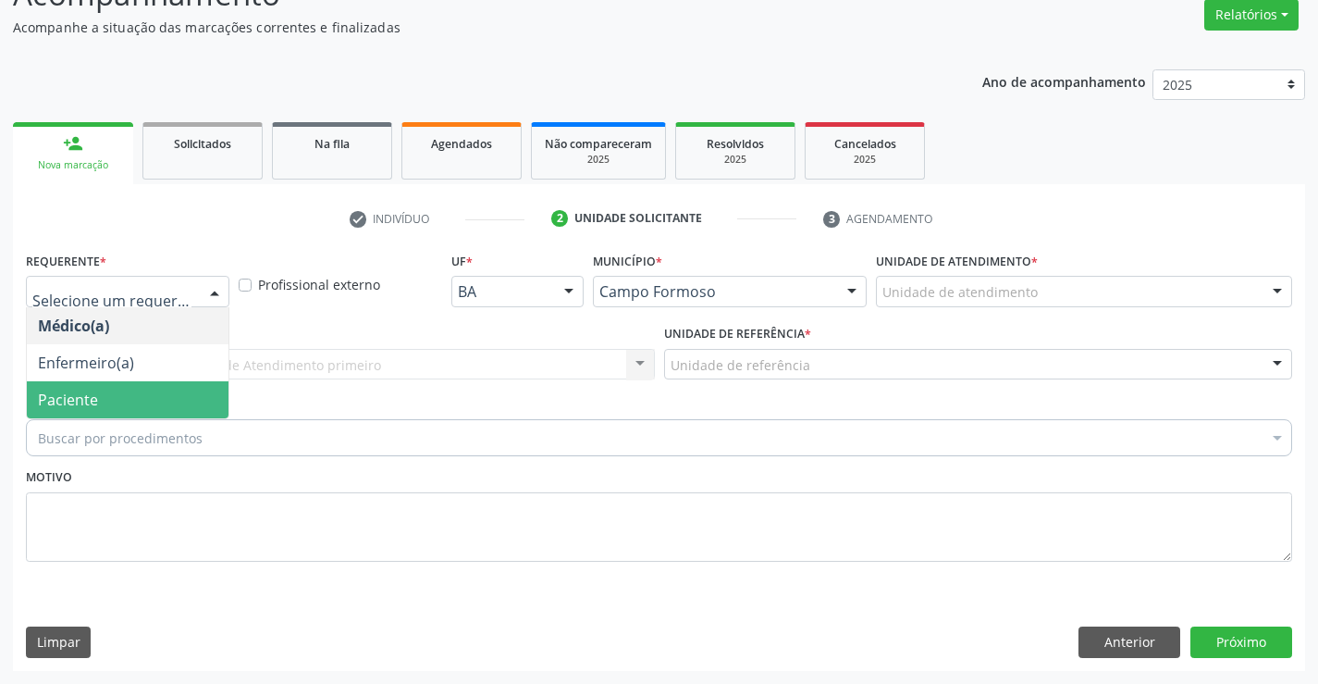
drag, startPoint x: 105, startPoint y: 402, endPoint x: 303, endPoint y: 388, distance: 197.6
click at [108, 402] on span "Paciente" at bounding box center [128, 399] width 202 height 37
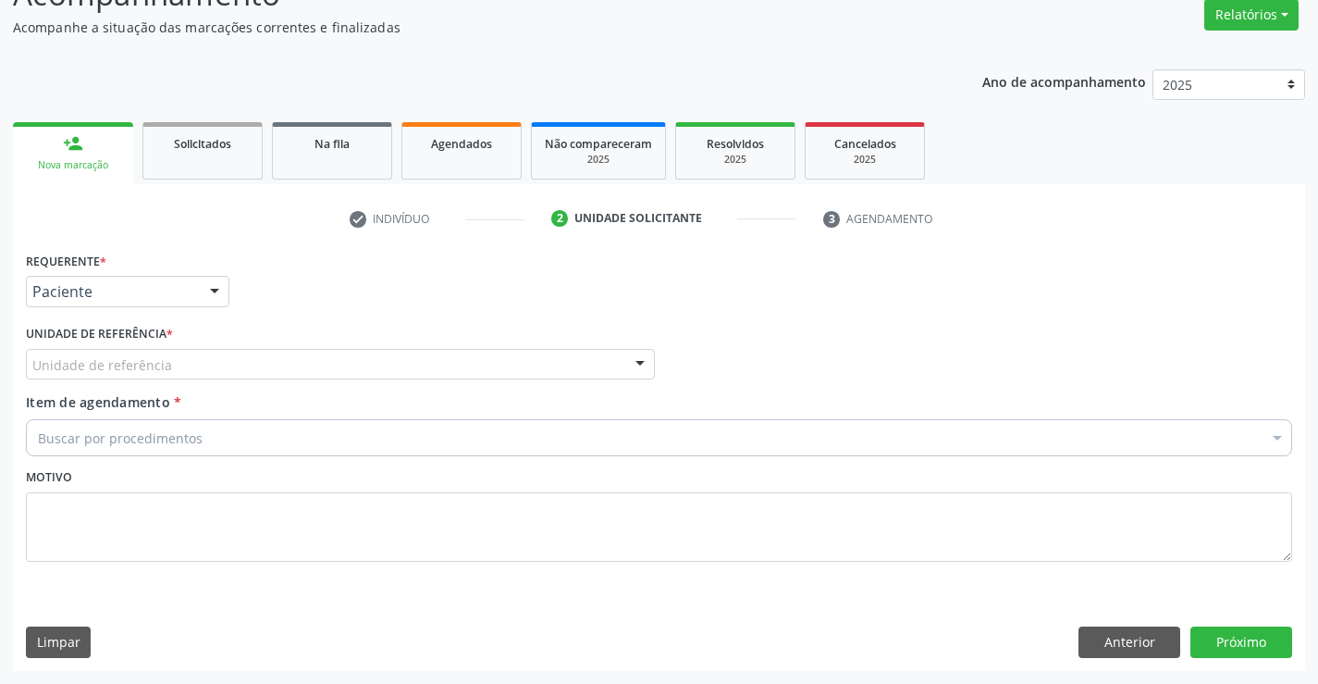
click at [353, 362] on div "Unidade de referência" at bounding box center [340, 364] width 629 height 31
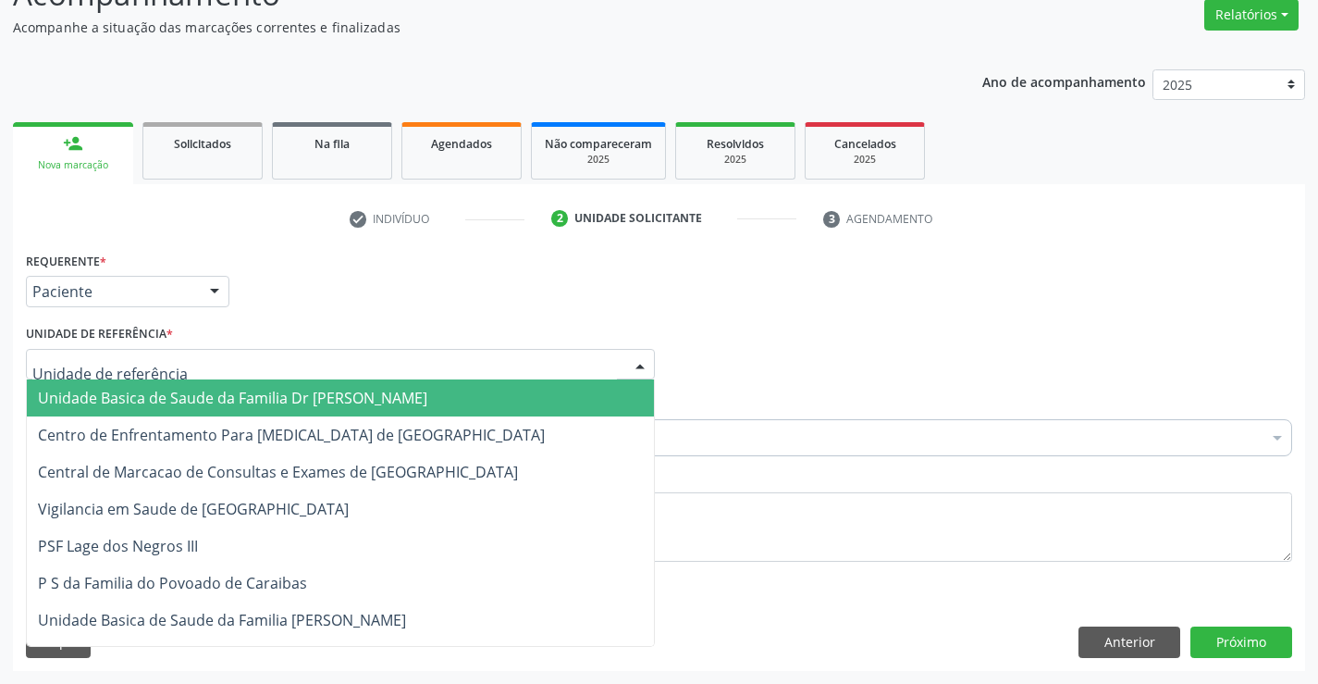
click at [249, 404] on span "Unidade Basica de Saude da Familia Dr [PERSON_NAME]" at bounding box center [233, 398] width 390 height 20
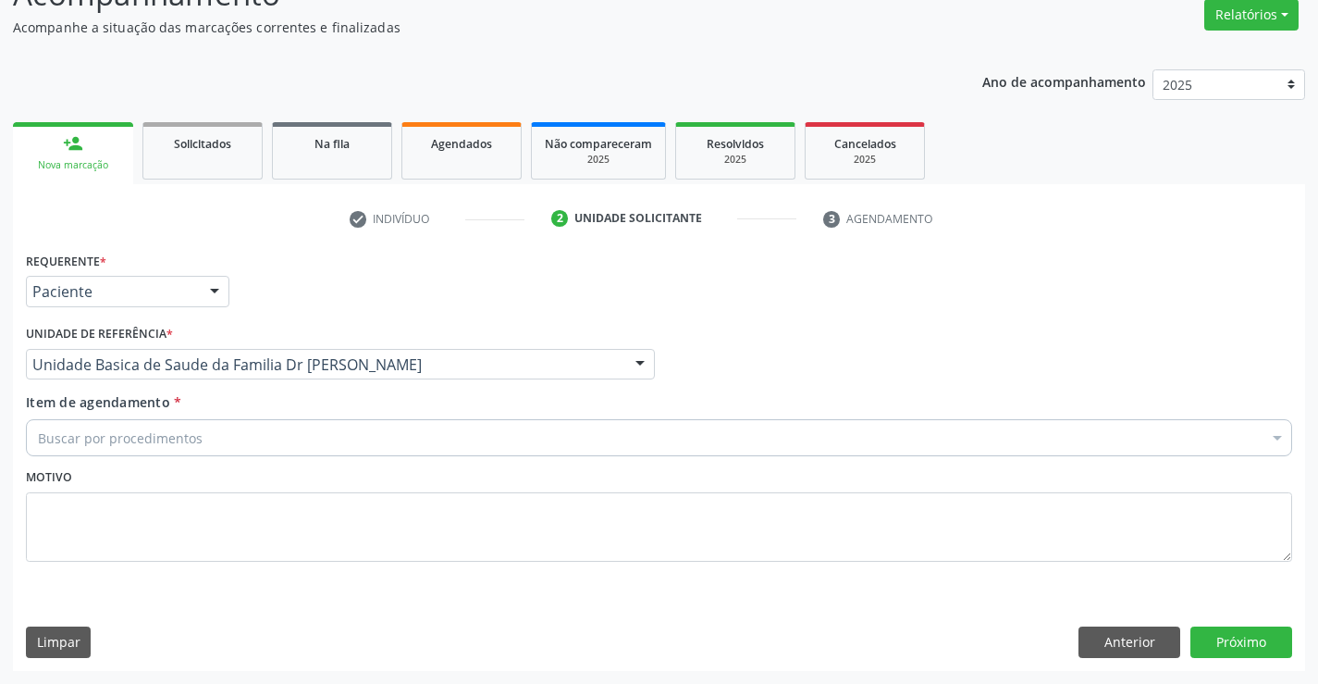
click at [178, 426] on div "Buscar por procedimentos" at bounding box center [659, 437] width 1267 height 37
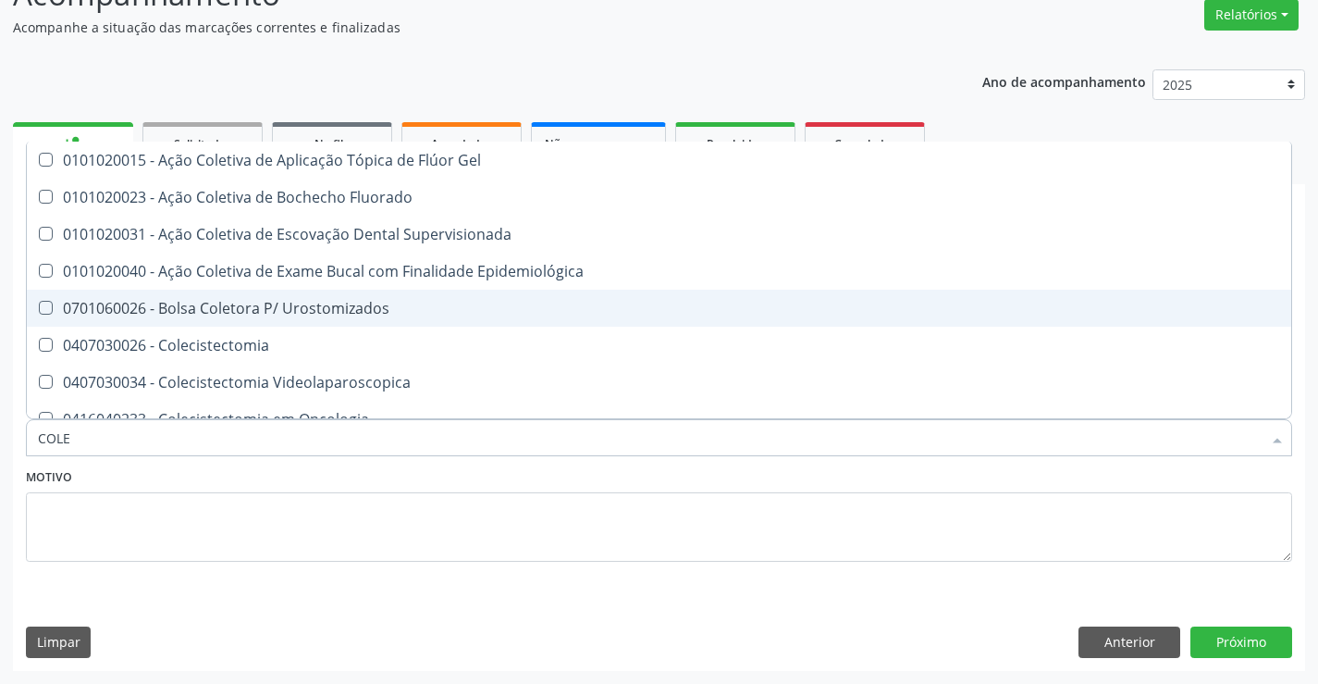
type input "COLES"
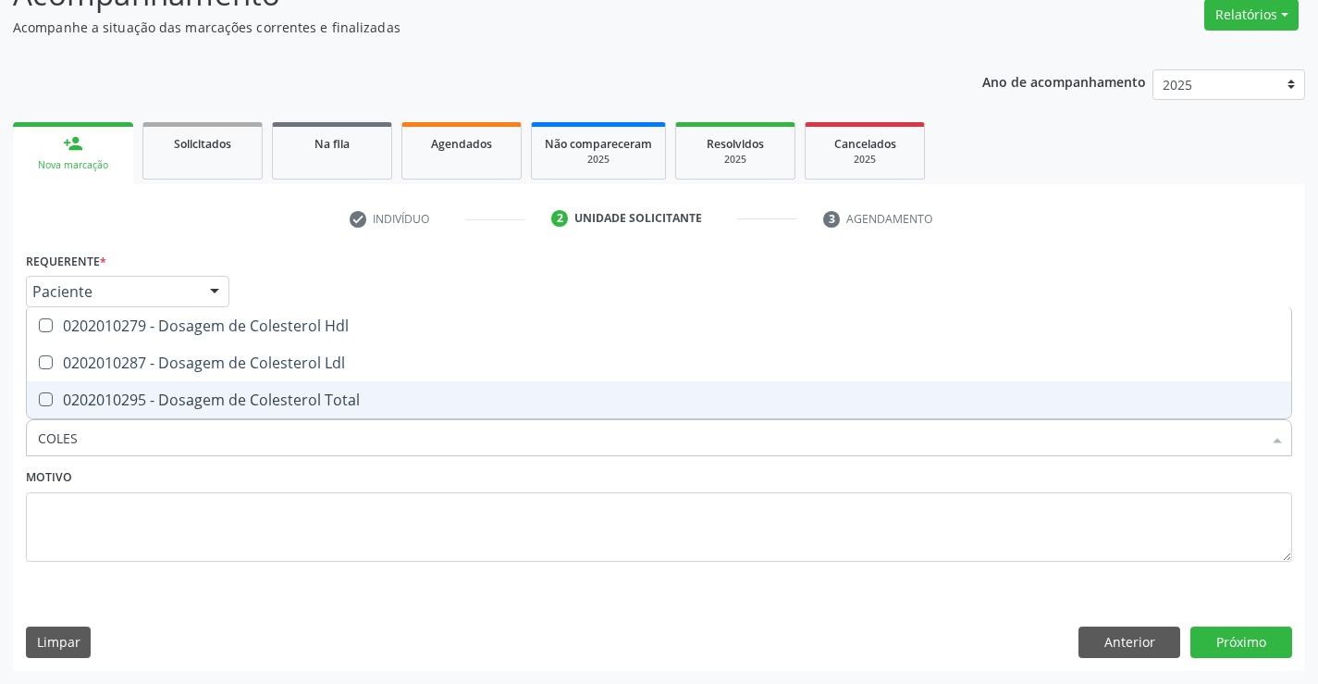
click at [163, 404] on div "0202010295 - Dosagem de Colesterol Total" at bounding box center [659, 399] width 1243 height 15
checkbox Total "true"
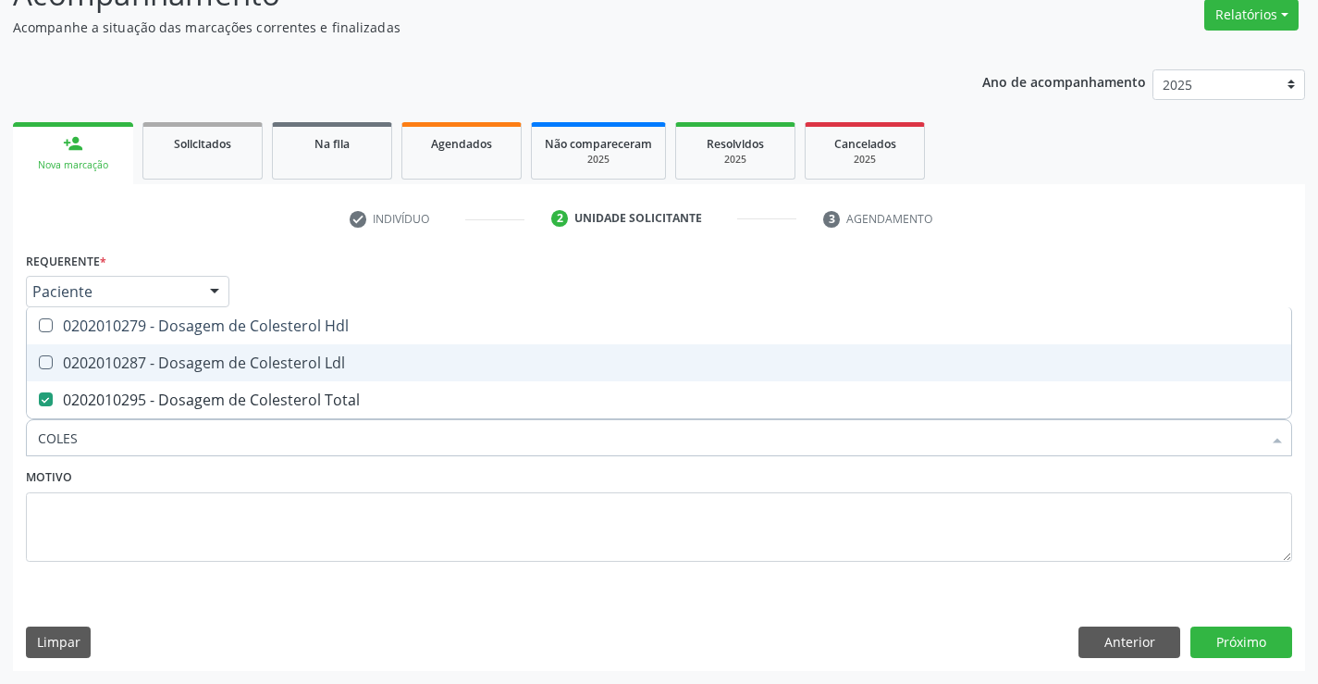
click at [193, 361] on div "0202010287 - Dosagem de Colesterol Ldl" at bounding box center [659, 362] width 1243 height 15
checkbox Ldl "true"
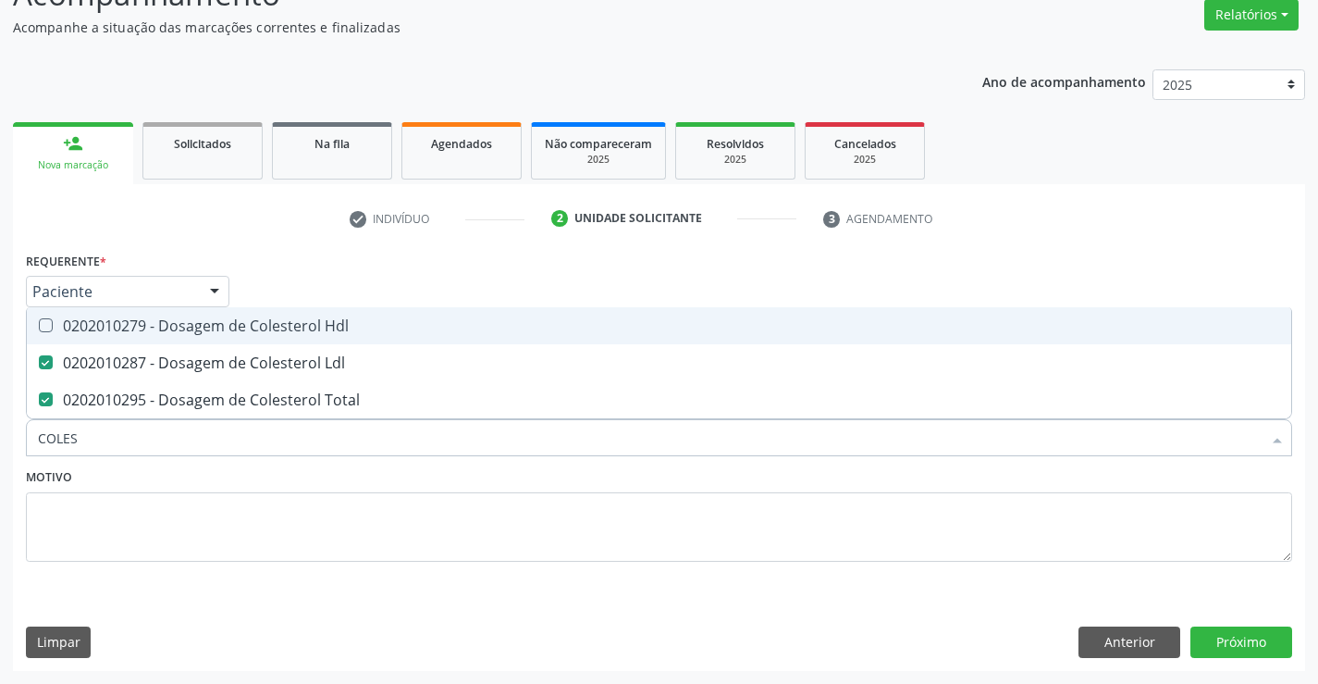
click at [204, 331] on div "0202010279 - Dosagem de Colesterol Hdl" at bounding box center [659, 325] width 1243 height 15
checkbox Hdl "true"
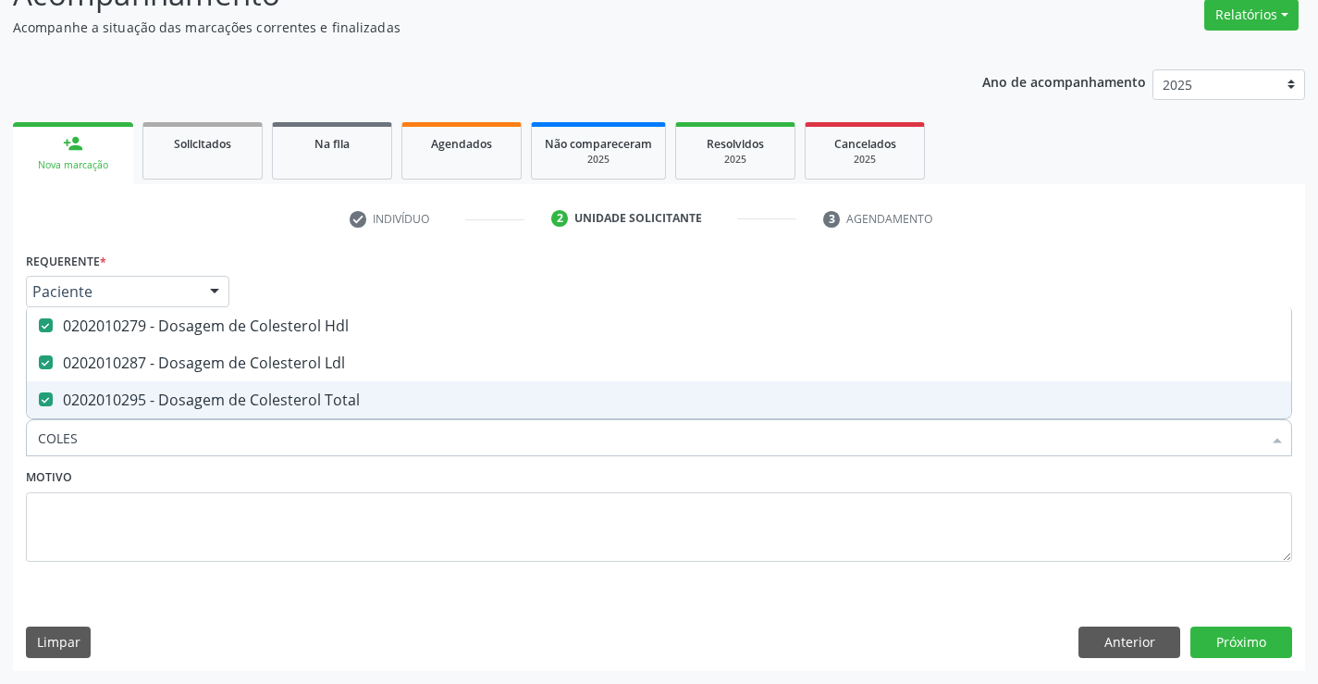
type input "COLES"
drag, startPoint x: 205, startPoint y: 537, endPoint x: 204, endPoint y: 526, distance: 10.2
click at [204, 526] on textarea at bounding box center [659, 527] width 1267 height 70
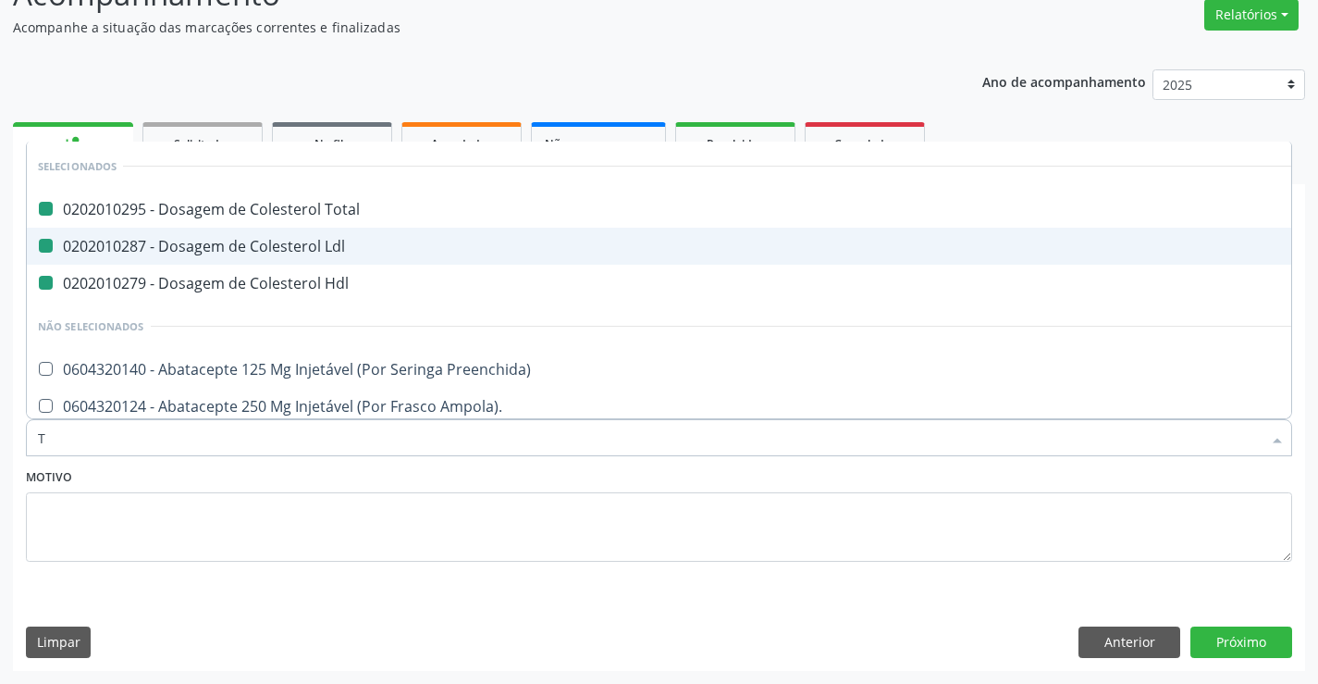
type input "TR"
checkbox Total "false"
checkbox Ldl "false"
checkbox Hdl "false"
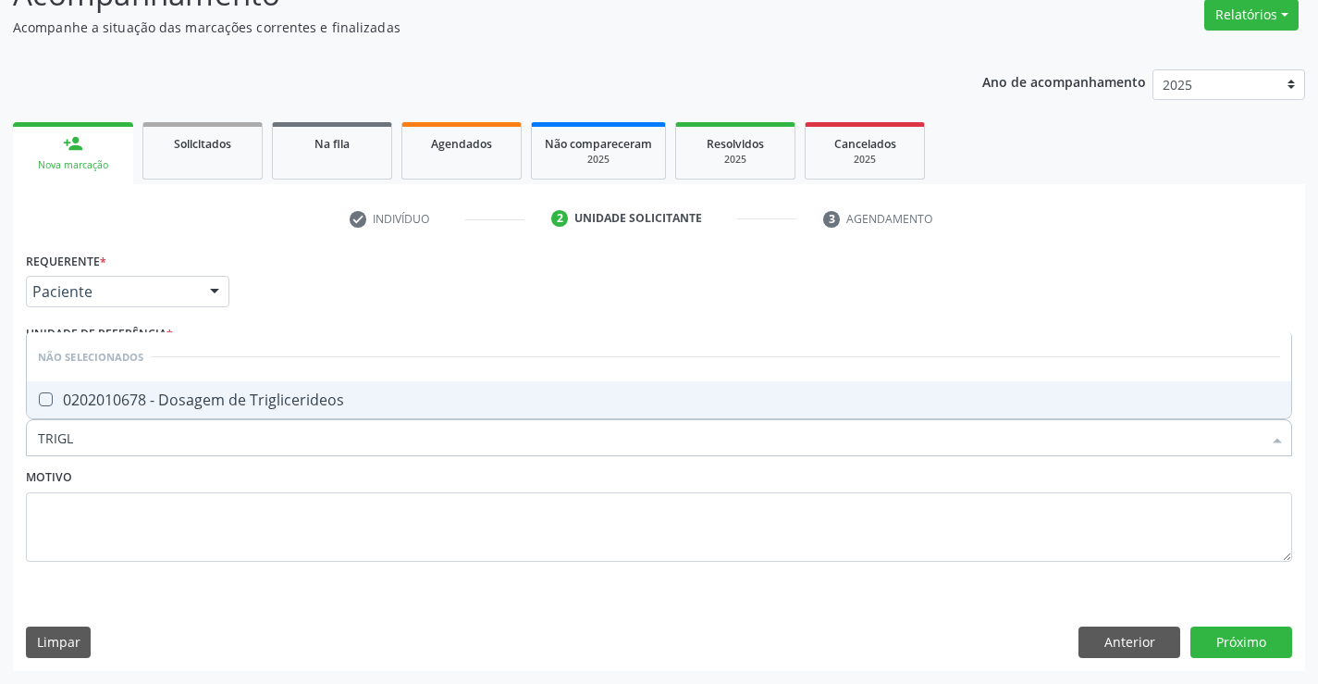
type input "TRIGLI"
click at [192, 396] on div "0202010678 - Dosagem de Triglicerideos" at bounding box center [659, 399] width 1243 height 15
checkbox Triglicerideos "true"
type input "TRIGLI"
click at [192, 522] on textarea at bounding box center [659, 527] width 1267 height 70
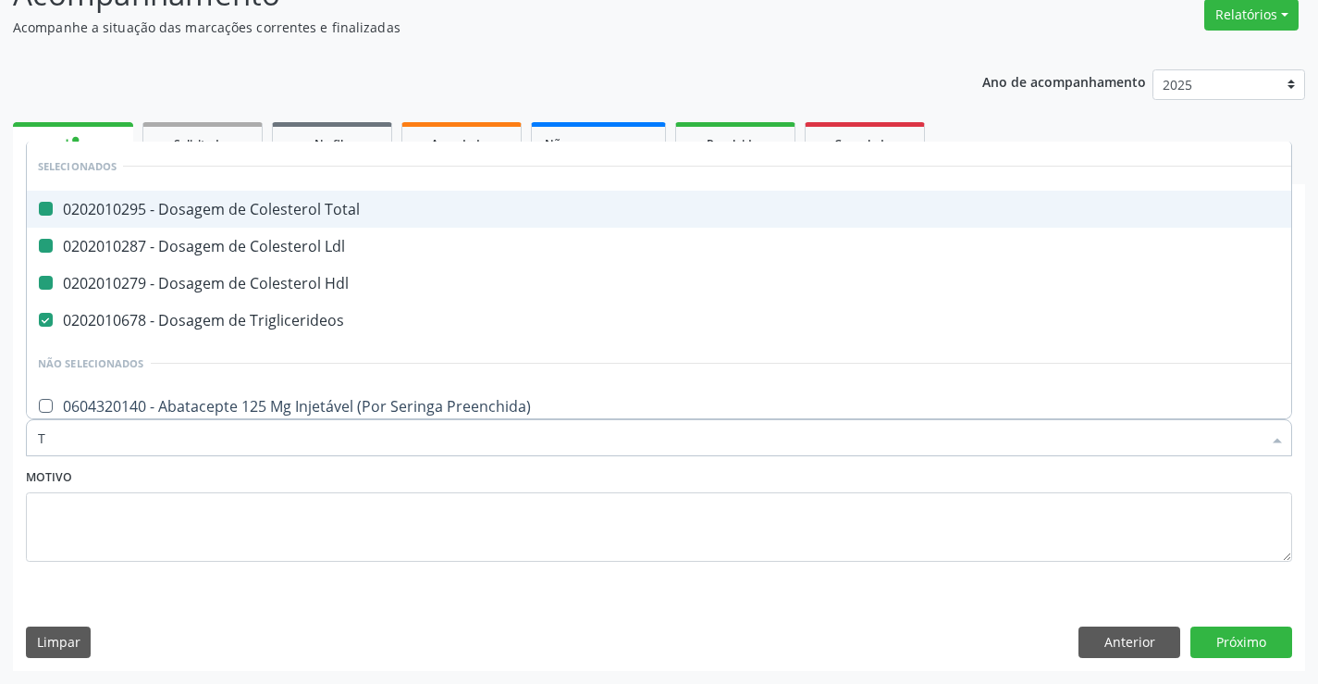
type input "TG"
checkbox Total "false"
checkbox Ldl "false"
checkbox Hdl "false"
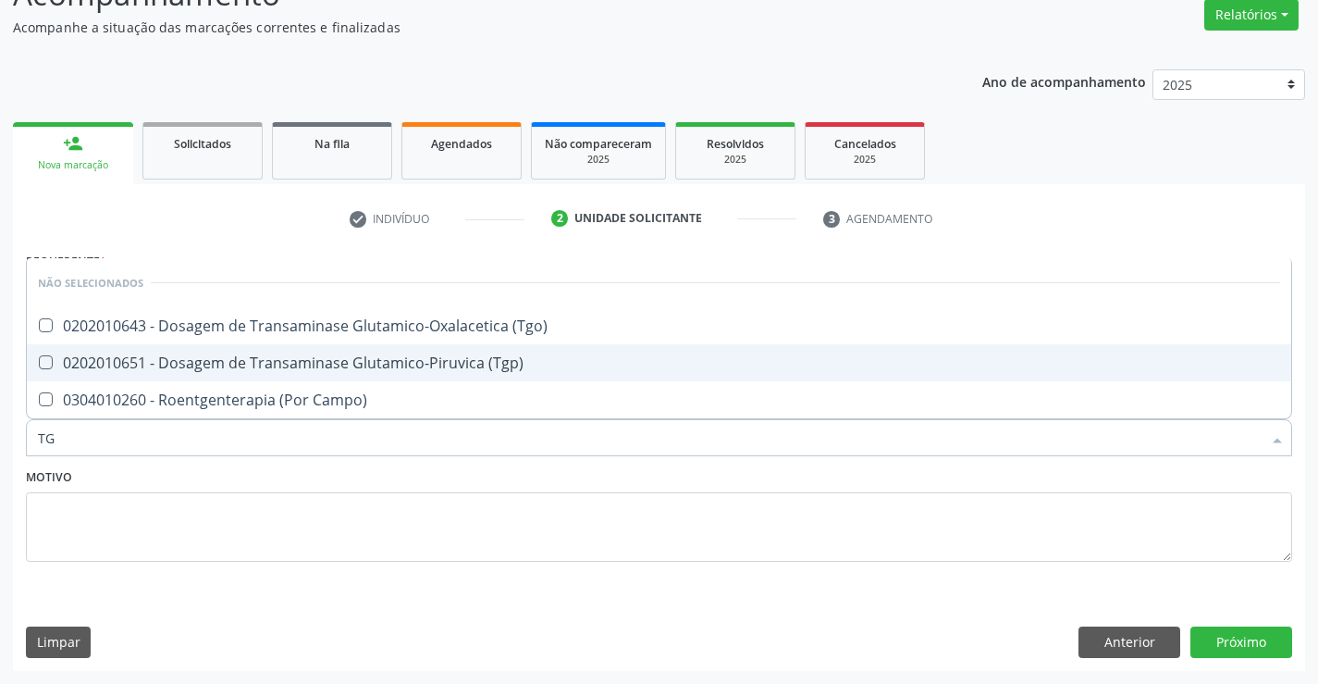
click at [141, 350] on span "0202010651 - Dosagem de Transaminase Glutamico-Piruvica (Tgp)" at bounding box center [659, 362] width 1265 height 37
checkbox \(Tgp\) "true"
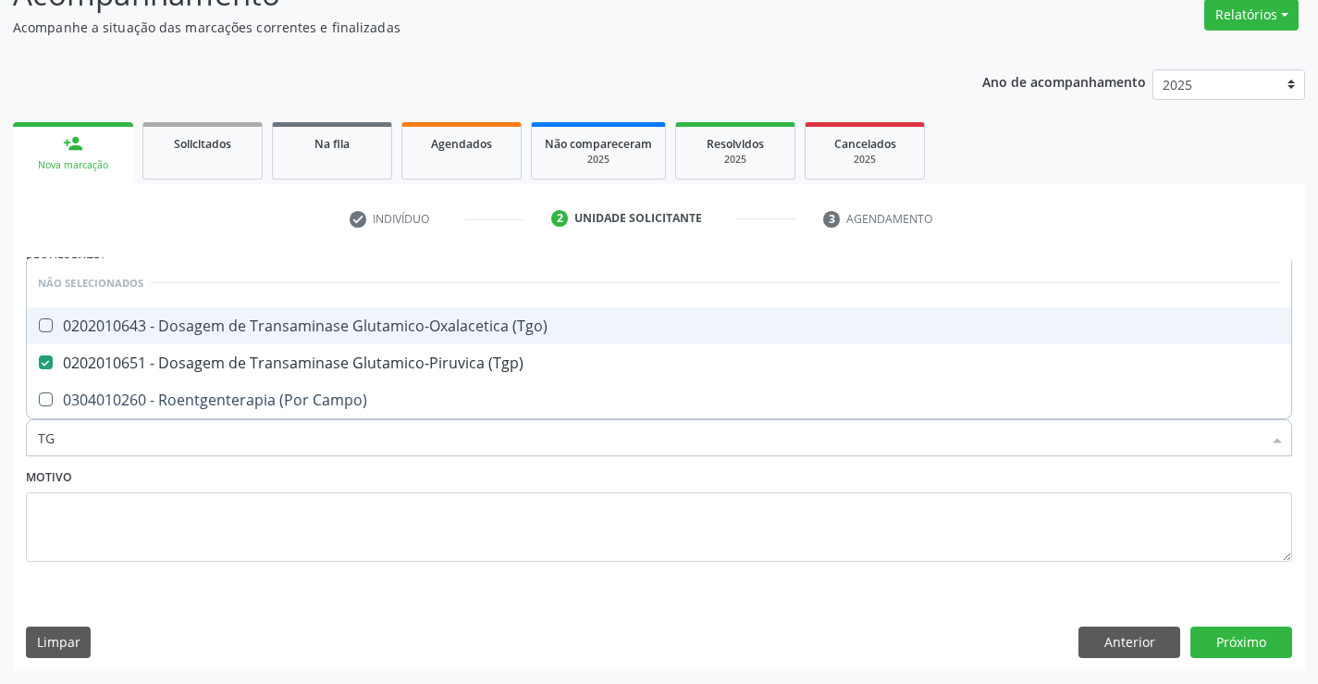
click at [151, 322] on div "0202010643 - Dosagem de Transaminase Glutamico-Oxalacetica (Tgo)" at bounding box center [659, 325] width 1243 height 15
checkbox \(Tgo\) "true"
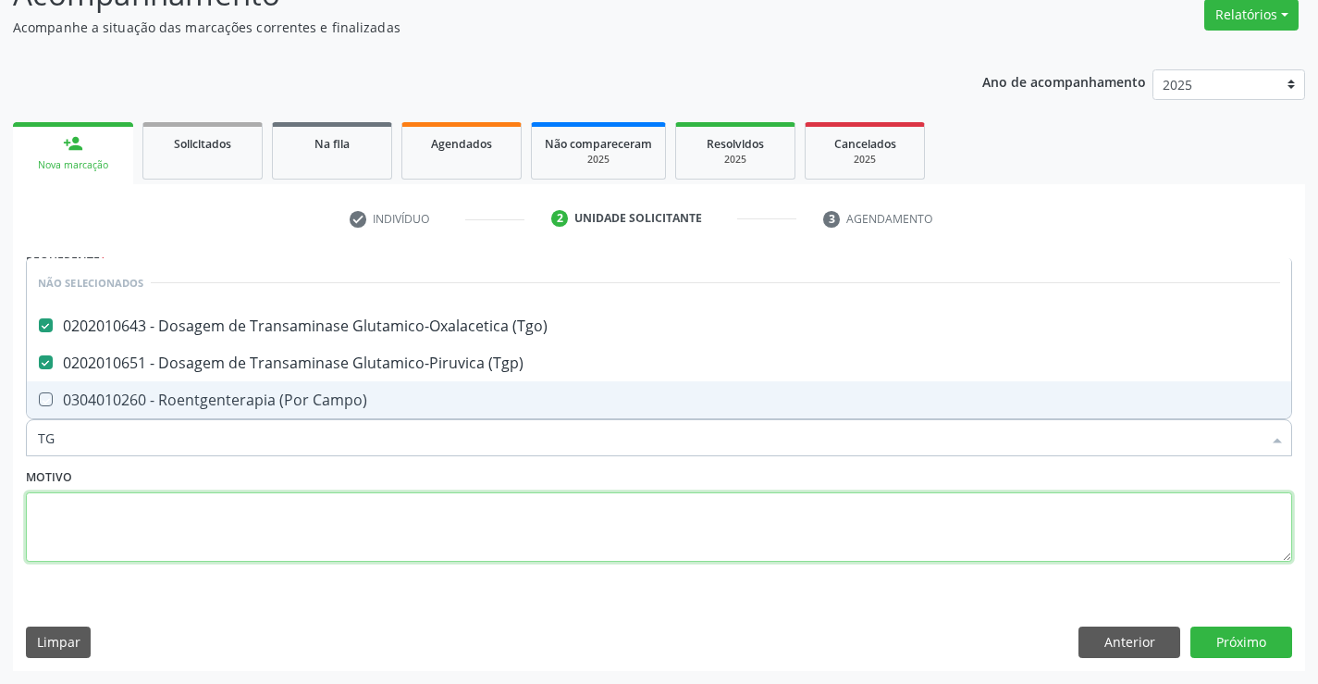
click at [160, 513] on textarea at bounding box center [659, 527] width 1267 height 70
checkbox Campo\) "true"
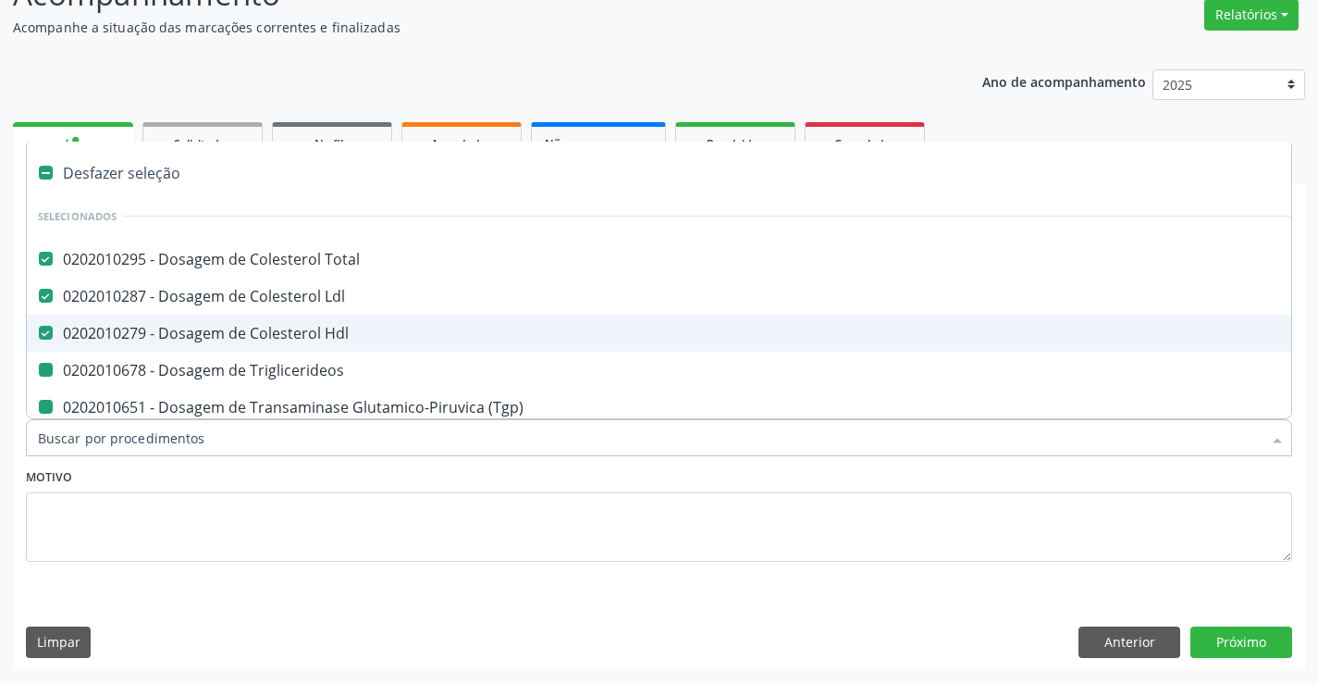
type input "U"
checkbox Triglicerideos "false"
checkbox \(Tgp\) "false"
checkbox \(Tgo\) "false"
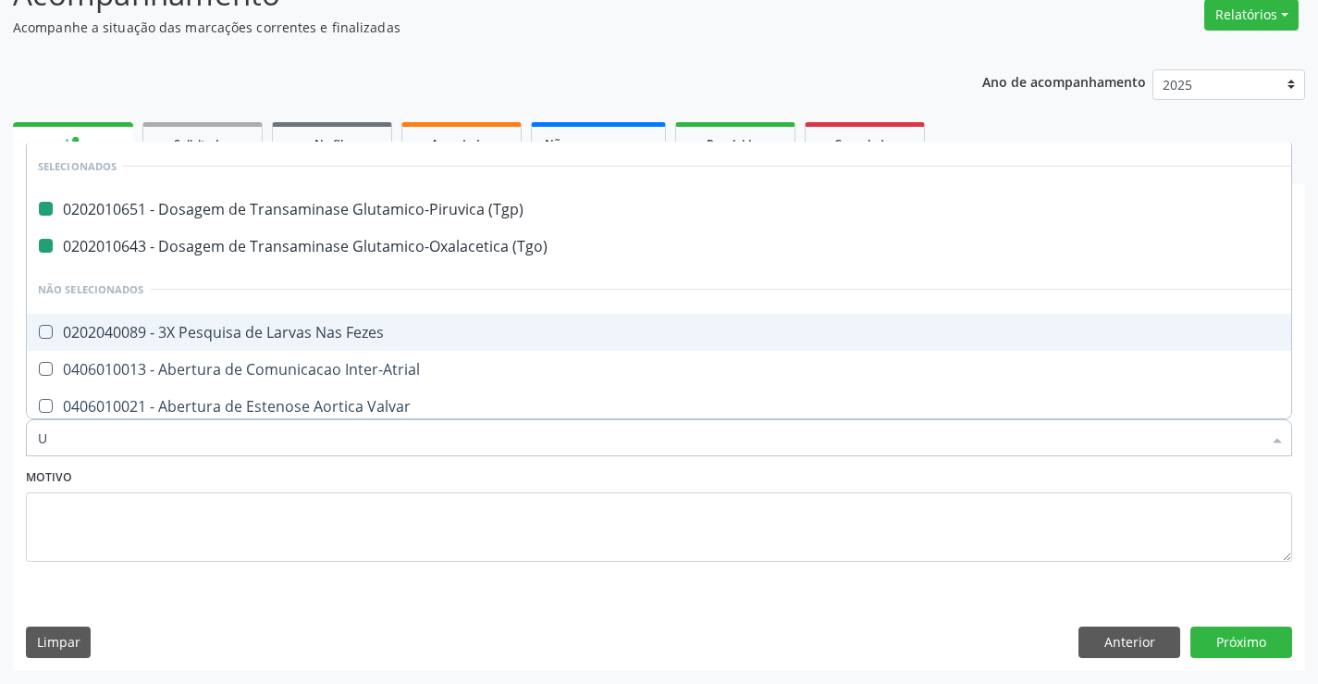
type input "UR"
checkbox \(Tgp\) "false"
checkbox \(Tgo\) "false"
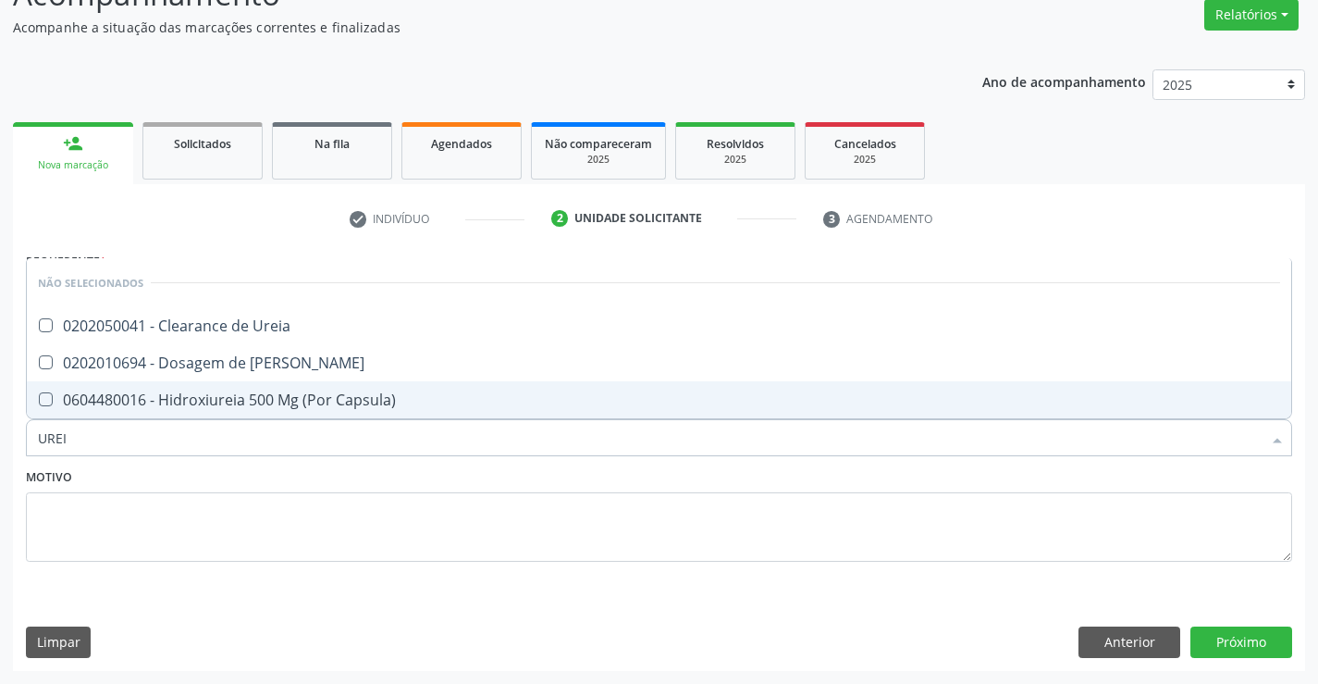
type input "UREIA"
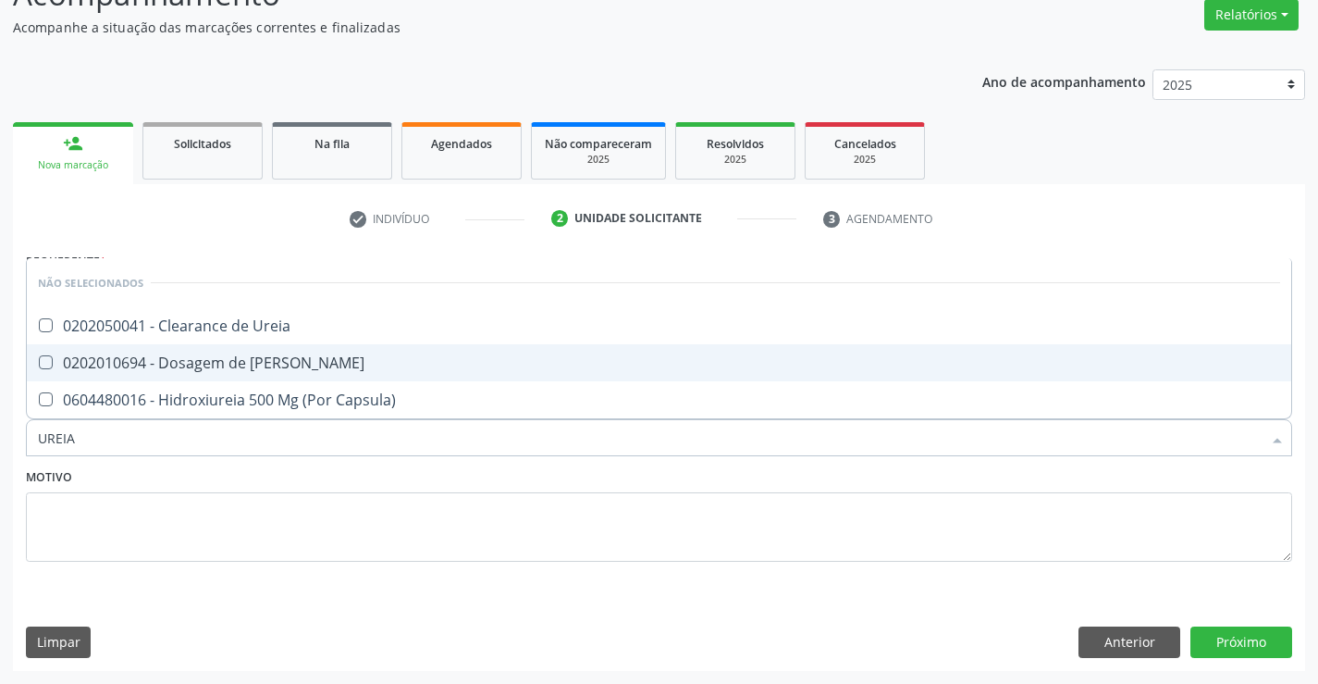
drag, startPoint x: 91, startPoint y: 361, endPoint x: 138, endPoint y: 488, distance: 135.3
click at [93, 375] on span "0202010694 - Dosagem de [PERSON_NAME]" at bounding box center [659, 362] width 1265 height 37
checkbox Ureia "true"
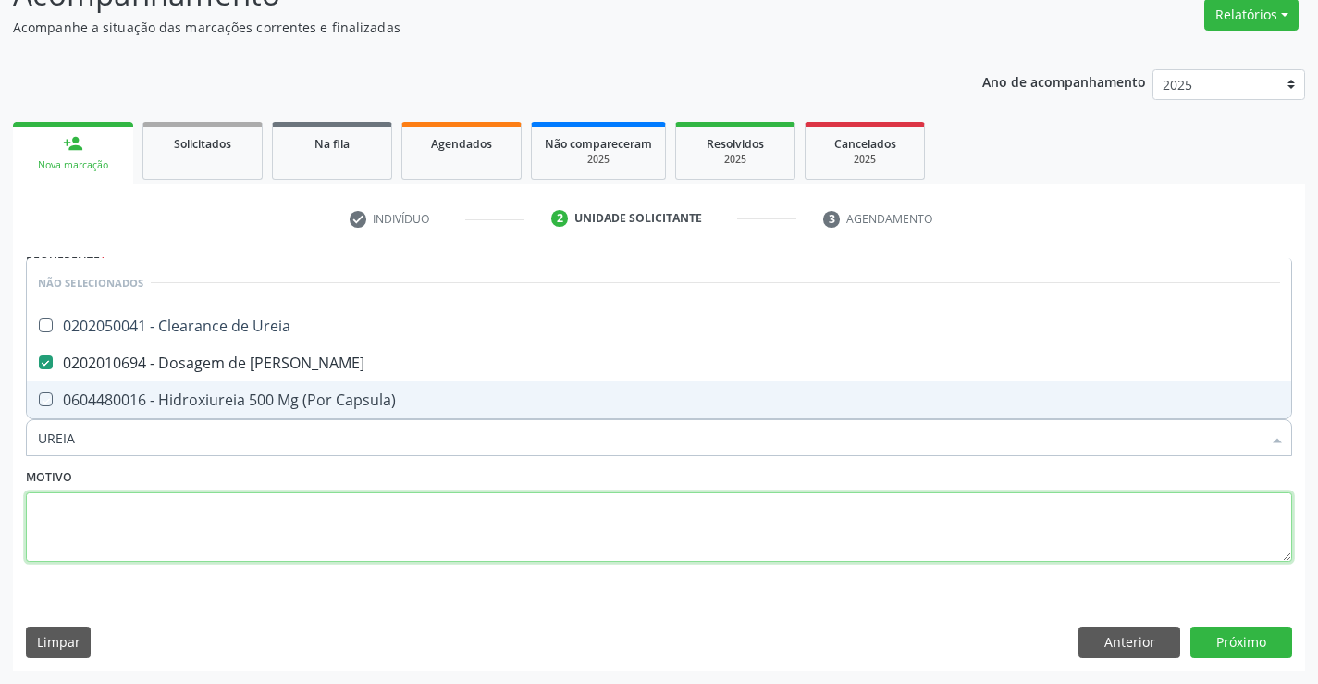
click at [136, 531] on textarea at bounding box center [659, 527] width 1267 height 70
checkbox Ureia "true"
checkbox Capsula\) "true"
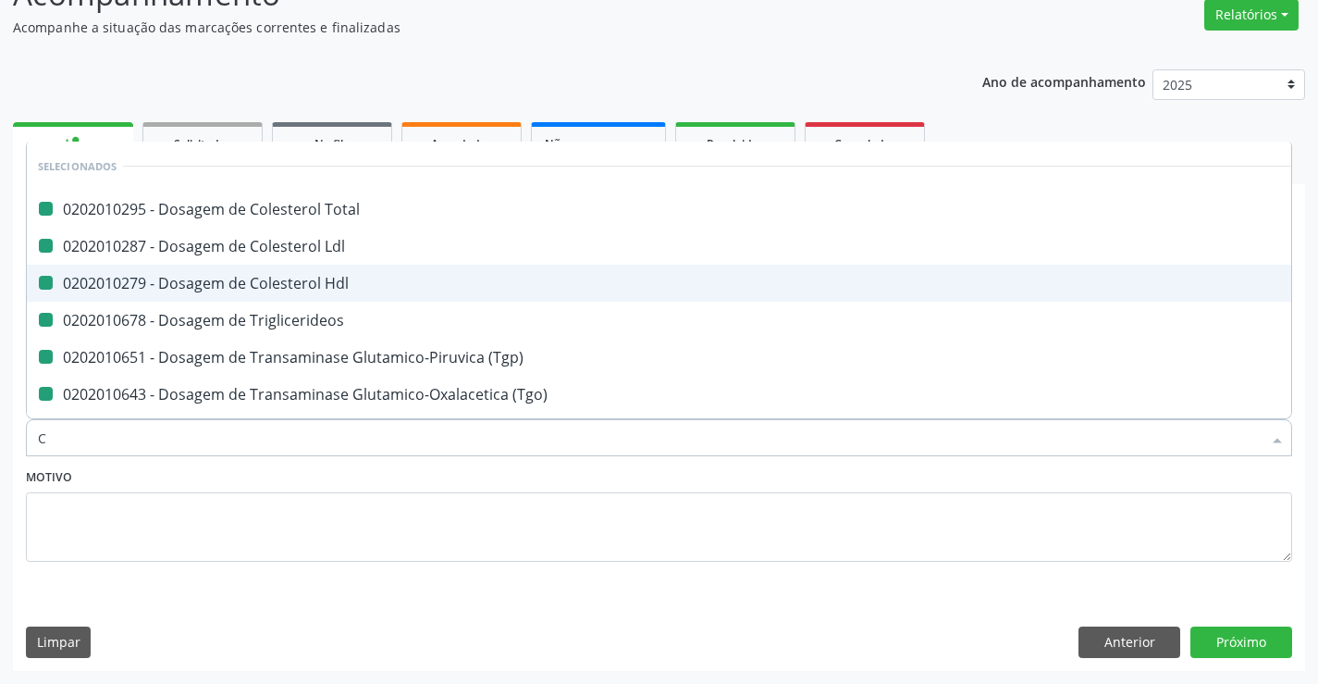
type input "CR"
checkbox Total "false"
checkbox Ldl "false"
checkbox Hdl "false"
checkbox Triglicerideos "false"
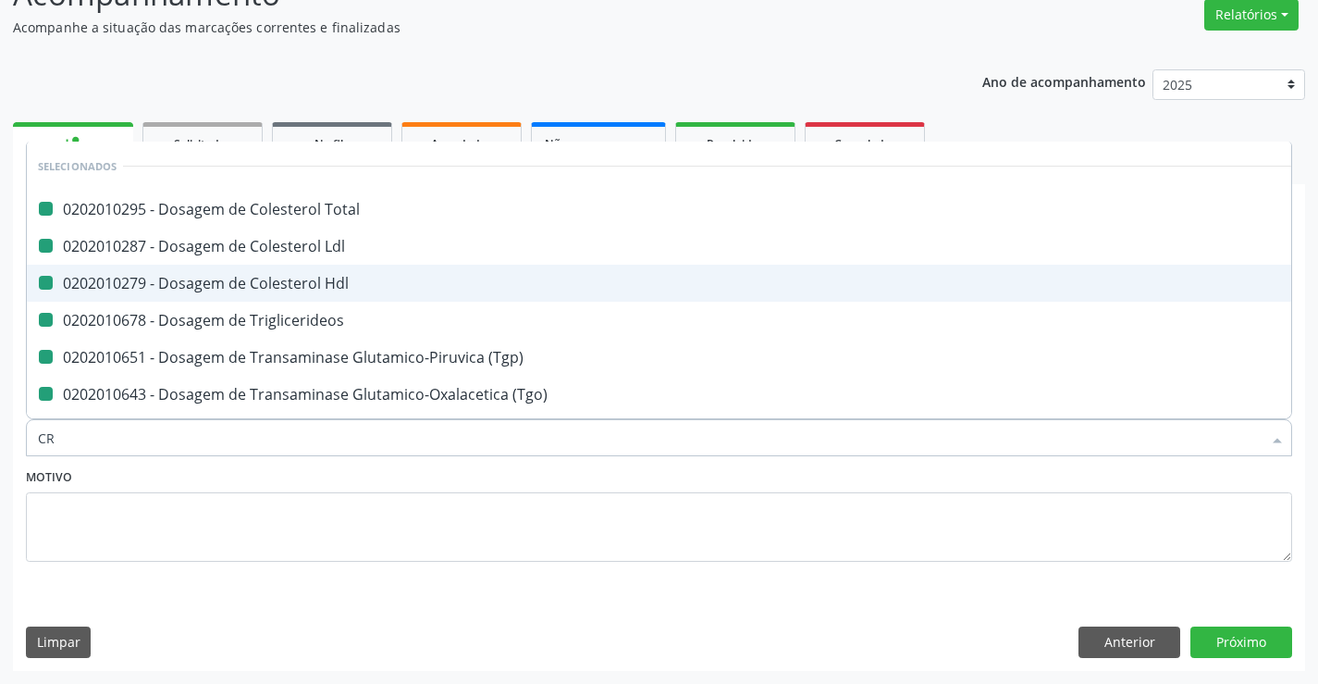
checkbox \(Tgp\) "false"
checkbox \(Tgo\) "false"
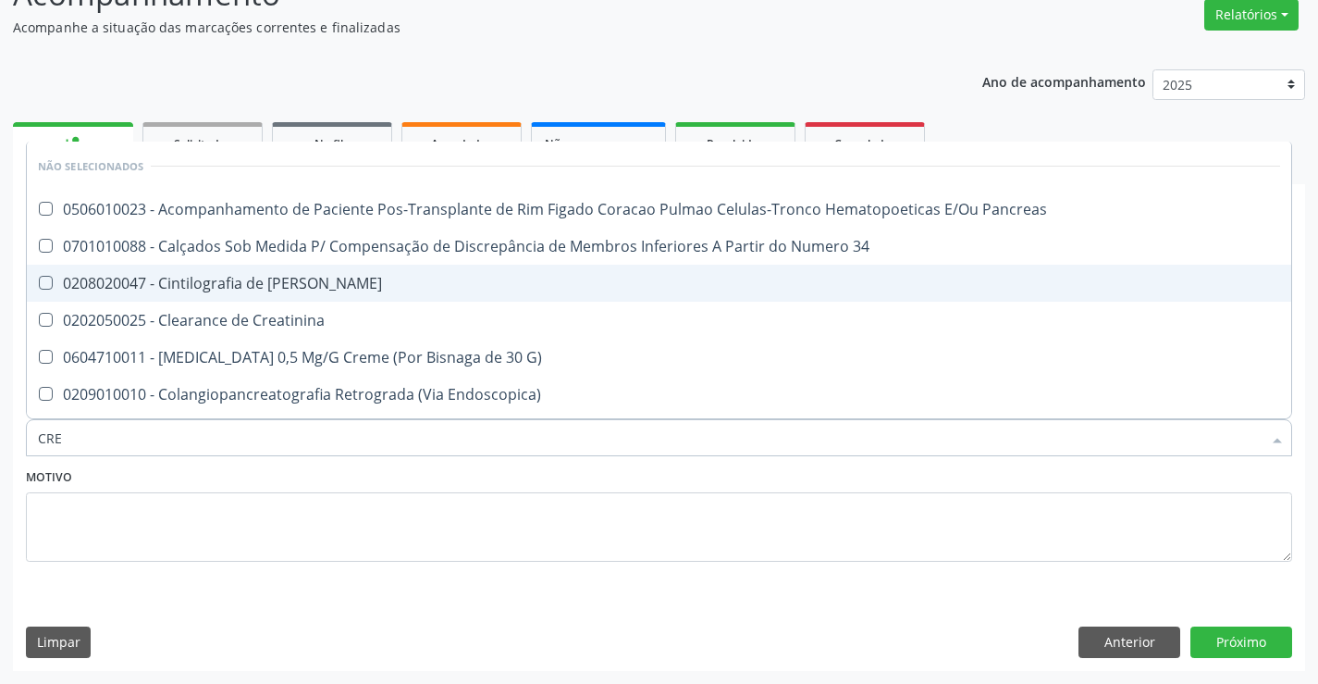
type input "CREA"
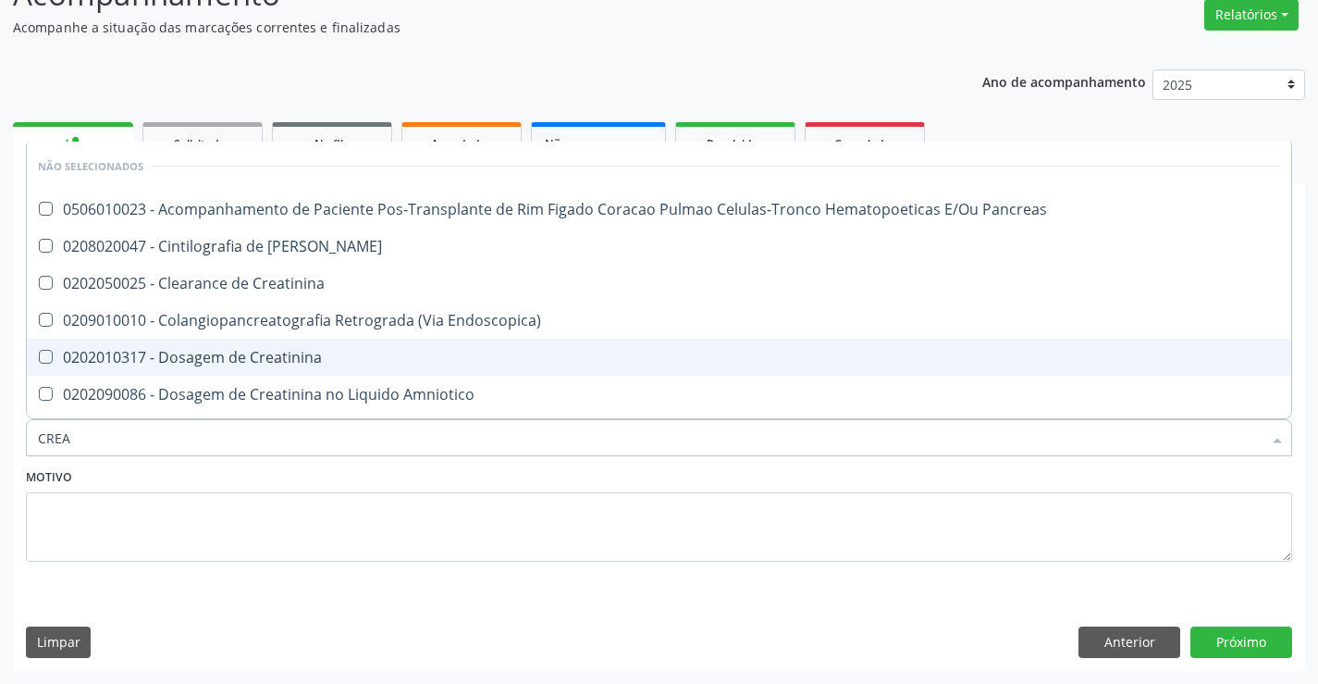
drag, startPoint x: 181, startPoint y: 354, endPoint x: 197, endPoint y: 365, distance: 19.3
click at [187, 358] on div "0202010317 - Dosagem de Creatinina" at bounding box center [659, 357] width 1243 height 15
checkbox Creatinina "true"
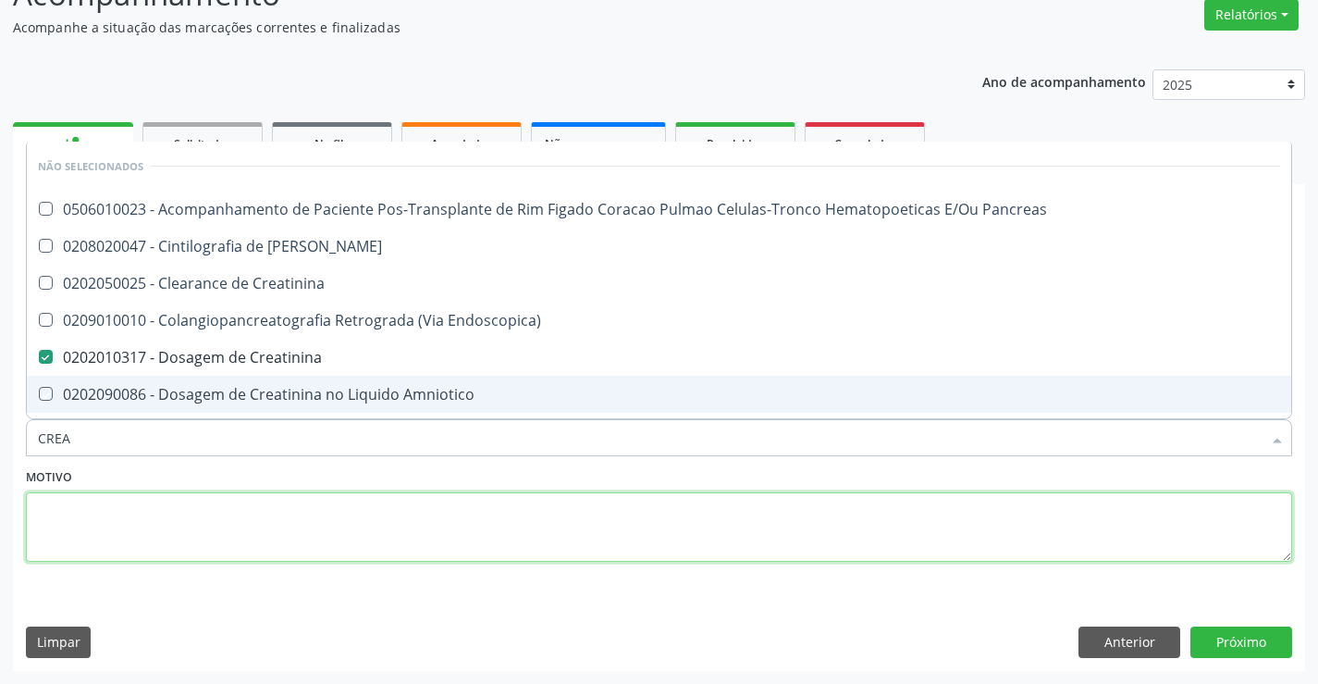
click at [316, 535] on textarea at bounding box center [659, 527] width 1267 height 70
checkbox Pancreas "true"
checkbox Creatinina "true"
checkbox Endoscopica\) "true"
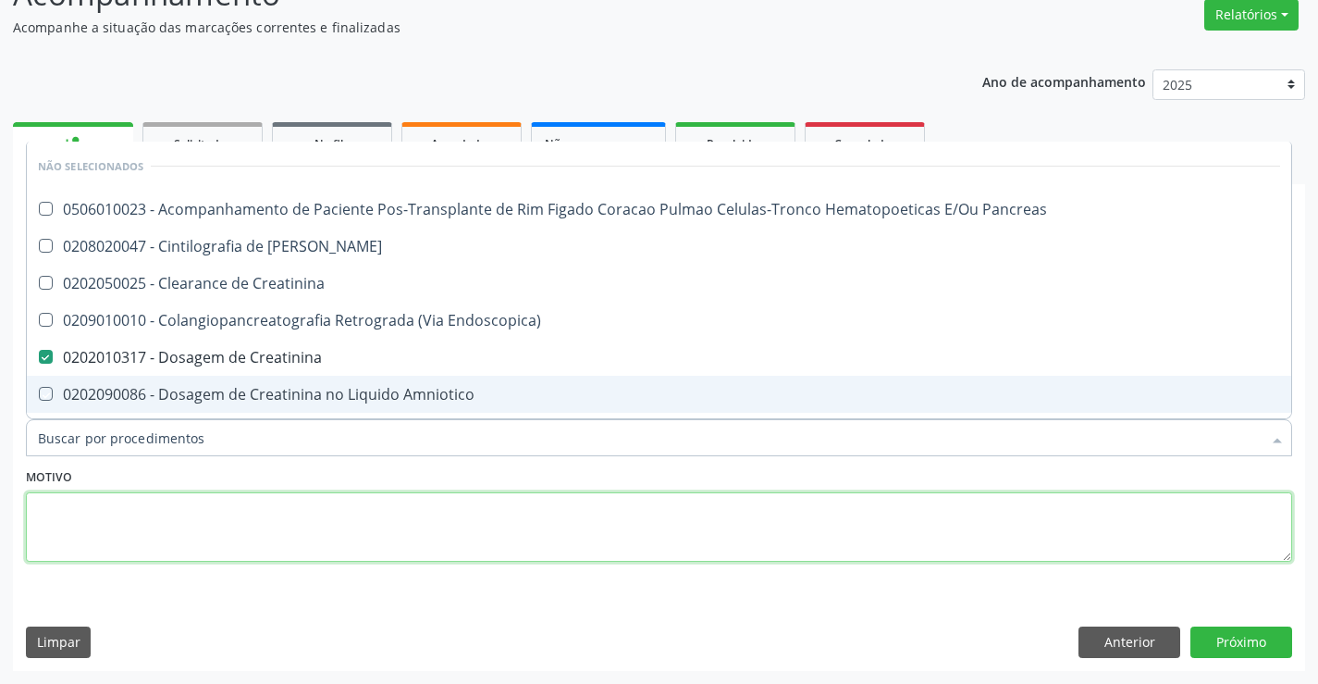
checkbox Amniotico "true"
checkbox Mb "true"
checkbox \(Cpk\) "true"
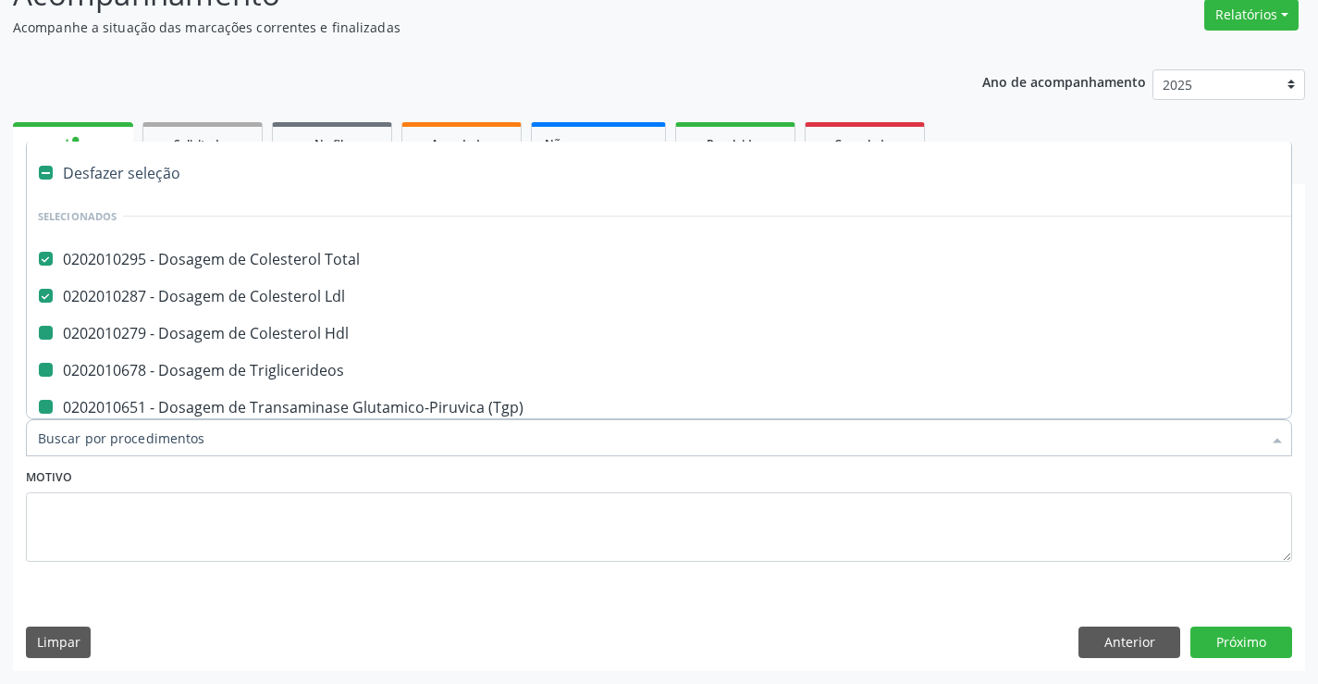
type input "H"
checkbox Hdl "false"
checkbox Triglicerideos "false"
checkbox \(Tgp\) "false"
checkbox \(Tgo\) "false"
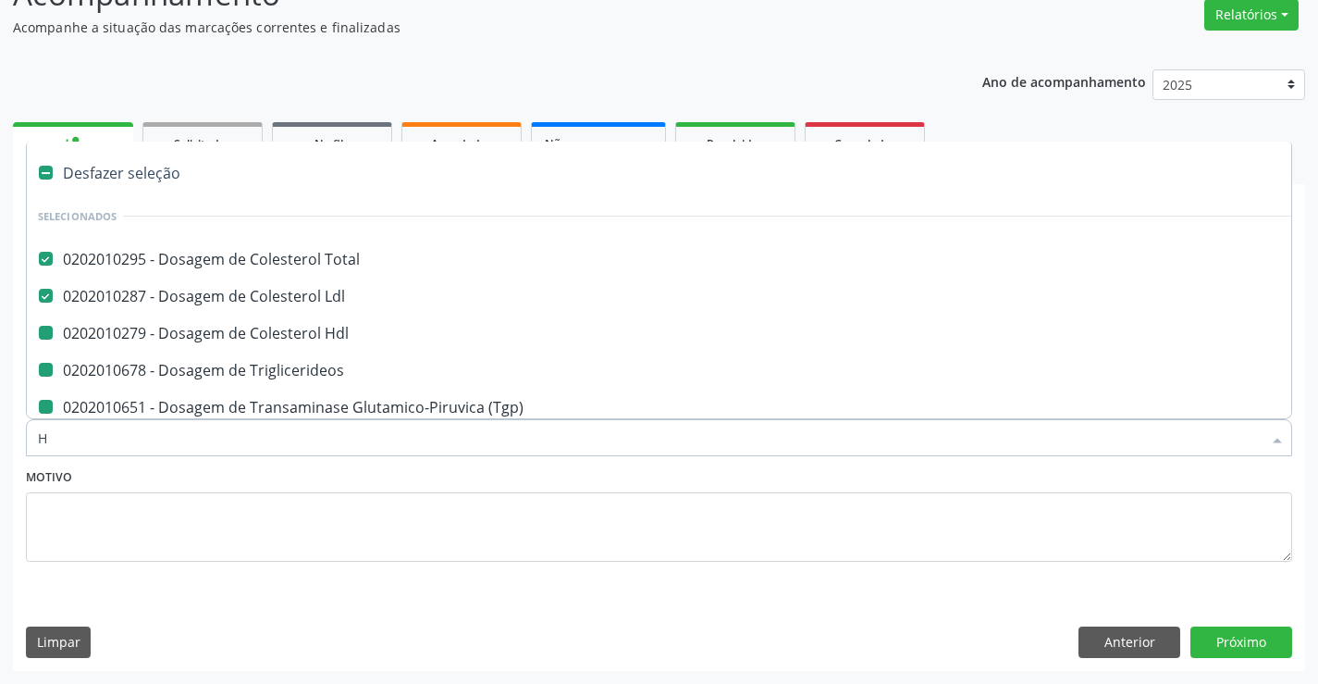
checkbox Creatinina "false"
checkbox Ureia "false"
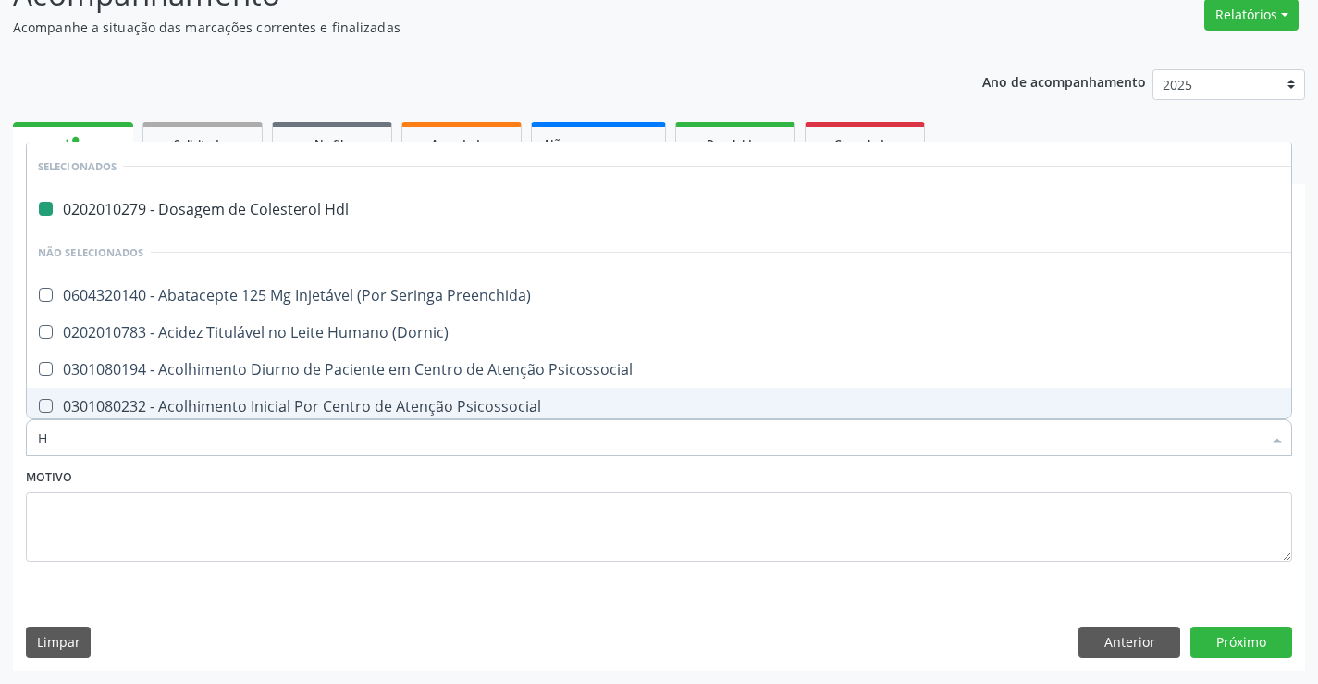
type input "HE"
checkbox Hdl "false"
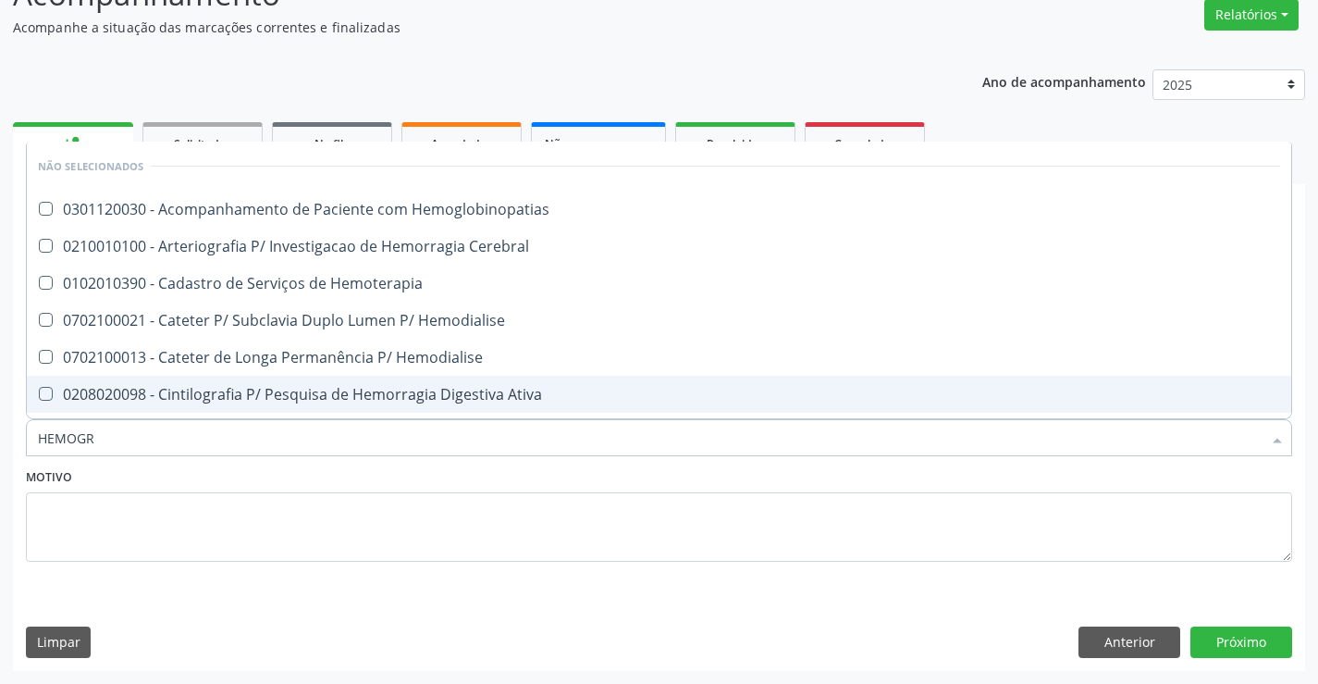
type input "HEMOGRA"
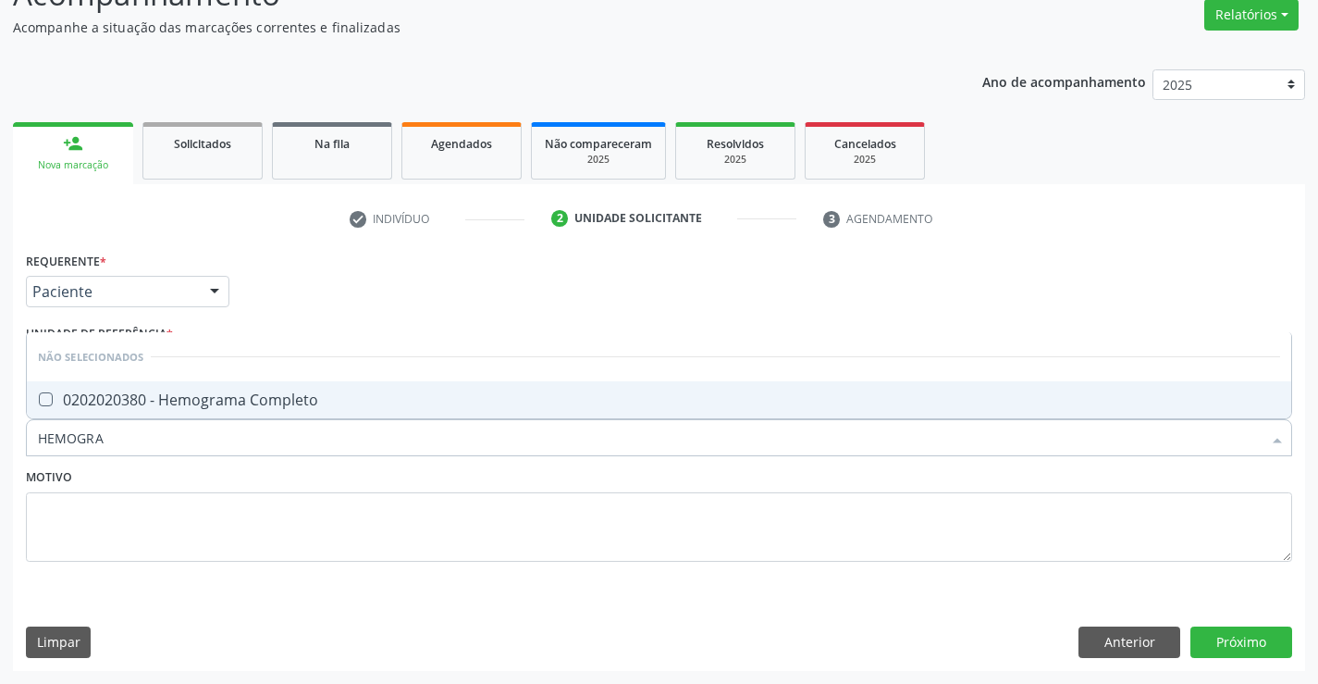
click at [230, 395] on div "0202020380 - Hemograma Completo" at bounding box center [659, 399] width 1243 height 15
checkbox Completo "true"
click at [274, 501] on textarea at bounding box center [659, 527] width 1267 height 70
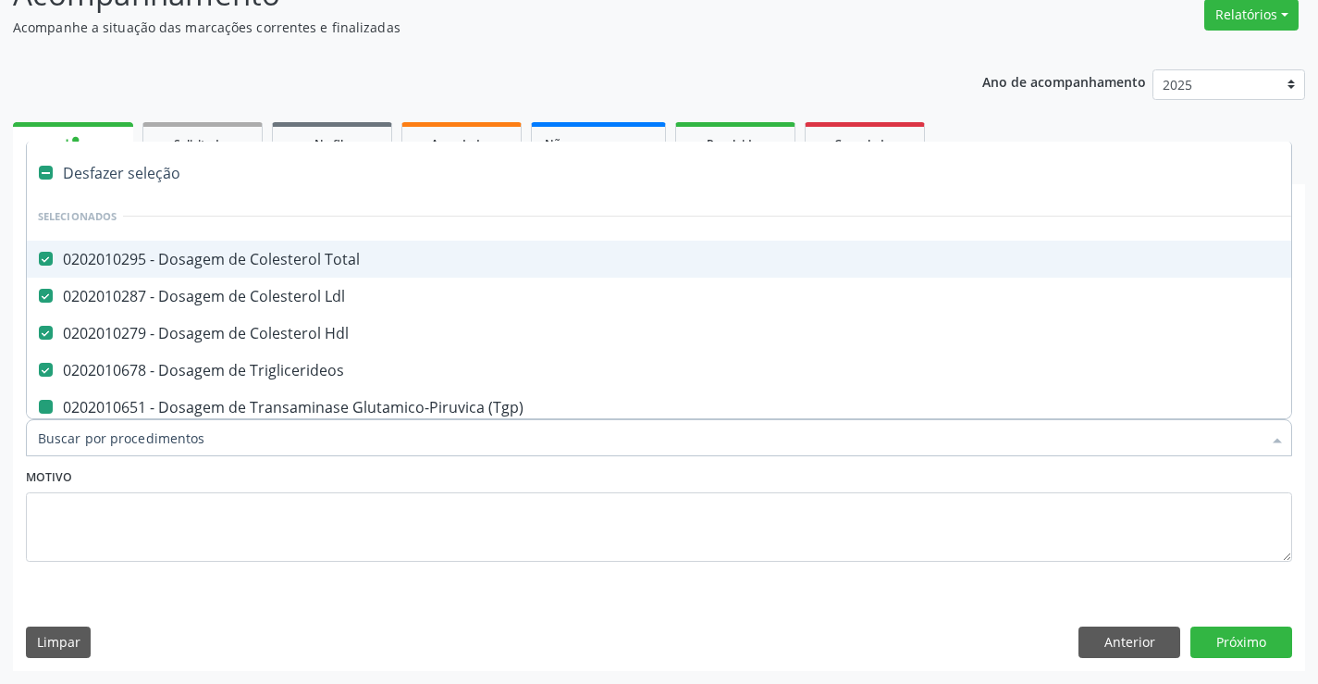
type input "U"
checkbox \(Tgp\) "false"
checkbox \(Tgo\) "false"
checkbox Ureia "false"
checkbox Creatinina "false"
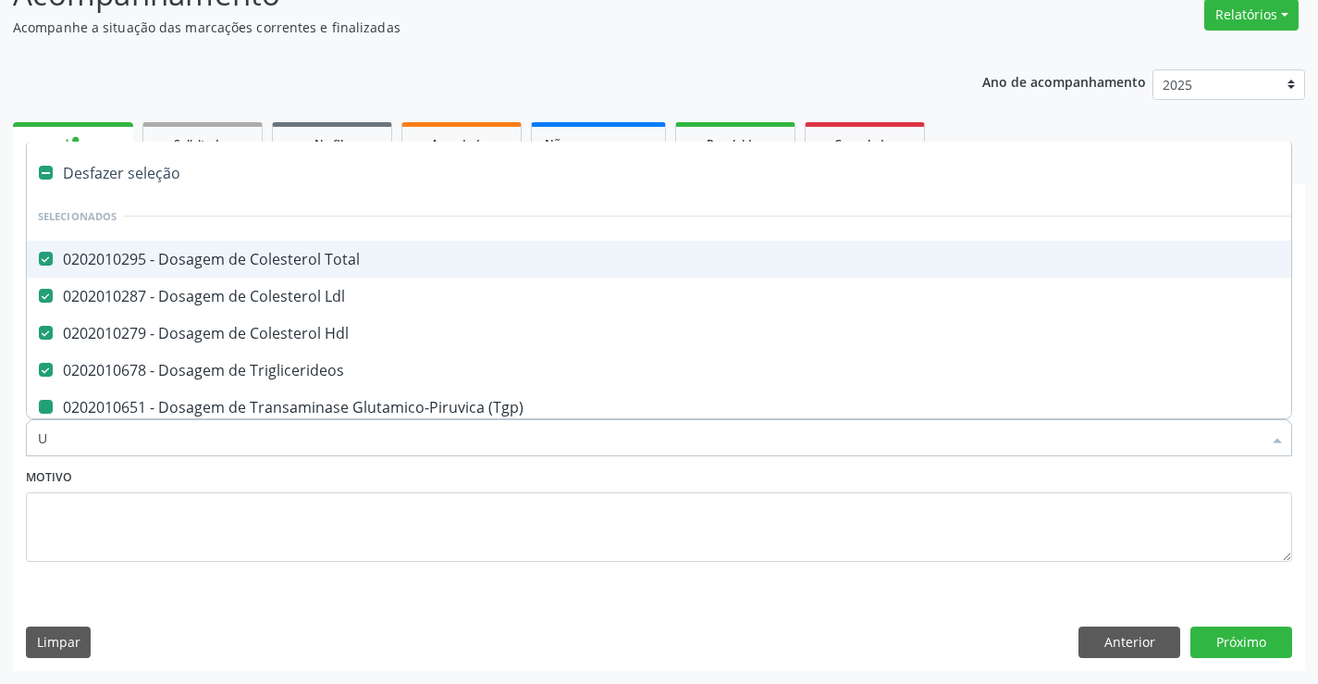
checkbox Completo "false"
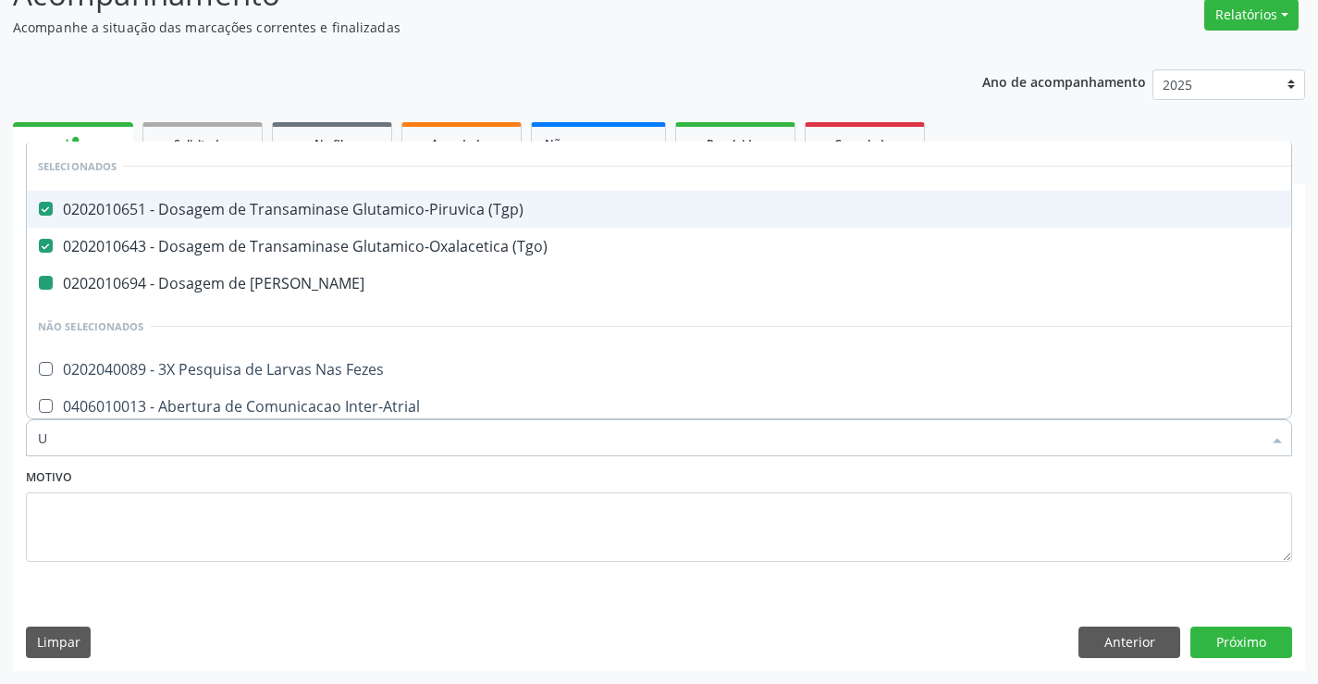
type input "UR"
checkbox Ureia "false"
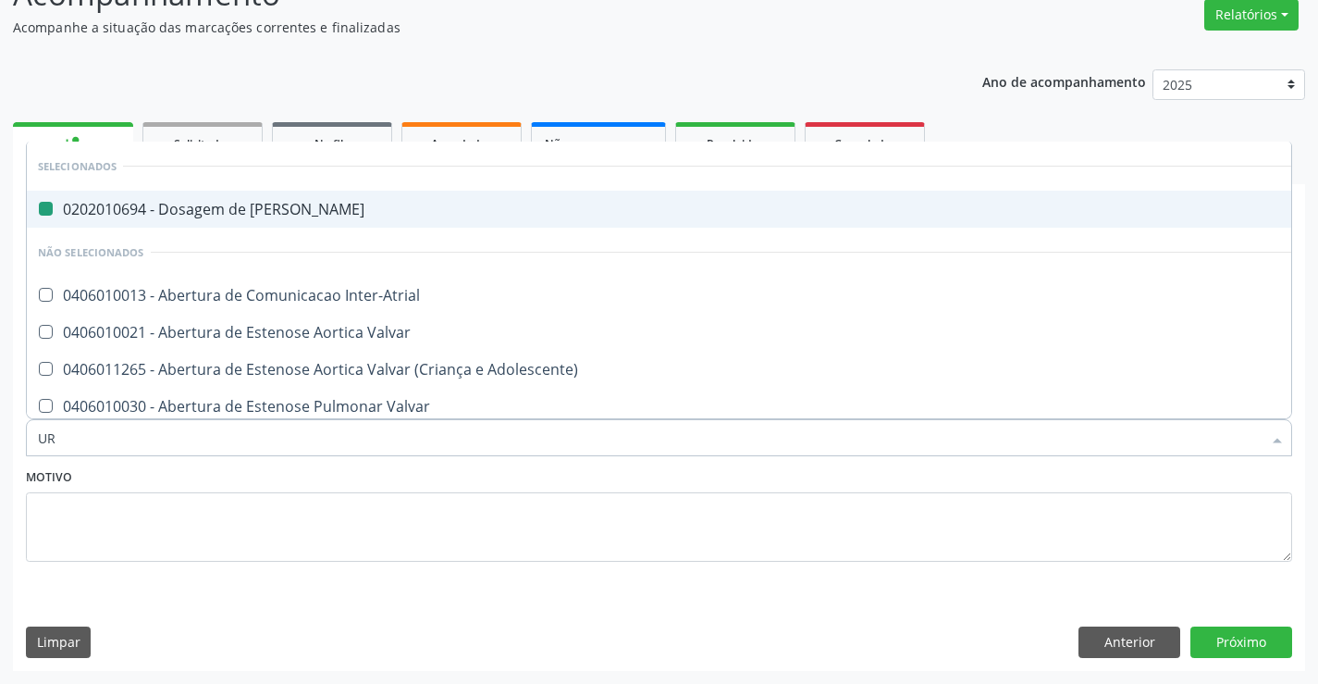
type input "URI"
checkbox Ureia "false"
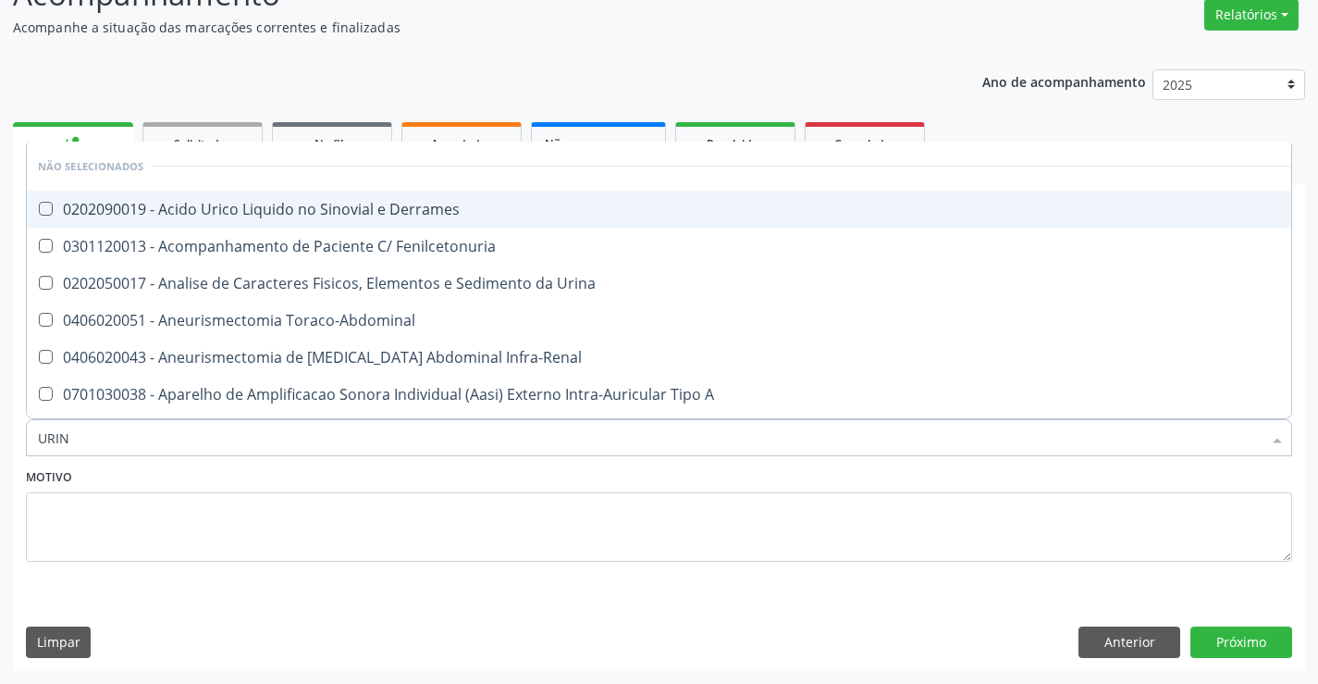
type input "URINA"
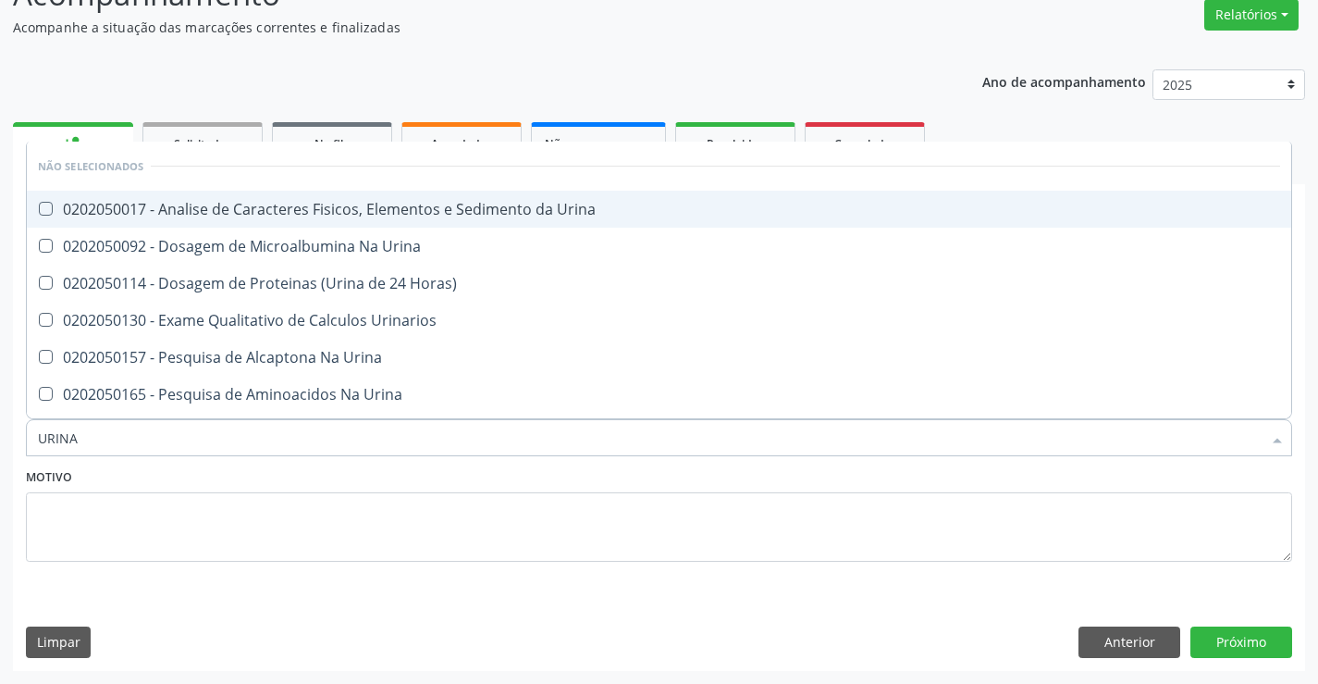
drag, startPoint x: 346, startPoint y: 206, endPoint x: 461, endPoint y: 243, distance: 120.6
click at [353, 206] on div "0202050017 - Analise de Caracteres Fisicos, Elementos e Sedimento da Urina" at bounding box center [659, 209] width 1243 height 15
checkbox Urina "true"
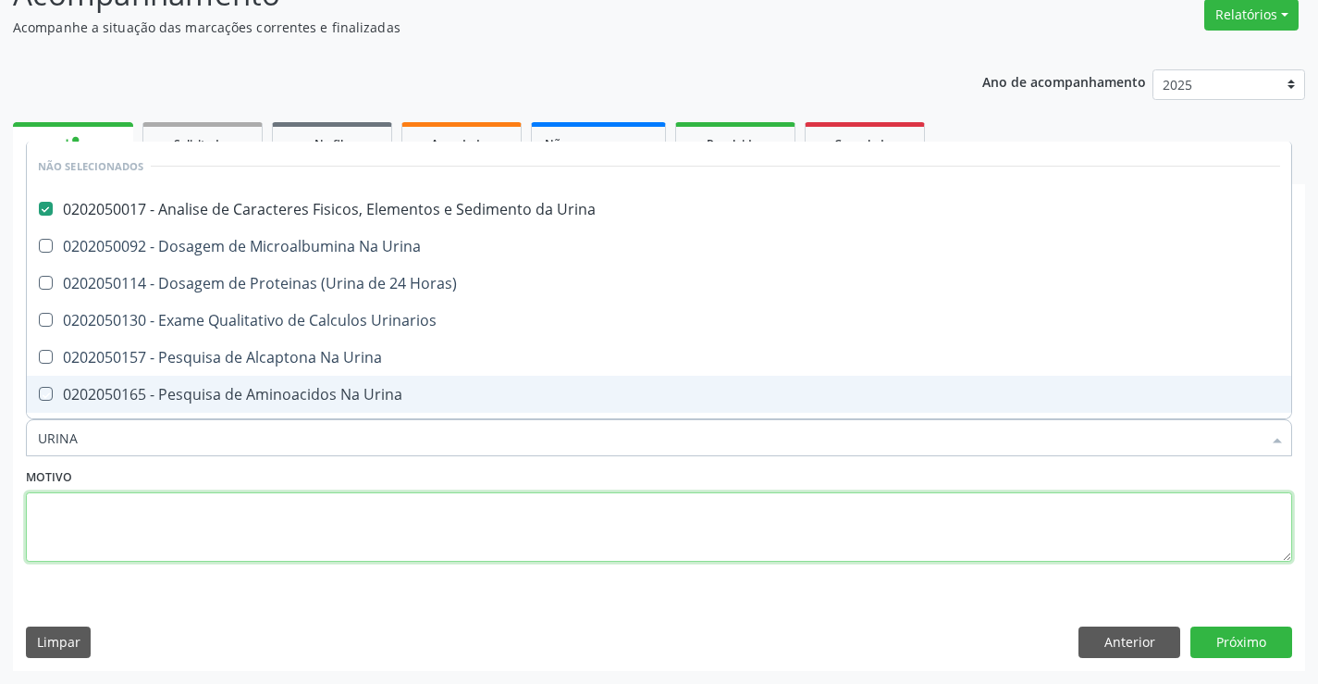
click at [237, 531] on textarea at bounding box center [659, 527] width 1267 height 70
checkbox Horas\) "true"
checkbox Urina "true"
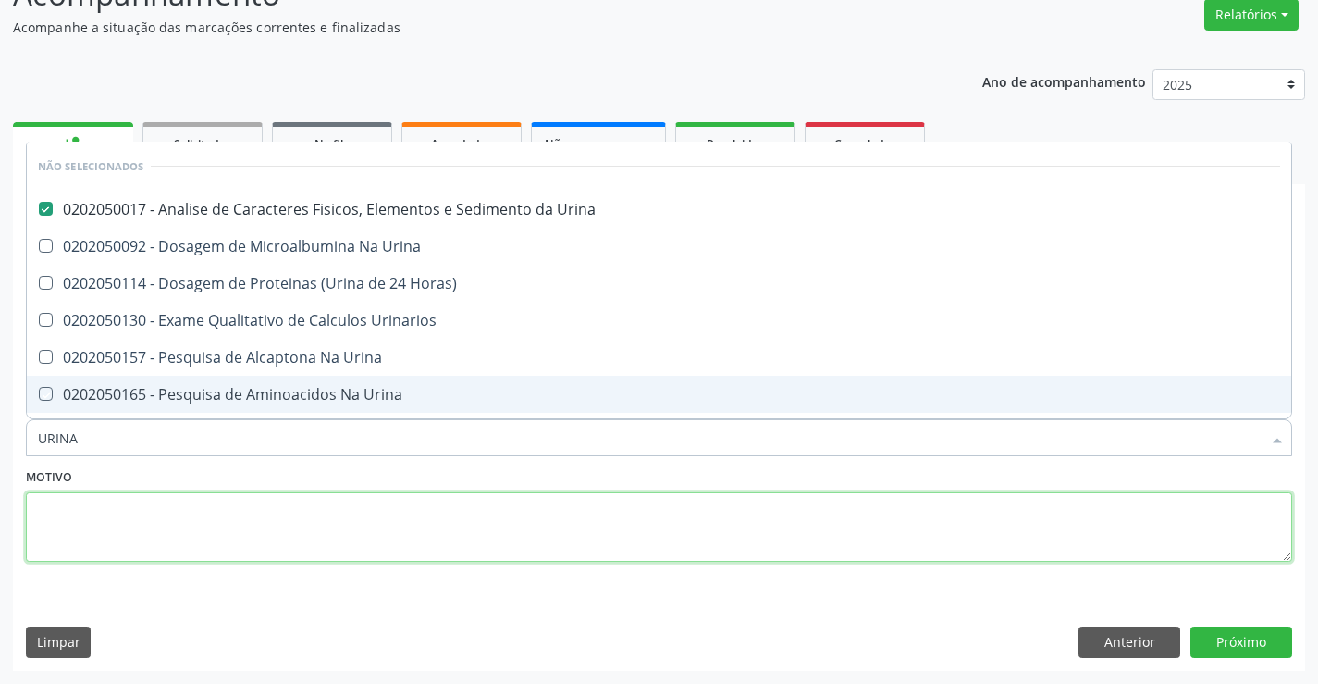
checkbox Urina "true"
checkbox Urinarios "true"
checkbox Urina "true"
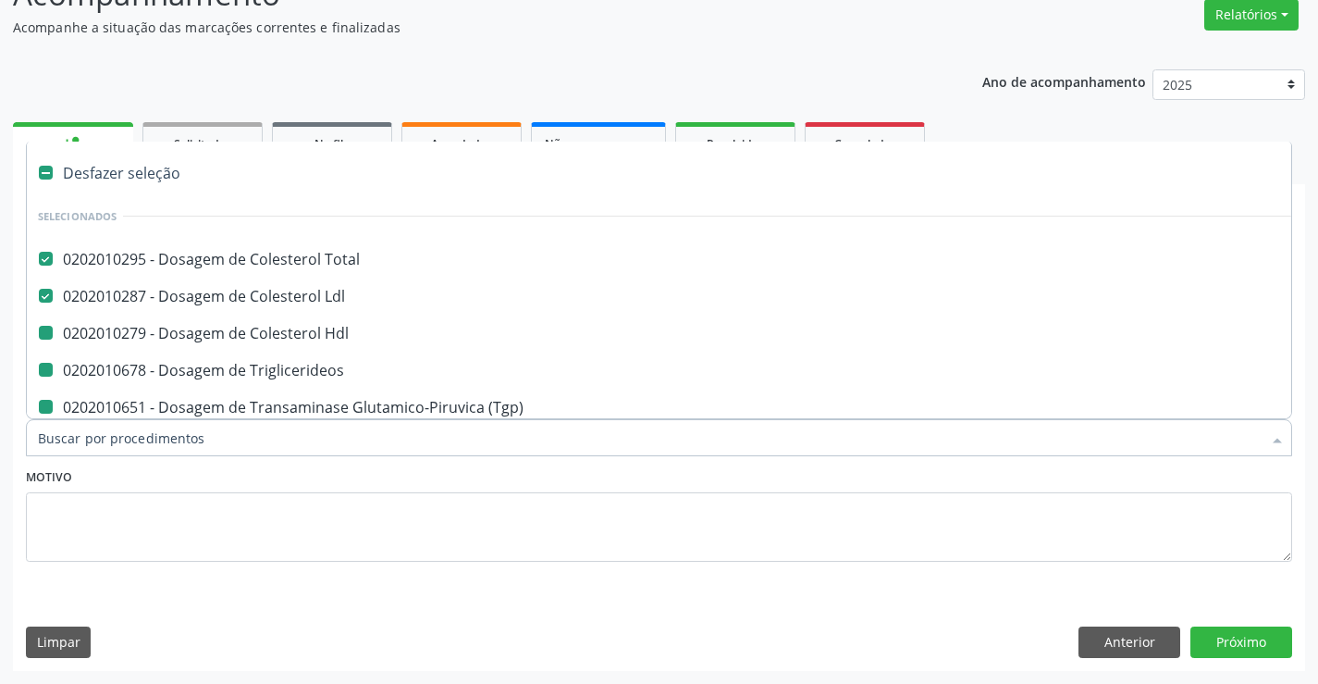
type input "F"
checkbox Hdl "false"
checkbox \(Tgp\) "false"
checkbox \(Tgo\) "false"
checkbox Ureia "false"
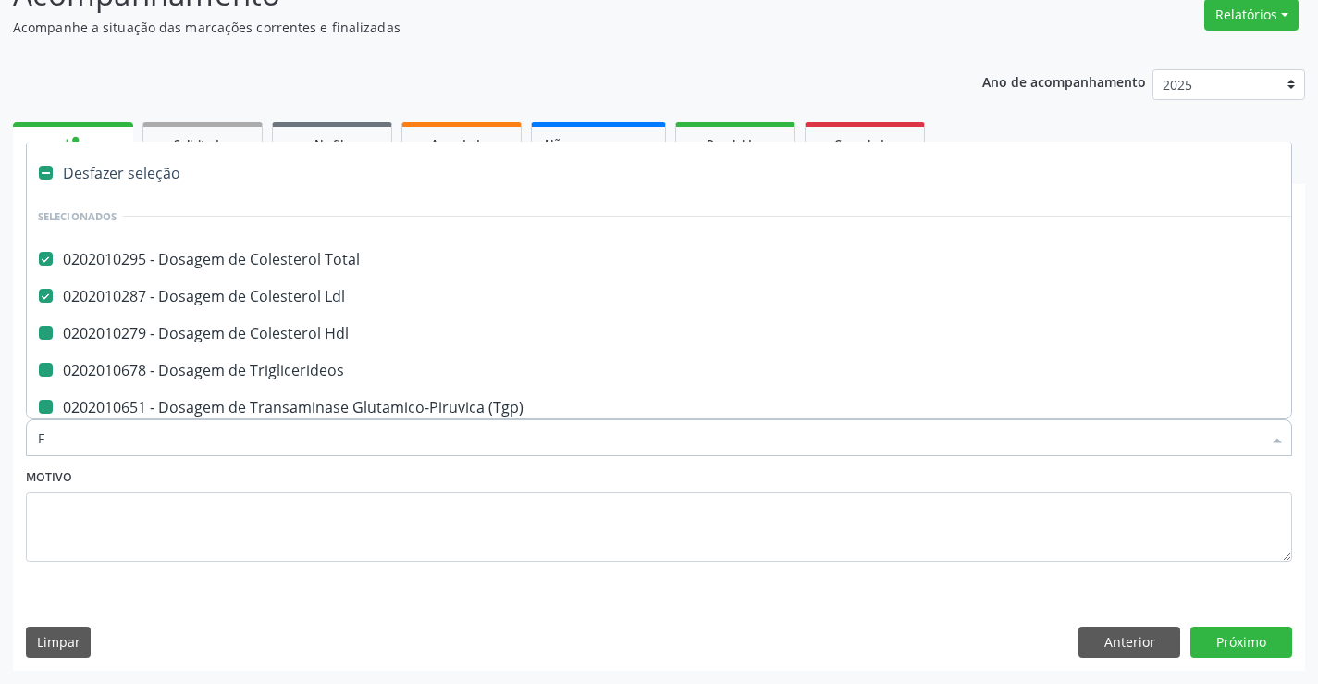
checkbox Creatinina "false"
checkbox Completo "false"
checkbox Urina "false"
checkbox Triglicerideos "false"
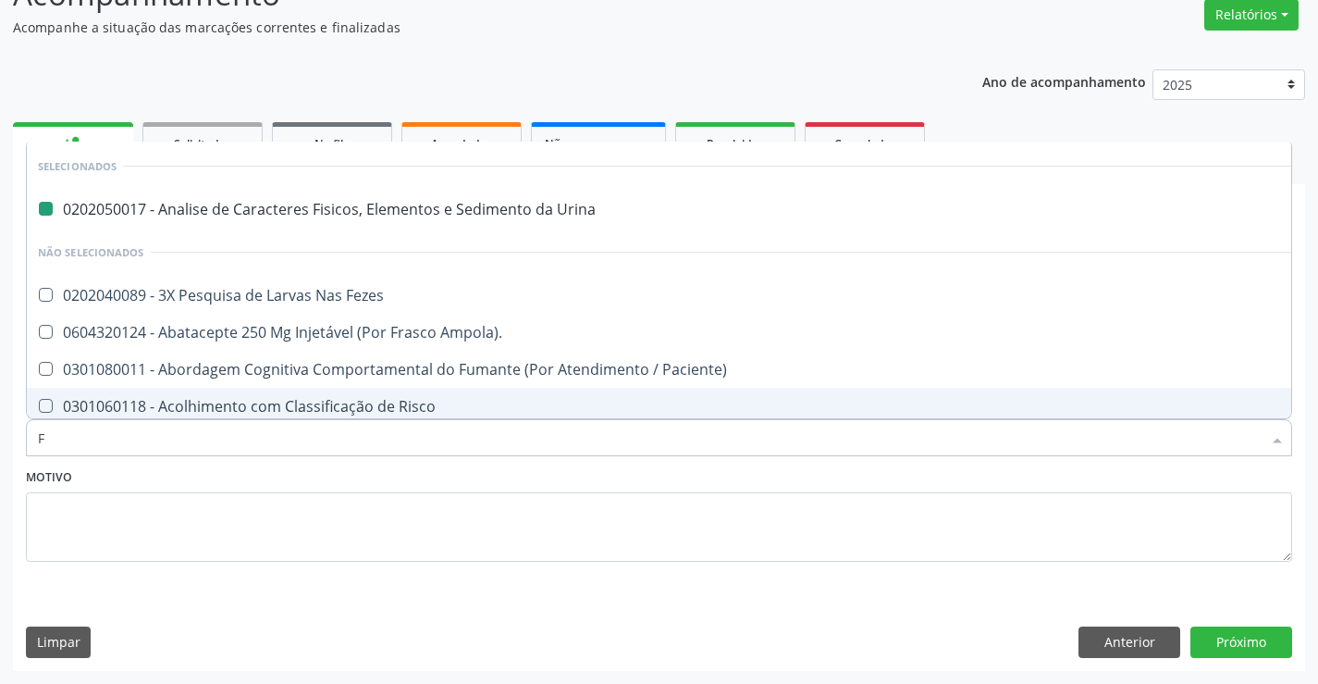
type input "FE"
checkbox Urina "false"
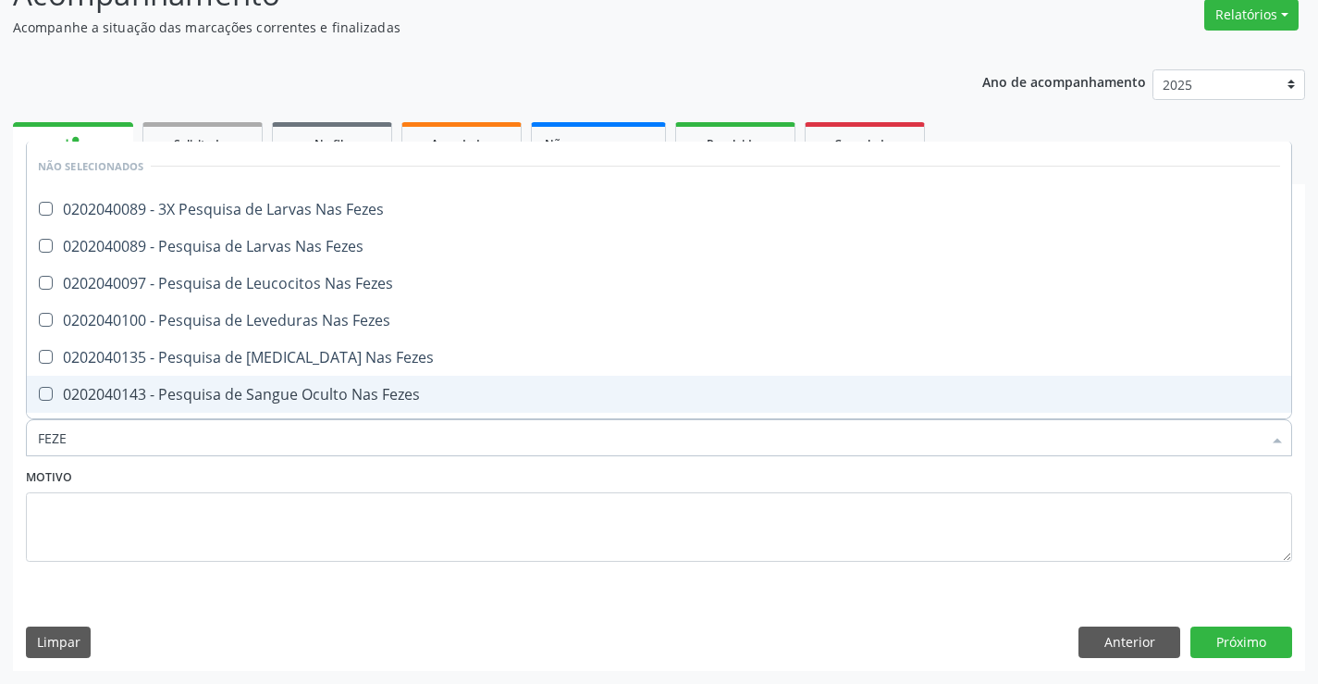
type input "FEZES"
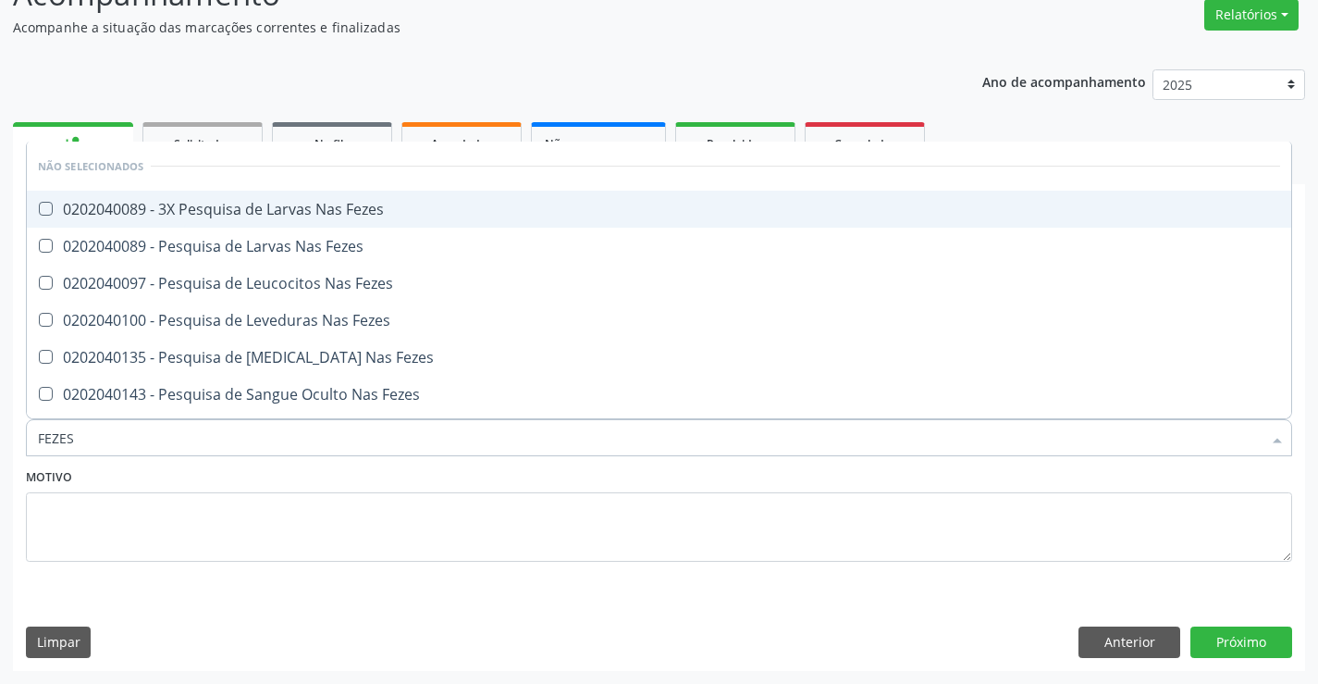
drag, startPoint x: 167, startPoint y: 211, endPoint x: 179, endPoint y: 227, distance: 19.3
click at [171, 216] on div "0202040089 - 3X Pesquisa de Larvas Nas Fezes" at bounding box center [659, 209] width 1243 height 15
checkbox Fezes "true"
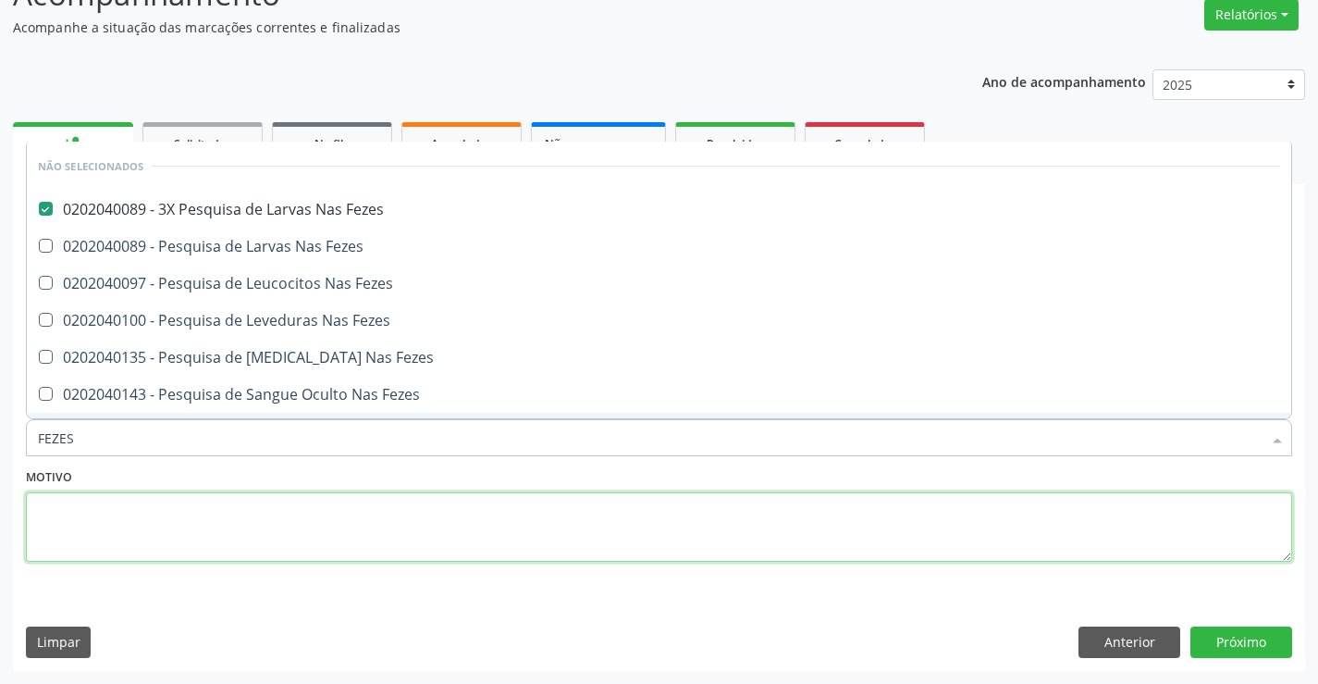
drag, startPoint x: 176, startPoint y: 517, endPoint x: 103, endPoint y: 451, distance: 98.9
click at [172, 505] on textarea at bounding box center [659, 527] width 1267 height 70
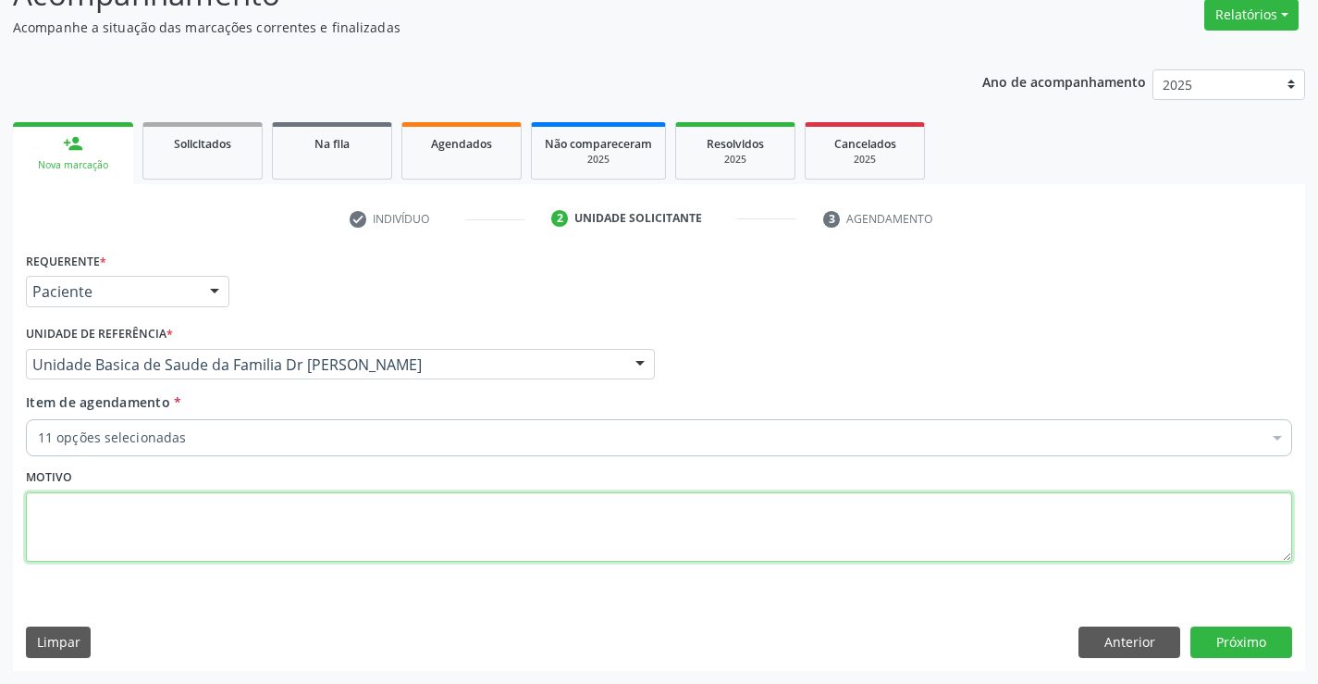
checkbox Hdl "true"
checkbox \(Tgp\) "true"
checkbox \(Tgo\) "true"
checkbox Ureia "true"
checkbox Creatinina "true"
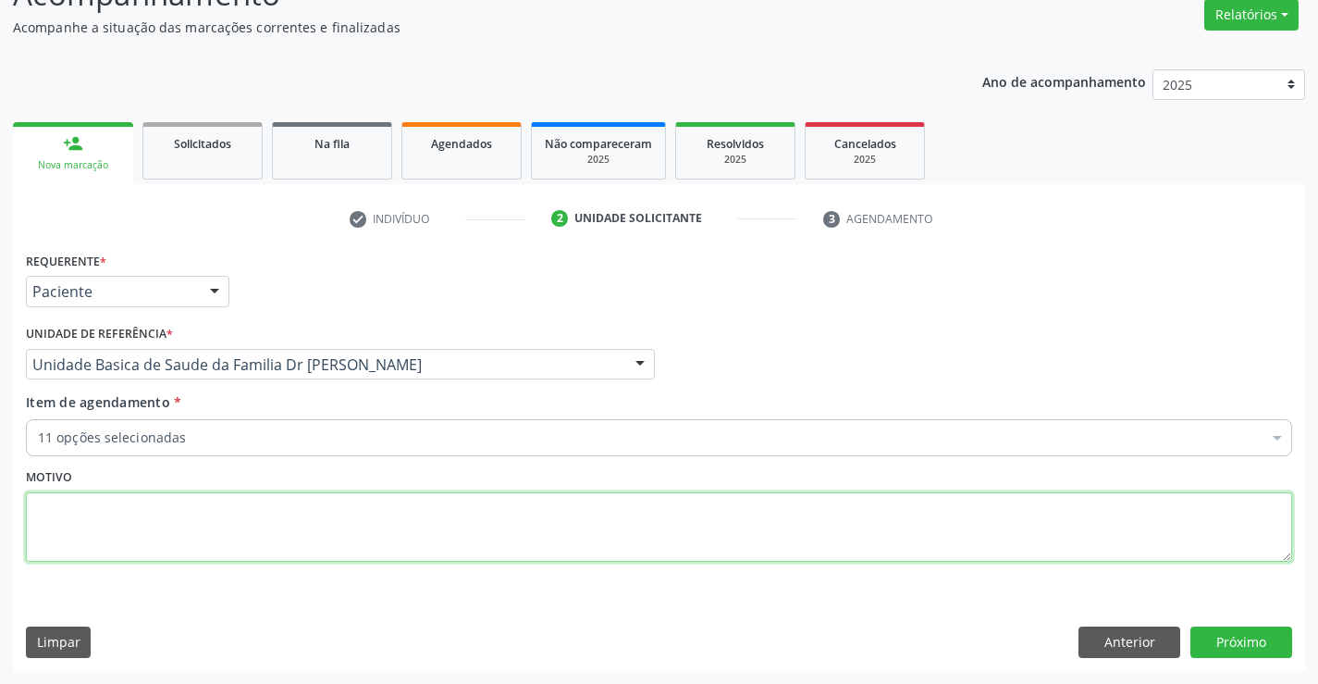
checkbox Completo "true"
checkbox Triglicerideos "true"
checkbox Ldl "true"
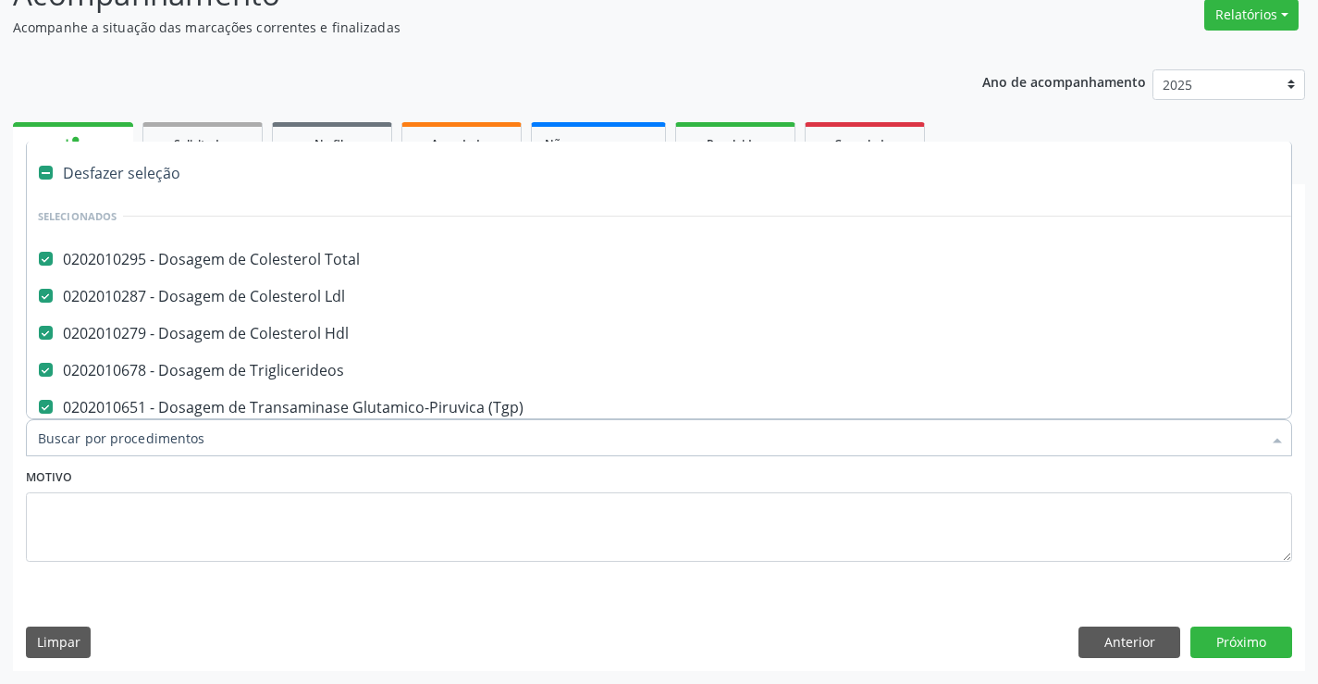
type input "G"
checkbox Fezes "false"
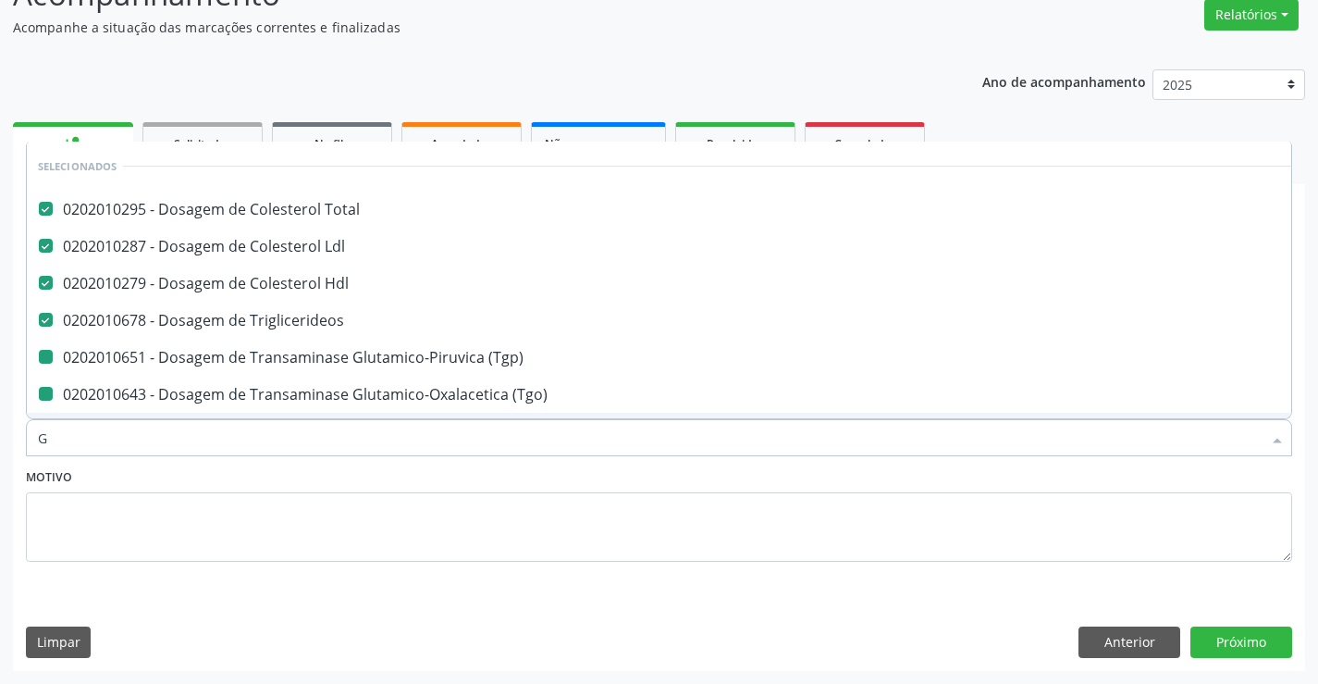
type input "GL"
checkbox \(Tgp\) "false"
checkbox \(Tgo\) "false"
checkbox Ureia "false"
checkbox Creatinina "false"
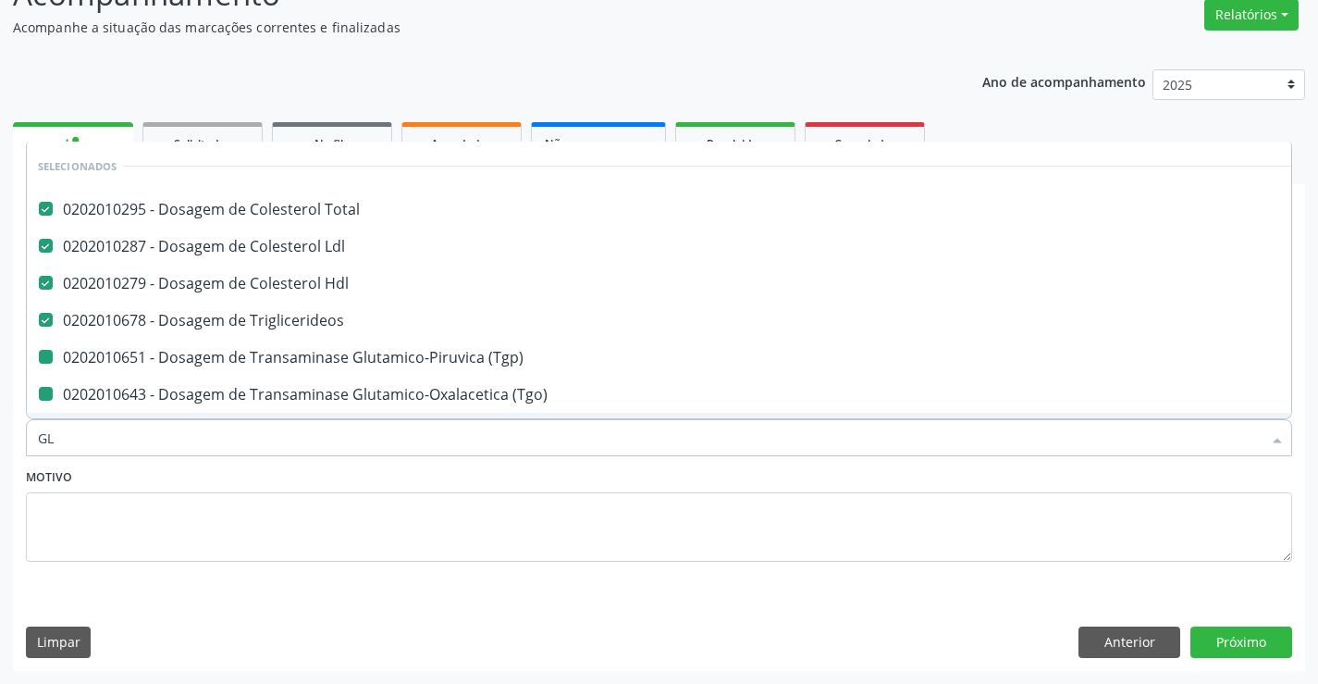
checkbox Completo "false"
type input "GLI"
checkbox Hdl "false"
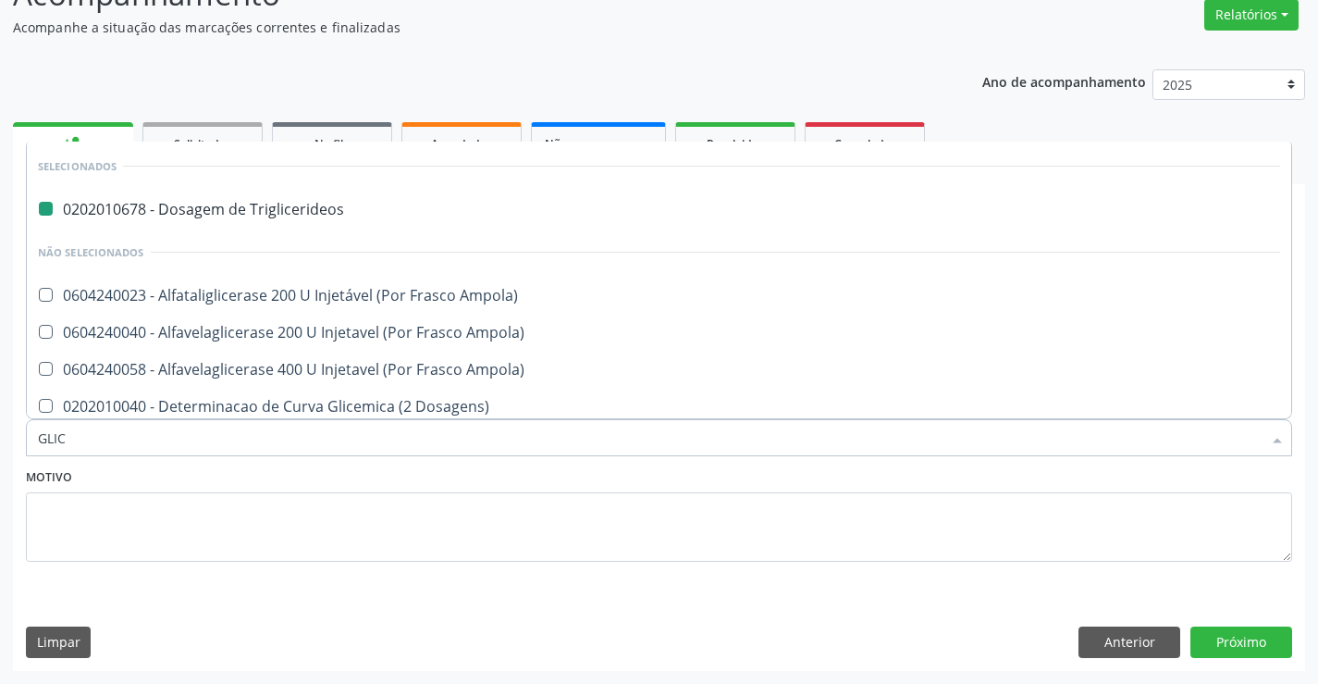
type input "GLICO"
checkbox Triglicerideos "false"
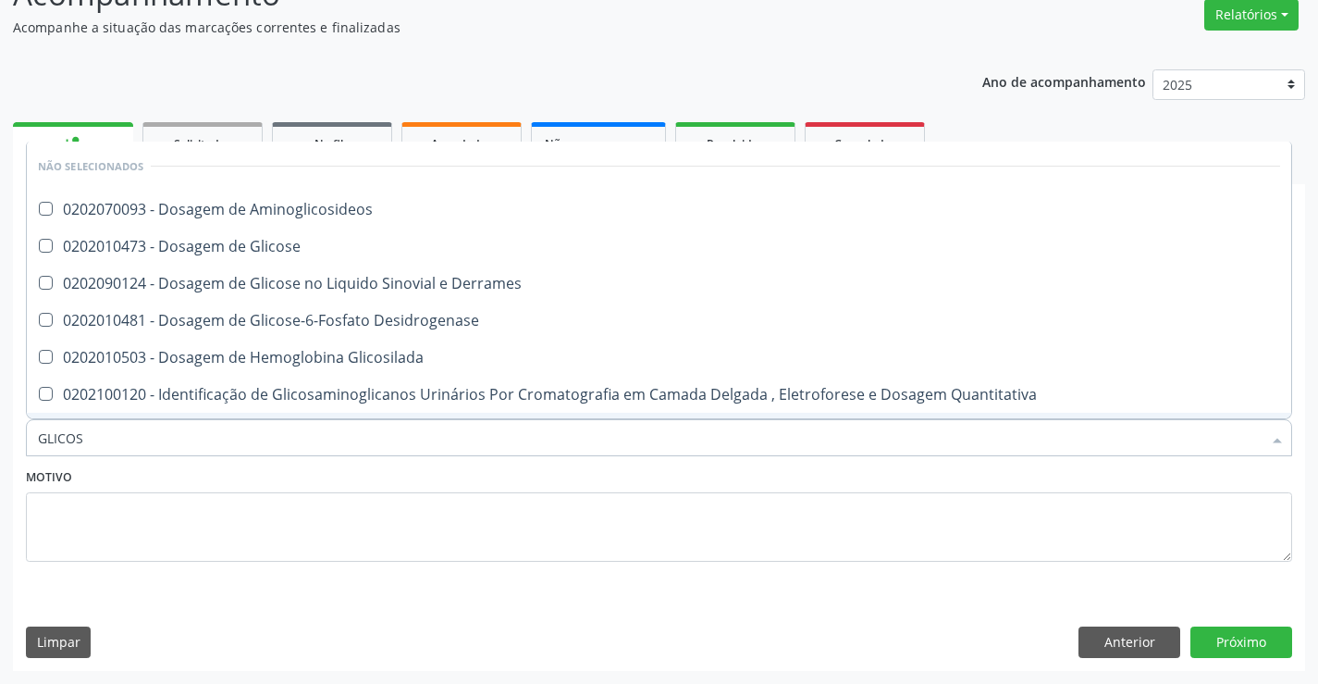
type input "GLICOSE"
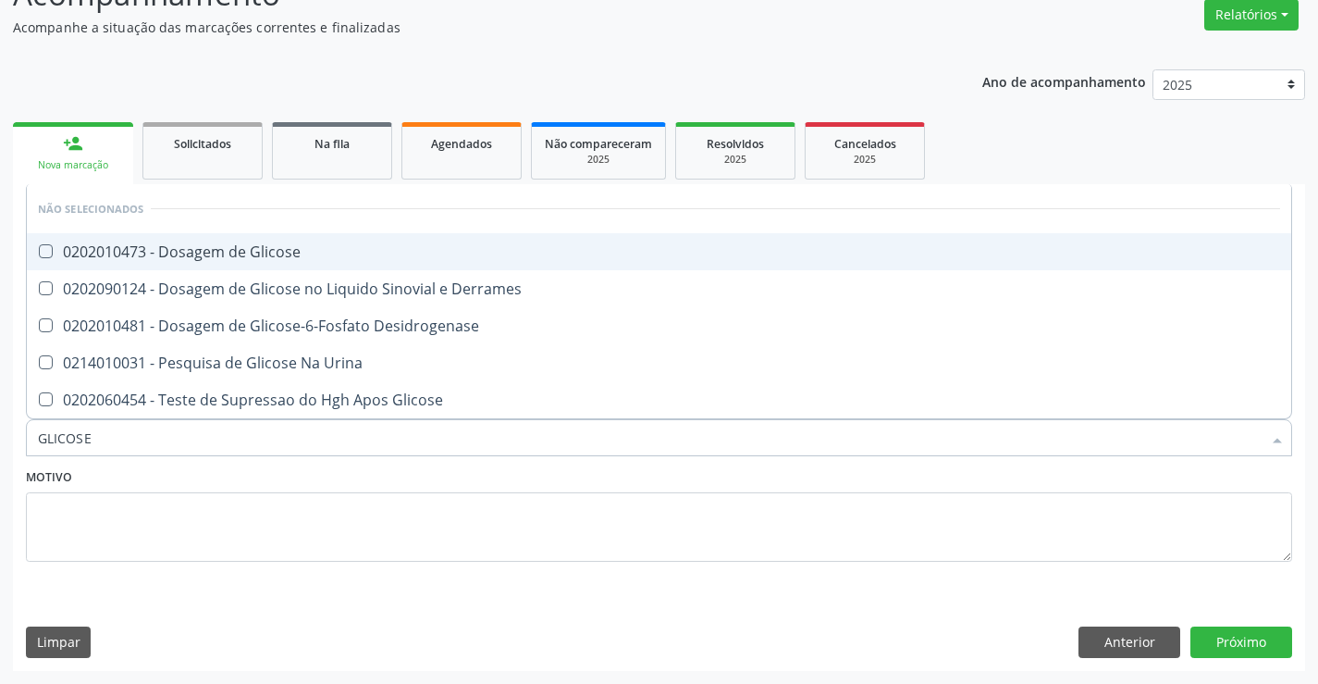
click at [199, 246] on div "0202010473 - Dosagem de Glicose" at bounding box center [659, 251] width 1243 height 15
checkbox Glicose "true"
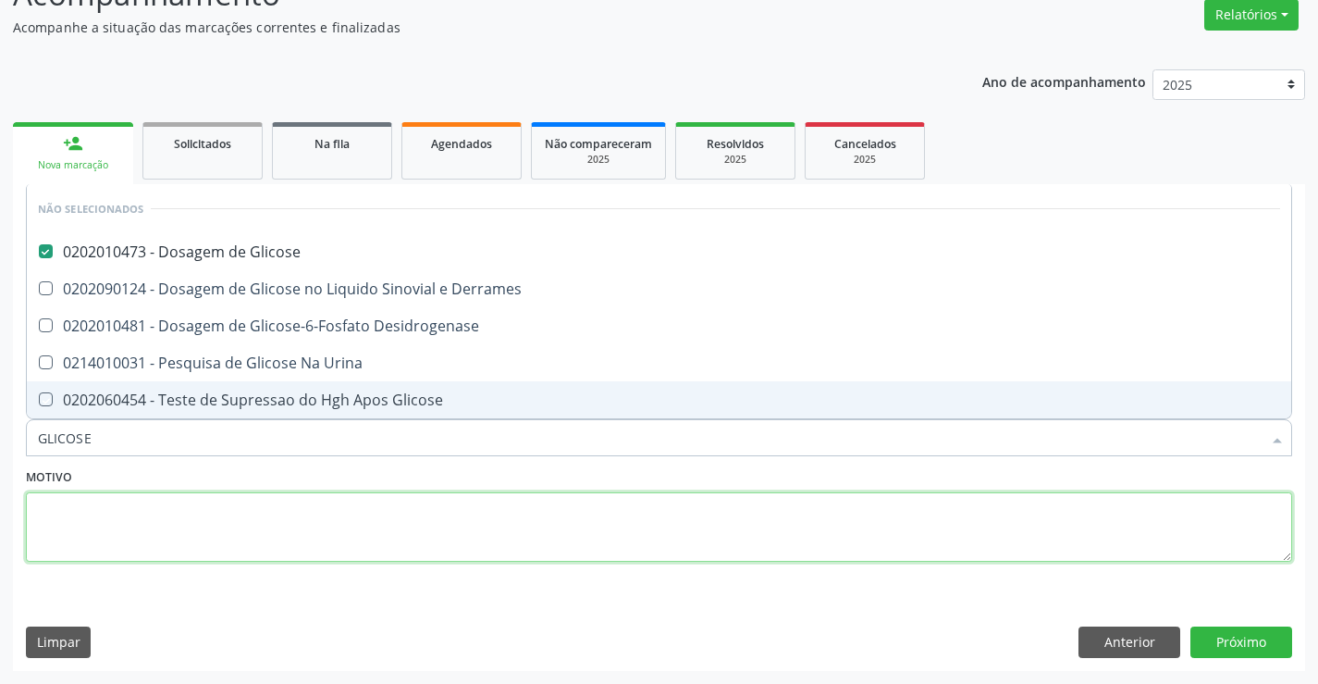
click at [287, 520] on textarea at bounding box center [659, 527] width 1267 height 70
checkbox Desidrogenase "true"
checkbox Glicose "true"
checkbox Urina "true"
checkbox Derrames "true"
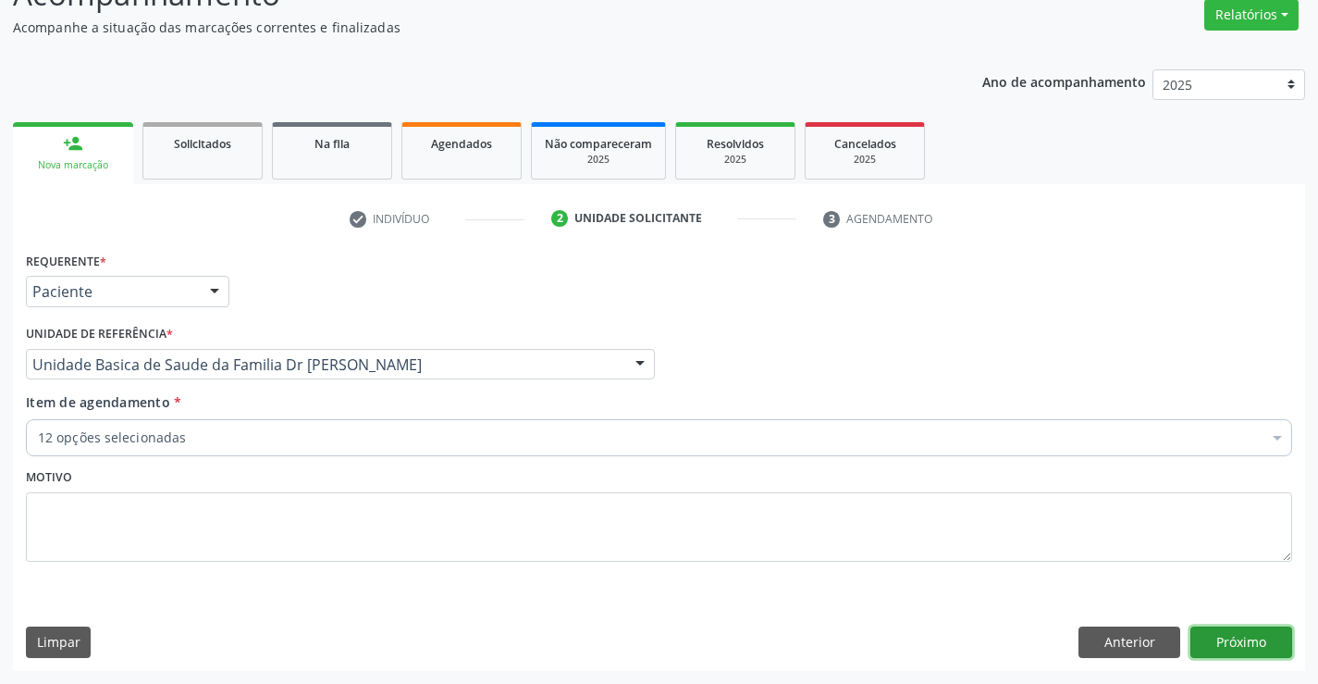
click at [1218, 640] on button "Próximo" at bounding box center [1242, 641] width 102 height 31
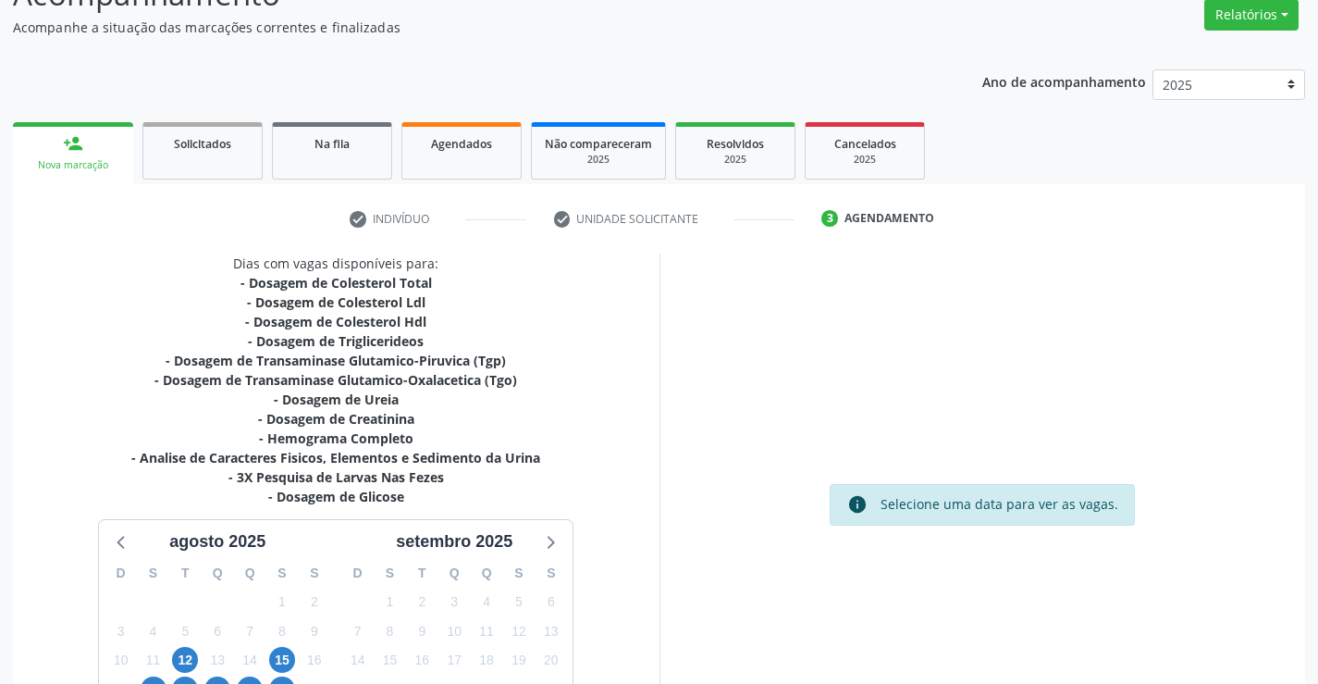
scroll to position [335, 0]
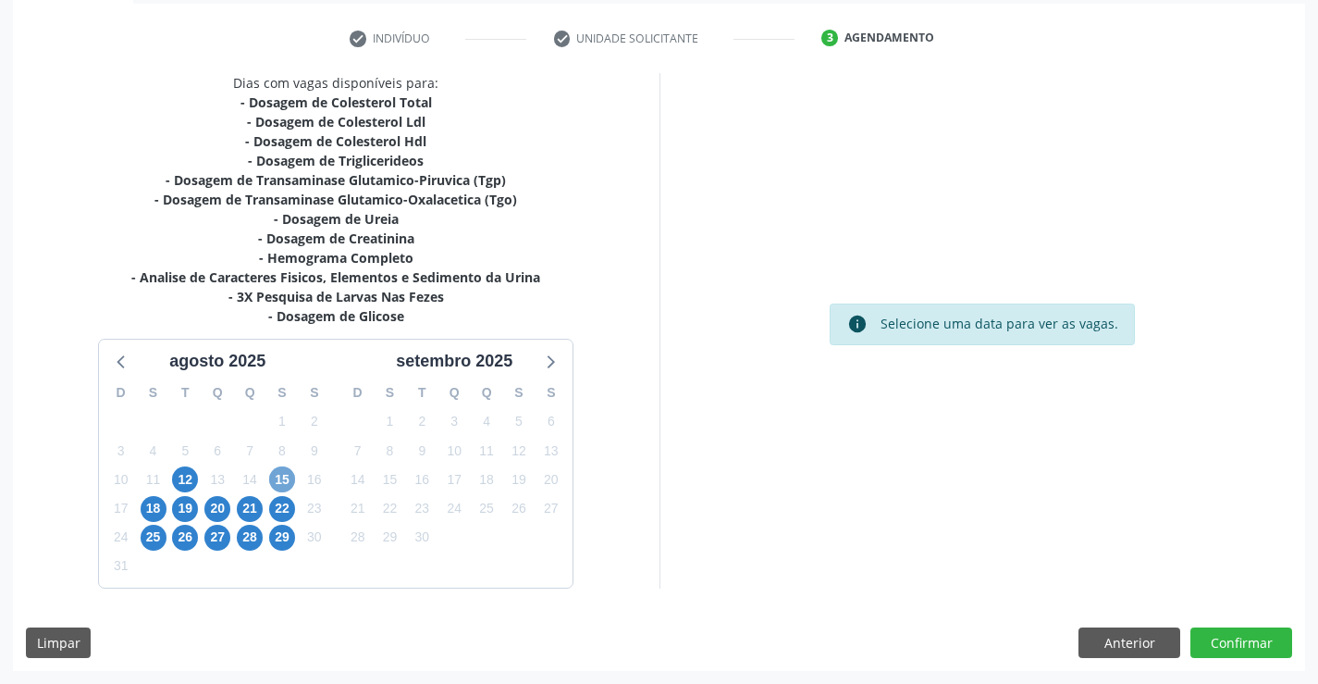
click at [290, 480] on span "15" at bounding box center [282, 479] width 26 height 26
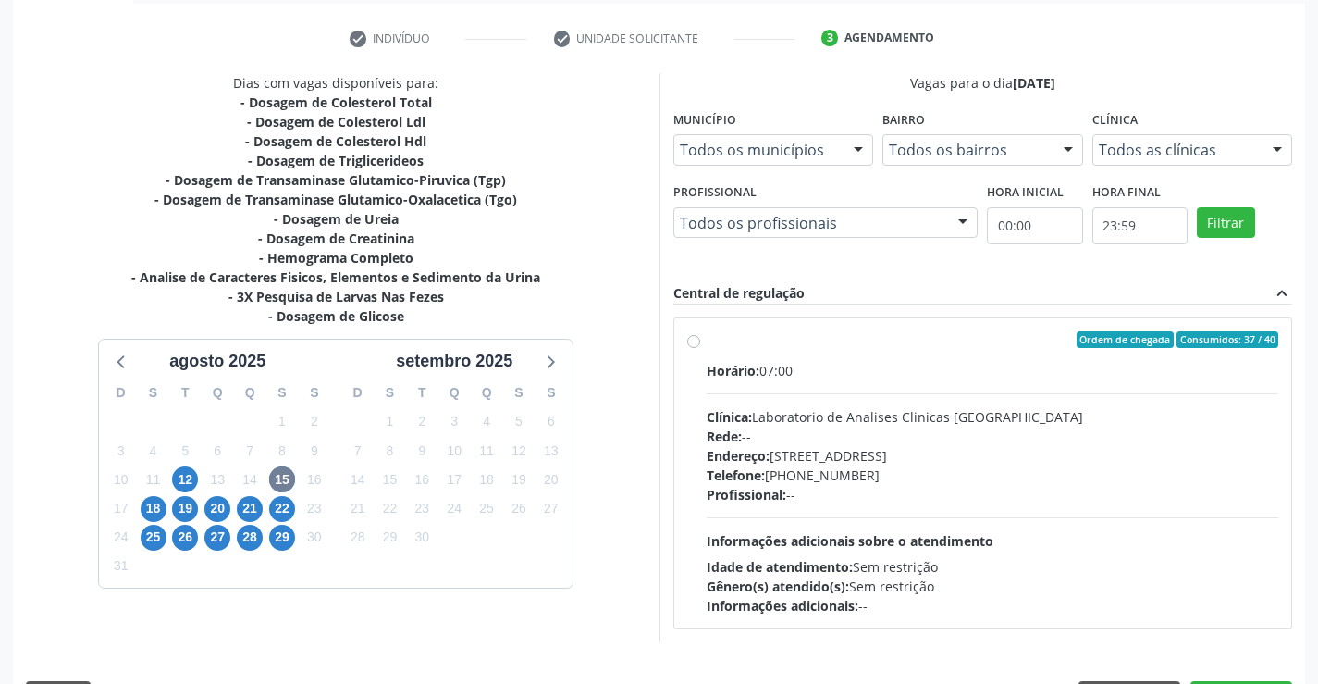
click at [708, 348] on label "Ordem de chegada Consumidos: 37 / 40 Horário: 07:00 Clínica: Laboratorio de Ana…" at bounding box center [993, 473] width 573 height 284
click at [700, 348] on input "Ordem de chegada Consumidos: 37 / 40 Horário: 07:00 Clínica: Laboratorio de Ana…" at bounding box center [693, 339] width 13 height 17
radio input "true"
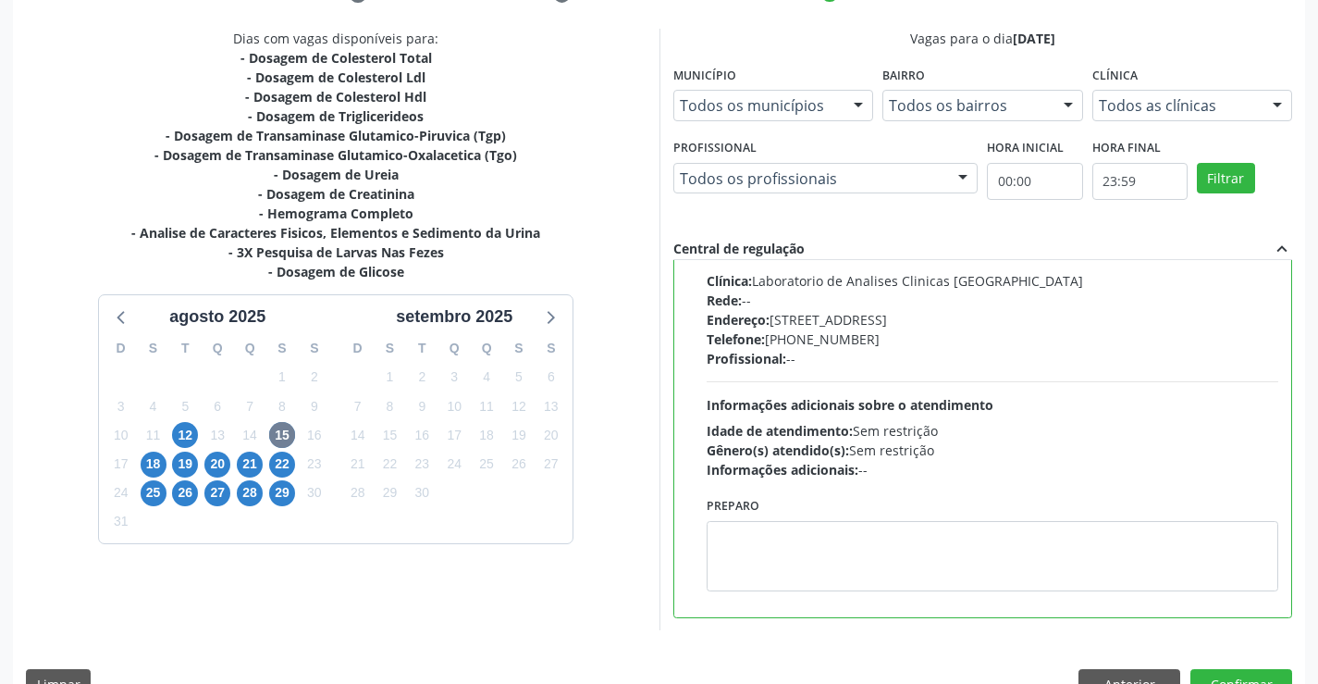
scroll to position [422, 0]
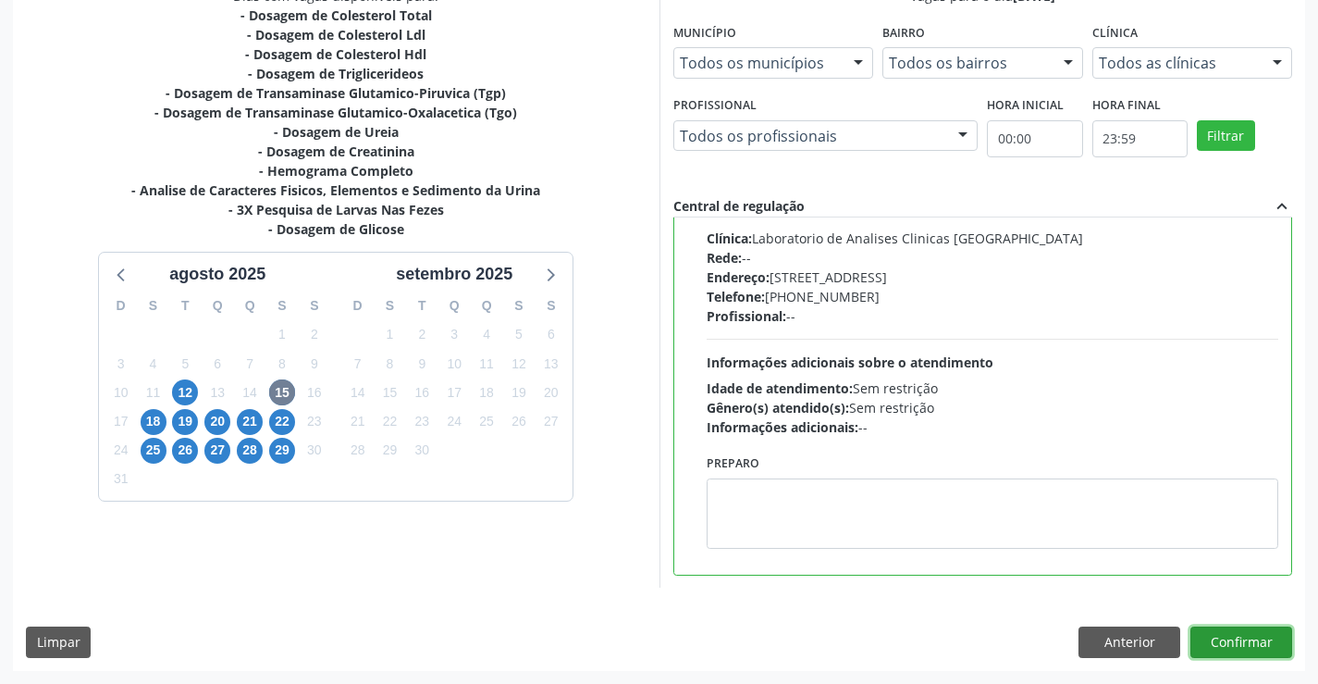
click at [1219, 636] on button "Confirmar" at bounding box center [1242, 641] width 102 height 31
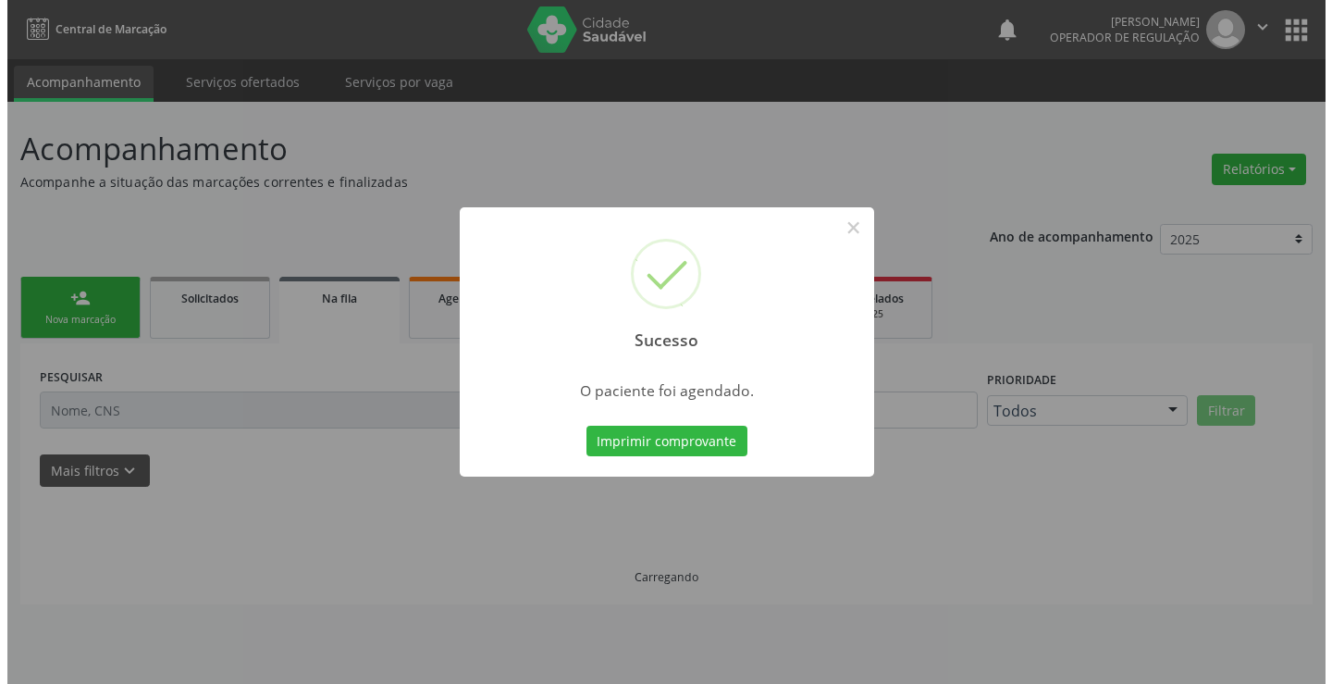
scroll to position [0, 0]
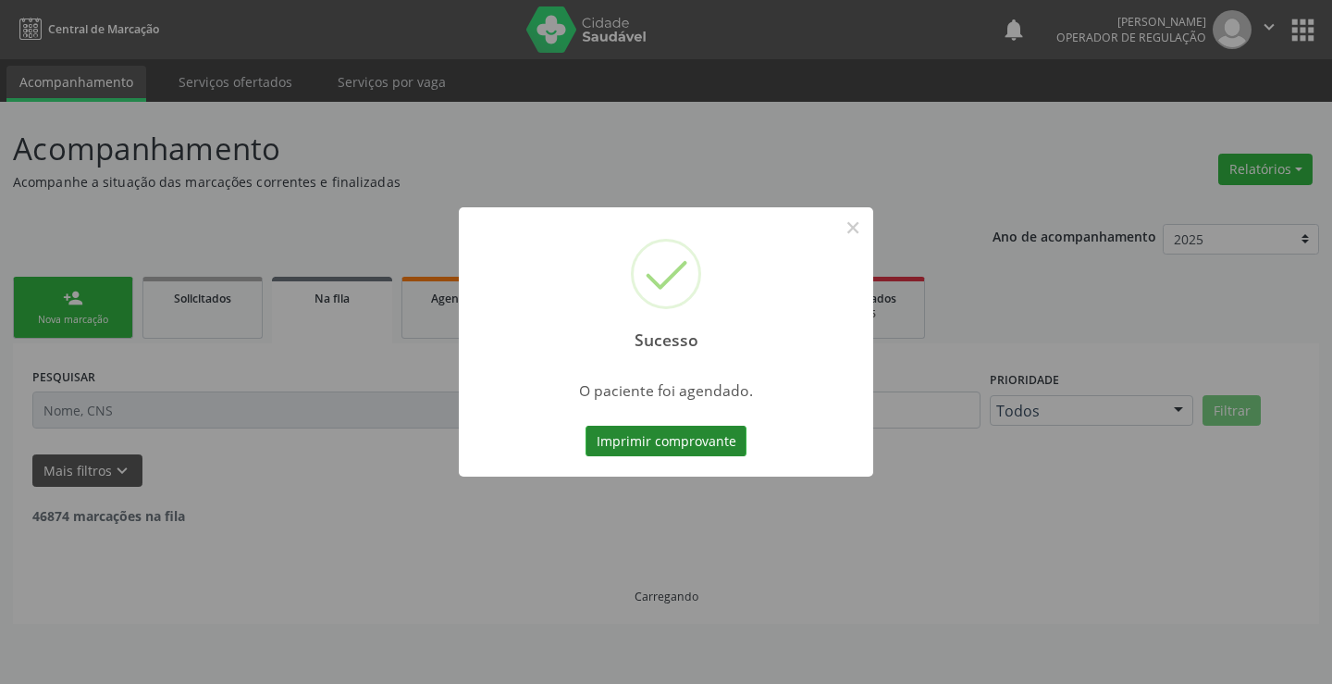
click at [677, 439] on button "Imprimir comprovante" at bounding box center [666, 441] width 161 height 31
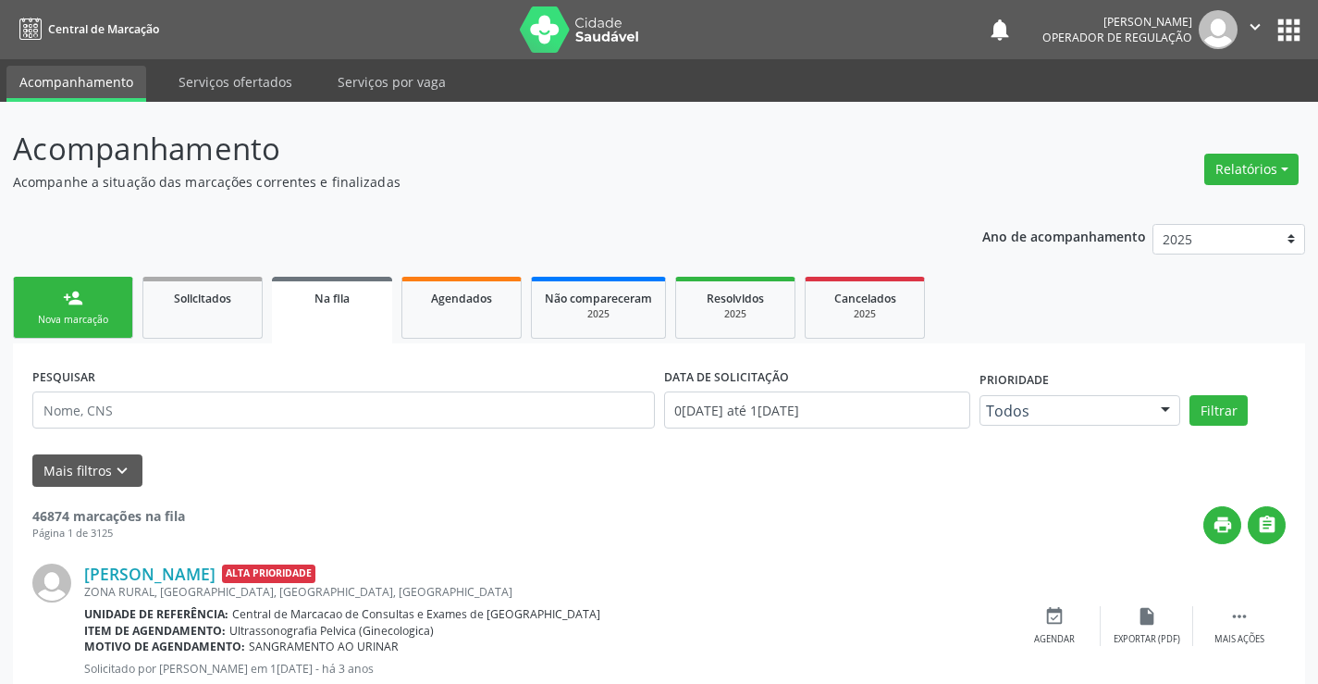
click at [87, 317] on div "Nova marcação" at bounding box center [73, 320] width 93 height 14
click at [89, 317] on div "Nova marcação" at bounding box center [73, 320] width 93 height 14
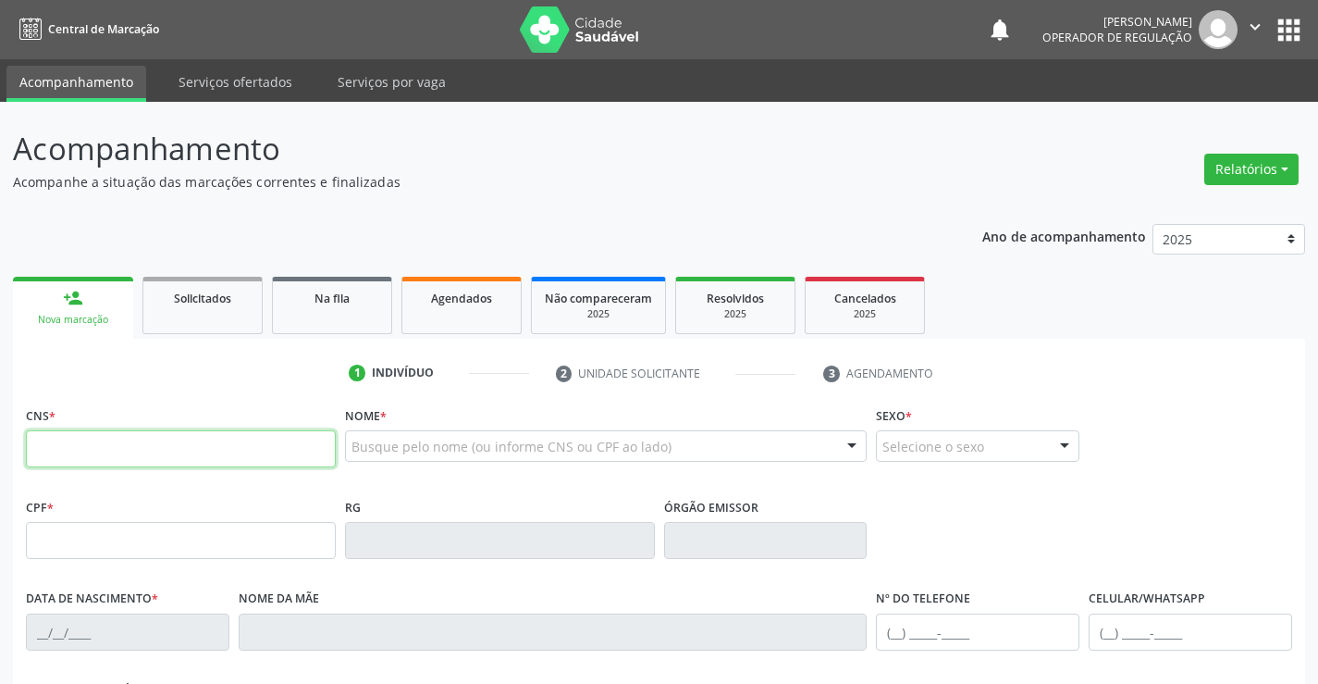
click at [99, 434] on input "text" at bounding box center [181, 448] width 310 height 37
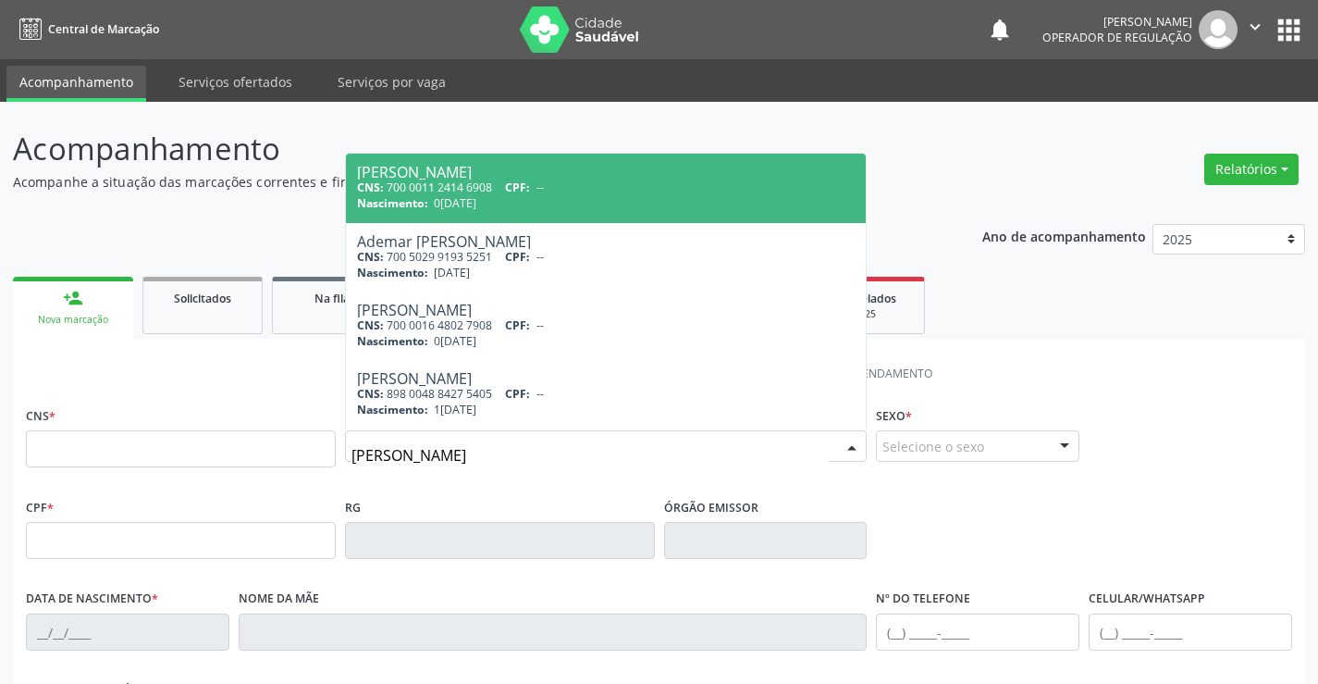
type input "[PERSON_NAME]"
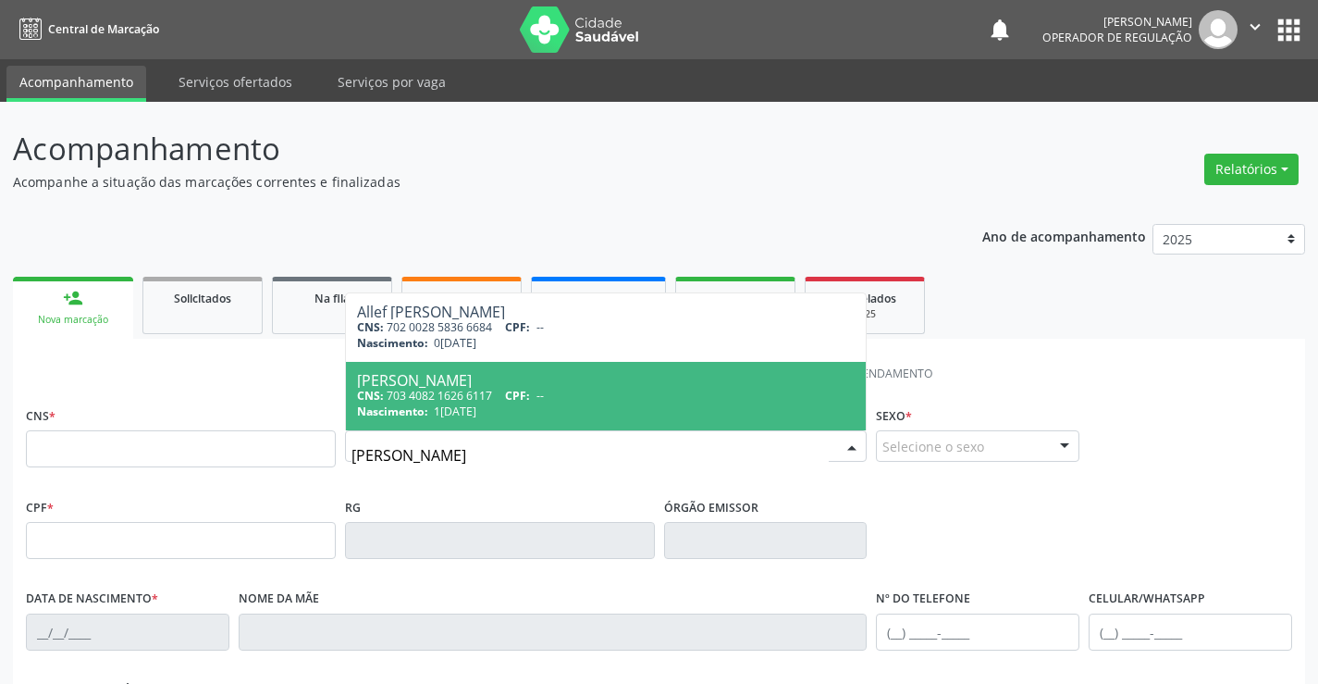
click at [465, 402] on div "CNS: 703 4082 1626 6117 CPF: --" at bounding box center [606, 396] width 499 height 16
type input "703 4082 1626 6117"
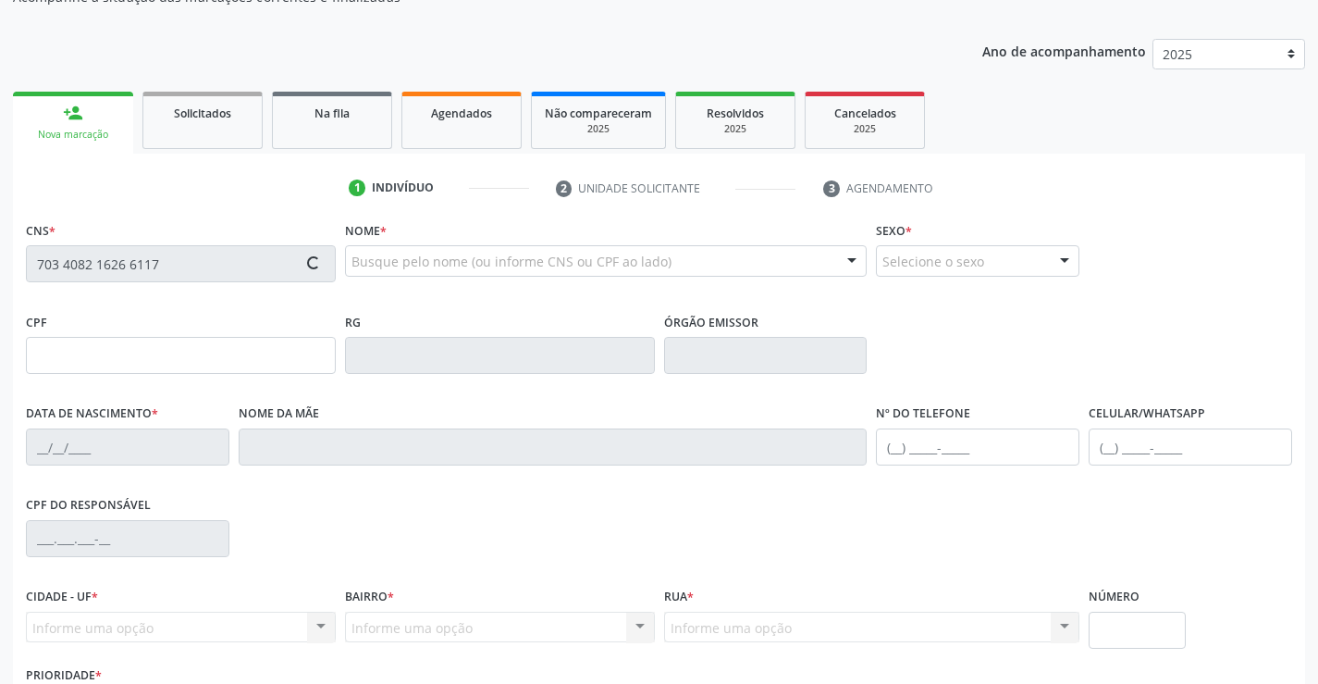
scroll to position [319, 0]
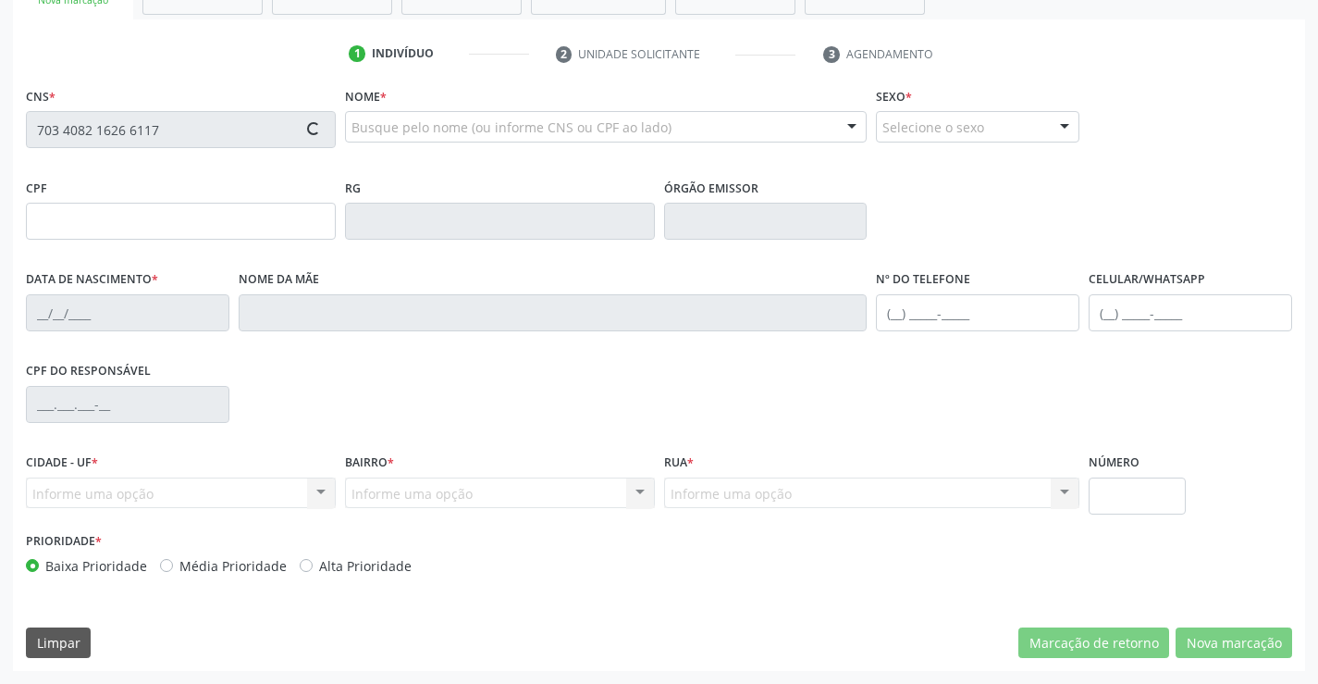
type input "00667701"
type input "1[DATE]"
type input "[PHONE_NUMBER]"
type input "133.203.855-77"
type input "S/N"
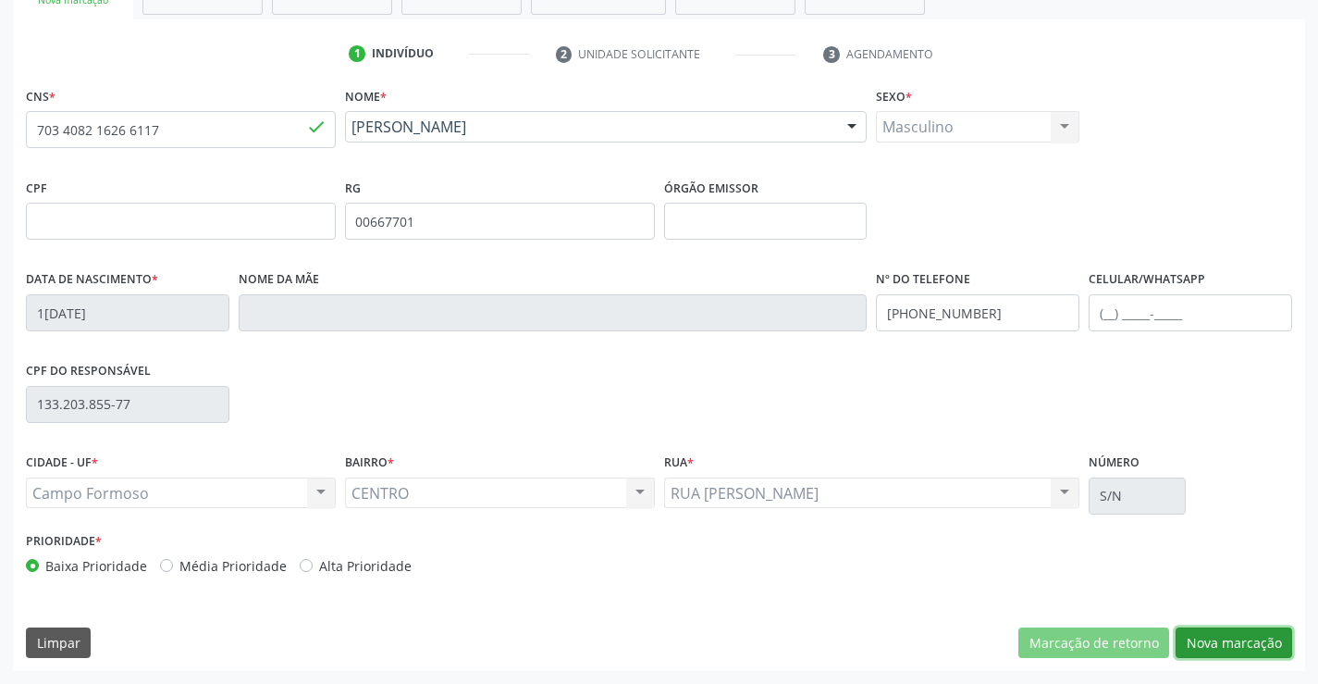
click at [1250, 627] on button "Nova marcação" at bounding box center [1234, 642] width 117 height 31
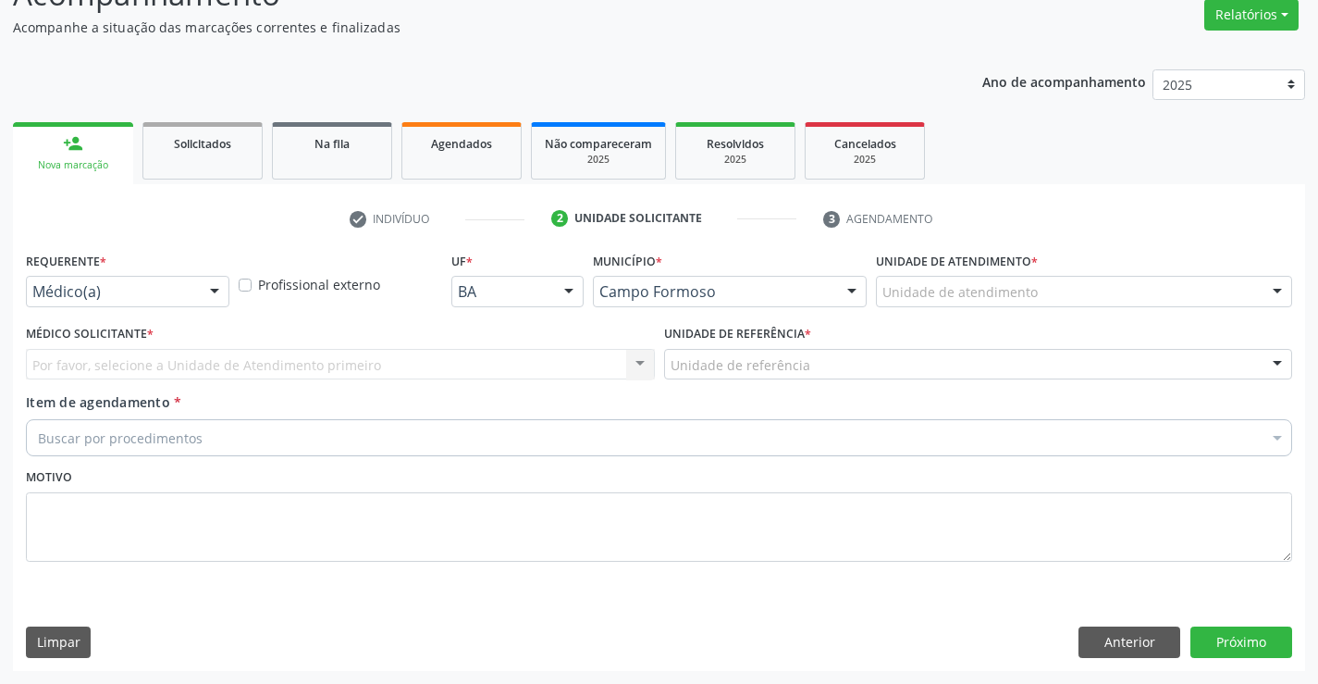
scroll to position [155, 0]
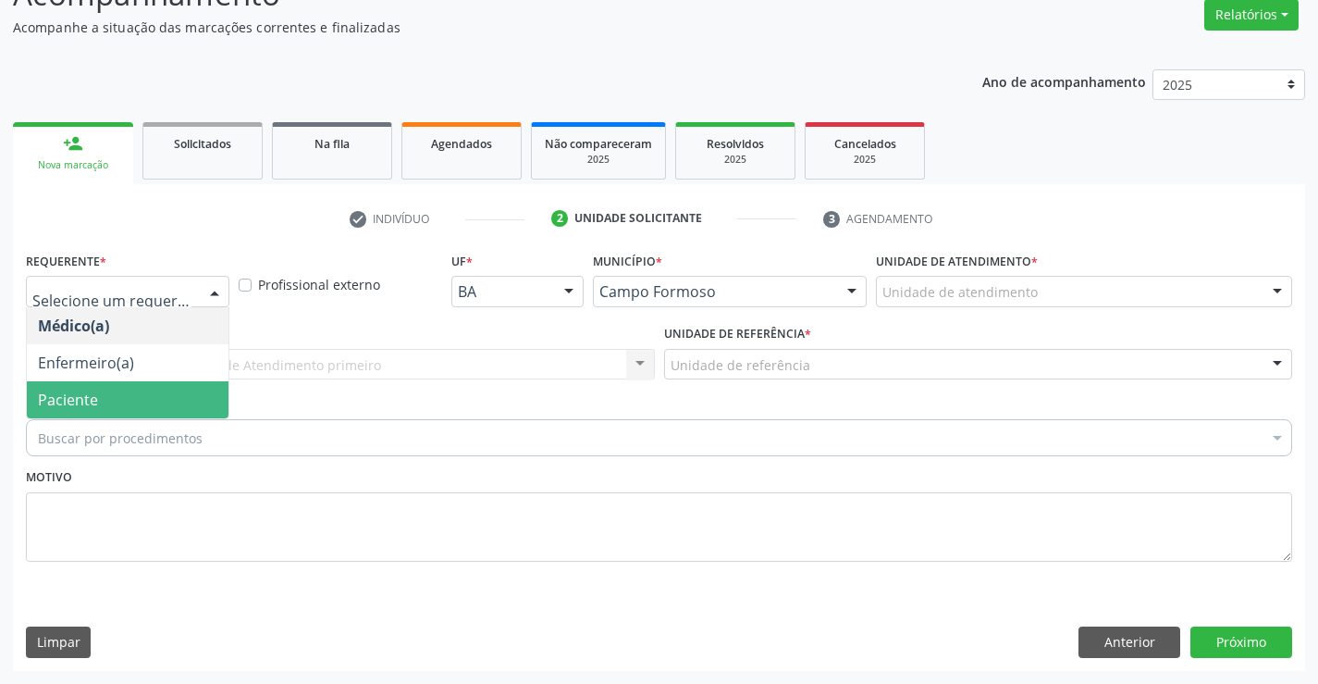
drag, startPoint x: 119, startPoint y: 400, endPoint x: 292, endPoint y: 351, distance: 179.8
click at [123, 397] on span "Paciente" at bounding box center [128, 399] width 202 height 37
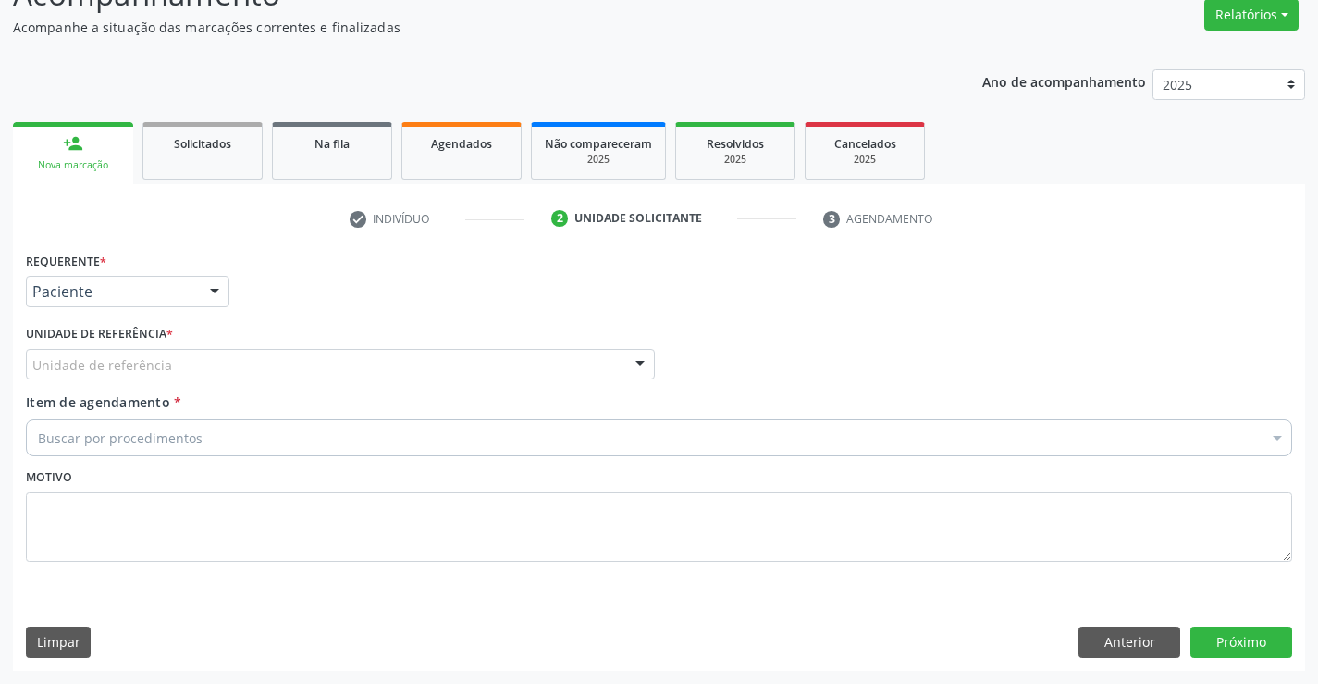
drag, startPoint x: 311, startPoint y: 341, endPoint x: 273, endPoint y: 367, distance: 45.9
click at [310, 347] on div "Unidade de referência * Unidade de referência Unidade Basica de Saude da Famili…" at bounding box center [340, 349] width 629 height 59
click at [272, 360] on div "Unidade de referência" at bounding box center [340, 364] width 629 height 31
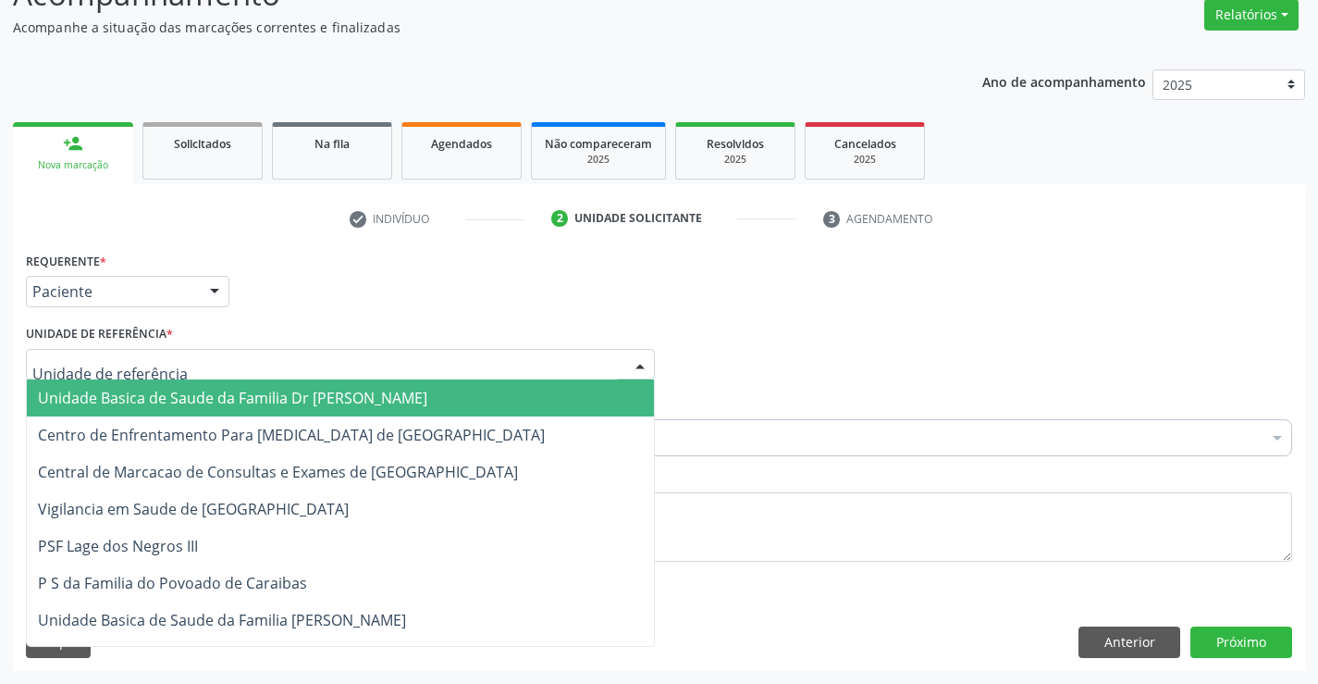
drag, startPoint x: 218, startPoint y: 398, endPoint x: 263, endPoint y: 394, distance: 44.6
click at [222, 398] on span "Unidade Basica de Saude da Familia Dr [PERSON_NAME]" at bounding box center [233, 398] width 390 height 20
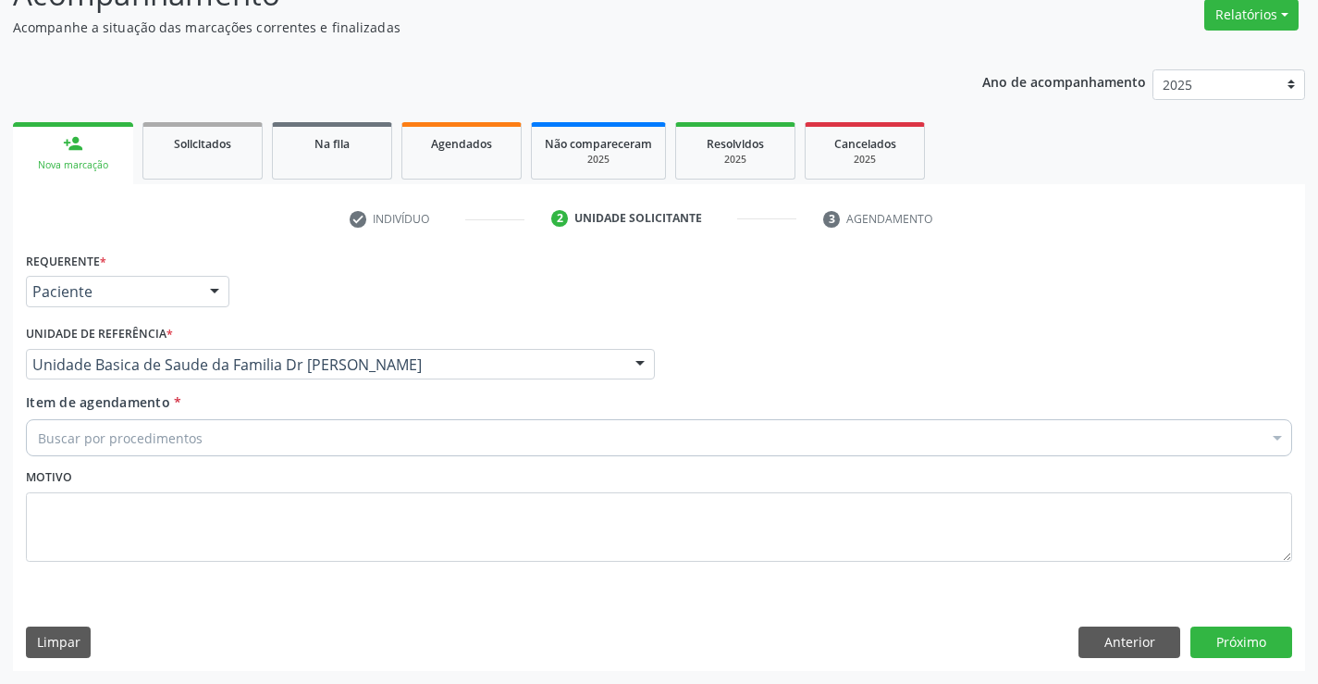
click at [246, 420] on div "Buscar por procedimentos" at bounding box center [659, 437] width 1267 height 37
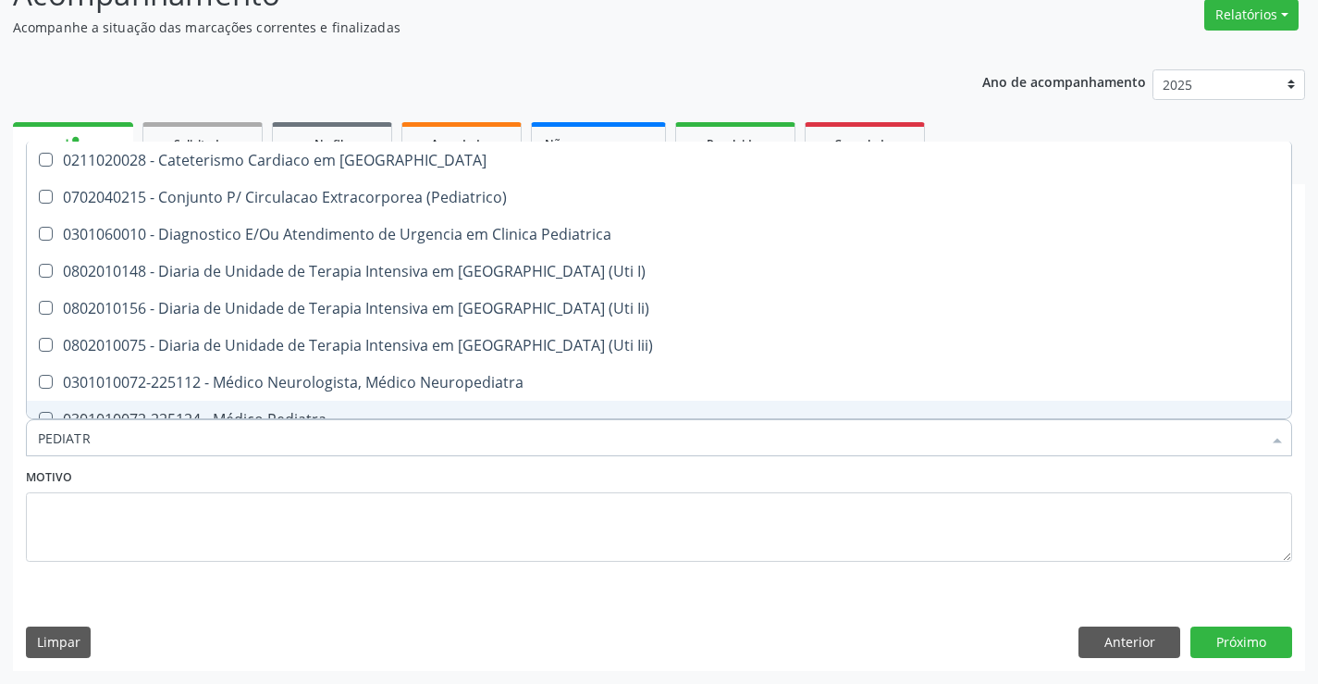
type input "PEDIATRA"
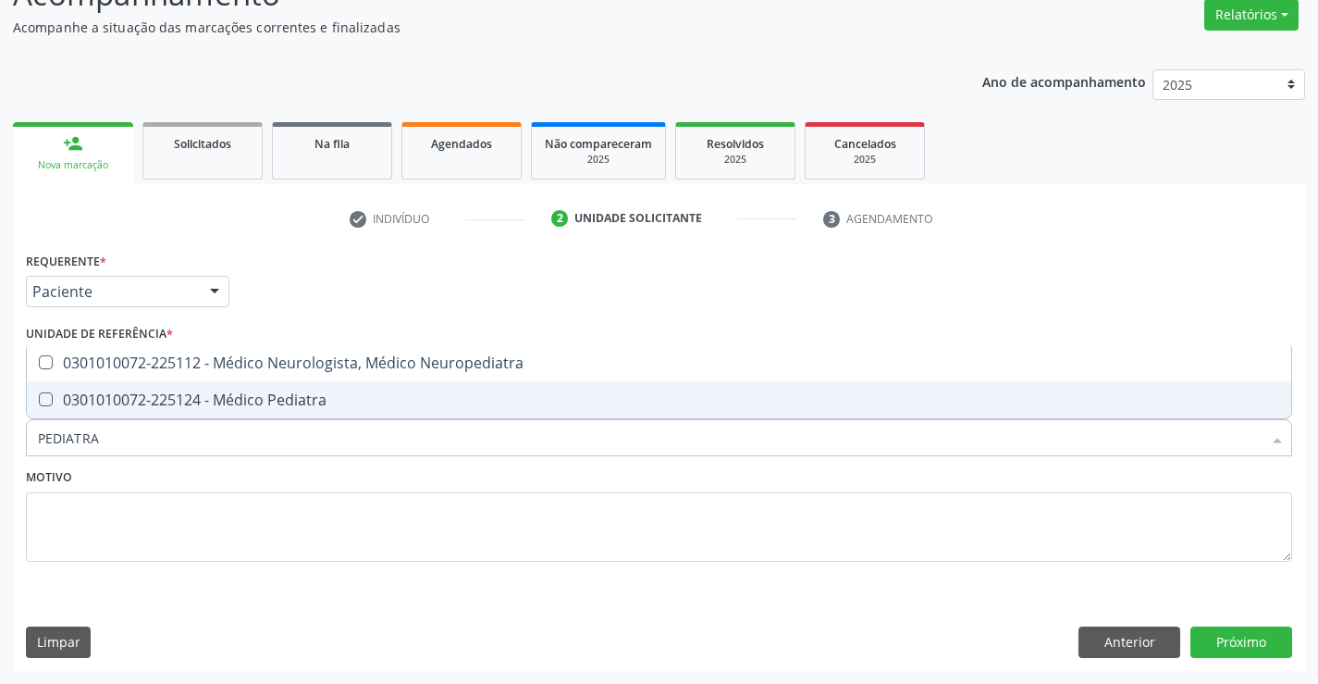
drag, startPoint x: 229, startPoint y: 402, endPoint x: 324, endPoint y: 437, distance: 100.4
click at [231, 402] on div "0301010072-225124 - Médico Pediatra" at bounding box center [659, 399] width 1243 height 15
checkbox Pediatra "true"
click at [398, 541] on textarea at bounding box center [659, 527] width 1267 height 70
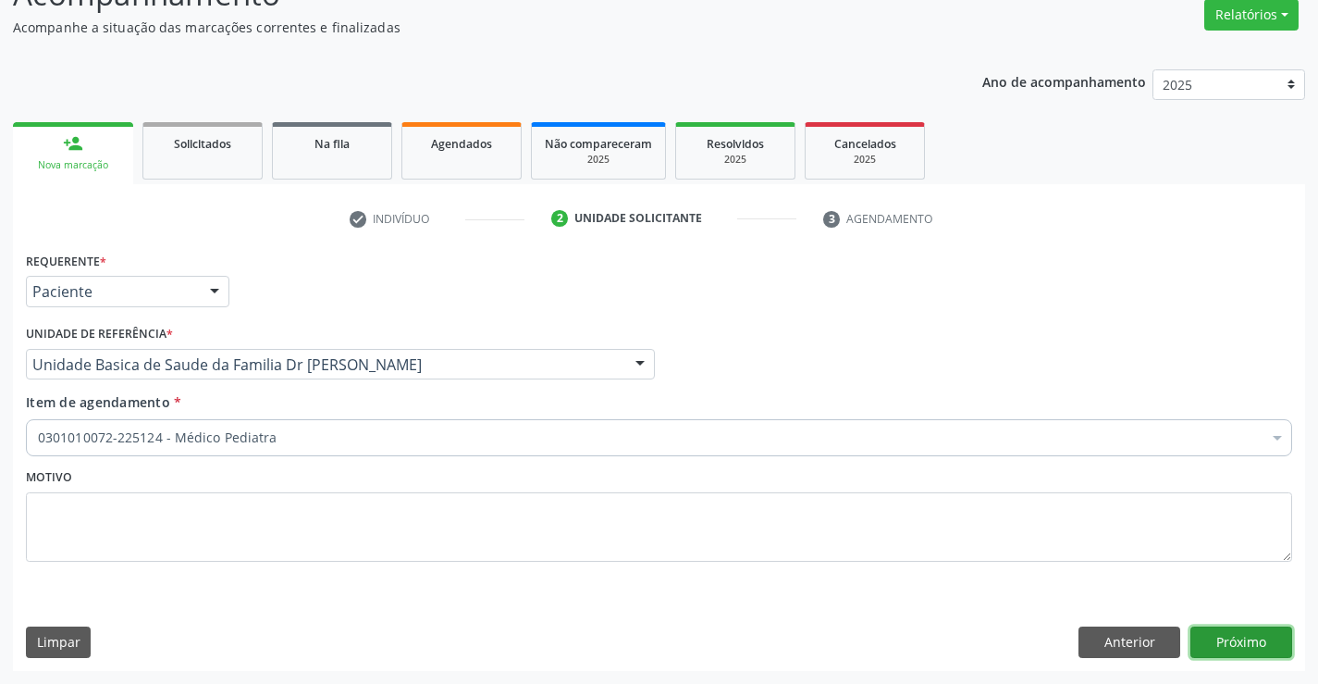
click at [1244, 650] on button "Próximo" at bounding box center [1242, 641] width 102 height 31
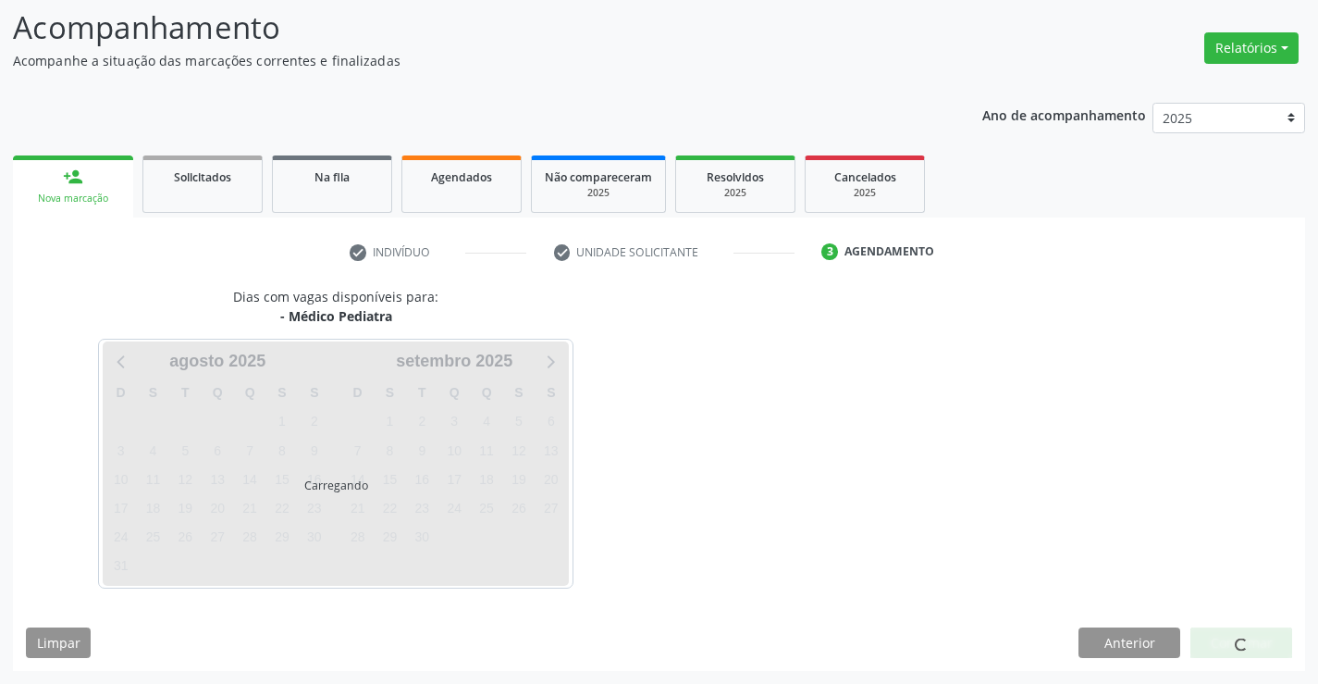
scroll to position [121, 0]
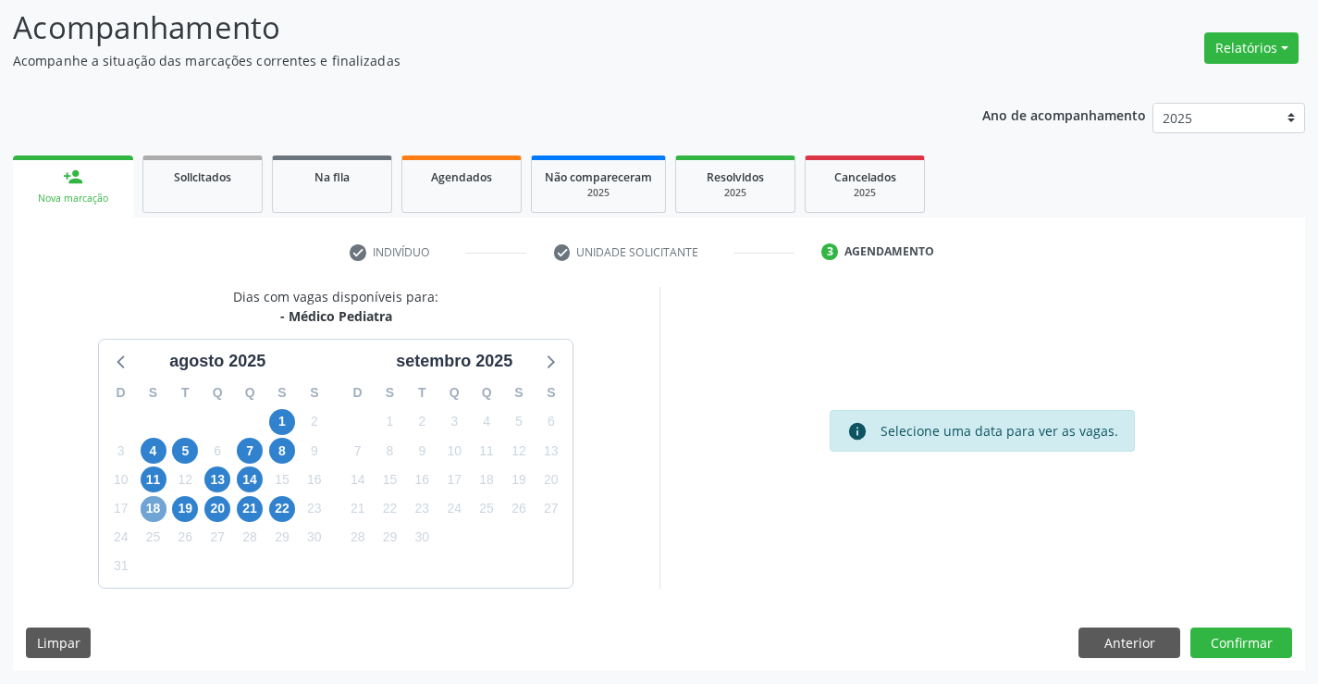
click at [149, 508] on span "18" at bounding box center [154, 509] width 26 height 26
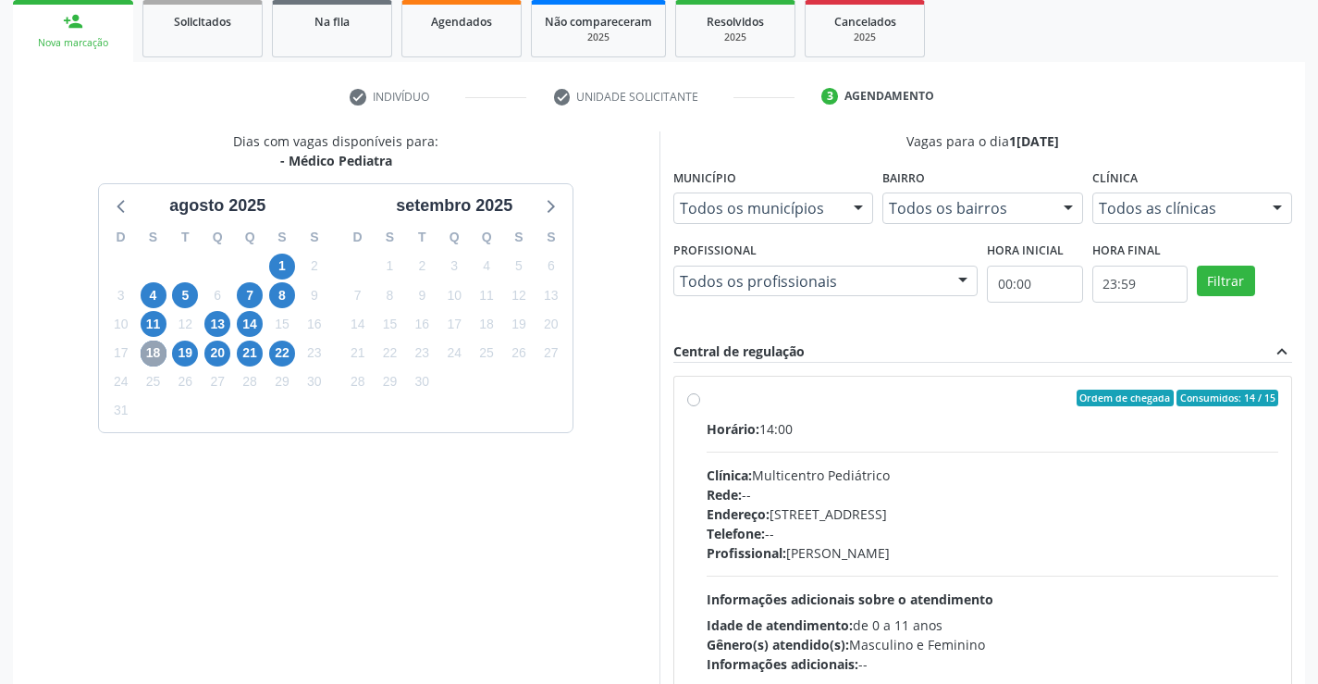
scroll to position [306, 0]
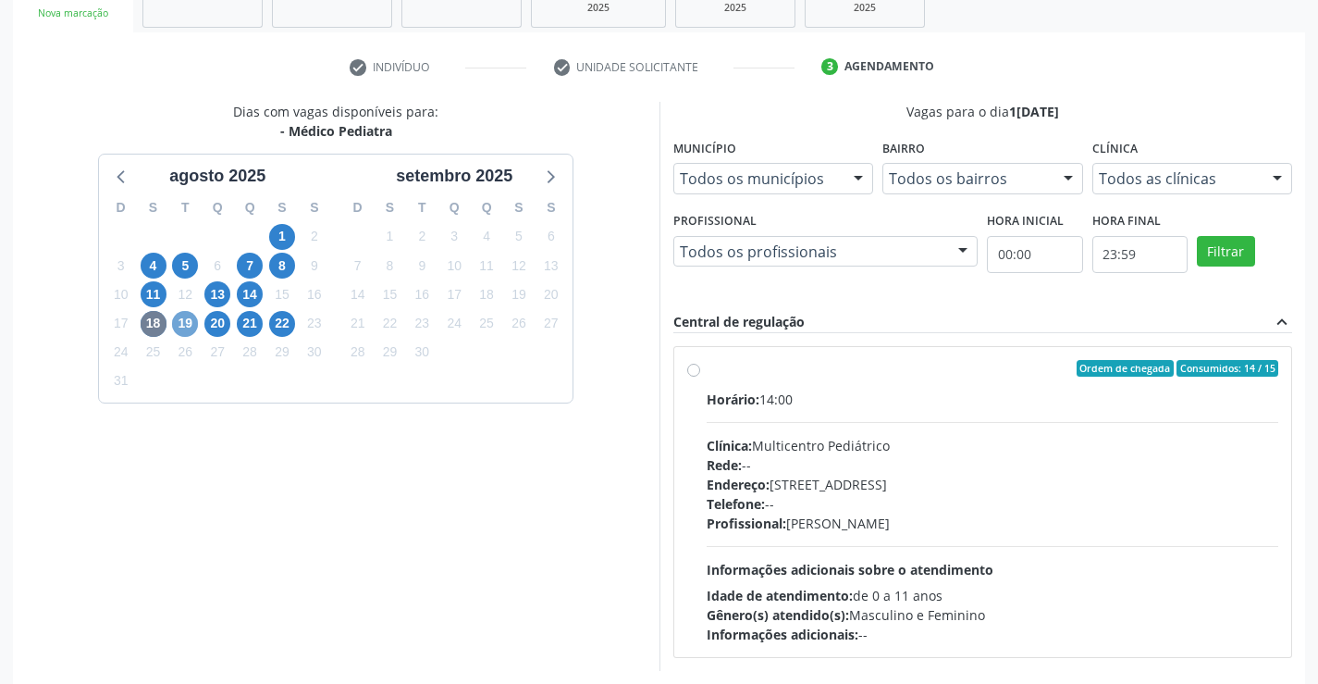
click at [181, 321] on span "19" at bounding box center [185, 324] width 26 height 26
click at [155, 324] on span "18" at bounding box center [154, 324] width 26 height 26
click at [710, 365] on div "Ordem de chegada Consumidos: 14 / 15" at bounding box center [993, 368] width 573 height 17
click at [700, 365] on input "Ordem de chegada Consumidos: 14 / 15 Horário: 14:00 Clínica: Multicentro Pediát…" at bounding box center [693, 368] width 13 height 17
radio input "true"
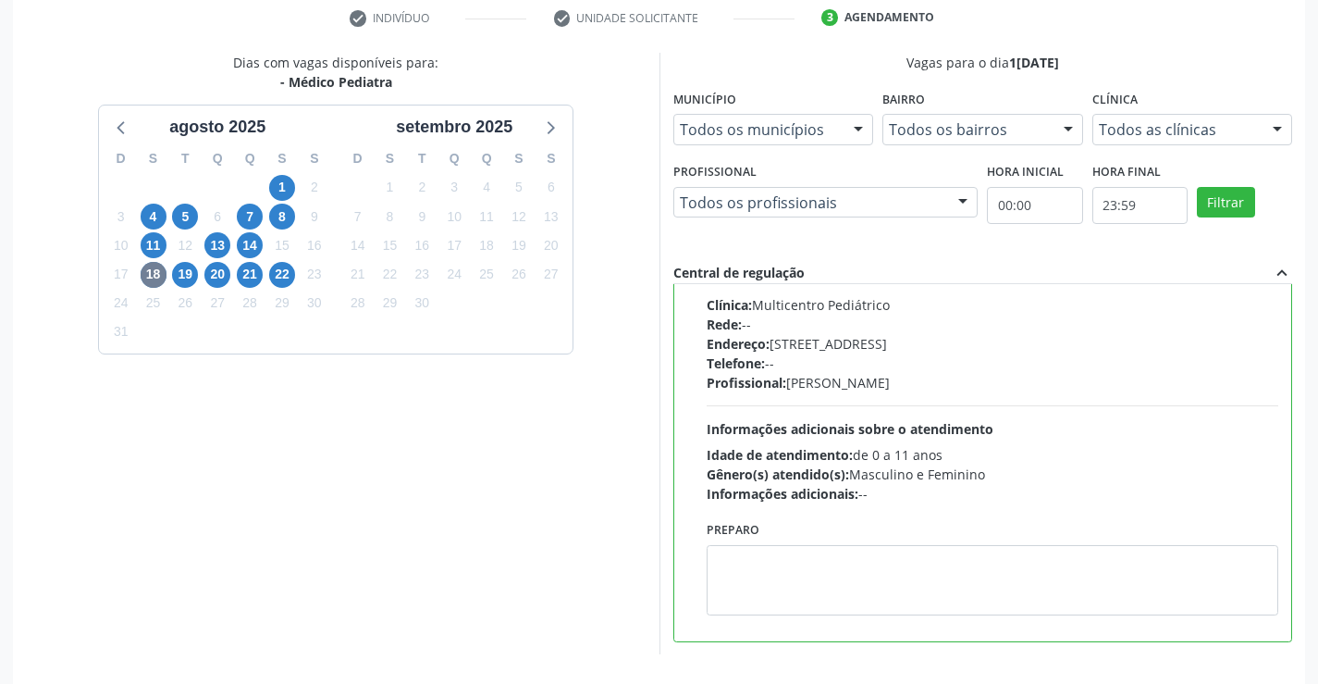
scroll to position [422, 0]
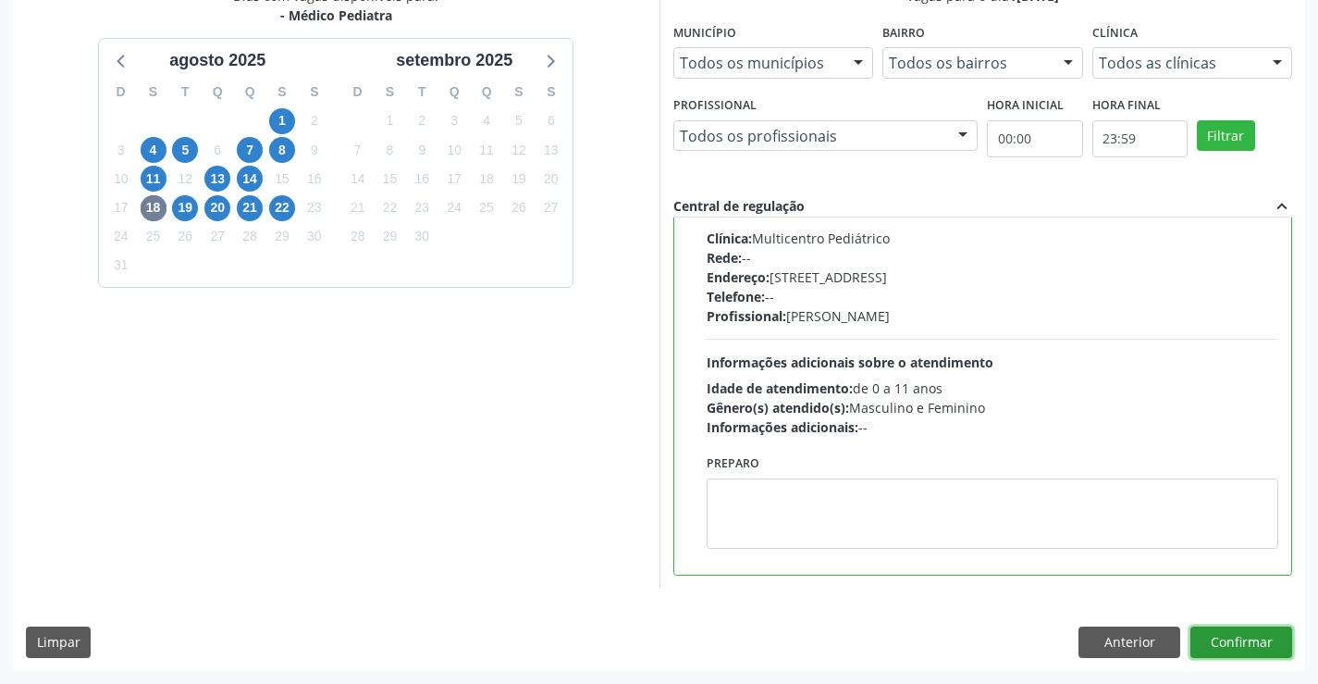
click at [1248, 637] on button "Confirmar" at bounding box center [1242, 641] width 102 height 31
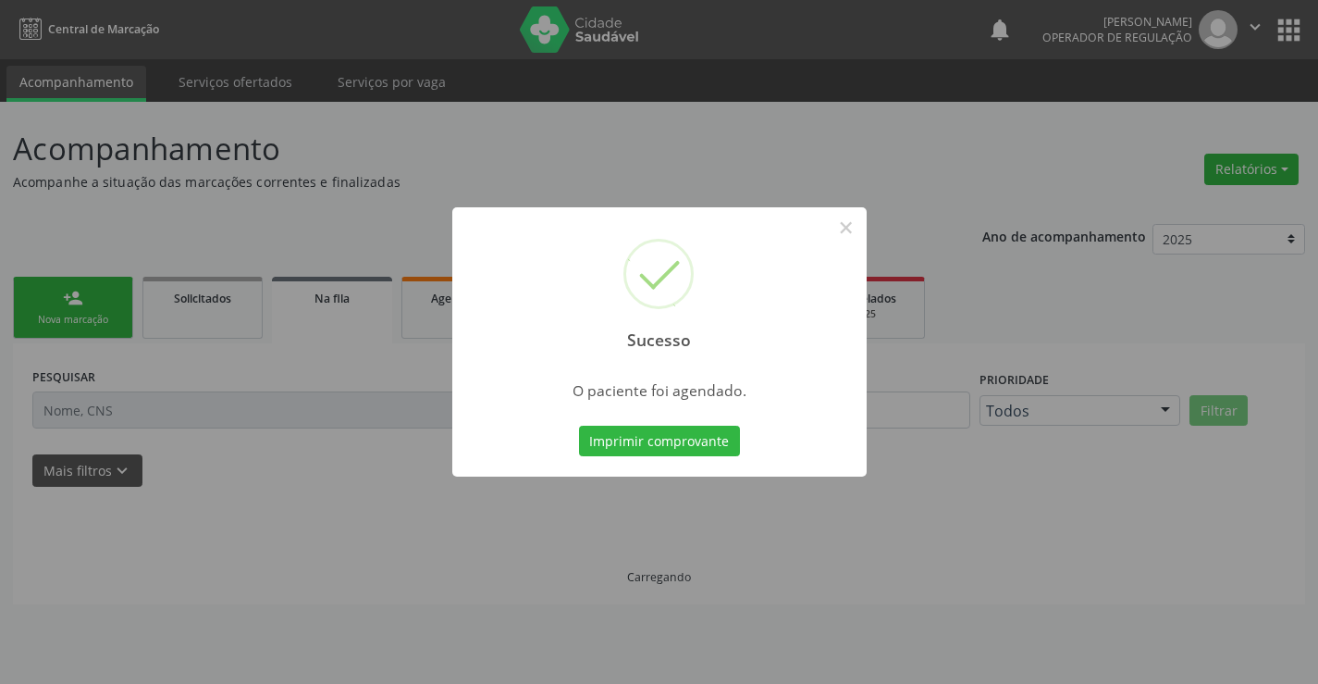
scroll to position [0, 0]
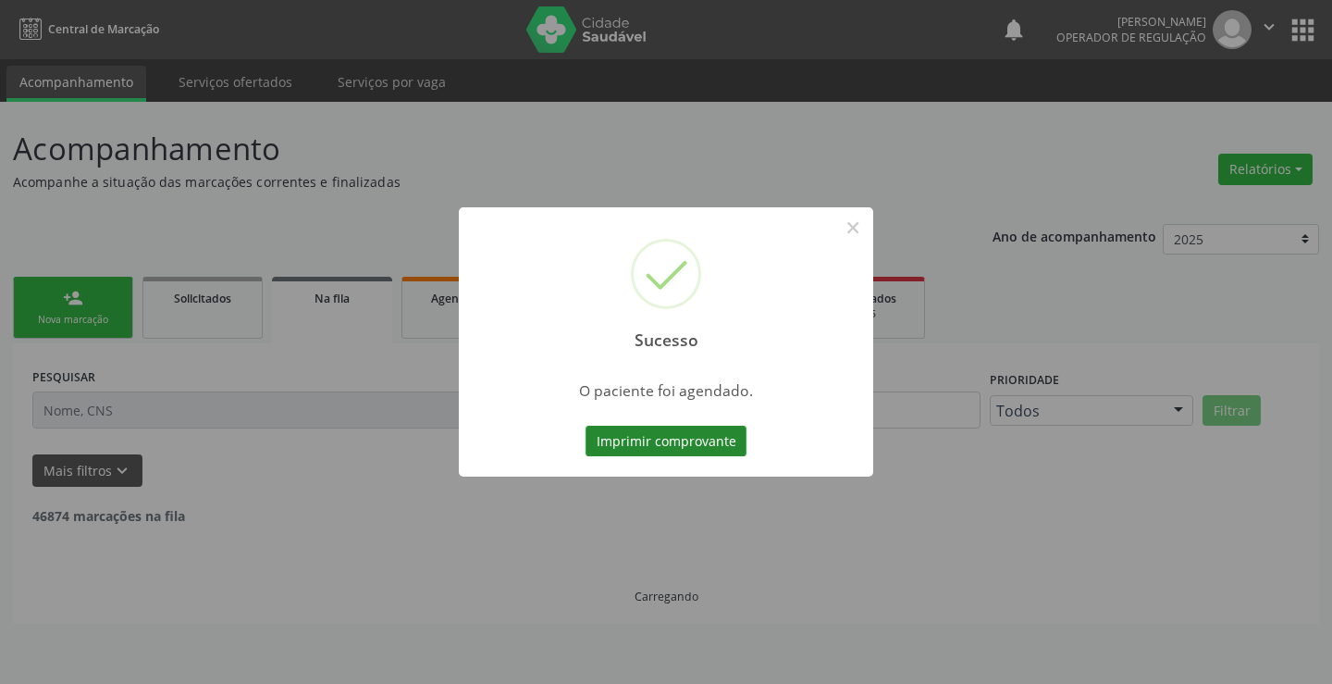
click at [674, 432] on button "Imprimir comprovante" at bounding box center [666, 441] width 161 height 31
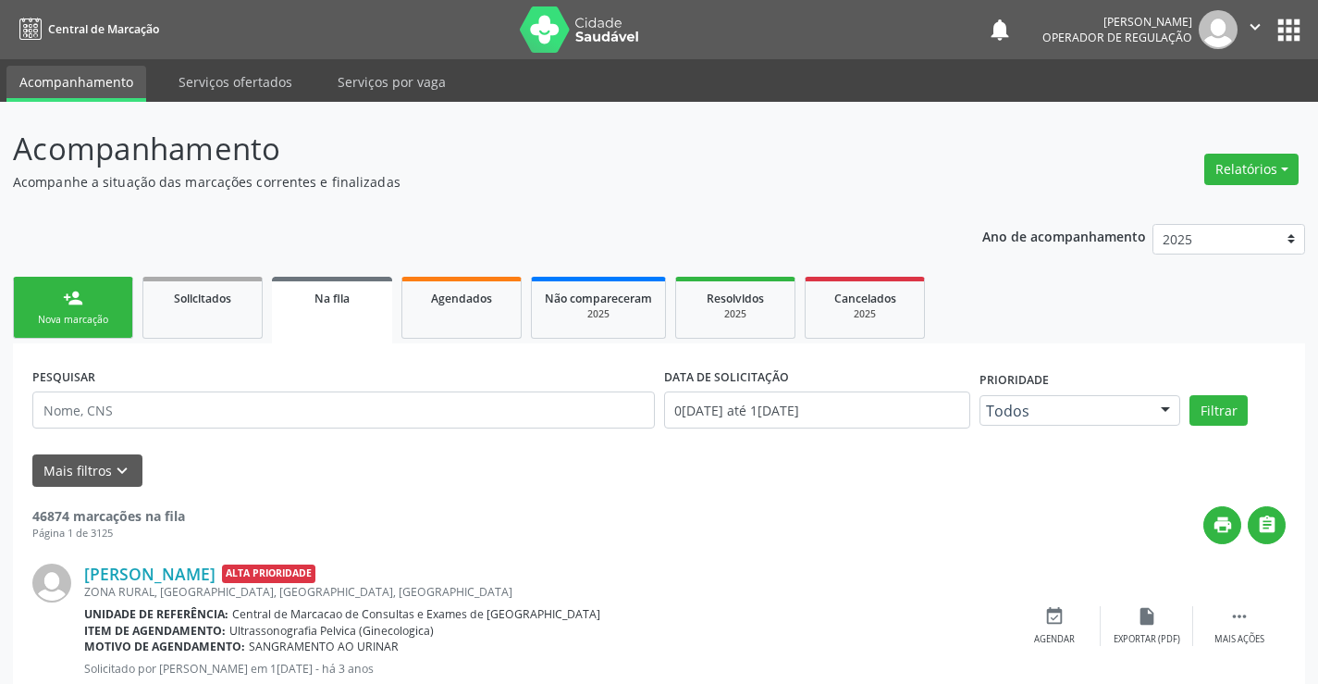
click at [1256, 21] on icon "" at bounding box center [1255, 27] width 20 height 20
click at [1191, 105] on link "Sair" at bounding box center [1209, 113] width 128 height 26
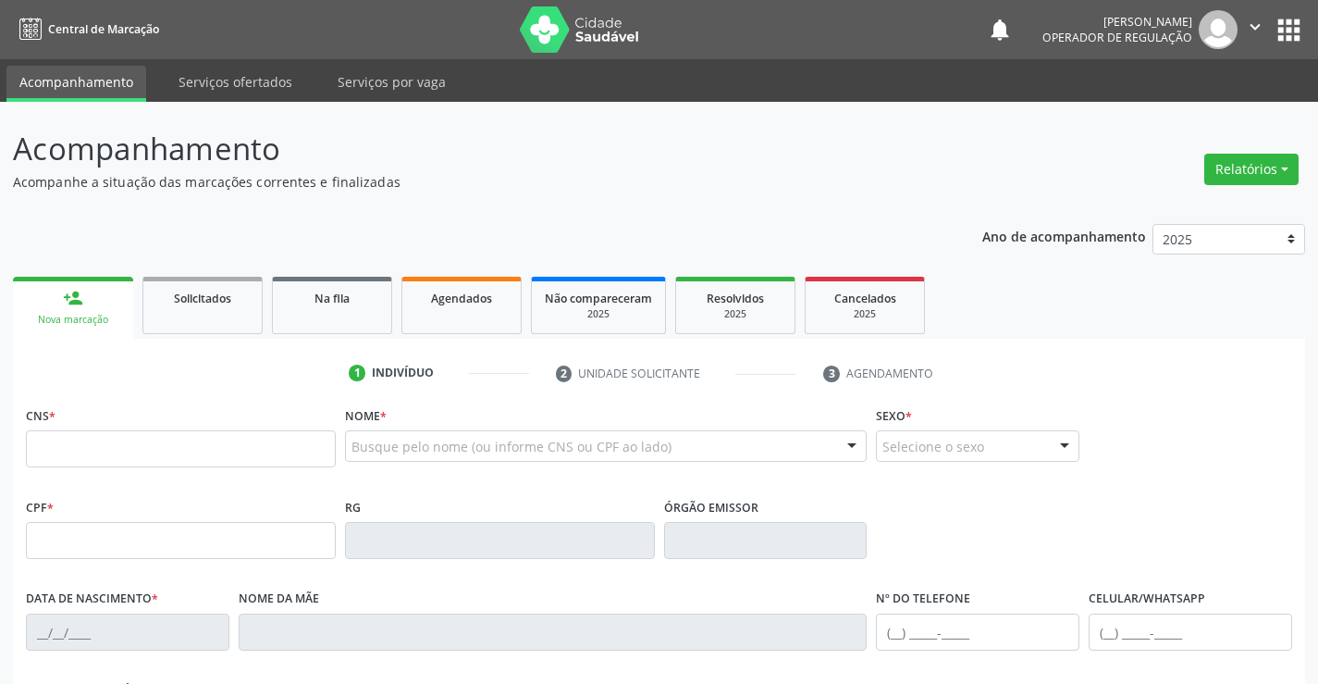
drag, startPoint x: 0, startPoint y: 0, endPoint x: 220, endPoint y: 451, distance: 501.5
click at [89, 445] on input "text" at bounding box center [181, 448] width 310 height 37
type input "709 6036 9752 8273"
type input "30565618220"
type input "[DATE]"
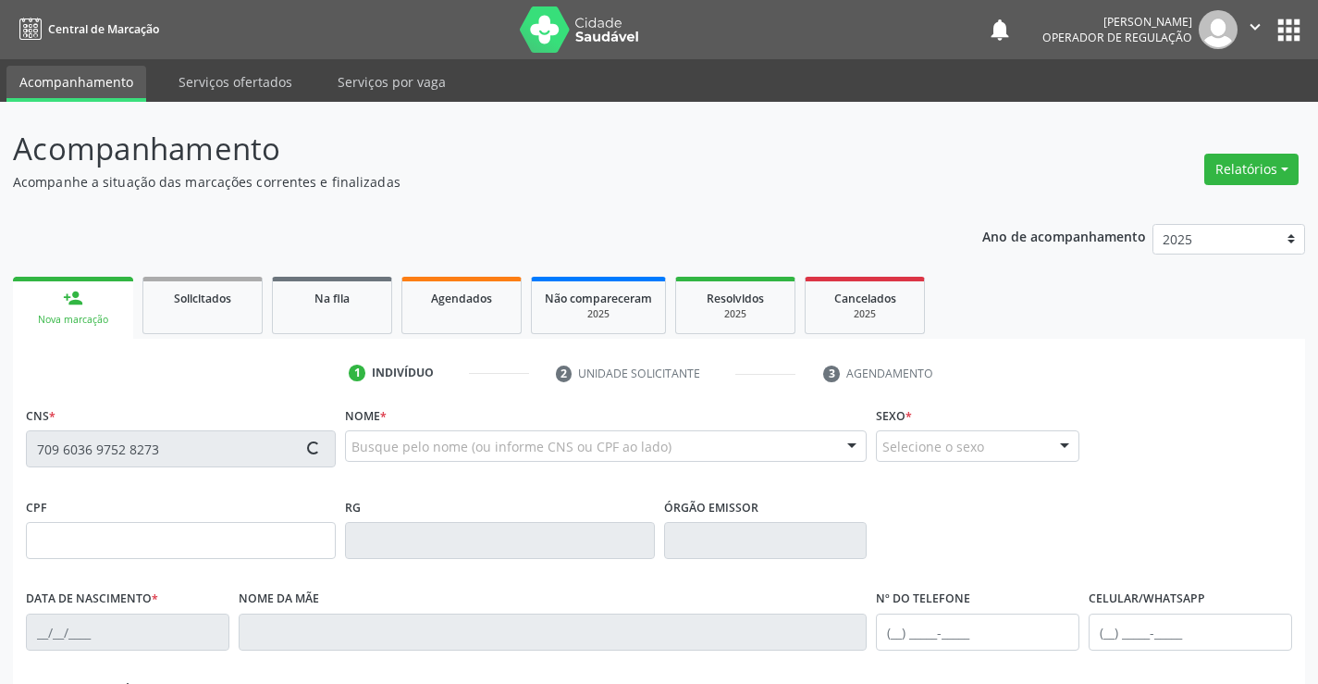
type input "[PERSON_NAME]"
type input "[PHONE_NUMBER]"
type input "098.218.105-19"
type input "SN"
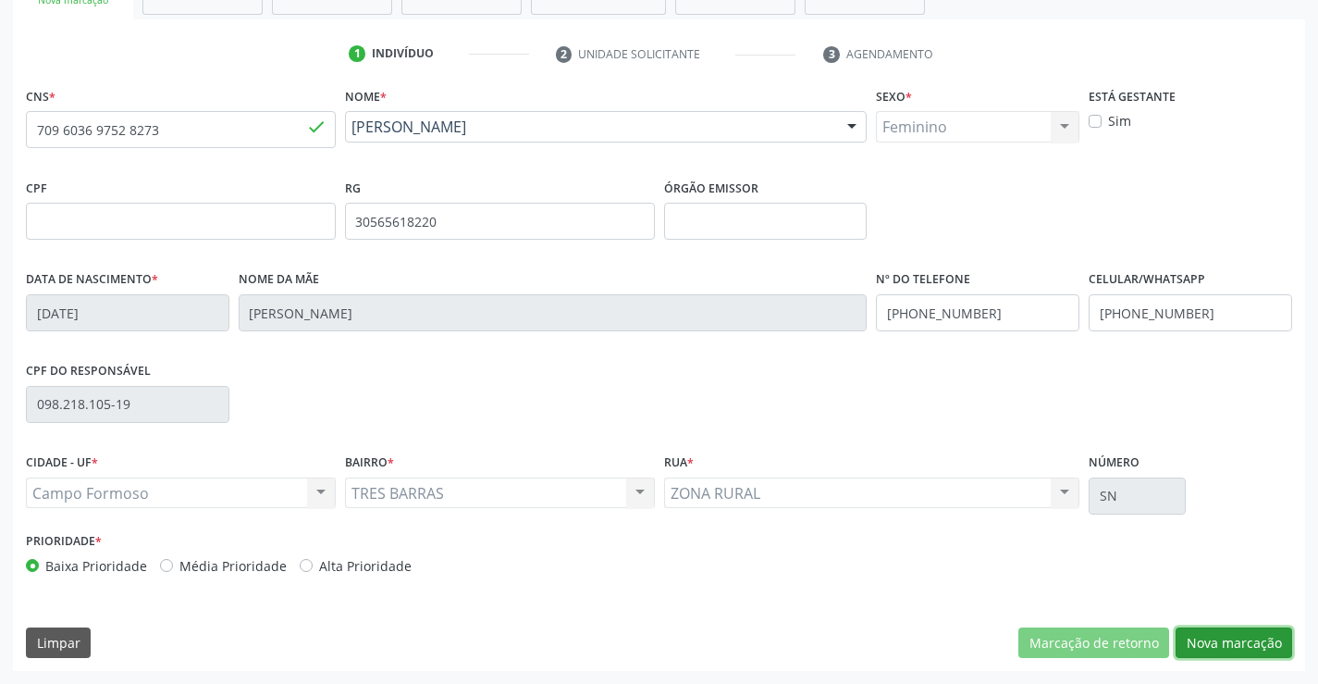
drag, startPoint x: 1208, startPoint y: 644, endPoint x: 961, endPoint y: 515, distance: 278.5
click at [1198, 635] on button "Nova marcação" at bounding box center [1234, 642] width 117 height 31
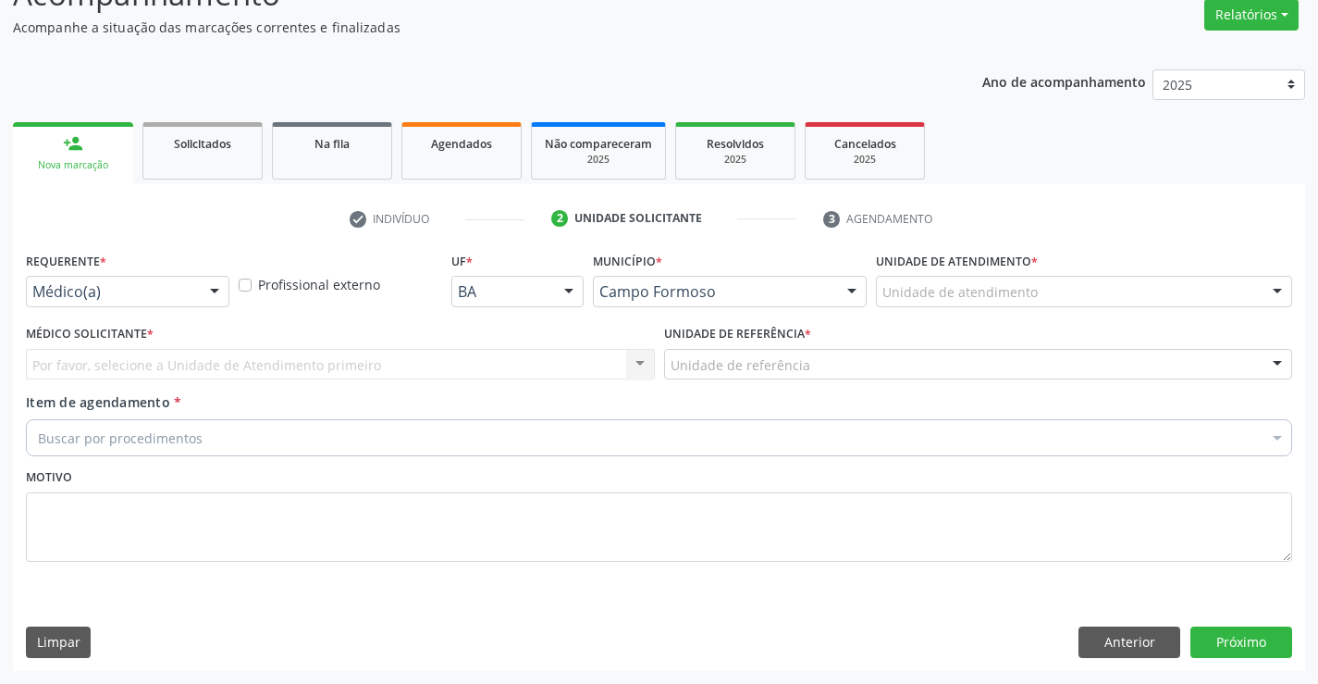
click at [191, 279] on div "Médico(a)" at bounding box center [128, 291] width 204 height 31
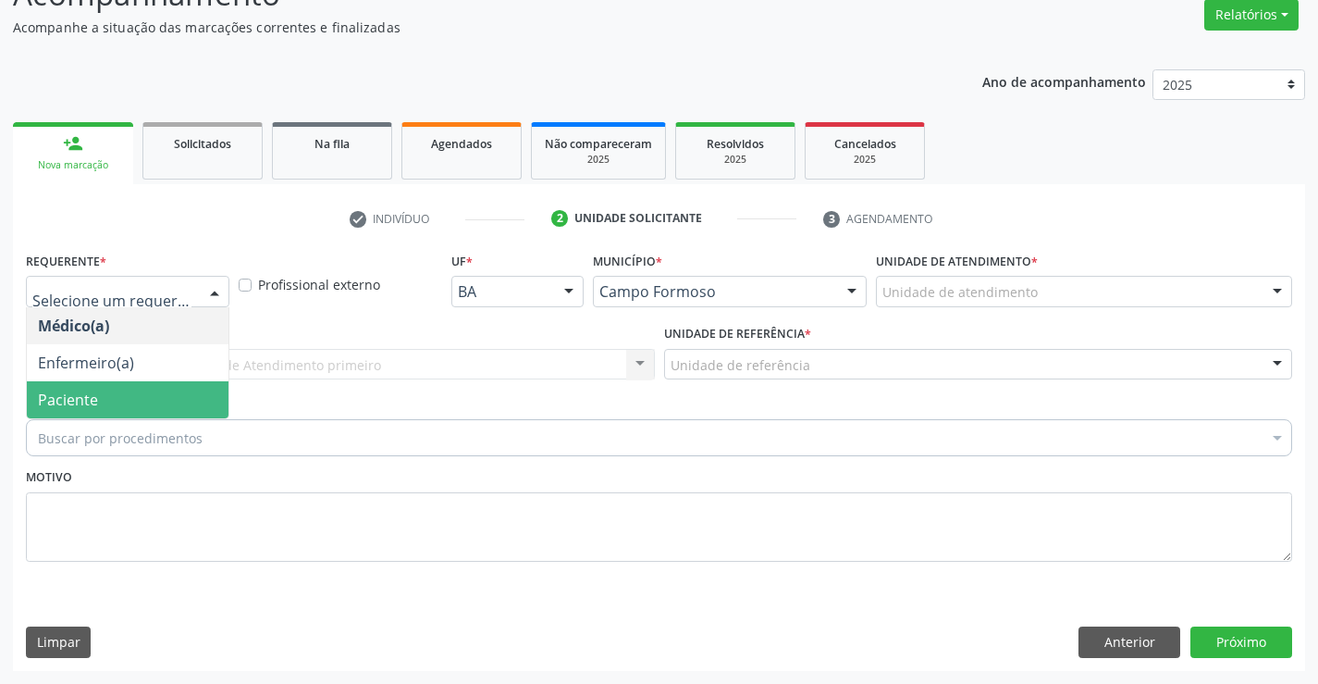
drag, startPoint x: 75, startPoint y: 389, endPoint x: 223, endPoint y: 367, distance: 149.6
click at [86, 390] on span "Paciente" at bounding box center [68, 400] width 60 height 20
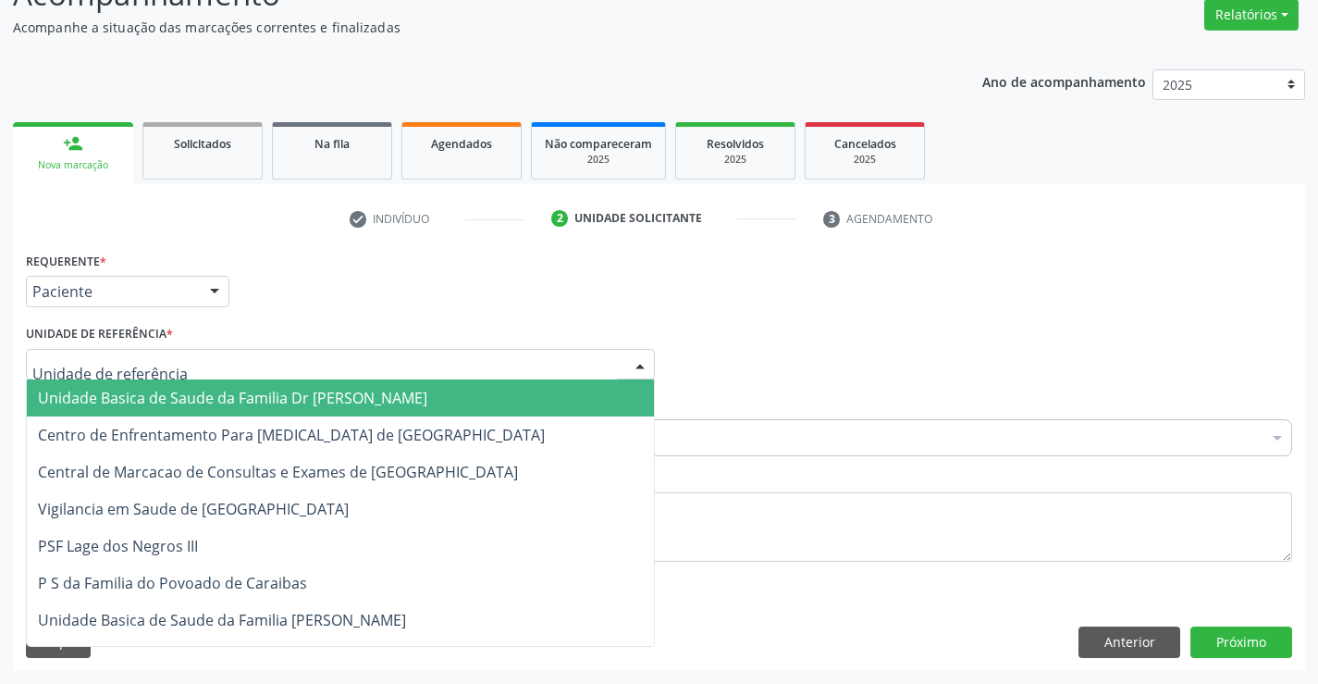
drag, startPoint x: 249, startPoint y: 361, endPoint x: 181, endPoint y: 382, distance: 70.8
click at [246, 362] on div at bounding box center [340, 364] width 629 height 31
drag, startPoint x: 169, startPoint y: 387, endPoint x: 204, endPoint y: 393, distance: 35.8
click at [169, 388] on span "Unidade Basica de Saude da Familia Dr [PERSON_NAME]" at bounding box center [340, 397] width 627 height 37
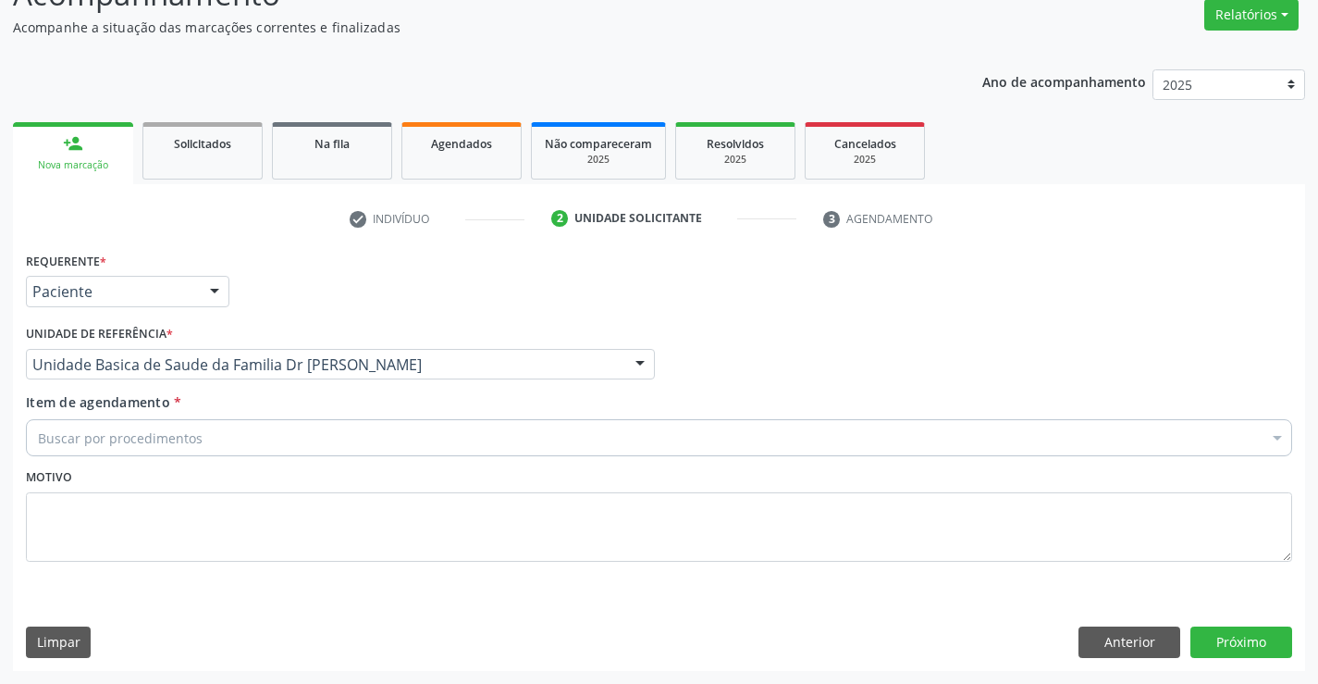
click at [179, 427] on div "Buscar por procedimentos" at bounding box center [659, 437] width 1267 height 37
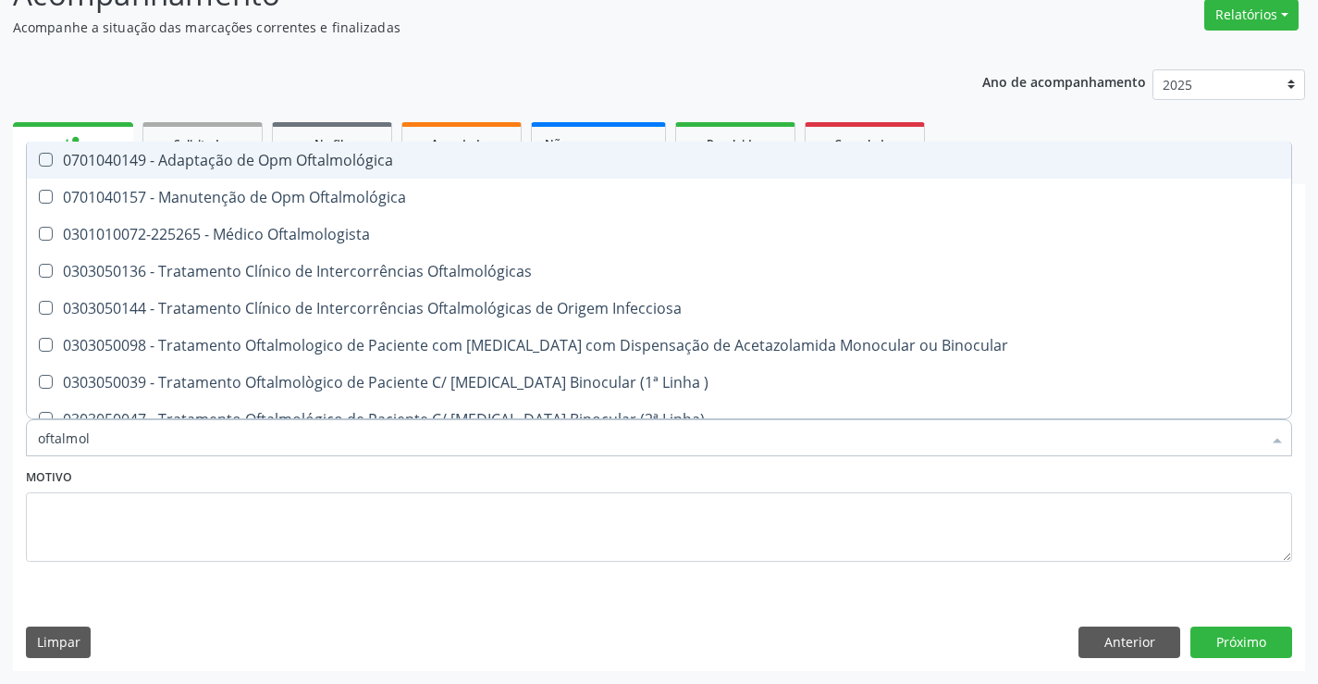
type input "oftalmolo"
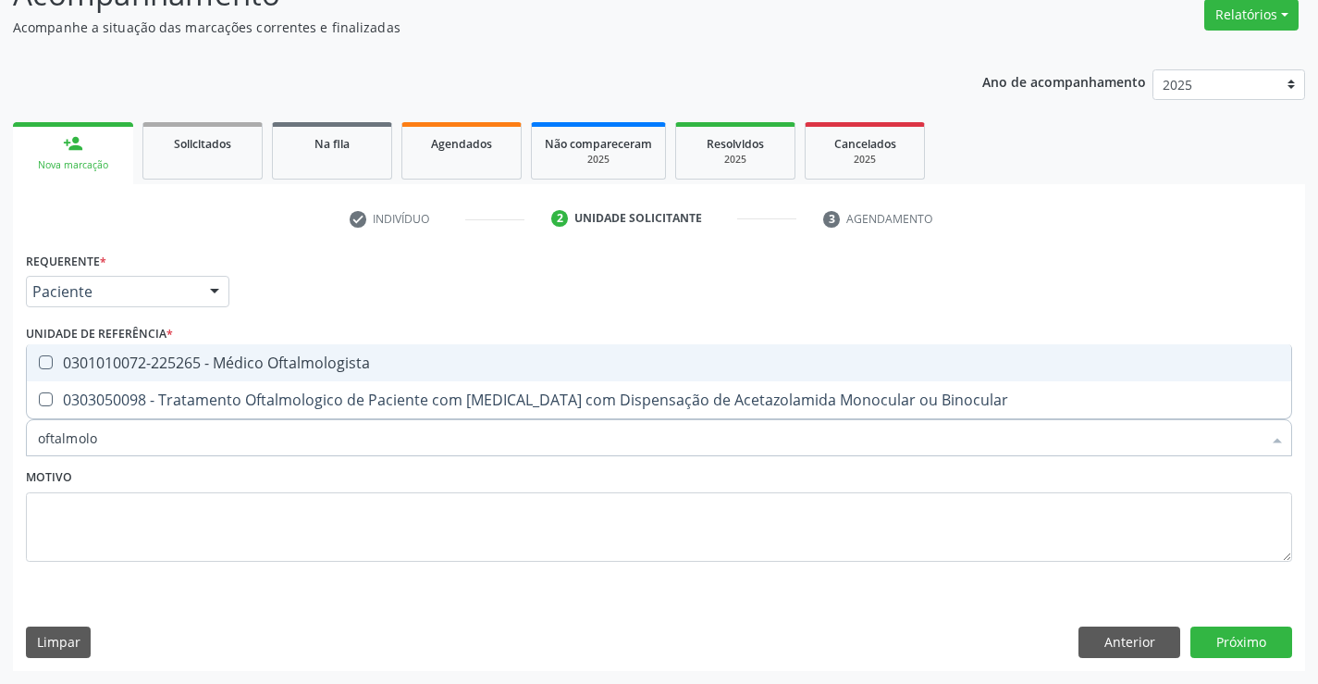
drag, startPoint x: 302, startPoint y: 364, endPoint x: 415, endPoint y: 435, distance: 134.3
click at [325, 375] on span "0301010072-225265 - Médico Oftalmologista" at bounding box center [659, 362] width 1265 height 37
checkbox Oftalmologista "true"
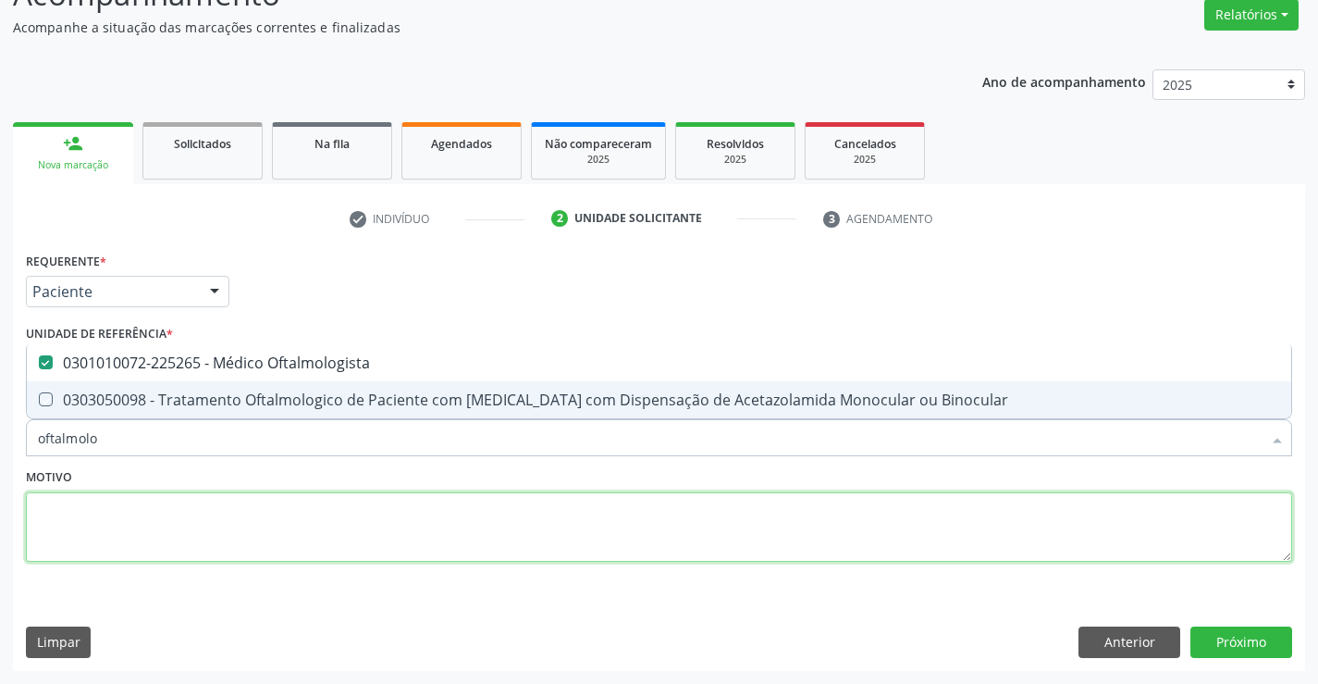
click at [407, 534] on textarea at bounding box center [659, 527] width 1267 height 70
checkbox Binocular "true"
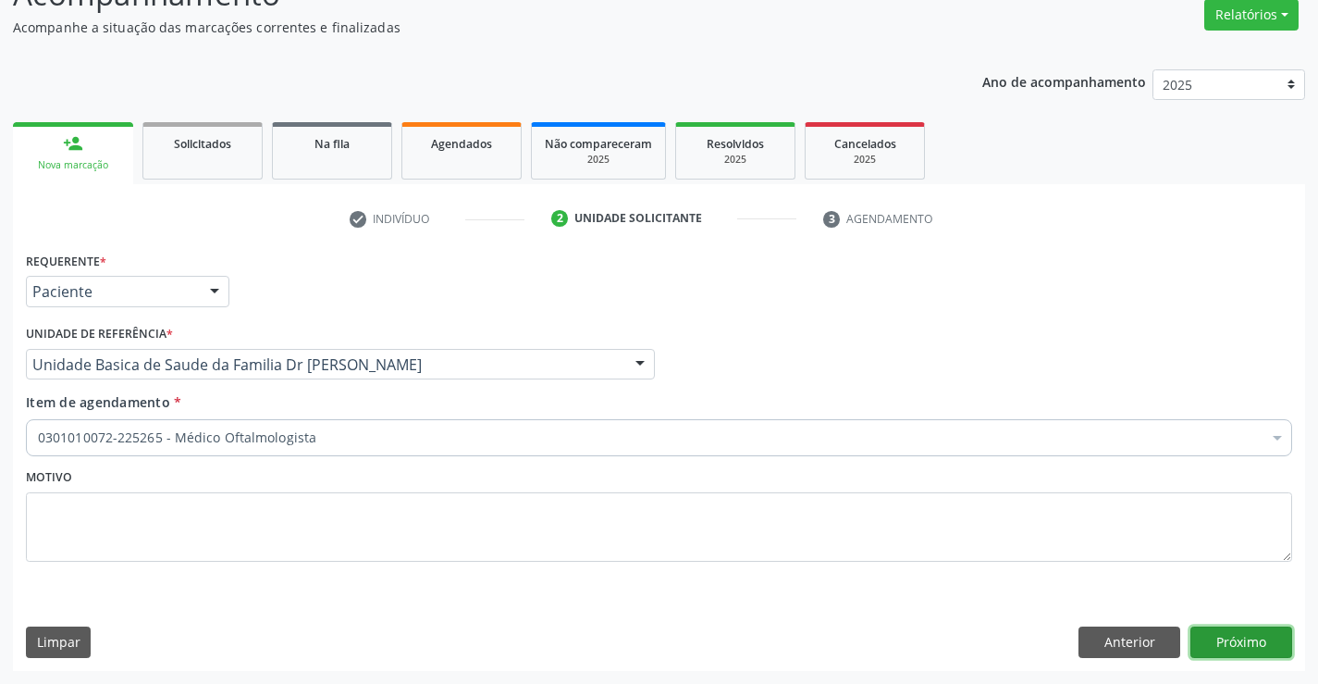
click at [1239, 634] on button "Próximo" at bounding box center [1242, 641] width 102 height 31
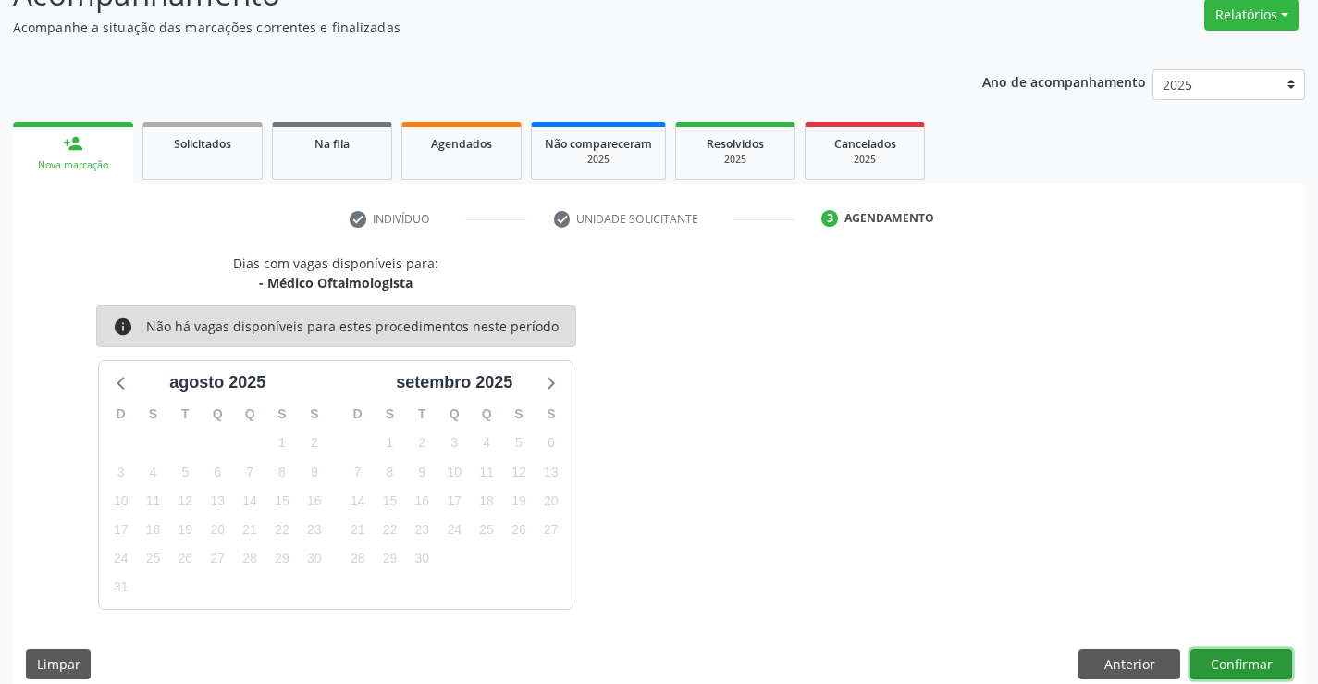
click at [1237, 662] on button "Confirmar" at bounding box center [1242, 664] width 102 height 31
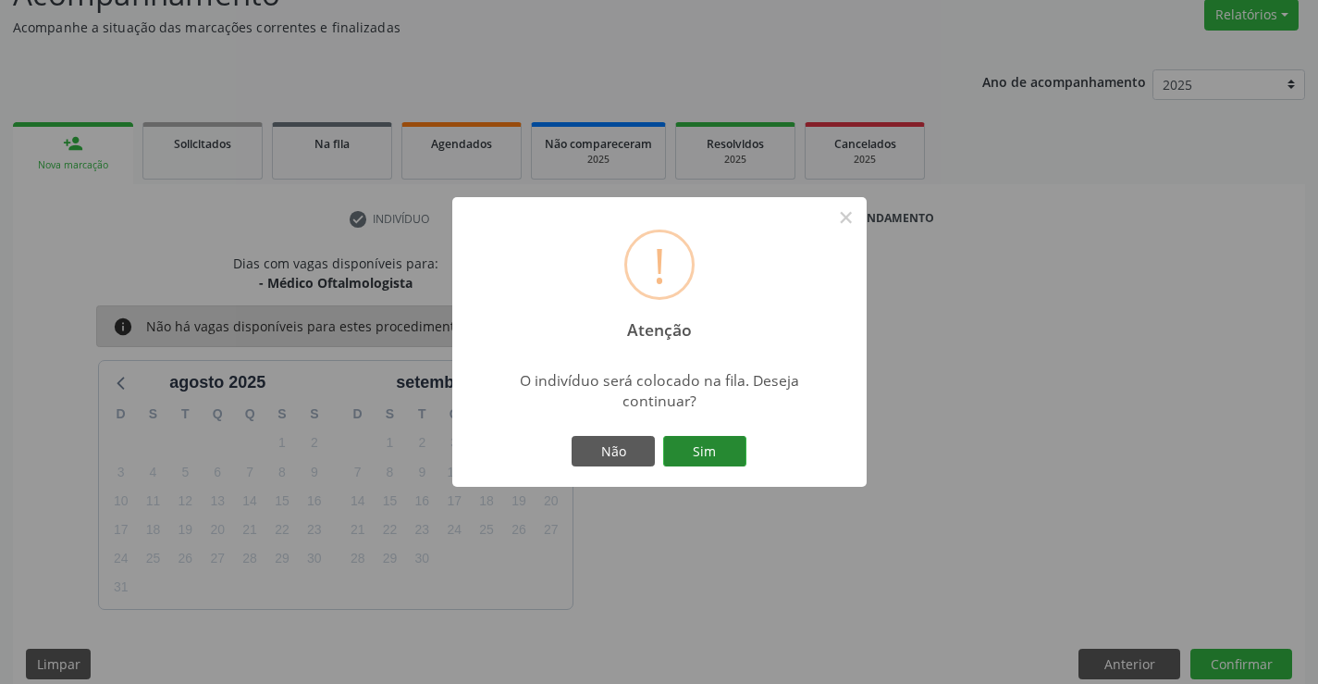
drag, startPoint x: 704, startPoint y: 443, endPoint x: 721, endPoint y: 445, distance: 16.8
click at [710, 445] on button "Sim" at bounding box center [704, 451] width 83 height 31
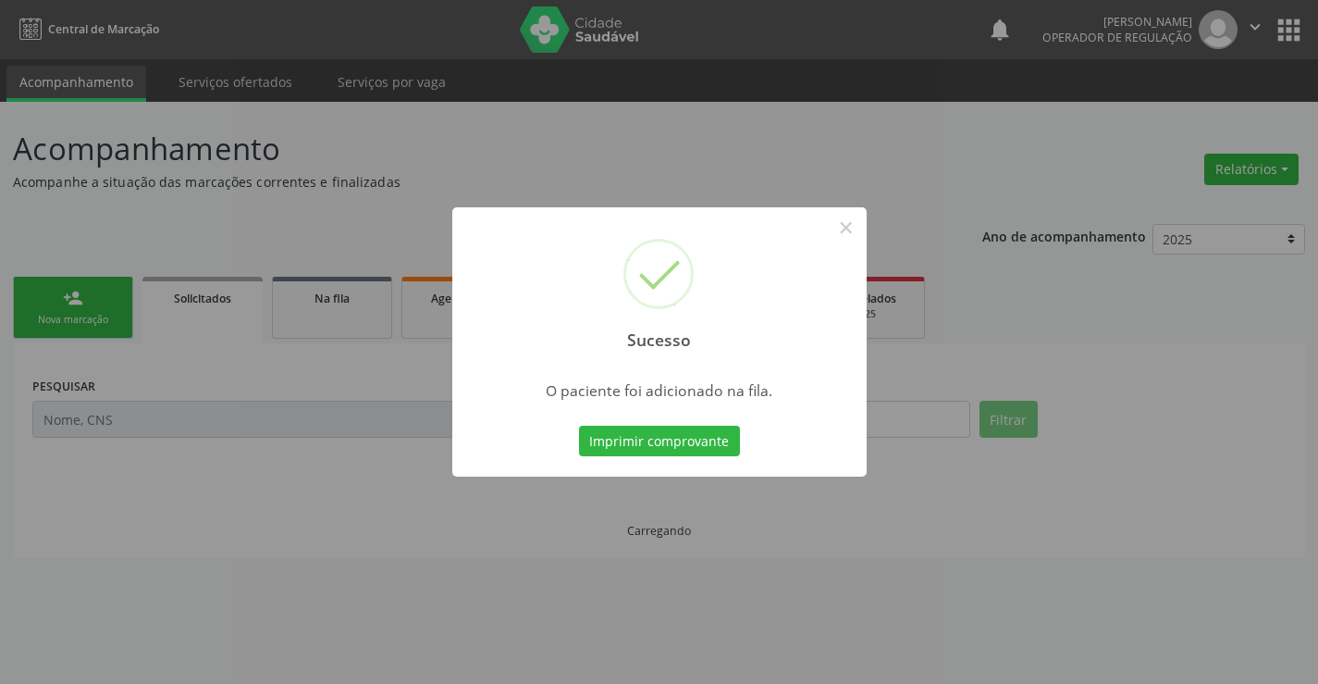
scroll to position [0, 0]
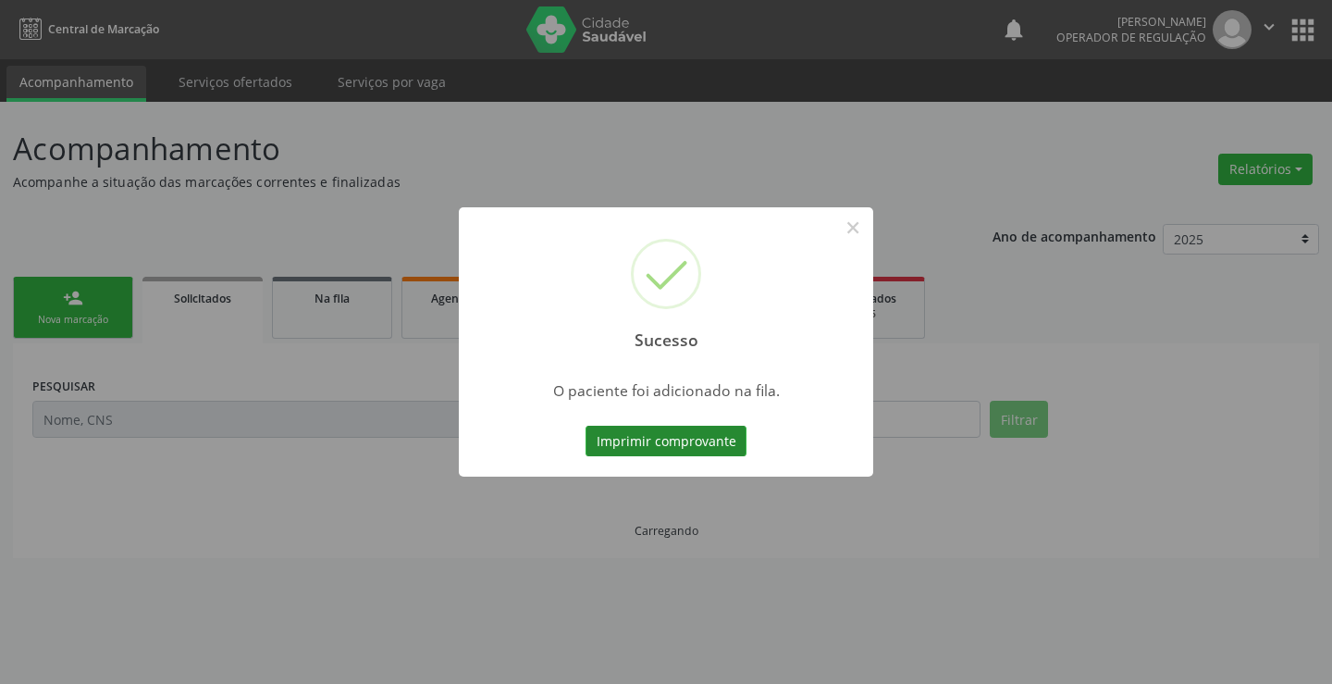
click at [650, 442] on button "Imprimir comprovante" at bounding box center [666, 441] width 161 height 31
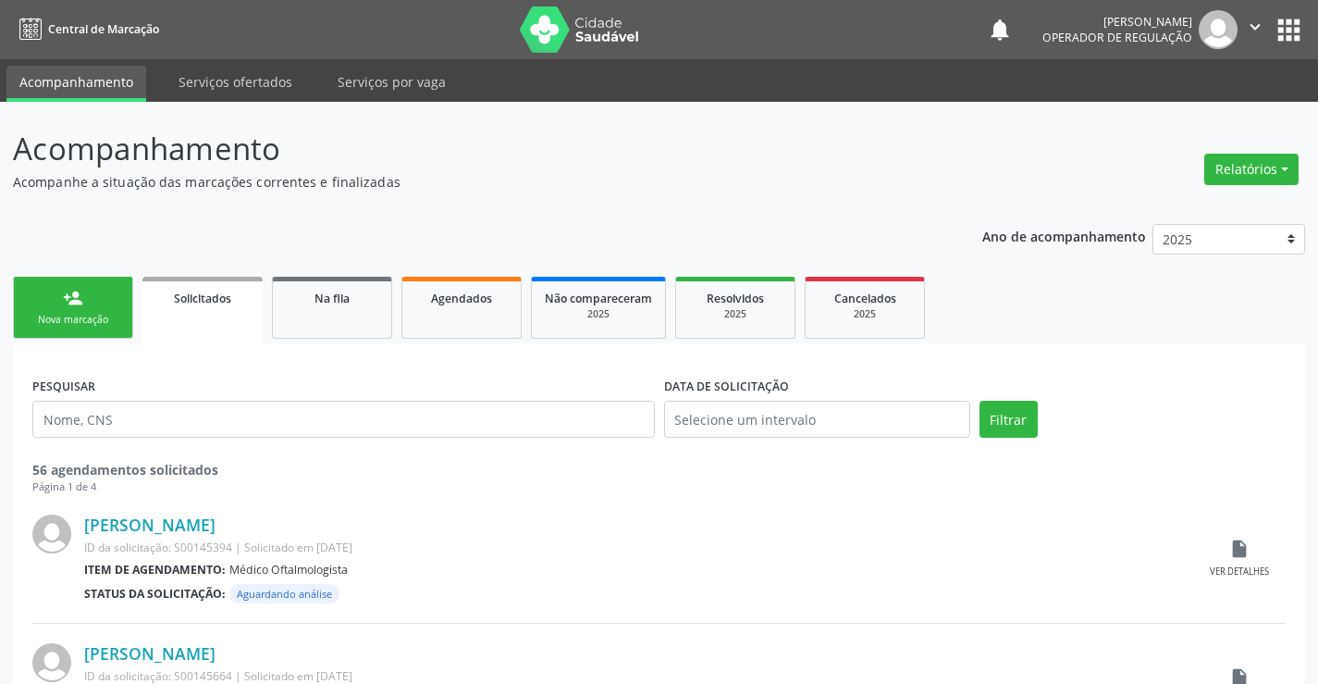
click at [100, 333] on link "person_add Nova marcação" at bounding box center [73, 308] width 120 height 62
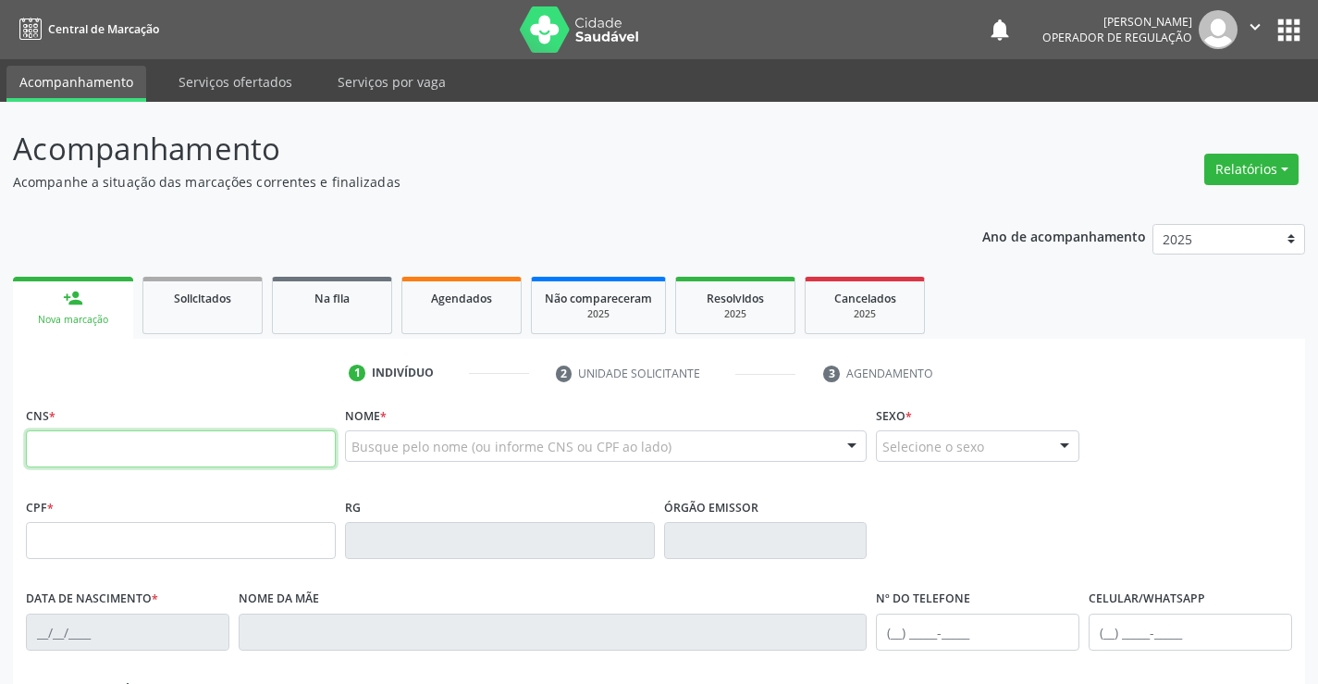
drag, startPoint x: 131, startPoint y: 447, endPoint x: 304, endPoint y: 451, distance: 173.1
click at [158, 451] on input "text" at bounding box center [181, 448] width 310 height 37
type input "707 0048 3450 9038"
type input "[DATE]"
type input "[PHONE_NUMBER]"
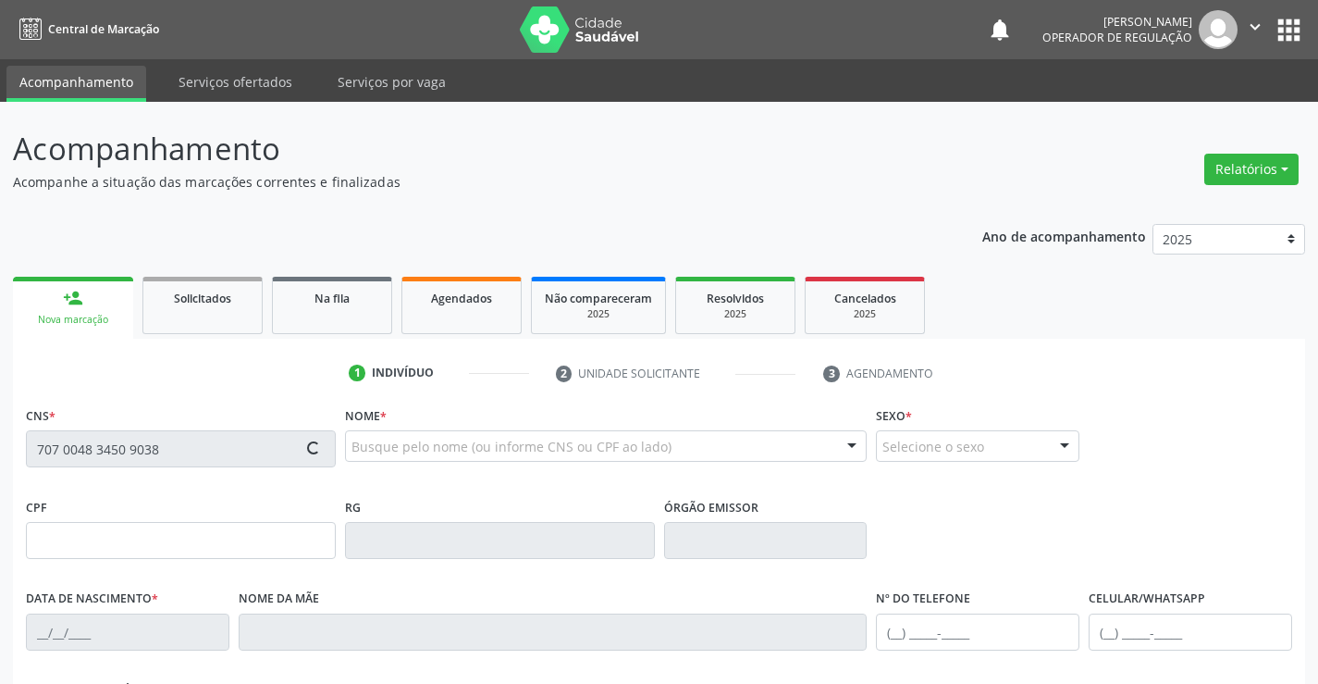
type input "[PHONE_NUMBER]"
type input "S/N"
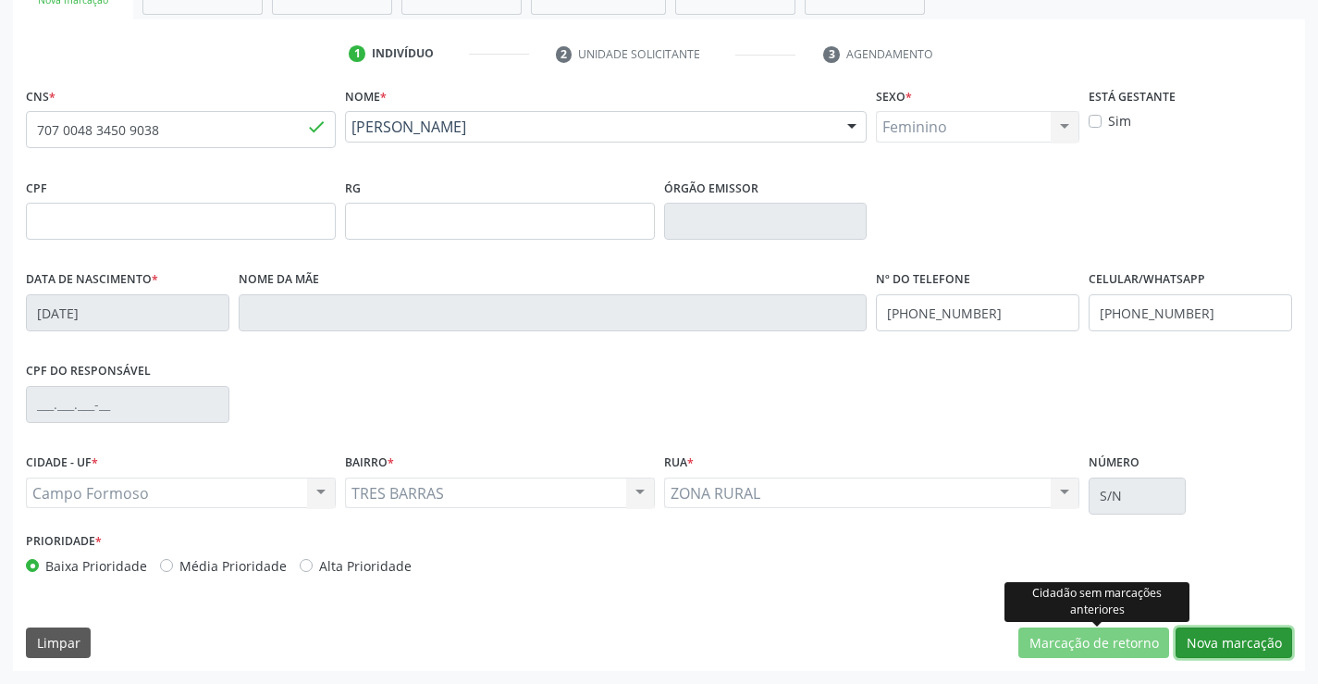
click at [1214, 641] on button "Nova marcação" at bounding box center [1234, 642] width 117 height 31
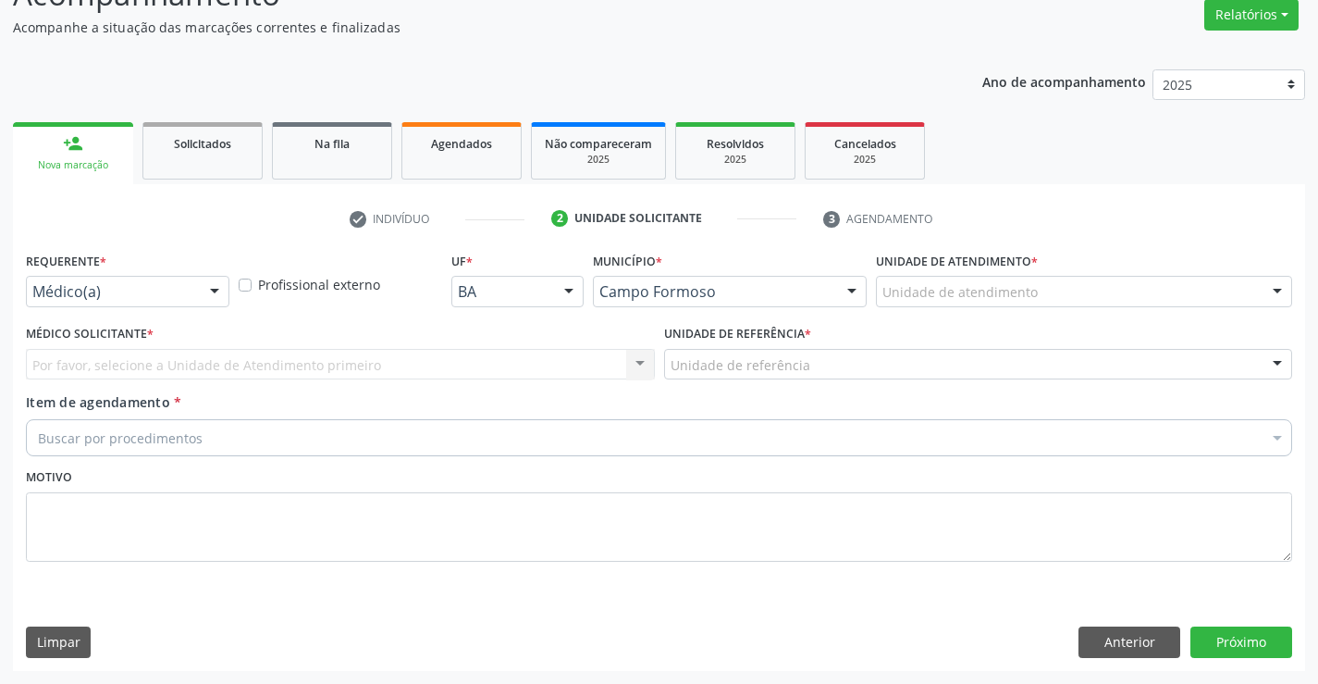
scroll to position [155, 0]
drag, startPoint x: 176, startPoint y: 294, endPoint x: 173, endPoint y: 405, distance: 111.1
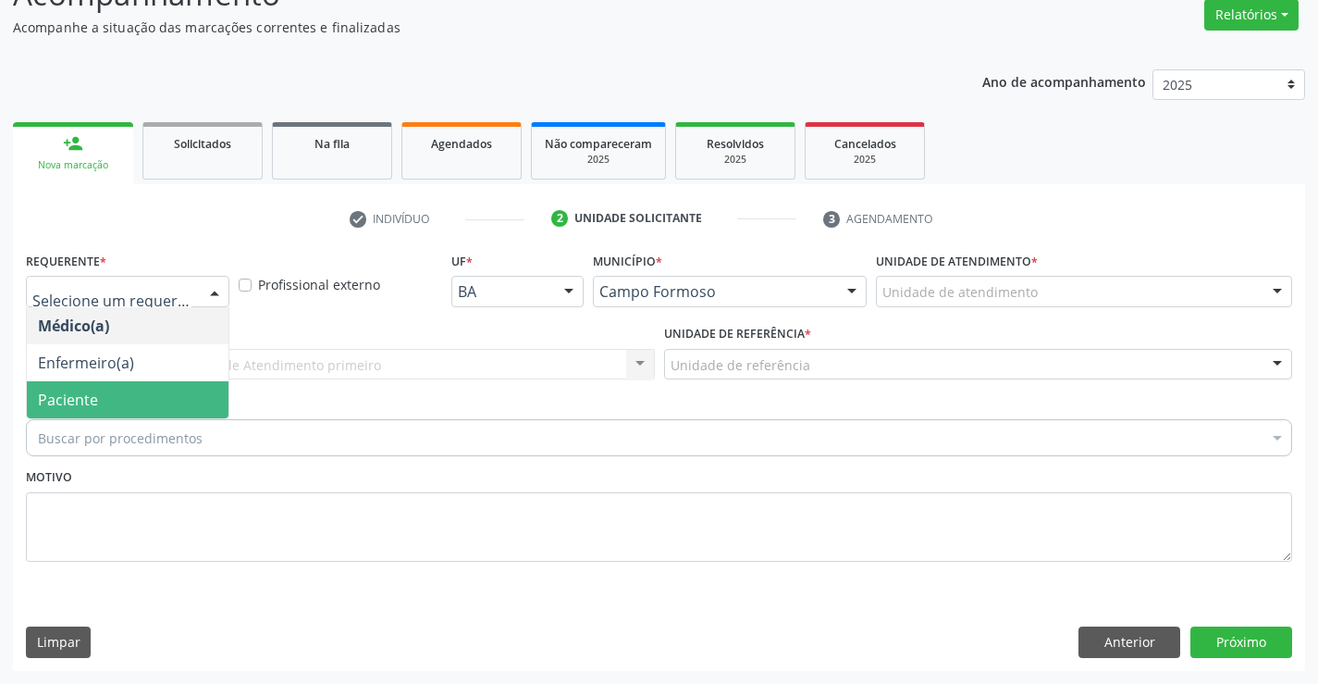
drag, startPoint x: 112, startPoint y: 403, endPoint x: 203, endPoint y: 380, distance: 93.6
click at [112, 402] on span "Paciente" at bounding box center [128, 399] width 202 height 37
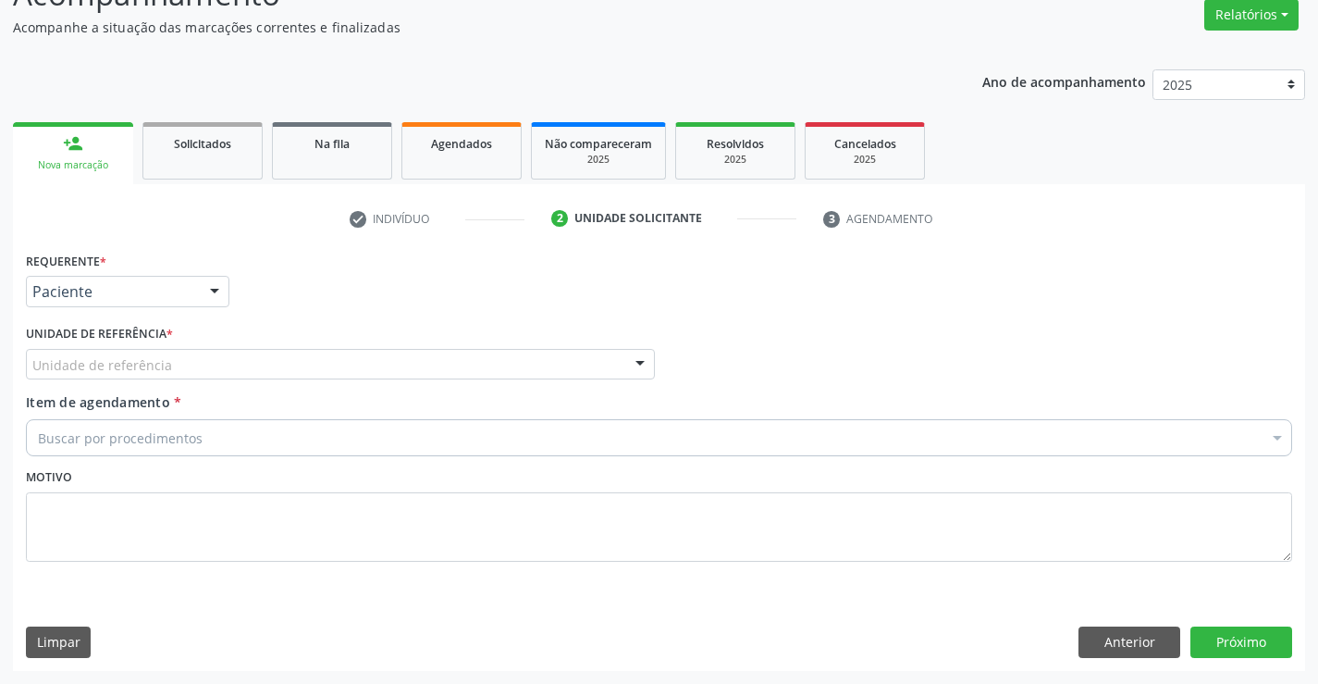
click at [237, 365] on div "Unidade de referência" at bounding box center [340, 364] width 629 height 31
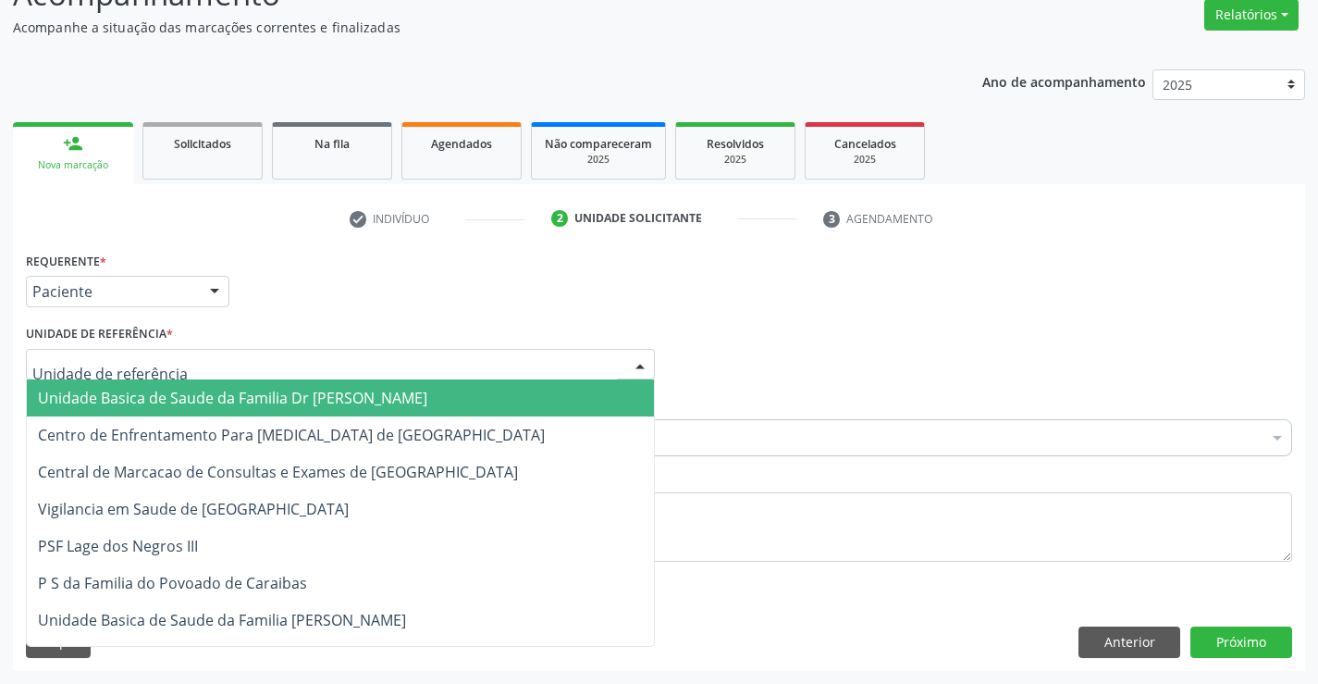
drag, startPoint x: 204, startPoint y: 398, endPoint x: 269, endPoint y: 408, distance: 65.6
click at [214, 398] on span "Unidade Basica de Saude da Familia Dr [PERSON_NAME]" at bounding box center [233, 398] width 390 height 20
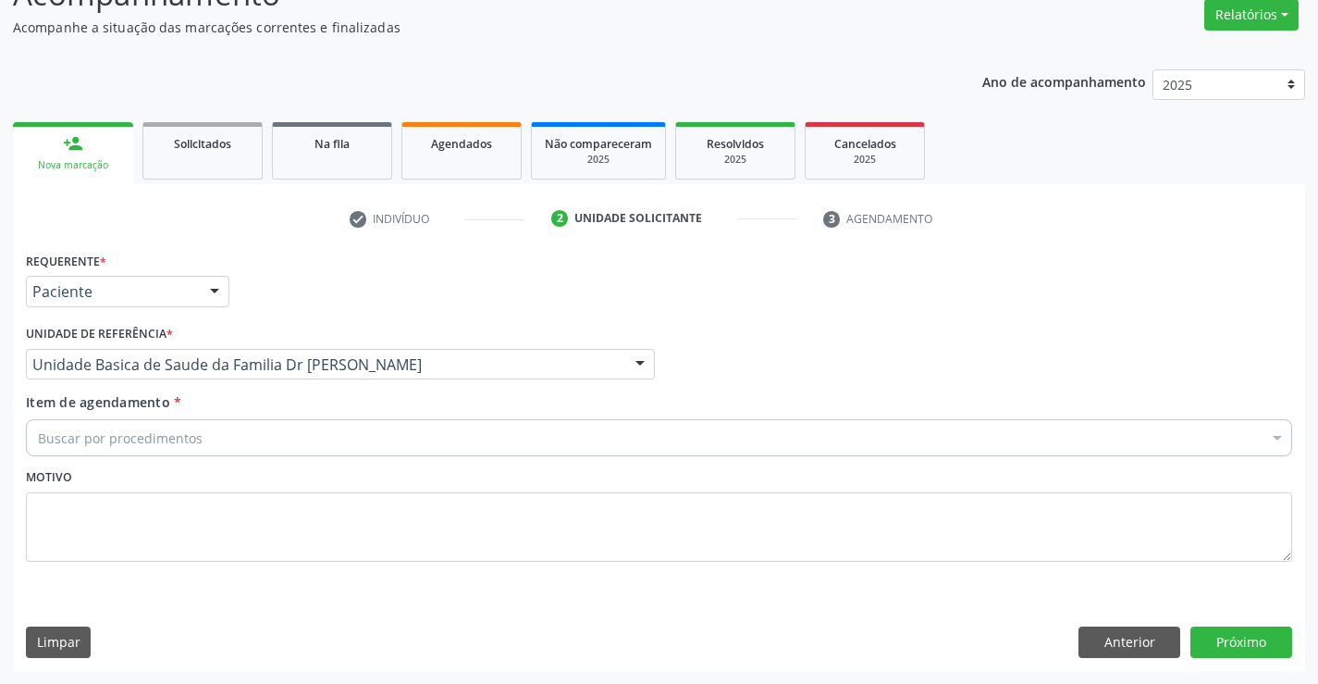
drag, startPoint x: 246, startPoint y: 429, endPoint x: 401, endPoint y: 439, distance: 154.8
click at [264, 432] on div "Buscar por procedimentos" at bounding box center [659, 437] width 1267 height 37
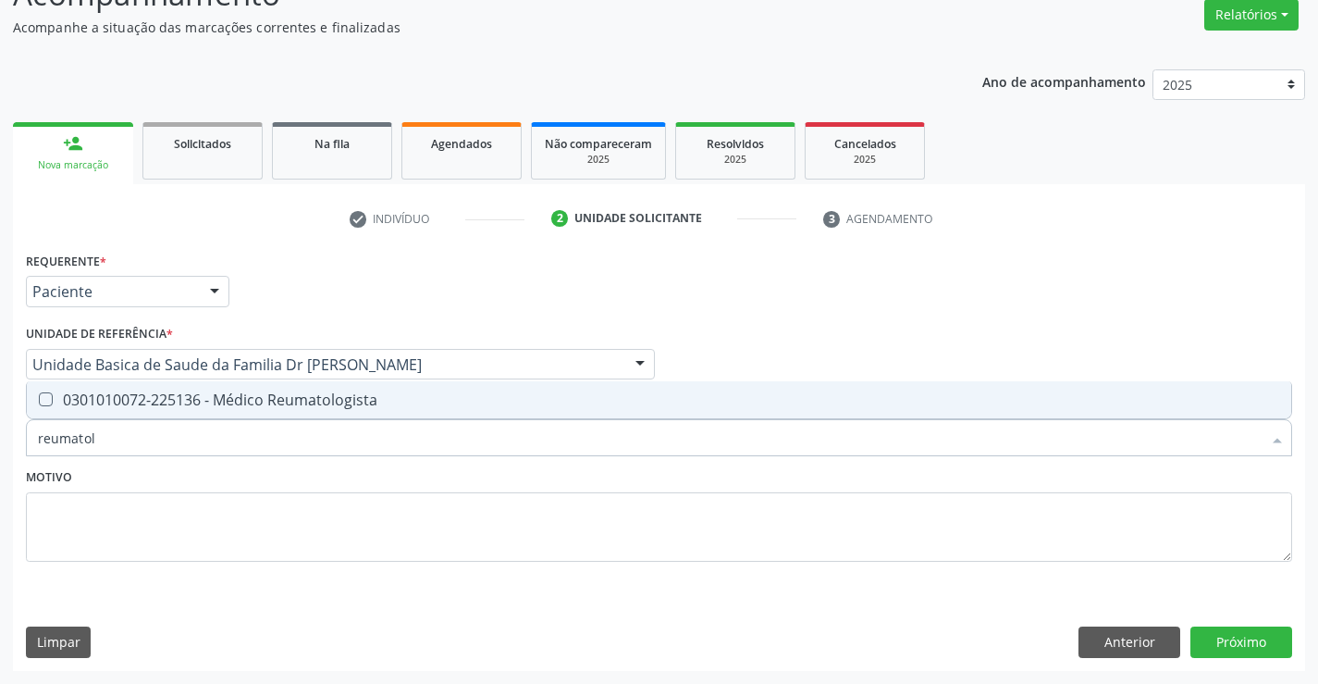
type input "reumatolo"
drag, startPoint x: 285, startPoint y: 399, endPoint x: 394, endPoint y: 481, distance: 136.8
click at [286, 400] on div "0301010072-225136 - Médico Reumatologista" at bounding box center [659, 399] width 1243 height 15
checkbox Reumatologista "true"
drag, startPoint x: 386, startPoint y: 509, endPoint x: 1045, endPoint y: 612, distance: 666.7
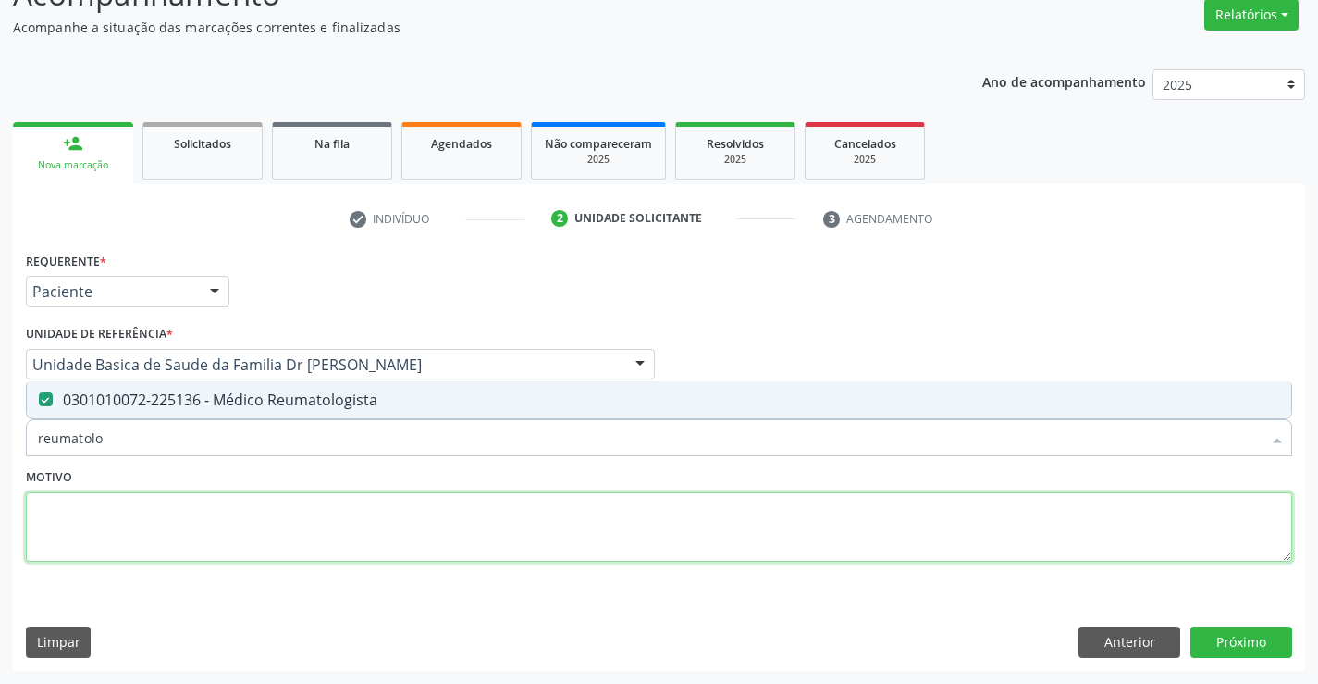
click at [390, 509] on textarea at bounding box center [659, 527] width 1267 height 70
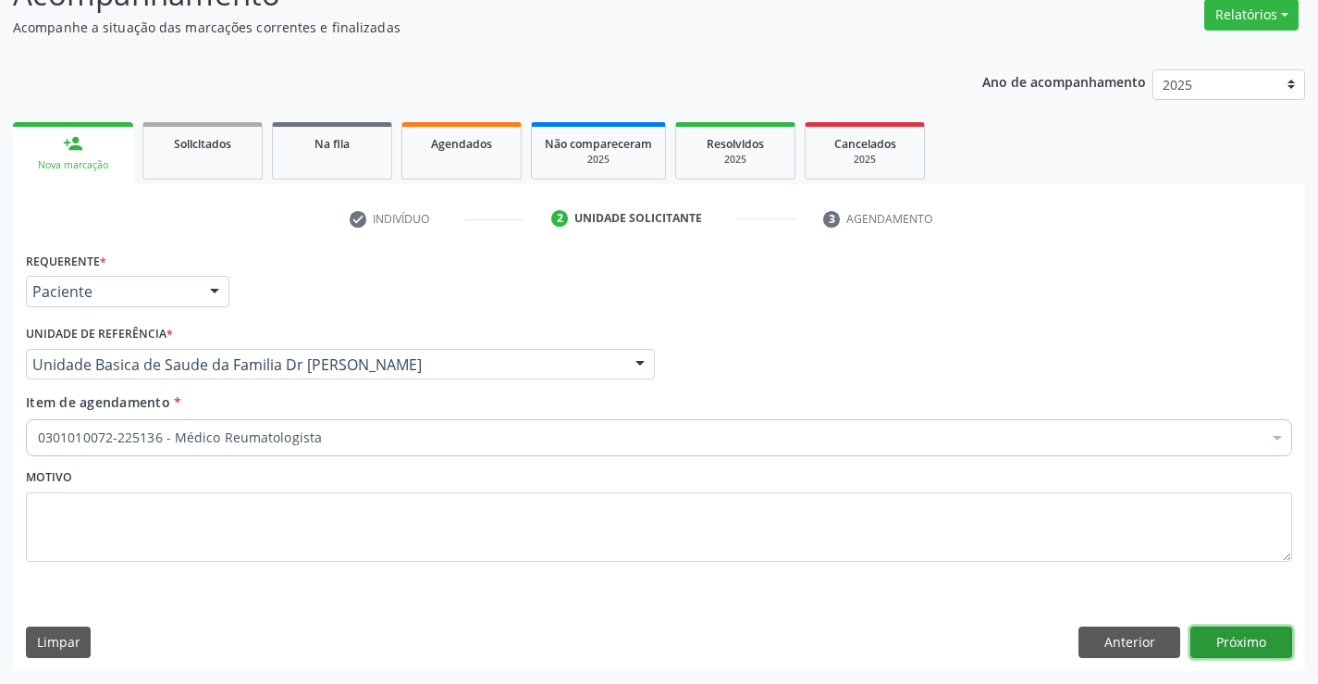
click at [1270, 639] on button "Próximo" at bounding box center [1242, 641] width 102 height 31
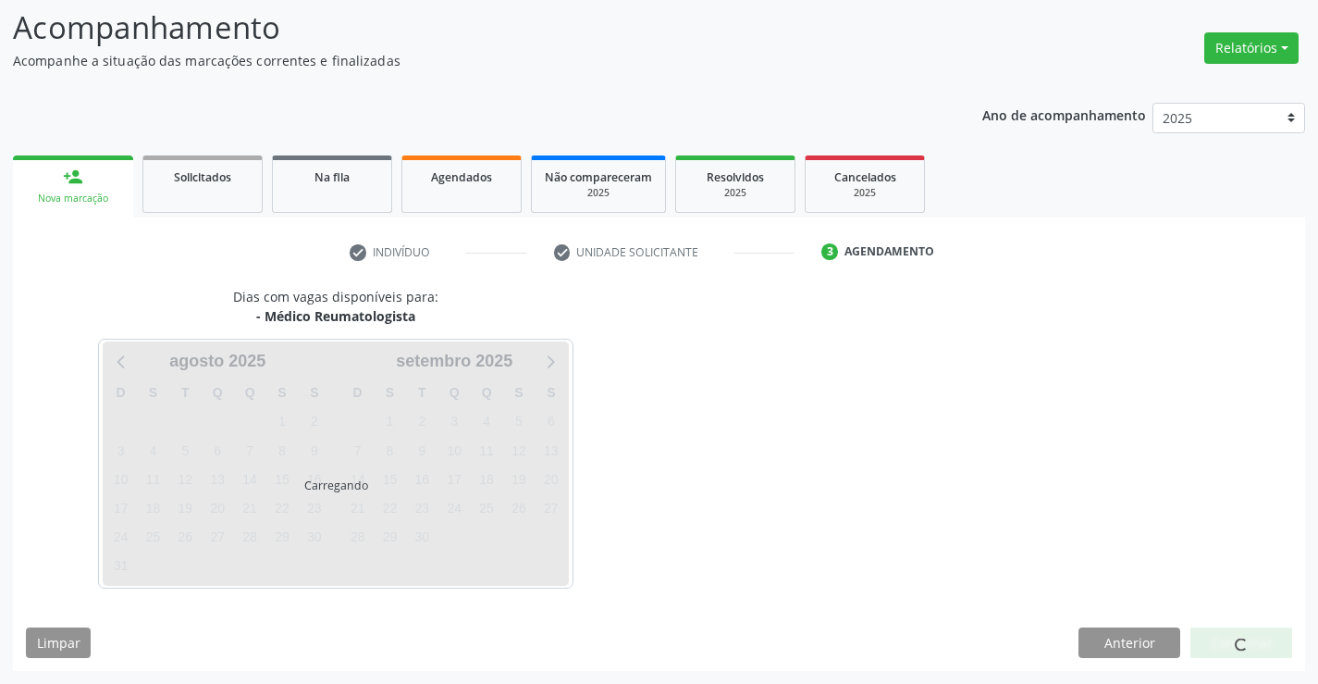
scroll to position [121, 0]
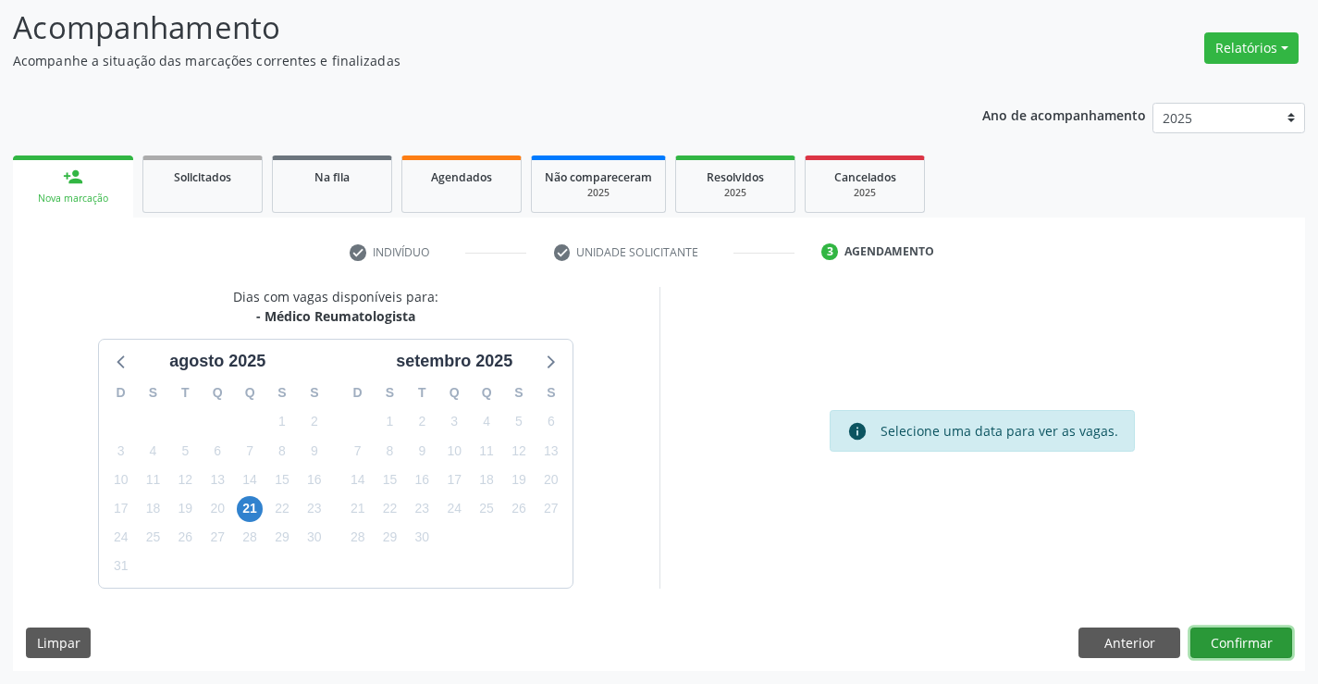
click at [1238, 632] on button "Confirmar" at bounding box center [1242, 642] width 102 height 31
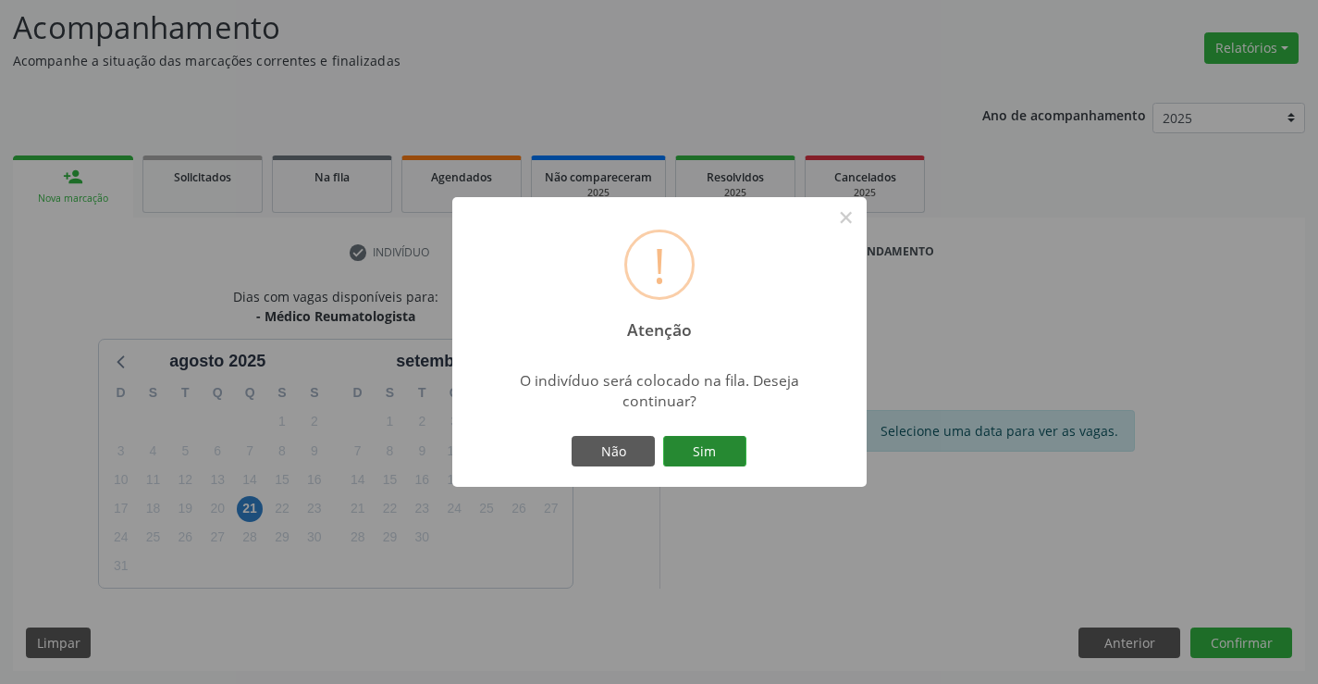
click at [702, 443] on button "Sim" at bounding box center [704, 451] width 83 height 31
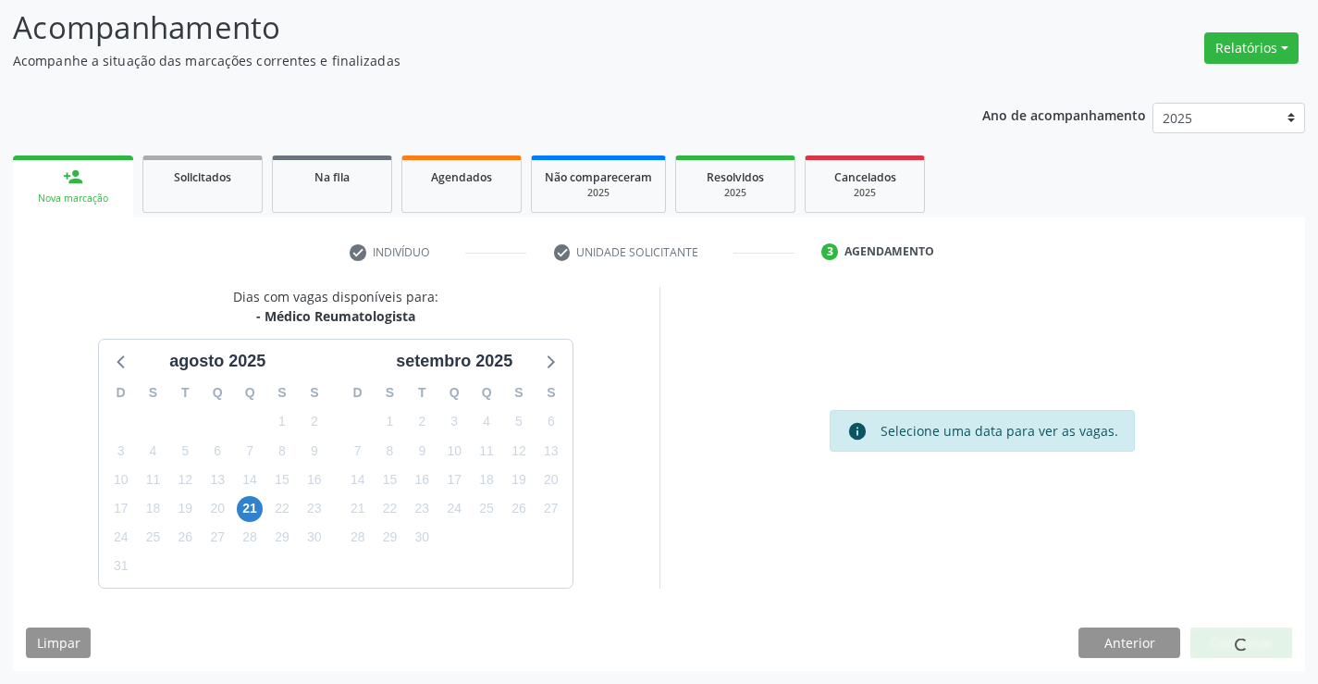
scroll to position [0, 0]
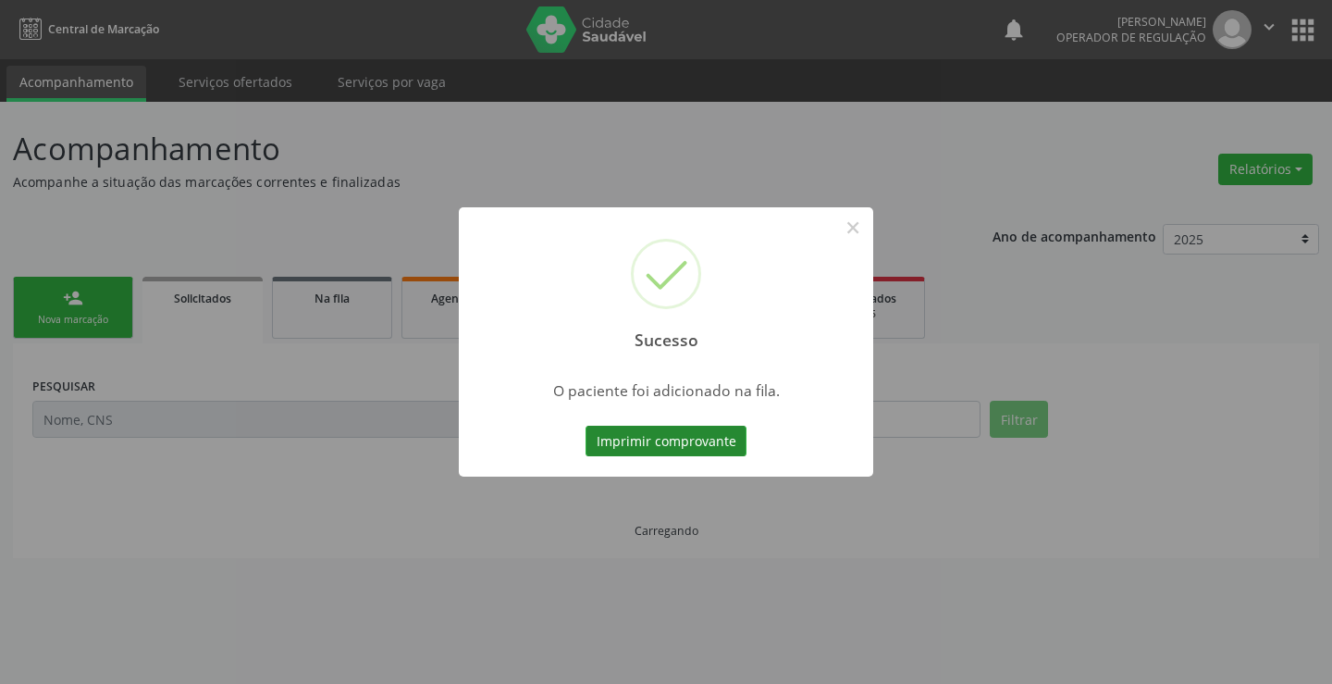
click at [681, 437] on button "Imprimir comprovante" at bounding box center [666, 441] width 161 height 31
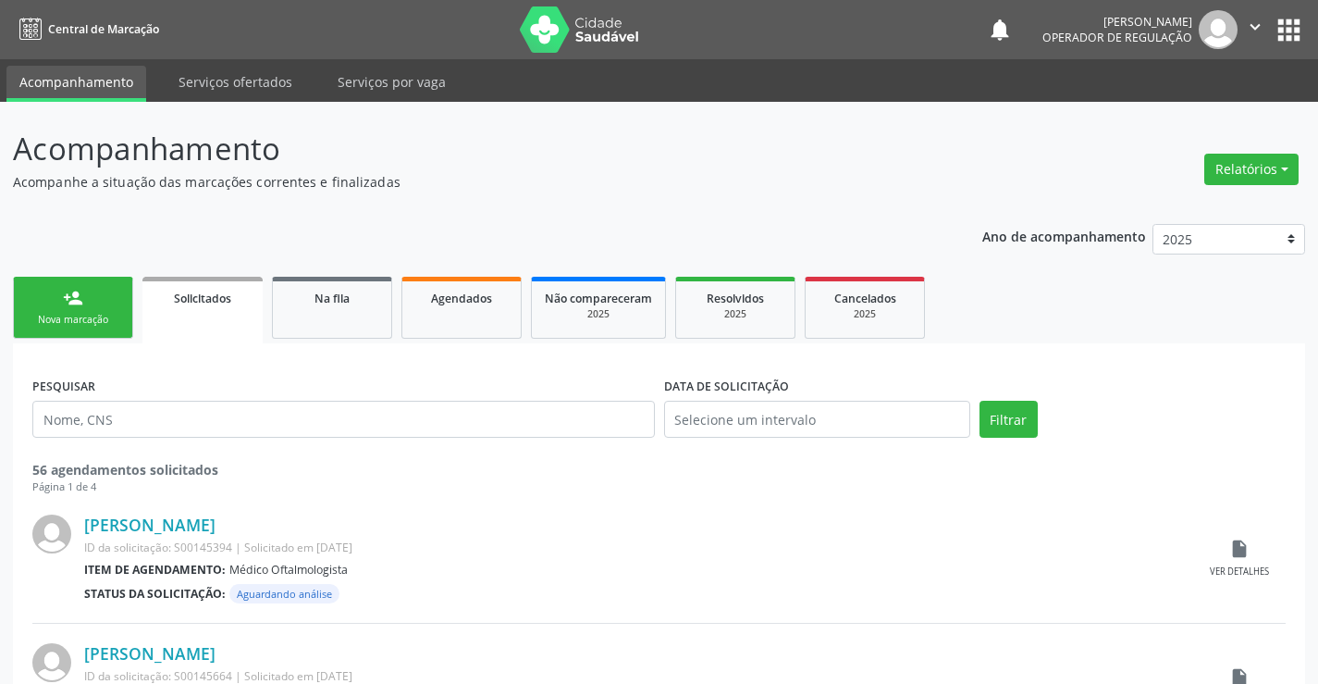
click at [65, 305] on div "person_add" at bounding box center [73, 298] width 20 height 20
drag, startPoint x: 65, startPoint y: 305, endPoint x: 192, endPoint y: 302, distance: 127.7
click at [77, 305] on div "person_add" at bounding box center [73, 298] width 20 height 20
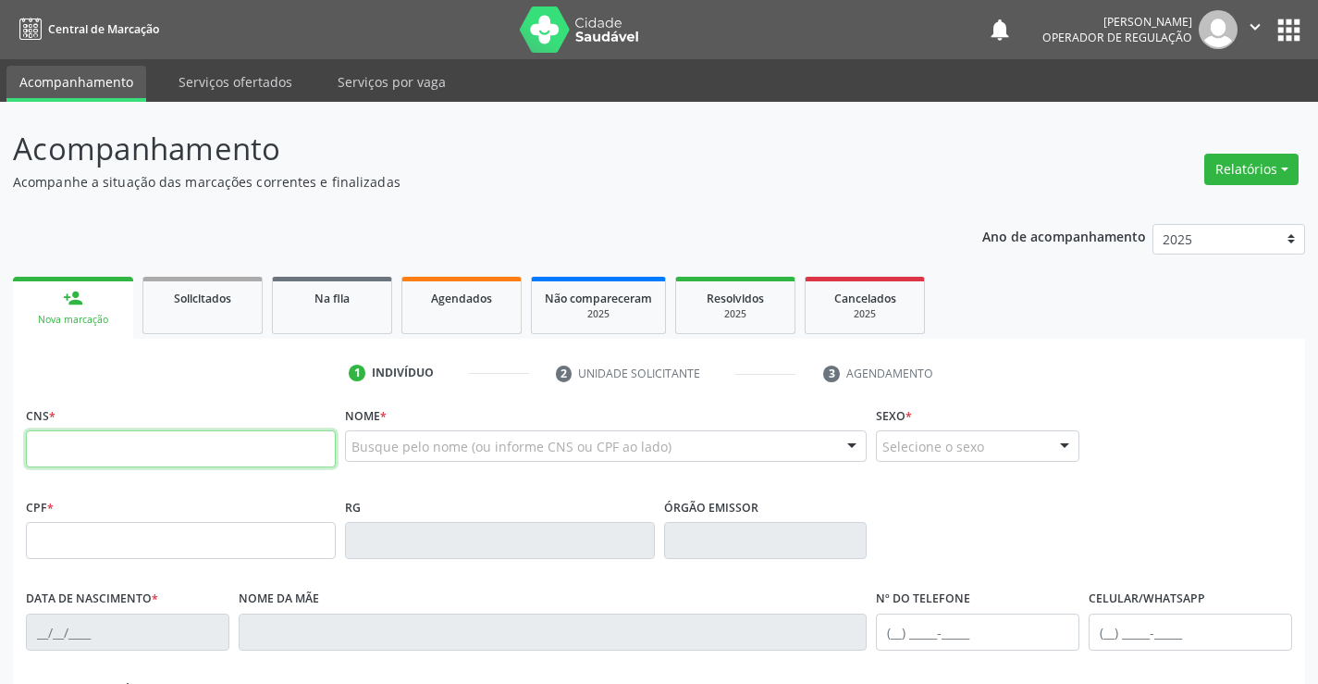
drag, startPoint x: 105, startPoint y: 439, endPoint x: 227, endPoint y: 434, distance: 122.2
click at [145, 439] on input "text" at bounding box center [181, 448] width 310 height 37
type input "709 2062 2032 4435"
type input "2302852109"
type input "[DATE]"
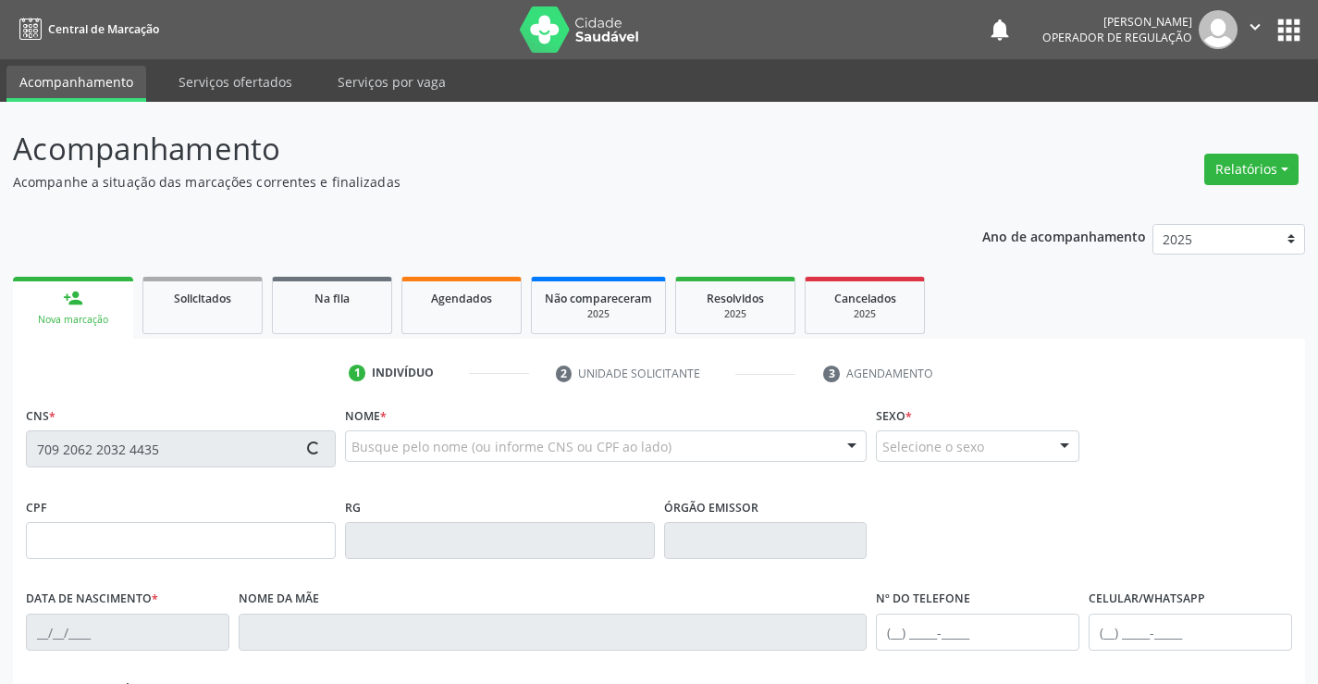
type input "[PHONE_NUMBER]"
type input "097.287.565-42"
type input "S/N"
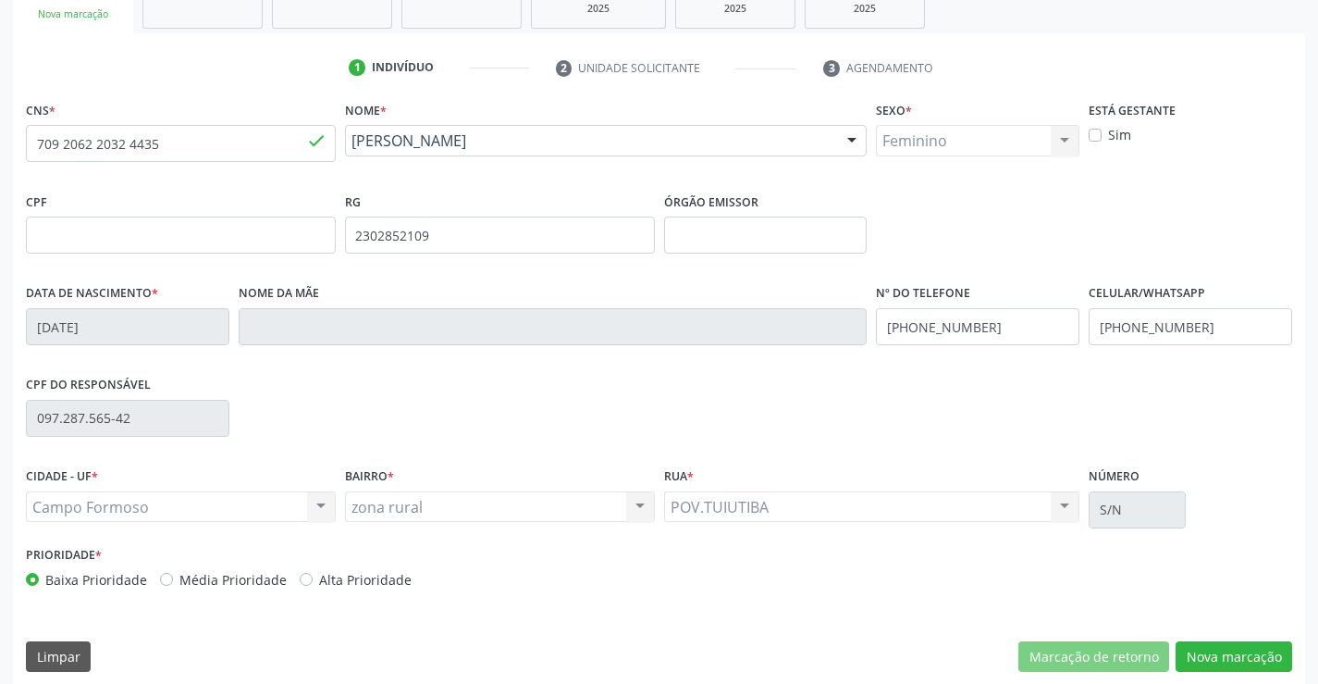
scroll to position [319, 0]
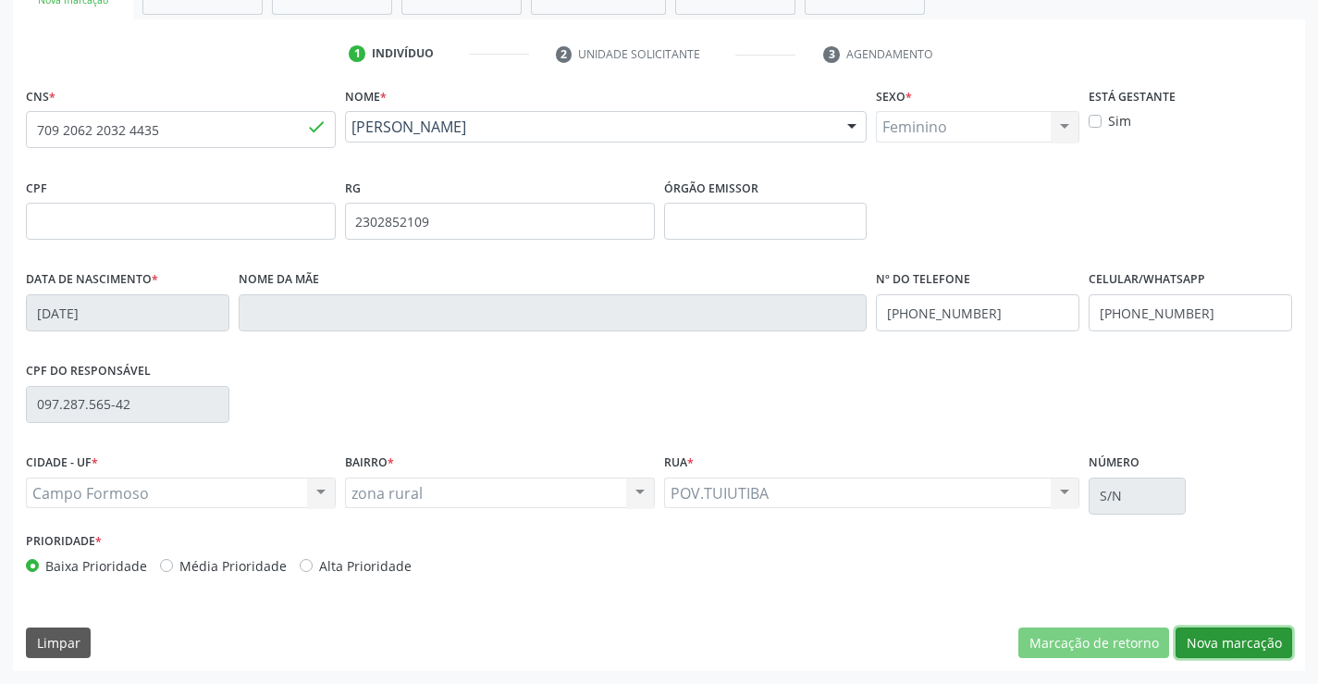
drag, startPoint x: 1233, startPoint y: 641, endPoint x: 1194, endPoint y: 536, distance: 112.4
click at [1233, 639] on button "Nova marcação" at bounding box center [1234, 642] width 117 height 31
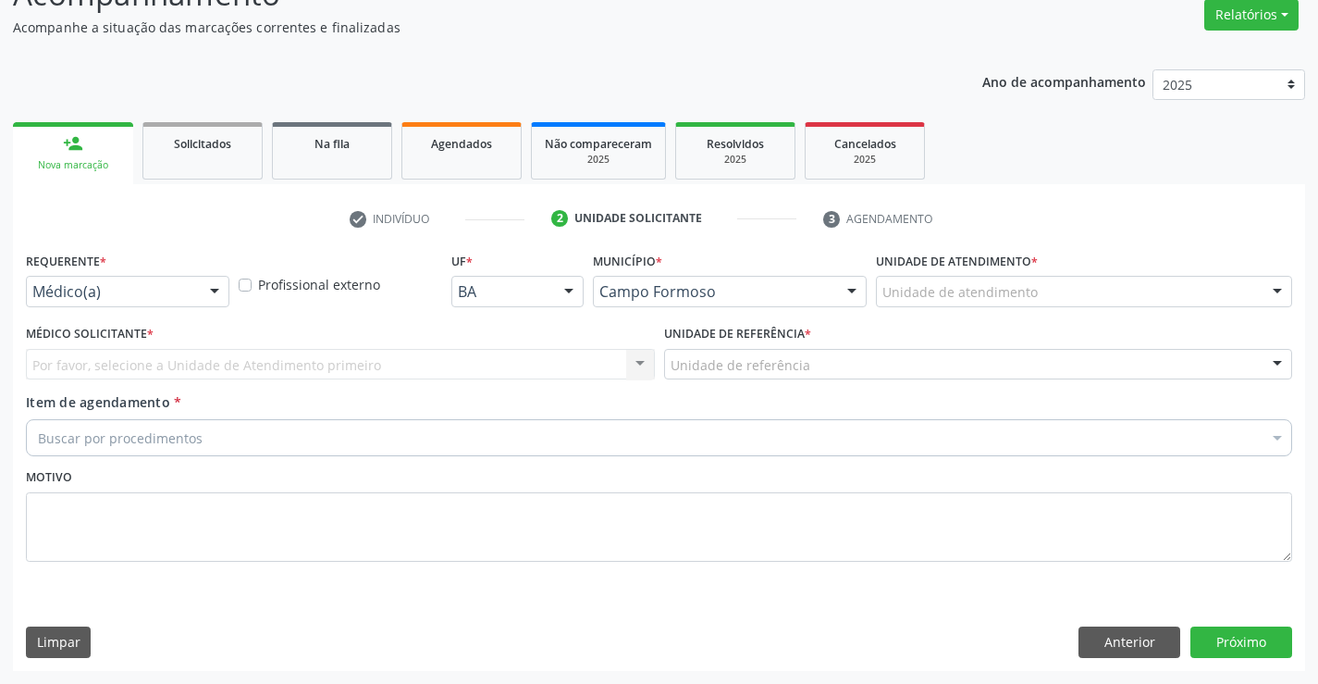
scroll to position [155, 0]
drag, startPoint x: 207, startPoint y: 294, endPoint x: 204, endPoint y: 355, distance: 61.2
click at [208, 296] on div at bounding box center [215, 292] width 28 height 31
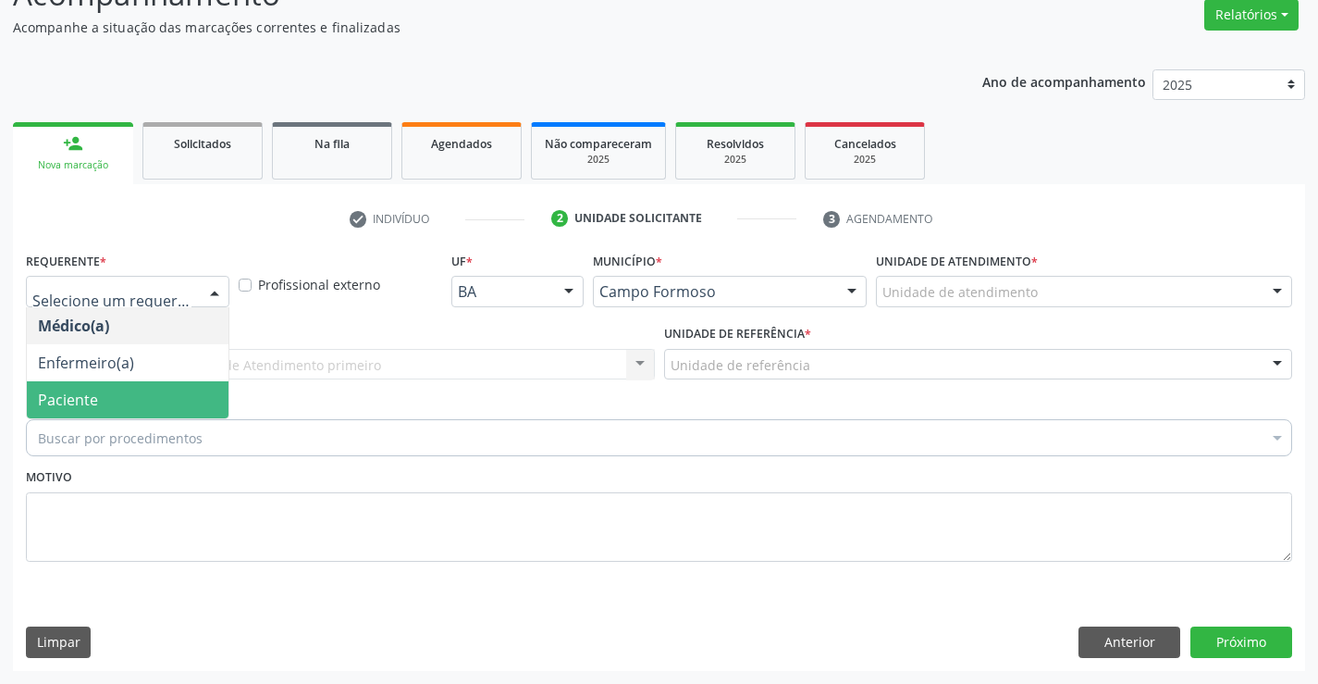
drag, startPoint x: 106, startPoint y: 401, endPoint x: 243, endPoint y: 359, distance: 143.1
click at [115, 401] on span "Paciente" at bounding box center [128, 399] width 202 height 37
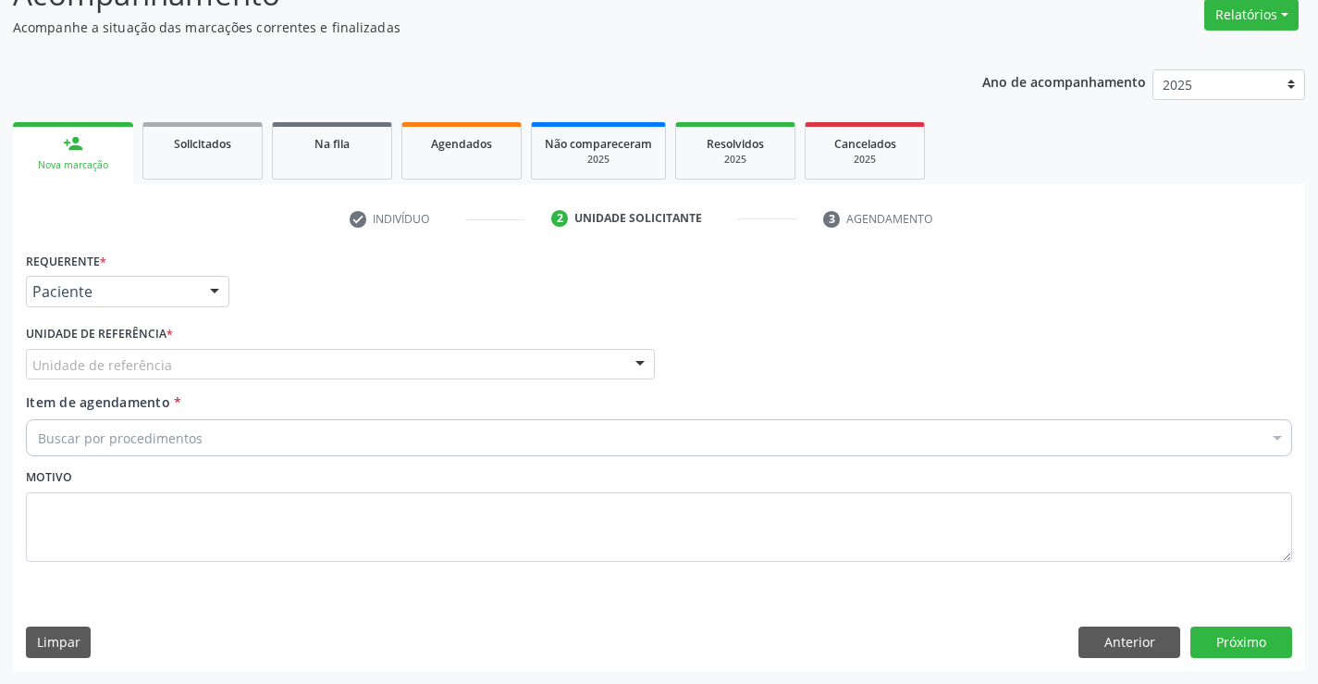
click at [256, 365] on div "Unidade de referência" at bounding box center [340, 364] width 629 height 31
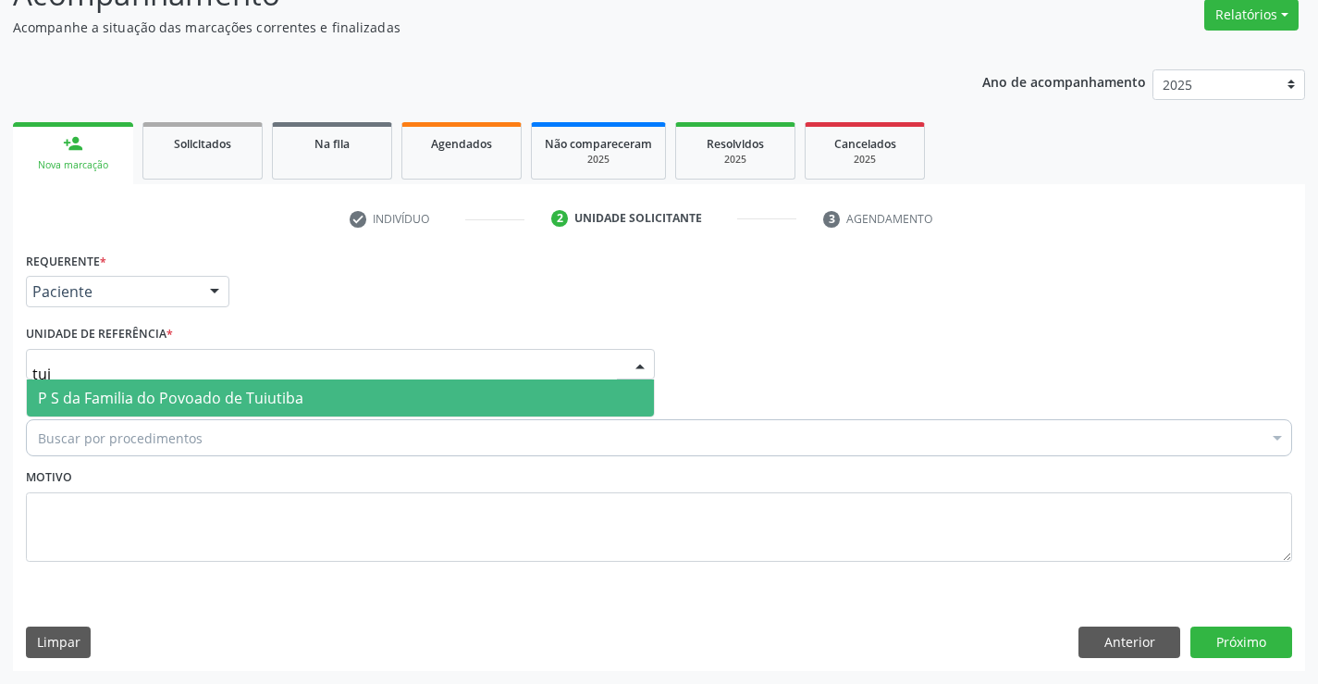
type input "tuiu"
click at [192, 390] on span "P S da Familia do Povoado de Tuiutiba" at bounding box center [171, 398] width 266 height 20
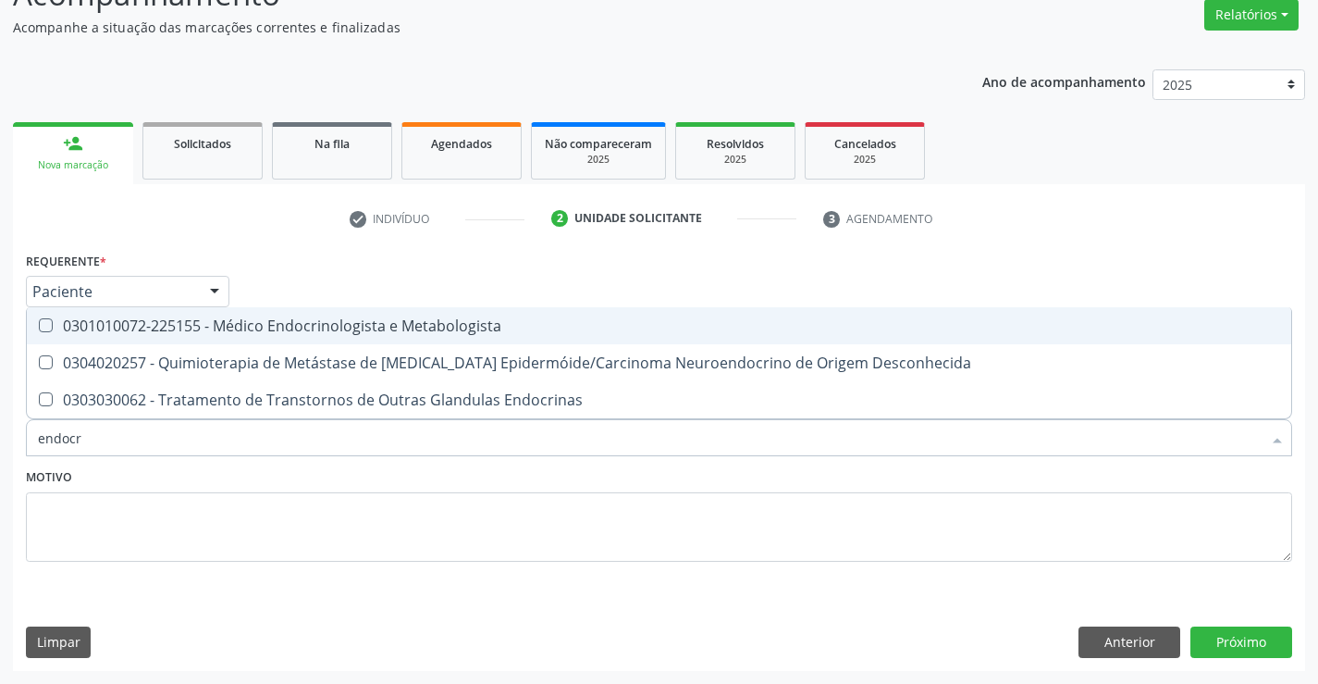
type input "endocri"
drag, startPoint x: 253, startPoint y: 318, endPoint x: 263, endPoint y: 486, distance: 167.8
click at [254, 320] on div "0301010072-225155 - Médico Endocrinologista e Metabologista" at bounding box center [659, 325] width 1243 height 15
checkbox Metabologista "true"
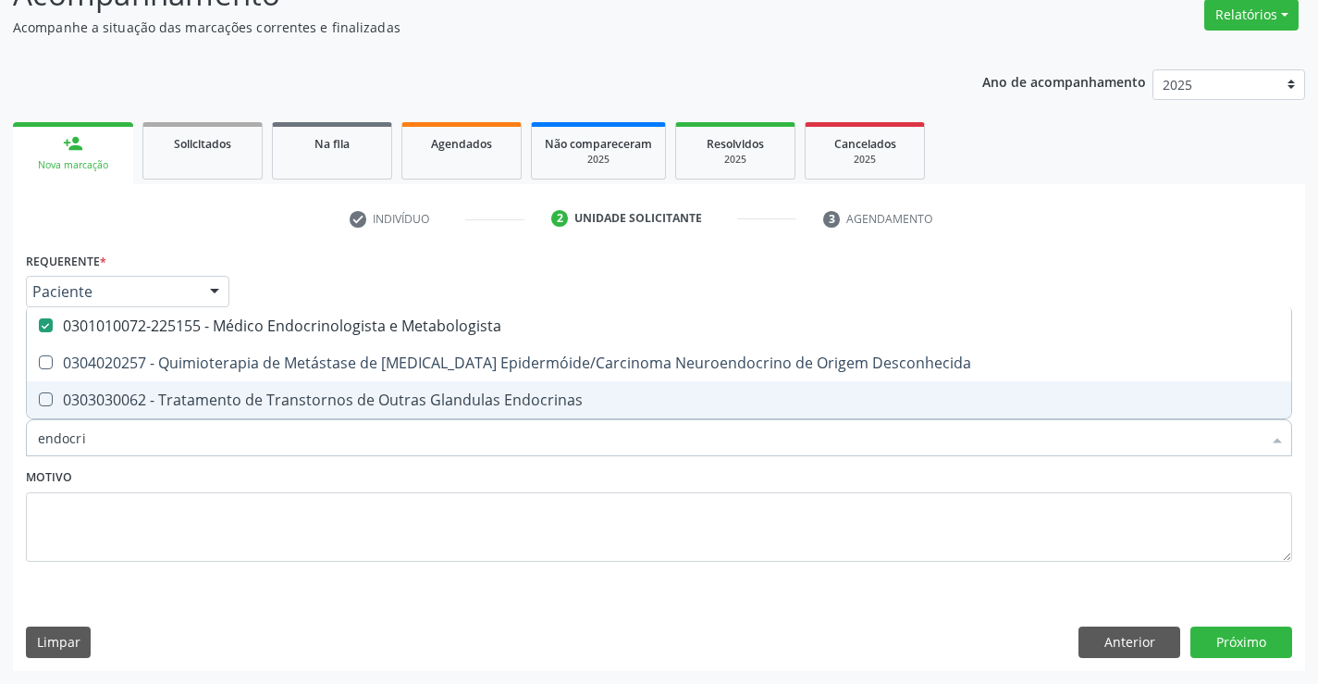
type input "endocri"
drag, startPoint x: 232, startPoint y: 541, endPoint x: 229, endPoint y: 524, distance: 17.8
click at [229, 524] on textarea at bounding box center [659, 527] width 1267 height 70
checkbox Desconhecida "true"
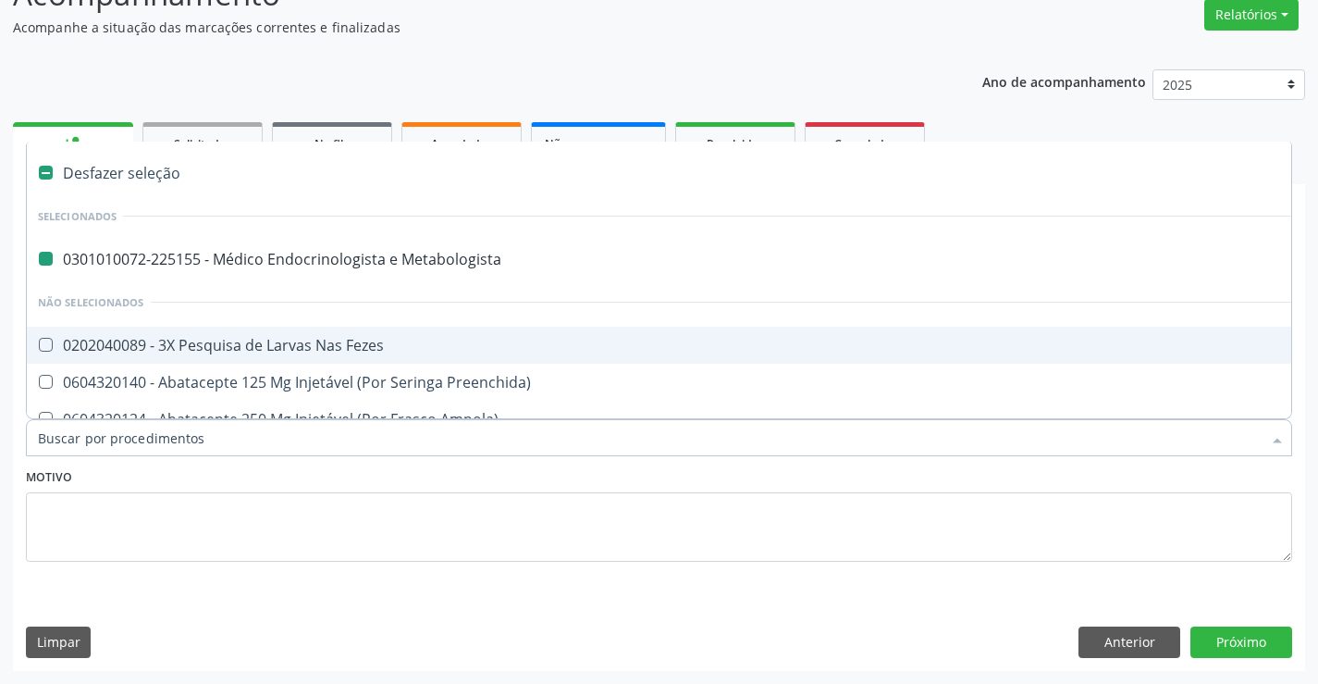
type input "p"
checkbox Metabologista "false"
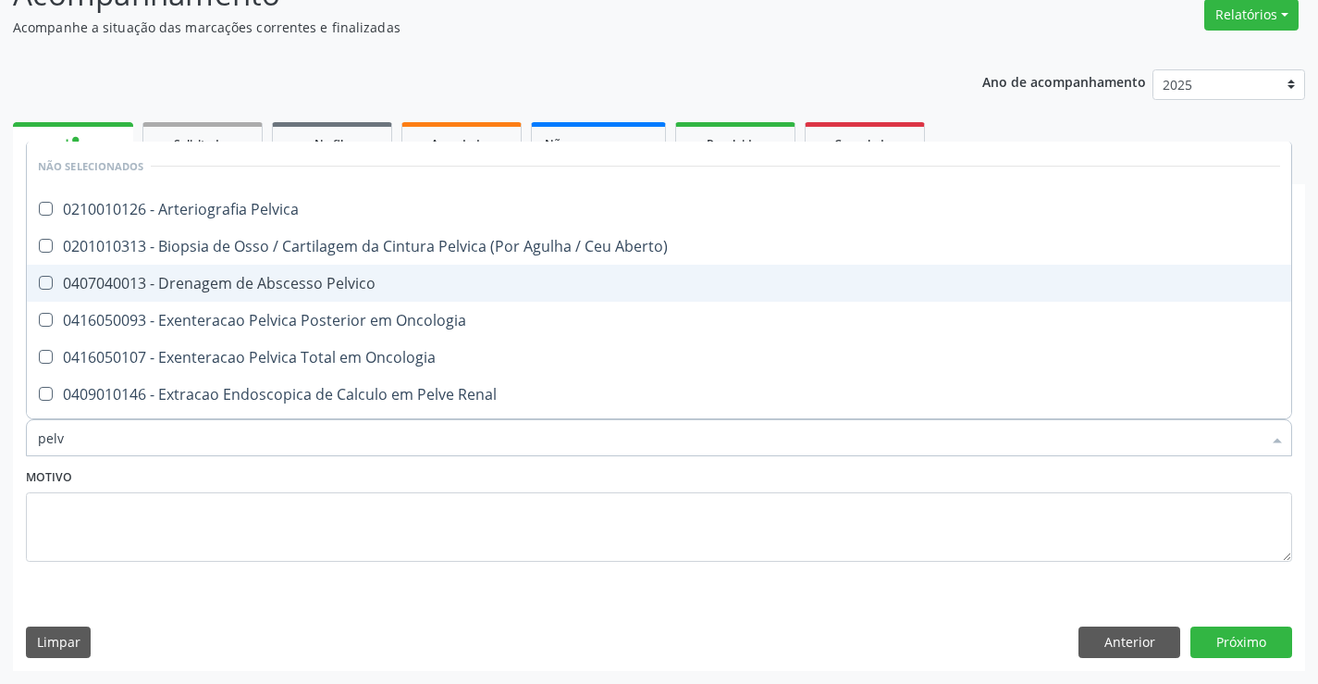
type input "pelvi"
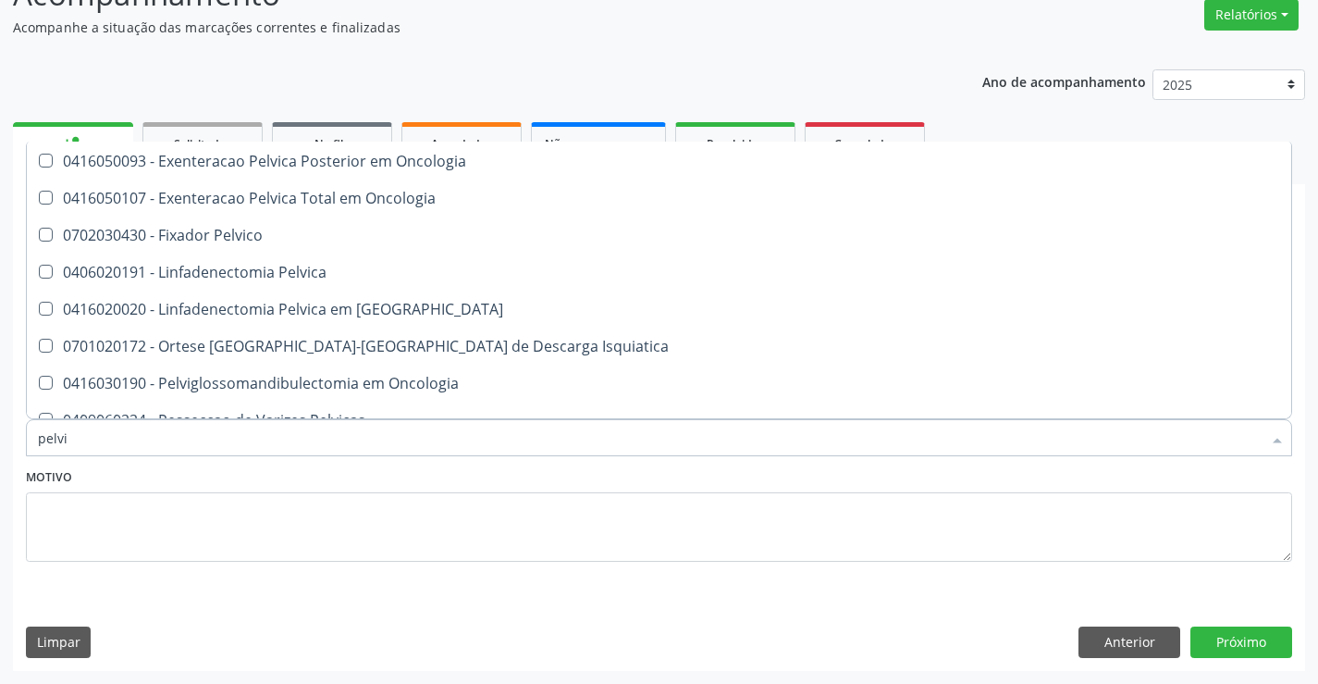
scroll to position [439, 0]
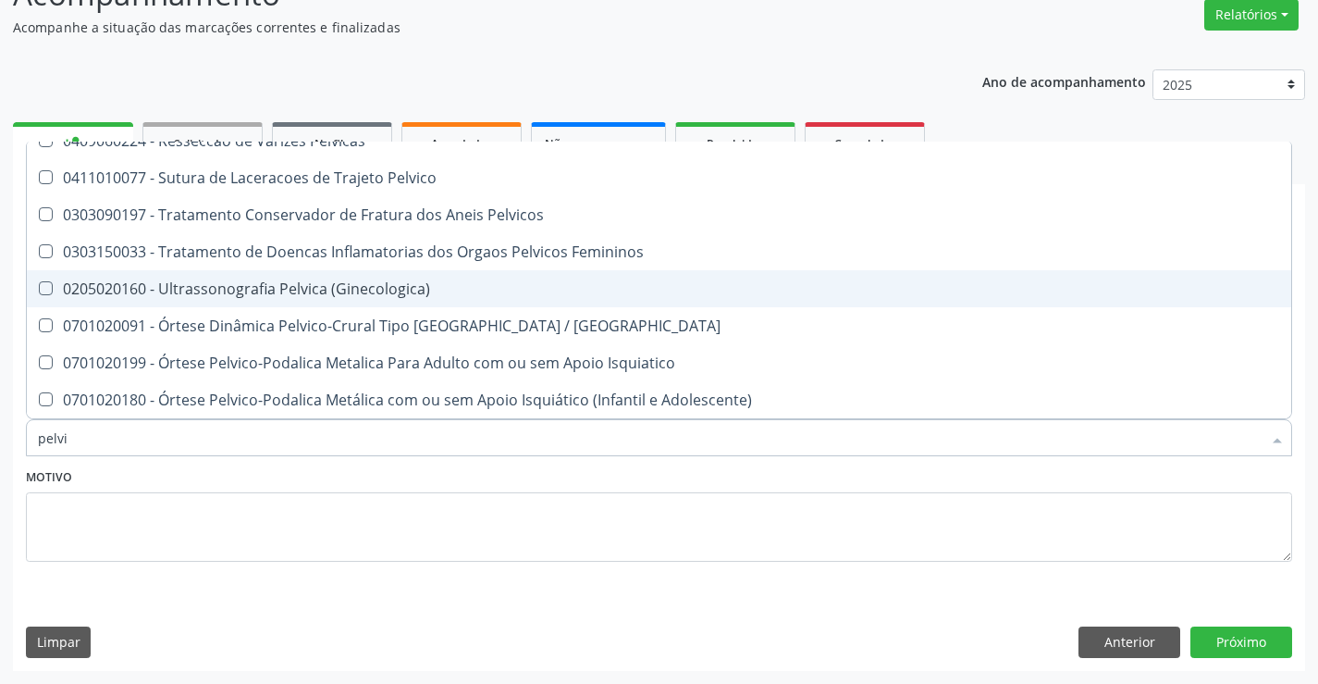
click at [284, 288] on div "0205020160 - Ultrassonografia Pelvica (Ginecologica)" at bounding box center [659, 288] width 1243 height 15
checkbox \(Ginecologica\) "true"
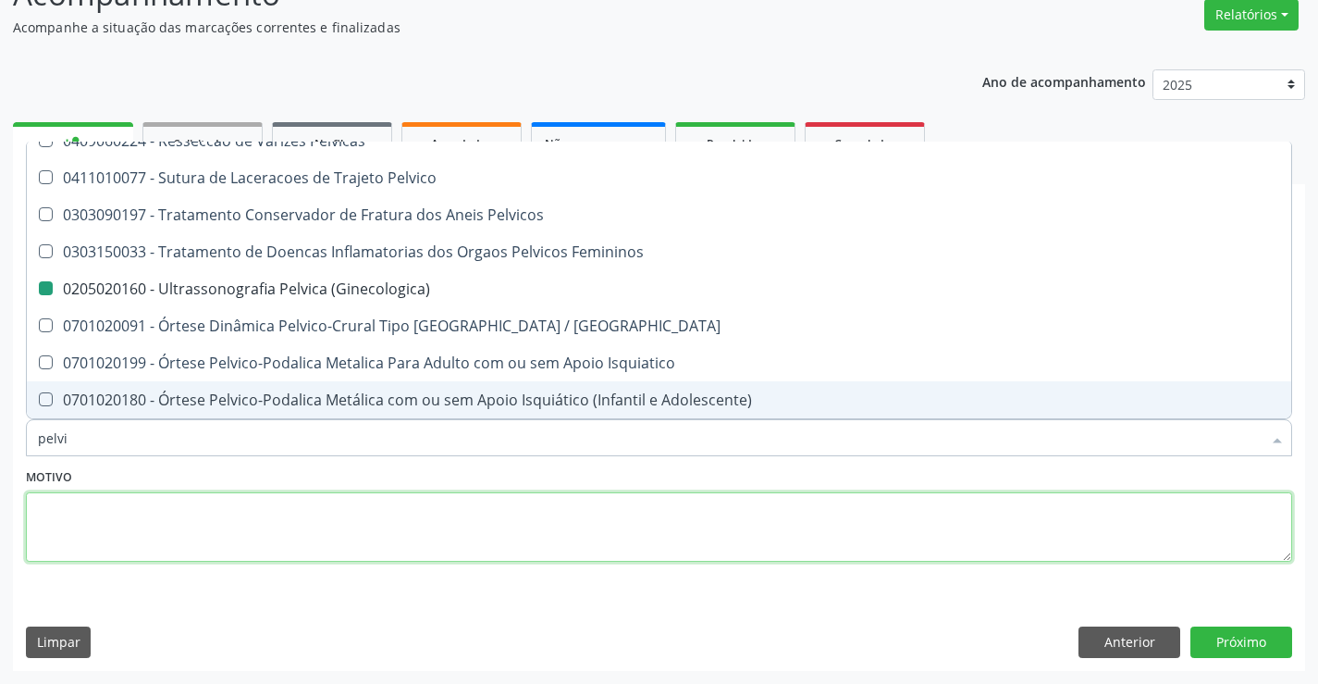
click at [526, 503] on textarea at bounding box center [659, 527] width 1267 height 70
checkbox Pelvica "true"
checkbox \(Ginecologica\) "false"
checkbox Aberto\) "true"
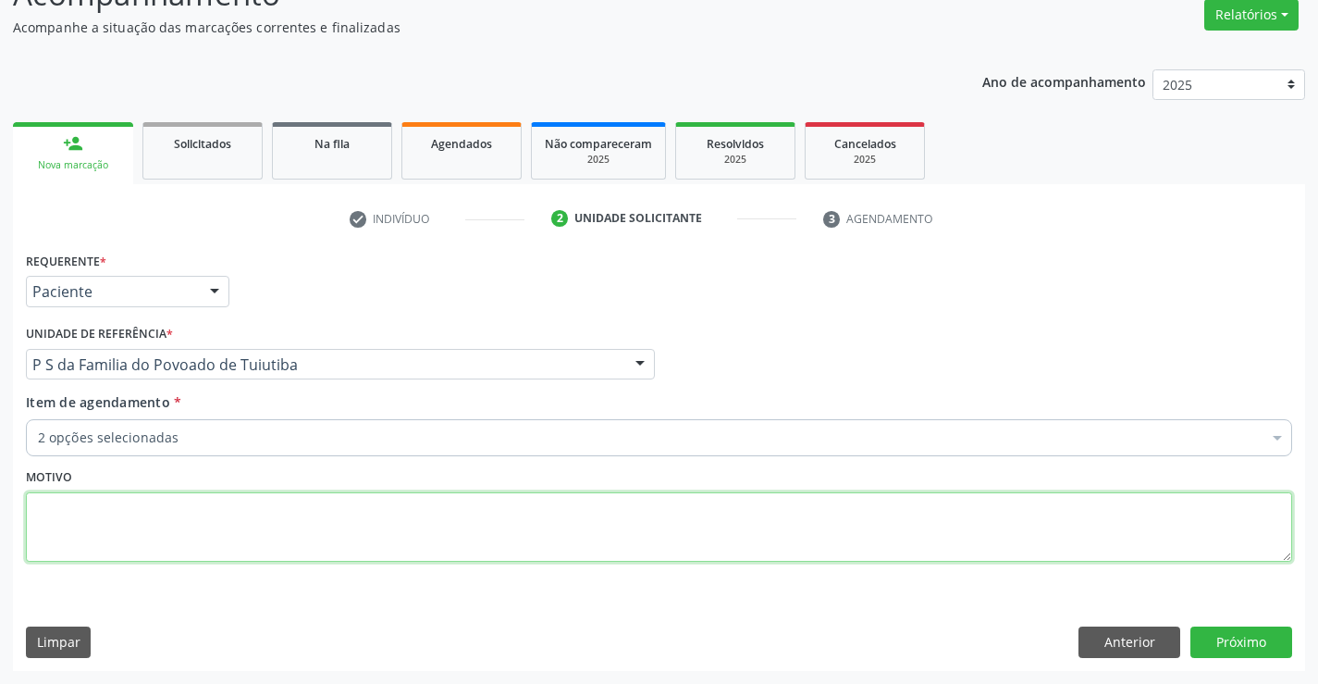
scroll to position [0, 0]
click at [1257, 640] on button "Próximo" at bounding box center [1242, 641] width 102 height 31
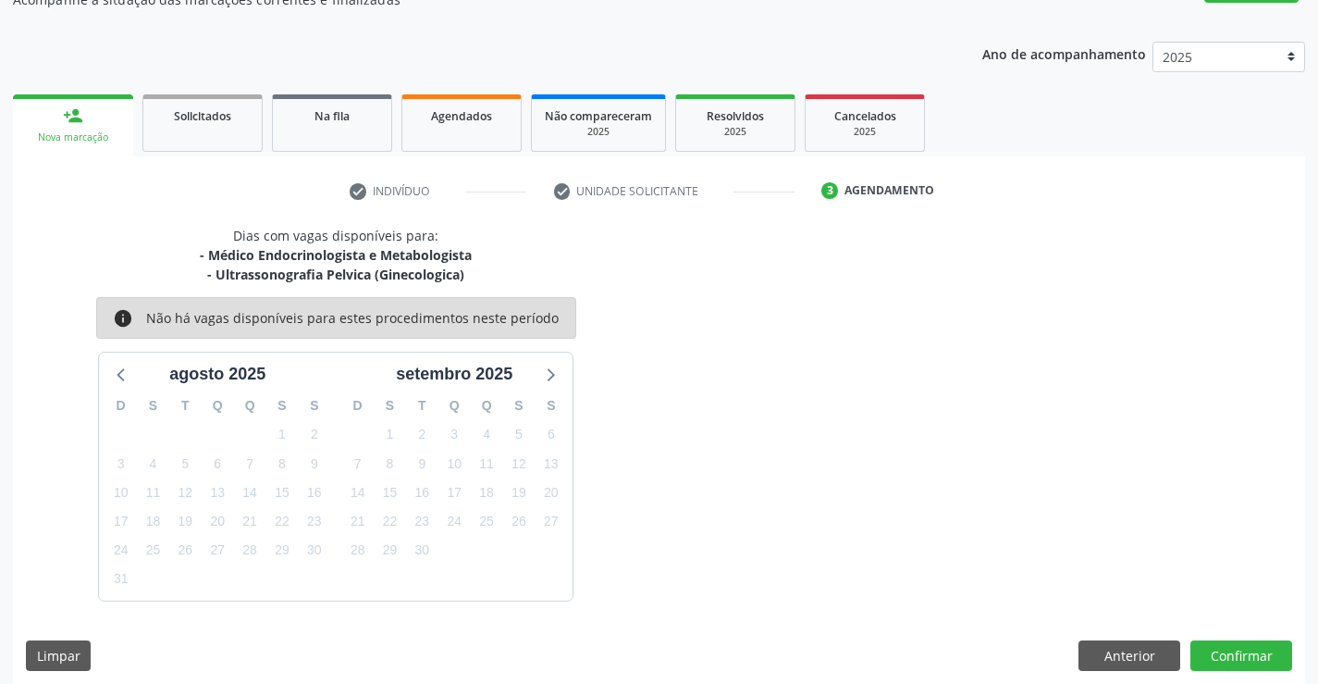
scroll to position [195, 0]
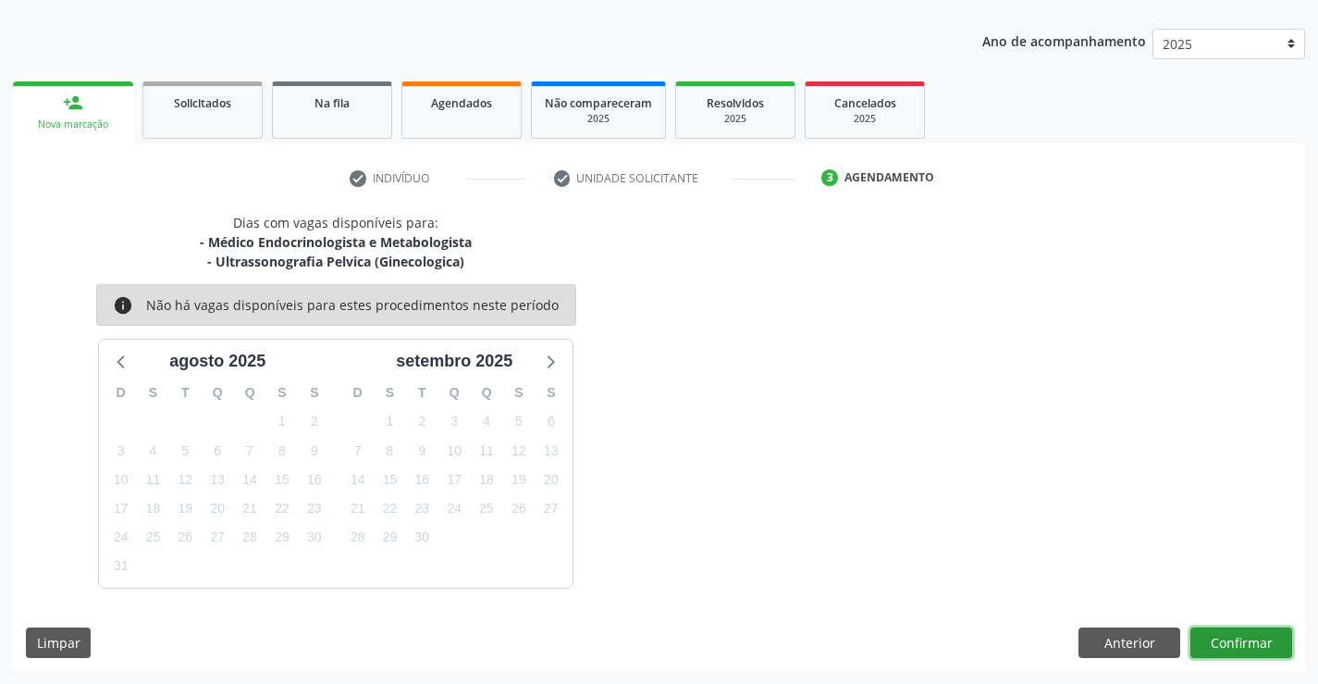
click at [1231, 642] on button "Confirmar" at bounding box center [1242, 642] width 102 height 31
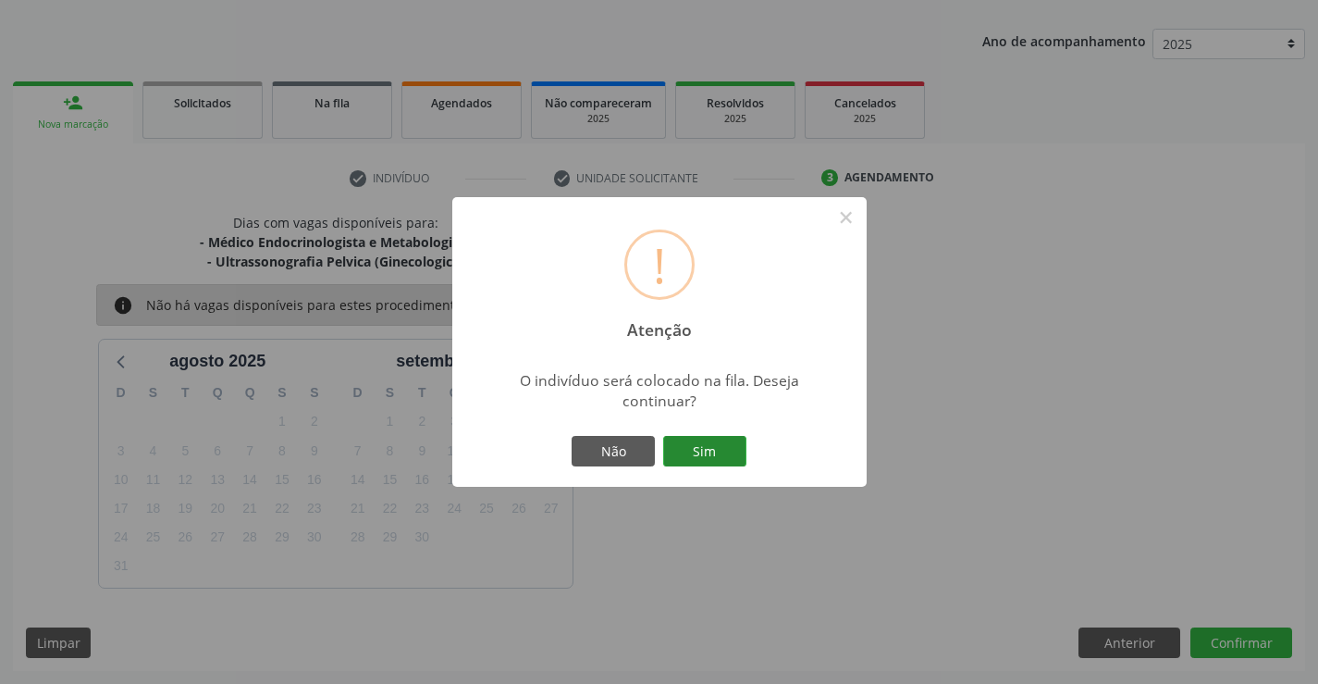
drag, startPoint x: 748, startPoint y: 456, endPoint x: 738, endPoint y: 454, distance: 9.4
click at [742, 456] on div "Não Sim" at bounding box center [659, 451] width 183 height 39
click at [738, 454] on button "Sim" at bounding box center [704, 451] width 83 height 31
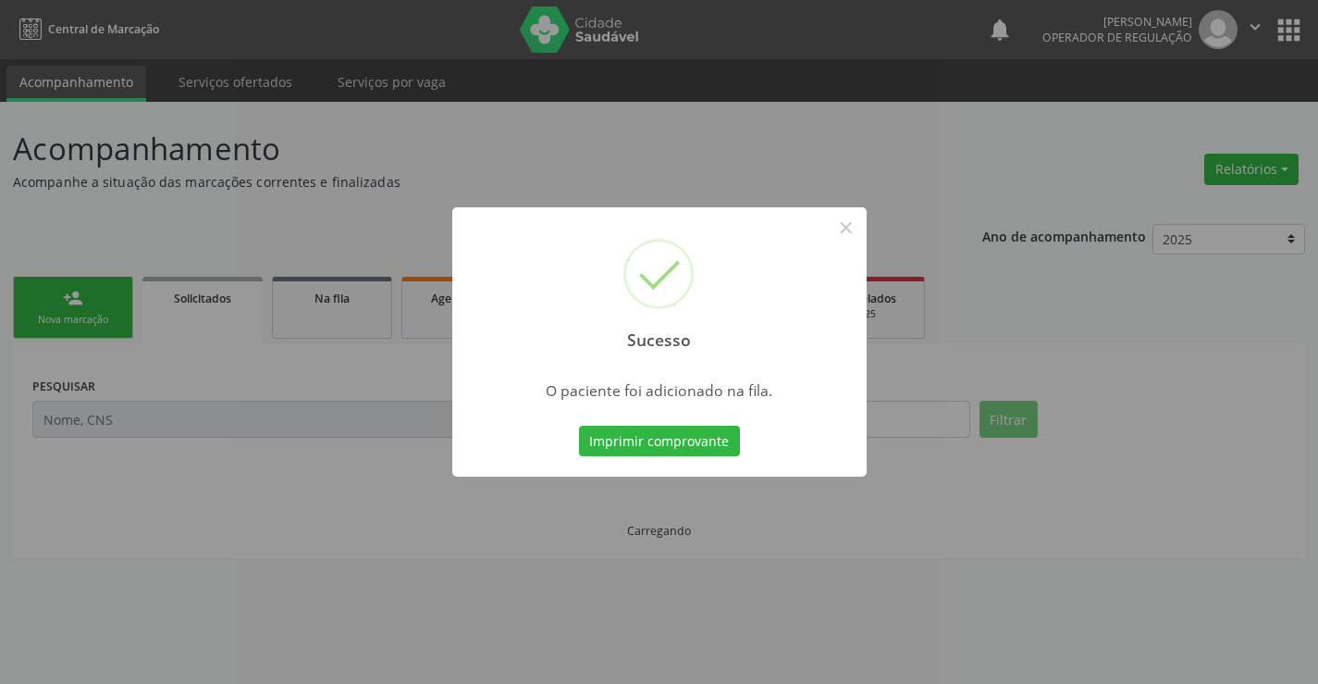
scroll to position [0, 0]
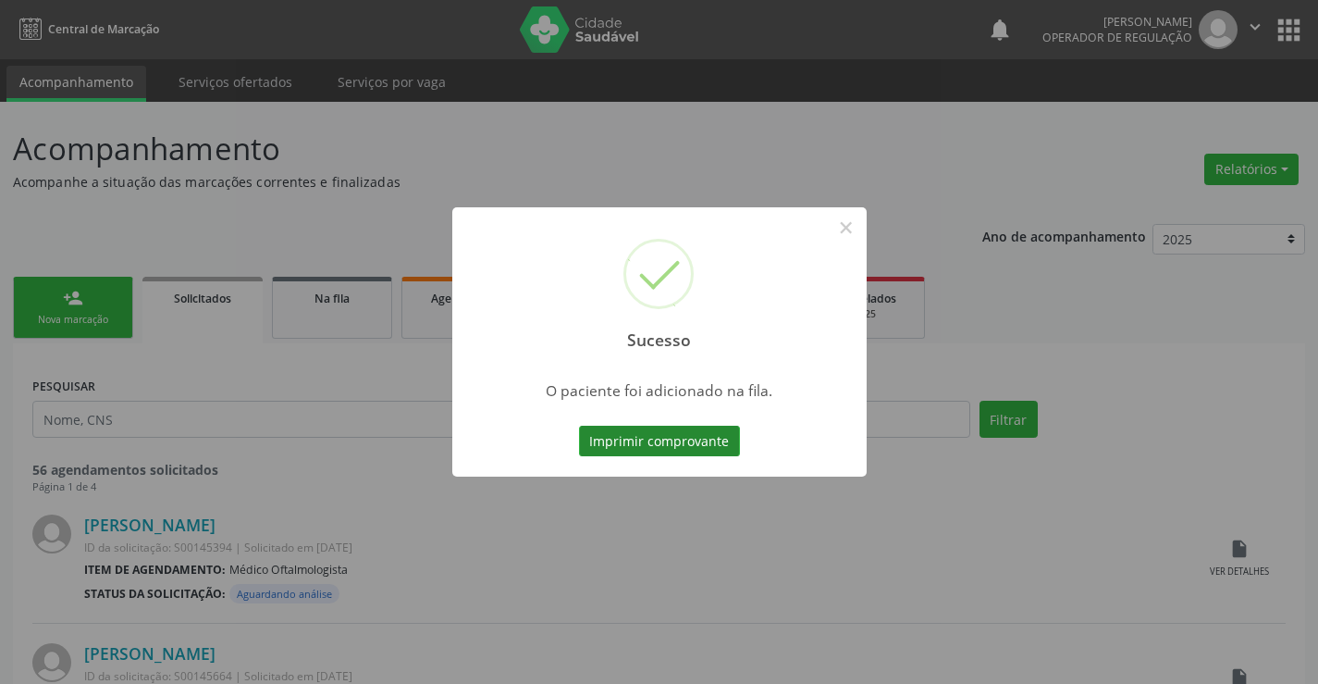
click at [677, 439] on button "Imprimir comprovante" at bounding box center [659, 441] width 161 height 31
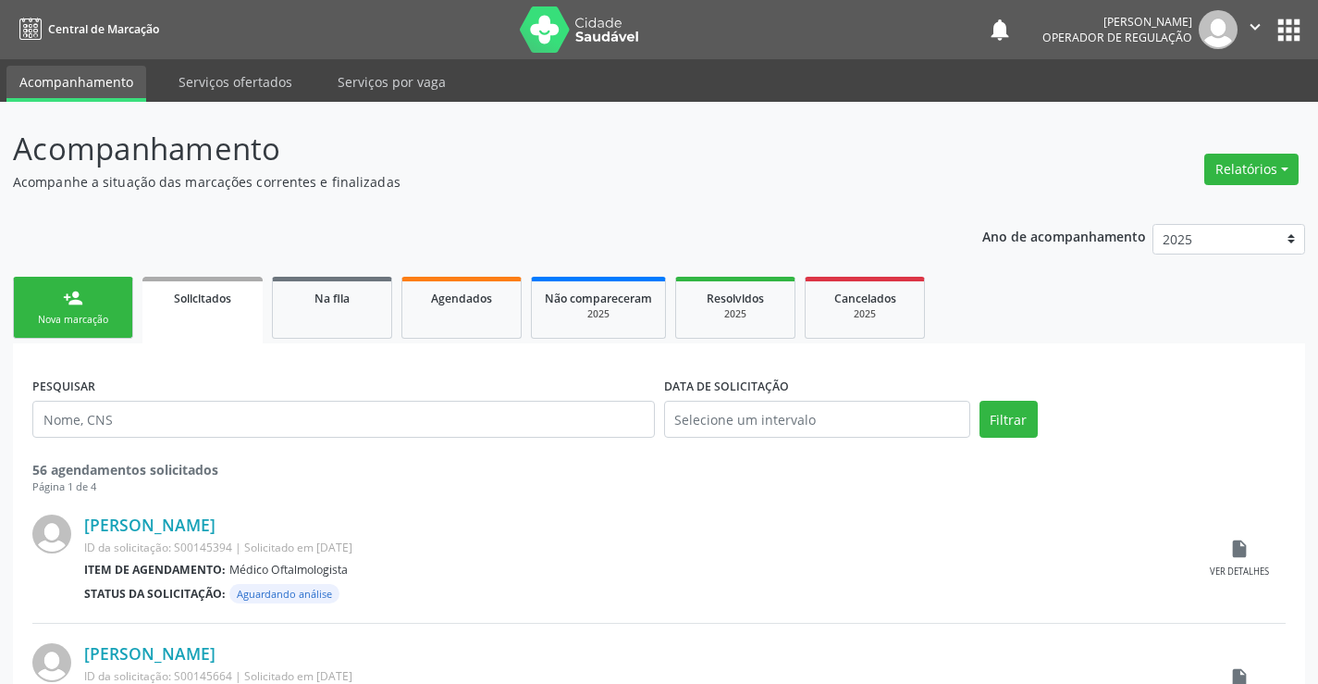
click at [111, 308] on link "person_add Nova marcação" at bounding box center [73, 308] width 120 height 62
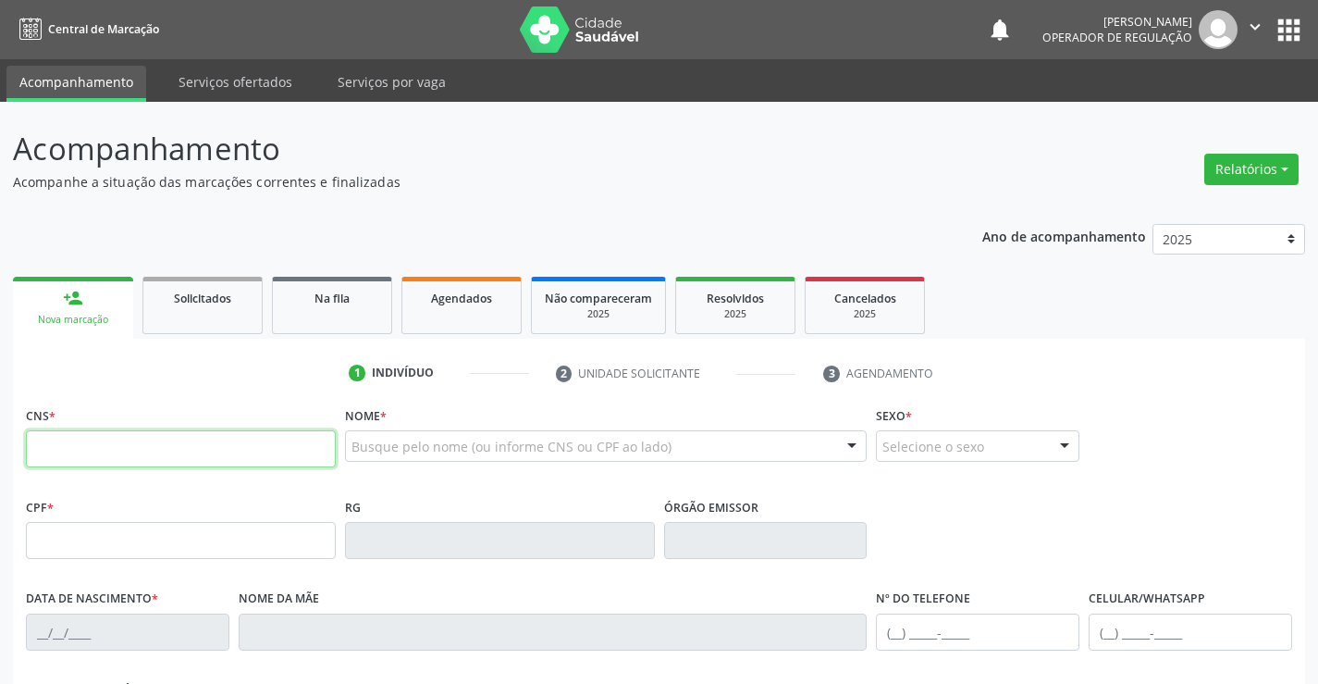
click at [153, 436] on input "text" at bounding box center [181, 448] width 310 height 37
click at [390, 433] on div "Busque pelo nome (ou informe CNS ou CPF ao lado)" at bounding box center [606, 445] width 523 height 31
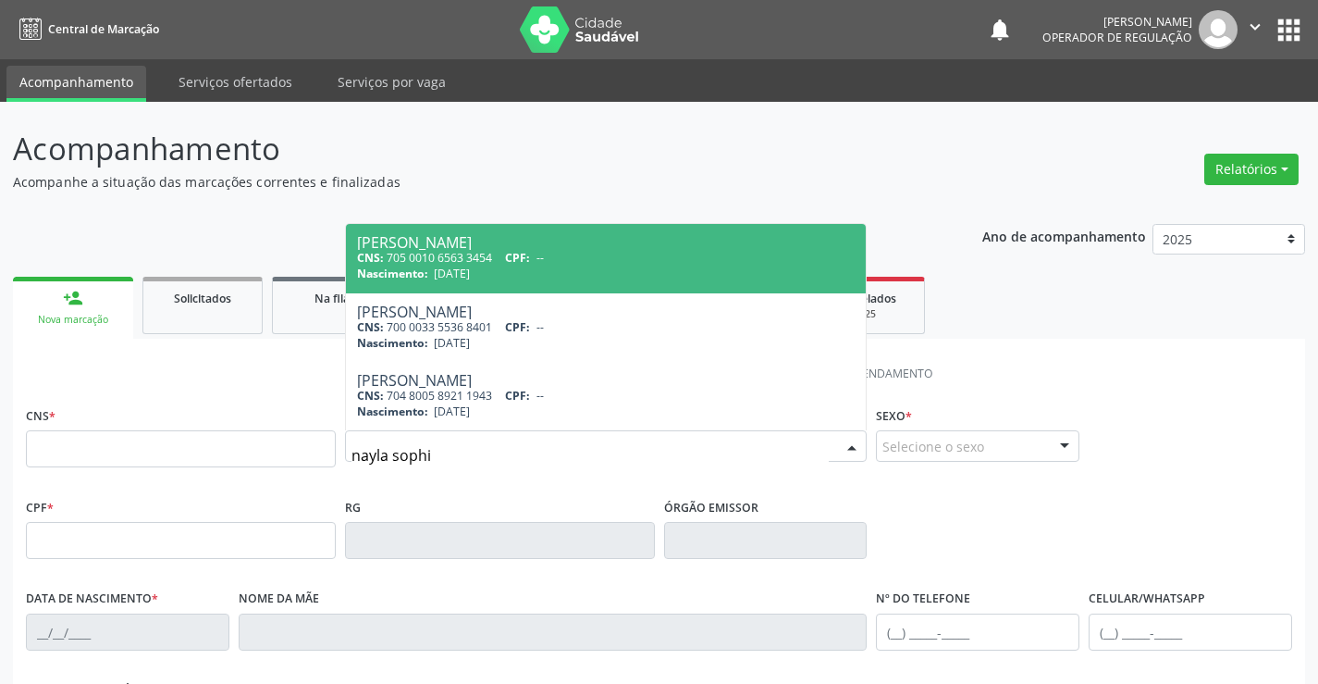
type input "[PERSON_NAME]"
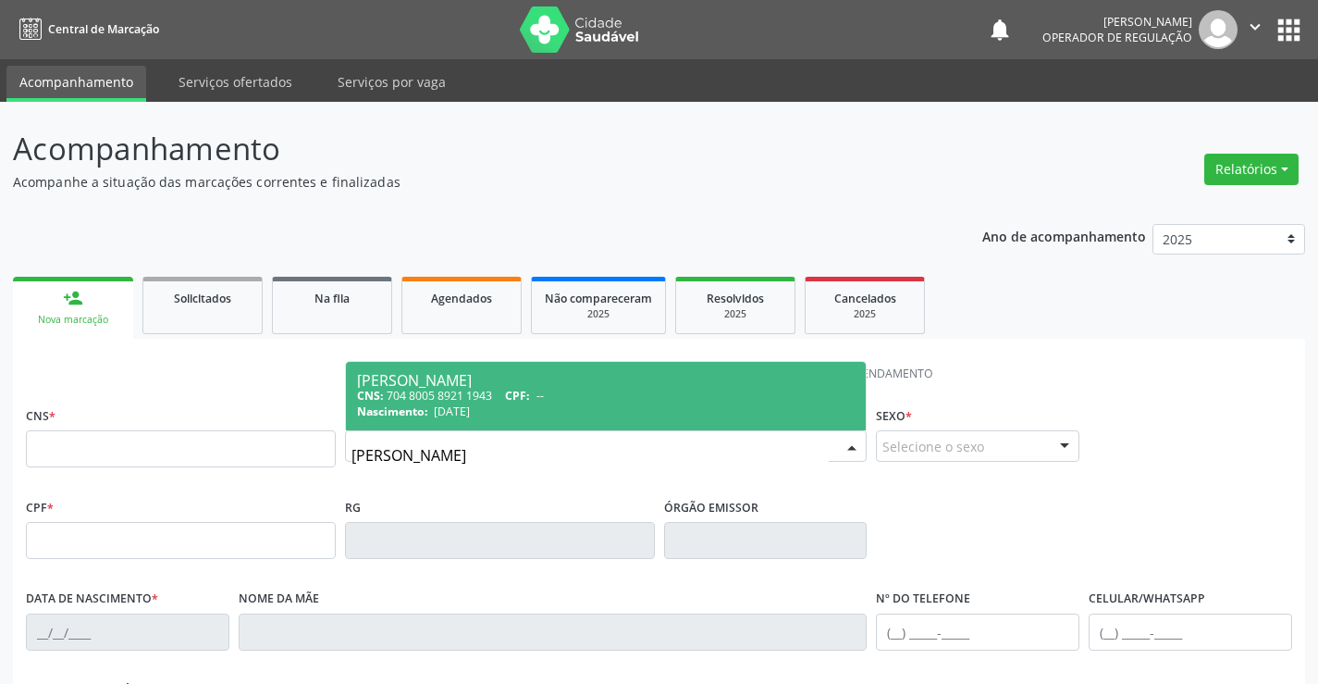
click at [466, 394] on div "CNS: 704 8005 8921 1943 CPF: --" at bounding box center [606, 396] width 499 height 16
type input "704 8005 8921 1943"
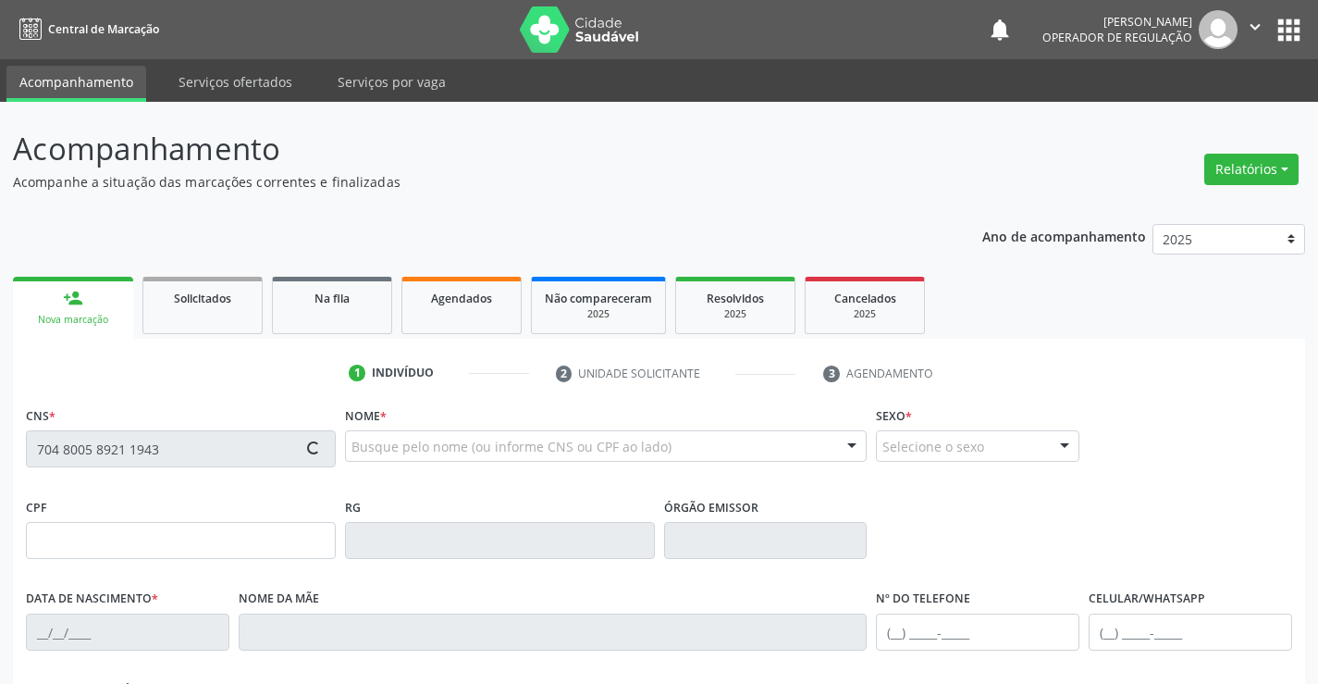
type input "[DATE]"
type input "[PHONE_NUMBER]"
type input "S/N"
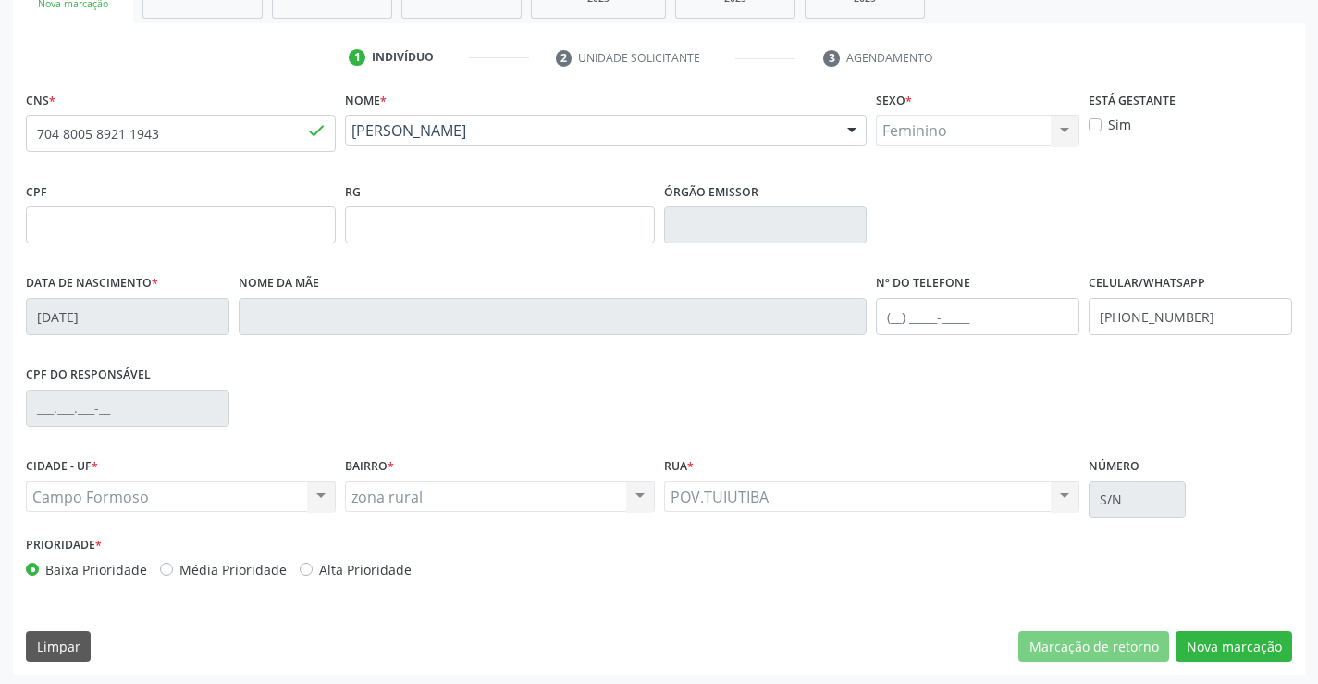
scroll to position [319, 0]
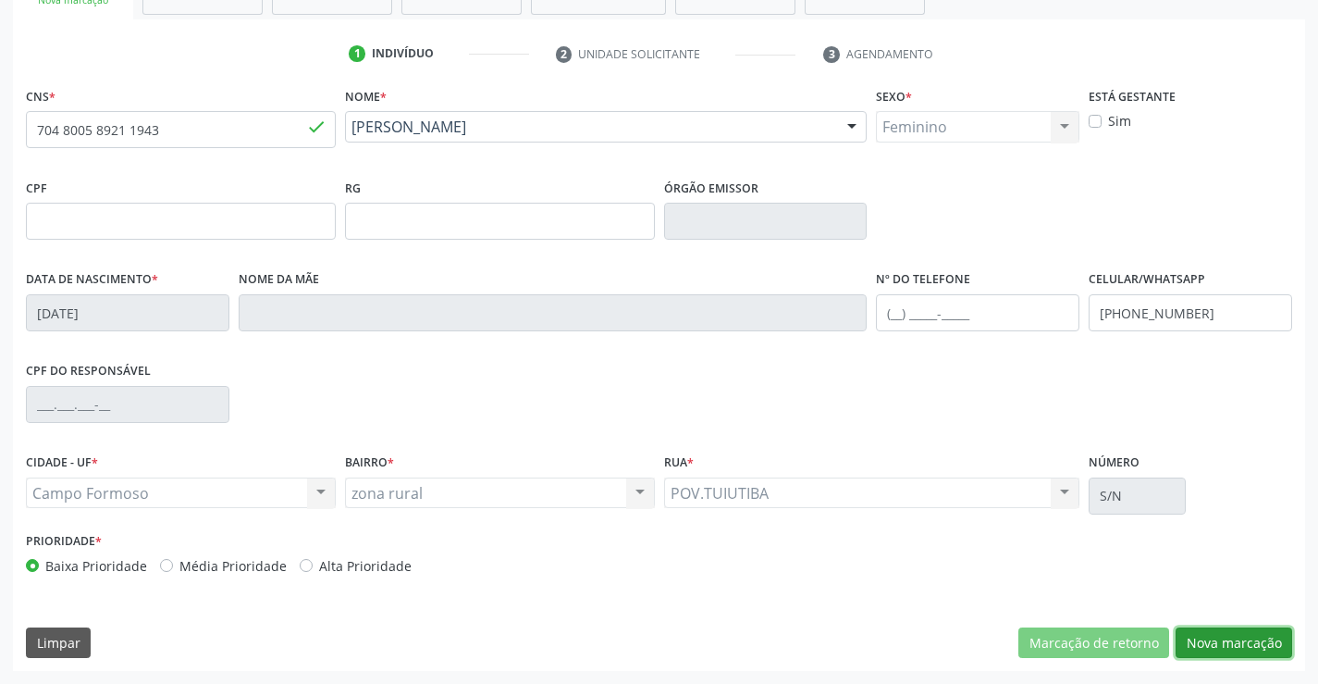
click at [1237, 637] on button "Nova marcação" at bounding box center [1234, 642] width 117 height 31
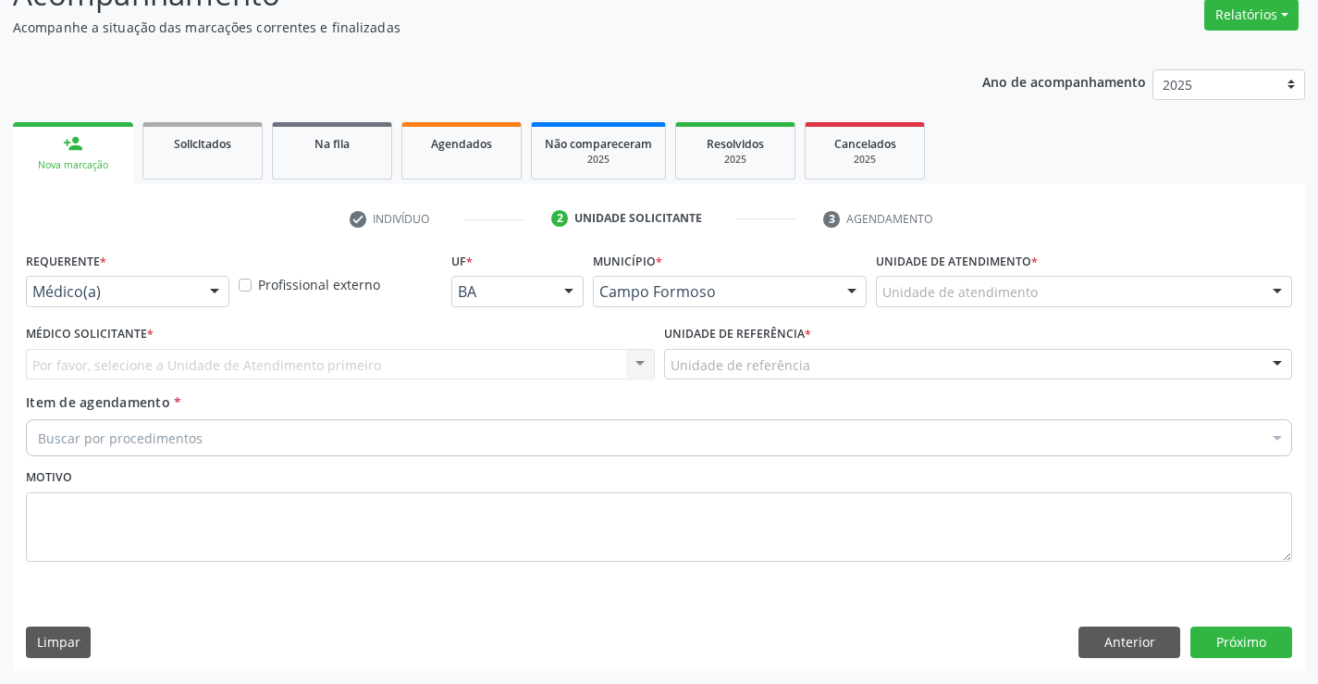
scroll to position [155, 0]
click at [201, 296] on div at bounding box center [215, 292] width 28 height 31
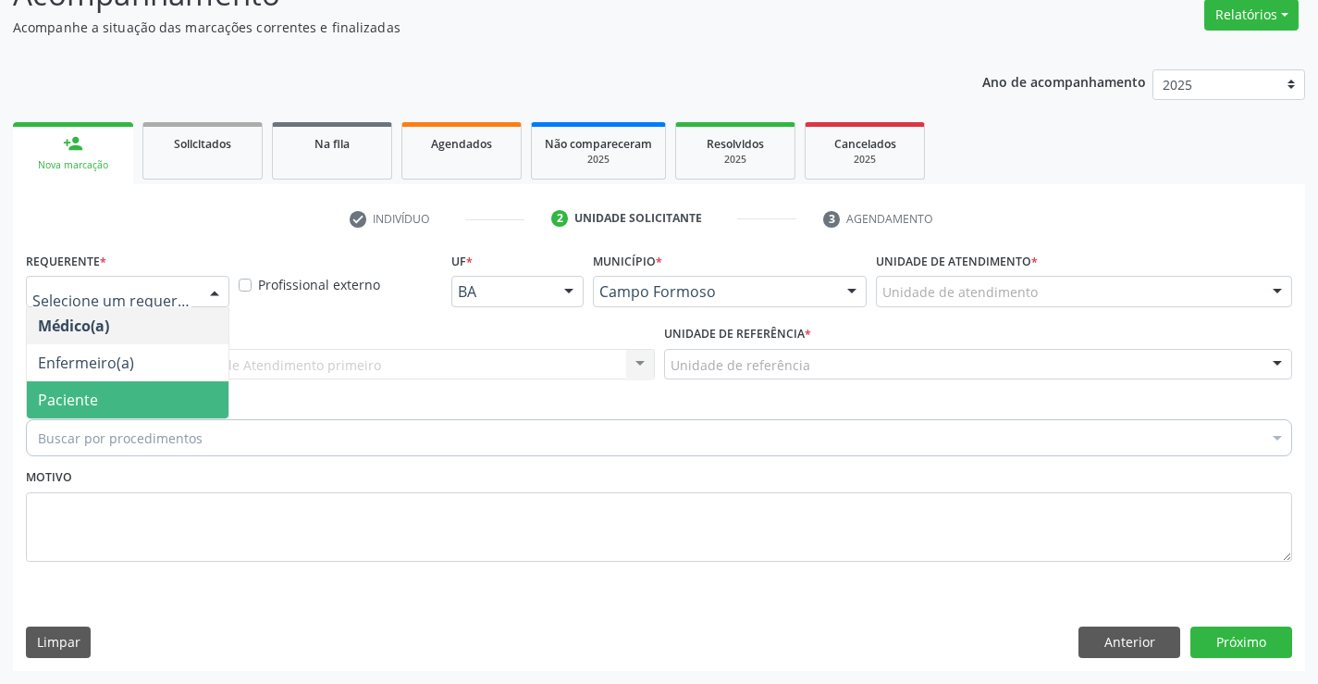
click at [100, 393] on span "Paciente" at bounding box center [128, 399] width 202 height 37
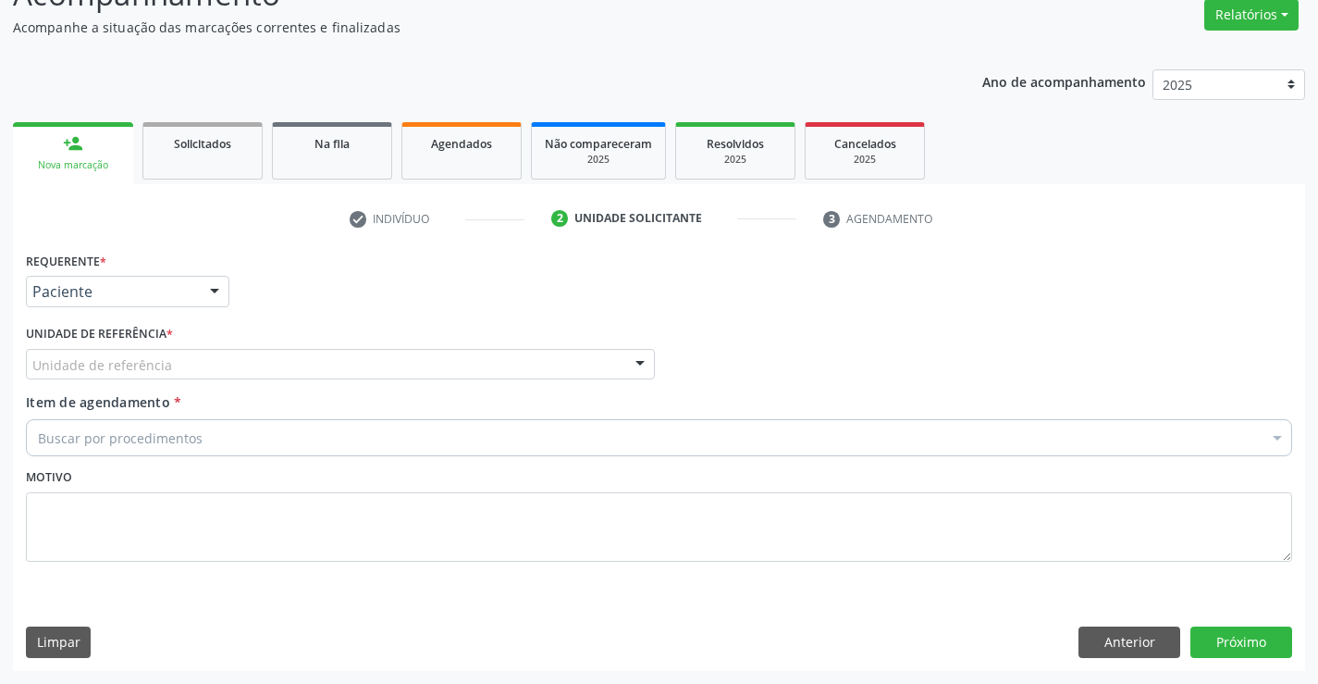
click at [232, 364] on div "Unidade de referência" at bounding box center [340, 364] width 629 height 31
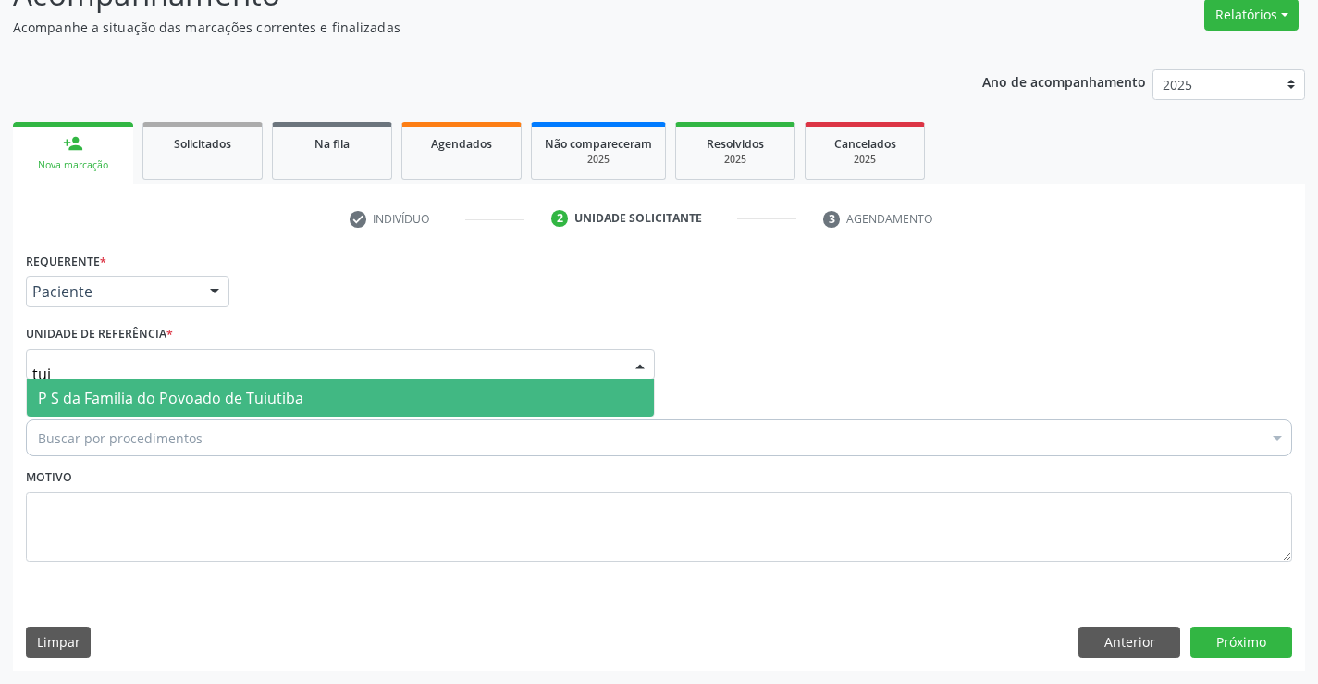
type input "tuiu"
click at [276, 397] on span "P S da Familia do Povoado de Tuiutiba" at bounding box center [171, 398] width 266 height 20
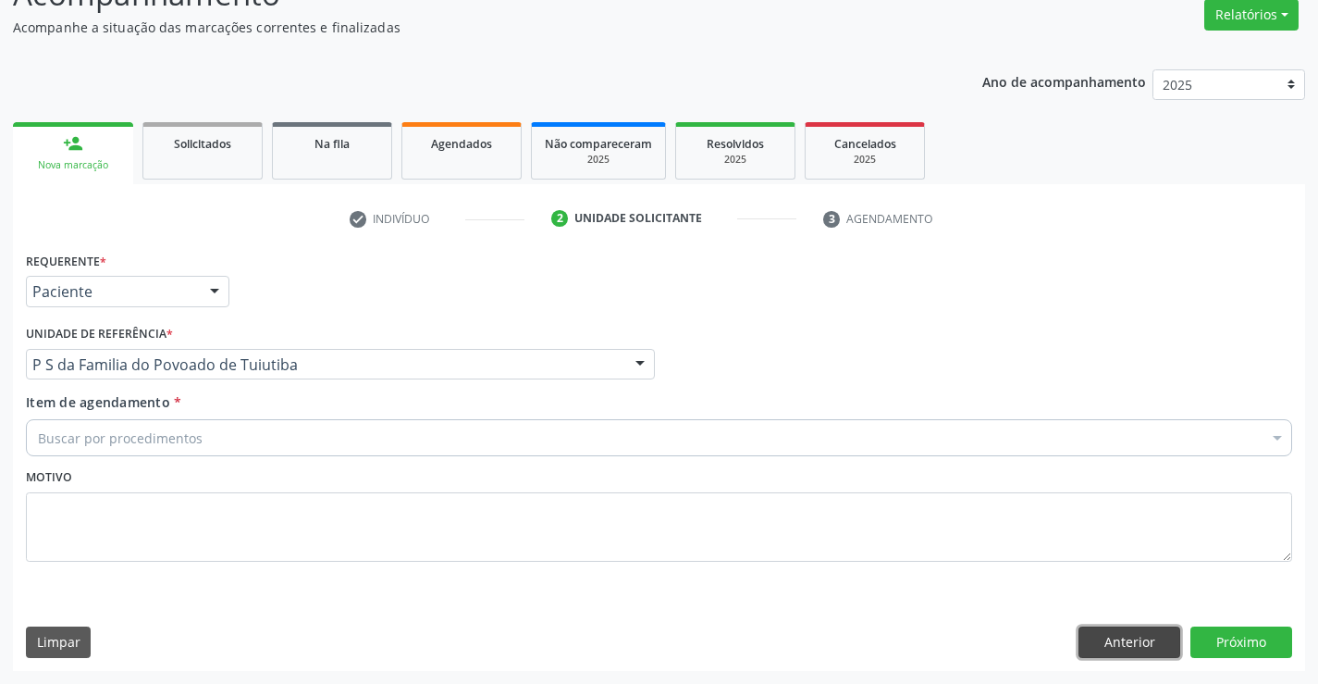
click at [1122, 641] on button "Anterior" at bounding box center [1130, 641] width 102 height 31
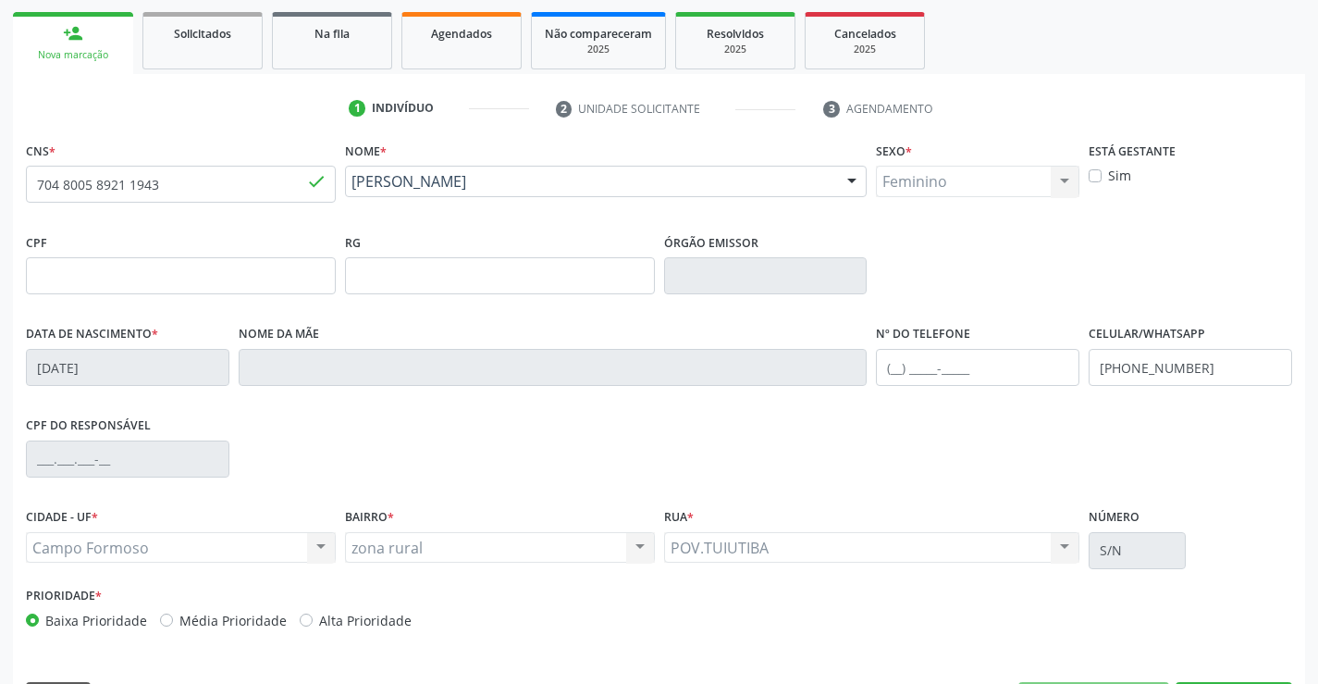
scroll to position [319, 0]
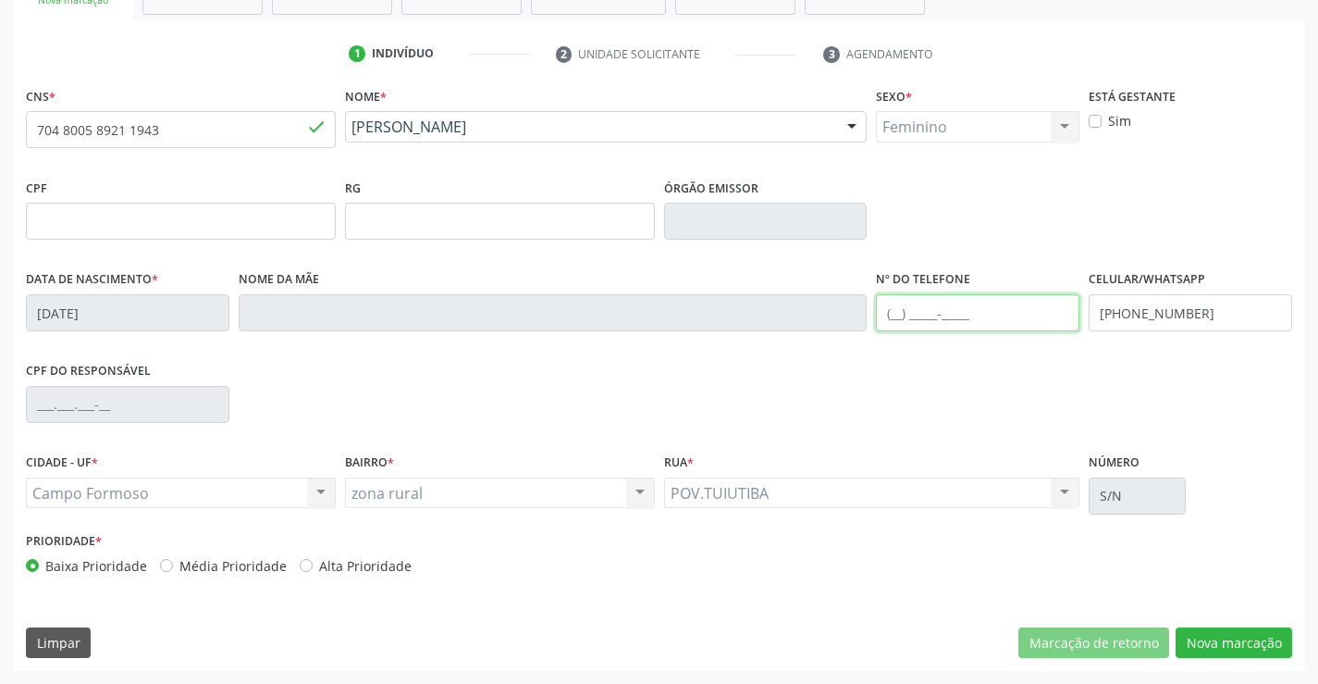
click at [931, 310] on input "text" at bounding box center [978, 312] width 204 height 37
type input "[PHONE_NUMBER]"
click at [439, 390] on div "CPF do responsável" at bounding box center [659, 403] width 1276 height 92
click at [421, 269] on div "Nome da mãe" at bounding box center [553, 299] width 629 height 66
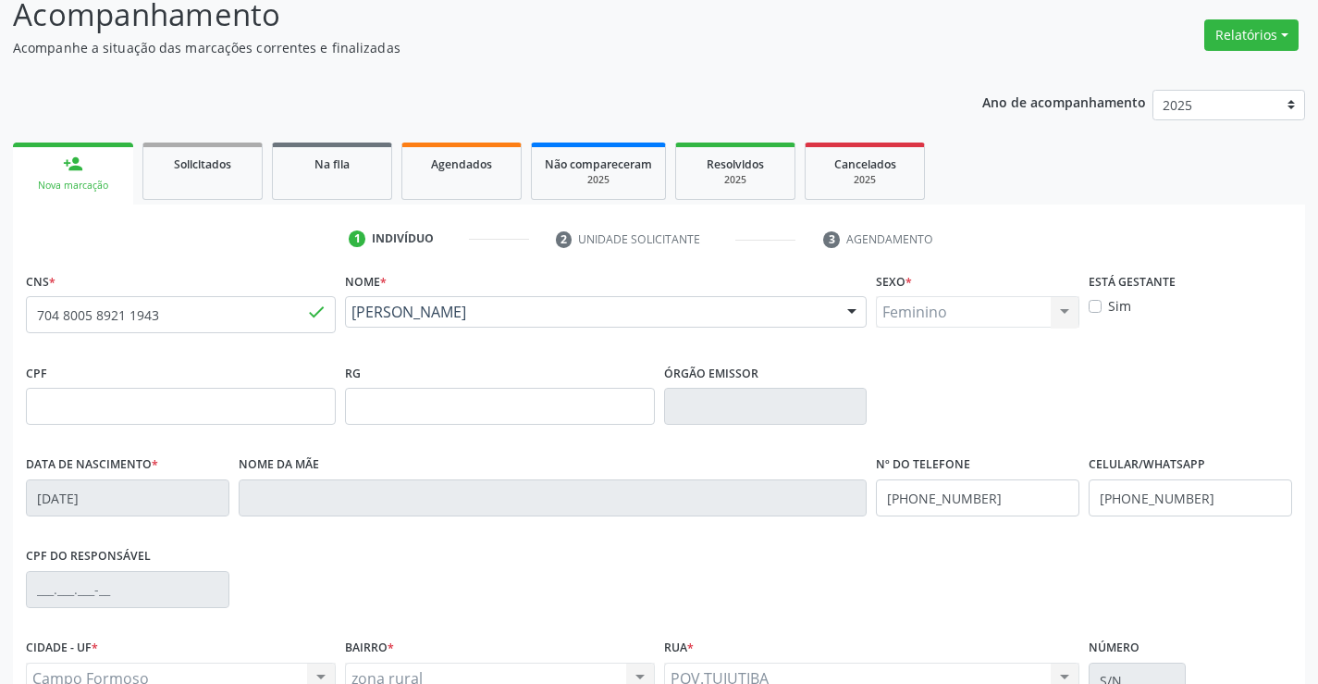
click at [237, 234] on ul "1 Indivíduo 2 Unidade solicitante 3 Agendamento" at bounding box center [659, 239] width 1293 height 31
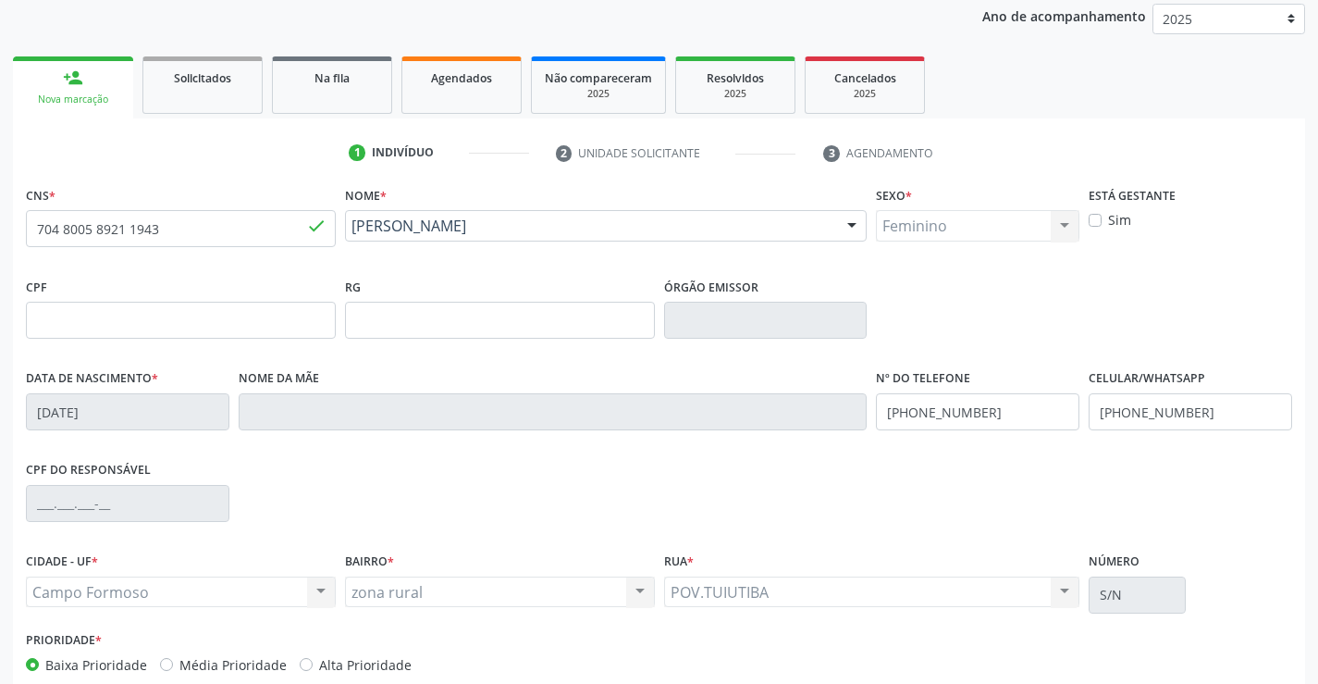
scroll to position [319, 0]
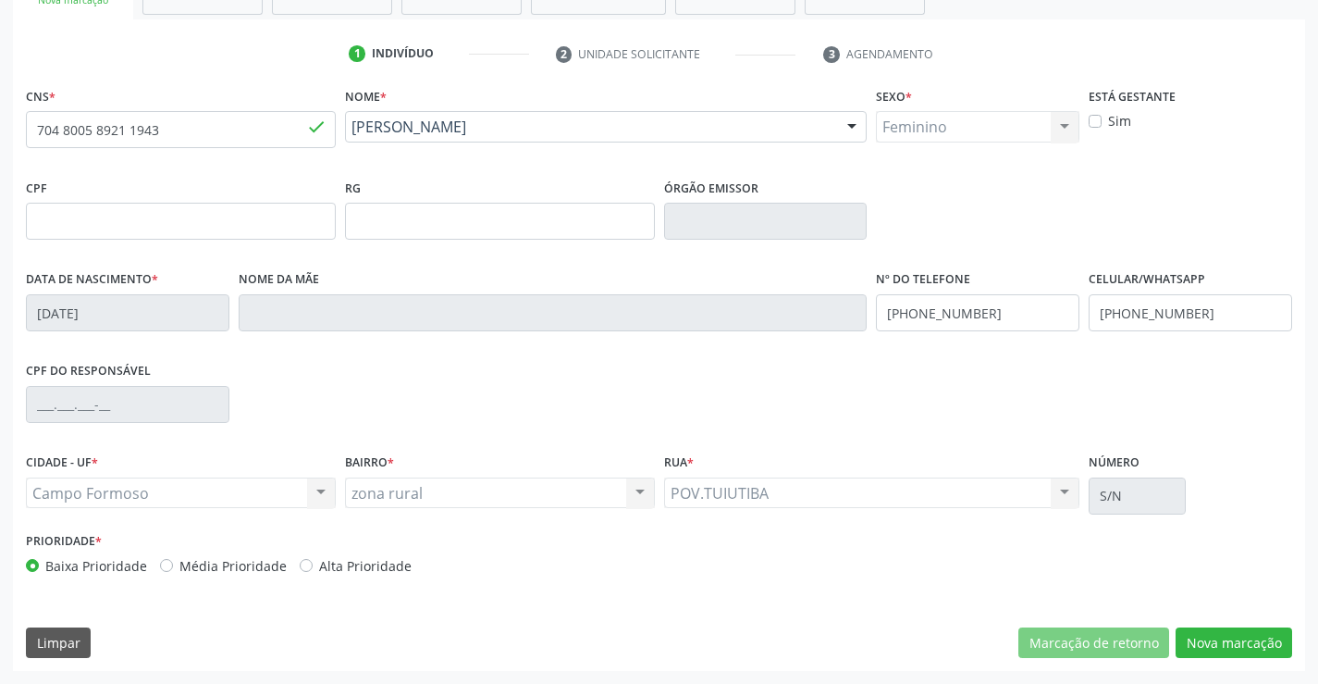
drag, startPoint x: 701, startPoint y: 263, endPoint x: 870, endPoint y: 229, distance: 171.7
click at [700, 262] on div "Órgão emissor" at bounding box center [766, 220] width 213 height 92
click at [967, 206] on div "CPF RG Órgão emissor" at bounding box center [659, 220] width 1276 height 92
click at [427, 170] on div "Nome * [PERSON_NAME] [PERSON_NAME] CNS: 704 8005 8921 1943 CPF: -- Nascimento: …" at bounding box center [606, 128] width 532 height 92
click at [456, 183] on div "RG" at bounding box center [500, 207] width 310 height 66
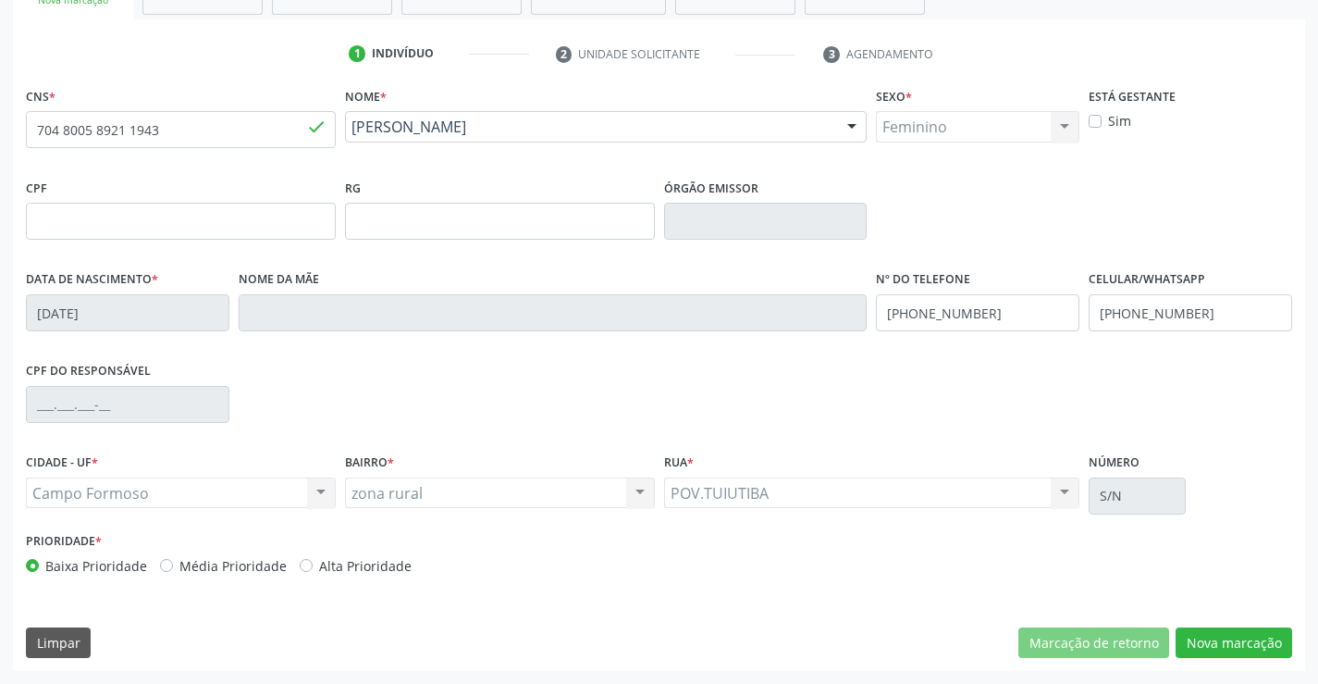
click at [543, 259] on div "RG" at bounding box center [499, 220] width 319 height 92
click at [948, 195] on div "CPF RG Órgão emissor" at bounding box center [659, 220] width 1276 height 92
click at [1217, 644] on button "Nova marcação" at bounding box center [1234, 642] width 117 height 31
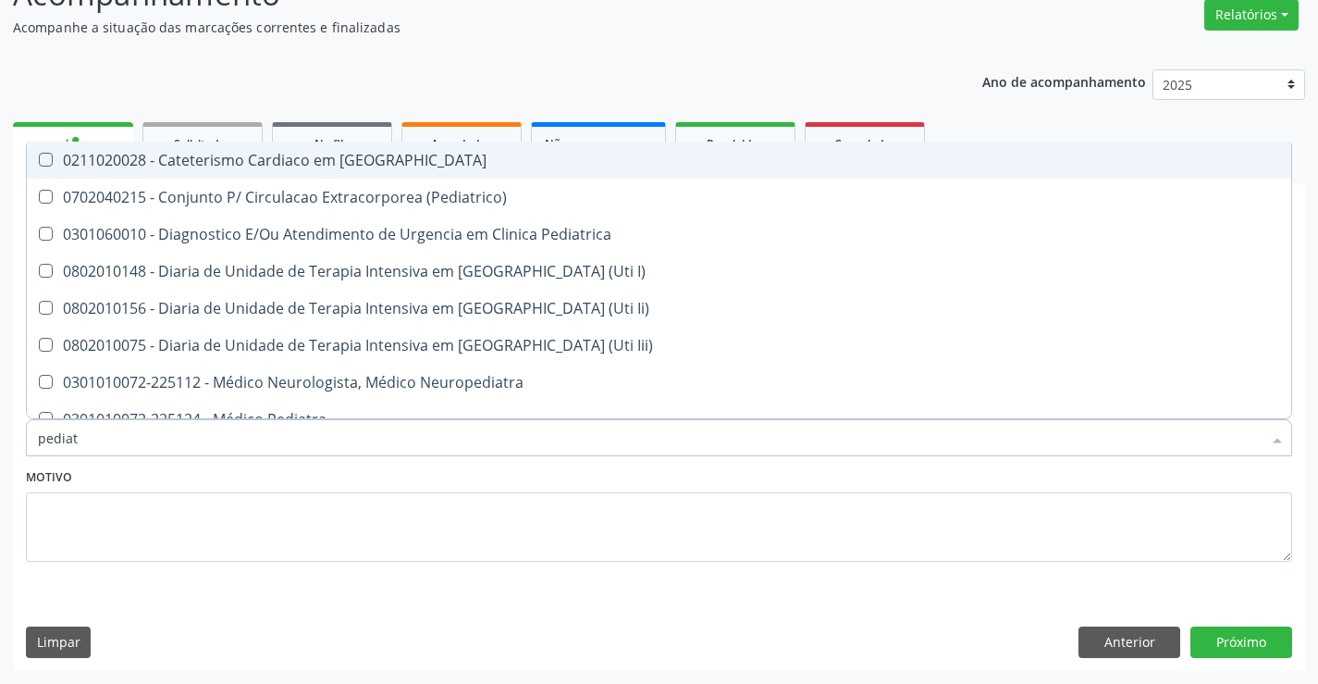
type input "pediatr"
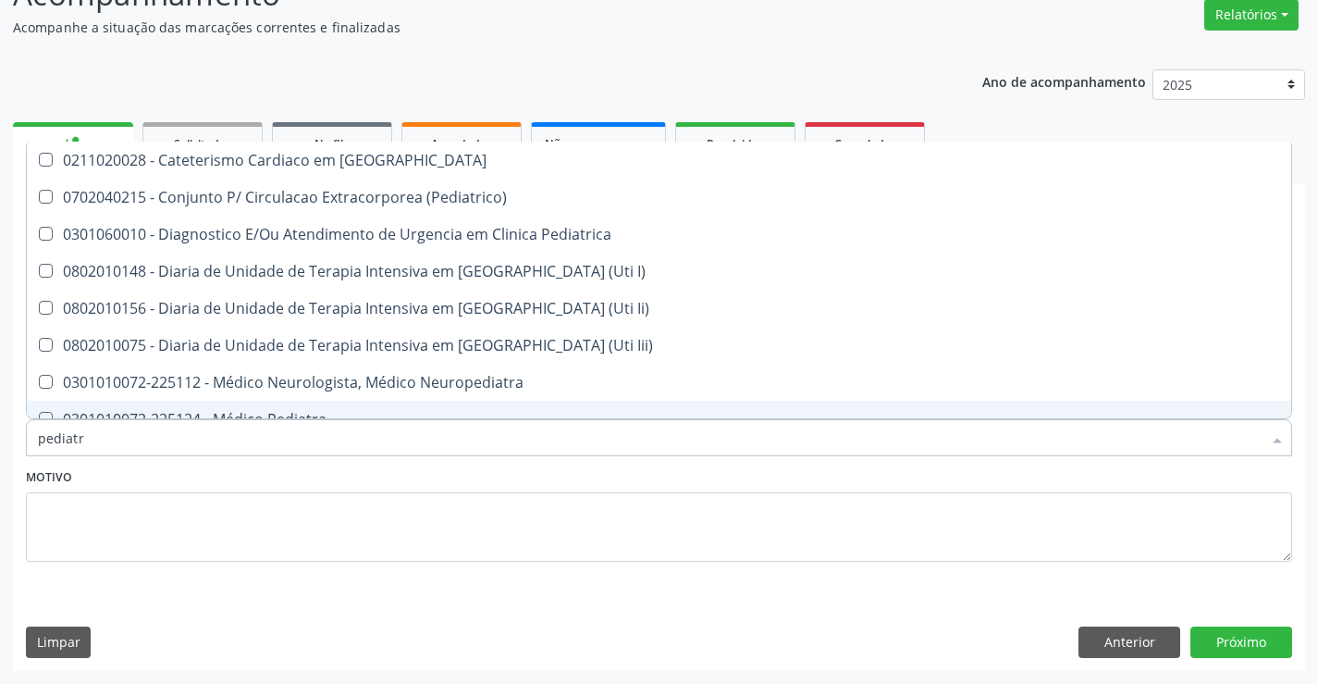
scroll to position [130, 0]
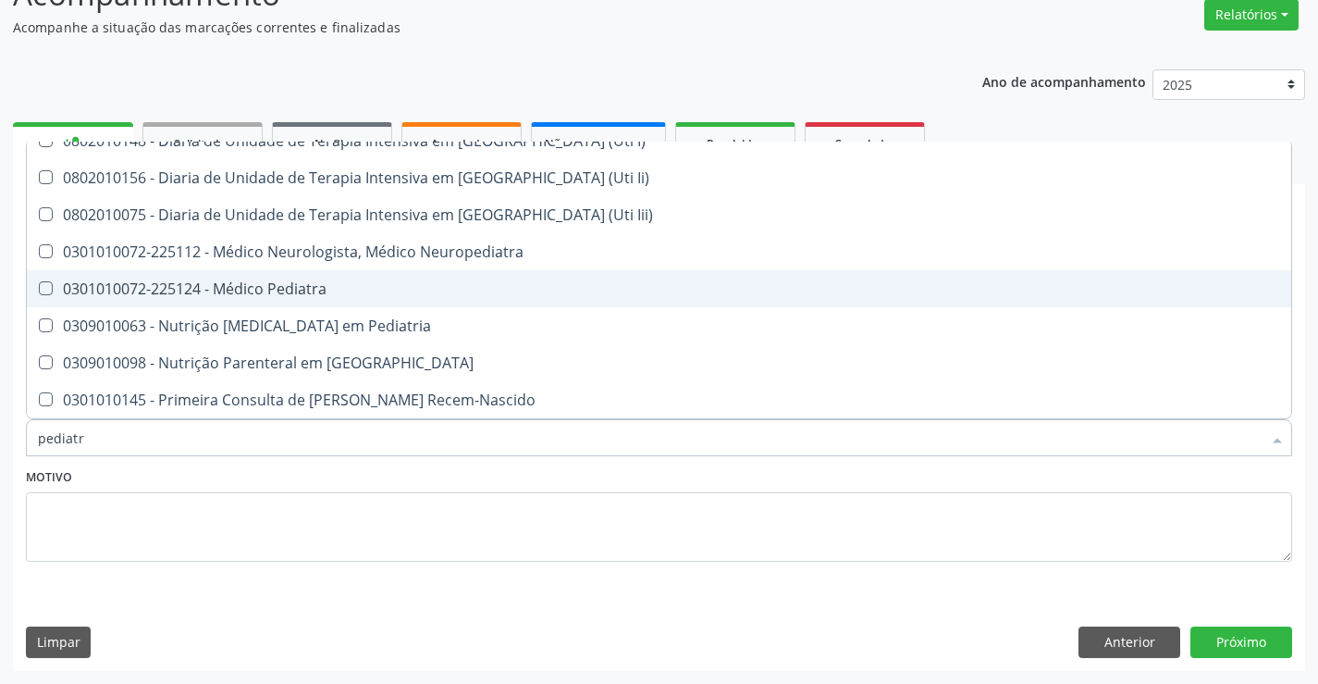
drag, startPoint x: 289, startPoint y: 286, endPoint x: 365, endPoint y: 306, distance: 78.6
click at [308, 291] on div "0301010072-225124 - Médico Pediatra" at bounding box center [659, 288] width 1243 height 15
checkbox Pediatra "true"
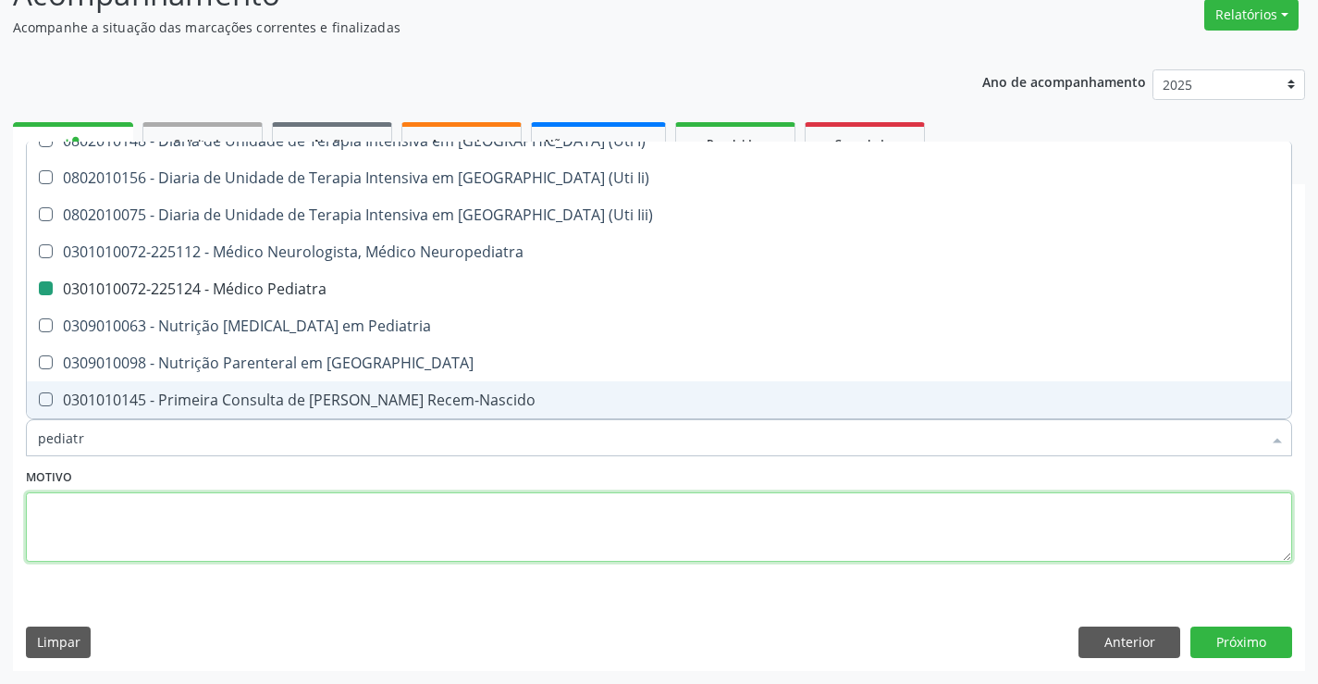
drag, startPoint x: 494, startPoint y: 514, endPoint x: 1222, endPoint y: 680, distance: 746.8
click at [526, 514] on textarea at bounding box center [659, 527] width 1267 height 70
checkbox \(Pediatrico\) "true"
checkbox Pediatra "false"
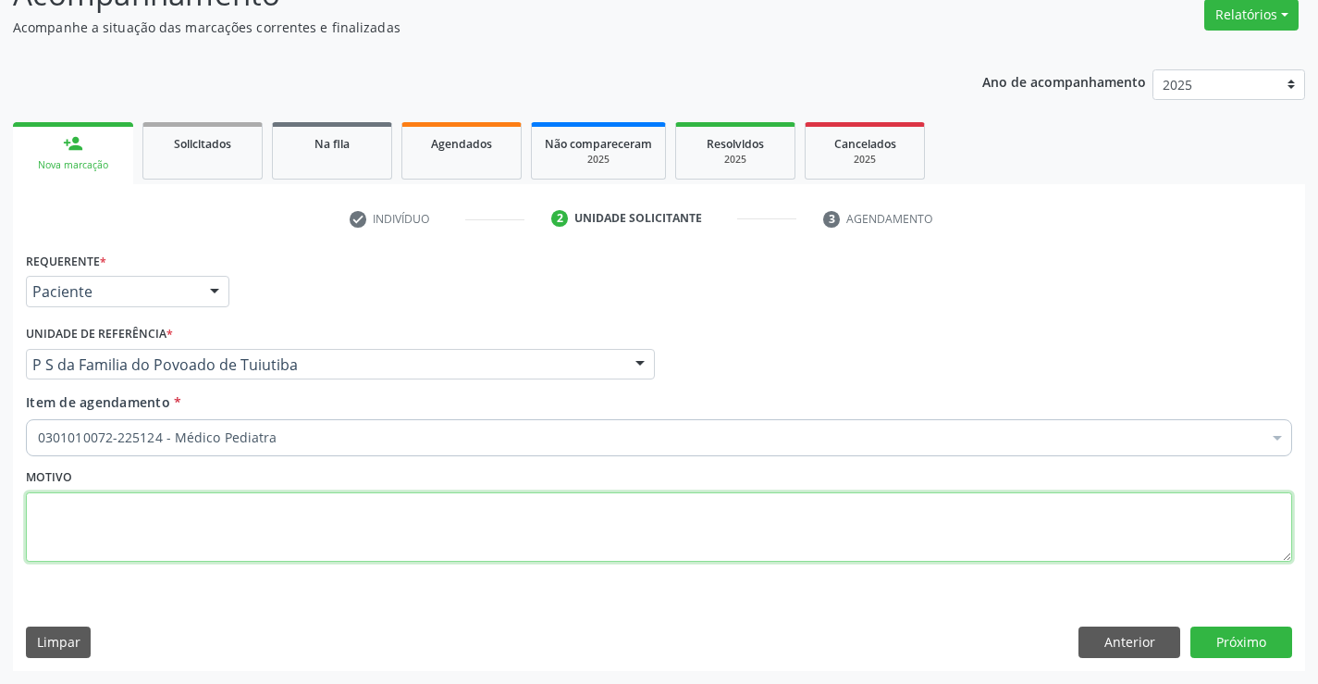
scroll to position [0, 0]
click at [1236, 636] on button "Próximo" at bounding box center [1242, 641] width 102 height 31
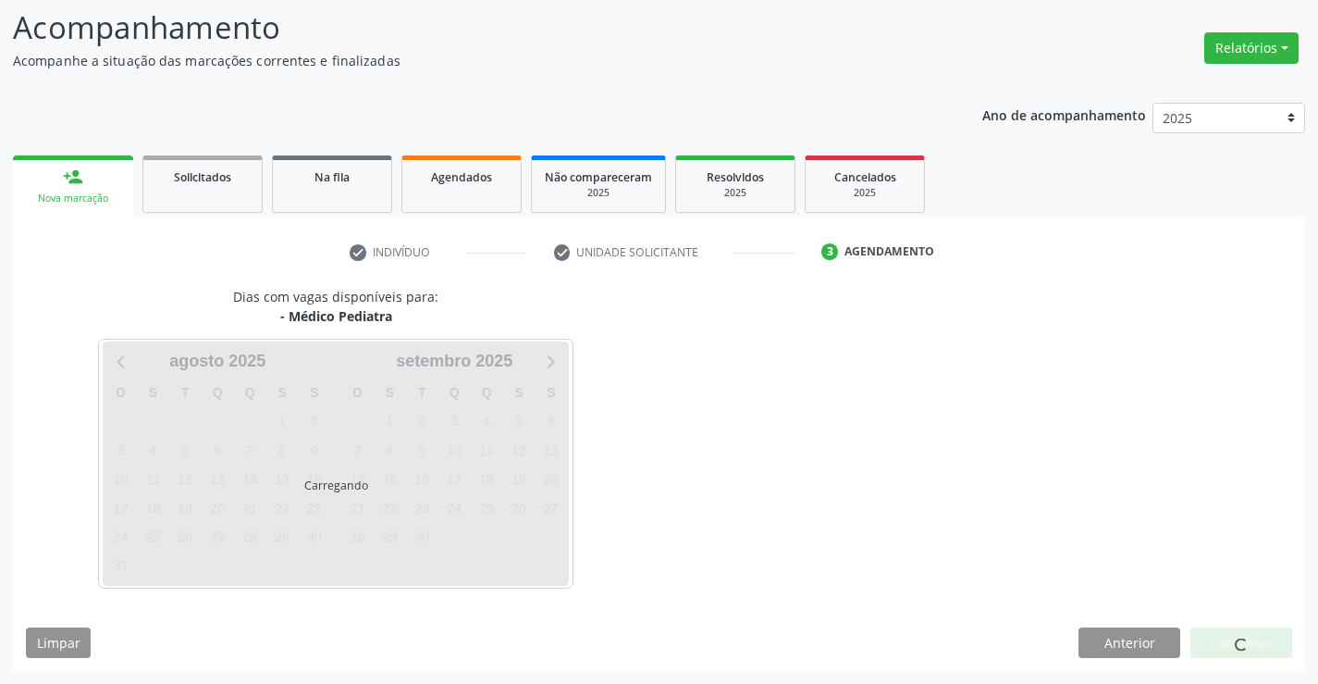
scroll to position [121, 0]
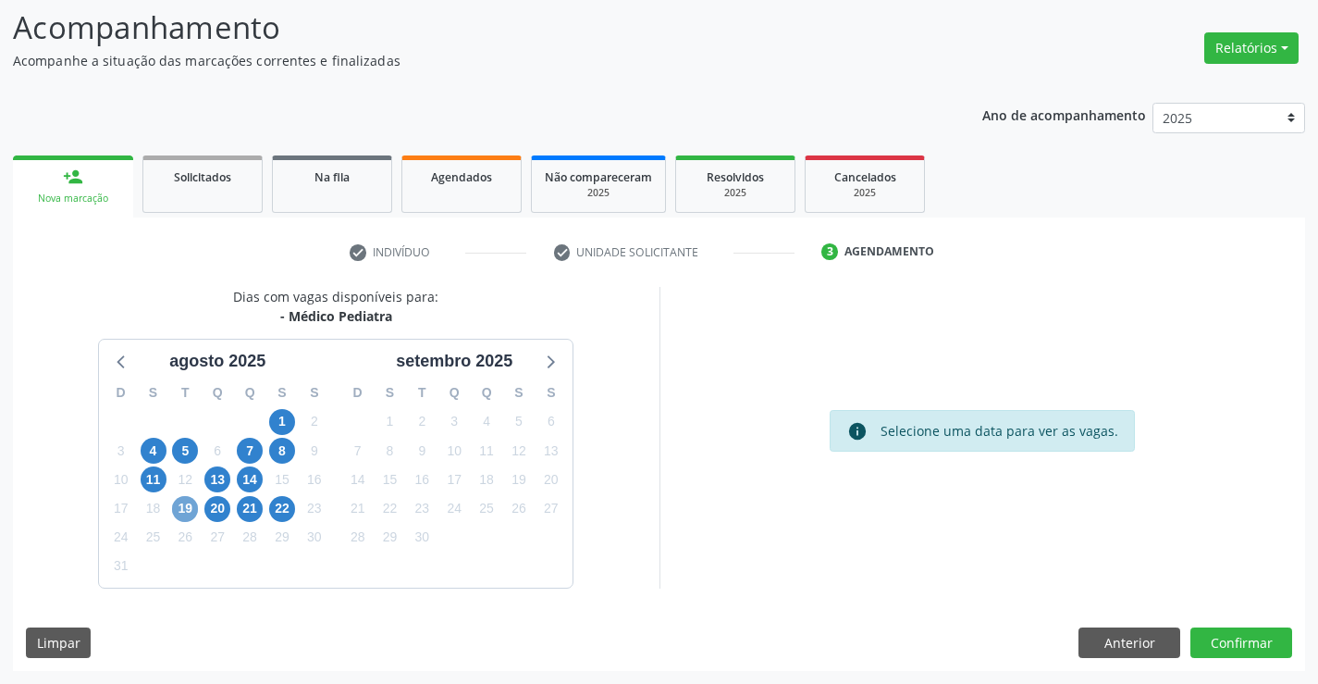
click at [180, 502] on span "19" at bounding box center [185, 509] width 26 height 26
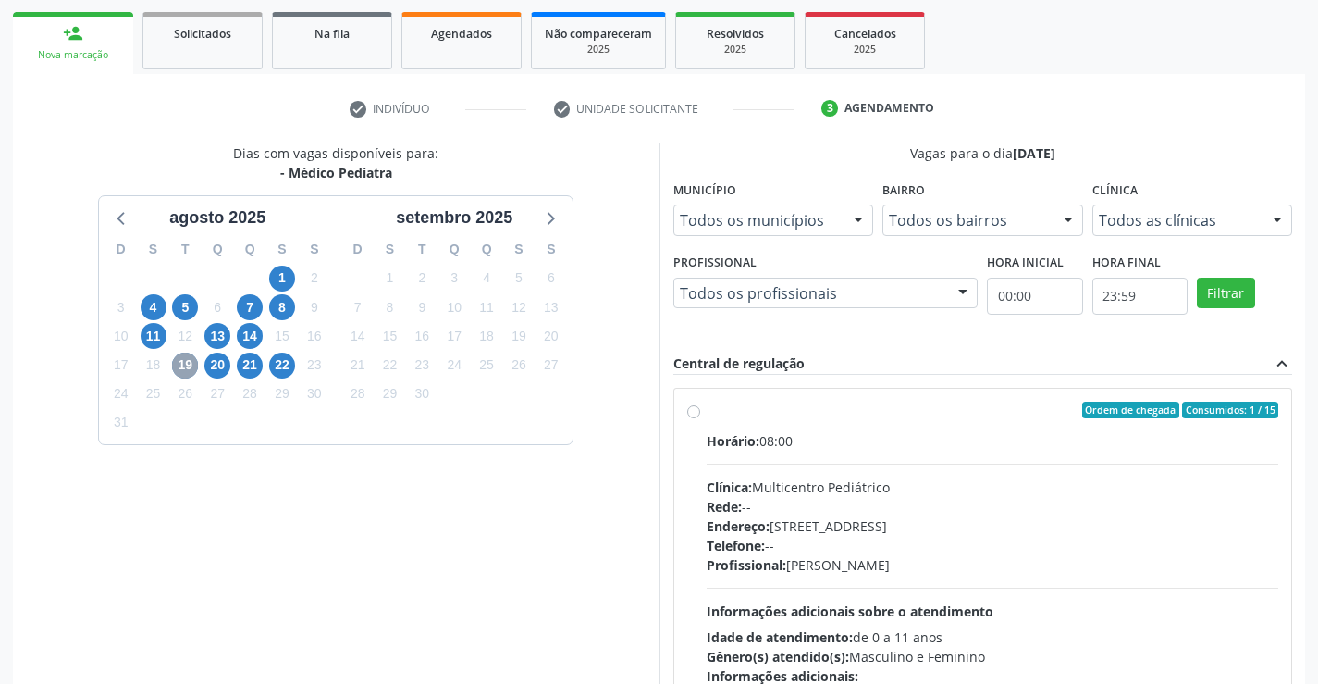
scroll to position [389, 0]
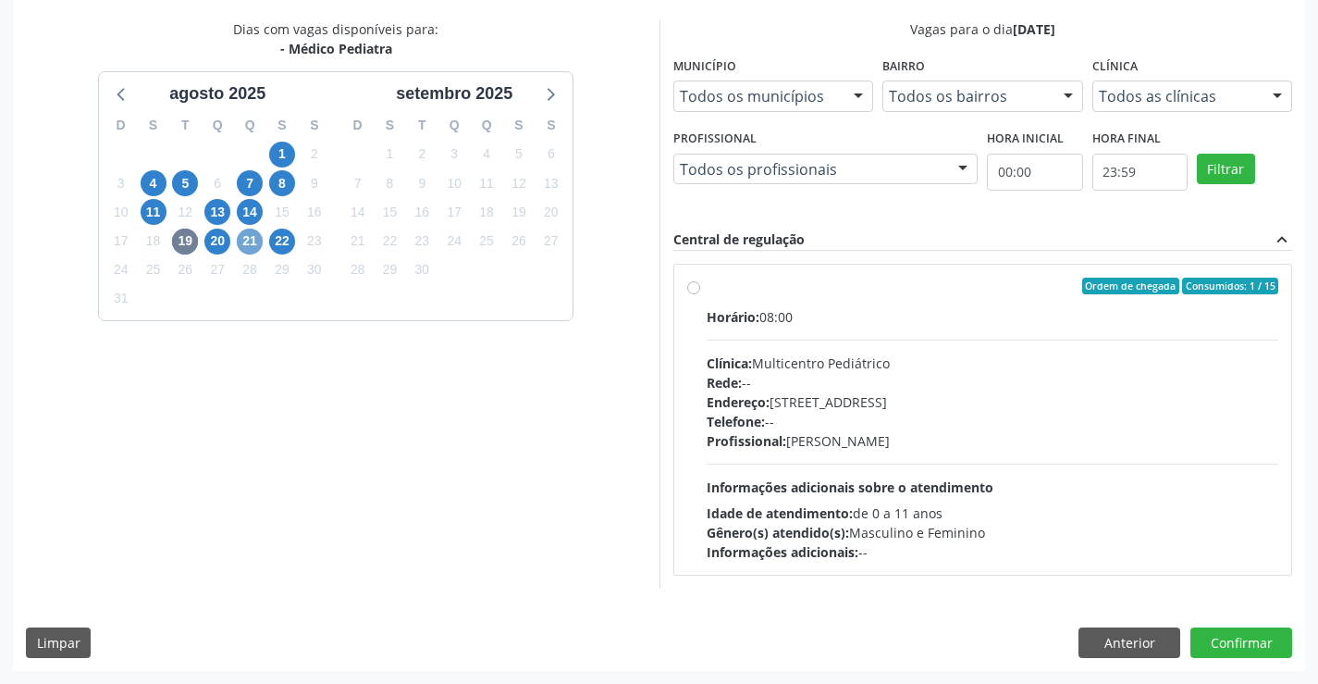
click at [255, 244] on span "21" at bounding box center [250, 242] width 26 height 26
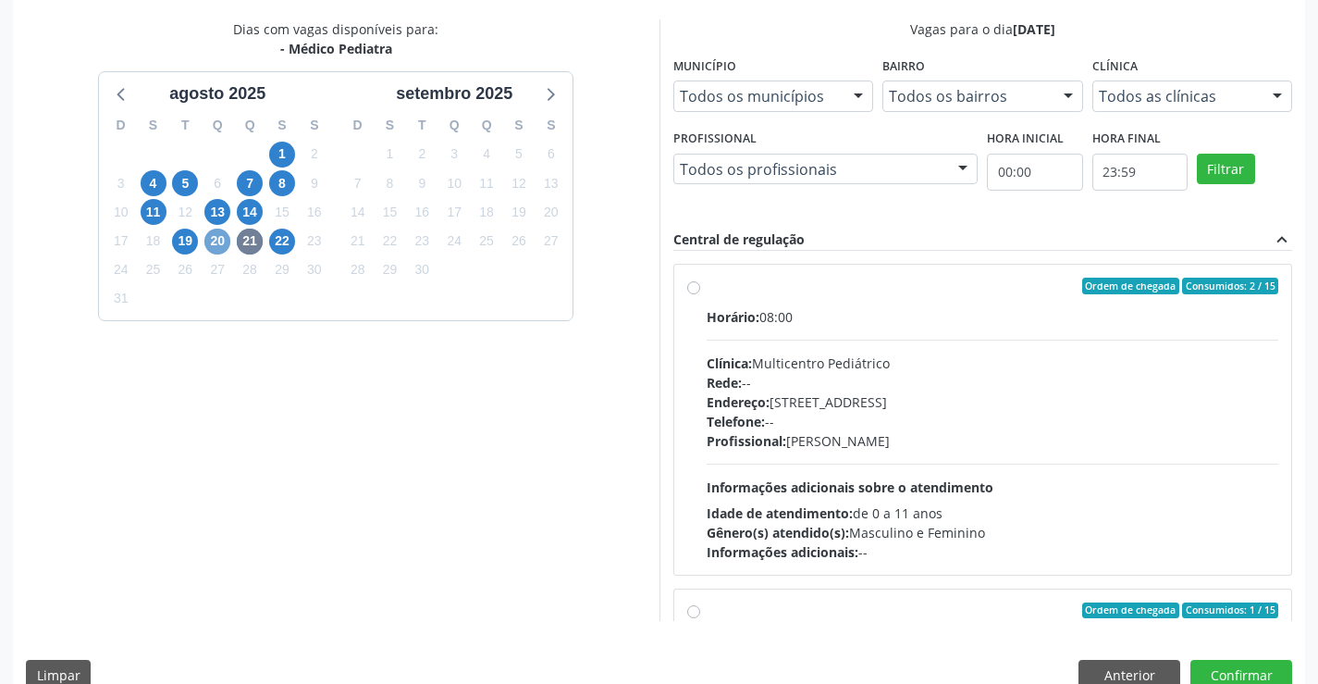
click at [219, 236] on span "20" at bounding box center [217, 242] width 26 height 26
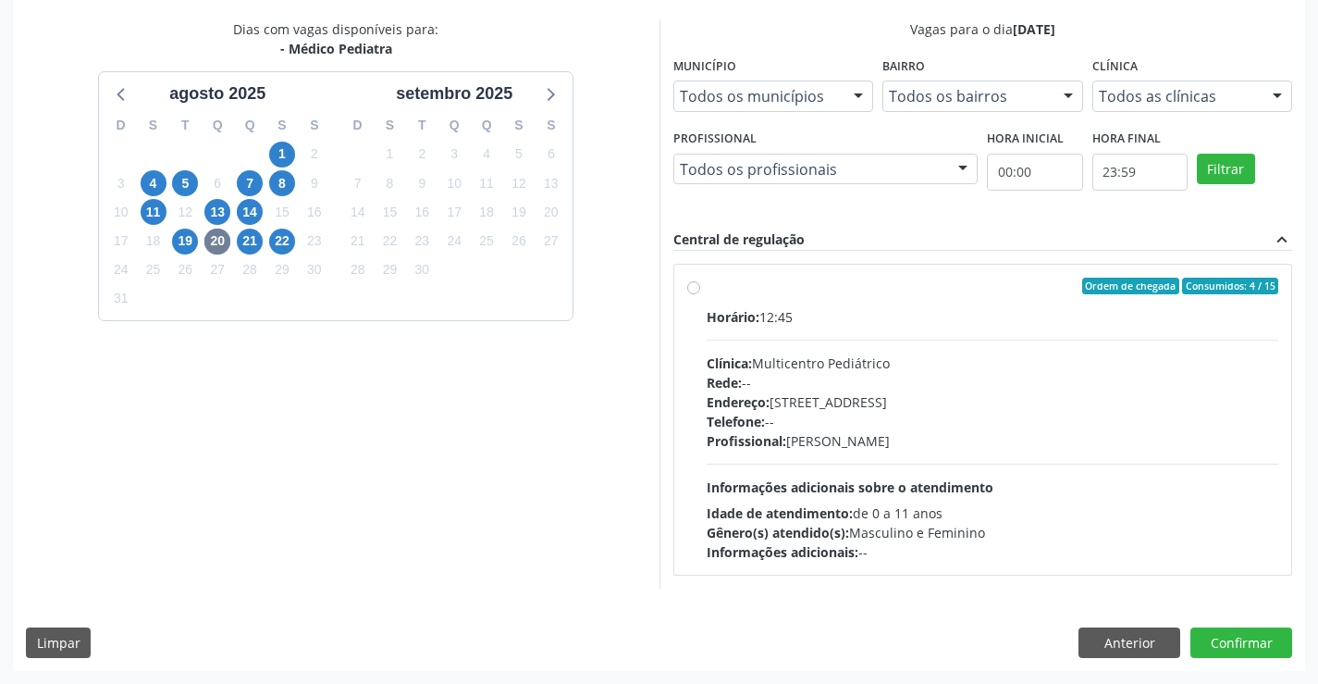
drag, startPoint x: 753, startPoint y: 298, endPoint x: 1009, endPoint y: 334, distance: 258.8
click at [754, 297] on label "Ordem de chegada Consumidos: 4 / 15 Horário: 12:45 Clínica: Multicentro Pediátr…" at bounding box center [993, 420] width 573 height 284
click at [700, 294] on input "Ordem de chegada Consumidos: 4 / 15 Horário: 12:45 Clínica: Multicentro Pediátr…" at bounding box center [693, 286] width 13 height 17
radio input "true"
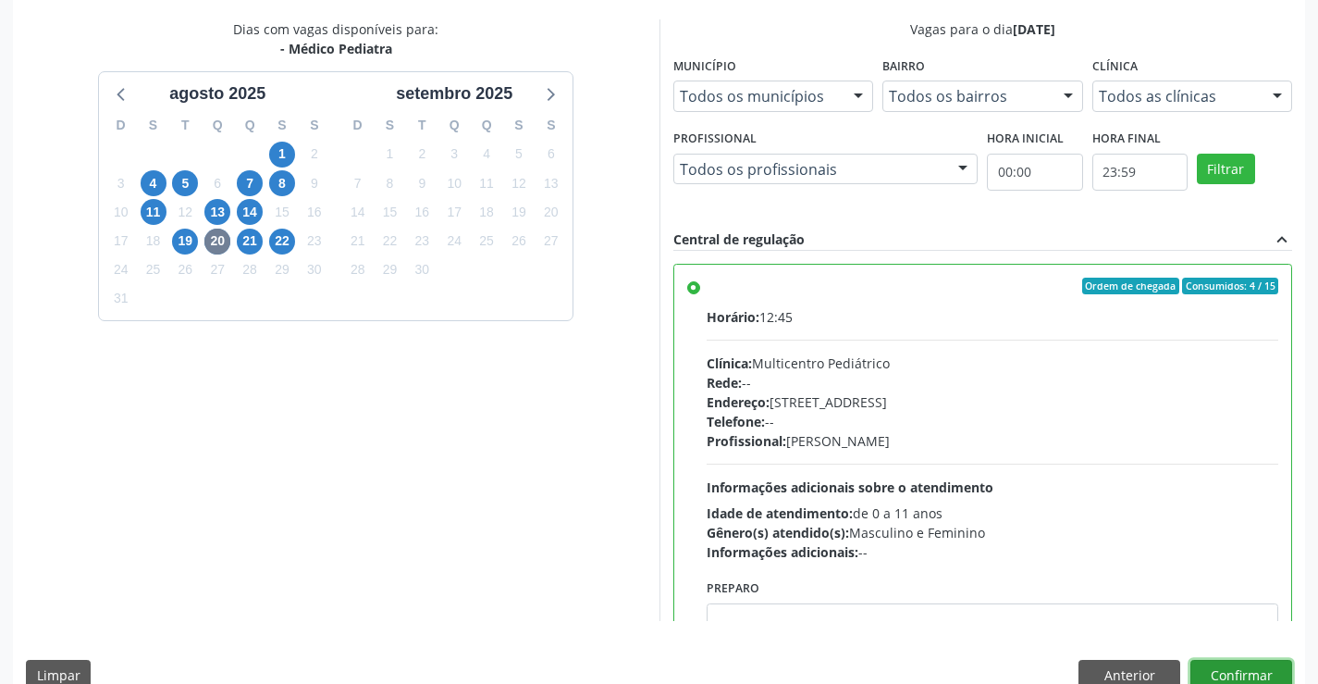
click at [1240, 663] on button "Confirmar" at bounding box center [1242, 675] width 102 height 31
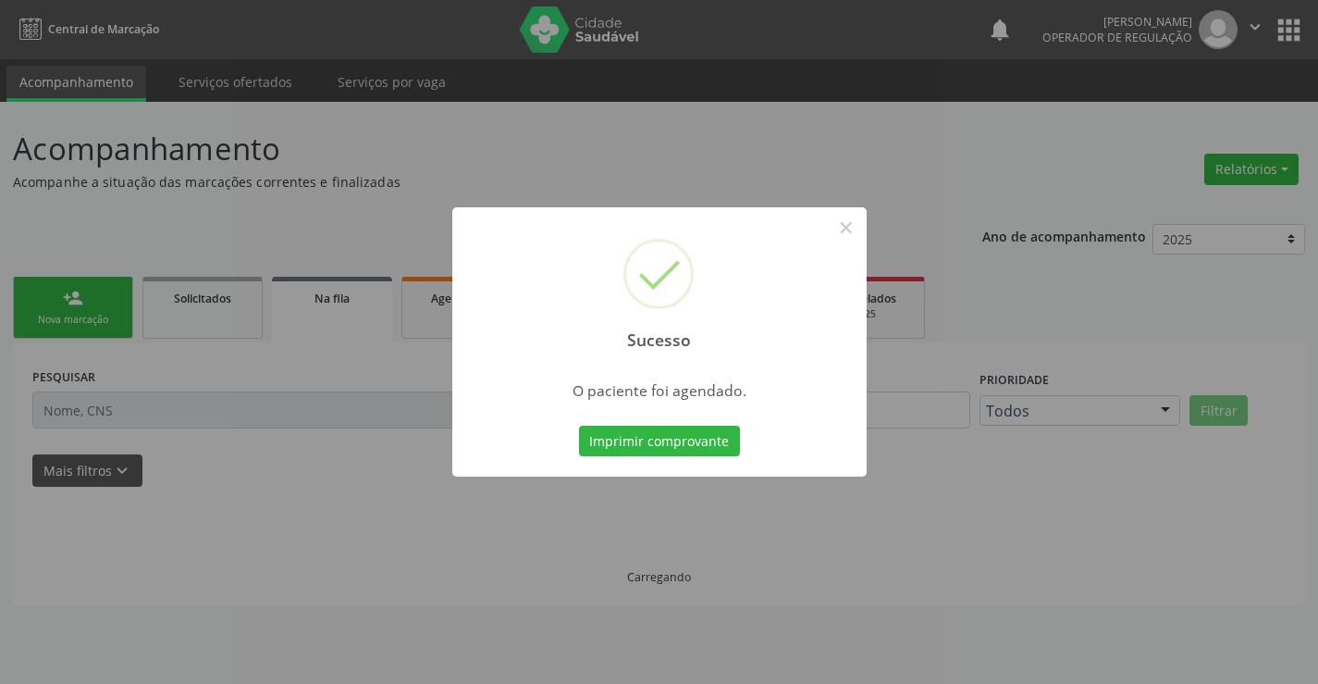
scroll to position [0, 0]
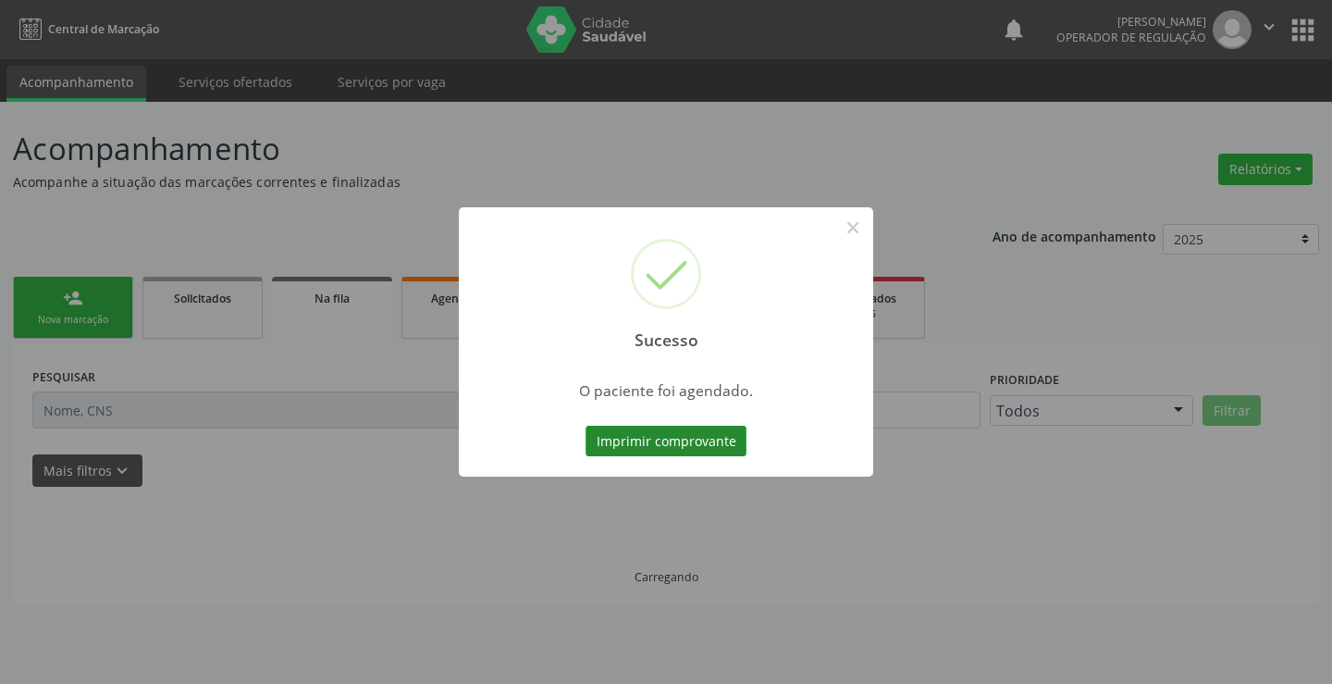
click at [706, 435] on button "Imprimir comprovante" at bounding box center [666, 441] width 161 height 31
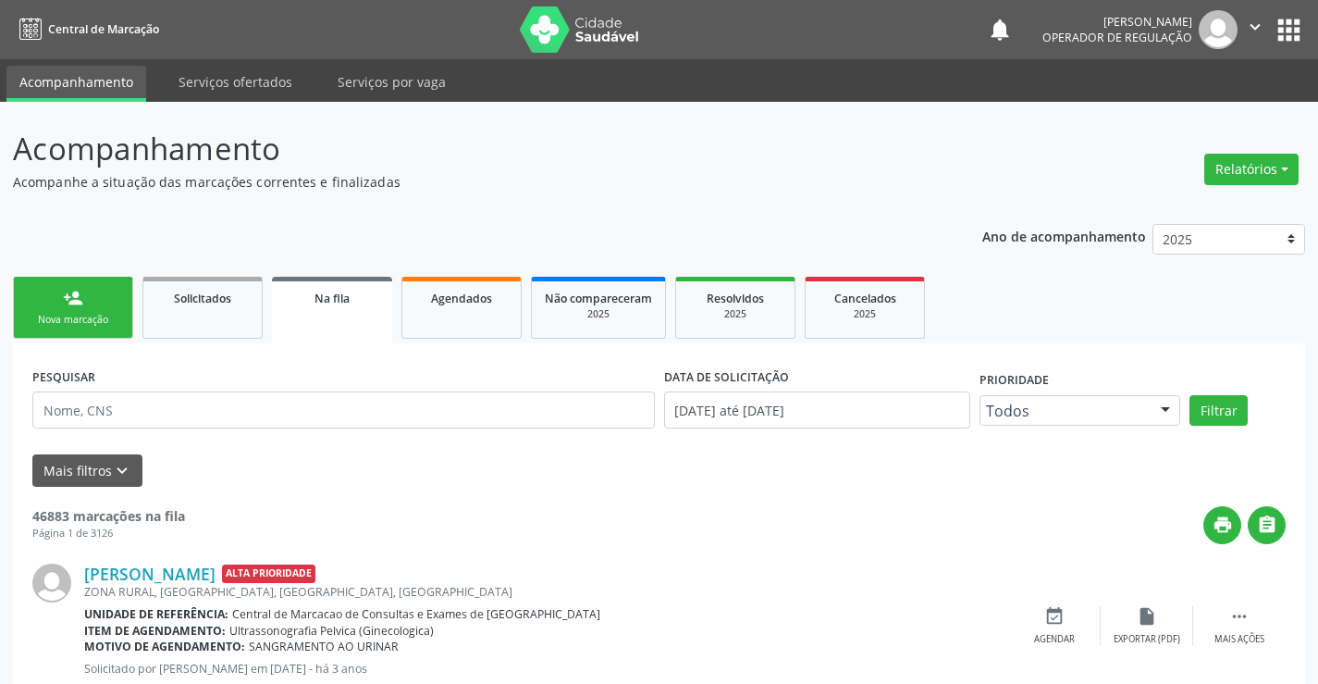
click at [96, 309] on link "person_add Nova marcação" at bounding box center [73, 308] width 120 height 62
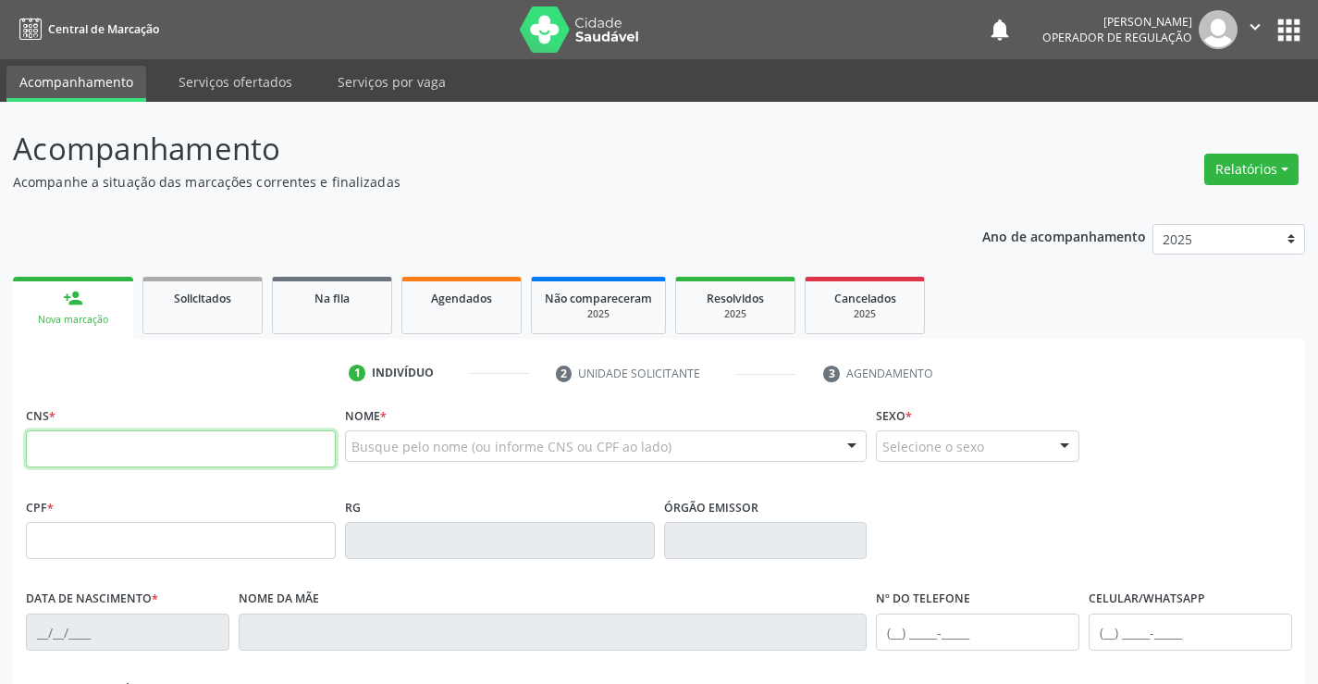
click at [158, 449] on input "text" at bounding box center [181, 448] width 310 height 37
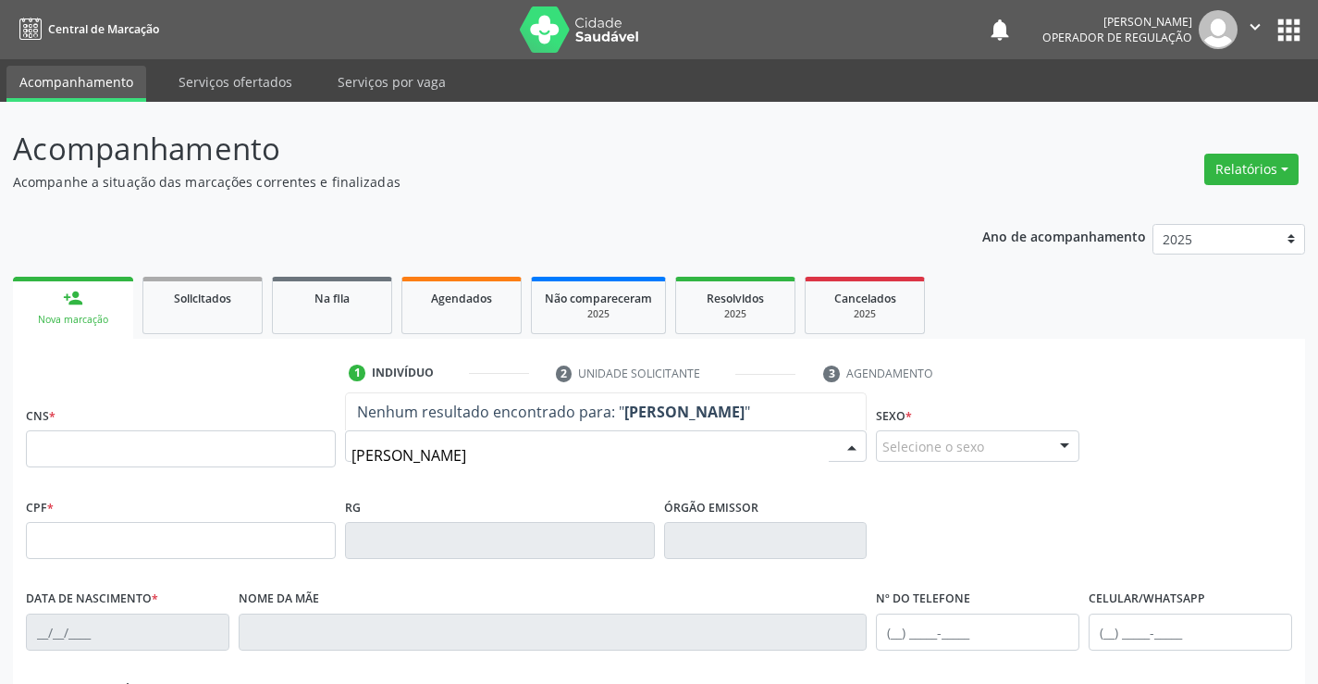
type input "[PERSON_NAME] ca"
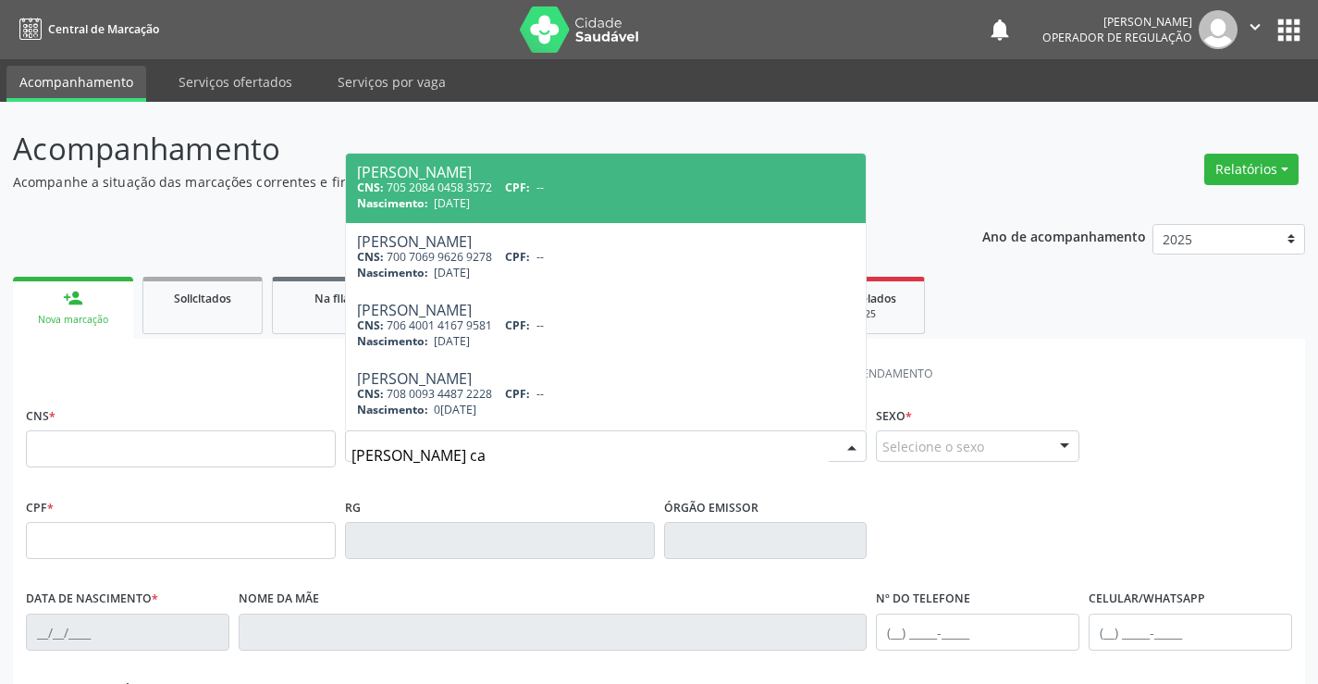
click at [470, 190] on div "CNS: 705 2084 0458 3572 CPF: --" at bounding box center [606, 187] width 499 height 16
type input "705 2084 0458 3572"
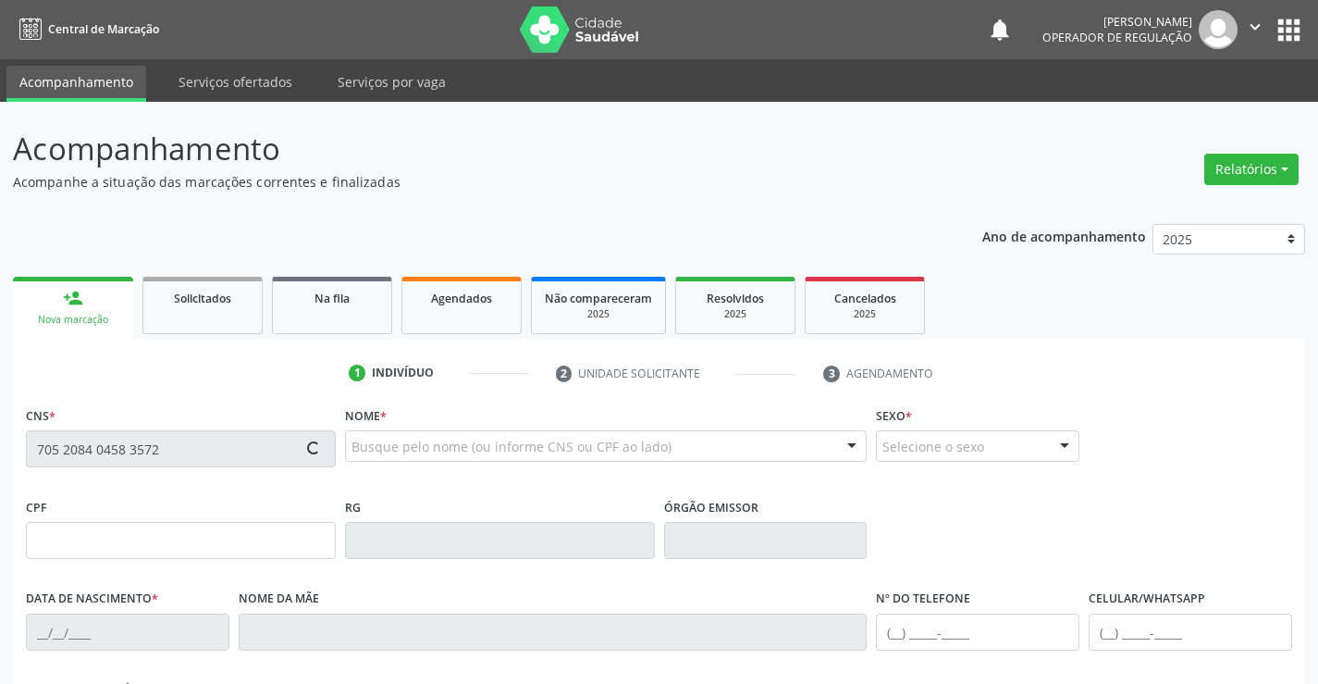
type input "006676015520211"
type input "[DATE]"
type input "[PHONE_NUMBER]"
type input "126.512.365-94"
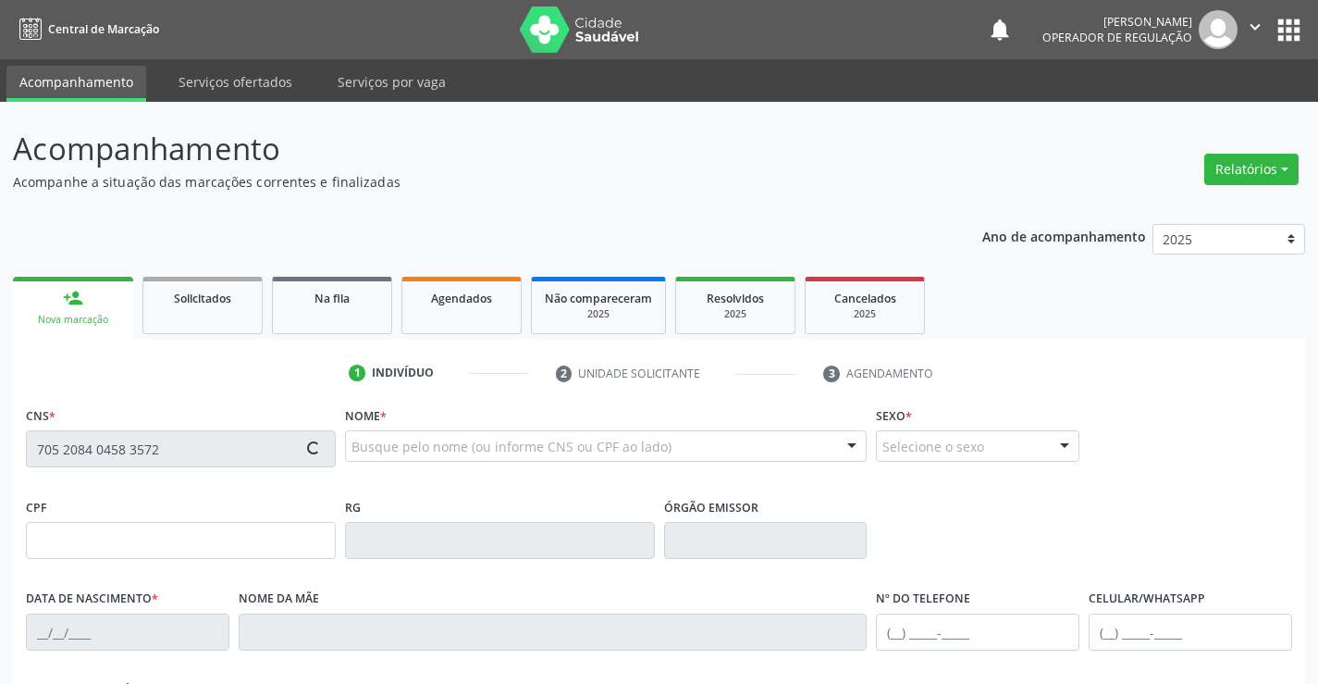
type input "S/N"
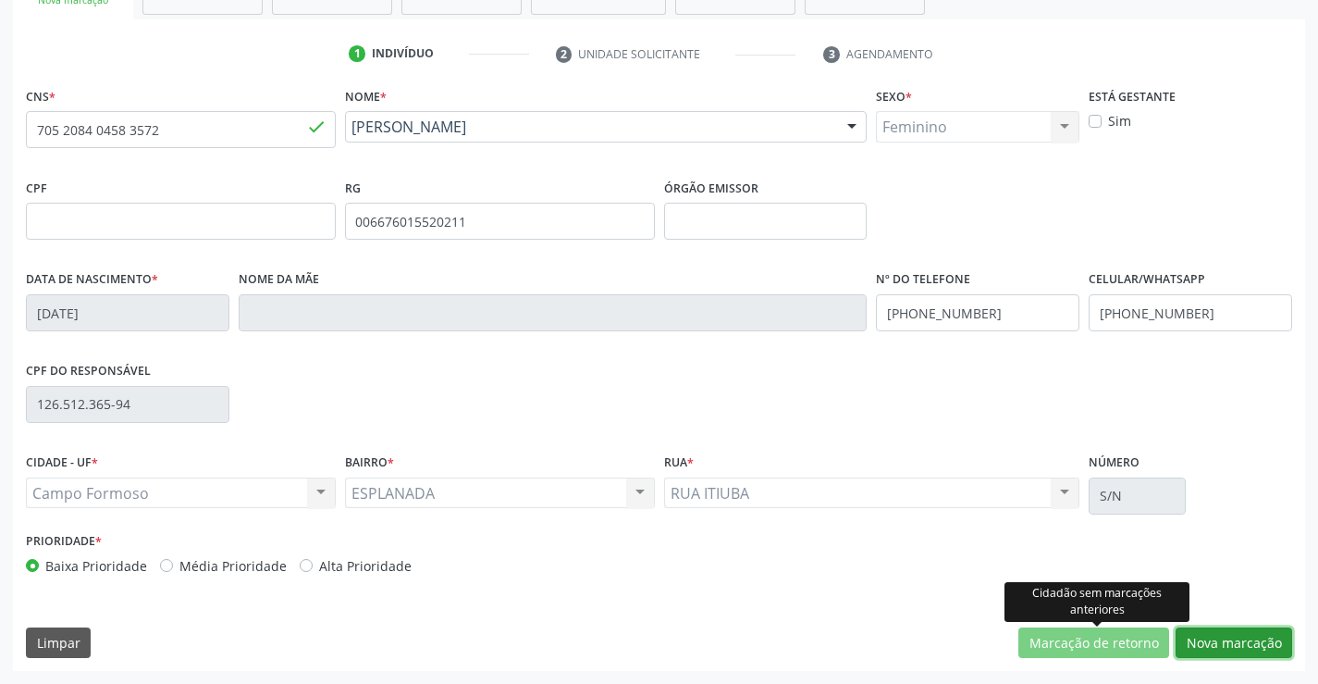
click at [1200, 633] on button "Nova marcação" at bounding box center [1234, 642] width 117 height 31
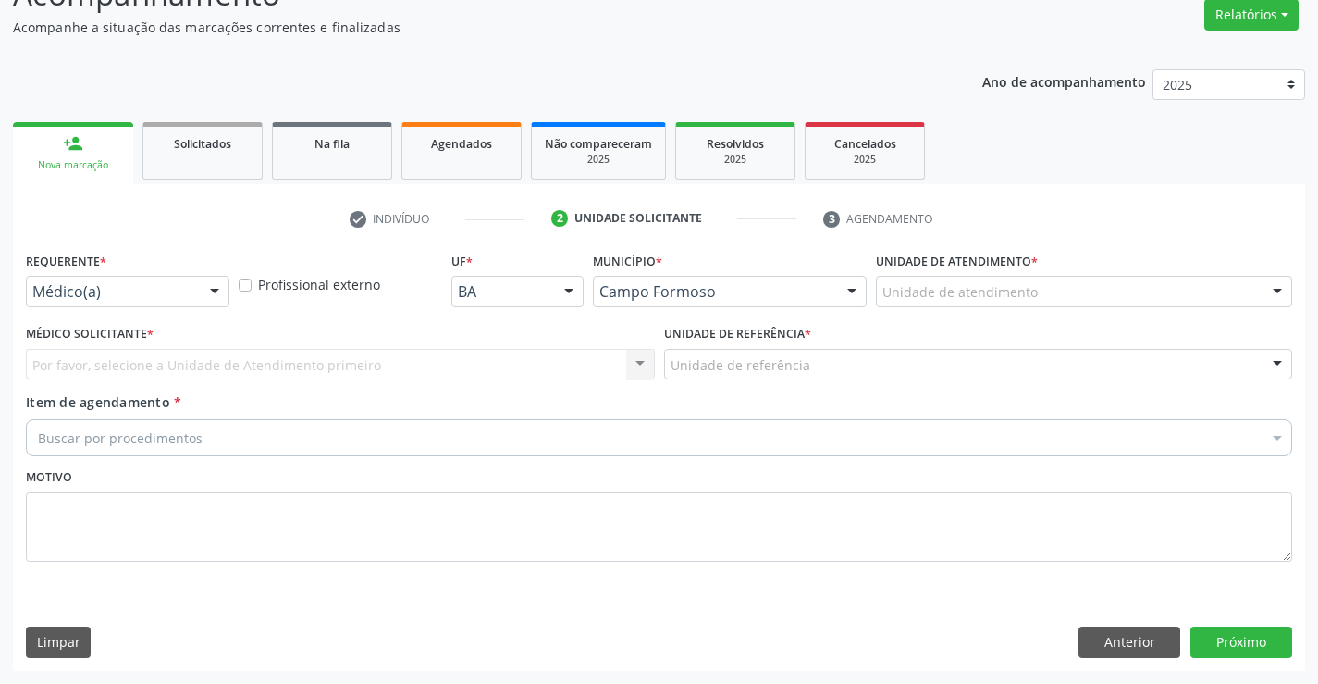
scroll to position [155, 0]
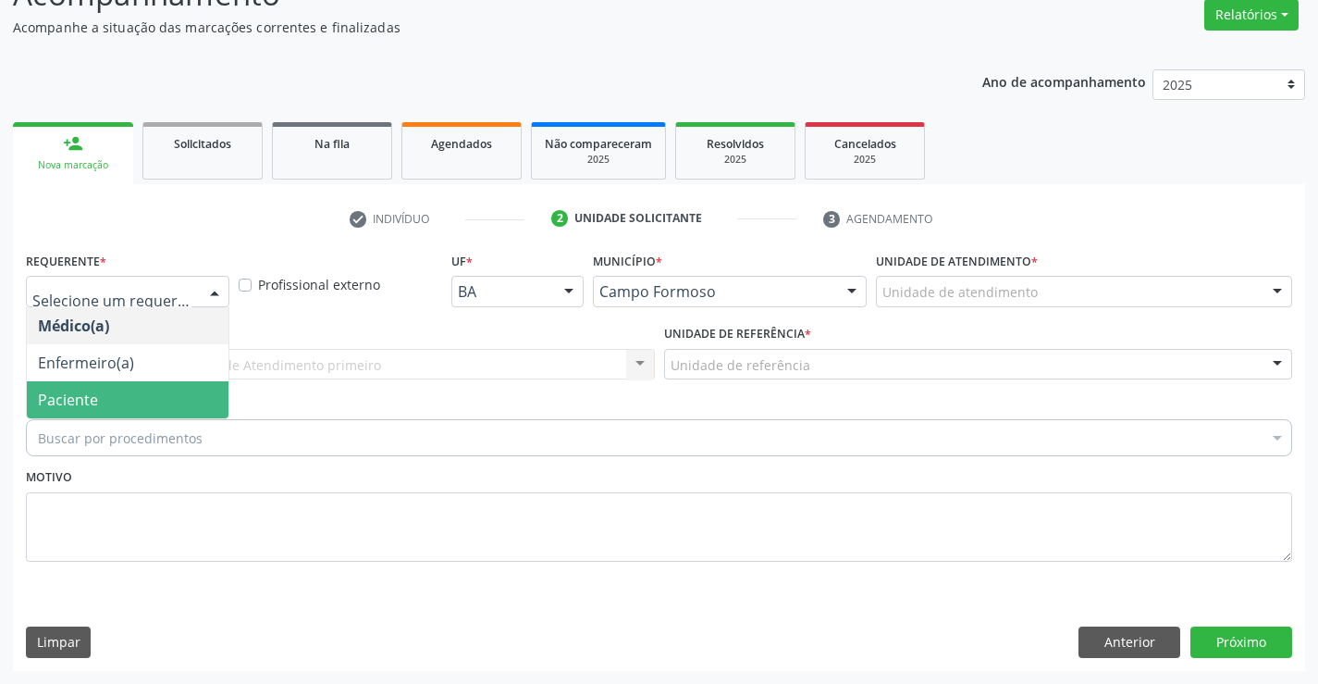
drag, startPoint x: 91, startPoint y: 398, endPoint x: 257, endPoint y: 364, distance: 170.0
click at [94, 396] on span "Paciente" at bounding box center [68, 400] width 60 height 20
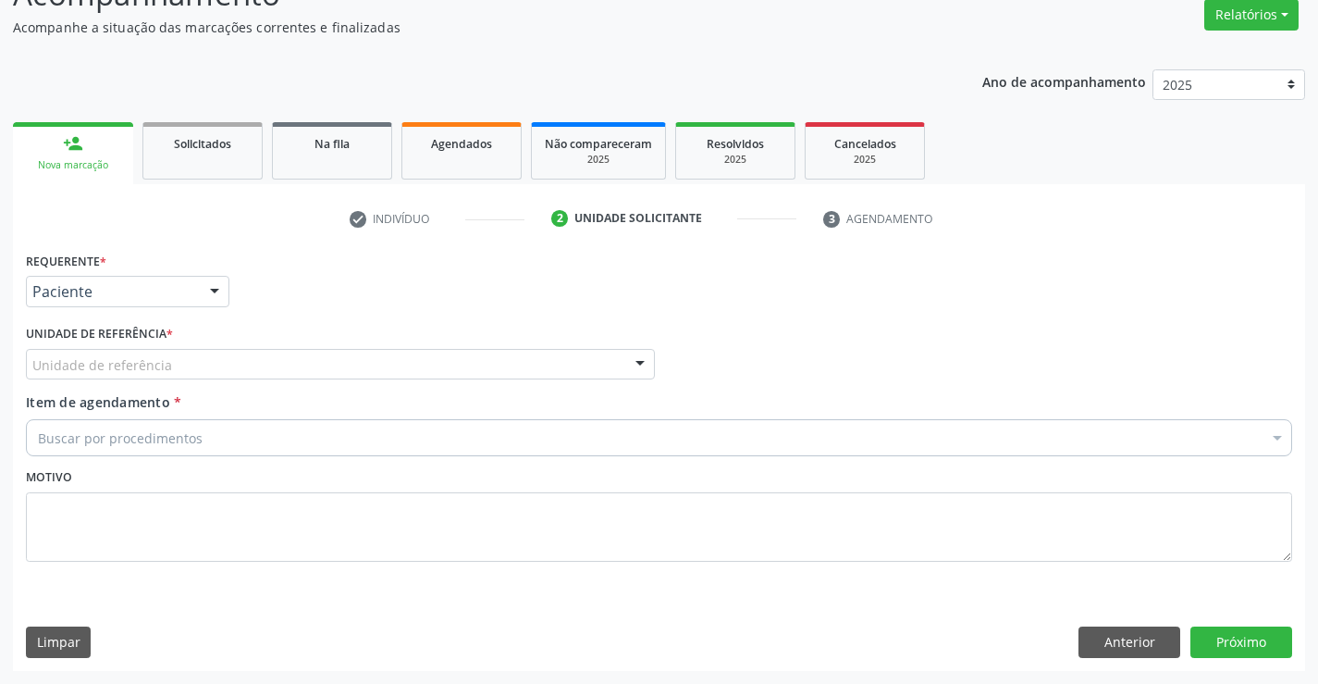
click at [269, 364] on div "Unidade de referência" at bounding box center [340, 364] width 629 height 31
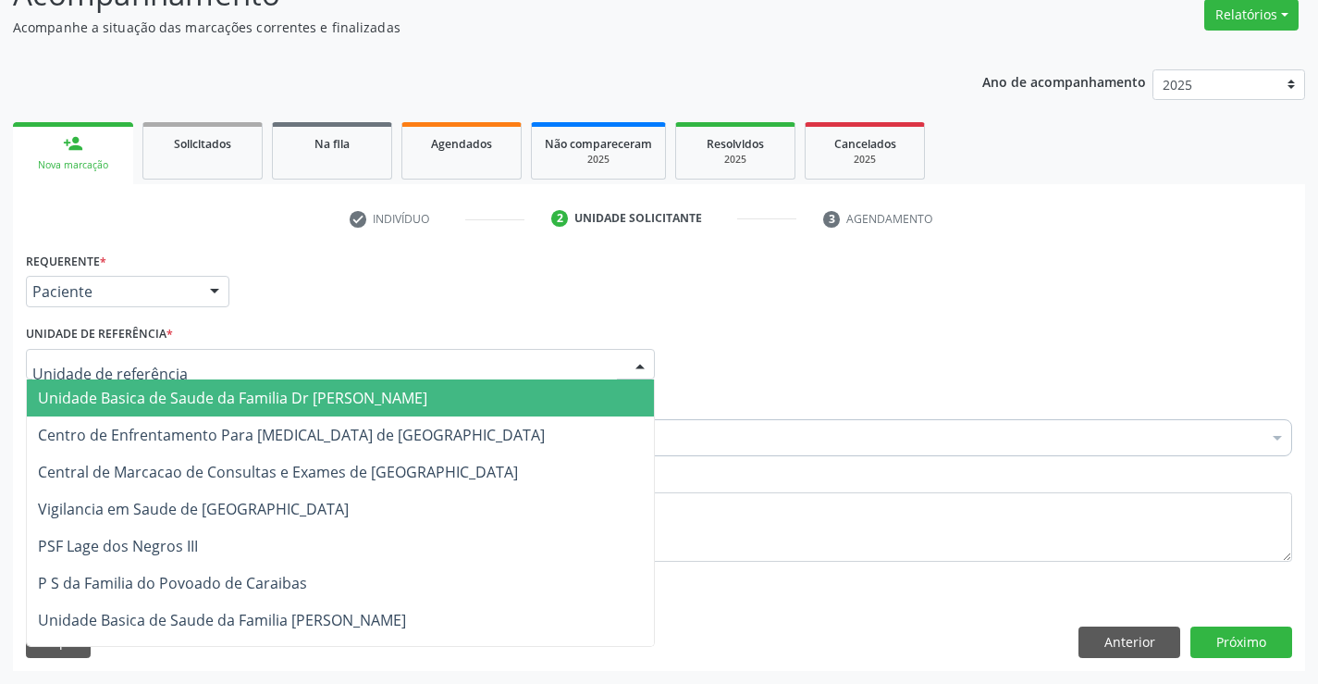
drag, startPoint x: 207, startPoint y: 405, endPoint x: 215, endPoint y: 433, distance: 28.7
click at [210, 406] on span "Unidade Basica de Saude da Familia Dr [PERSON_NAME]" at bounding box center [233, 398] width 390 height 20
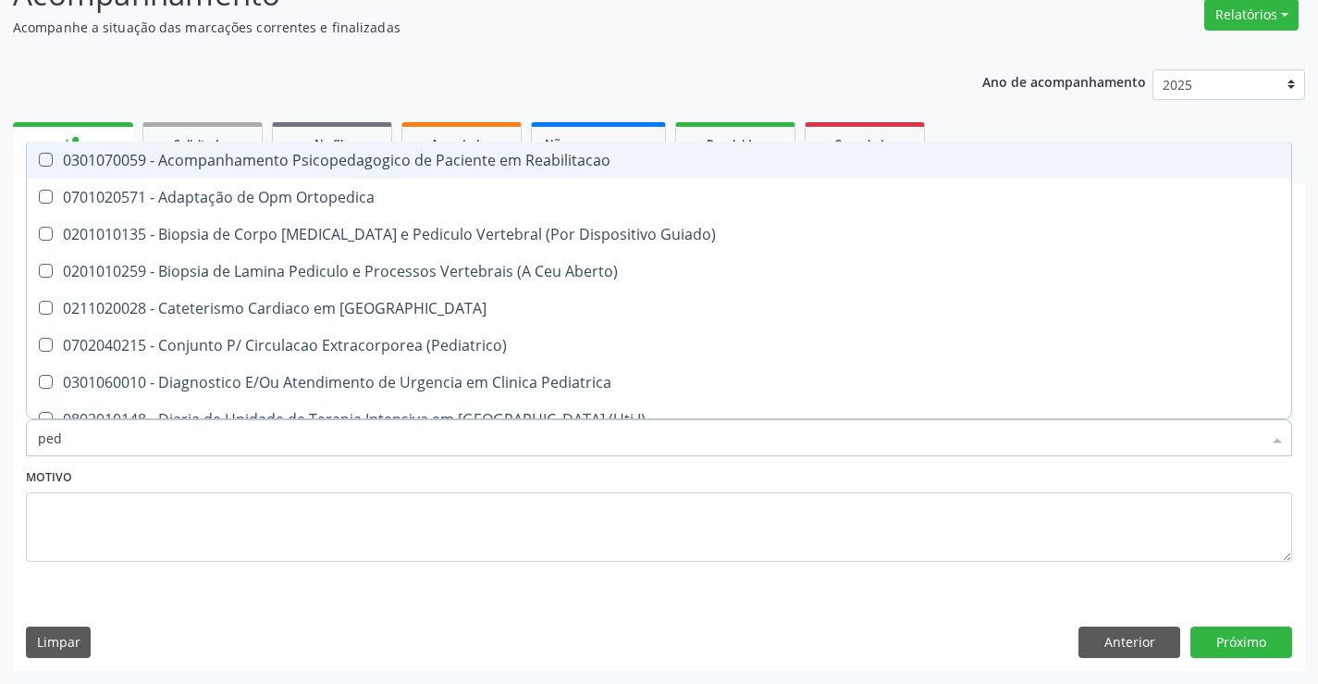
type input "pedi"
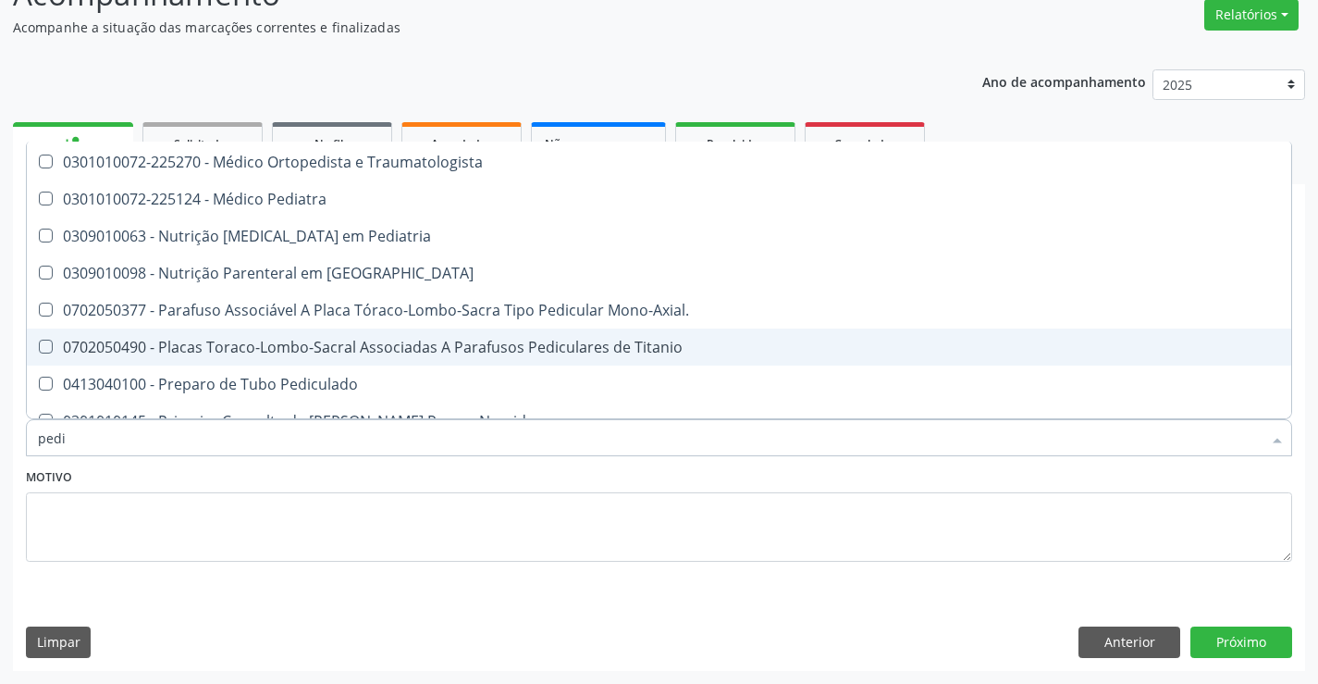
scroll to position [427, 0]
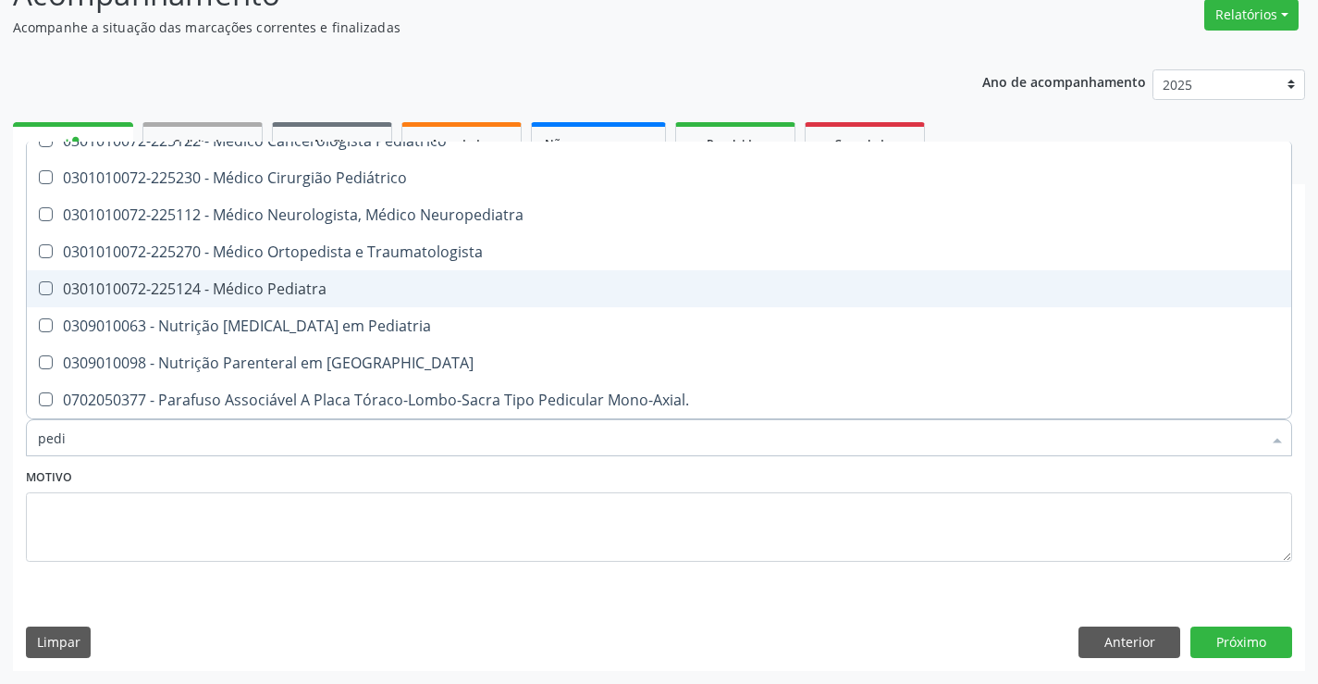
drag, startPoint x: 252, startPoint y: 286, endPoint x: 513, endPoint y: 403, distance: 286.2
click at [279, 292] on div "0301010072-225124 - Médico Pediatra" at bounding box center [659, 288] width 1243 height 15
checkbox Pediatra "true"
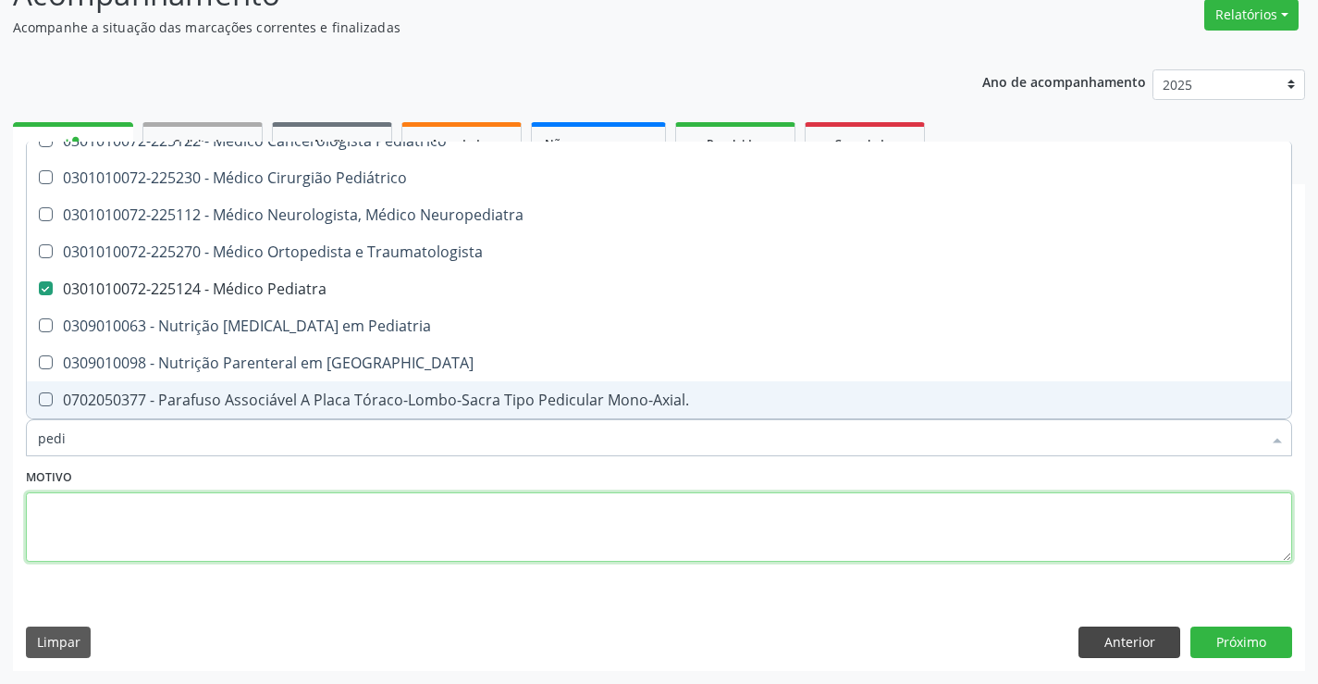
drag, startPoint x: 383, startPoint y: 537, endPoint x: 1172, endPoint y: 626, distance: 794.3
click at [459, 526] on textarea at bounding box center [659, 527] width 1267 height 70
checkbox Guiado\) "true"
checkbox Pediatra "false"
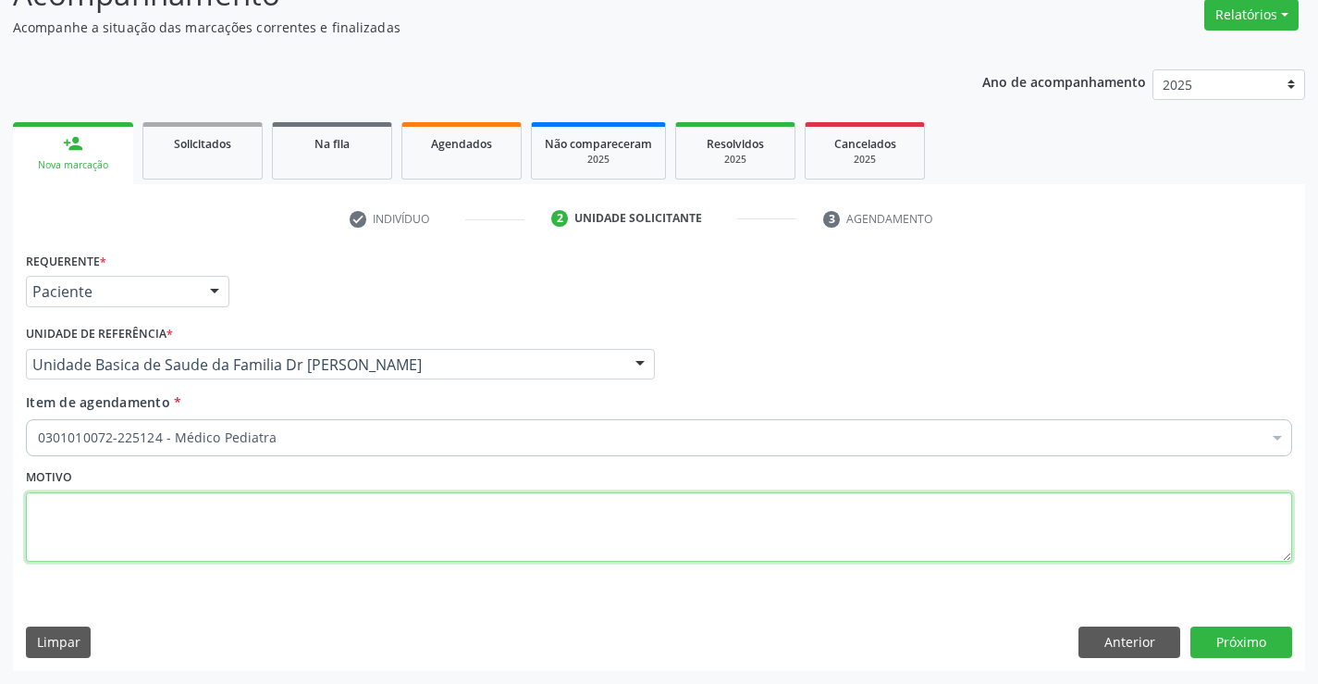
scroll to position [0, 0]
click at [1211, 629] on button "Próximo" at bounding box center [1242, 641] width 102 height 31
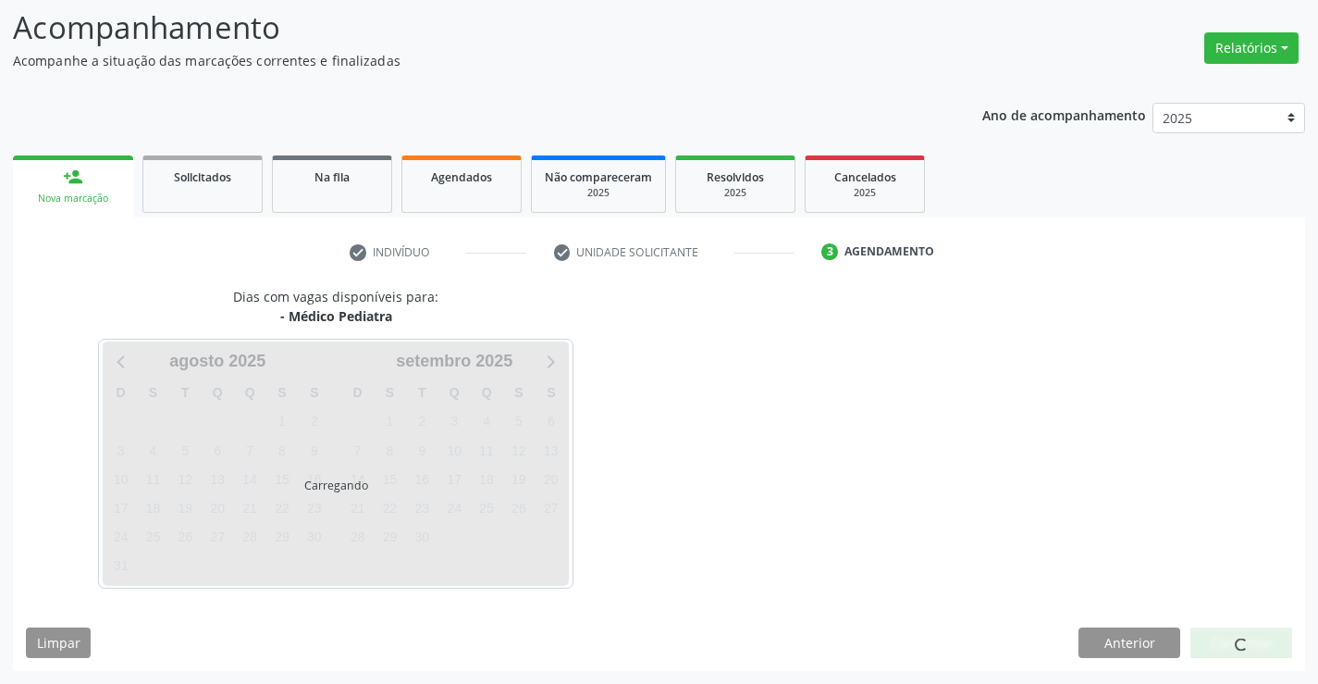
scroll to position [121, 0]
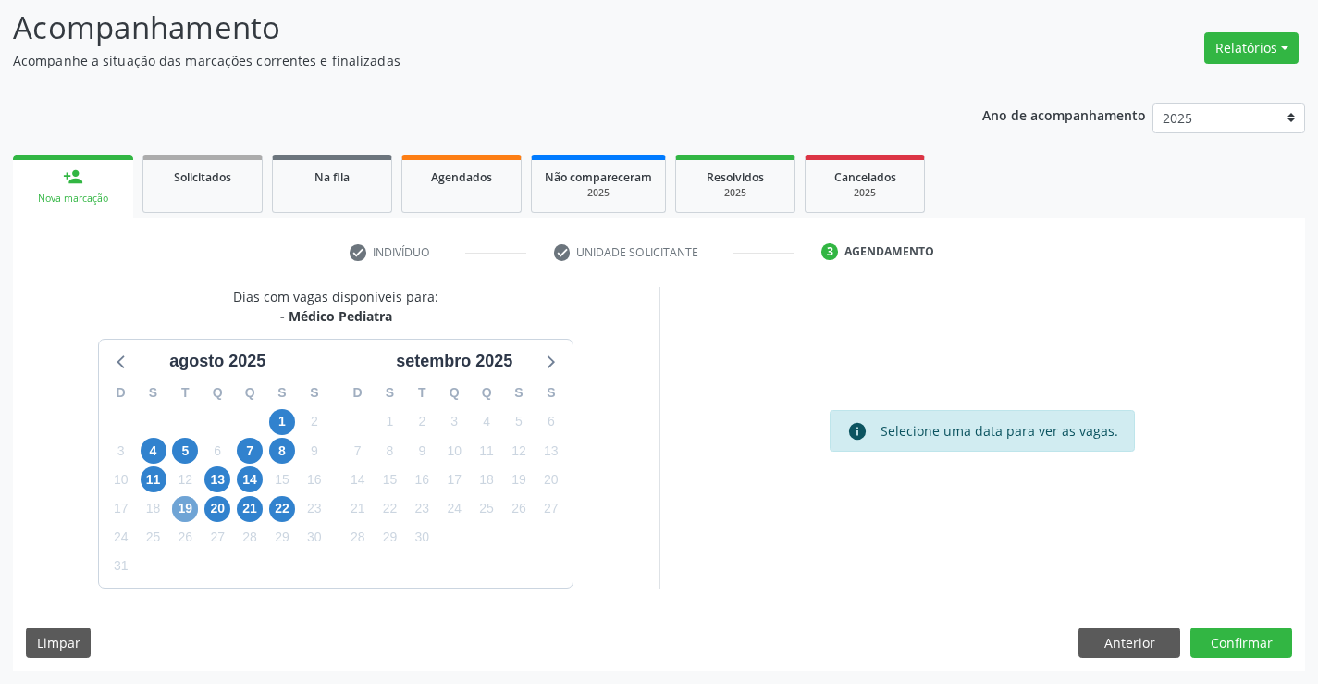
click at [187, 504] on span "19" at bounding box center [185, 509] width 26 height 26
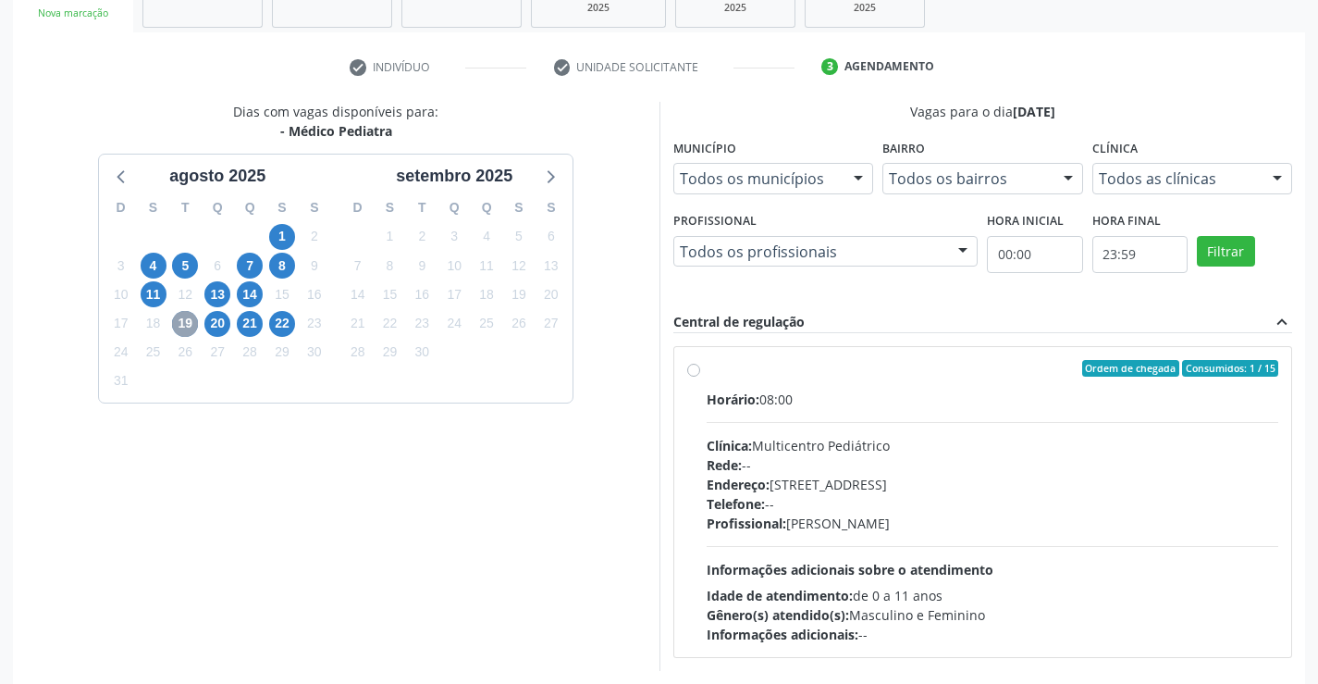
scroll to position [389, 0]
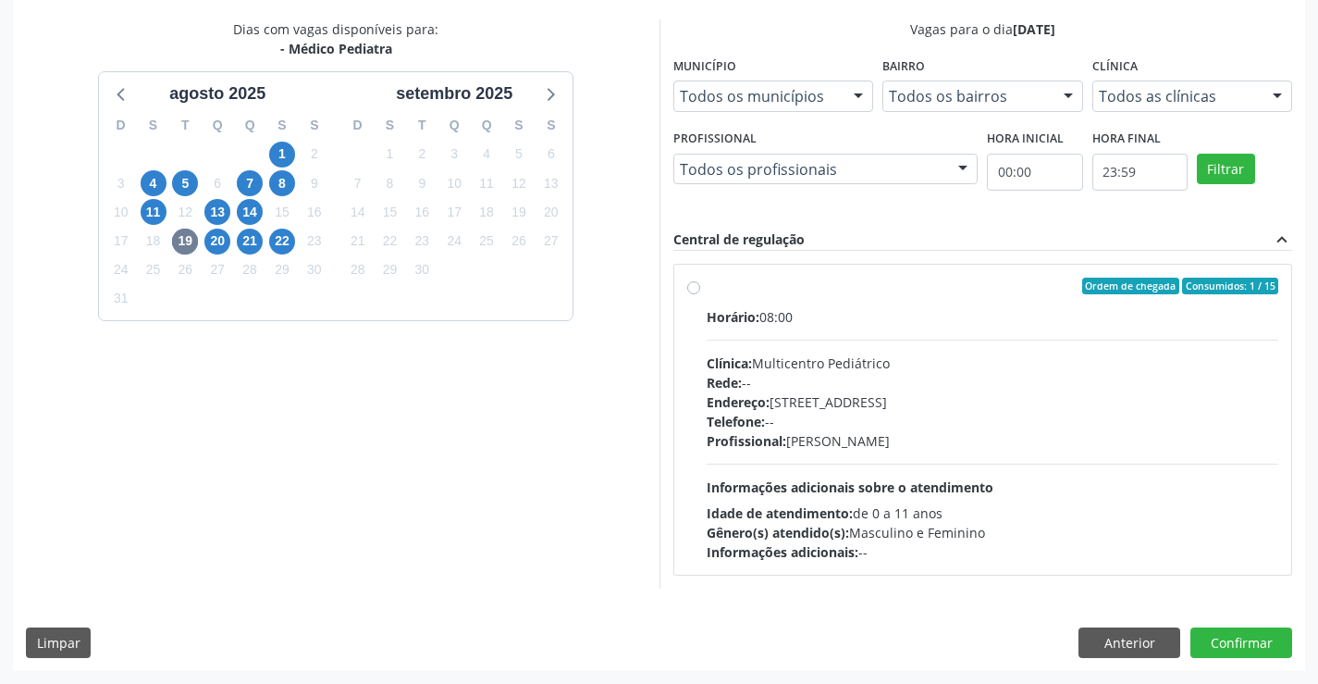
drag, startPoint x: 736, startPoint y: 284, endPoint x: 802, endPoint y: 299, distance: 67.3
click at [737, 285] on div "Ordem de chegada Consumidos: 1 / 15" at bounding box center [993, 286] width 573 height 17
click at [700, 285] on input "Ordem de chegada Consumidos: 1 / 15 Horário: 08:00 Clínica: Multicentro Pediátr…" at bounding box center [693, 286] width 13 height 17
radio input "true"
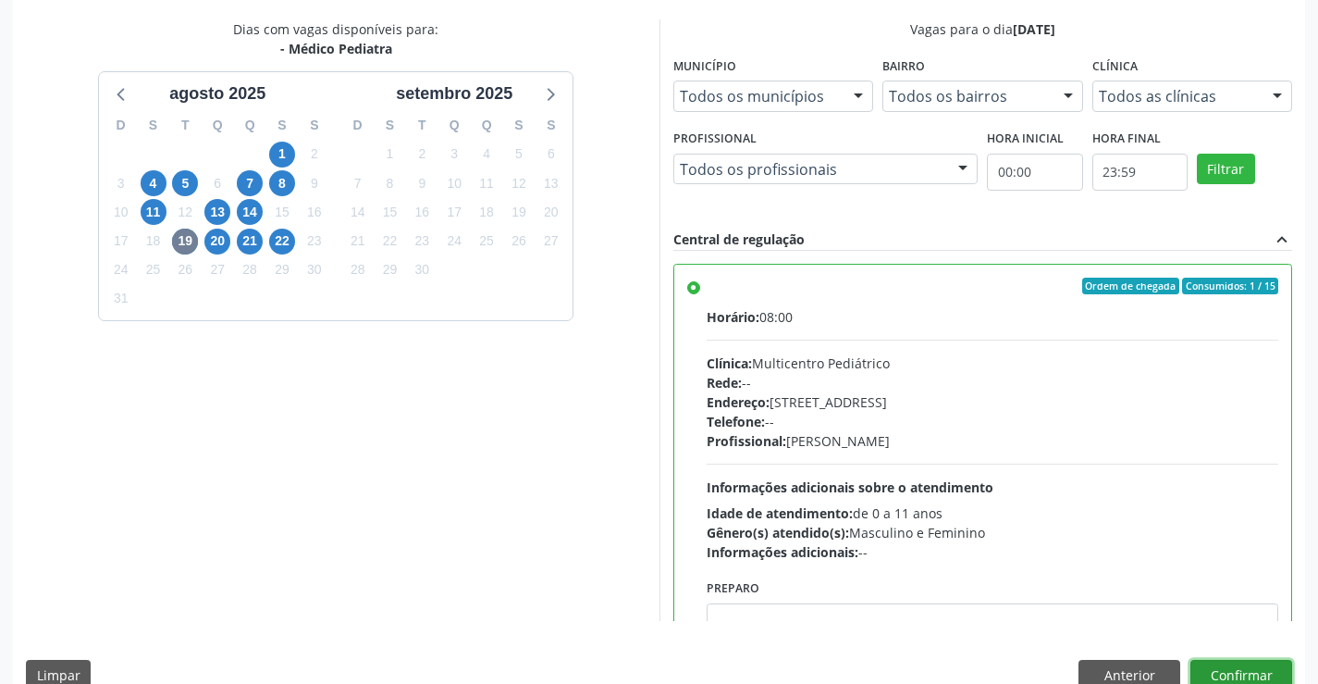
click at [1258, 660] on button "Confirmar" at bounding box center [1242, 675] width 102 height 31
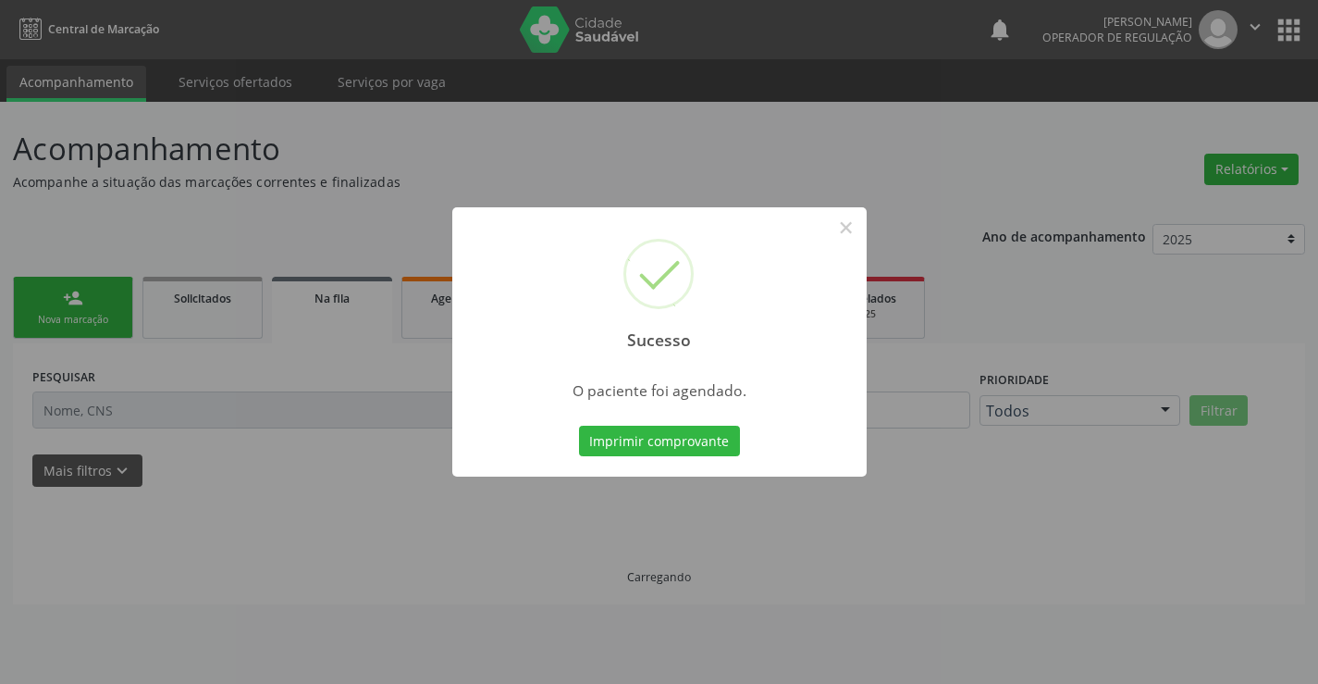
scroll to position [0, 0]
click at [648, 432] on button "Imprimir comprovante" at bounding box center [659, 441] width 161 height 31
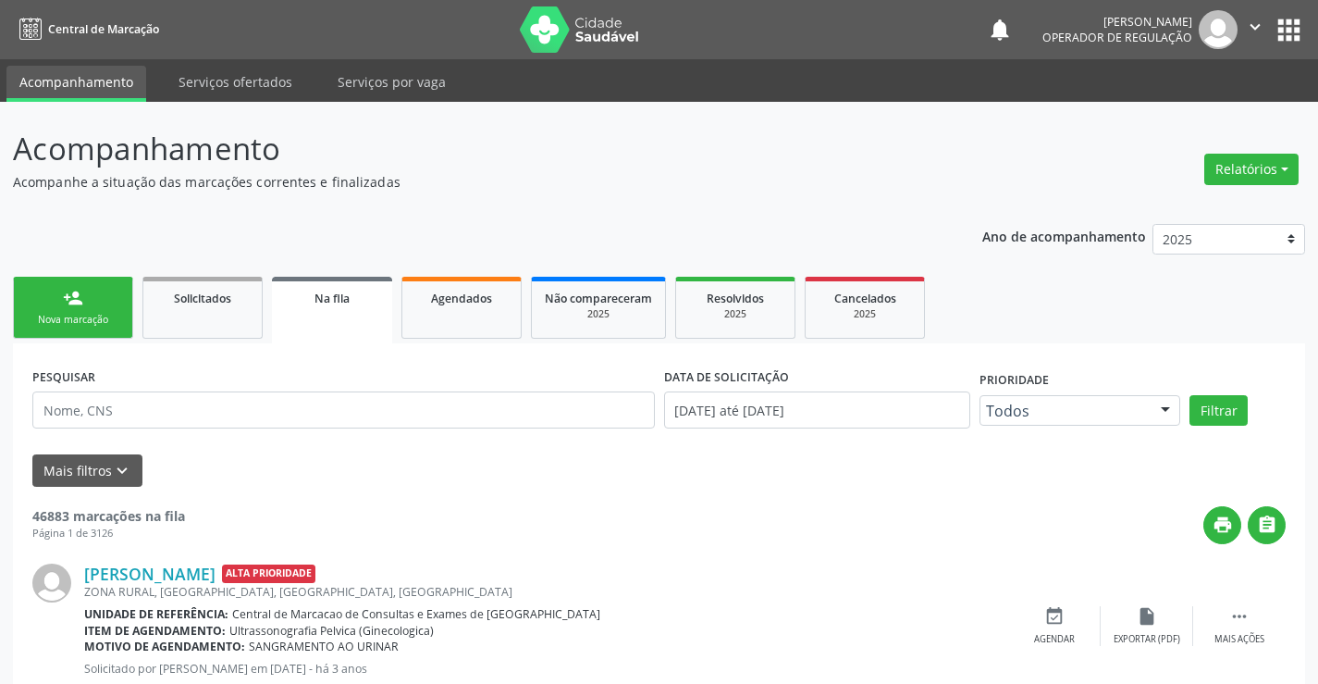
click at [1256, 25] on icon "" at bounding box center [1255, 27] width 20 height 20
drag, startPoint x: 1169, startPoint y: 113, endPoint x: 929, endPoint y: 3, distance: 263.7
click at [1166, 110] on link "Sair" at bounding box center [1209, 113] width 128 height 26
